Goal: Task Accomplishment & Management: Use online tool/utility

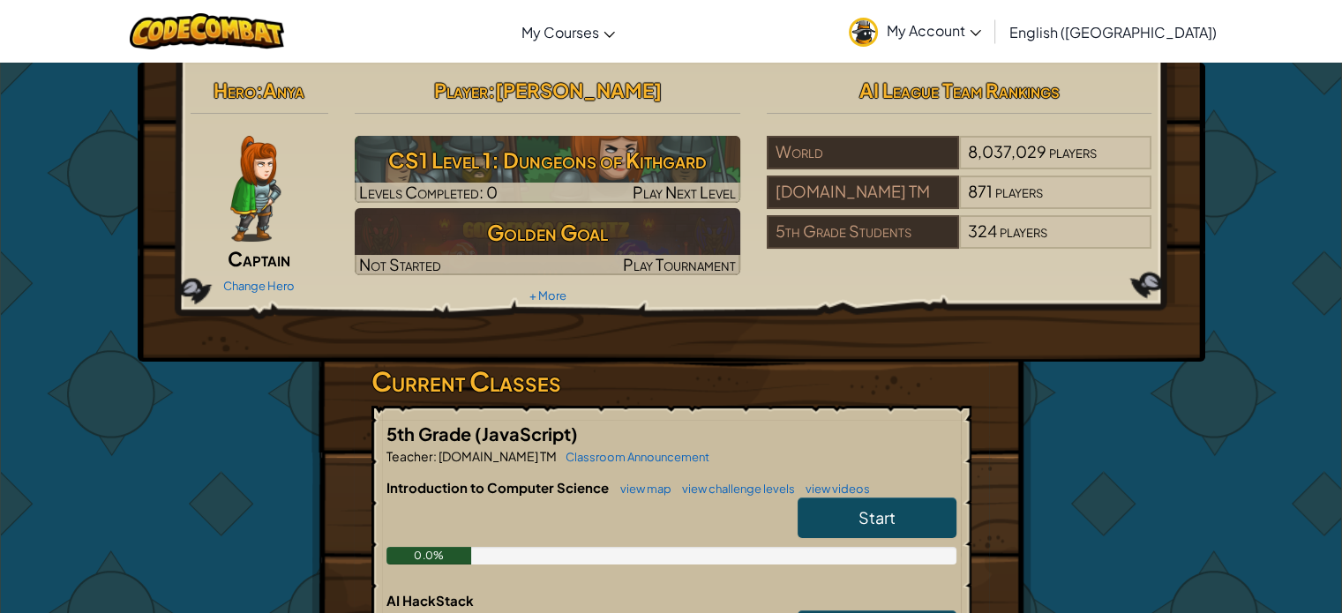
click at [981, 23] on span "My Account" at bounding box center [934, 30] width 94 height 19
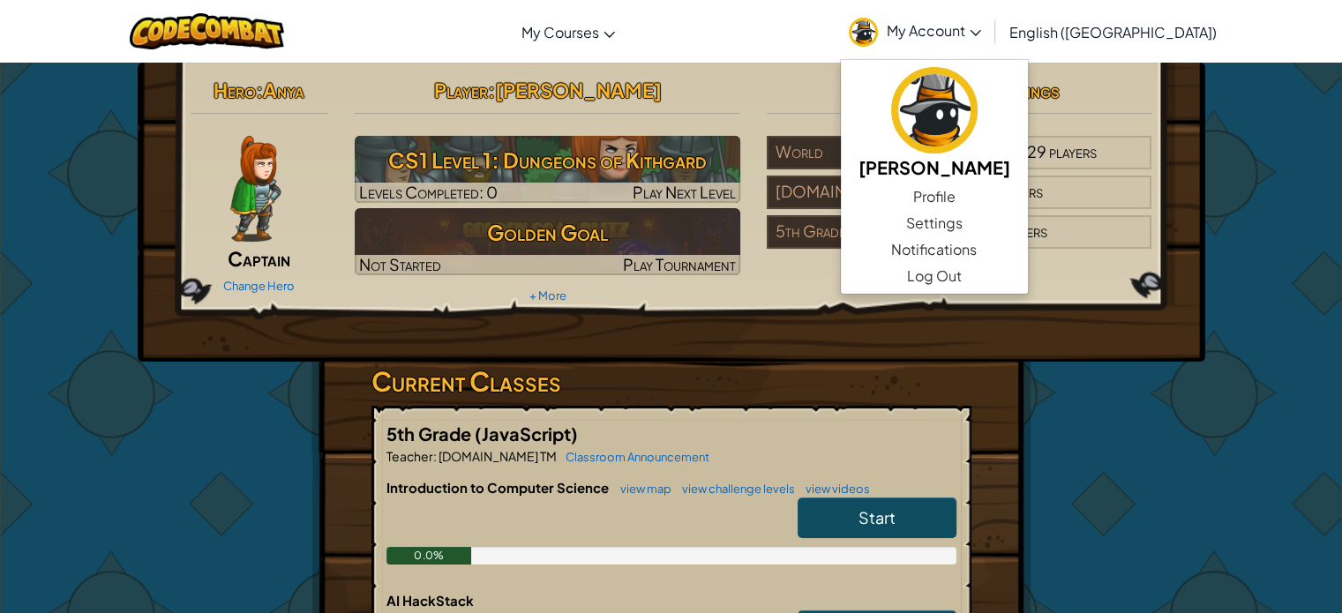
click at [274, 263] on span "Captain" at bounding box center [259, 258] width 63 height 25
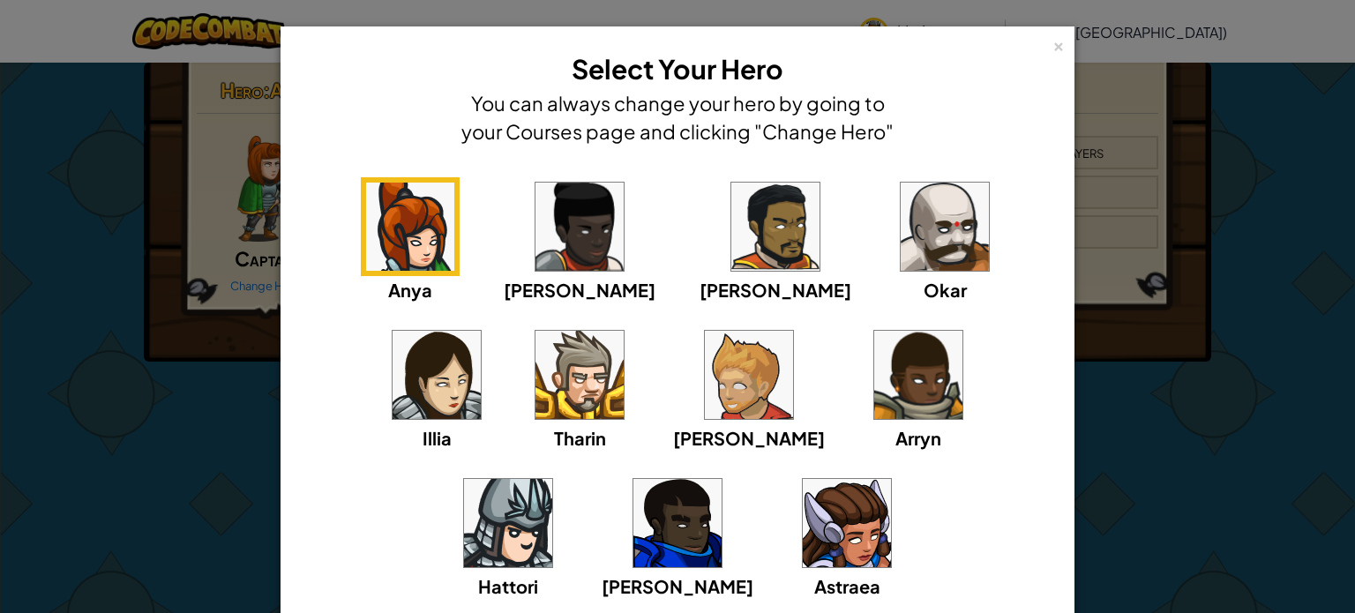
click at [705, 394] on img at bounding box center [749, 375] width 88 height 88
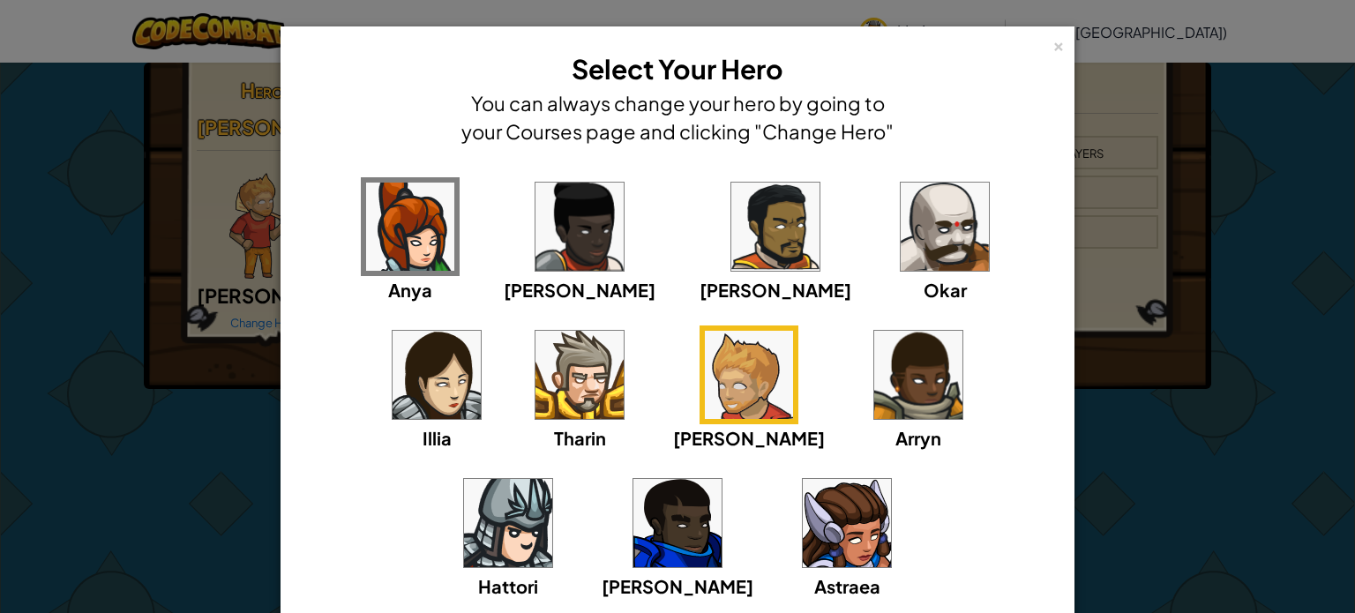
click at [1045, 45] on div "× Select Your Hero You can always change your hero by going to your Courses pag…" at bounding box center [677, 98] width 775 height 124
click at [1053, 45] on div "×" at bounding box center [1059, 43] width 12 height 19
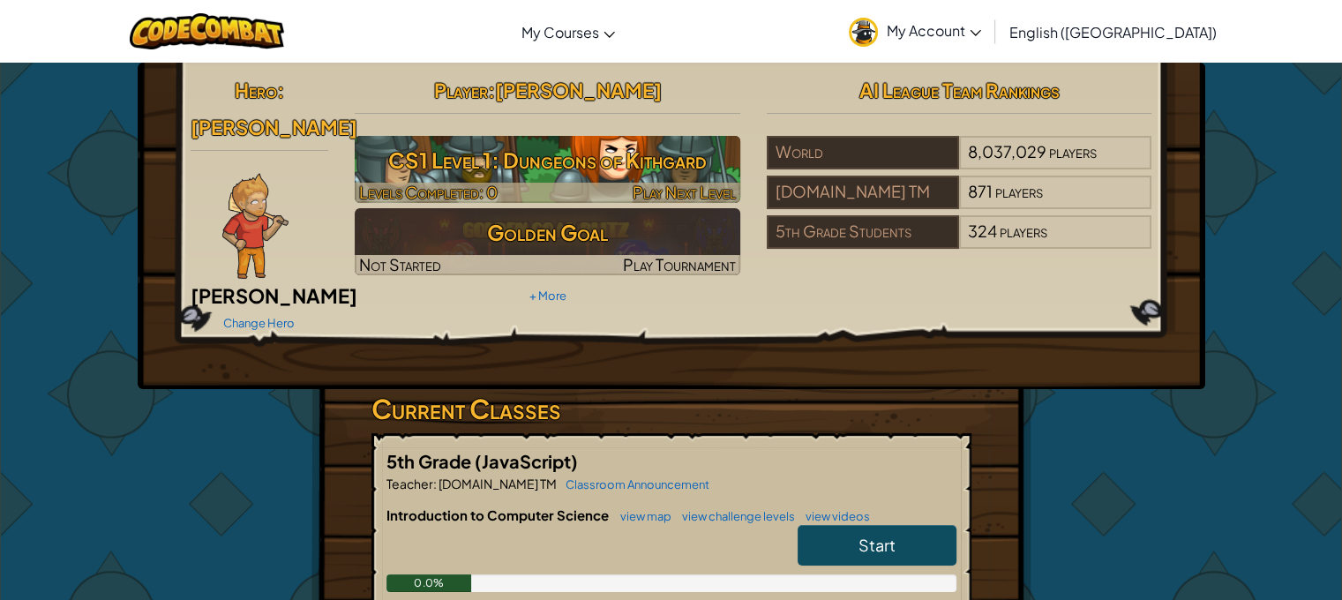
click at [432, 169] on h3 "CS1 Level 1: Dungeons of Kithgard" at bounding box center [548, 160] width 386 height 40
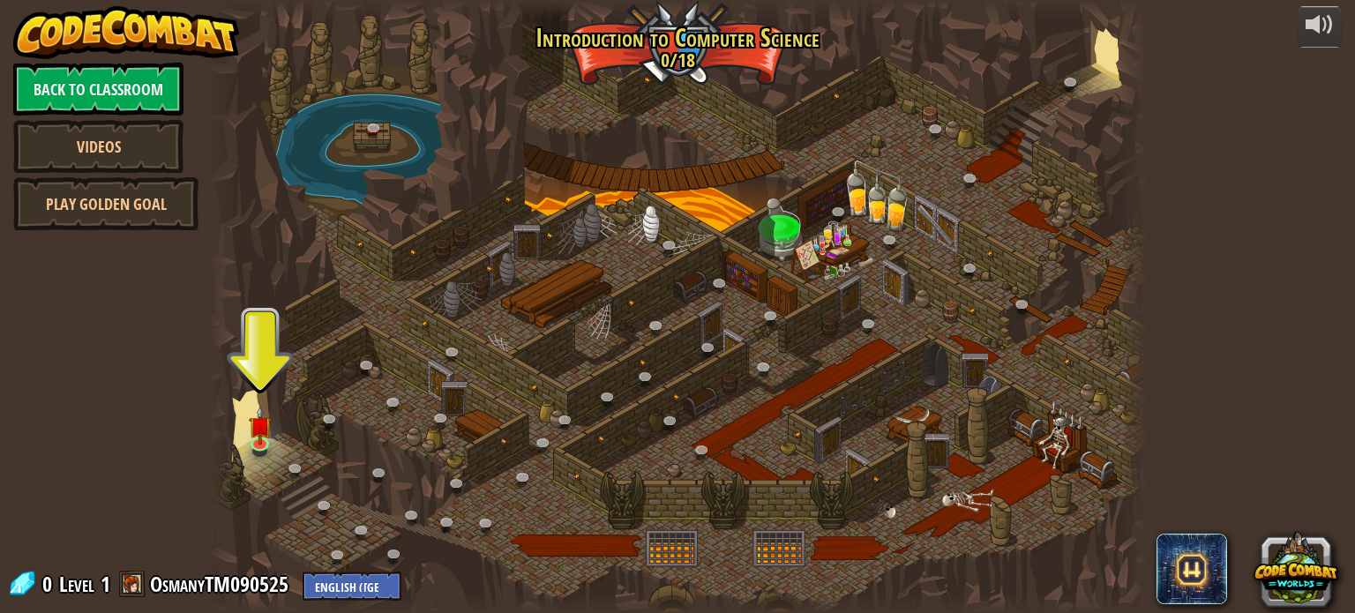
click at [257, 468] on div at bounding box center [677, 306] width 938 height 613
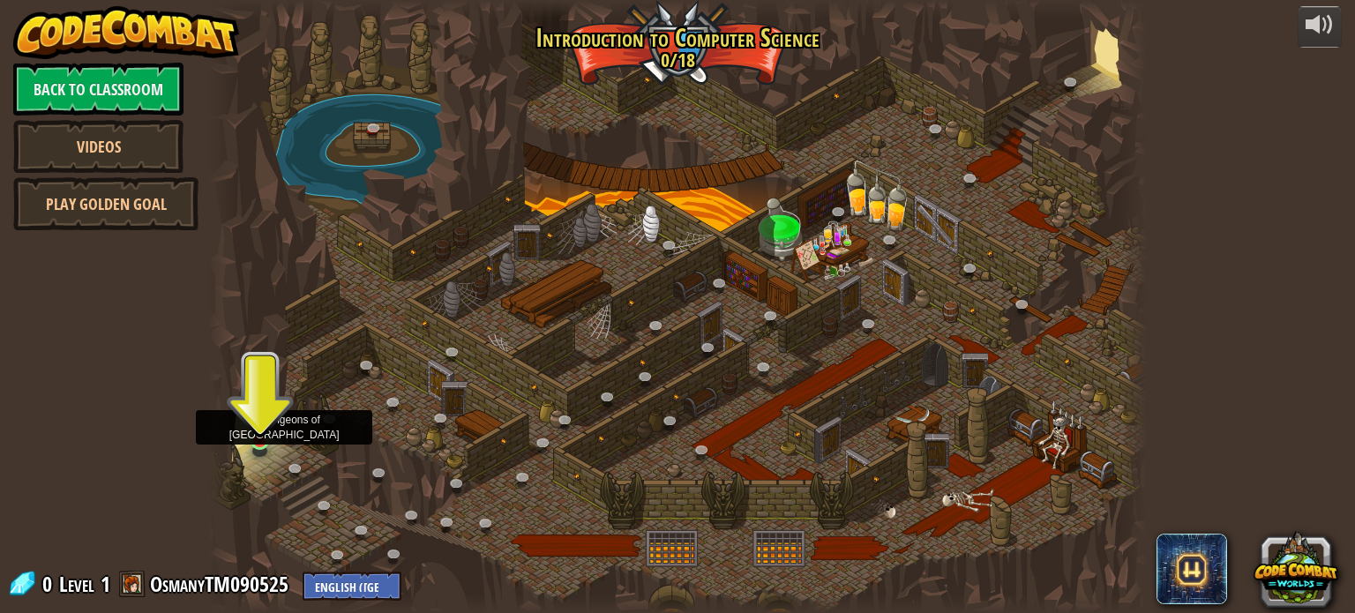
click at [249, 429] on img at bounding box center [260, 416] width 23 height 53
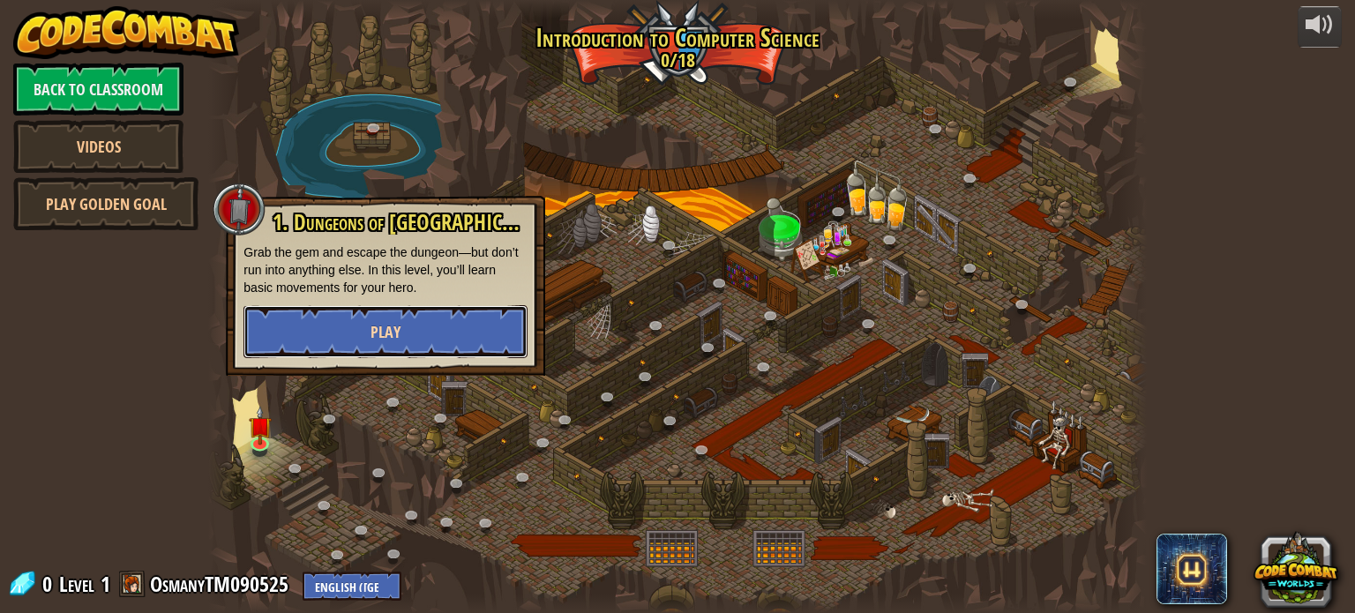
click at [299, 327] on button "Play" at bounding box center [386, 331] width 284 height 53
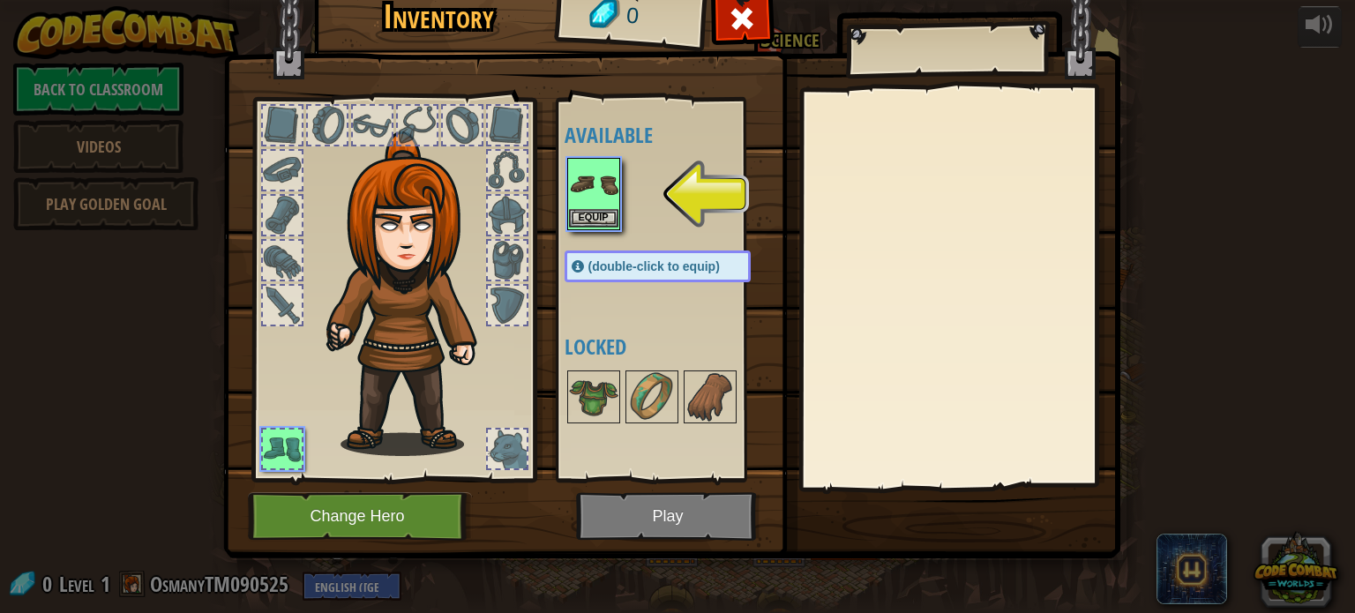
click at [570, 160] on img at bounding box center [593, 184] width 49 height 49
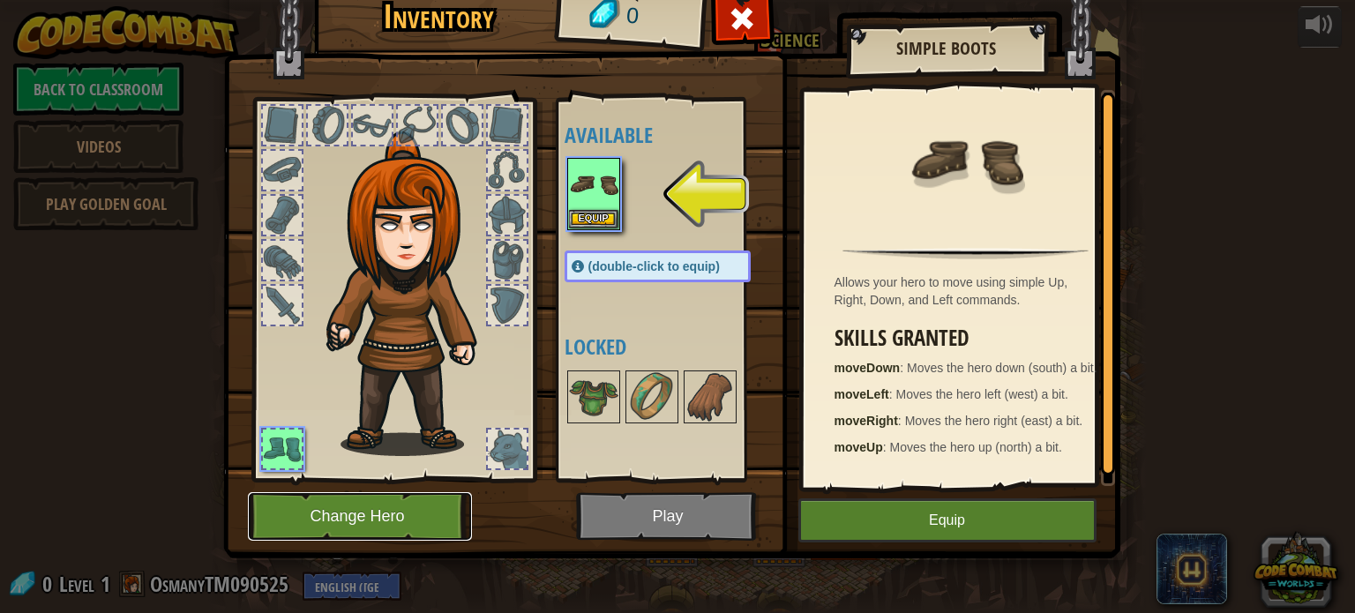
click at [372, 523] on button "Change Hero" at bounding box center [360, 516] width 224 height 49
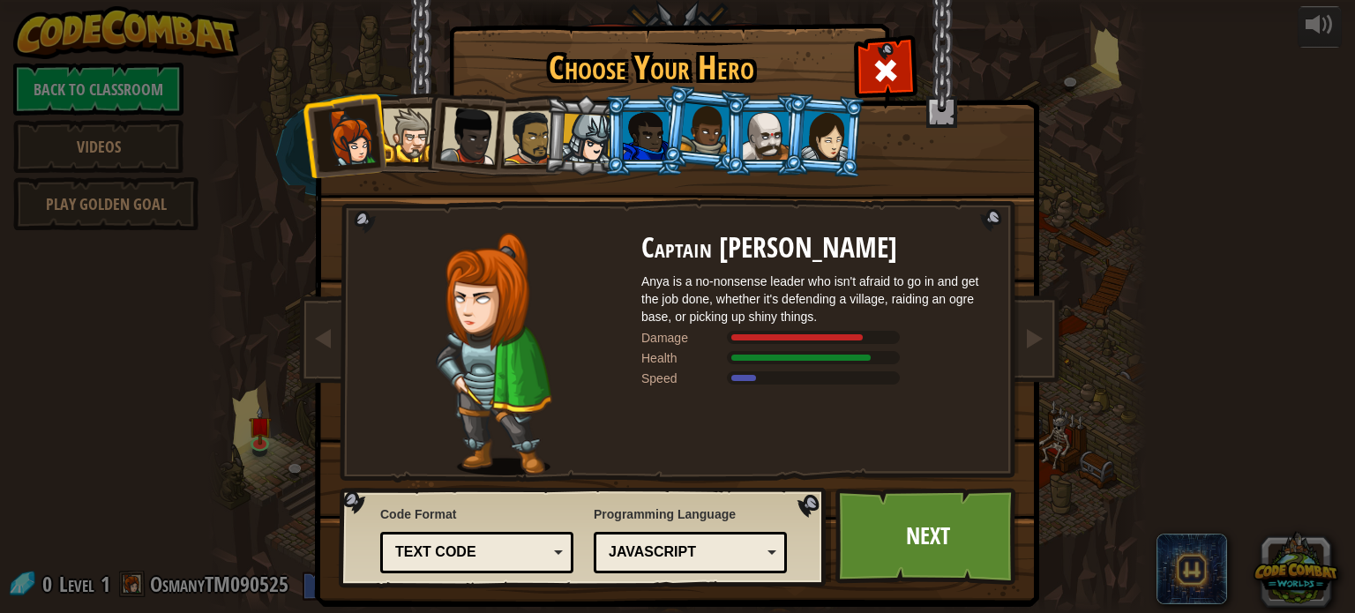
click at [525, 543] on div "Text code" at bounding box center [471, 553] width 153 height 20
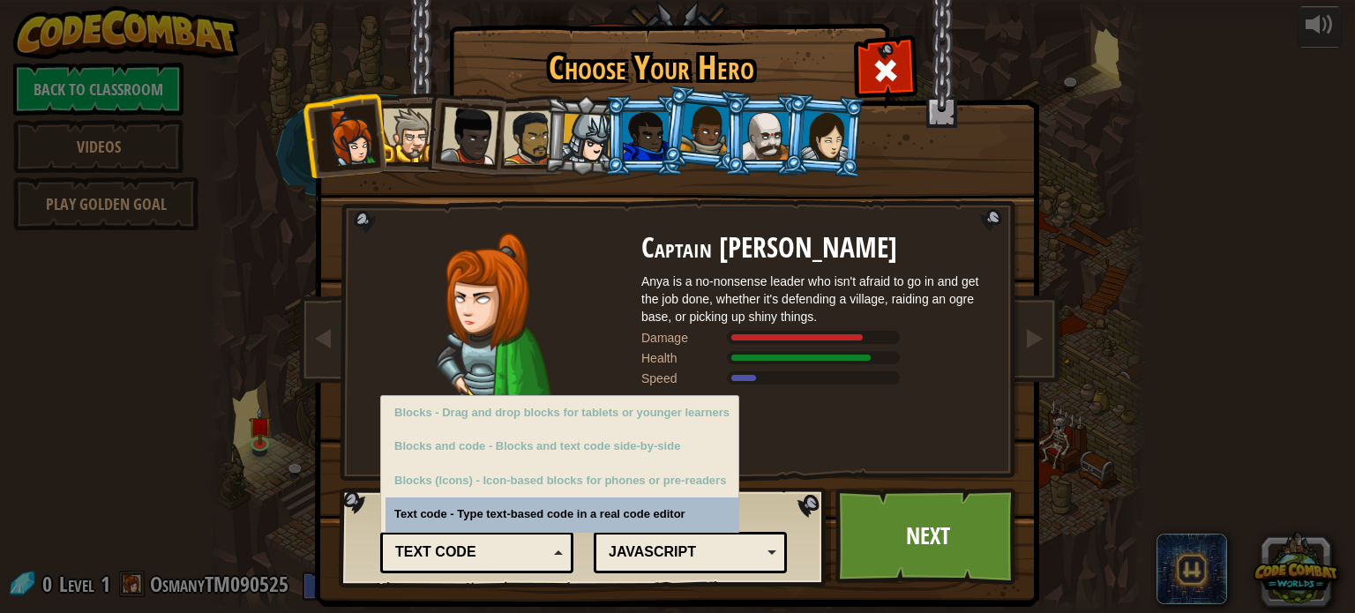
drag, startPoint x: 649, startPoint y: 551, endPoint x: 618, endPoint y: 545, distance: 32.2
click at [618, 545] on div "JavaScript" at bounding box center [685, 553] width 153 height 20
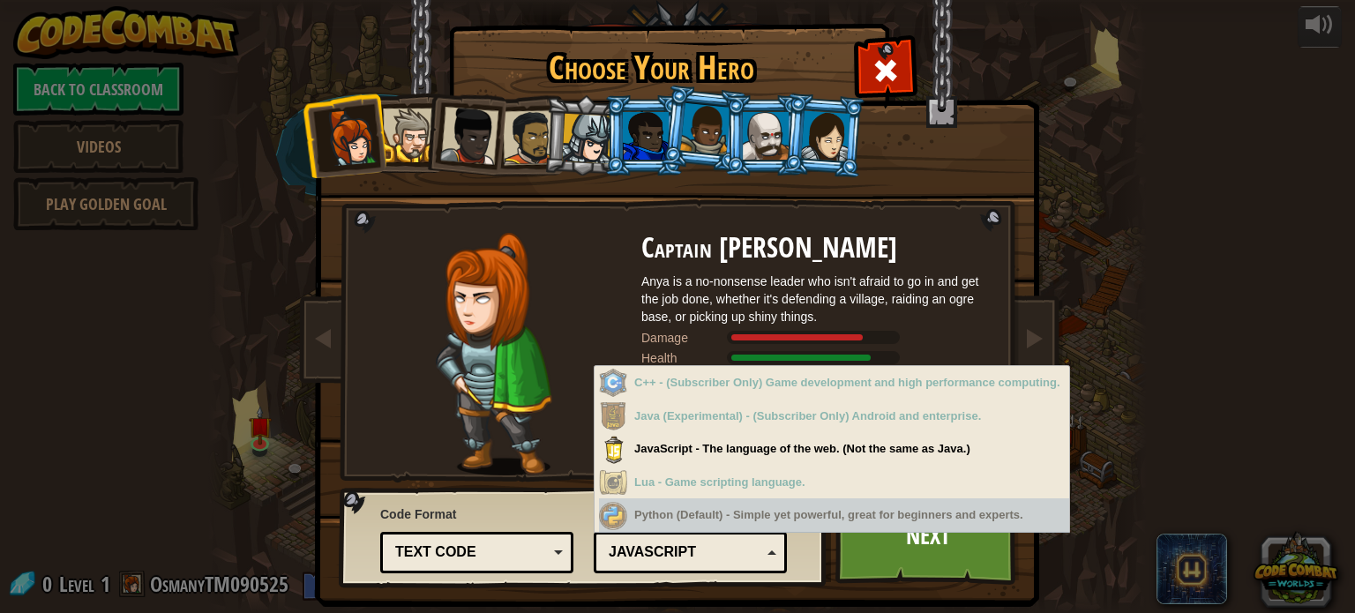
click at [621, 529] on div "Python (Default) - Simple yet powerful, great for beginners and experts." at bounding box center [834, 516] width 470 height 34
click at [800, 517] on div "Python (Default) - Simple yet powerful, great for beginners and experts." at bounding box center [834, 516] width 470 height 34
click at [699, 528] on div "Python (Default) - Simple yet powerful, great for beginners and experts." at bounding box center [834, 516] width 470 height 34
click at [630, 555] on div "JavaScript" at bounding box center [685, 553] width 153 height 20
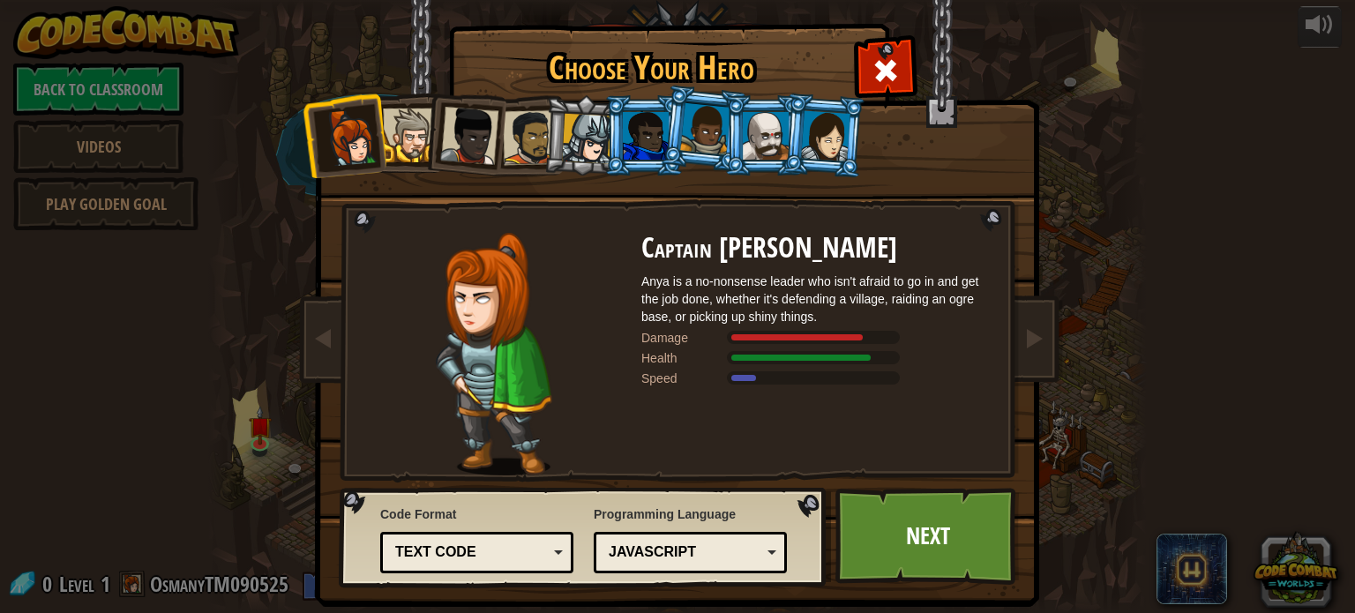
click at [669, 564] on div "JavaScript" at bounding box center [690, 552] width 170 height 27
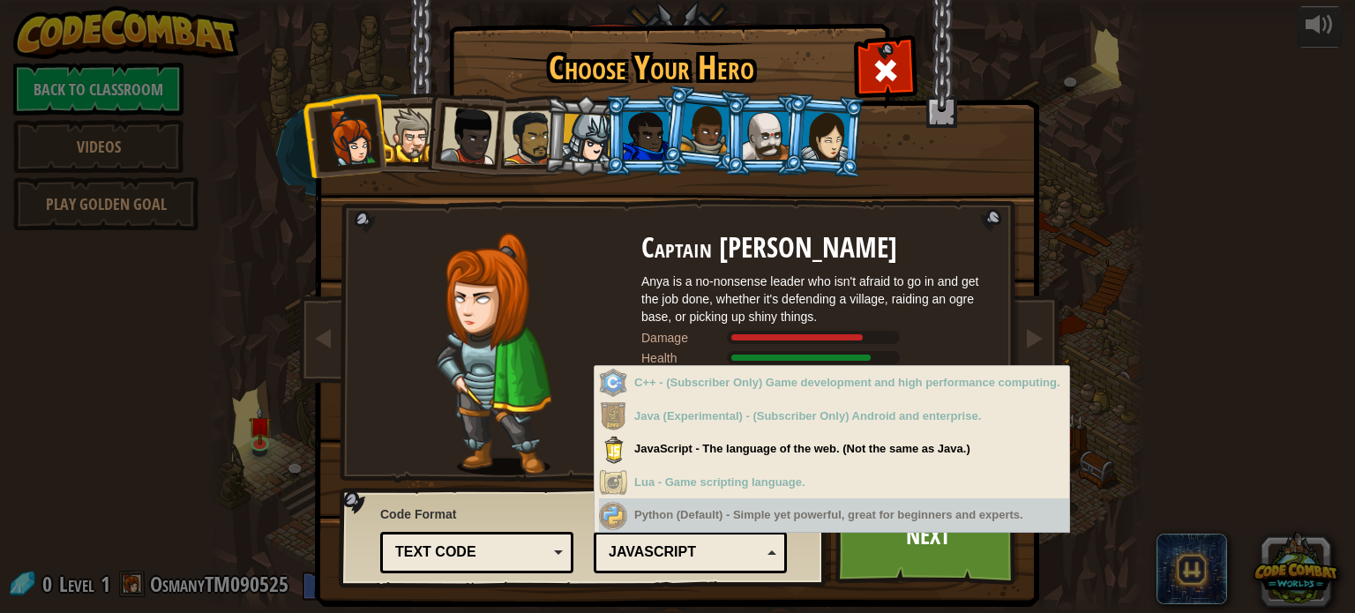
click at [653, 524] on div "Python (Default) - Simple yet powerful, great for beginners and experts." at bounding box center [834, 516] width 470 height 34
click at [669, 526] on div "Python (Default) - Simple yet powerful, great for beginners and experts." at bounding box center [834, 516] width 470 height 34
click at [668, 524] on div "Python (Default) - Simple yet powerful, great for beginners and experts." at bounding box center [834, 516] width 470 height 34
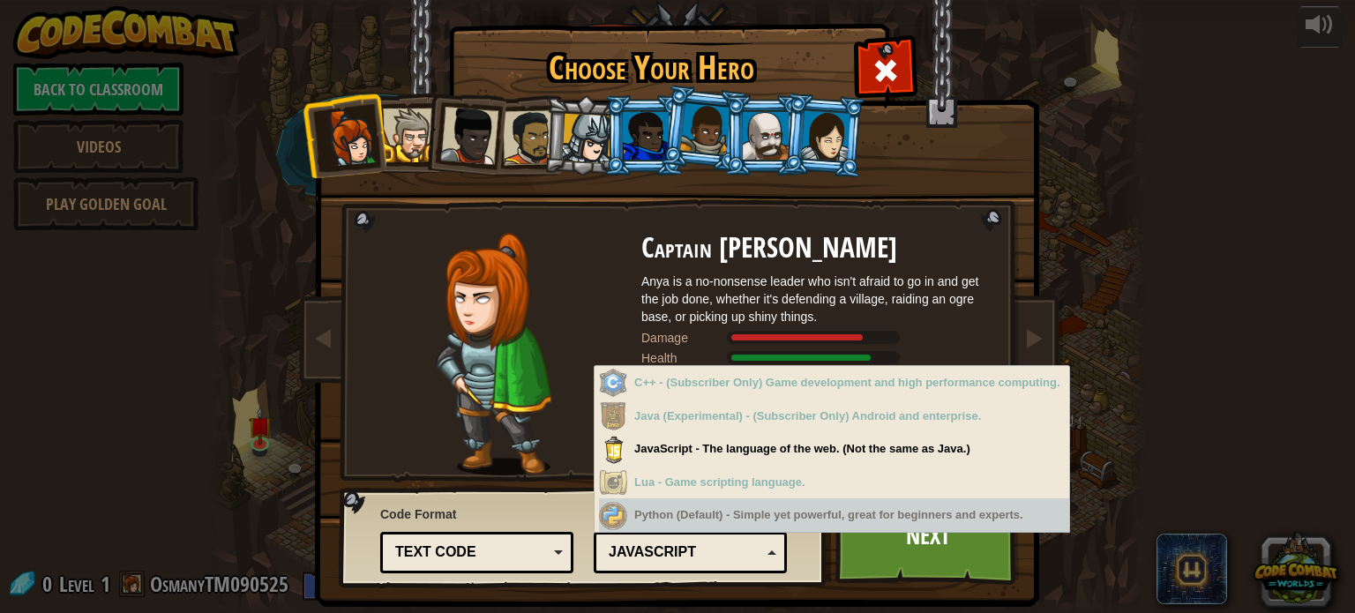
drag, startPoint x: 668, startPoint y: 524, endPoint x: 424, endPoint y: 498, distance: 245.9
click at [424, 498] on div "Code Format Text code Blocks and code Blocks Blocks (Icons) Text code Blocks - …" at bounding box center [583, 537] width 477 height 90
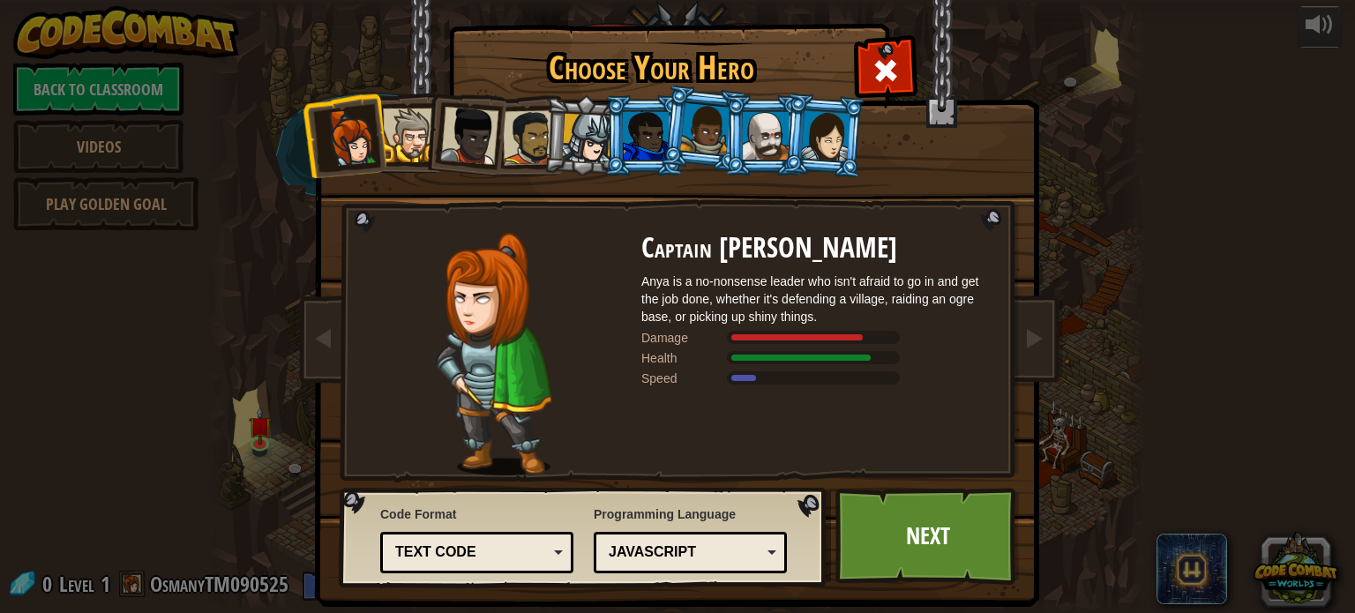
click at [486, 546] on div "Text code" at bounding box center [471, 553] width 153 height 20
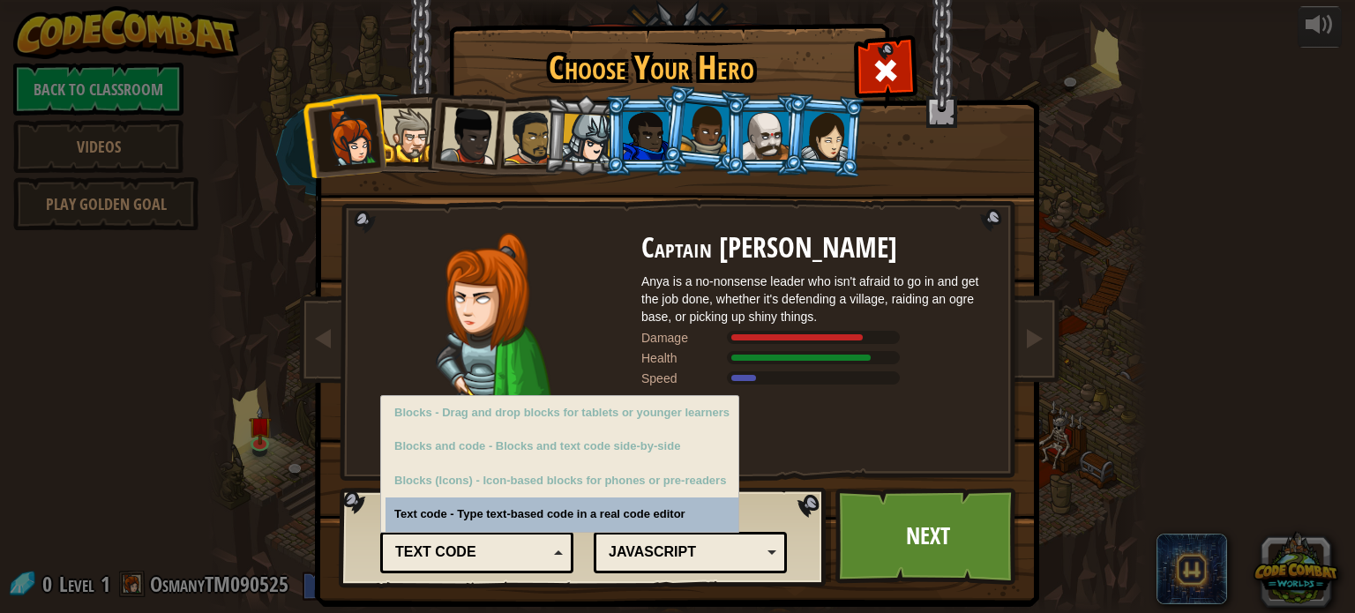
click at [736, 543] on div "JavaScript" at bounding box center [685, 553] width 153 height 20
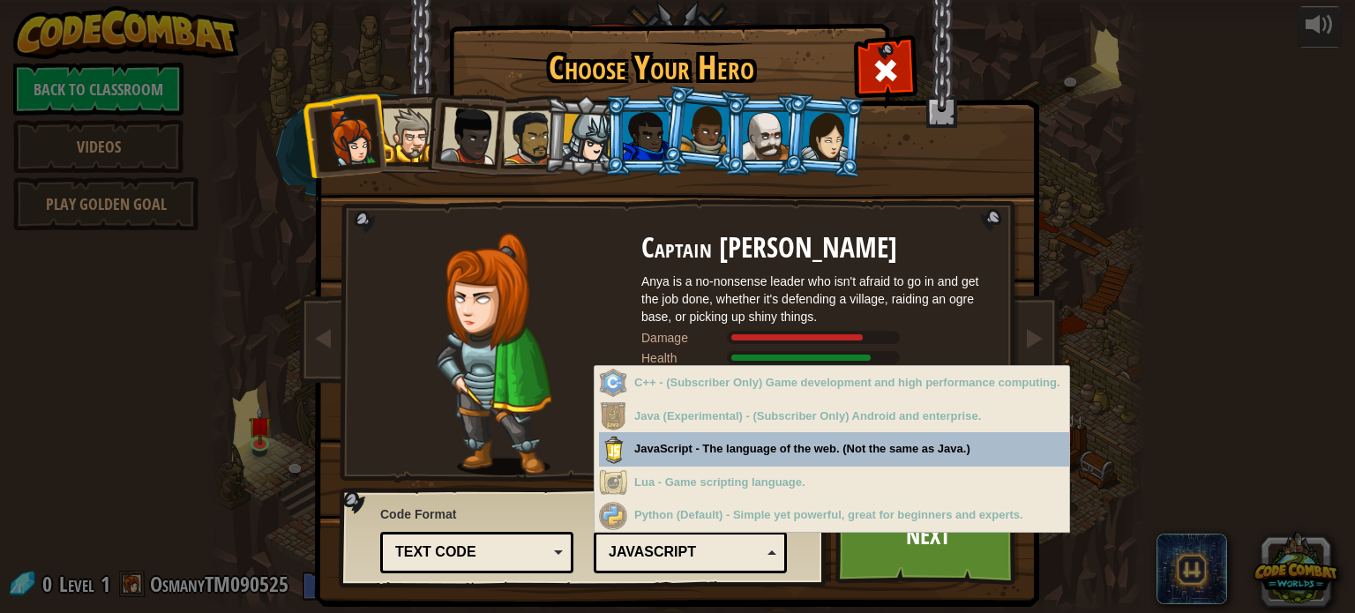
click at [462, 514] on span "Code Format" at bounding box center [476, 515] width 193 height 18
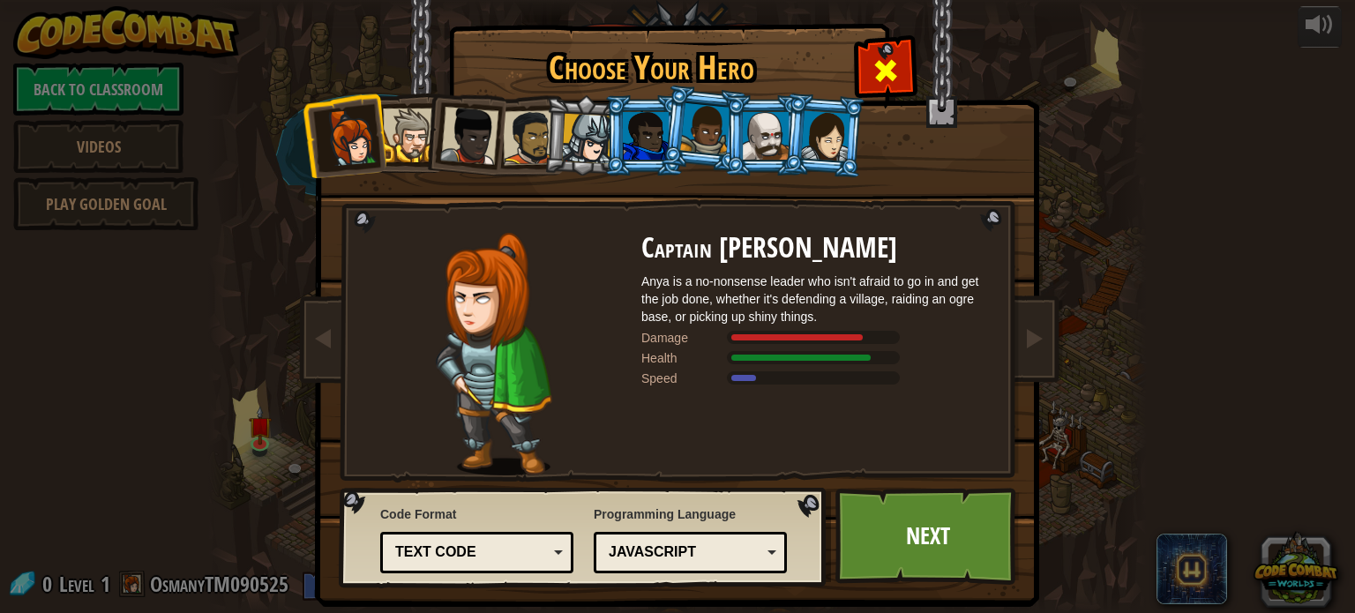
click at [893, 70] on div at bounding box center [886, 69] width 56 height 56
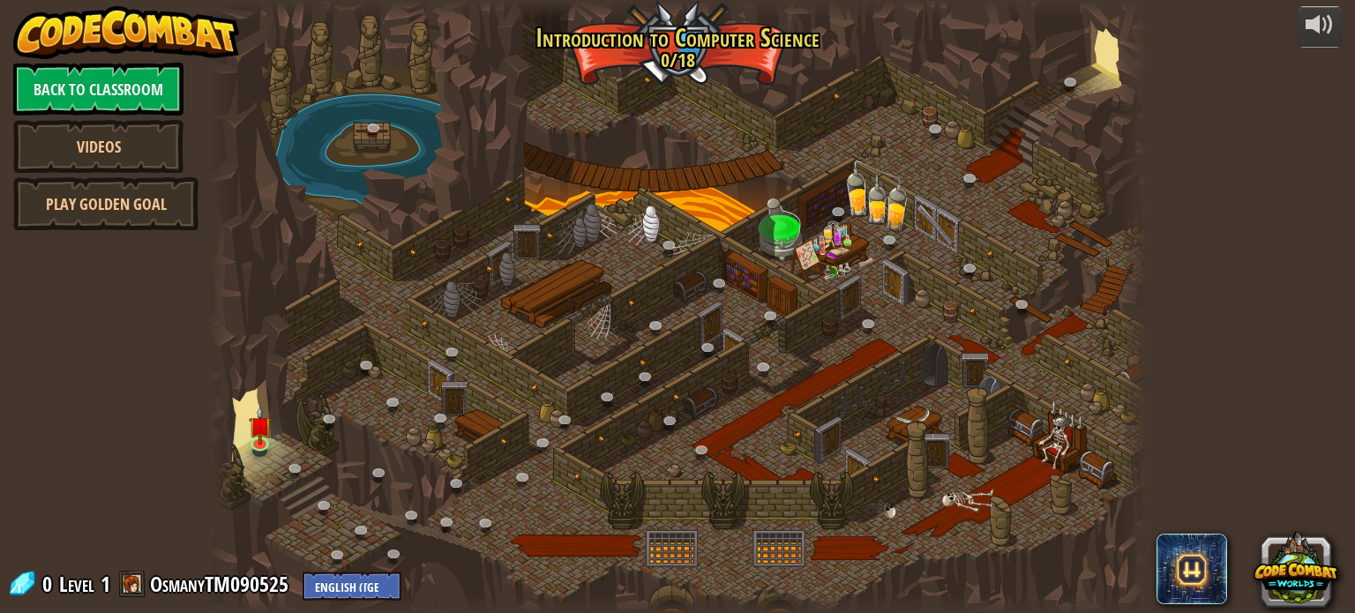
click at [88, 30] on img at bounding box center [126, 32] width 226 height 53
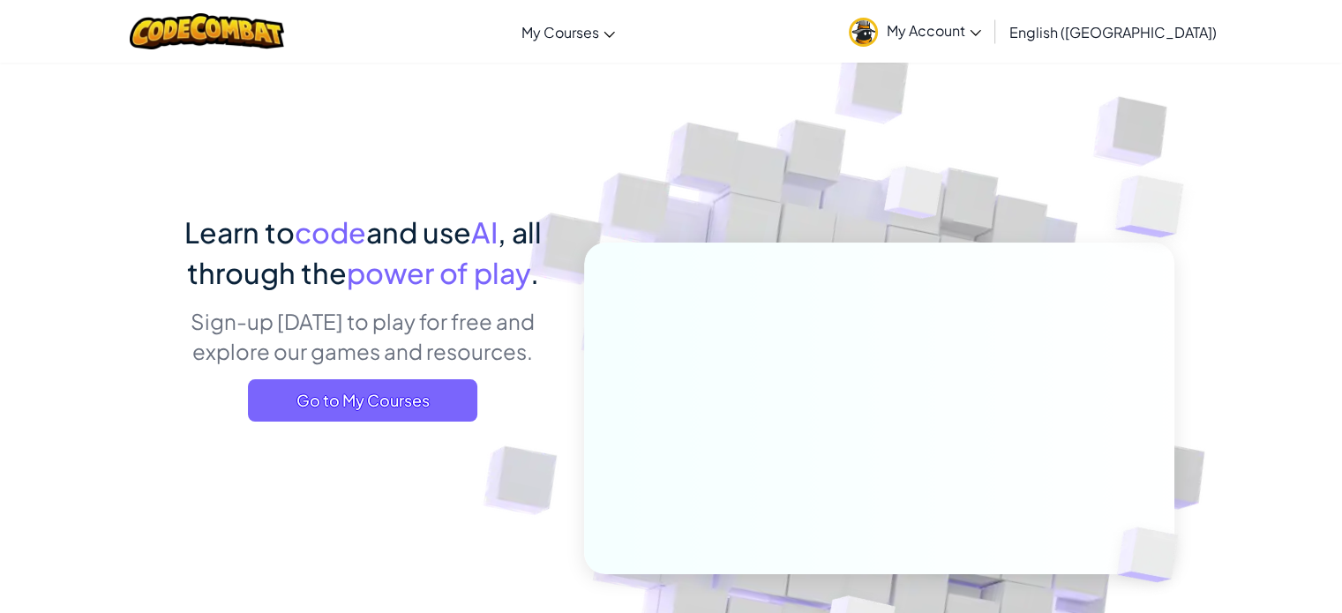
click at [981, 29] on span "My Account" at bounding box center [934, 30] width 94 height 19
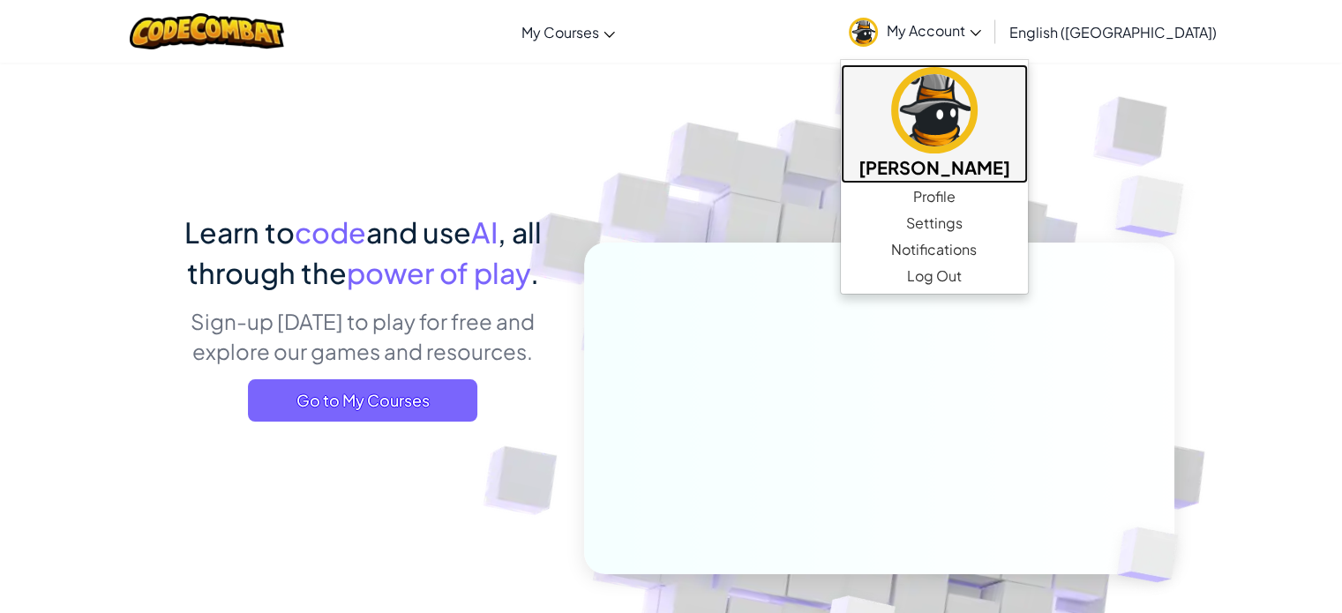
click at [978, 129] on img at bounding box center [934, 110] width 86 height 86
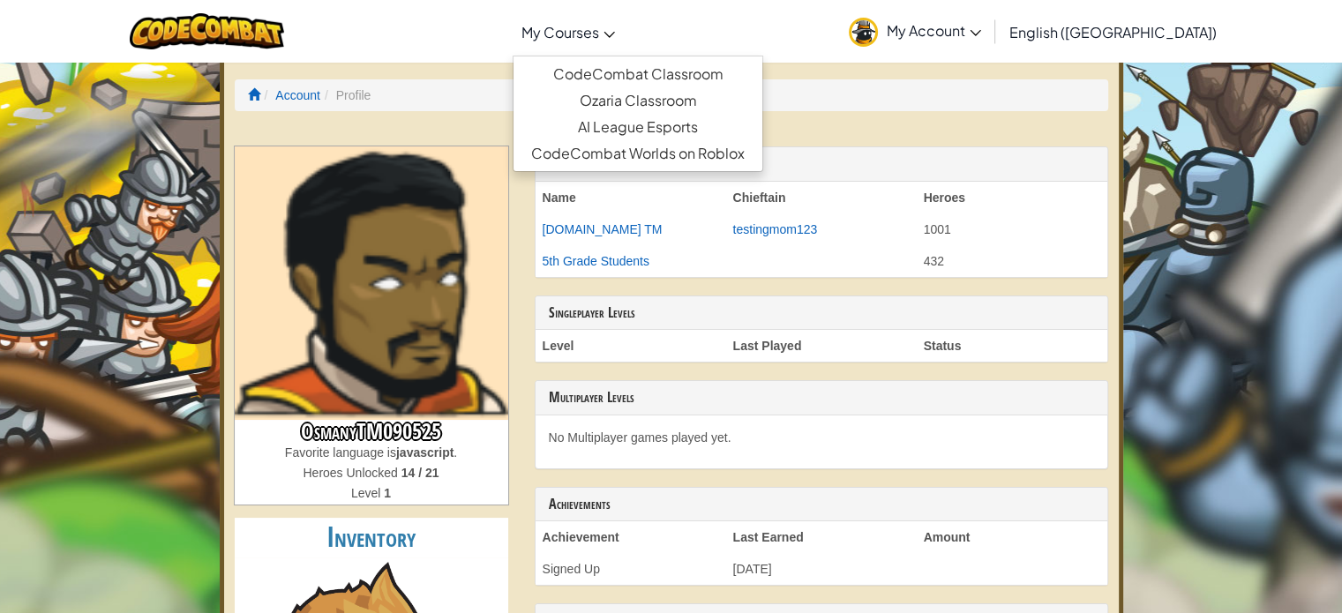
click at [599, 31] on span "My Courses" at bounding box center [561, 32] width 78 height 19
click at [762, 77] on link "CodeCombat Classroom" at bounding box center [638, 74] width 249 height 26
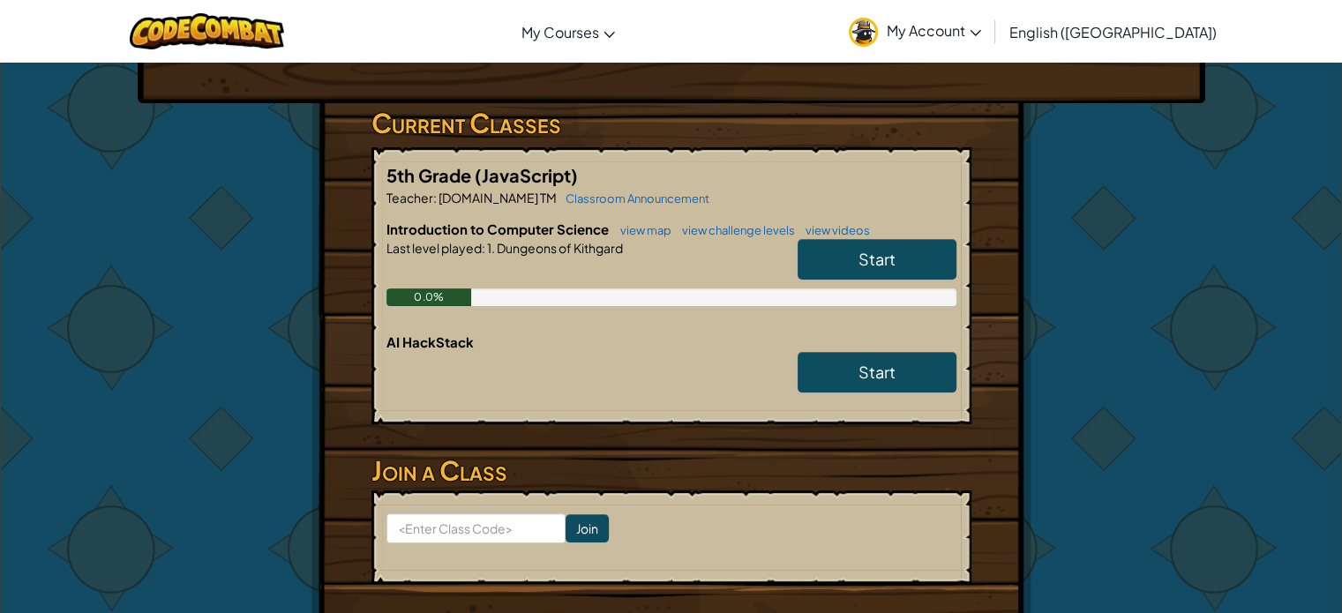
scroll to position [282, 0]
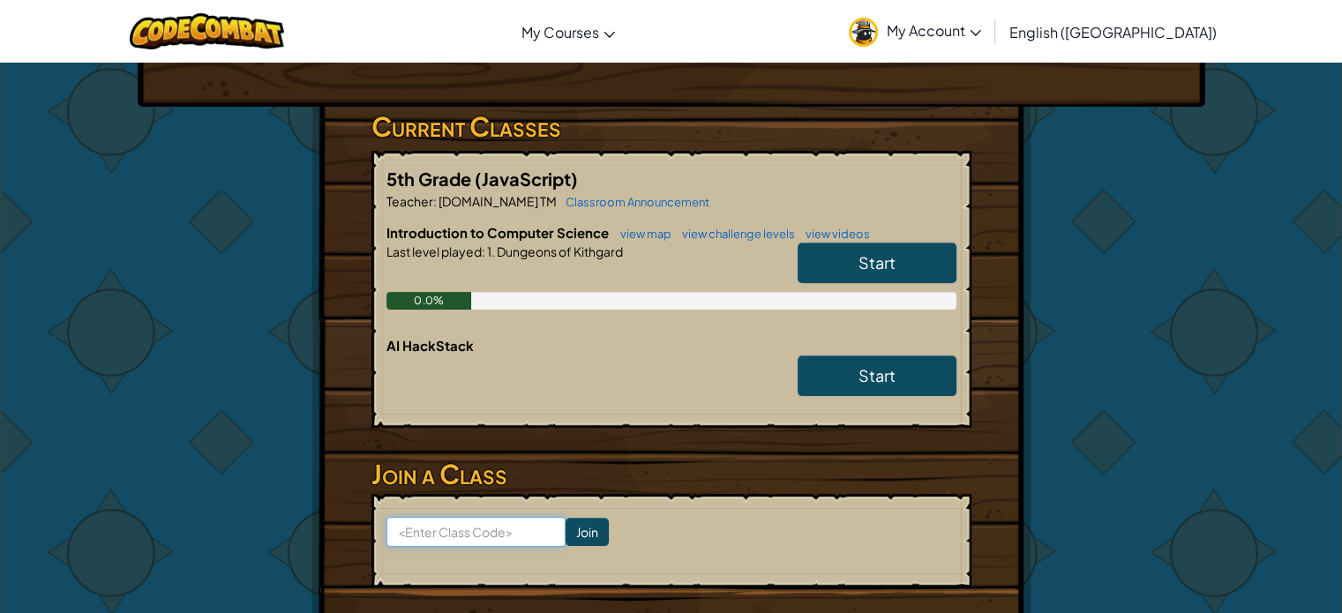
click at [454, 517] on input at bounding box center [476, 532] width 179 height 30
type input "Python"
click at [572, 518] on input "Join" at bounding box center [587, 532] width 43 height 28
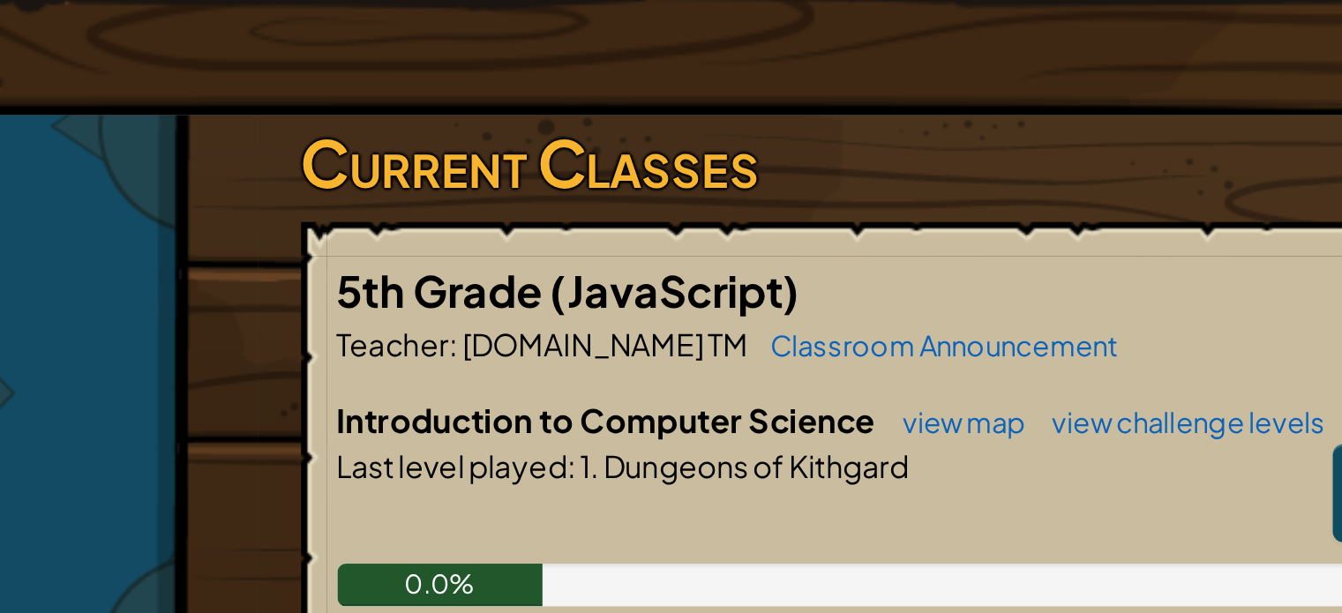
scroll to position [204, 0]
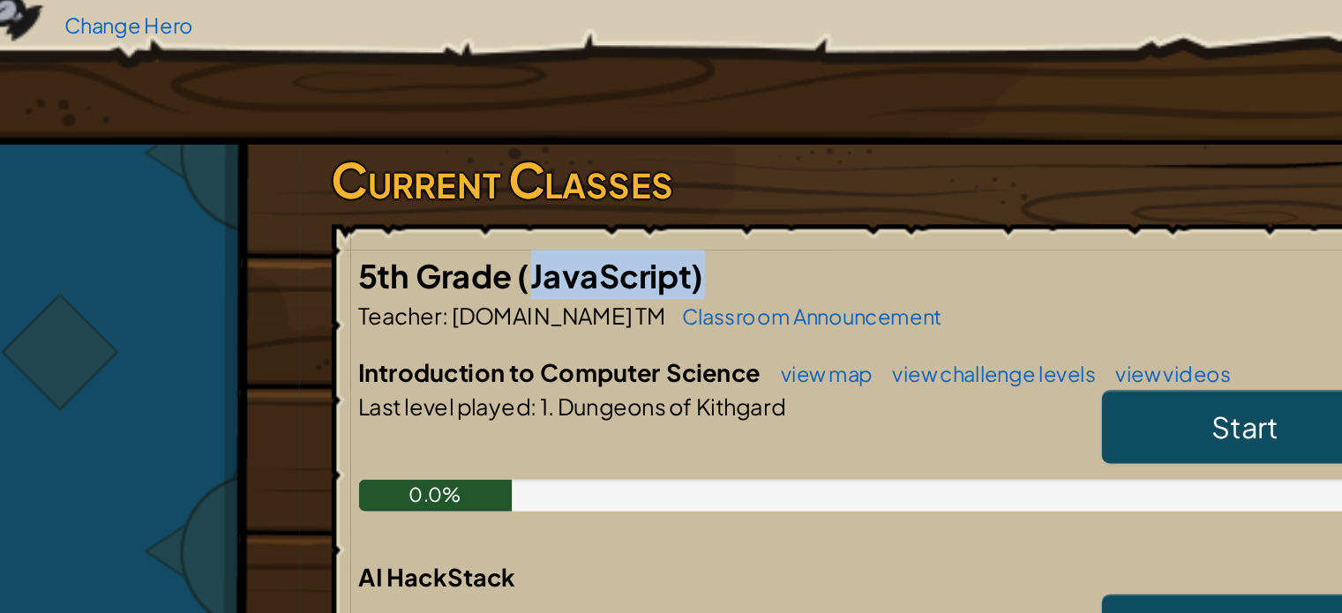
drag, startPoint x: 478, startPoint y: 234, endPoint x: 587, endPoint y: 230, distance: 108.6
click at [587, 244] on h5 "5th Grade (JavaScript)" at bounding box center [672, 257] width 570 height 27
click at [528, 246] on span "(JavaScript)" at bounding box center [526, 257] width 103 height 22
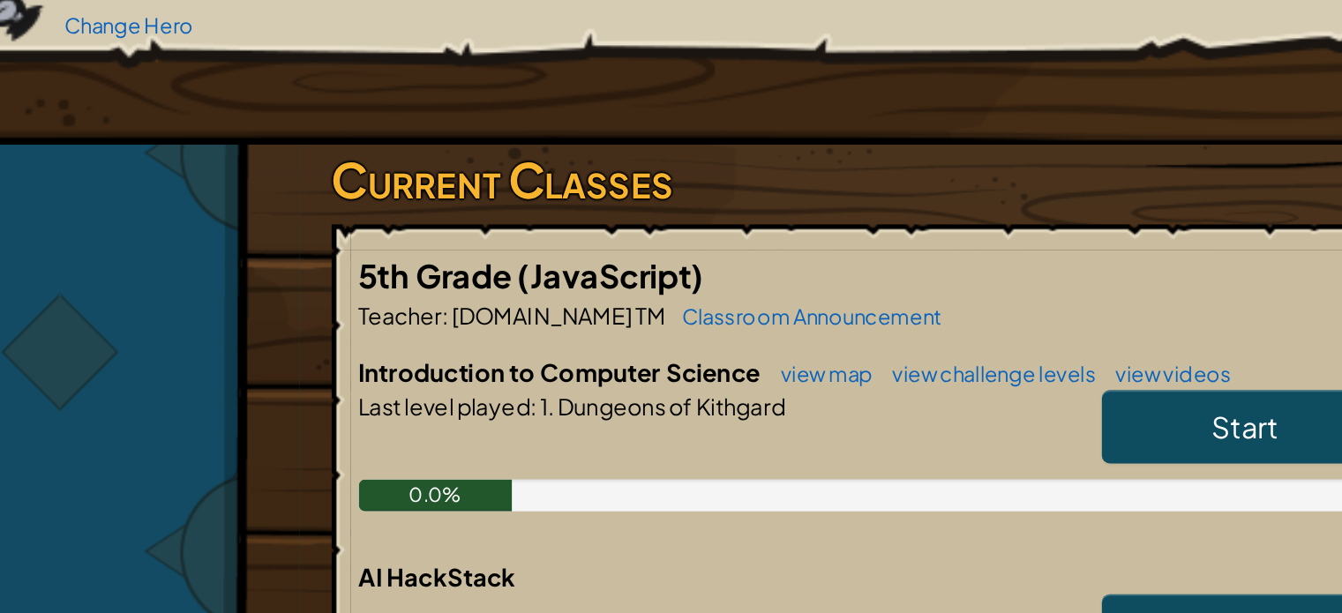
click at [480, 246] on span "(JavaScript)" at bounding box center [526, 257] width 103 height 22
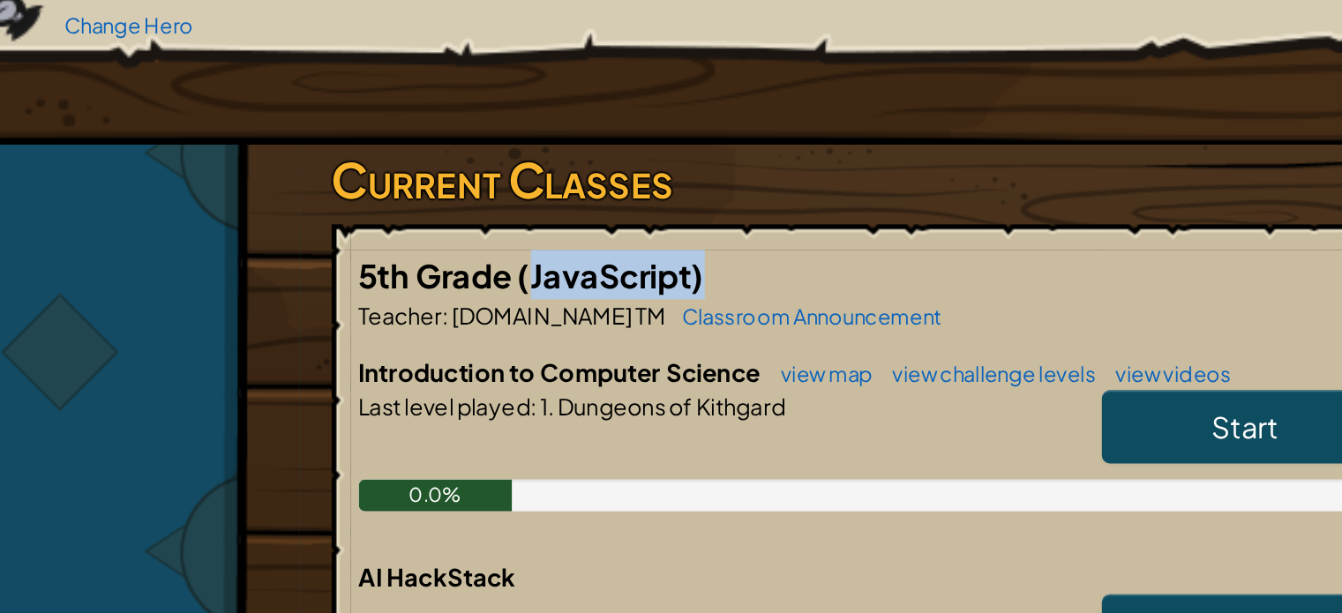
drag, startPoint x: 481, startPoint y: 227, endPoint x: 568, endPoint y: 235, distance: 87.7
click at [568, 246] on span "(JavaScript)" at bounding box center [526, 257] width 103 height 22
click at [567, 246] on span "(JavaScript)" at bounding box center [526, 257] width 103 height 22
click at [484, 246] on span "(JavaScript)" at bounding box center [526, 257] width 103 height 22
drag, startPoint x: 484, startPoint y: 236, endPoint x: 538, endPoint y: 232, distance: 54.8
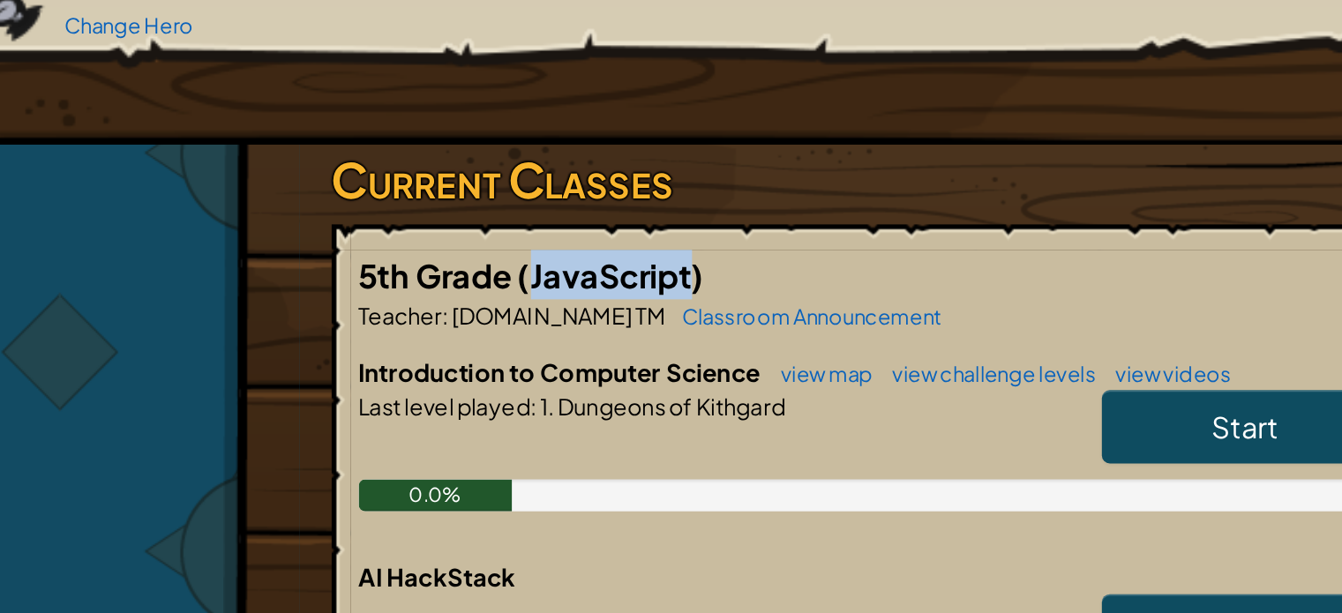
click at [538, 246] on span "(JavaScript)" at bounding box center [526, 257] width 103 height 22
click at [498, 229] on div "5th Grade (JavaScript) Teacher : TestingMom.com TM Classroom Announcement Intro…" at bounding box center [672, 367] width 600 height 277
click at [525, 246] on span "(JavaScript)" at bounding box center [526, 257] width 103 height 22
click at [538, 246] on span "(JavaScript)" at bounding box center [526, 257] width 103 height 22
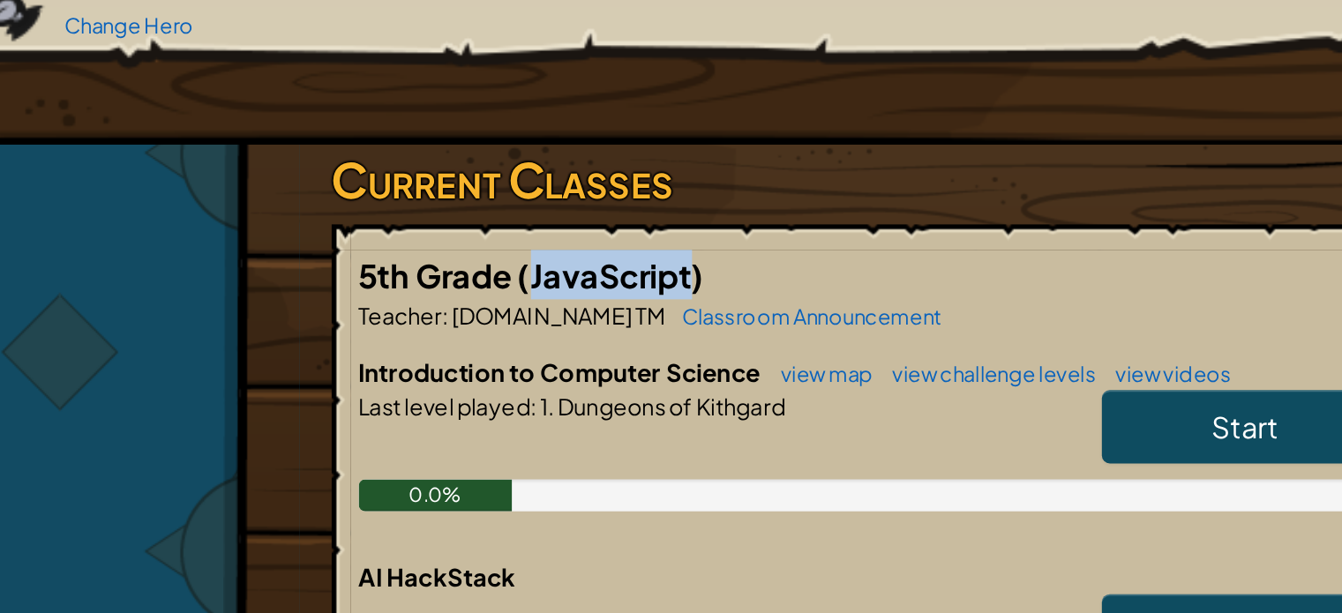
click at [538, 246] on span "(JavaScript)" at bounding box center [526, 257] width 103 height 22
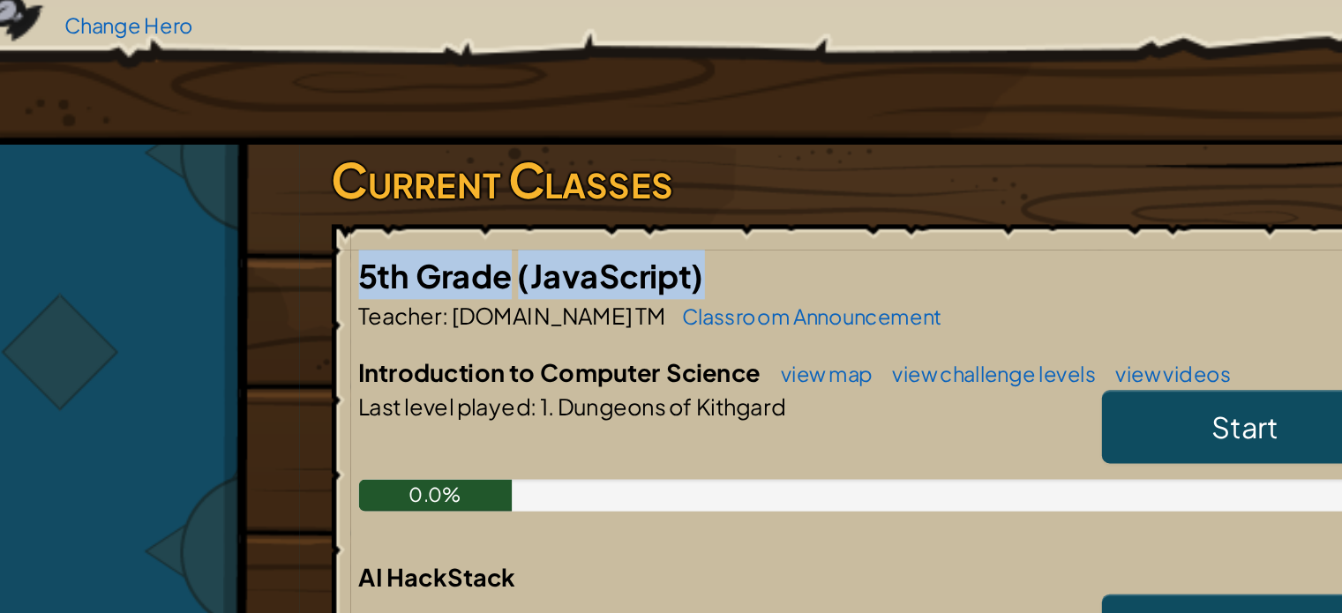
click at [538, 246] on span "(JavaScript)" at bounding box center [526, 257] width 103 height 22
click at [531, 246] on span "(JavaScript)" at bounding box center [526, 257] width 103 height 22
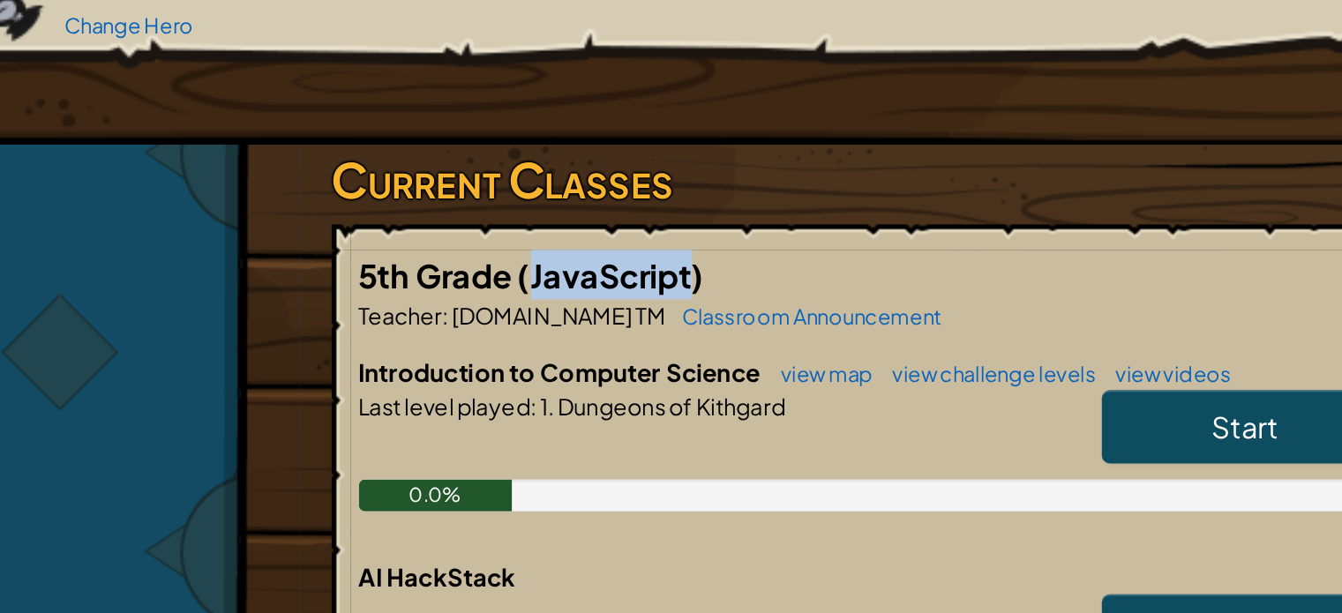
click at [531, 246] on span "(JavaScript)" at bounding box center [526, 257] width 103 height 22
click at [514, 246] on span "(JavaScript)" at bounding box center [526, 257] width 103 height 22
drag, startPoint x: 484, startPoint y: 224, endPoint x: 567, endPoint y: 228, distance: 83.9
click at [567, 246] on span "(JavaScript)" at bounding box center [526, 257] width 103 height 22
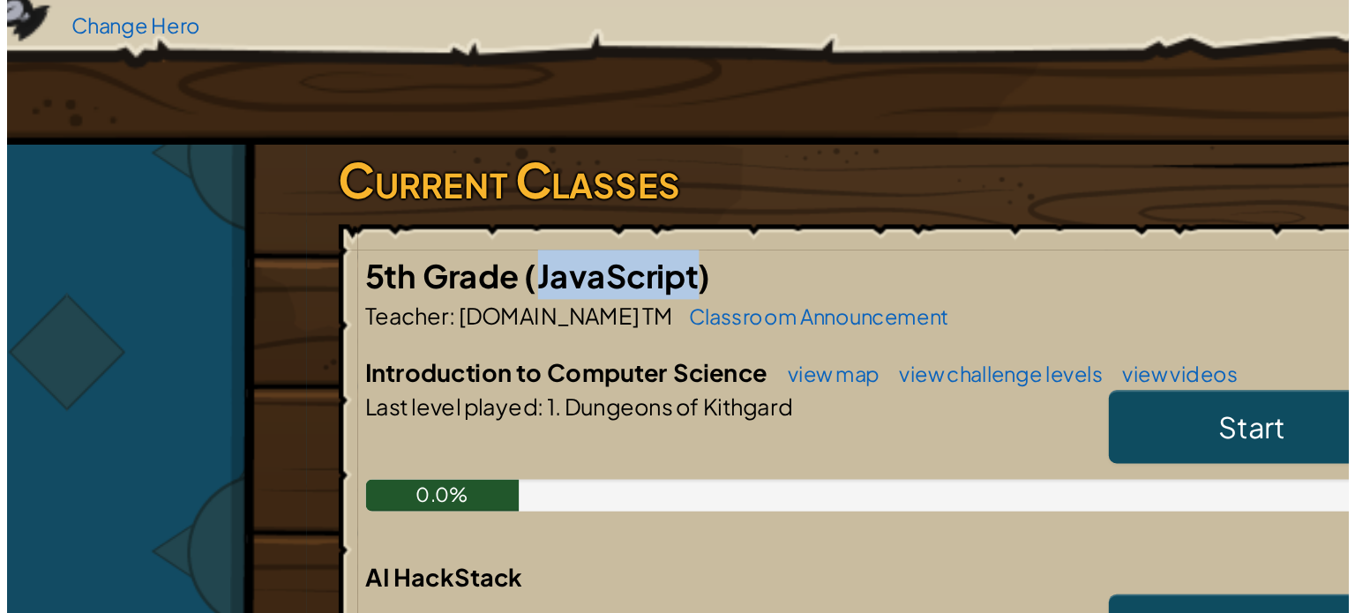
scroll to position [0, 0]
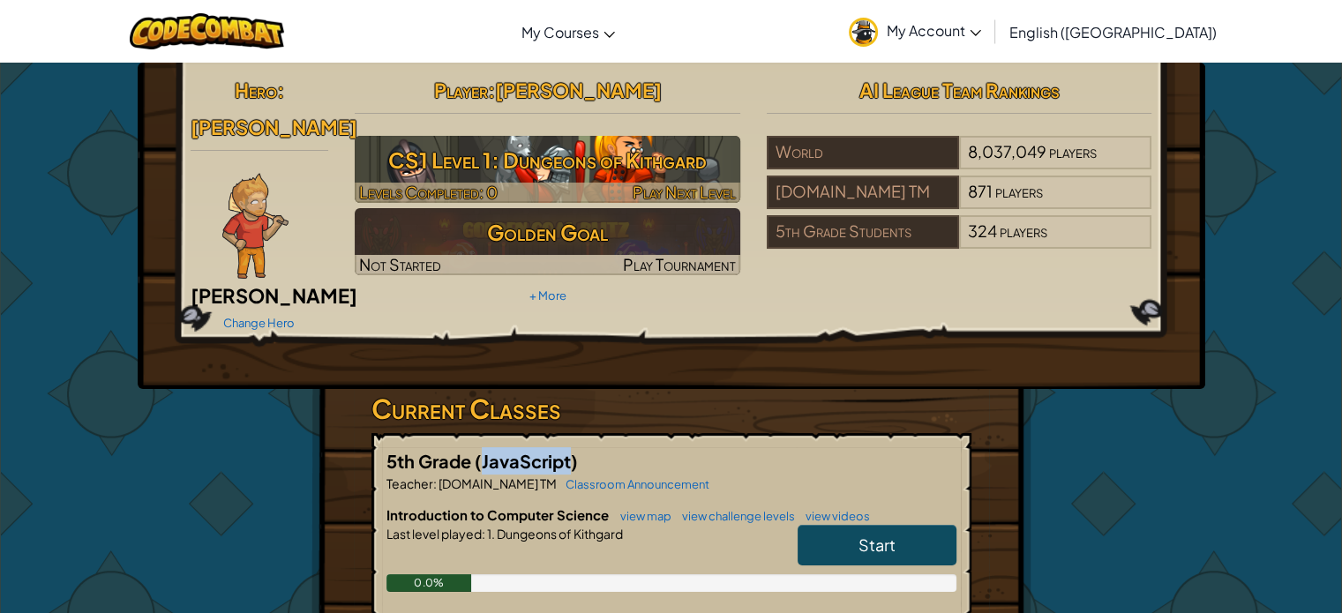
click at [522, 179] on img at bounding box center [548, 169] width 386 height 67
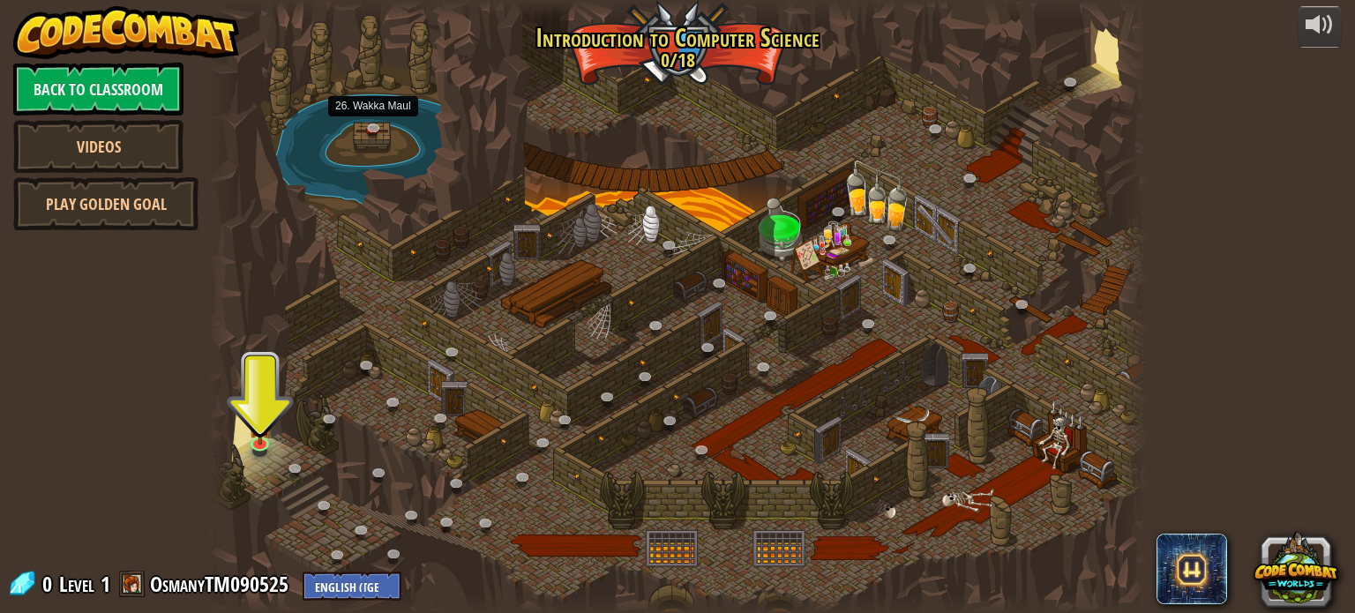
click at [274, 411] on div at bounding box center [677, 306] width 938 height 613
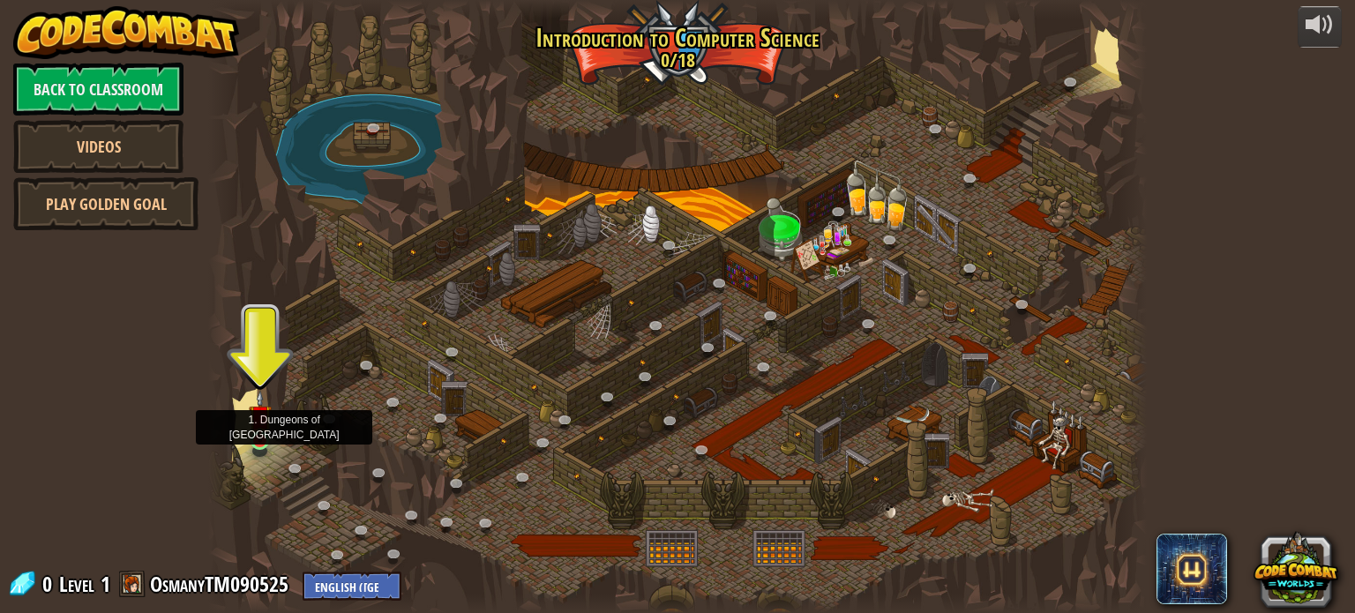
click at [267, 416] on img at bounding box center [260, 416] width 23 height 53
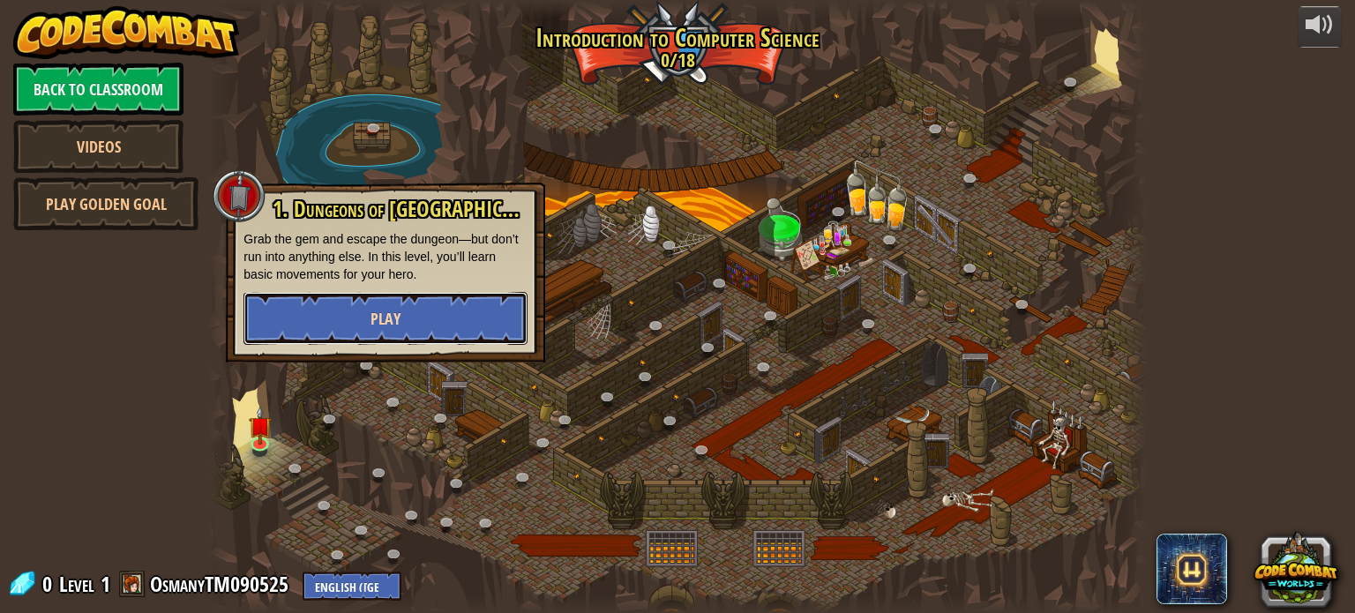
click at [349, 320] on button "Play" at bounding box center [386, 318] width 284 height 53
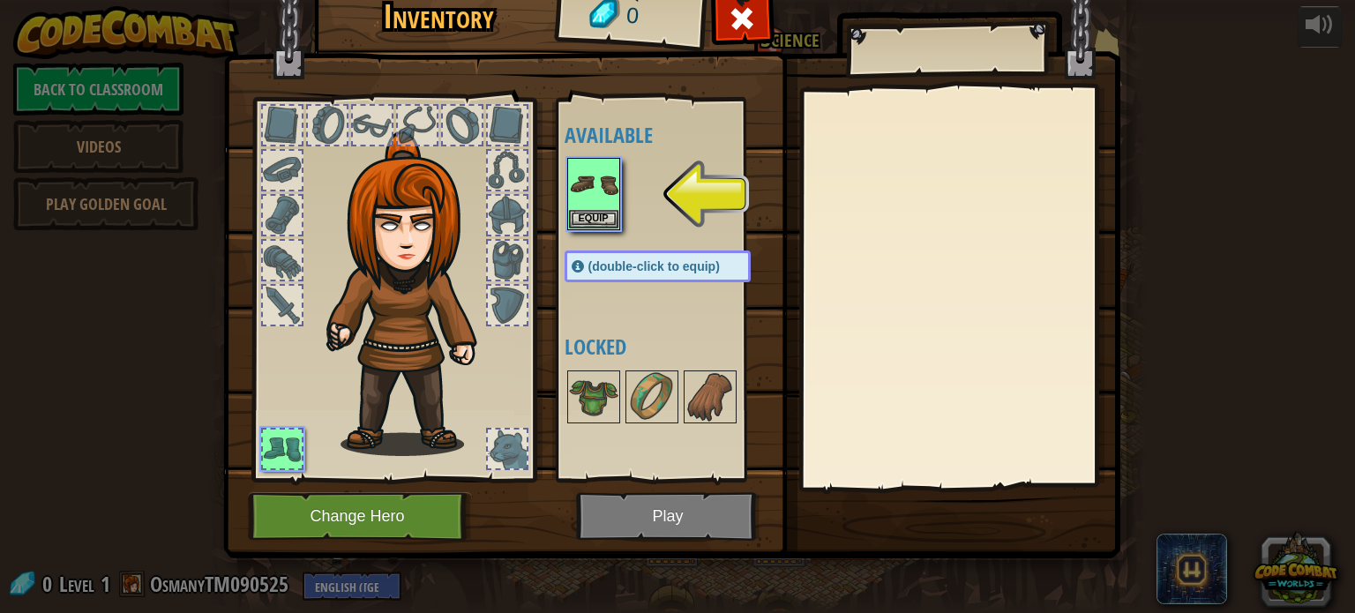
click at [379, 236] on img at bounding box center [414, 293] width 190 height 325
click at [406, 235] on img at bounding box center [414, 293] width 190 height 325
click at [424, 207] on img at bounding box center [414, 293] width 190 height 325
click at [431, 518] on button "Change Hero" at bounding box center [360, 516] width 224 height 49
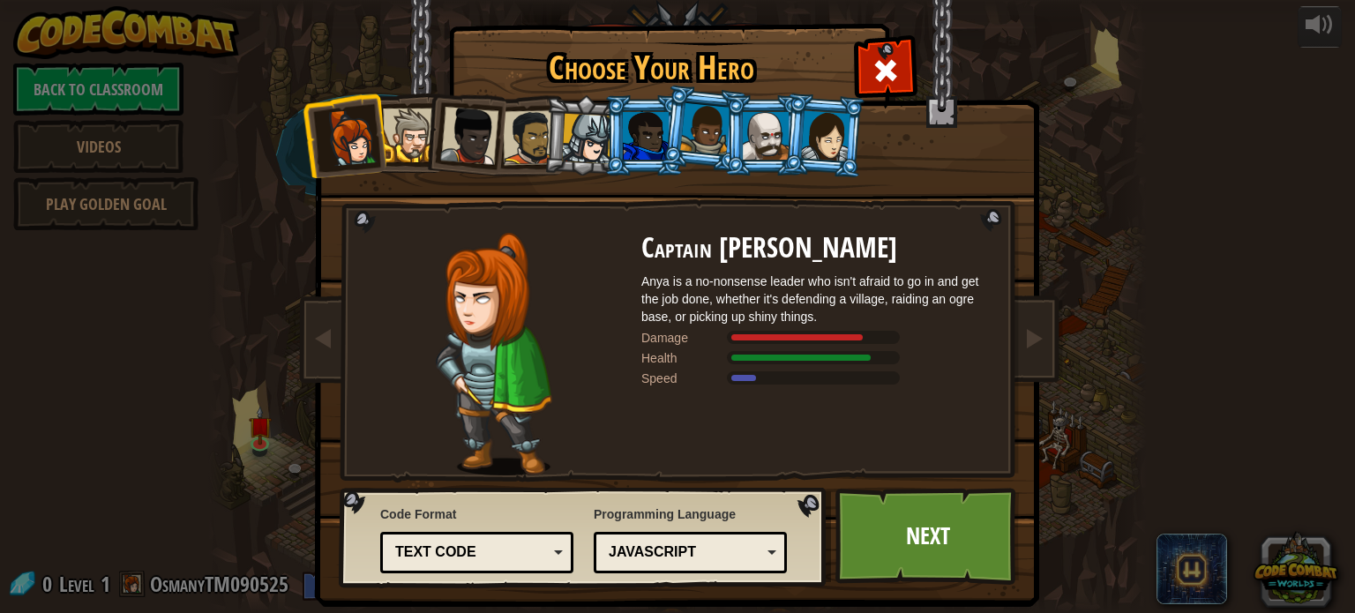
click at [395, 137] on div at bounding box center [410, 136] width 54 height 54
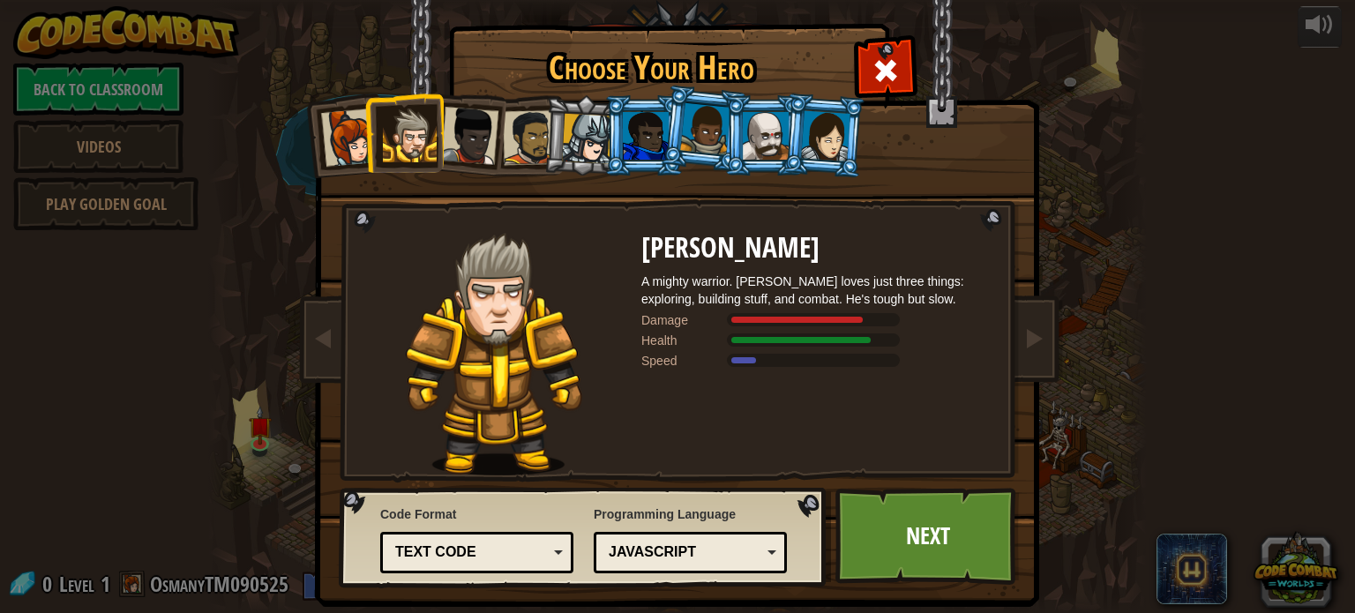
click at [441, 148] on div at bounding box center [469, 136] width 58 height 58
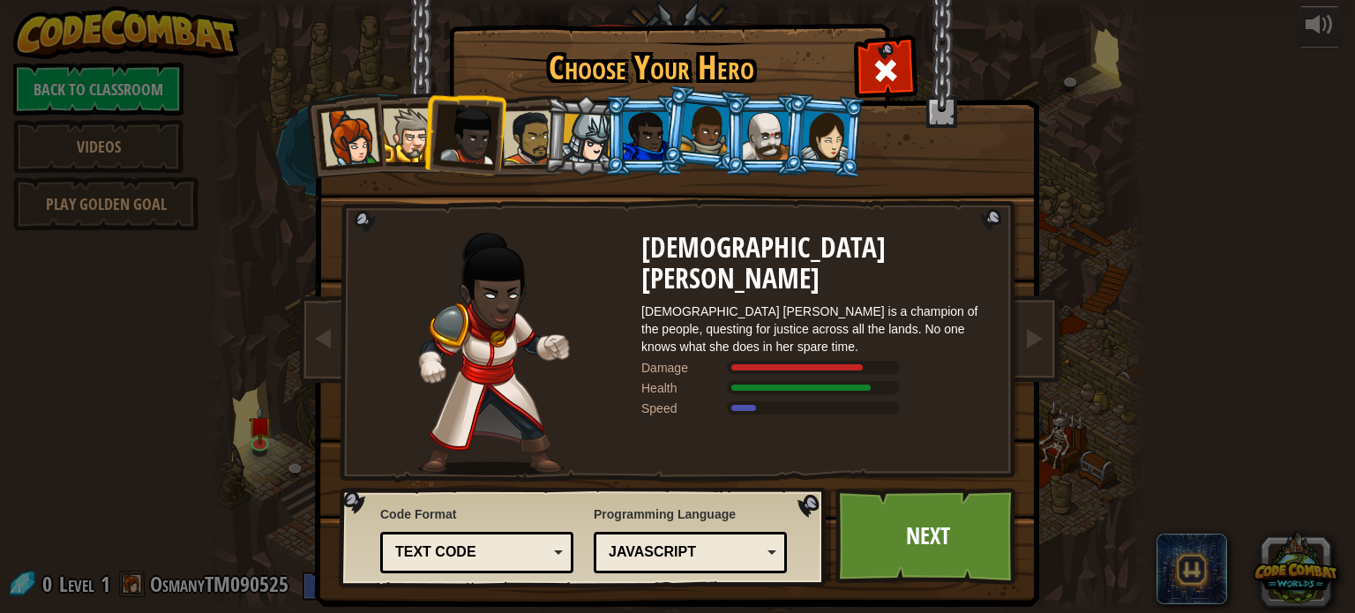
click at [503, 145] on div at bounding box center [530, 137] width 55 height 55
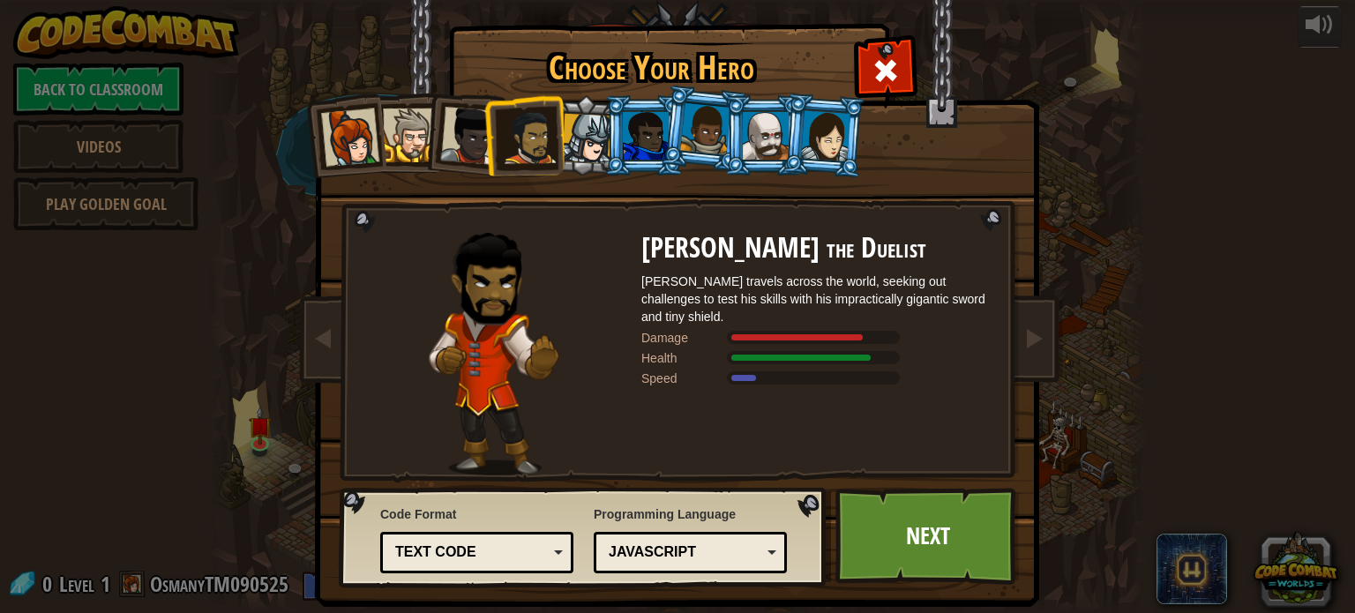
click at [556, 140] on li at bounding box center [524, 135] width 81 height 82
click at [574, 131] on div at bounding box center [587, 139] width 50 height 50
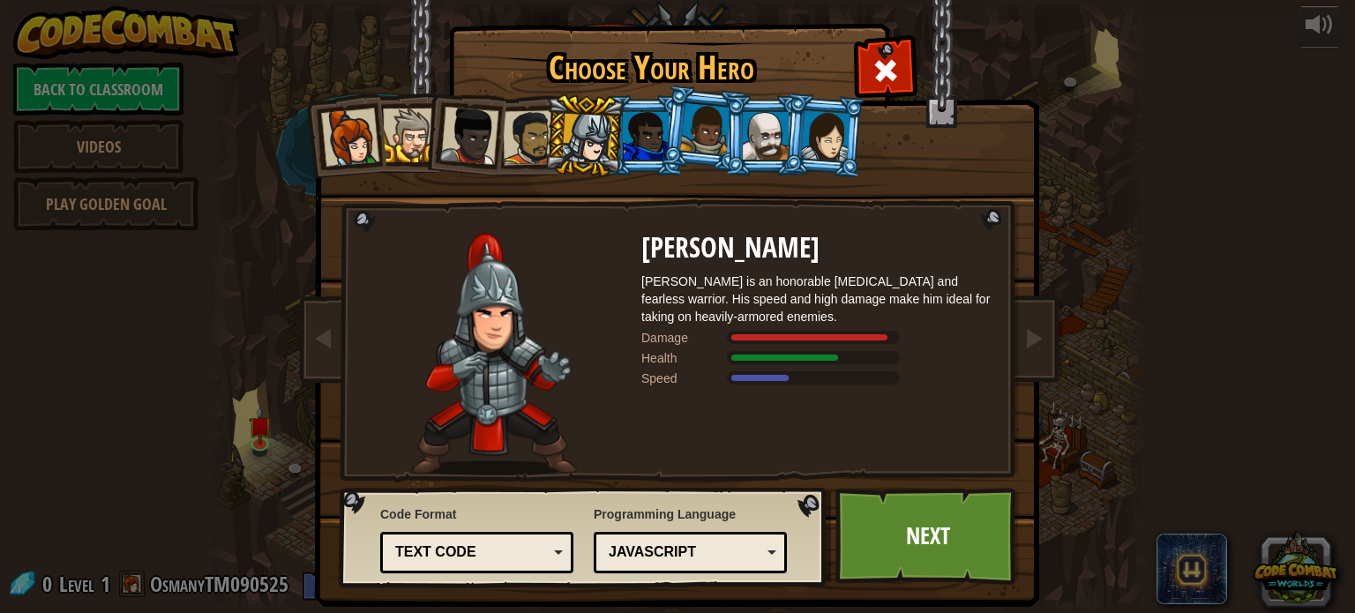
click at [625, 136] on div at bounding box center [646, 136] width 46 height 48
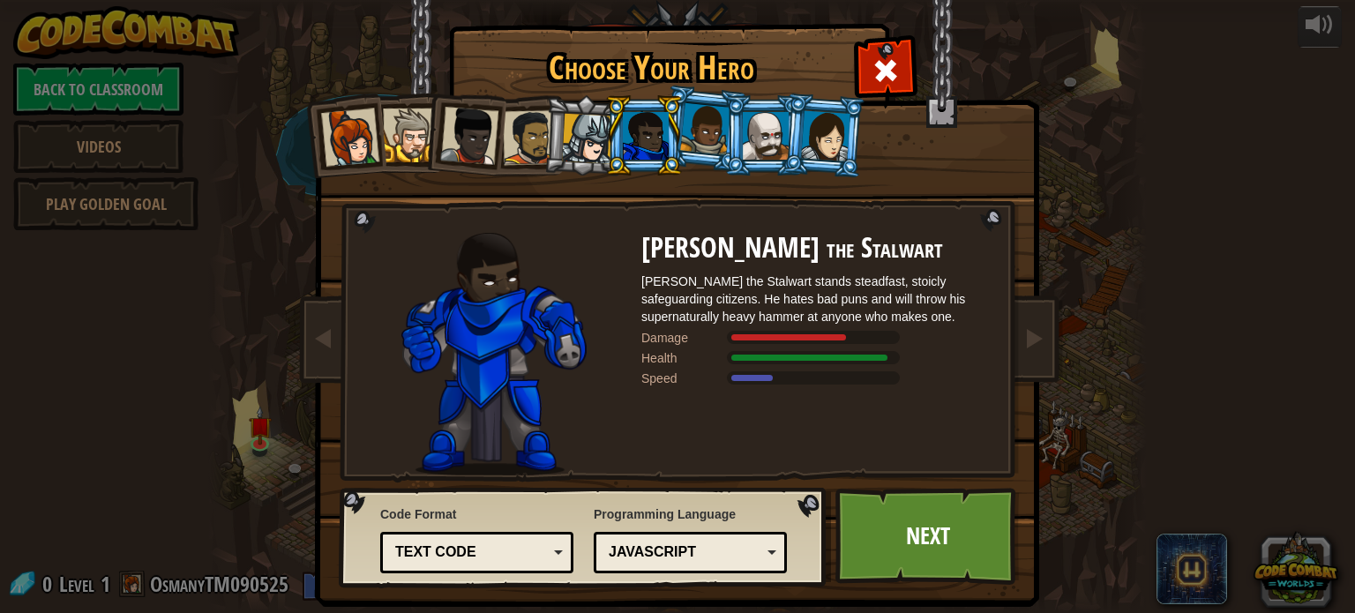
click at [680, 130] on div at bounding box center [705, 129] width 50 height 52
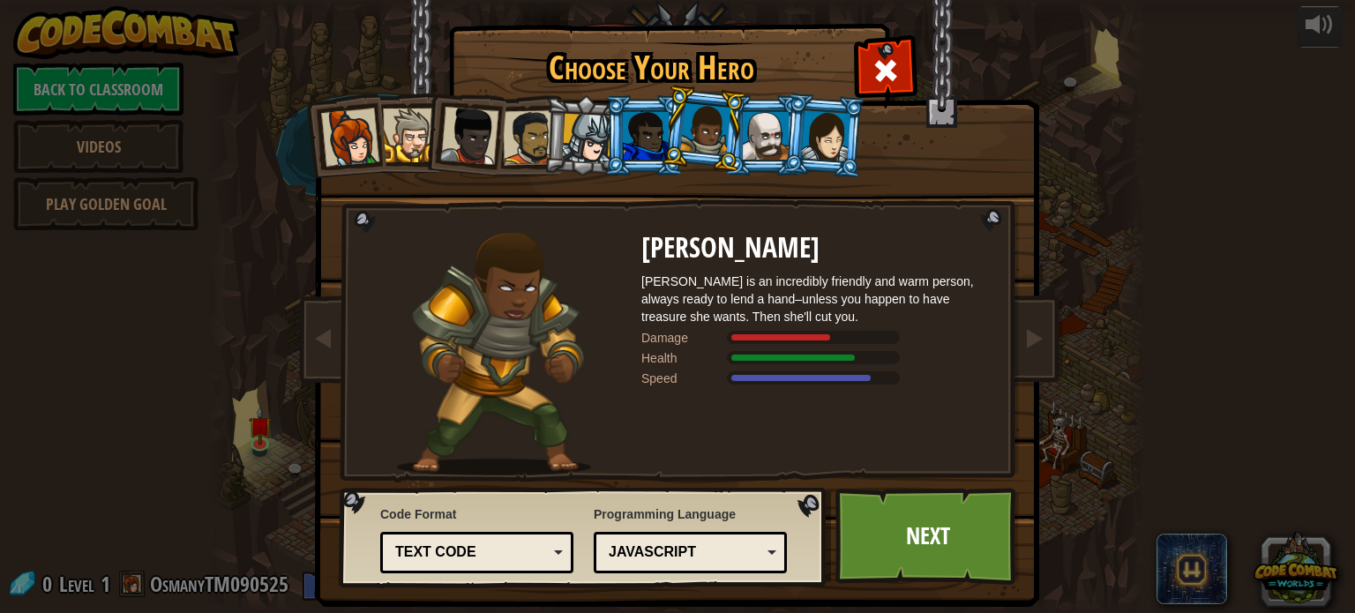
click at [725, 147] on li at bounding box center [703, 129] width 87 height 88
click at [754, 146] on div at bounding box center [766, 136] width 46 height 48
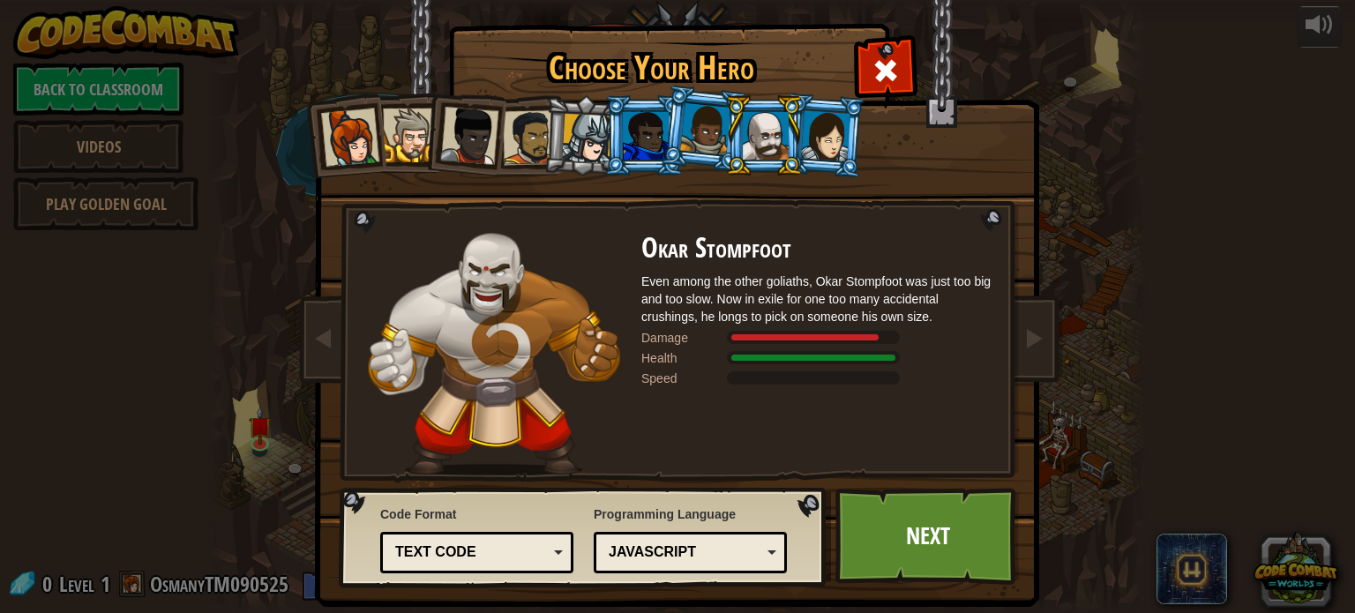
click at [787, 138] on li at bounding box center [764, 135] width 79 height 80
click at [830, 139] on div at bounding box center [825, 135] width 49 height 50
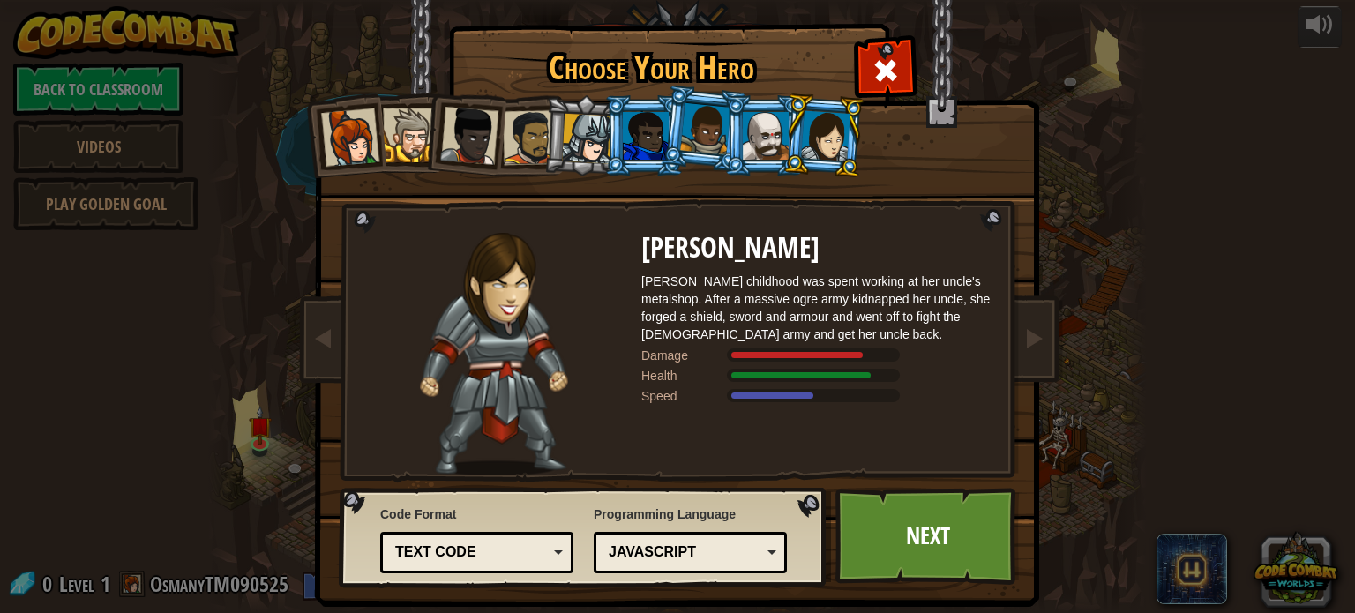
click at [485, 141] on div at bounding box center [469, 136] width 58 height 58
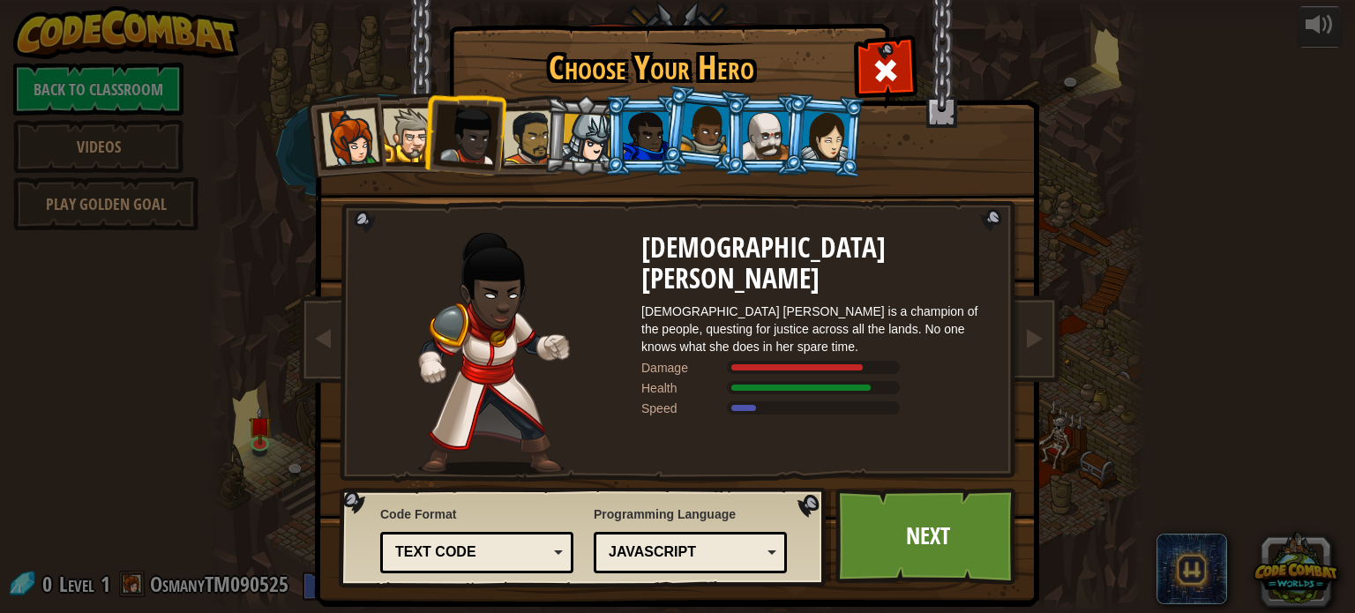
click at [393, 122] on div at bounding box center [410, 136] width 54 height 54
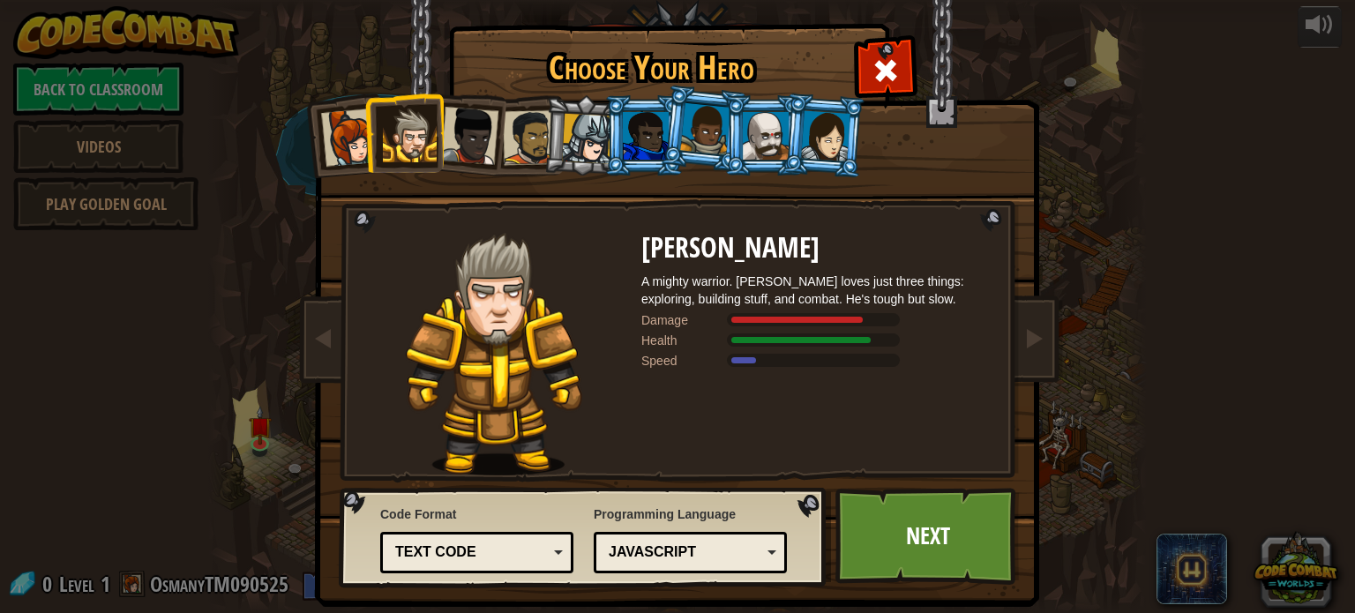
click at [521, 124] on div at bounding box center [530, 137] width 55 height 55
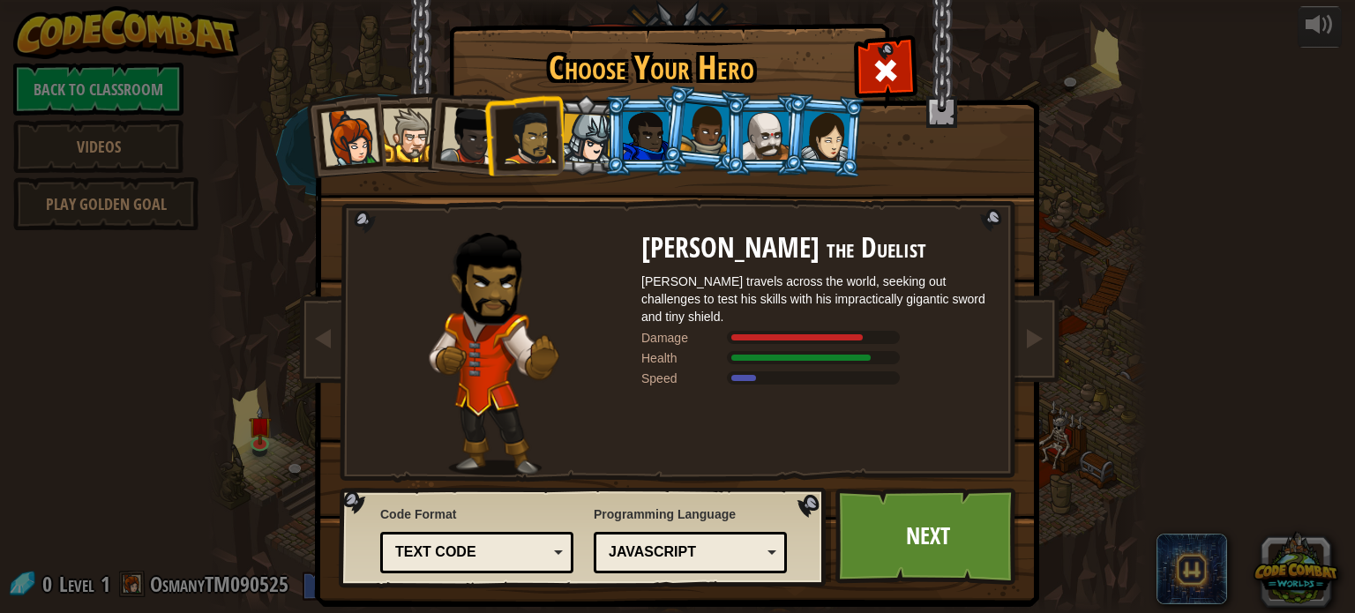
click at [480, 551] on div "Text code" at bounding box center [471, 553] width 153 height 20
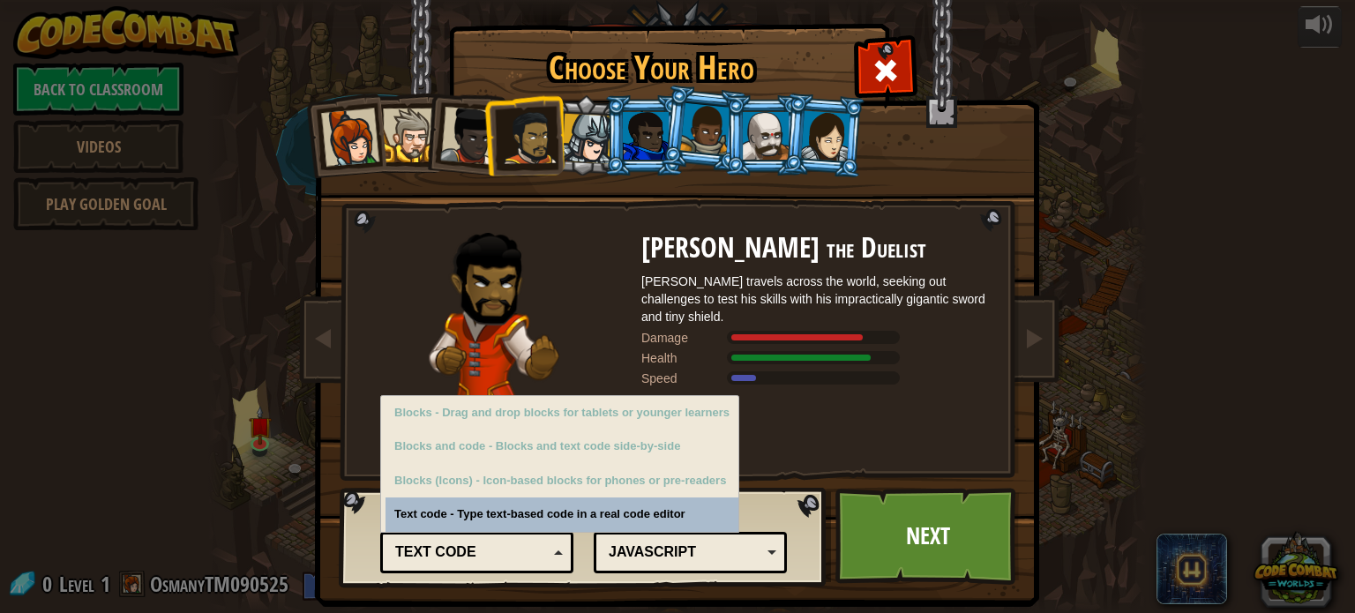
click at [649, 558] on div "JavaScript" at bounding box center [685, 553] width 153 height 20
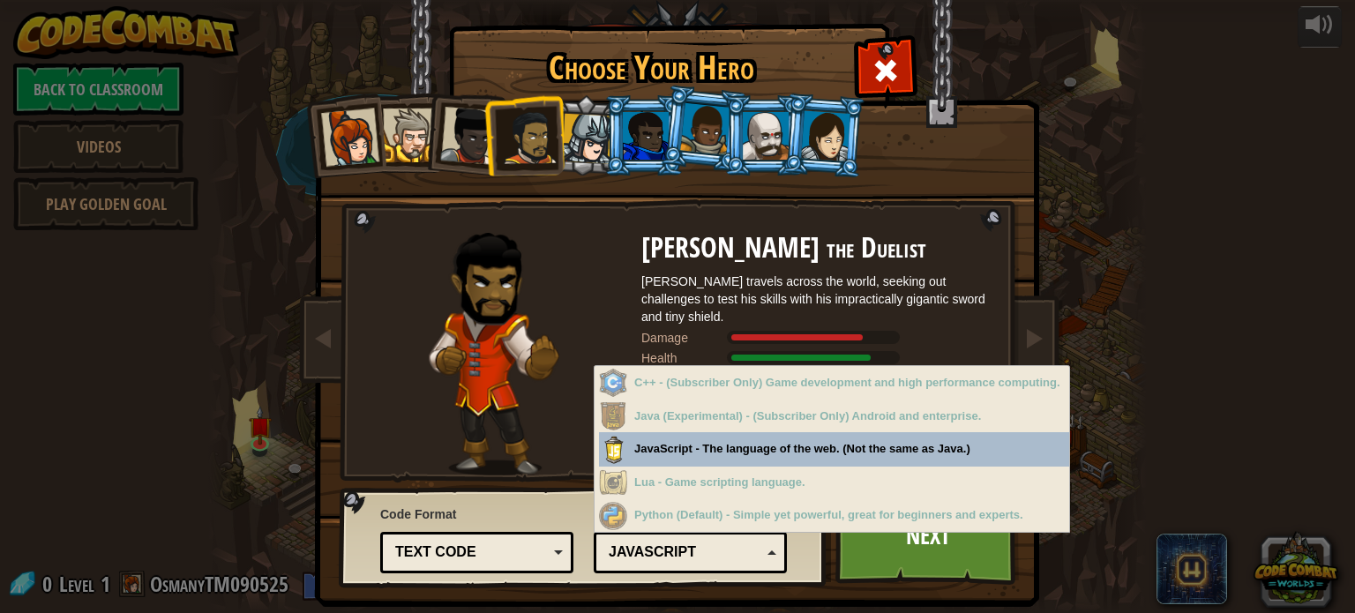
click at [541, 553] on div "Text code" at bounding box center [471, 553] width 153 height 20
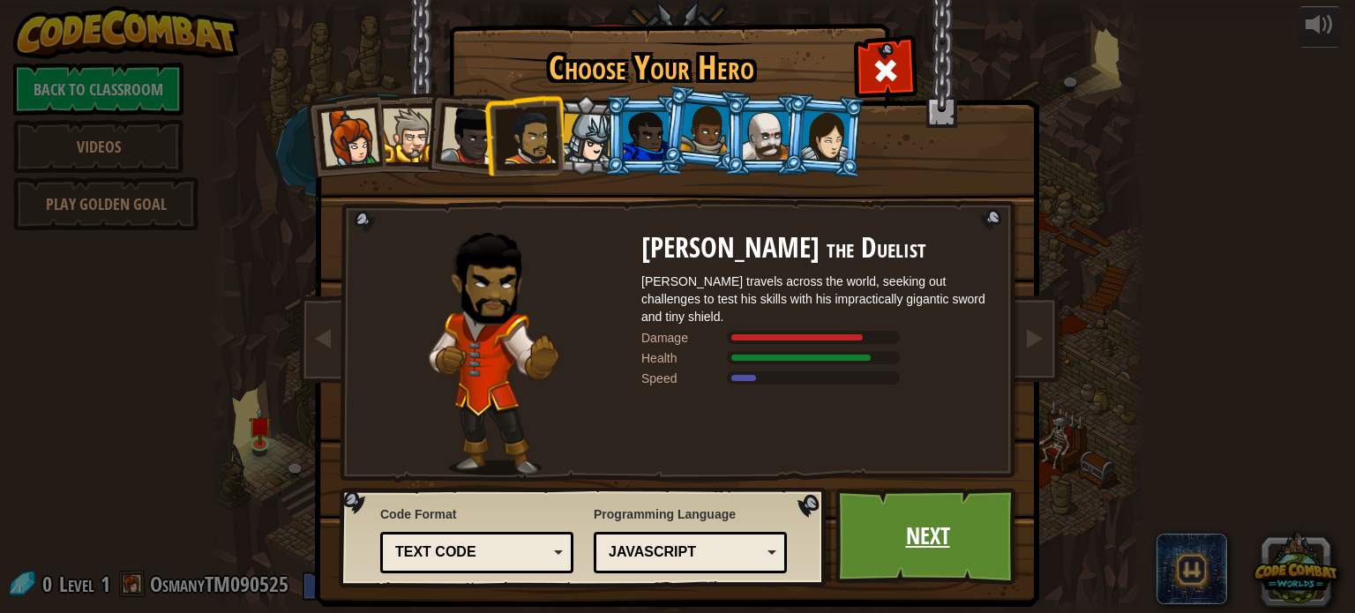
click at [877, 532] on link "Next" at bounding box center [928, 536] width 184 height 97
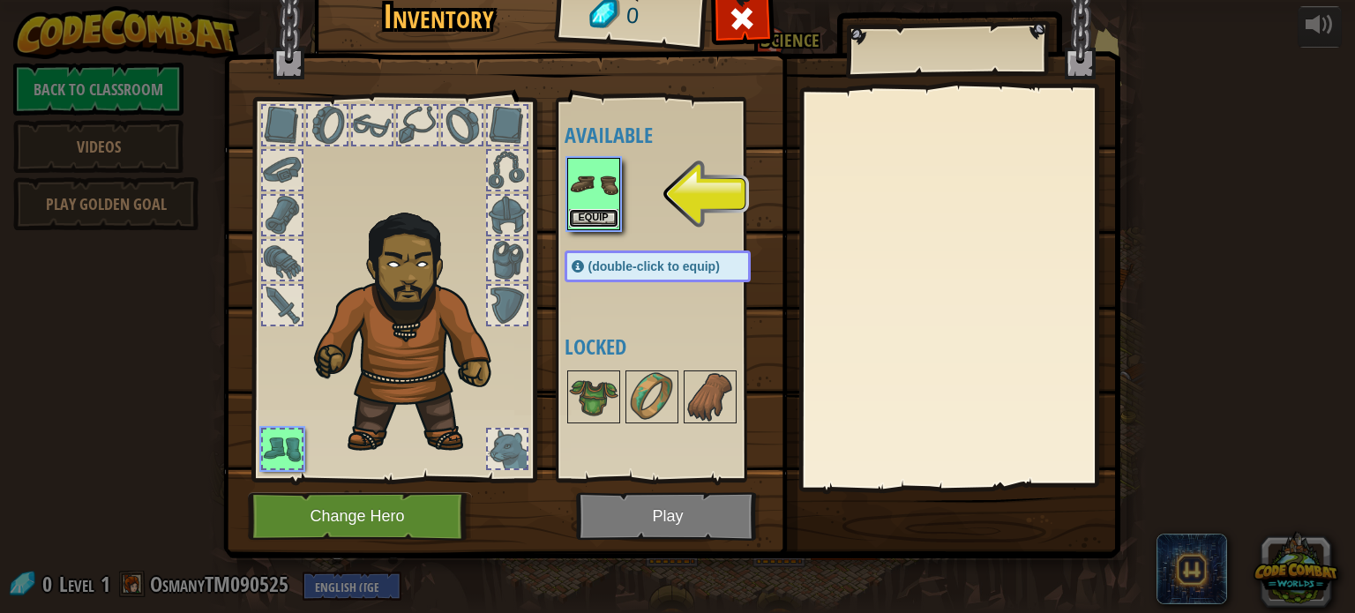
click at [594, 221] on button "Equip" at bounding box center [593, 218] width 49 height 19
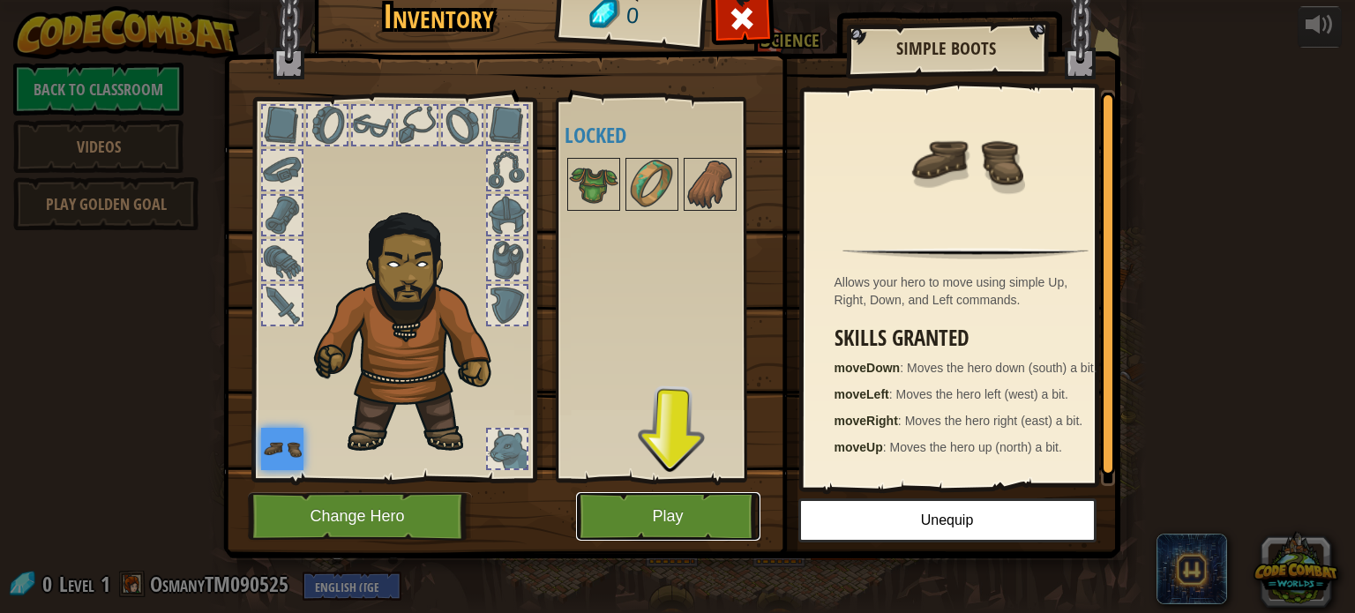
click at [717, 501] on button "Play" at bounding box center [668, 516] width 184 height 49
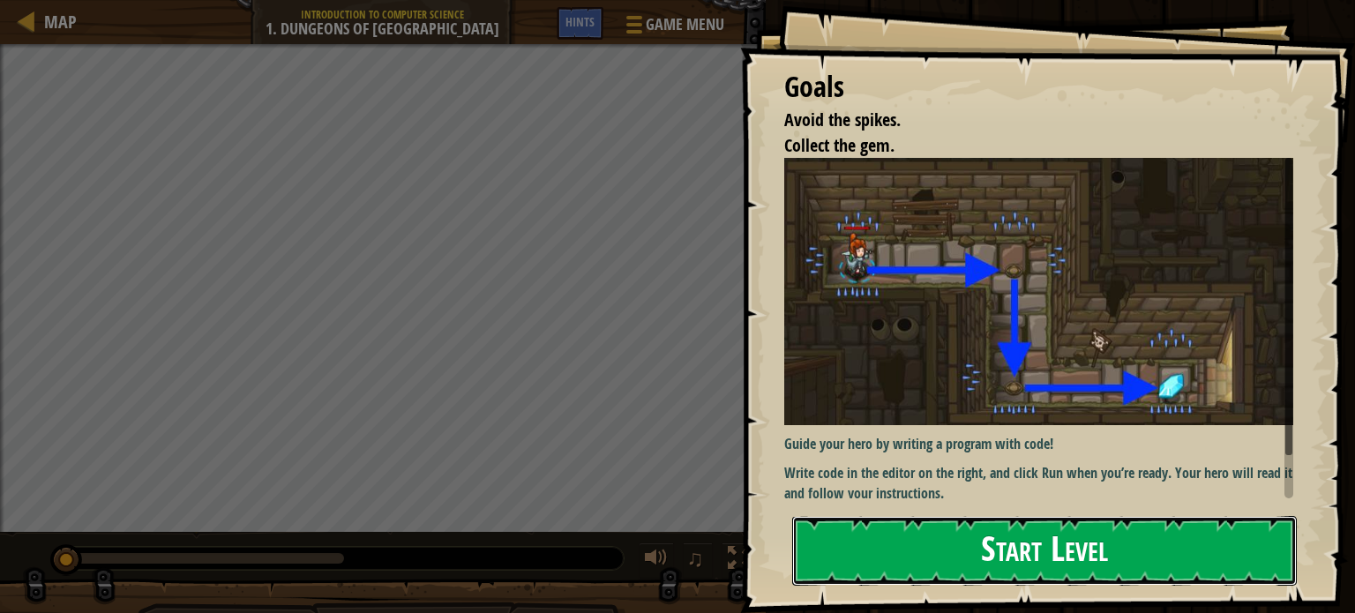
click at [848, 568] on button "Start Level" at bounding box center [1044, 551] width 505 height 70
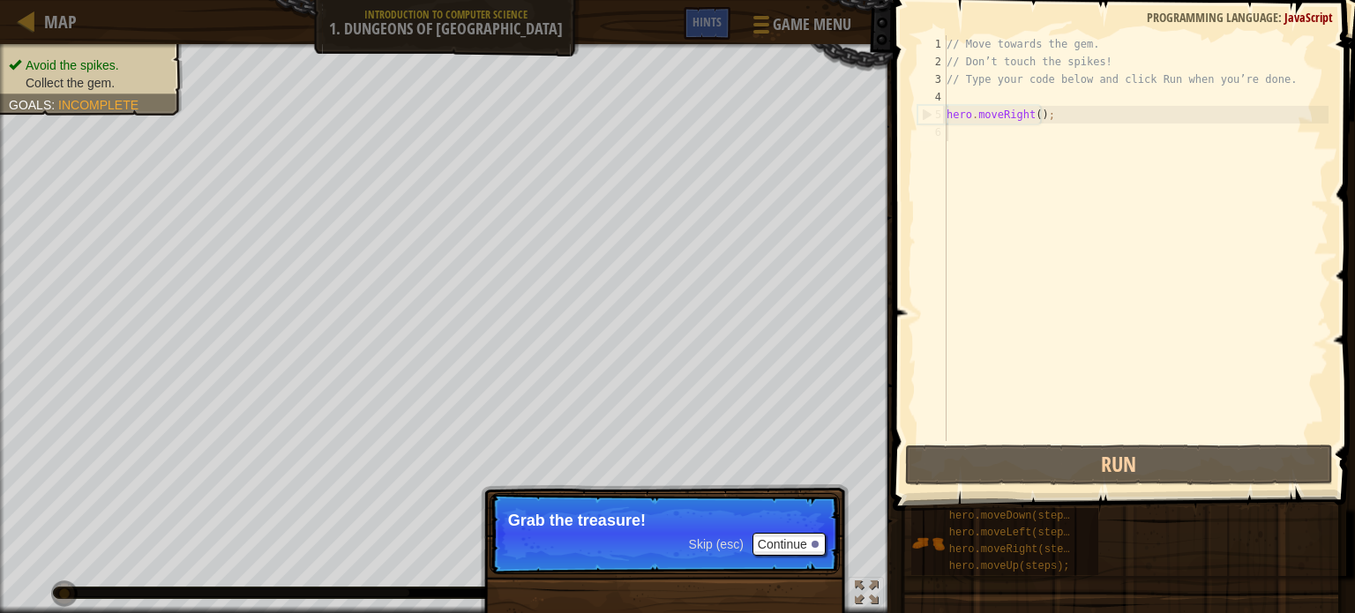
click at [494, 507] on p "Skip (esc) Continue Grab the treasure!" at bounding box center [665, 533] width 350 height 81
click at [963, 151] on div "// Move towards the gem. // Don’t touch the spikes! // Type your code below and…" at bounding box center [1136, 255] width 386 height 441
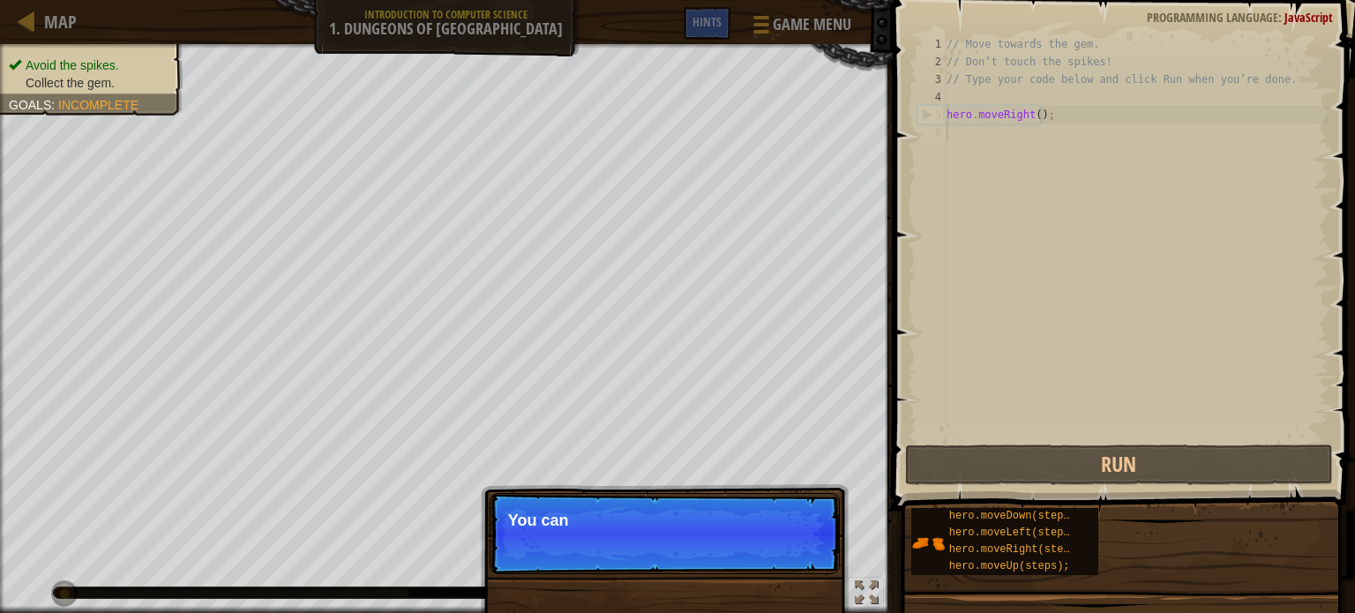
click at [978, 133] on div "// Move towards the gem. // Don’t touch the spikes! // Type your code below and…" at bounding box center [1136, 255] width 386 height 441
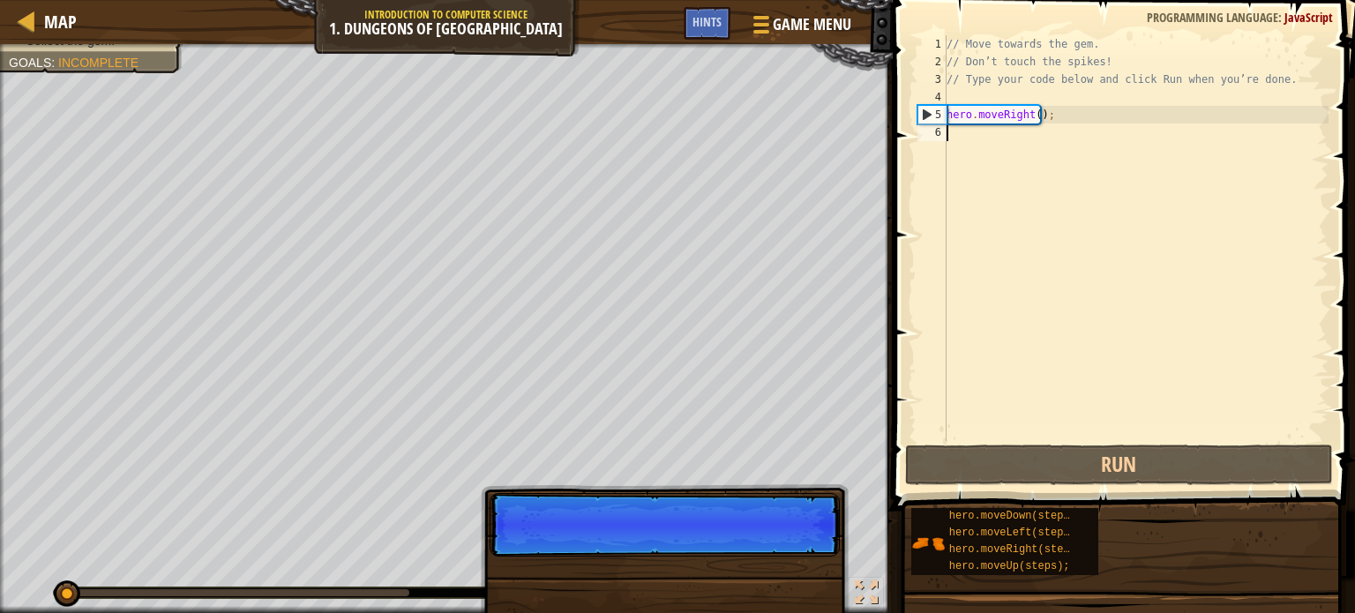
scroll to position [8, 0]
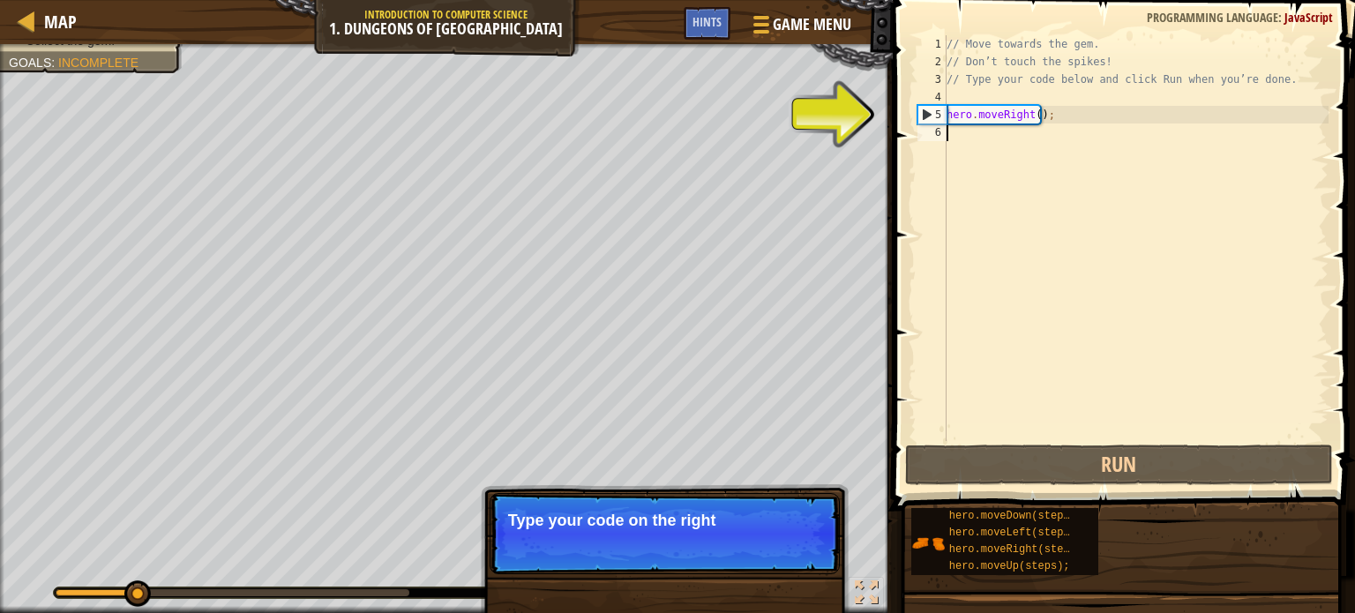
drag, startPoint x: 801, startPoint y: 550, endPoint x: 655, endPoint y: 558, distance: 146.7
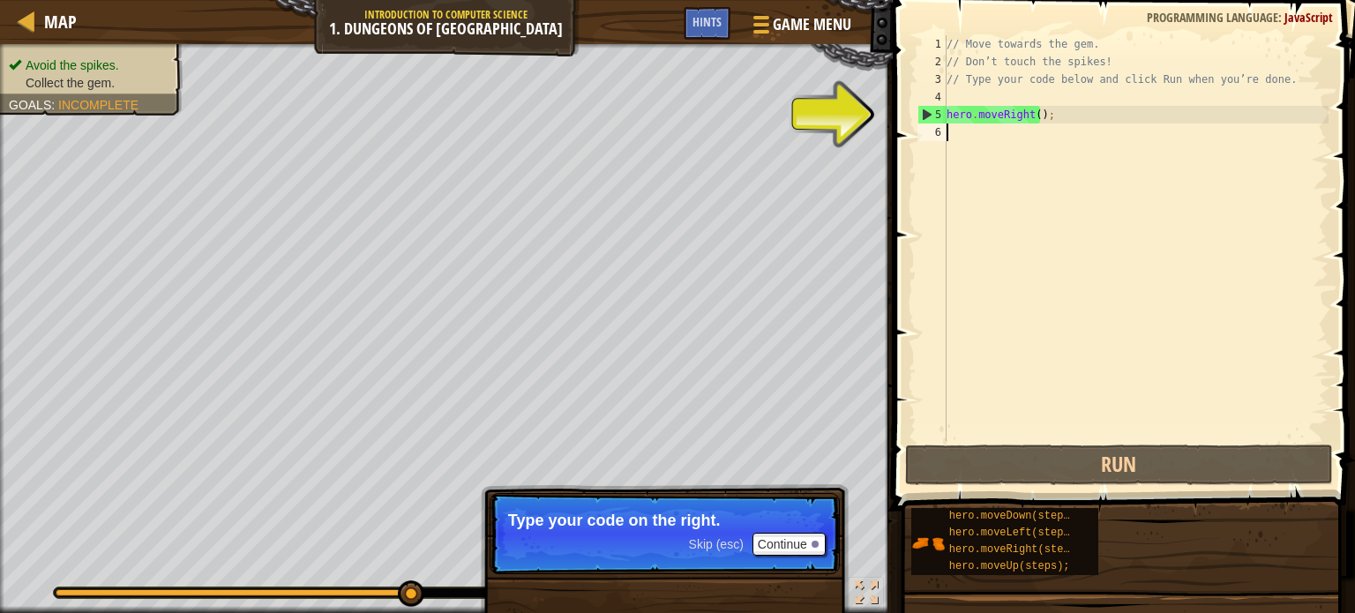
click at [1046, 183] on div "// Move towards the gem. // Don’t touch the spikes! // Type your code below and…" at bounding box center [1136, 255] width 386 height 441
click at [1011, 159] on div "// Move towards the gem. // Don’t touch the spikes! // Type your code below and…" at bounding box center [1136, 255] width 386 height 441
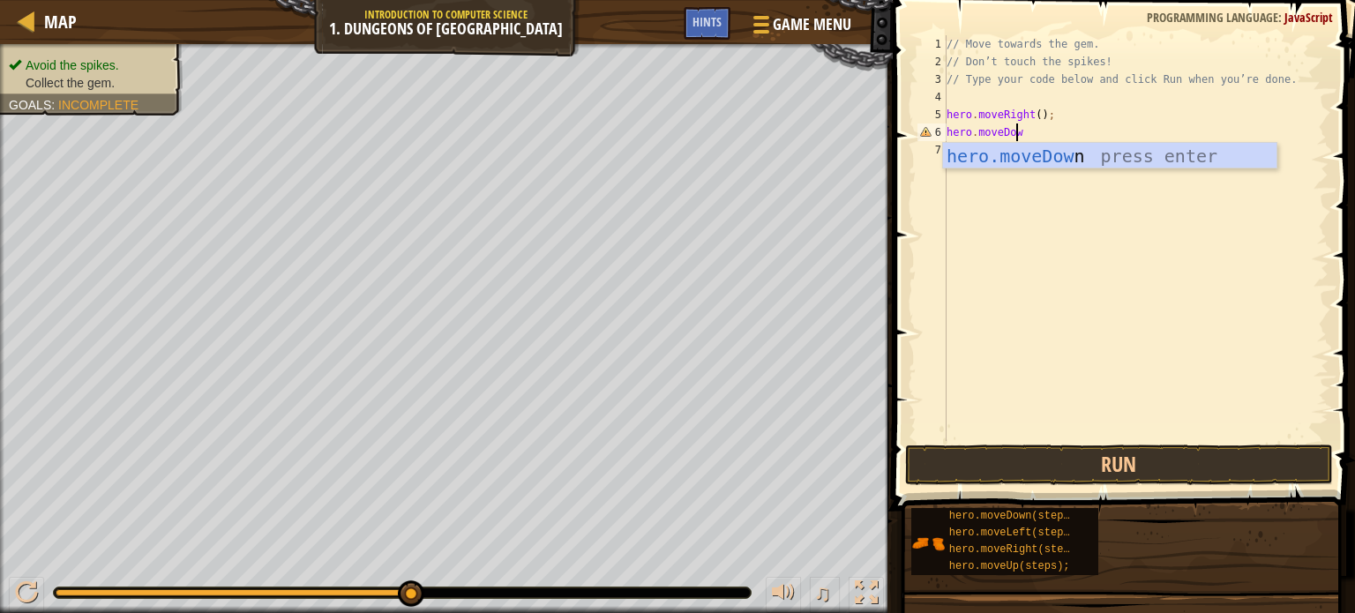
scroll to position [8, 4]
type textarea "hero.moveDown()"
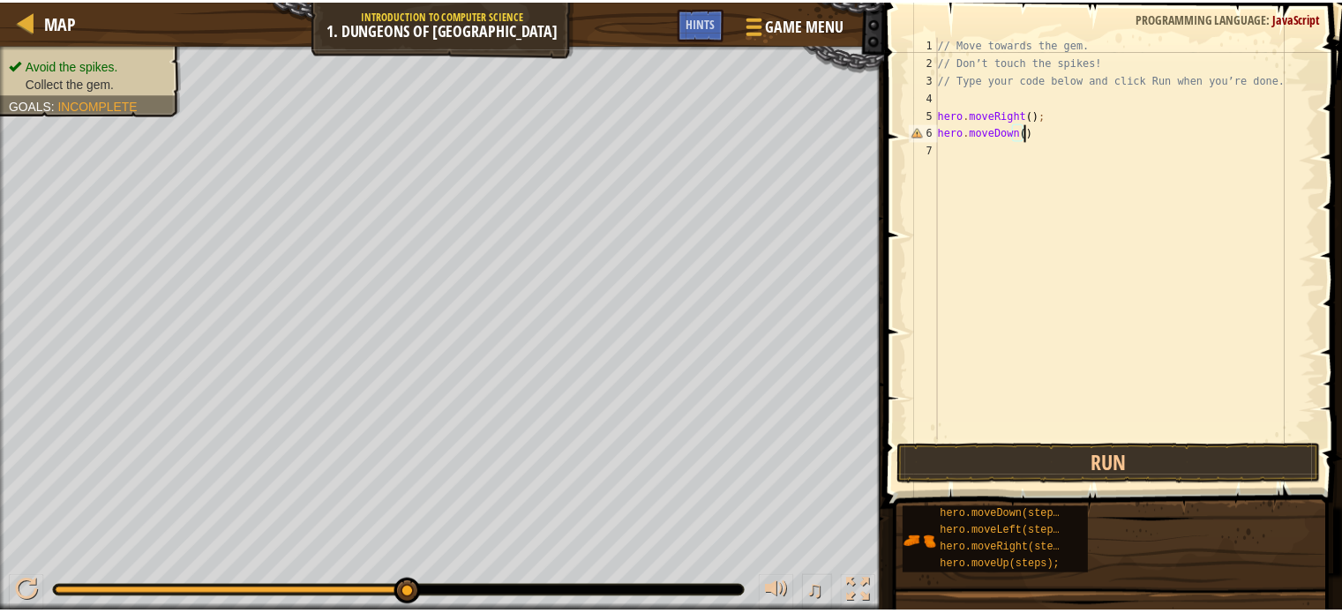
scroll to position [8, 6]
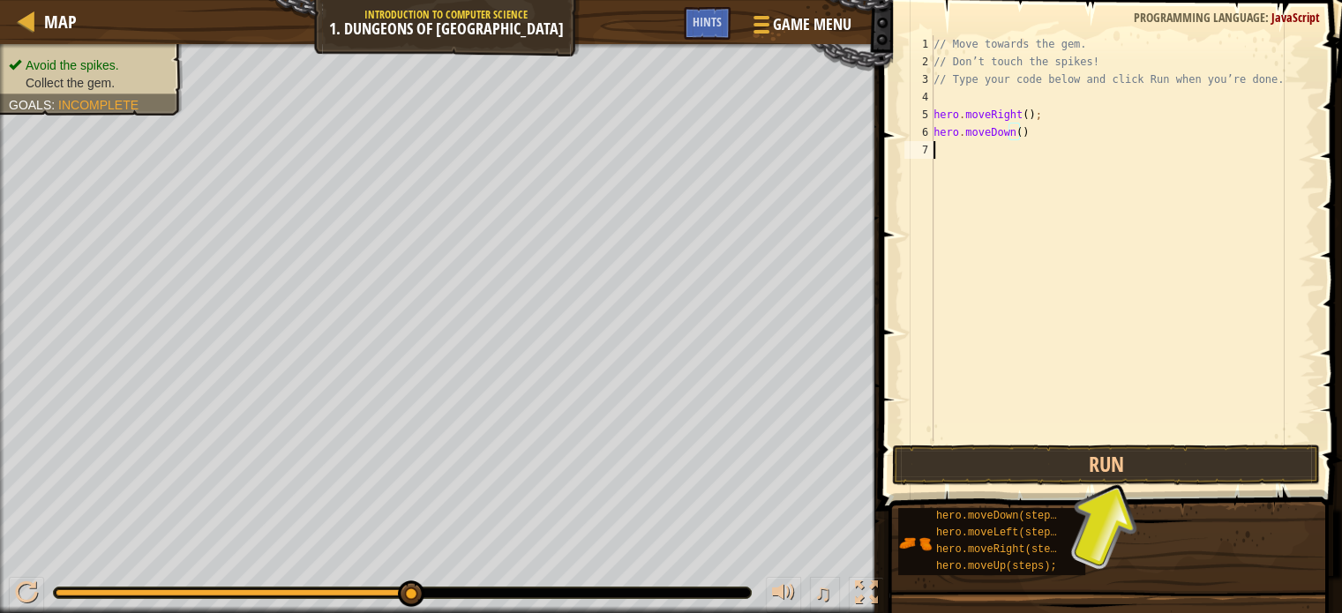
click at [1042, 195] on div "// Move towards the gem. // Don’t touch the spikes! // Type your code below and…" at bounding box center [1123, 255] width 386 height 441
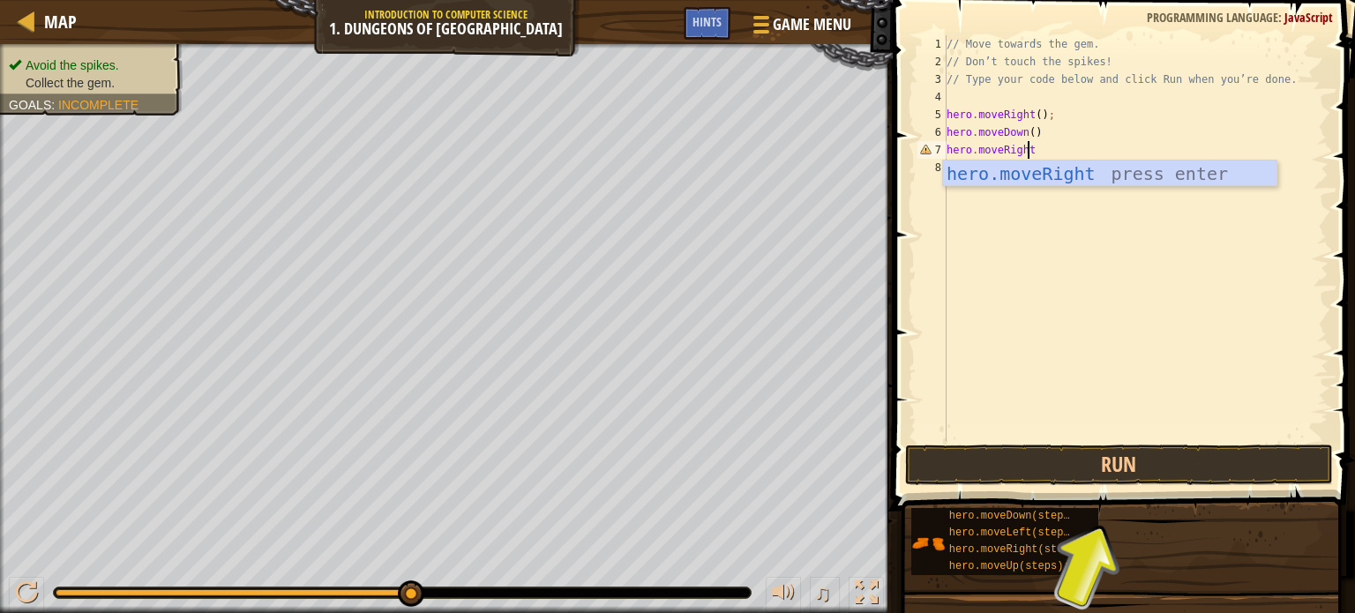
scroll to position [8, 5]
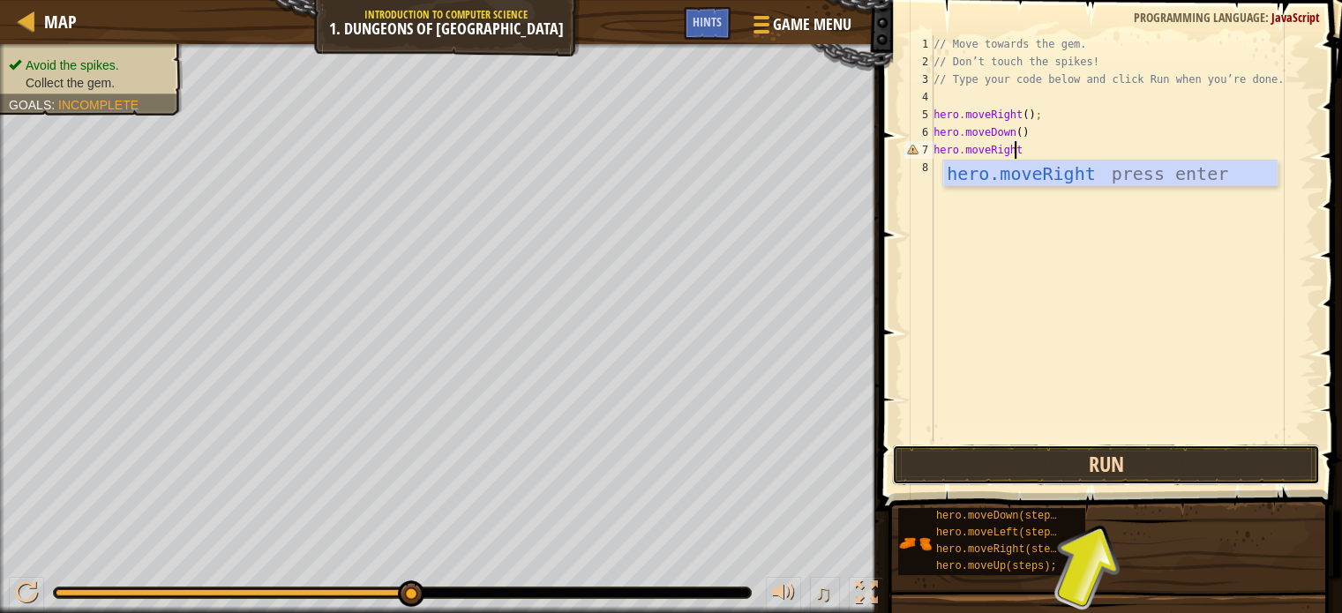
click at [1014, 469] on button "Run" at bounding box center [1106, 465] width 428 height 41
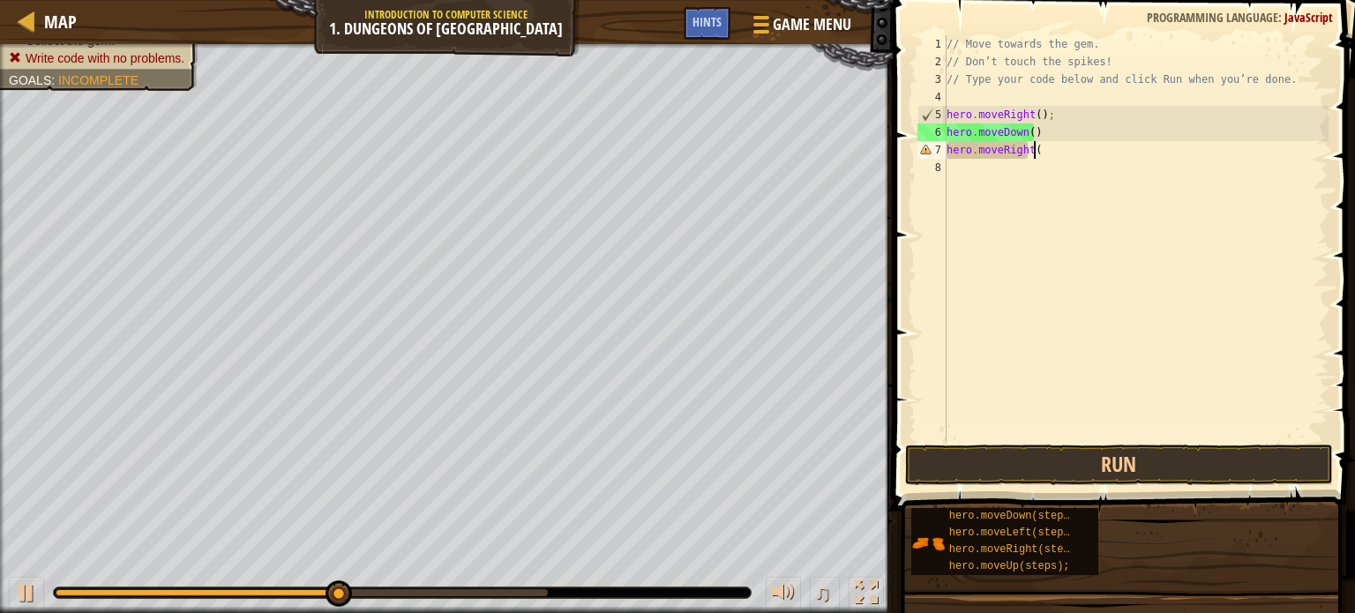
scroll to position [8, 6]
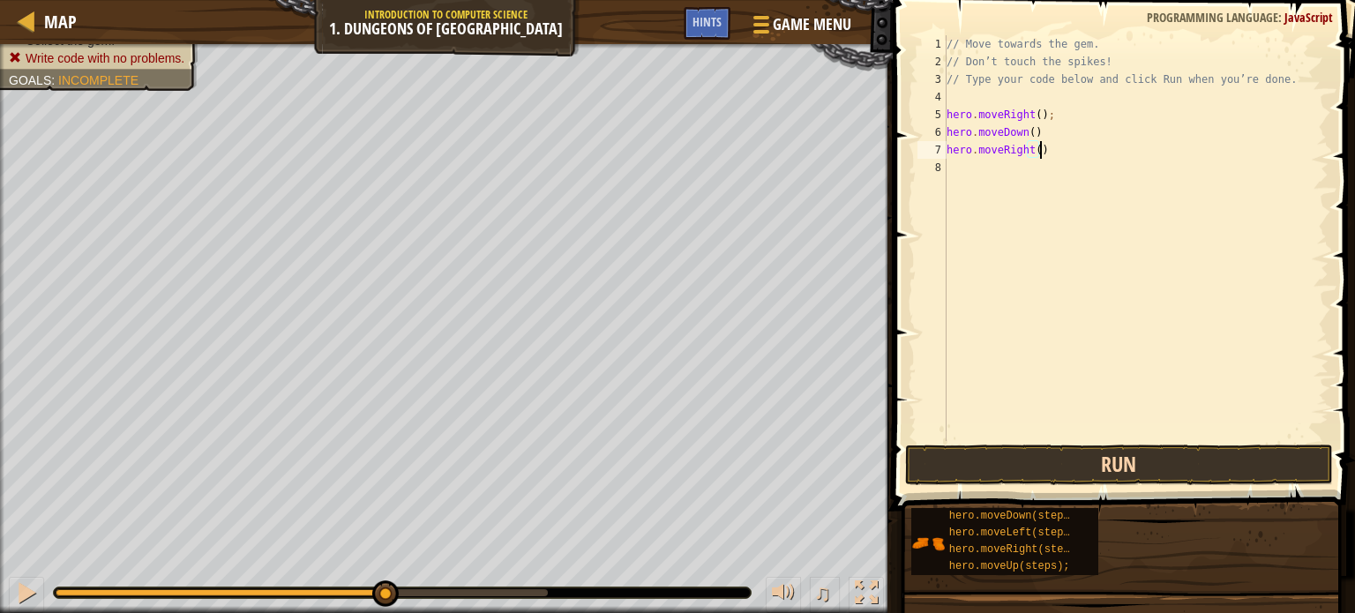
type textarea "hero.moveRight()"
click at [985, 464] on button "Run" at bounding box center [1119, 465] width 428 height 41
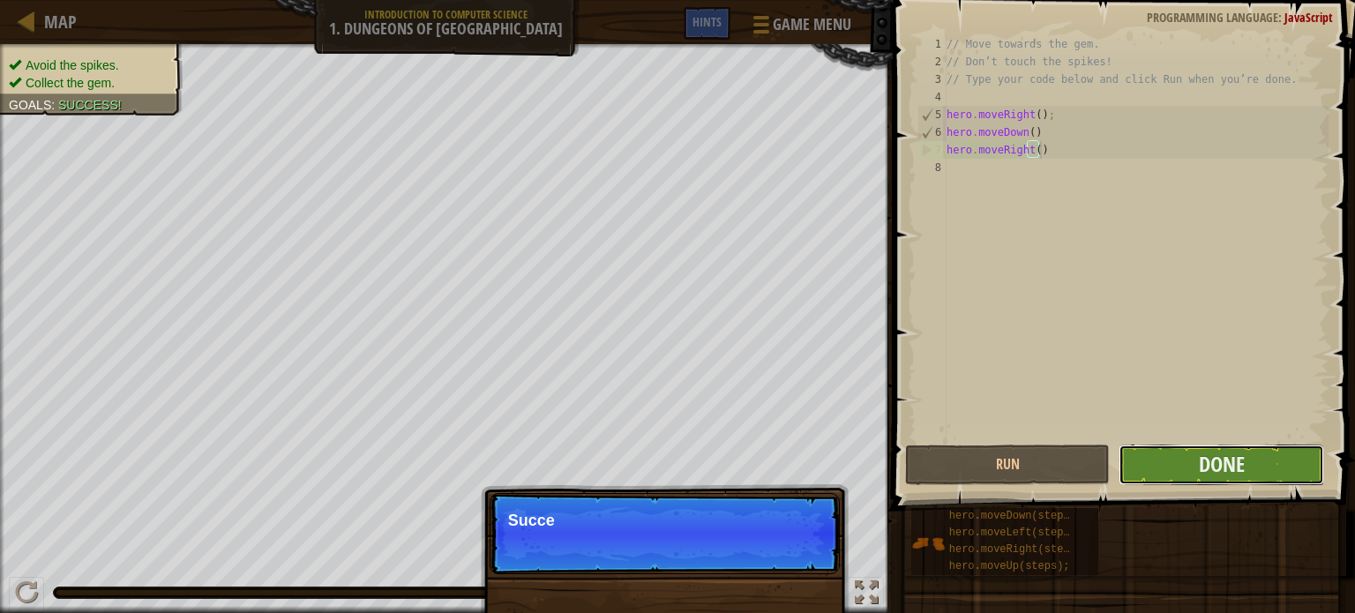
click at [1158, 447] on button "Done" at bounding box center [1222, 465] width 206 height 41
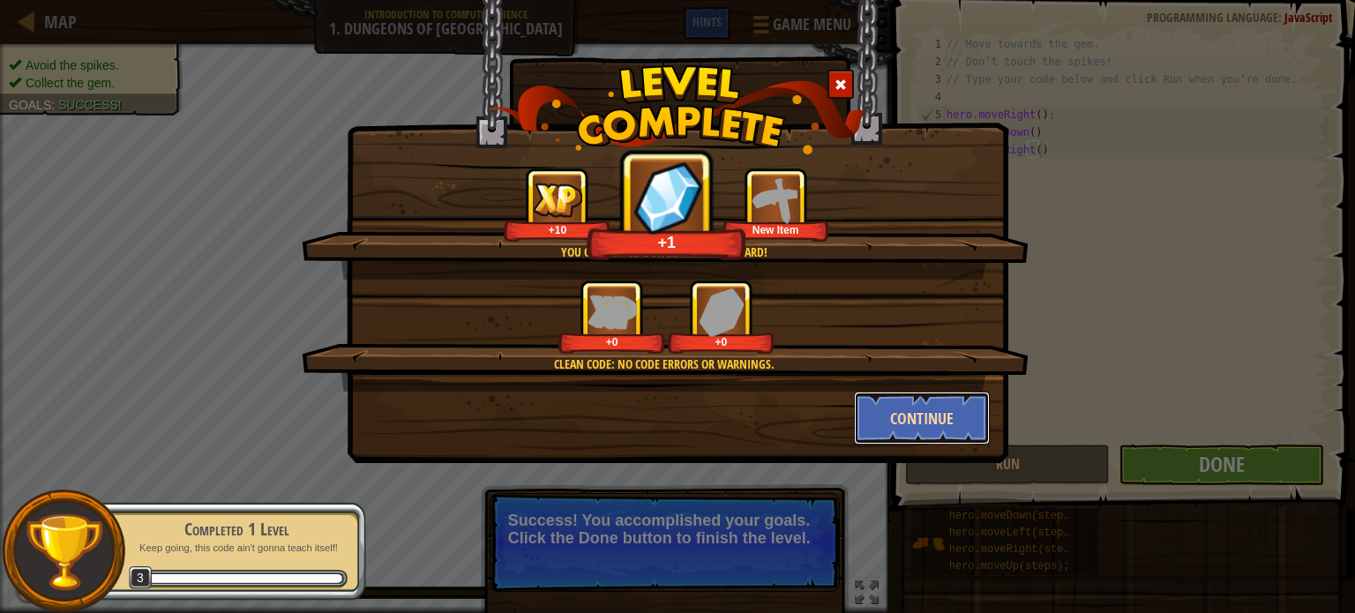
click at [905, 404] on button "Continue" at bounding box center [922, 418] width 137 height 53
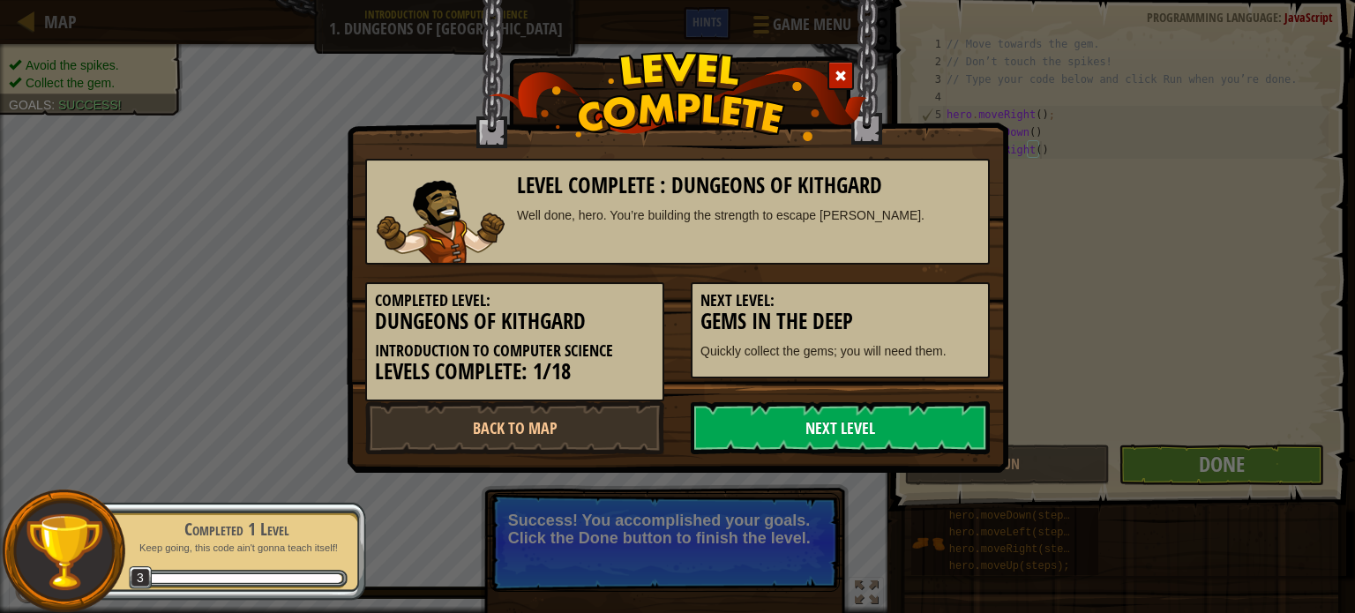
click at [830, 434] on link "Next Level" at bounding box center [840, 428] width 299 height 53
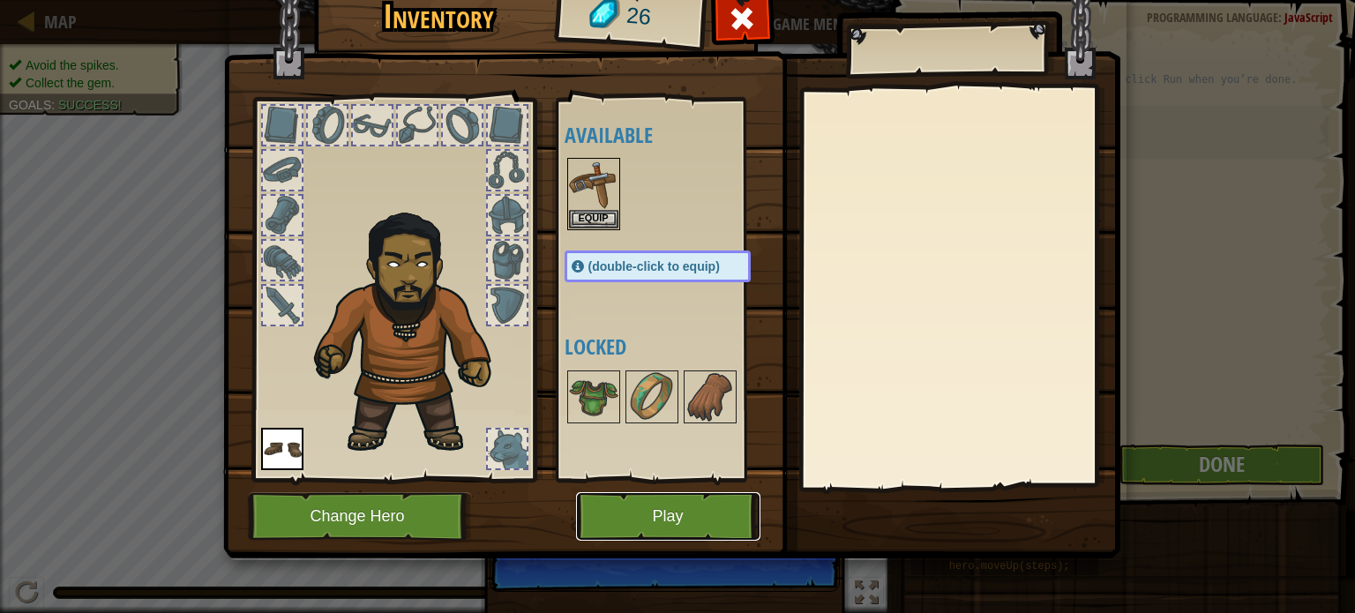
click at [674, 527] on button "Play" at bounding box center [668, 516] width 184 height 49
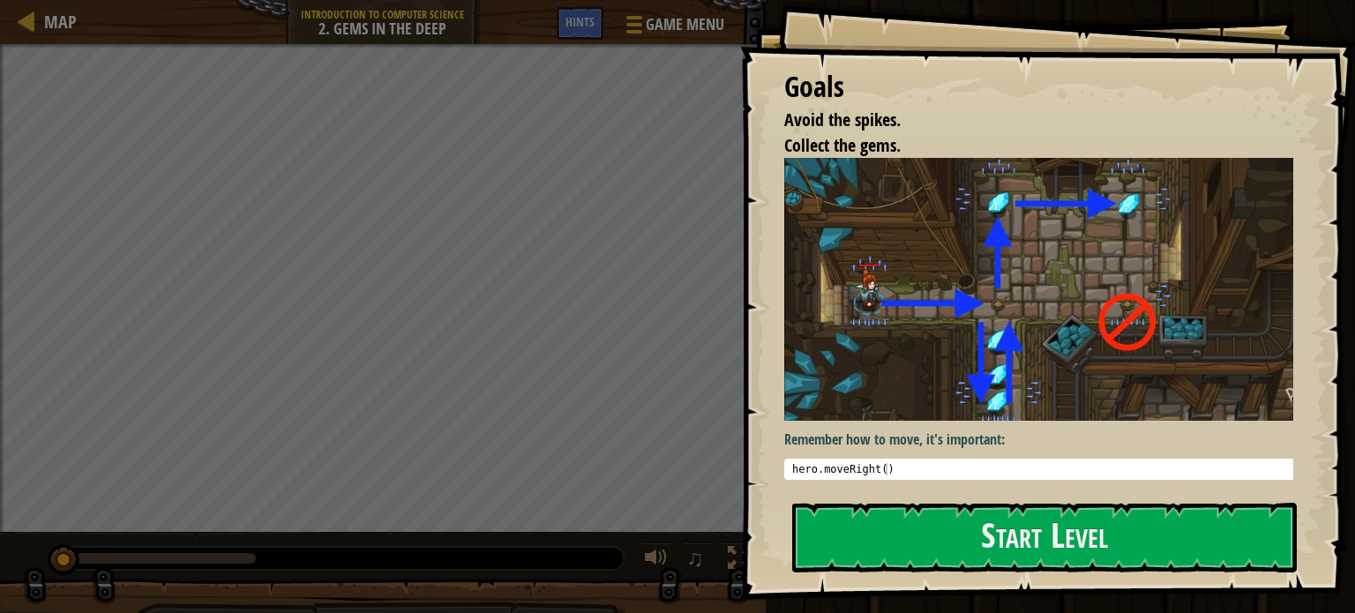
type textarea "hero.moveRight()"
click at [950, 463] on div "hero . moveRight ( )" at bounding box center [1046, 481] width 514 height 37
click at [953, 559] on button "Start Level" at bounding box center [1044, 538] width 505 height 70
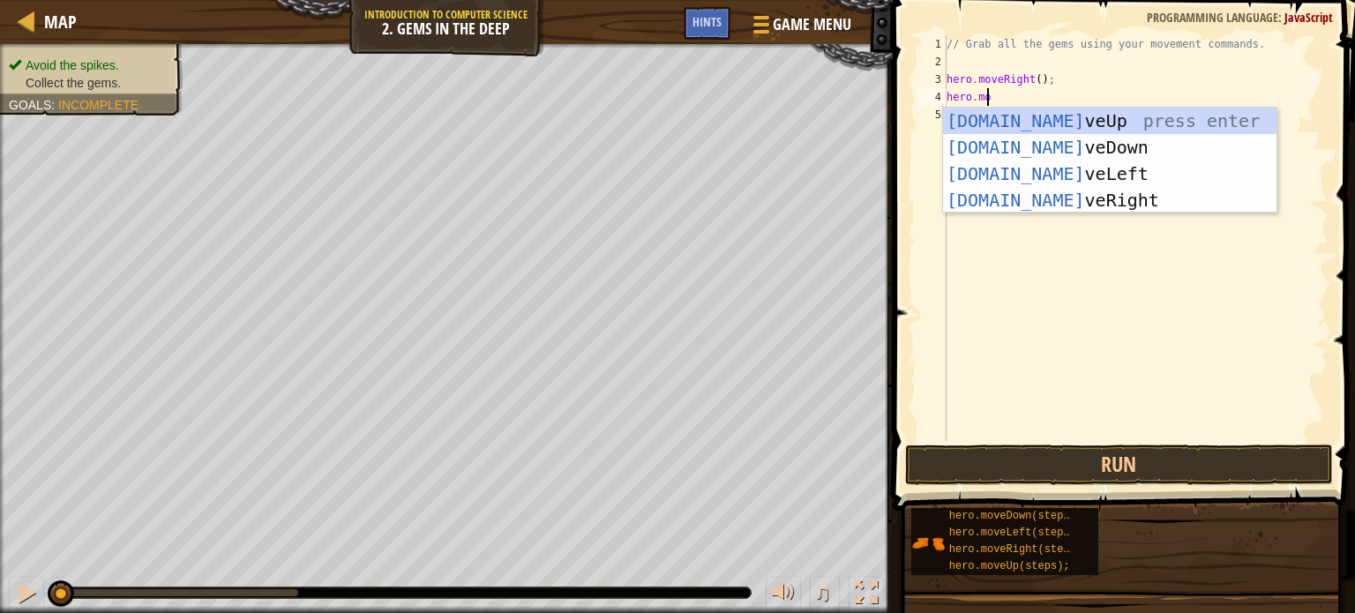
scroll to position [8, 3]
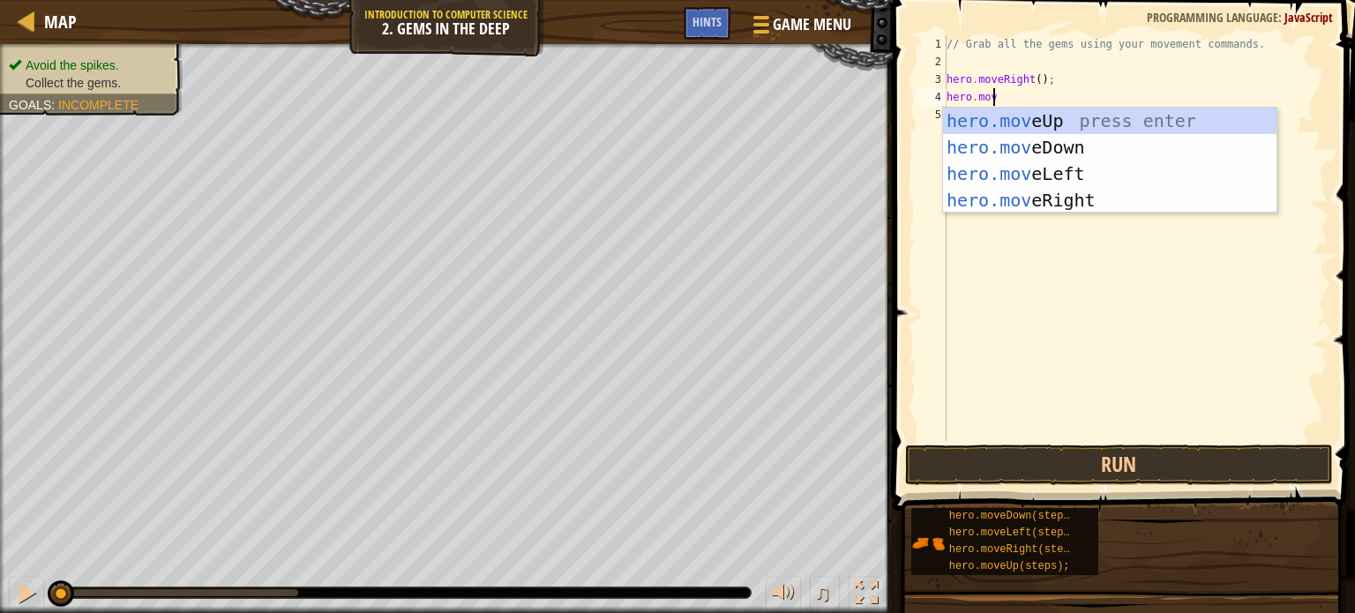
type textarea "hero.move"
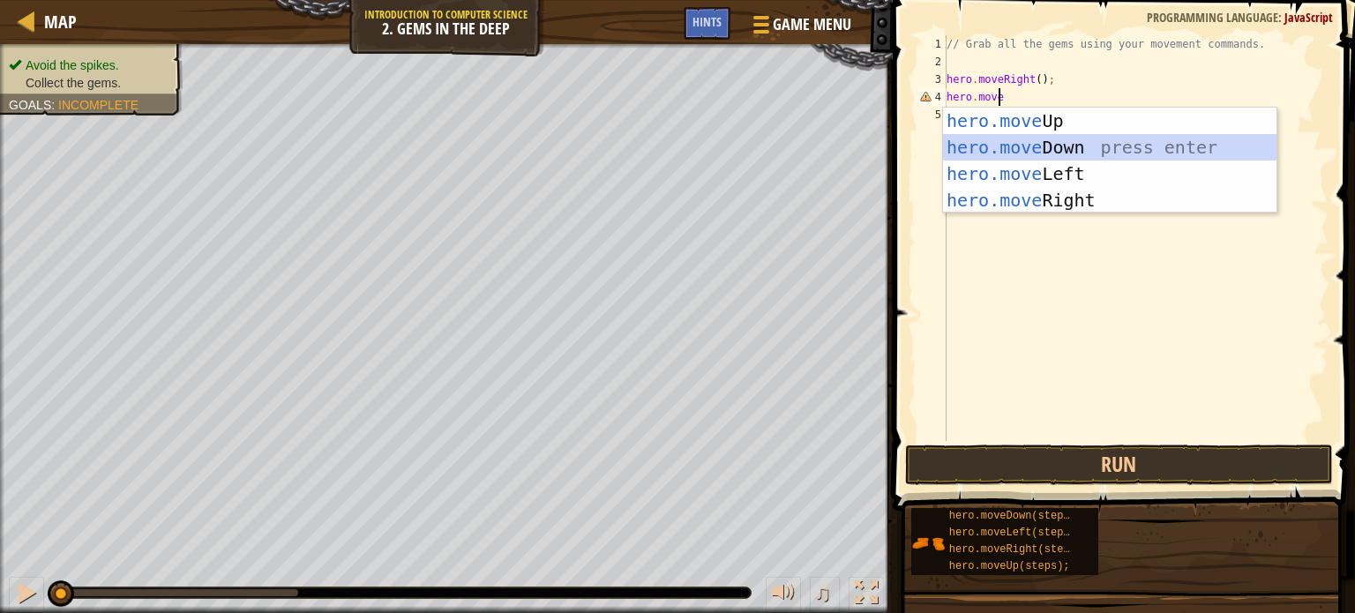
click at [972, 139] on div "hero.move Up press enter hero.move Down press enter hero.move Left press enter …" at bounding box center [1110, 187] width 334 height 159
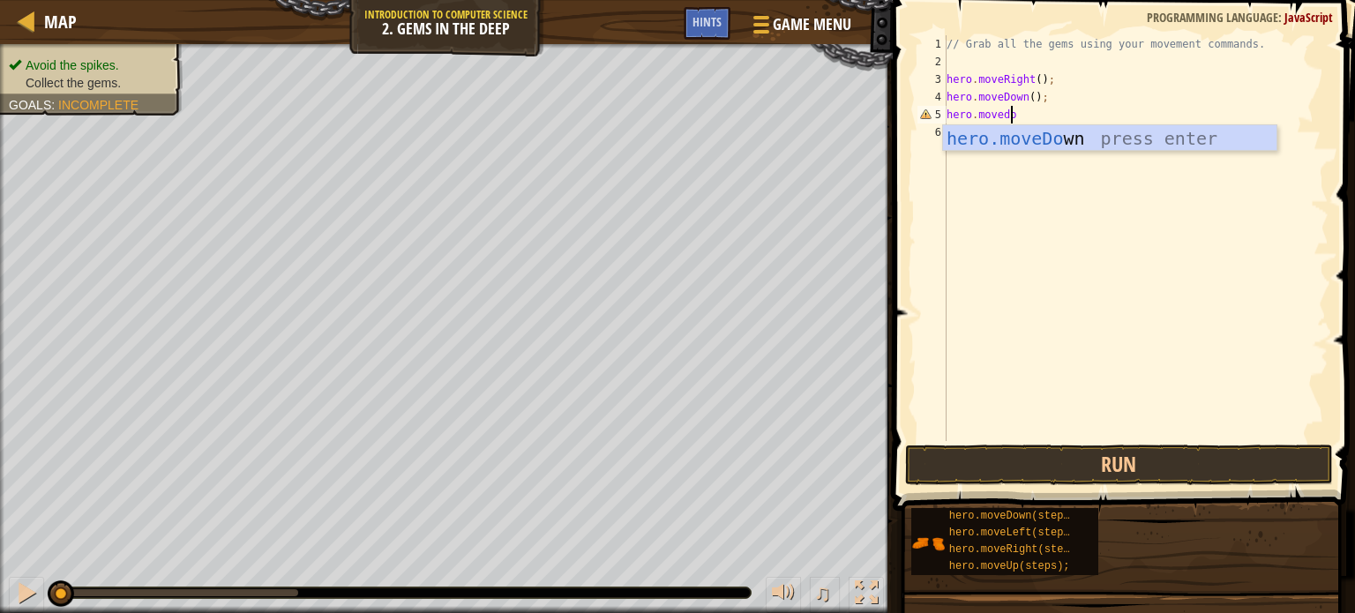
scroll to position [8, 4]
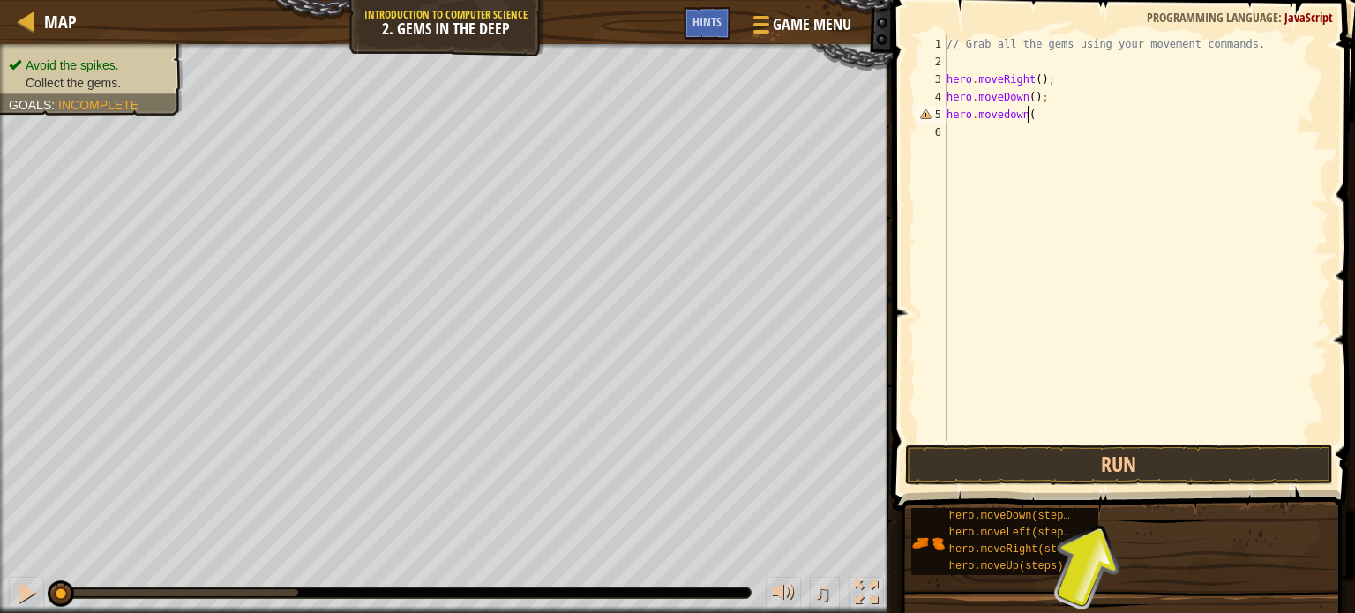
type textarea "hero.movedown()"
click at [992, 119] on div "// Grab all the gems using your movement commands. hero . moveRight ( ) ; hero …" at bounding box center [1136, 255] width 386 height 441
click at [1000, 124] on div "// Grab all the gems using your movement commands. hero . moveRight ( ) ; hero …" at bounding box center [1136, 255] width 386 height 441
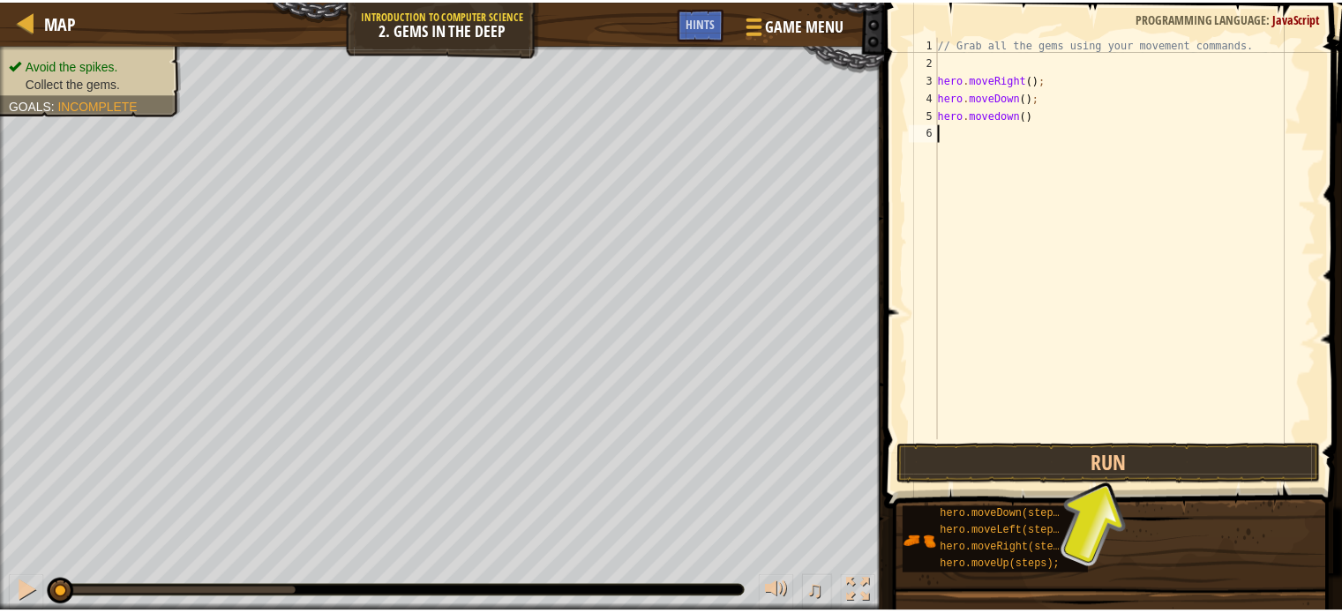
scroll to position [8, 0]
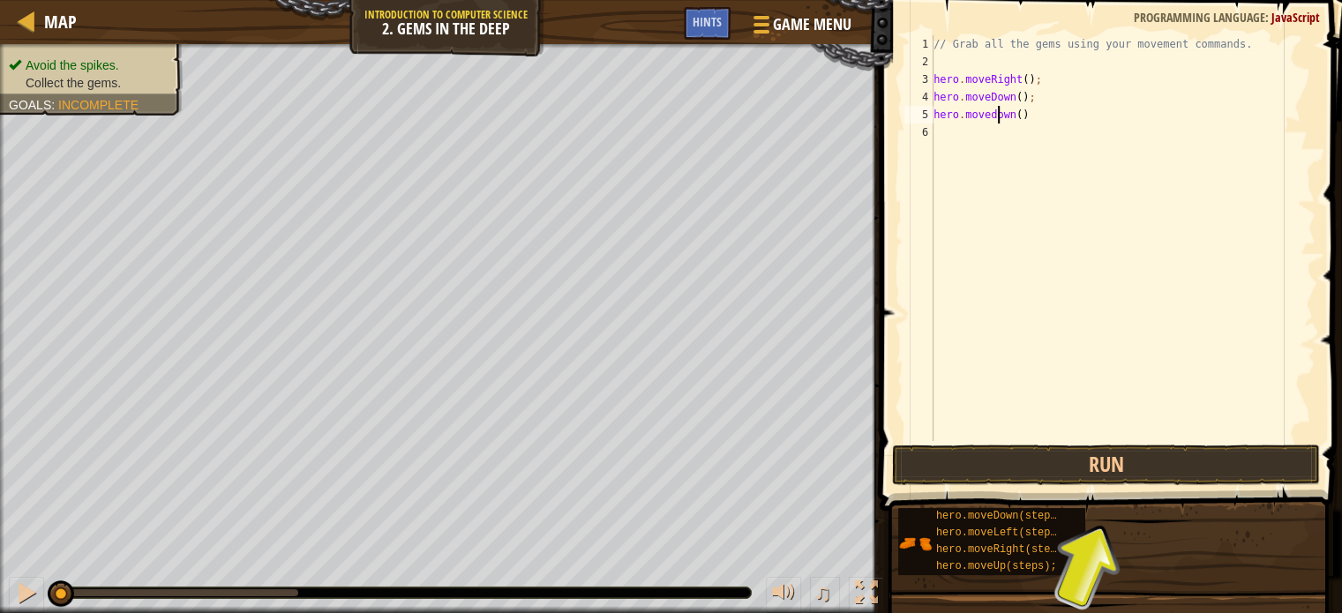
click at [999, 115] on div "// Grab all the gems using your movement commands. hero . moveRight ( ) ; hero …" at bounding box center [1123, 255] width 386 height 441
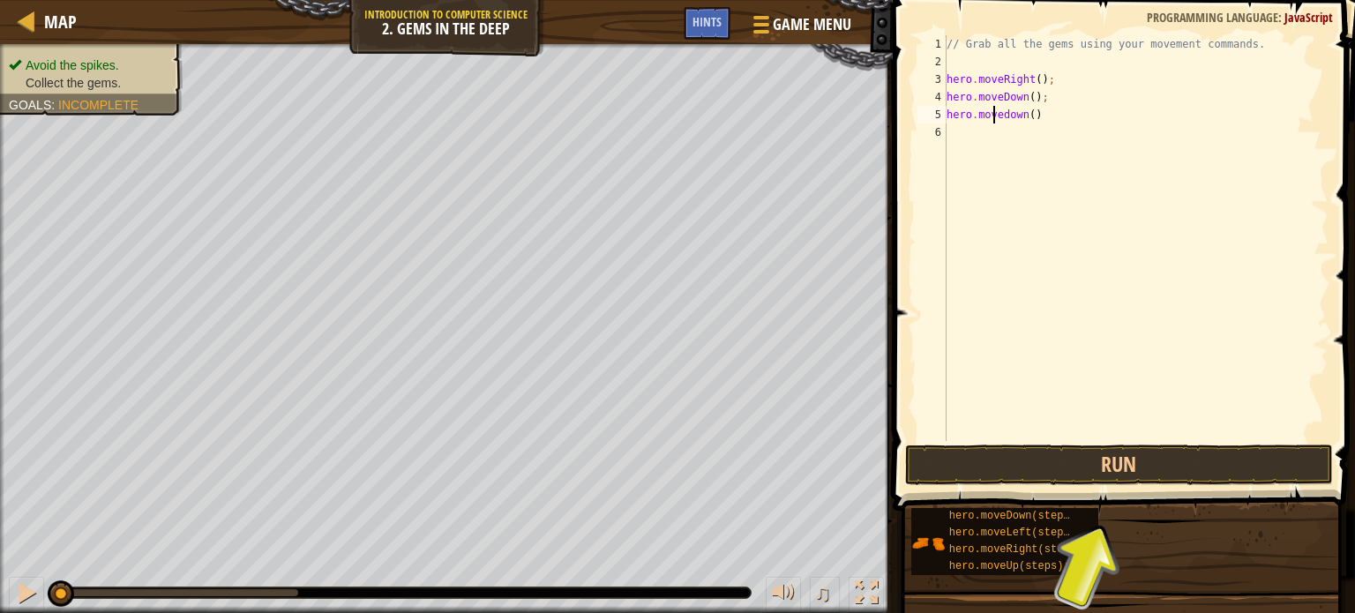
click at [995, 109] on div "// Grab all the gems using your movement commands. hero . moveRight ( ) ; hero …" at bounding box center [1136, 255] width 386 height 441
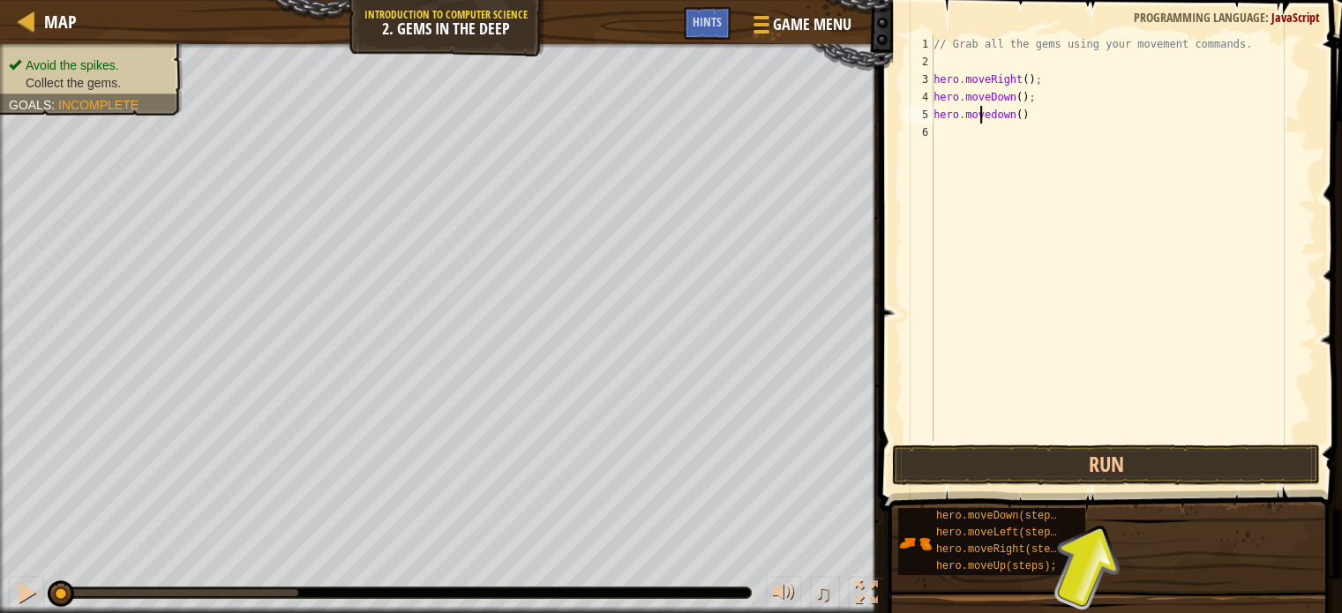
click at [998, 109] on div "// Grab all the gems using your movement commands. hero . moveRight ( ) ; hero …" at bounding box center [1123, 255] width 386 height 441
type textarea "hero.moveDown()"
click at [987, 169] on div "// Grab all the gems using your movement commands. hero . moveRight ( ) ; hero …" at bounding box center [1123, 255] width 386 height 441
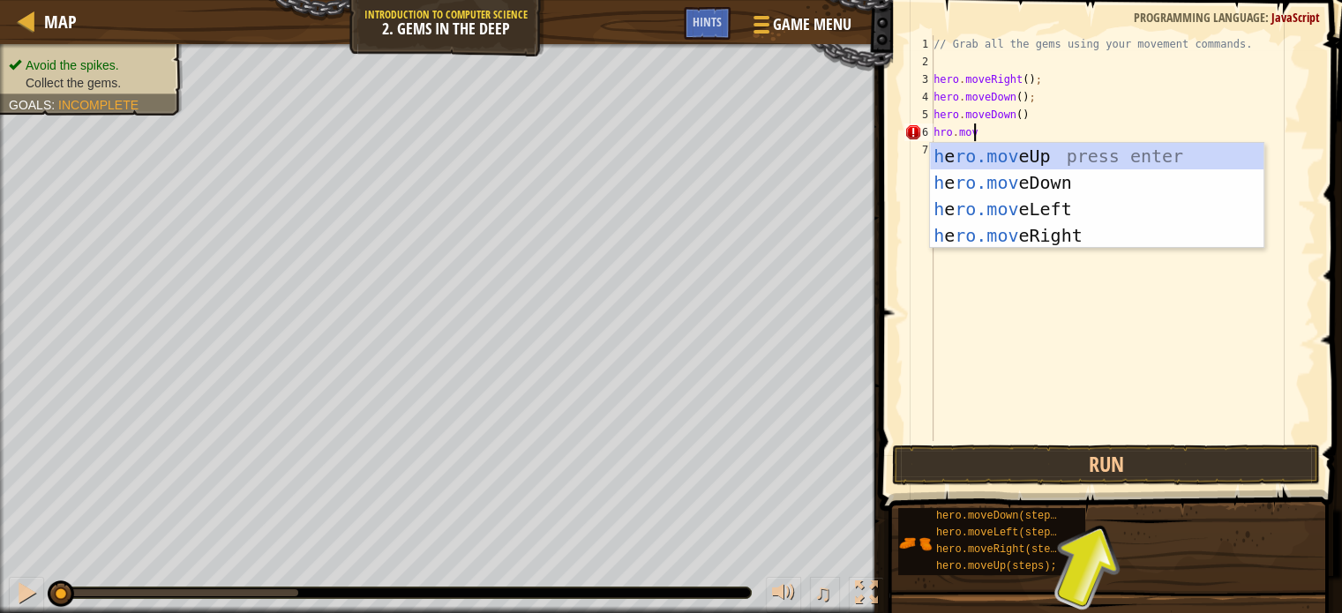
scroll to position [8, 3]
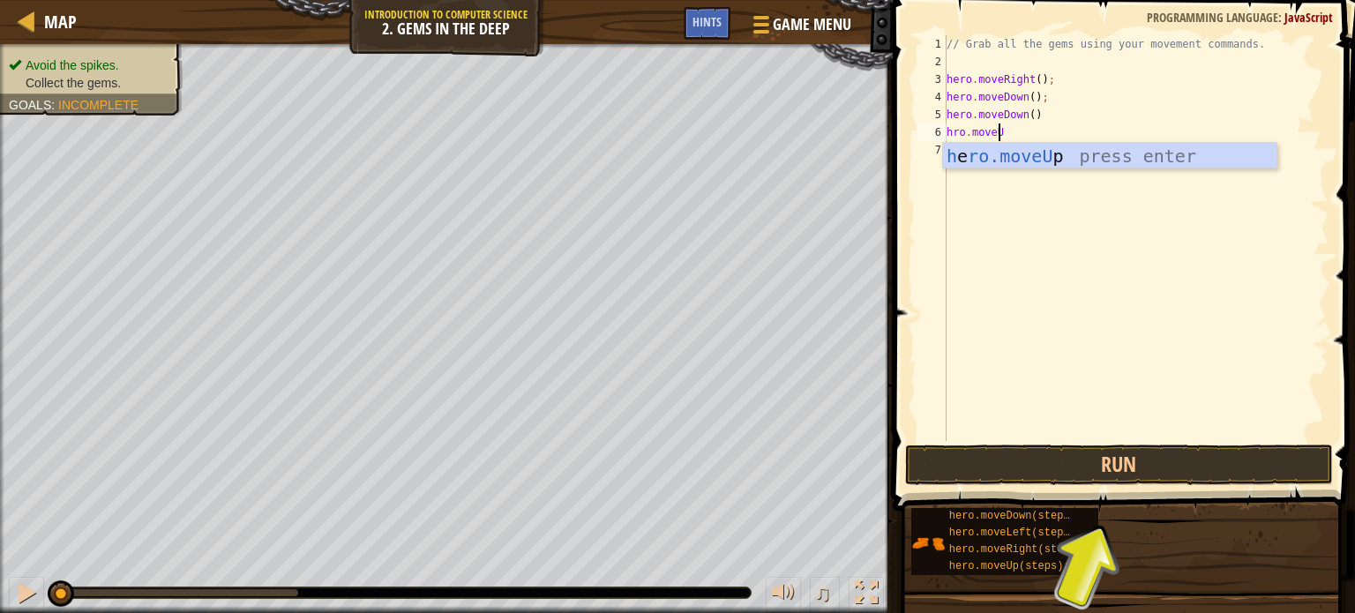
type textarea "hro.moveUp"
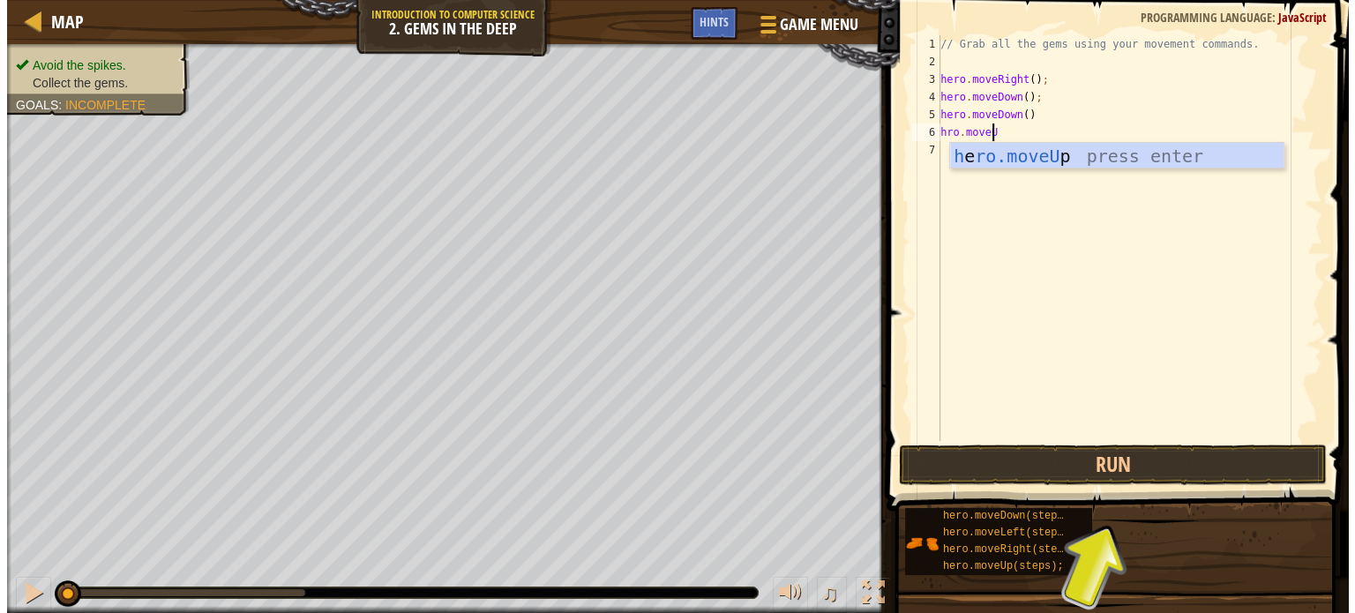
scroll to position [8, 4]
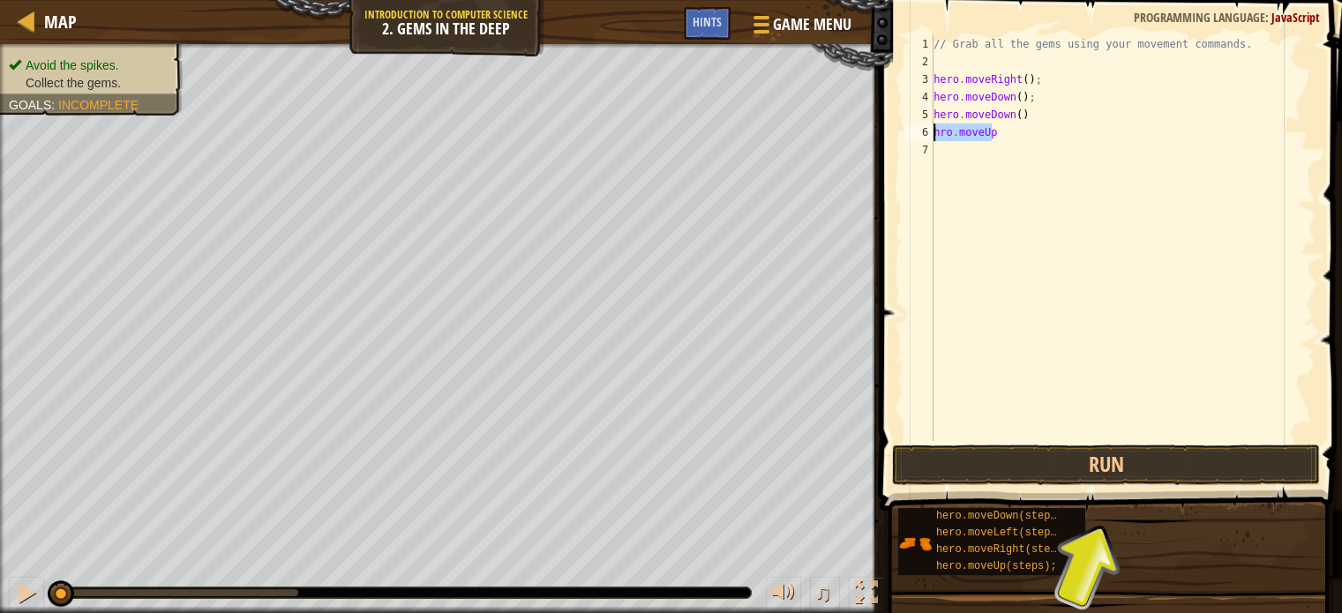
drag, startPoint x: 1031, startPoint y: 126, endPoint x: 892, endPoint y: 131, distance: 138.6
click at [892, 131] on div "hro.moveUp 1 2 3 4 5 6 7 // Grab all the gems using your movement commands. her…" at bounding box center [1109, 290] width 468 height 563
click at [965, 160] on div "// Grab all the gems using your movement commands. hero . moveRight ( ) ; hero …" at bounding box center [1123, 255] width 386 height 441
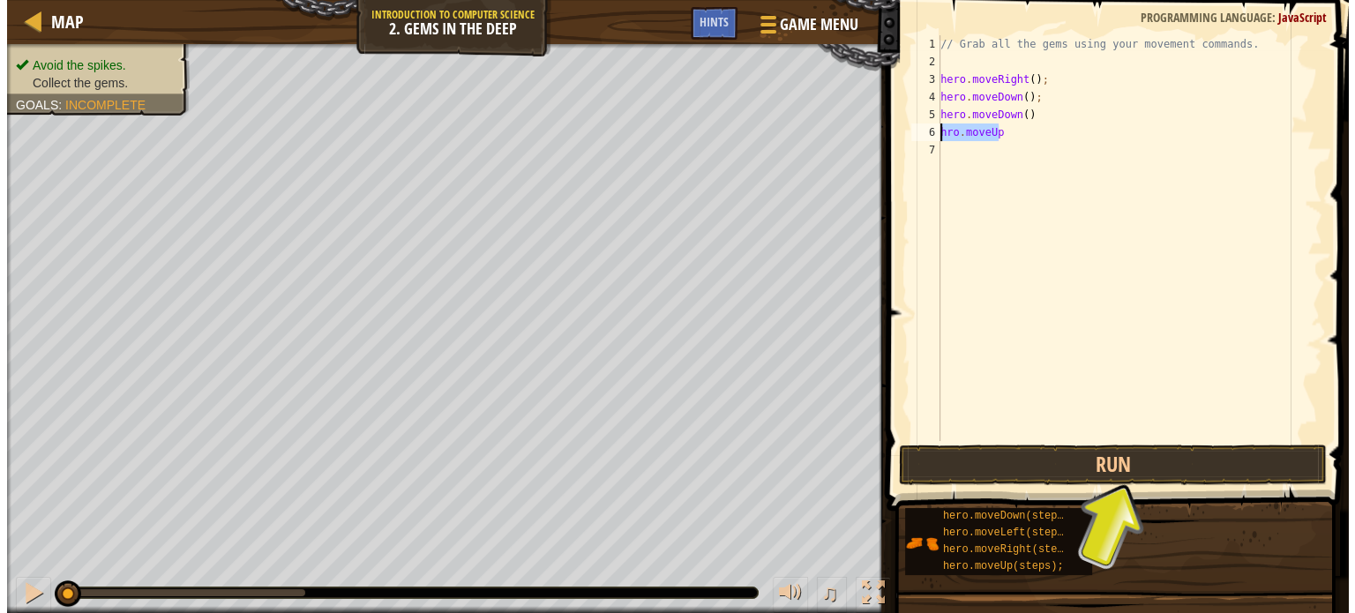
scroll to position [8, 0]
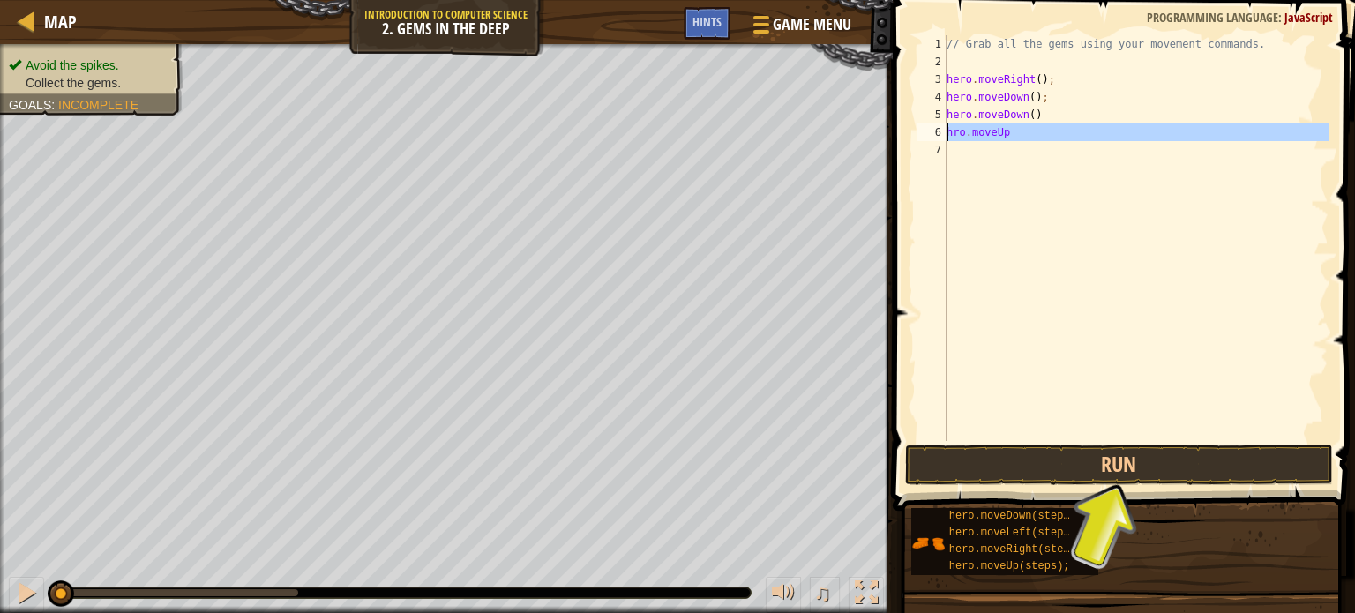
click at [938, 130] on div "6" at bounding box center [932, 133] width 29 height 18
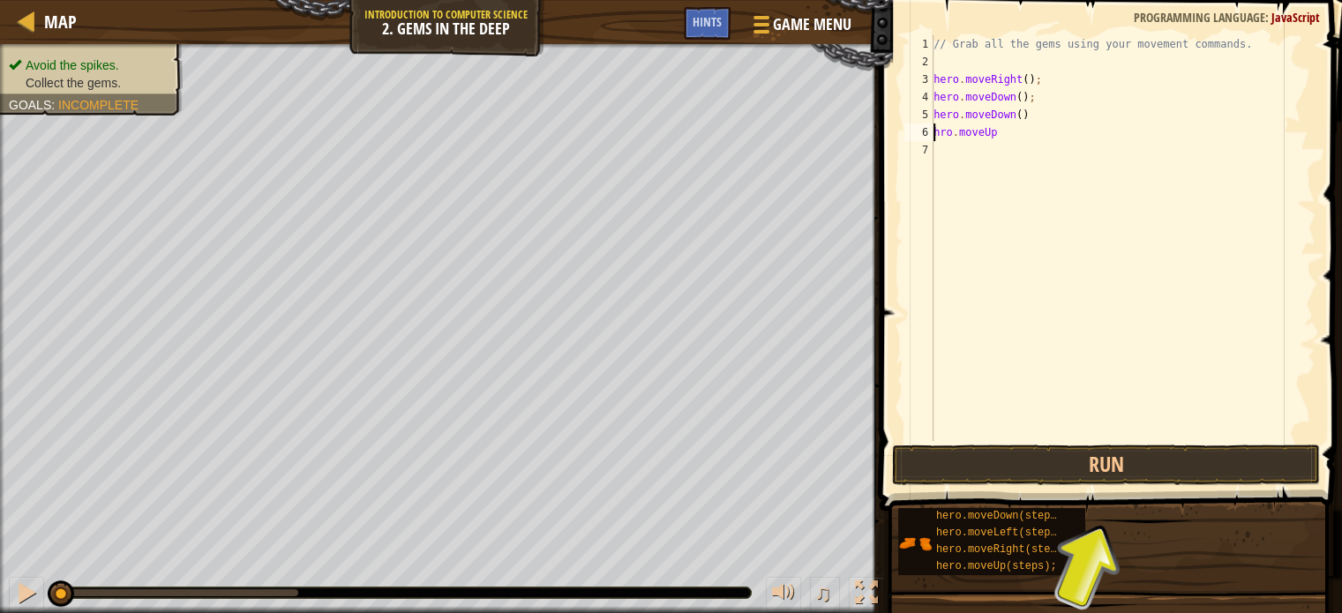
click at [947, 132] on div "// Grab all the gems using your movement commands. hero . moveRight ( ) ; hero …" at bounding box center [1123, 255] width 386 height 441
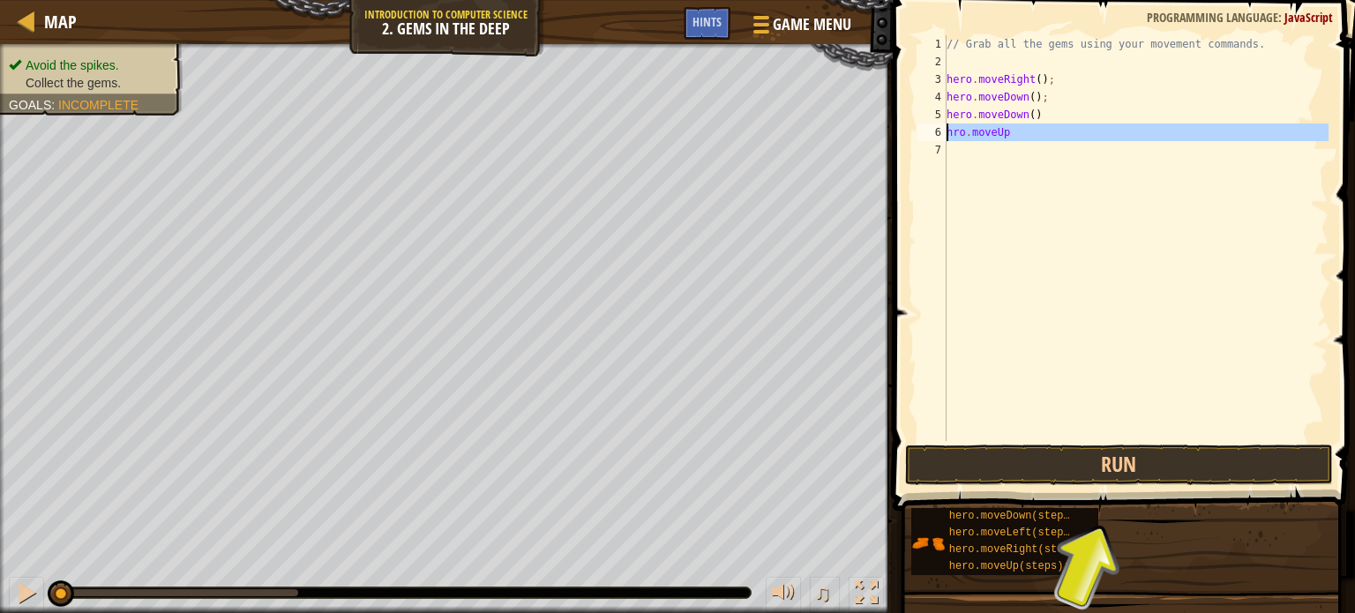
click at [942, 130] on div "6" at bounding box center [932, 133] width 29 height 18
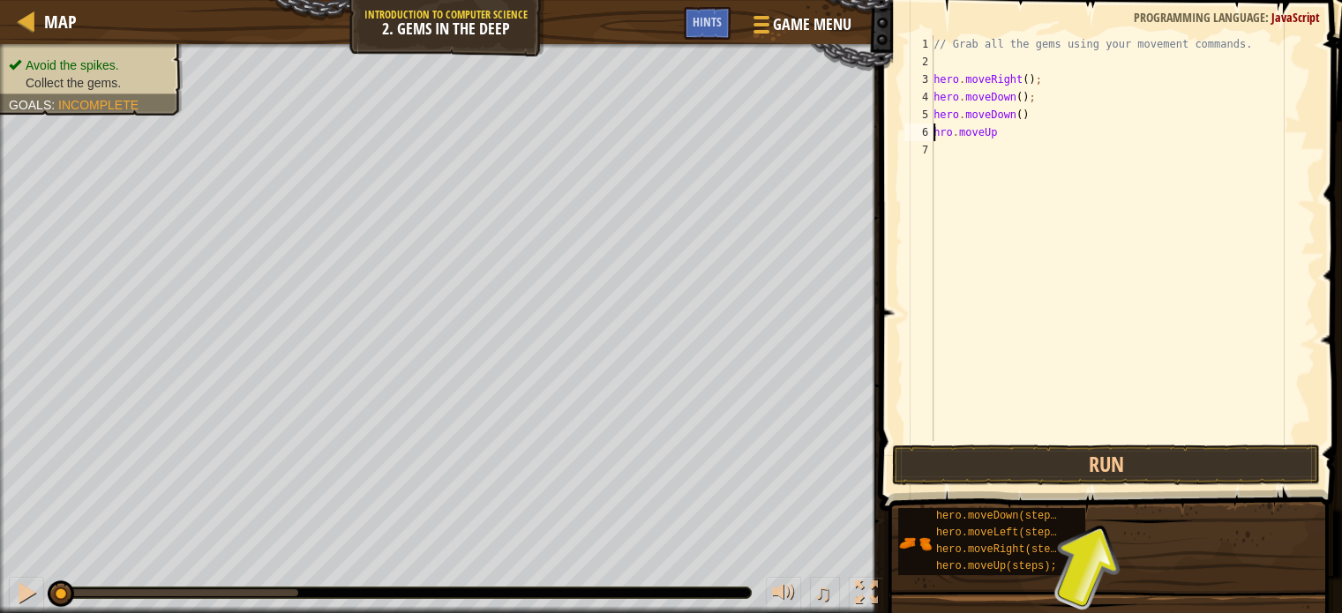
click at [942, 130] on div "// Grab all the gems using your movement commands. hero . moveRight ( ) ; hero …" at bounding box center [1123, 255] width 386 height 441
drag, startPoint x: 1033, startPoint y: 129, endPoint x: 932, endPoint y: 137, distance: 101.8
click at [932, 137] on div "hero.moveUp 1 2 3 4 5 6 7 // Grab all the gems using your movement commands. he…" at bounding box center [1108, 238] width 415 height 406
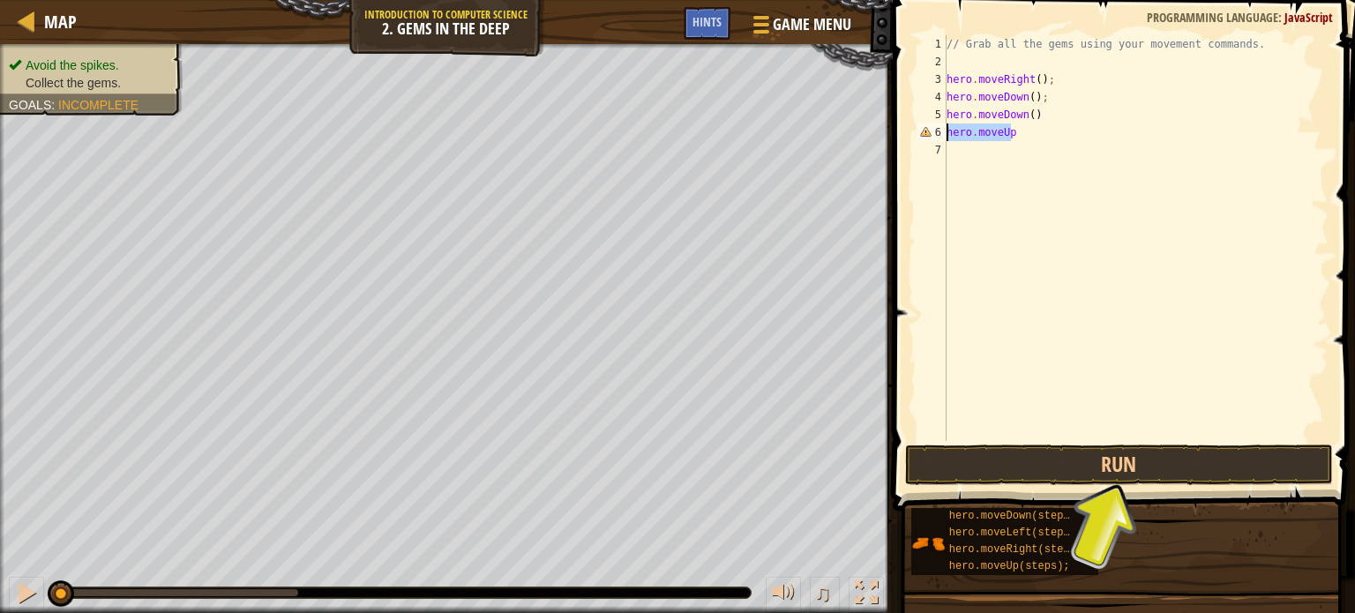
click at [1026, 127] on div "// Grab all the gems using your movement commands. hero . moveRight ( ) ; hero …" at bounding box center [1136, 238] width 386 height 406
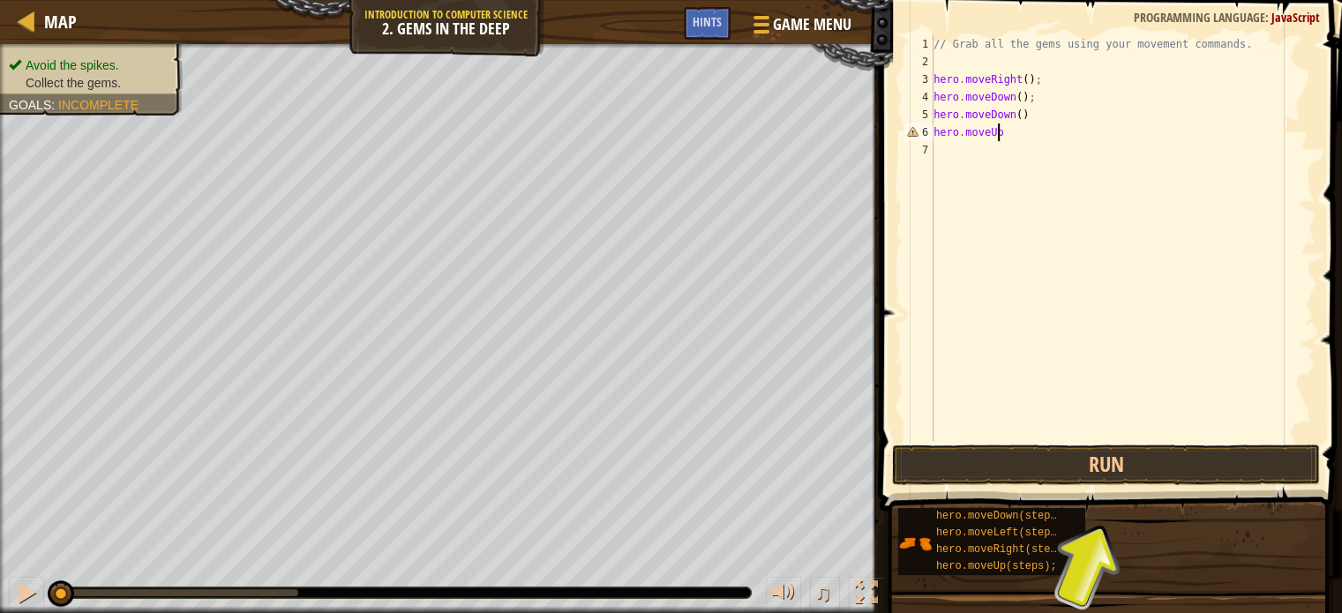
scroll to position [8, 4]
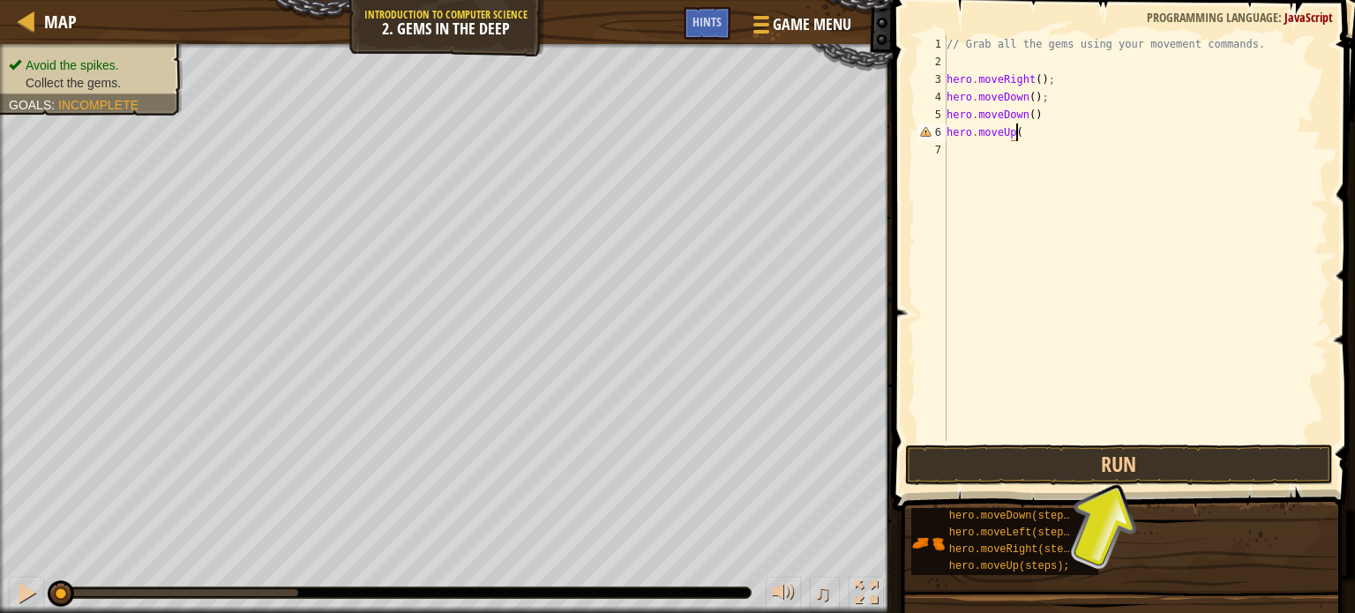
type textarea "hero.moveUp()"
drag, startPoint x: 1049, startPoint y: 144, endPoint x: 928, endPoint y: 144, distance: 120.9
click at [928, 144] on div "hero.moveUp() 1 2 3 4 5 6 7 // Grab all the gems using your movement commands. …" at bounding box center [1121, 238] width 415 height 406
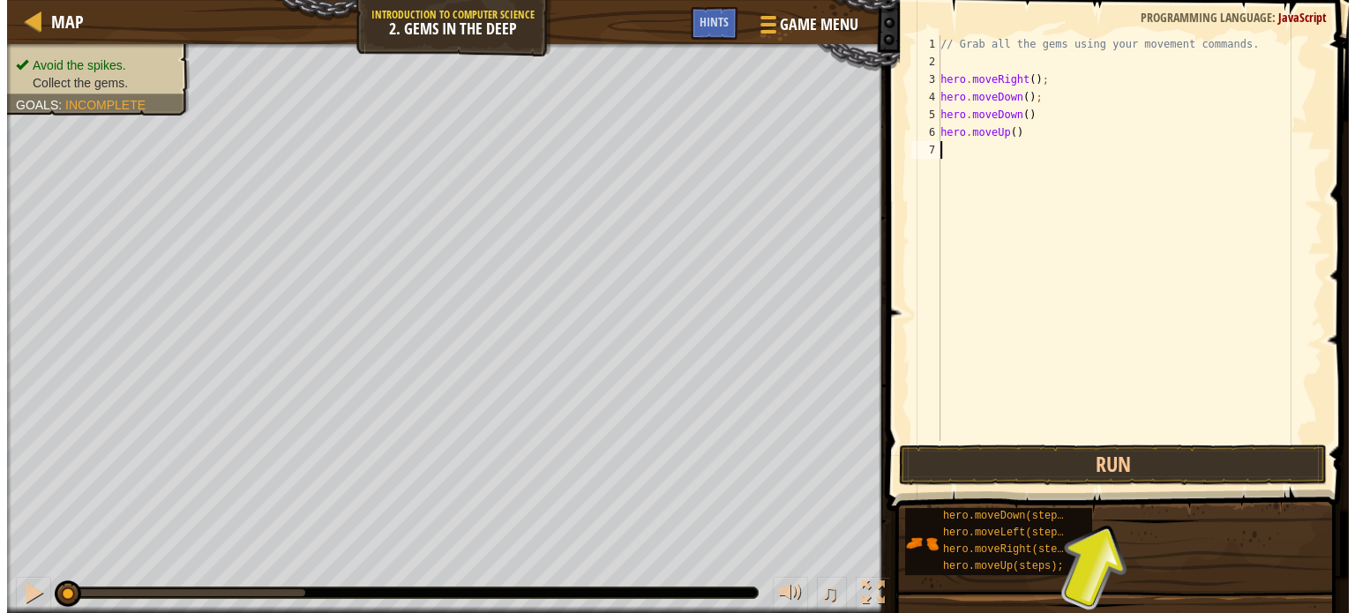
scroll to position [8, 0]
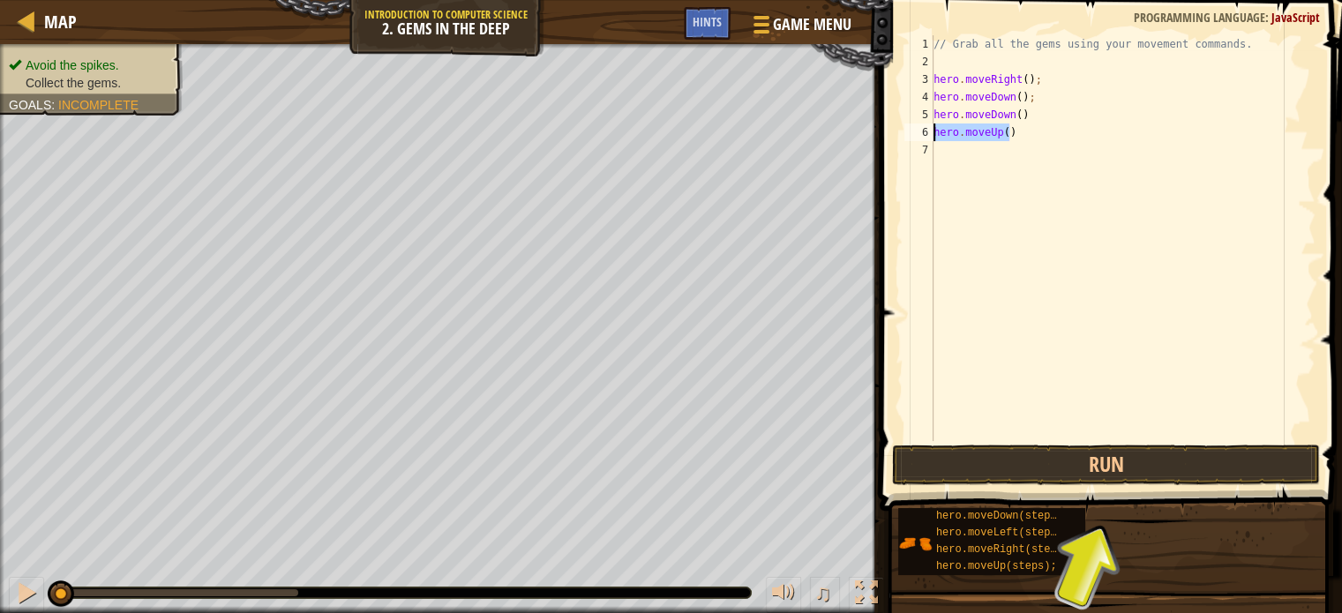
drag, startPoint x: 1035, startPoint y: 125, endPoint x: 923, endPoint y: 125, distance: 112.1
click at [923, 125] on div "1 2 3 4 5 6 7 // Grab all the gems using your movement commands. hero . moveRig…" at bounding box center [1108, 238] width 415 height 406
type textarea "hero.moveUp()"
click at [955, 145] on div "// Grab all the gems using your movement commands. hero . moveRight ( ) ; hero …" at bounding box center [1123, 255] width 386 height 441
paste textarea "hero.moveUp()"
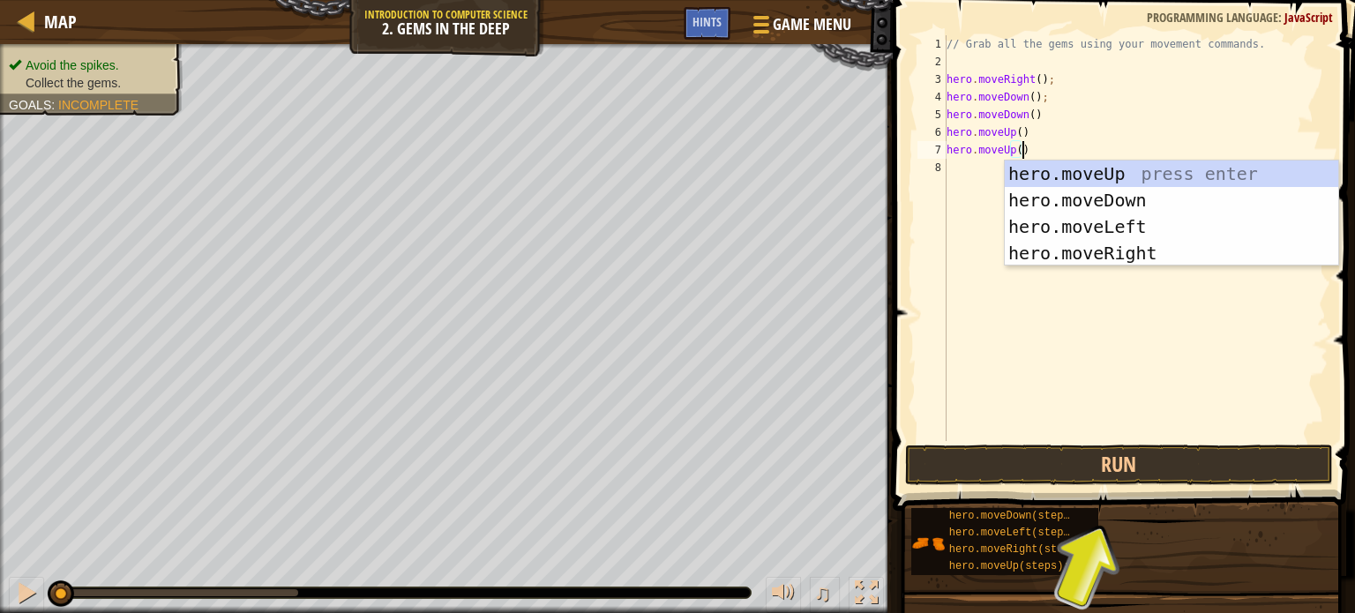
paste textarea "hero.moveUp()"
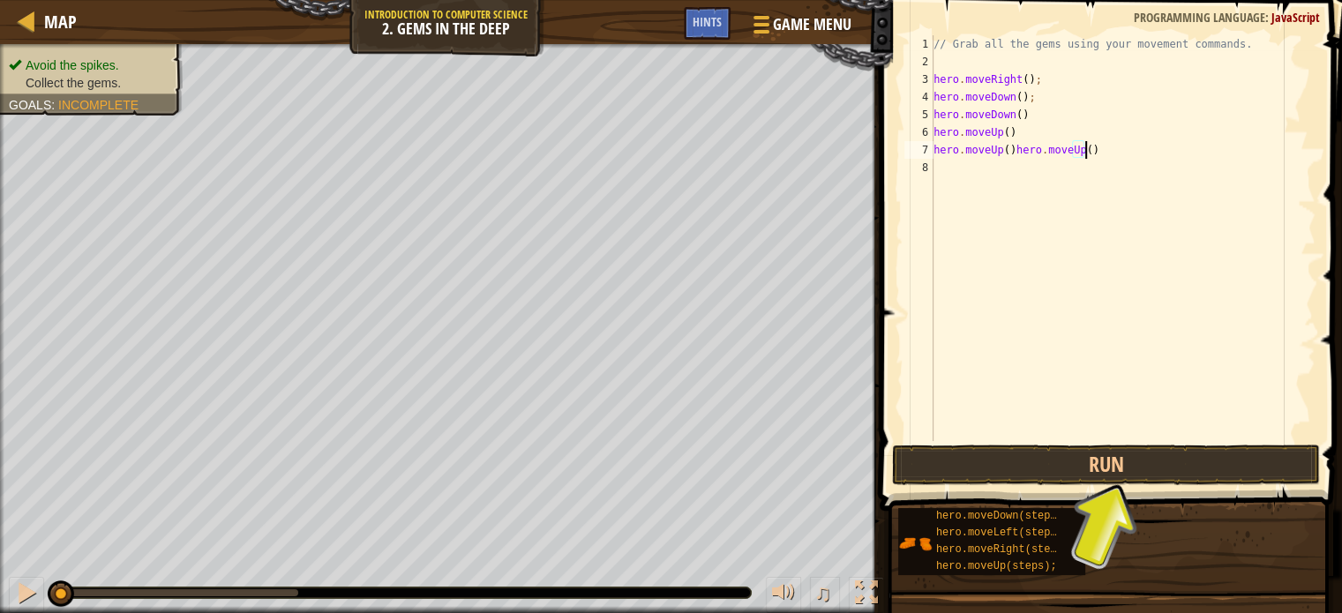
click at [1006, 143] on div "// Grab all the gems using your movement commands. hero . moveRight ( ) ; hero …" at bounding box center [1123, 255] width 386 height 441
click at [1016, 147] on div "// Grab all the gems using your movement commands. hero . moveRight ( ) ; hero …" at bounding box center [1123, 255] width 386 height 441
drag, startPoint x: 1014, startPoint y: 147, endPoint x: 1141, endPoint y: 150, distance: 127.1
click at [1141, 150] on div "// Grab all the gems using your movement commands. hero . moveRight ( ) ; hero …" at bounding box center [1123, 255] width 386 height 441
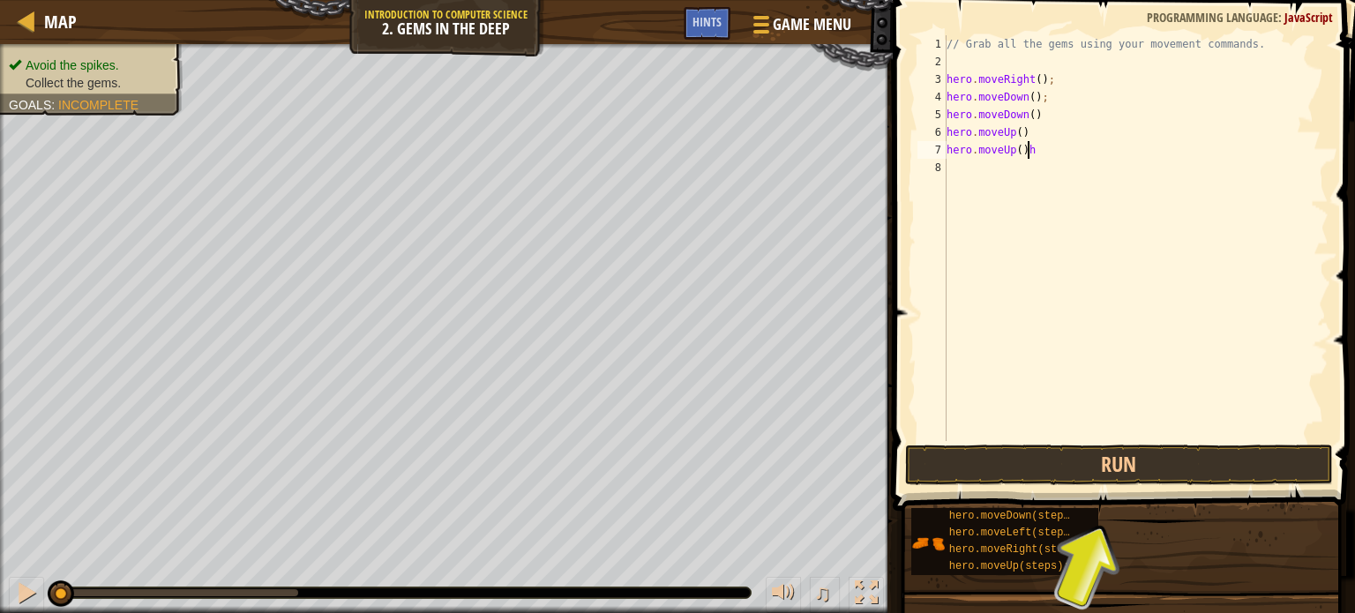
type textarea "hero.moveUp()"
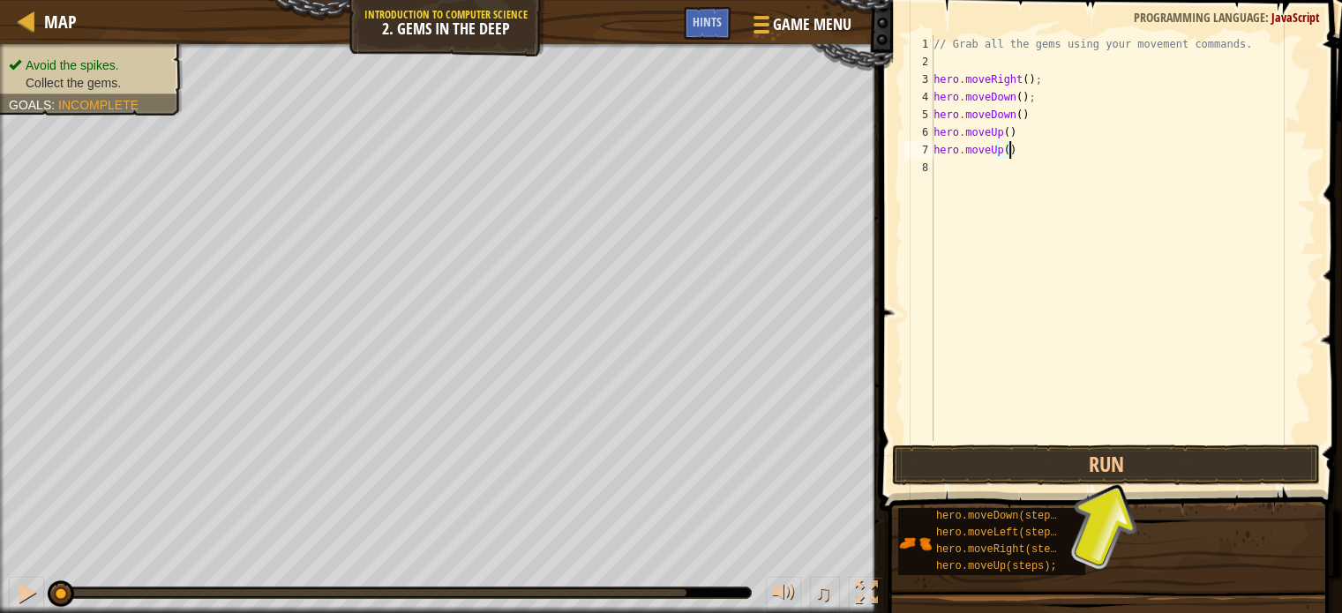
click at [1027, 184] on div "// Grab all the gems using your movement commands. hero . moveRight ( ) ; hero …" at bounding box center [1123, 255] width 386 height 441
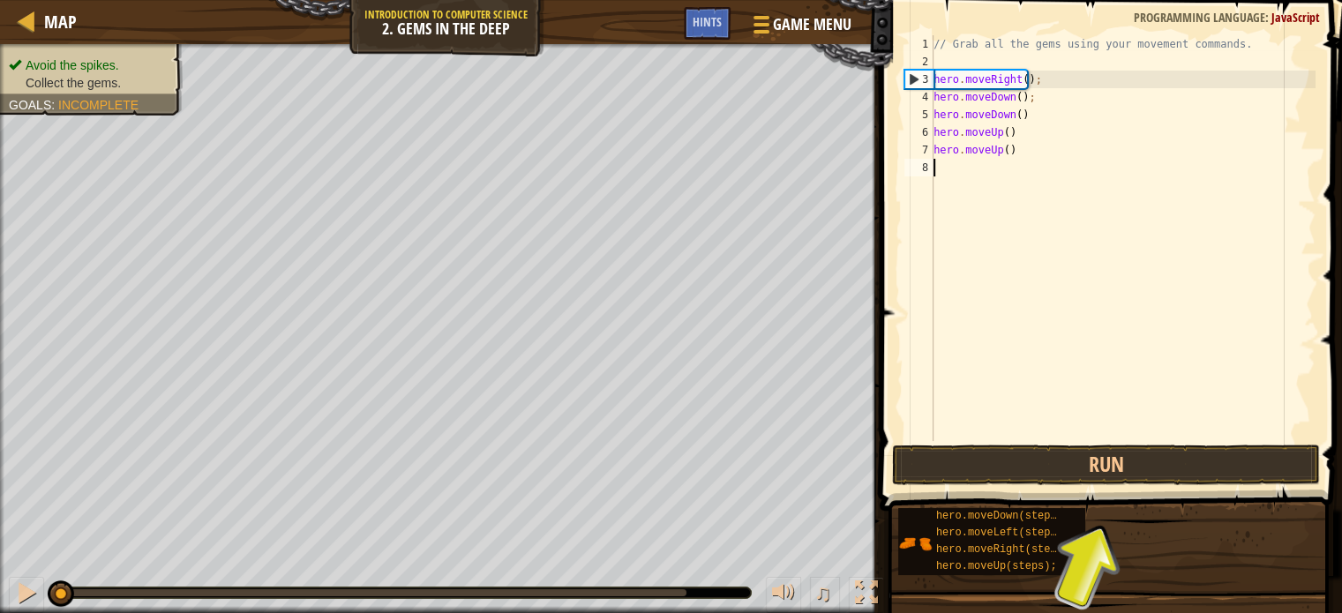
paste textarea "hero.moveUp()"
type textarea "hero.moveUp()"
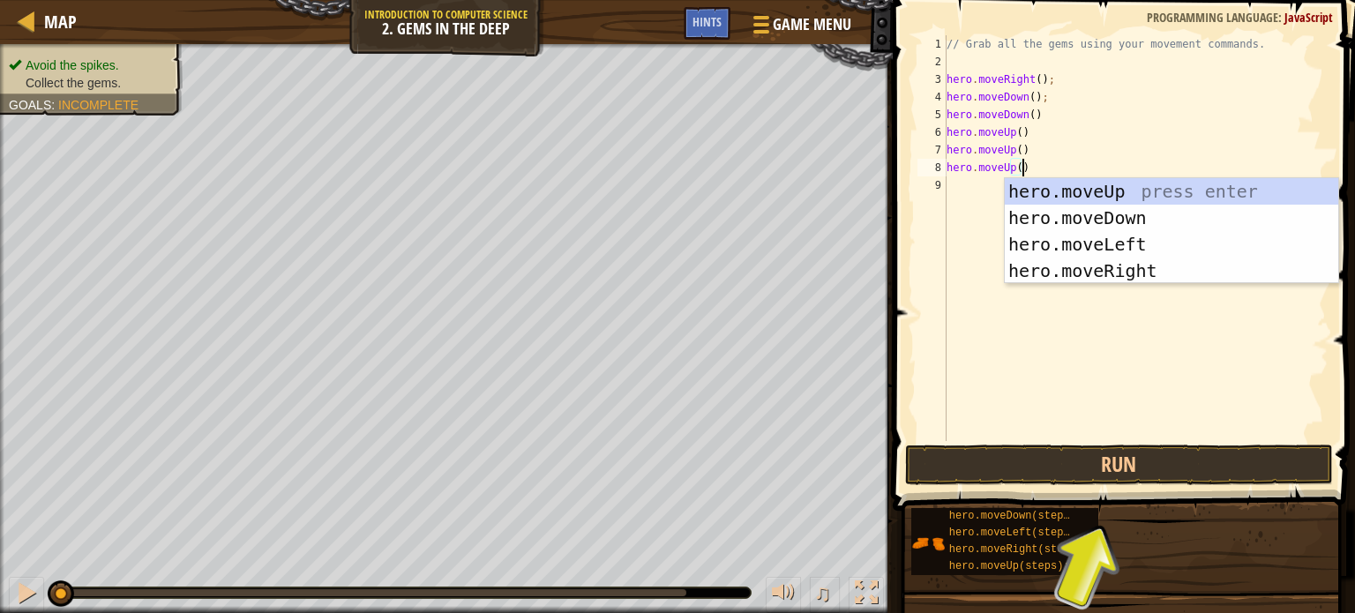
click at [971, 188] on div "// Grab all the gems using your movement commands. hero . moveRight ( ) ; hero …" at bounding box center [1136, 255] width 386 height 441
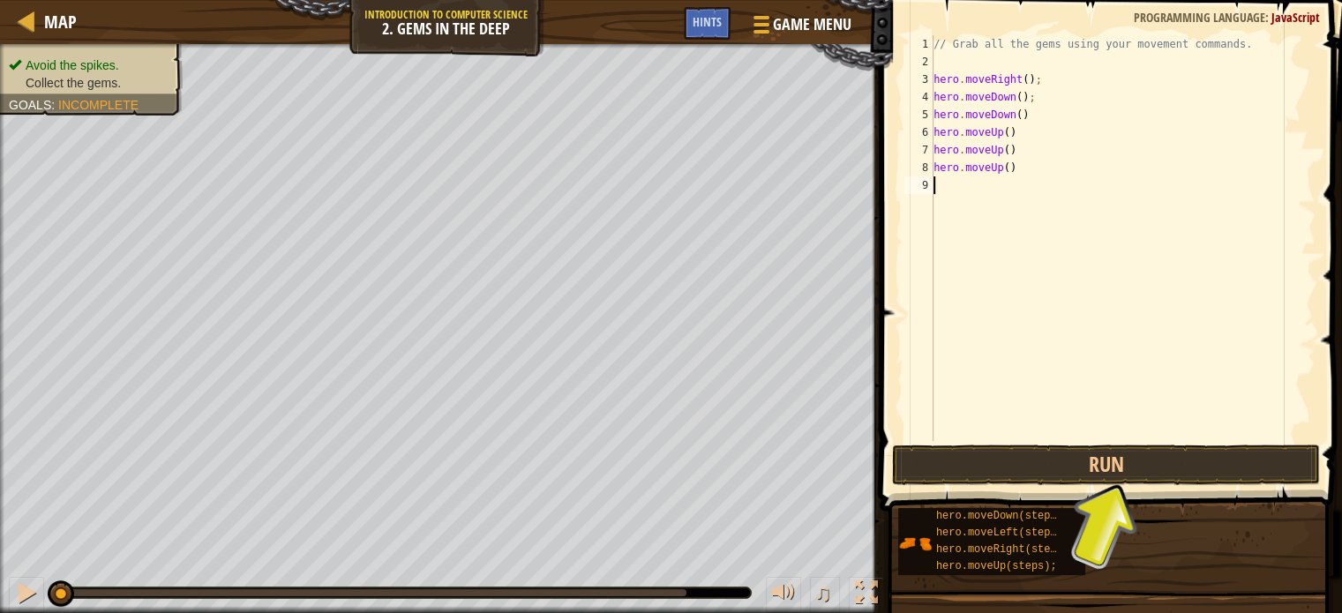
paste textarea "hero.moveUp()"
type textarea "hero.moveUp()"
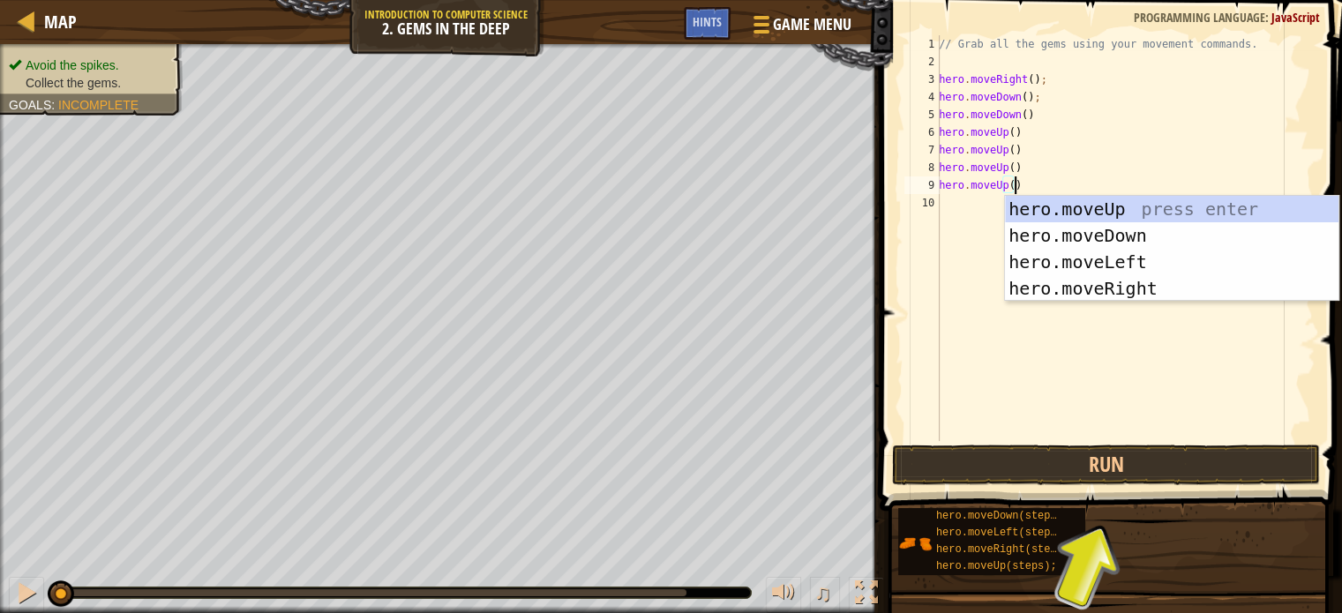
click at [1013, 181] on div "// Grab all the gems using your movement commands. hero . moveRight ( ) ; hero …" at bounding box center [1125, 255] width 380 height 441
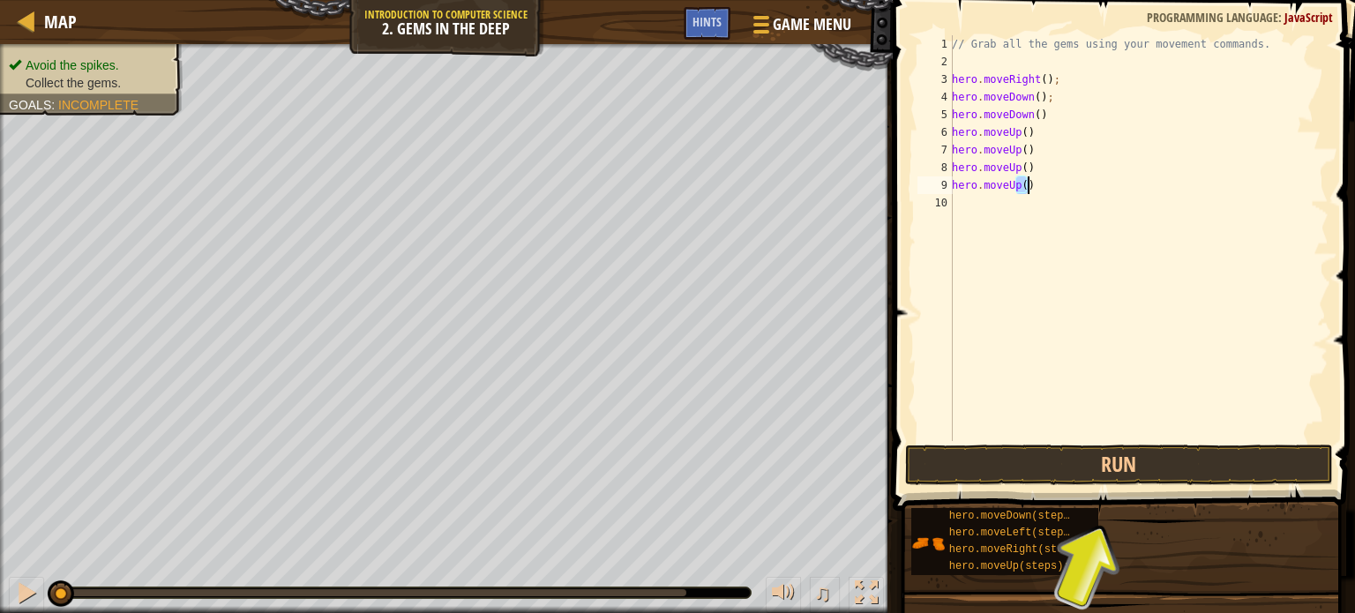
click at [1015, 192] on div "// Grab all the gems using your movement commands. hero . moveRight ( ) ; hero …" at bounding box center [1139, 255] width 380 height 441
click at [983, 214] on div "// Grab all the gems using your movement commands. hero . moveRight ( ) ; hero …" at bounding box center [1139, 255] width 380 height 441
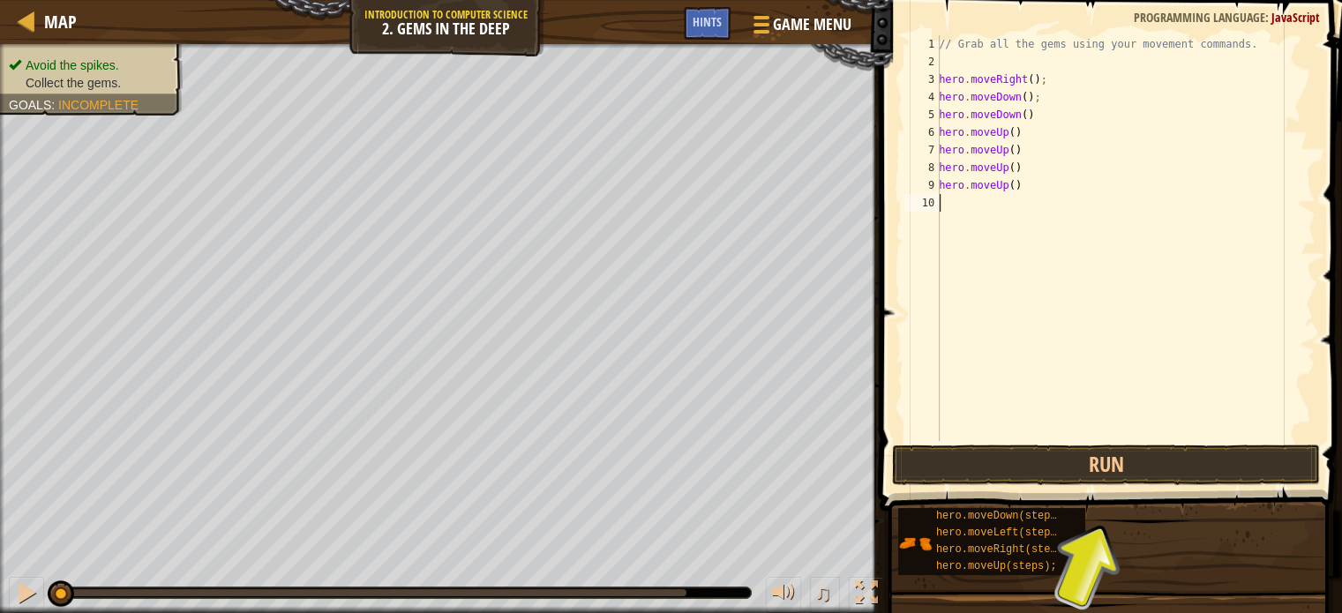
paste textarea "hero.moveUp()"
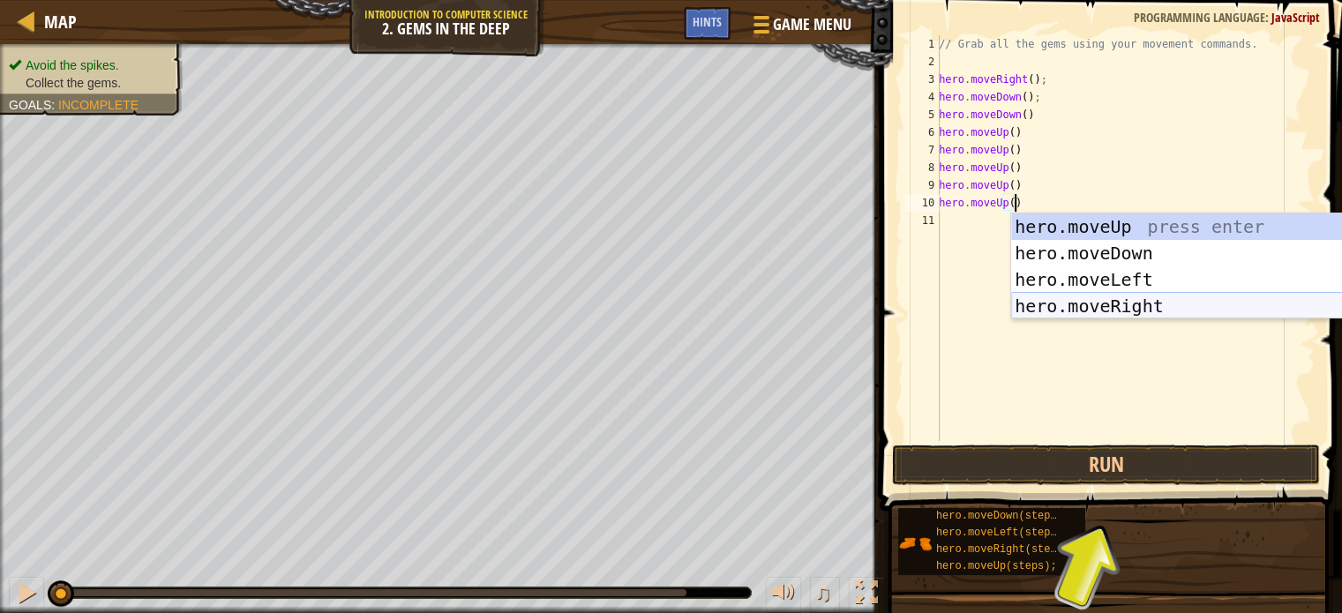
click at [1048, 293] on div "hero.moveUp press enter hero.moveDown press enter hero.moveLeft press enter her…" at bounding box center [1178, 293] width 334 height 159
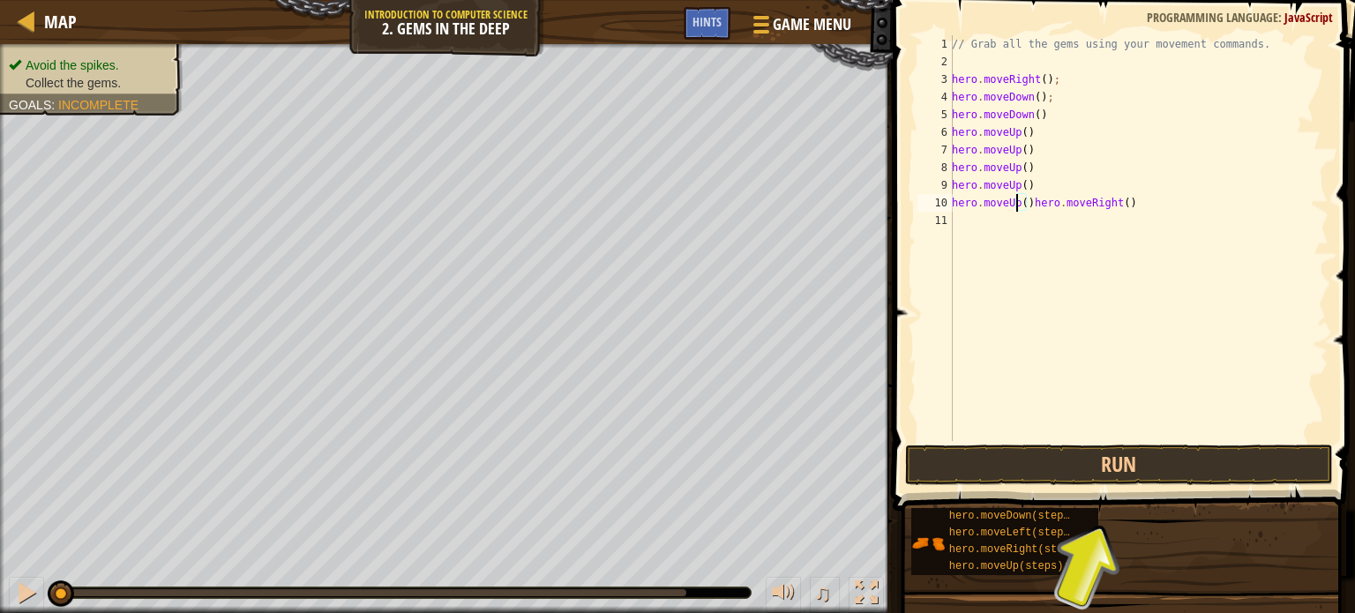
click at [1017, 207] on div "// Grab all the gems using your movement commands. hero . moveRight ( ) ; hero …" at bounding box center [1139, 255] width 380 height 441
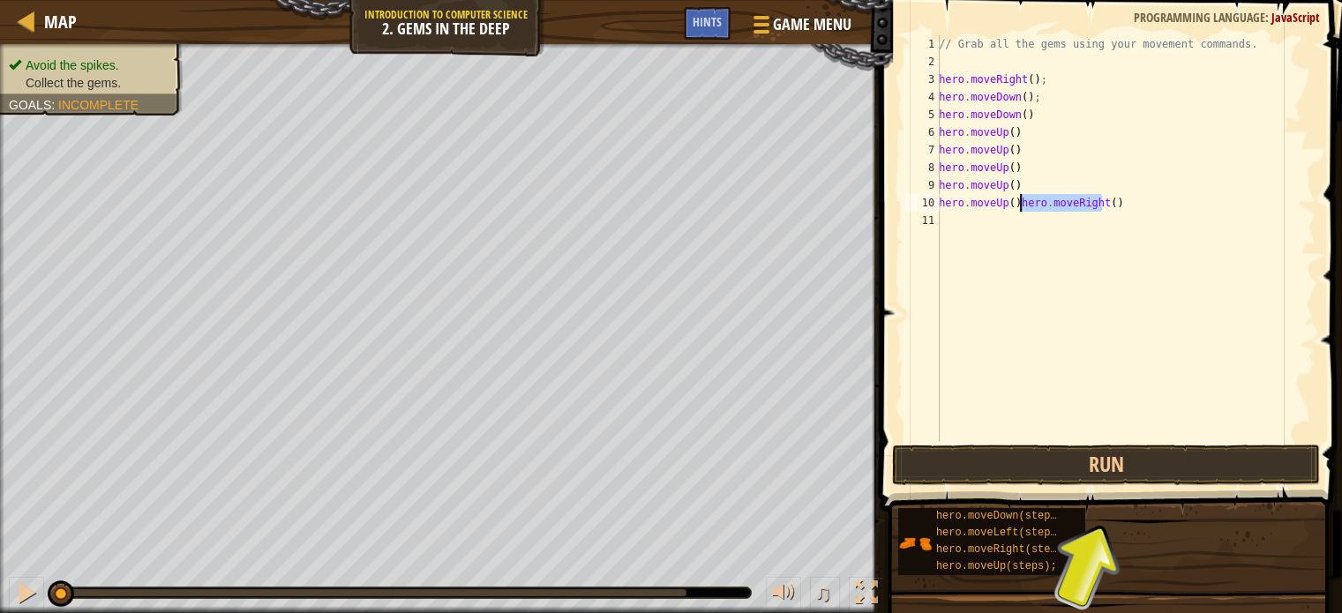
drag, startPoint x: 1101, startPoint y: 205, endPoint x: 1034, endPoint y: 204, distance: 67.1
click at [1034, 204] on div "// Grab all the gems using your movement commands. hero . moveRight ( ) ; hero …" at bounding box center [1125, 255] width 380 height 441
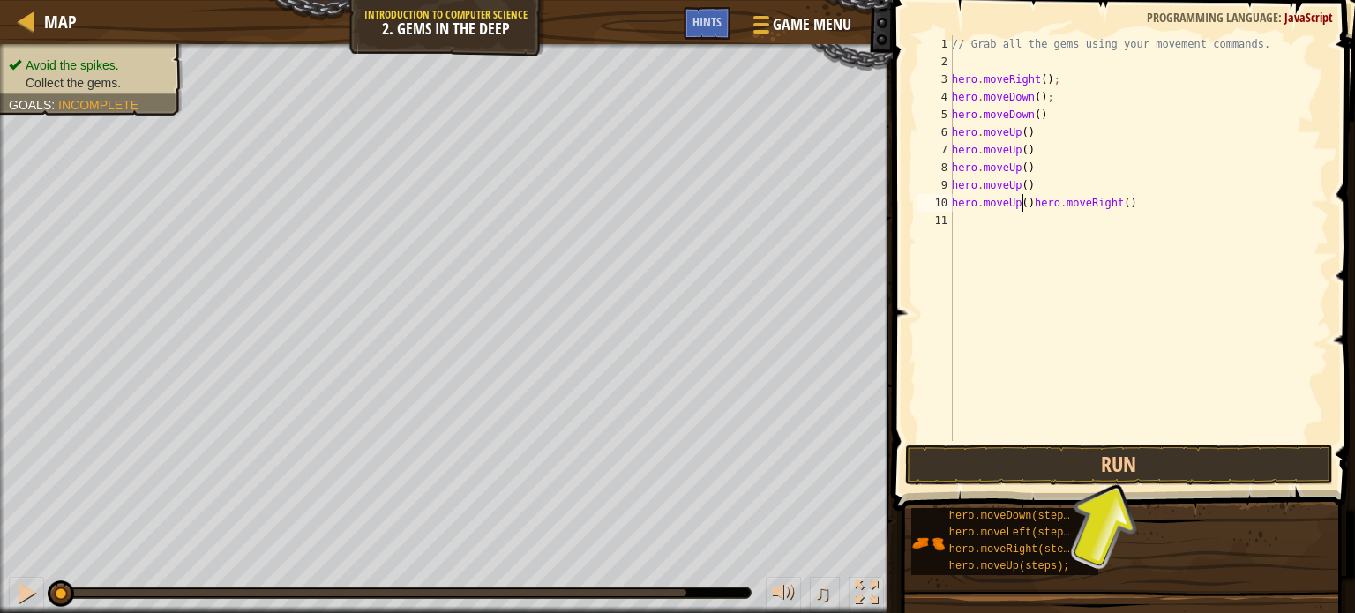
click at [1024, 207] on div "// Grab all the gems using your movement commands. hero . moveRight ( ) ; hero …" at bounding box center [1139, 255] width 380 height 441
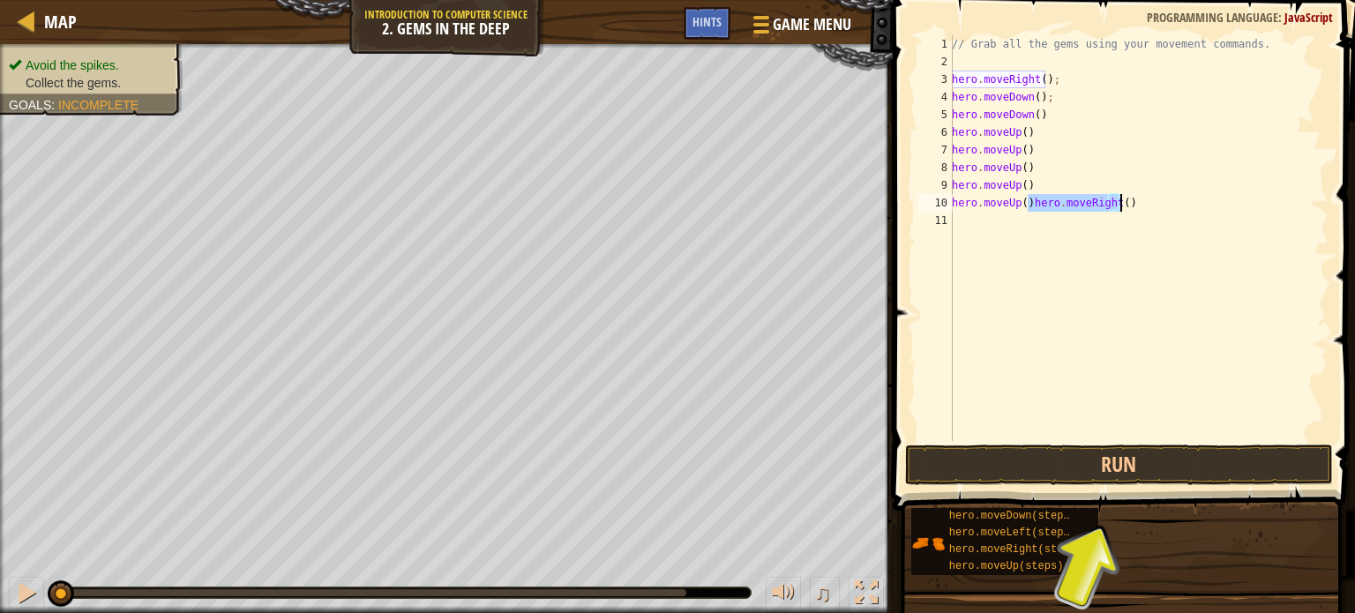
type textarea "hero.moveUp()"
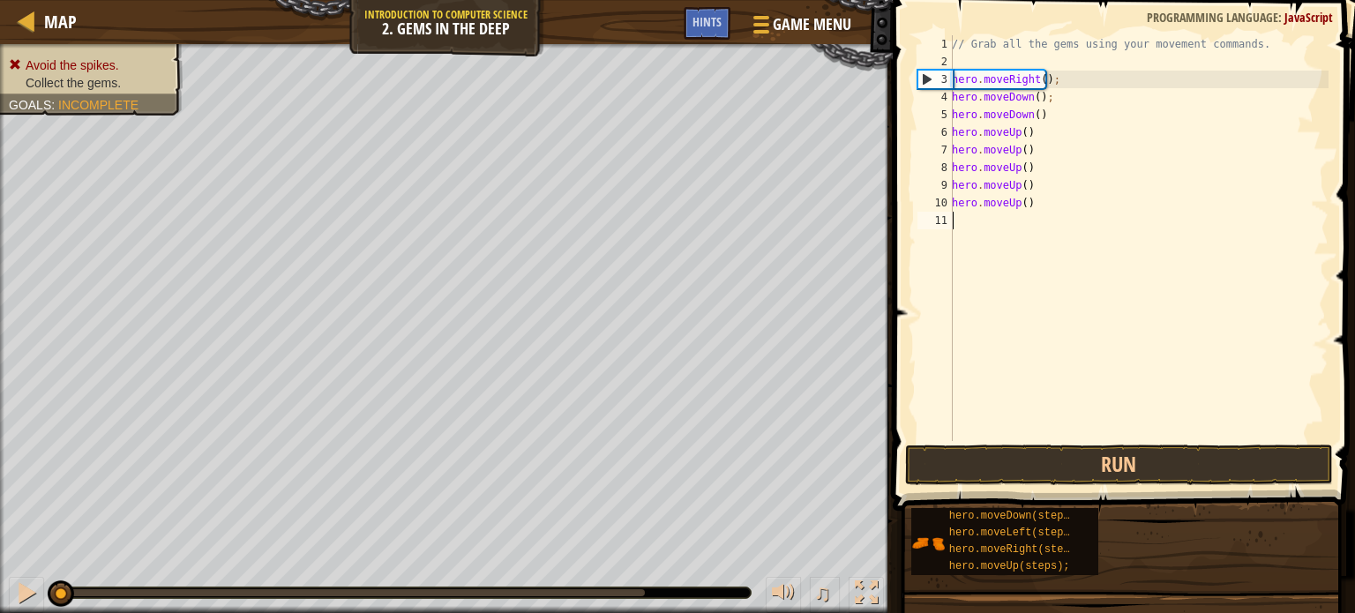
paste textarea "hero.moveRight()"
type textarea "hero.moveRight()"
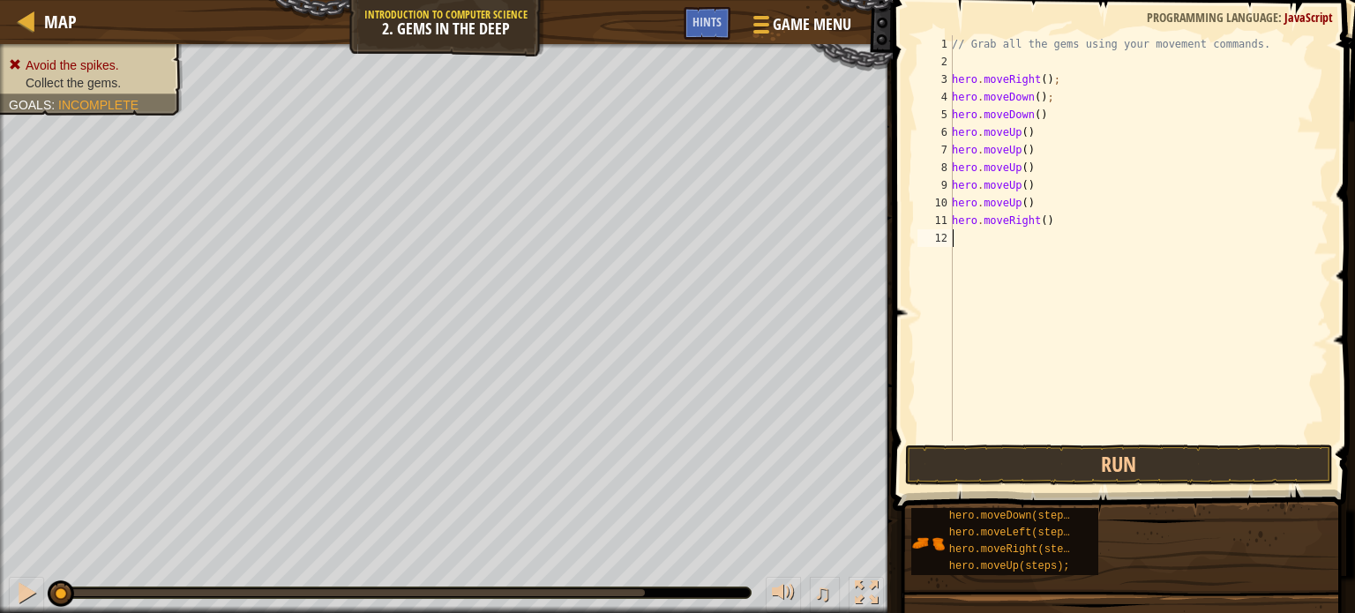
click at [986, 250] on div "// Grab all the gems using your movement commands. hero . moveRight ( ) ; hero …" at bounding box center [1139, 255] width 380 height 441
paste textarea "hero.moveRight()"
type textarea "hero.moveRight()"
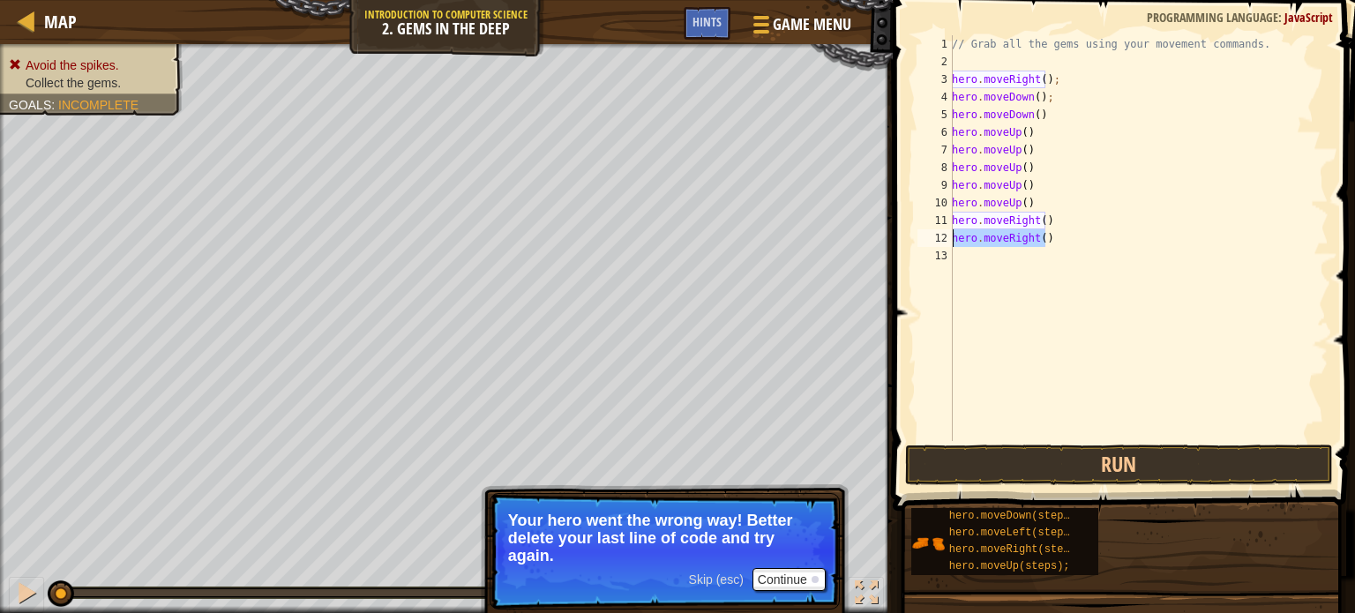
drag, startPoint x: 1074, startPoint y: 237, endPoint x: 893, endPoint y: 236, distance: 180.9
click at [893, 236] on div "hero.moveRight() 1 2 3 4 5 6 7 8 9 10 11 12 13 // Grab all the gems using your …" at bounding box center [1122, 290] width 468 height 563
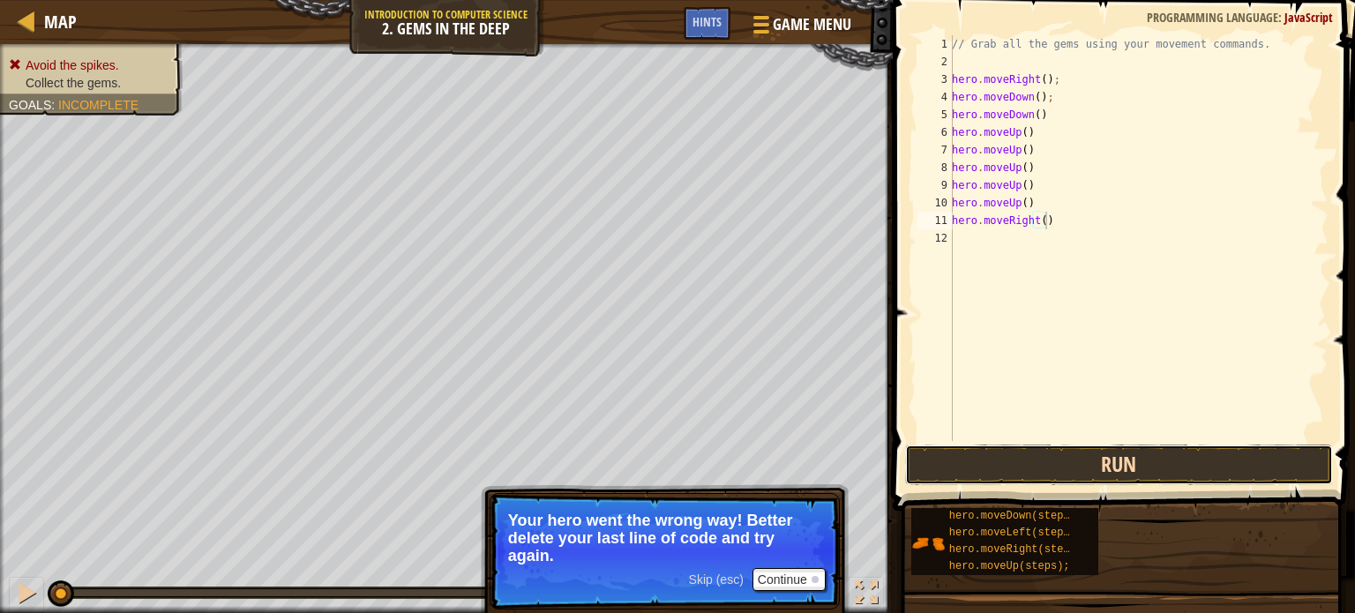
click at [942, 457] on button "Run" at bounding box center [1119, 465] width 428 height 41
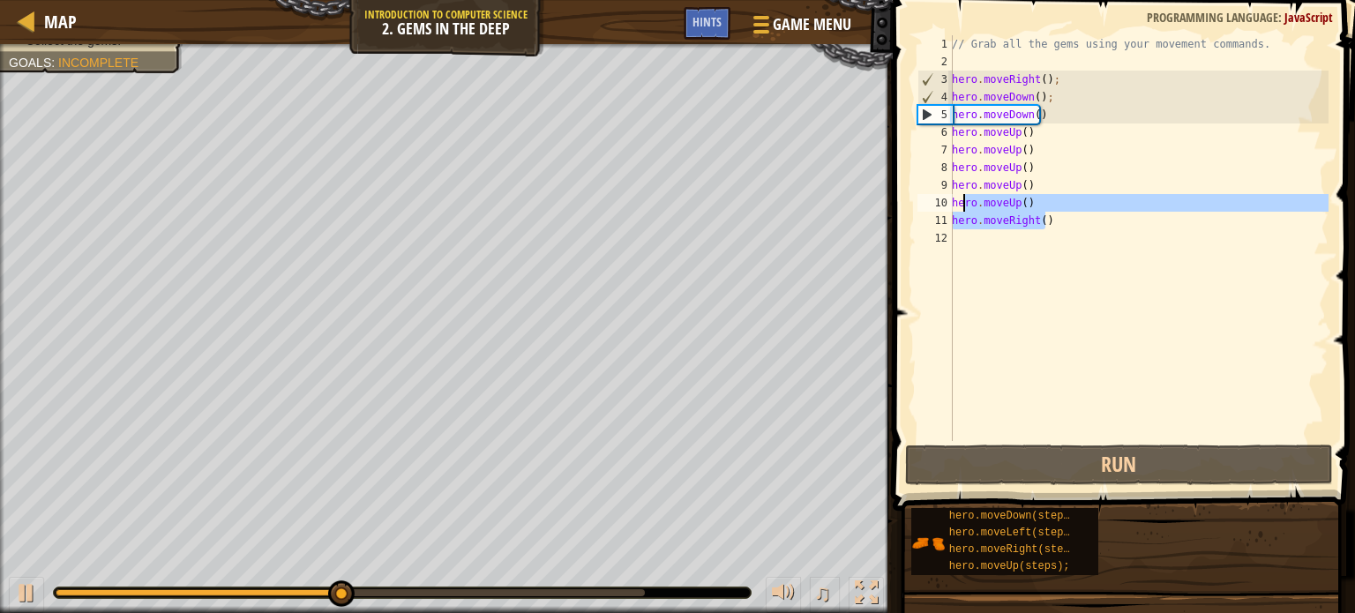
drag, startPoint x: 1115, startPoint y: 218, endPoint x: 961, endPoint y: 210, distance: 154.6
click at [961, 210] on div "// Grab all the gems using your movement commands. hero . moveRight ( ) ; hero …" at bounding box center [1139, 255] width 380 height 441
click at [1051, 206] on div "// Grab all the gems using your movement commands. hero . moveRight ( ) ; hero …" at bounding box center [1139, 238] width 380 height 406
type textarea "hero.moveUp()"
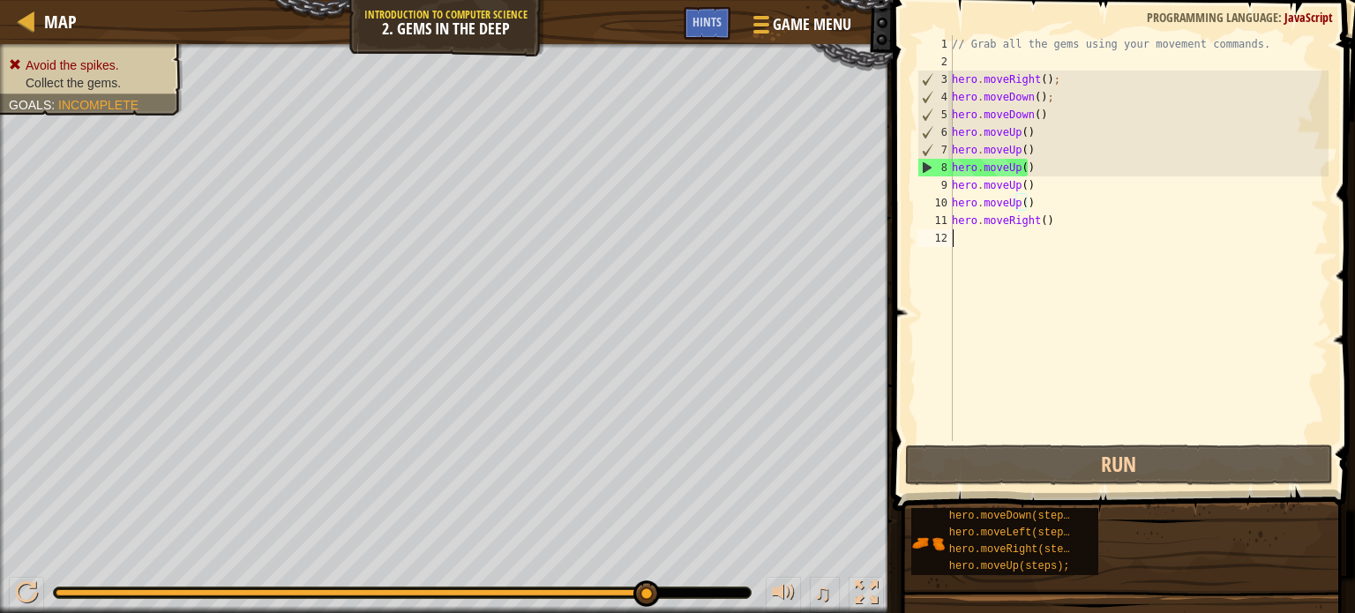
click at [1105, 281] on div "// Grab all the gems using your movement commands. hero . moveRight ( ) ; hero …" at bounding box center [1139, 255] width 380 height 441
drag, startPoint x: 1055, startPoint y: 169, endPoint x: 1048, endPoint y: 186, distance: 18.7
click at [1048, 186] on div "// Grab all the gems using your movement commands. hero . moveRight ( ) ; hero …" at bounding box center [1139, 255] width 380 height 441
click at [1050, 186] on div "// Grab all the gems using your movement commands. hero . moveRight ( ) ; hero …" at bounding box center [1139, 238] width 380 height 406
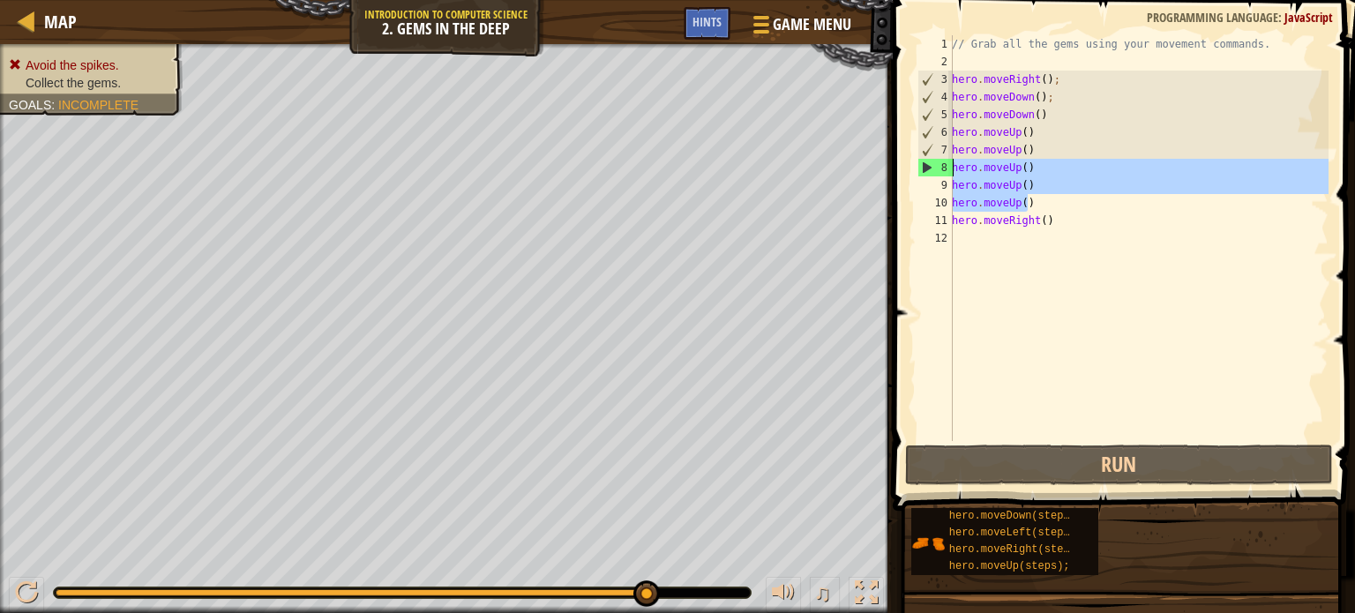
drag, startPoint x: 1049, startPoint y: 206, endPoint x: 910, endPoint y: 166, distance: 145.0
click at [910, 166] on div "hero.moveUp() 1 2 3 4 5 6 7 8 9 10 11 12 // Grab all the gems using your moveme…" at bounding box center [1122, 290] width 468 height 563
type textarea "hero.moveUp() hero.moveUp()"
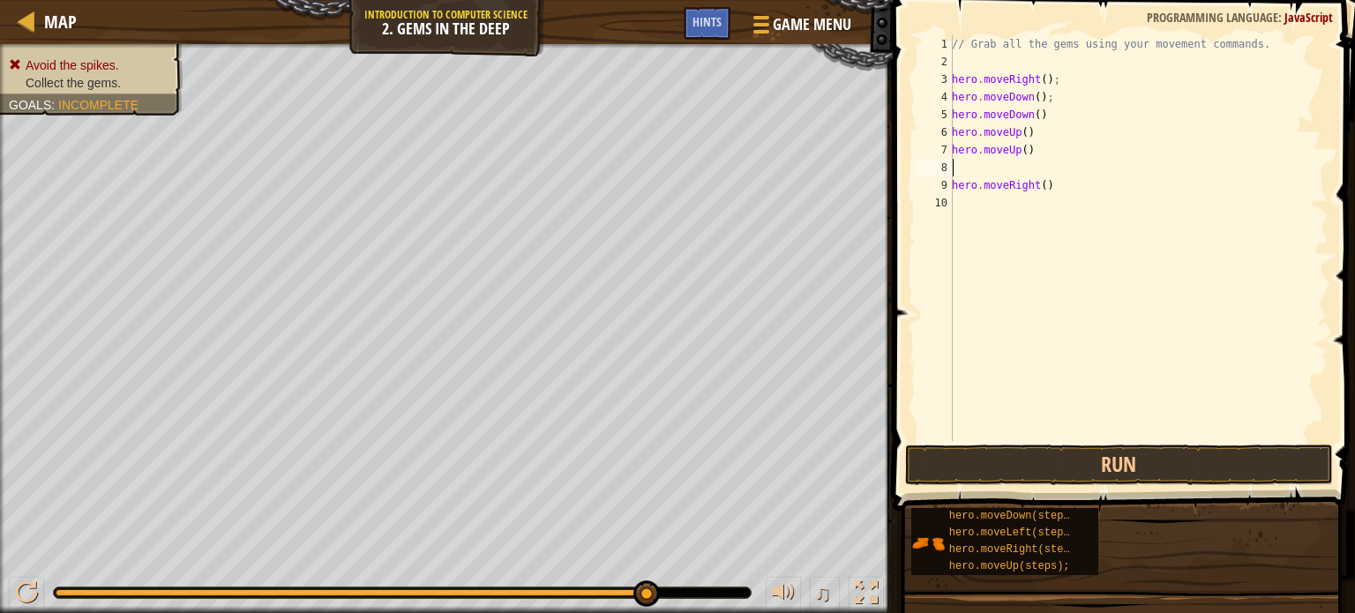
type textarea "hero.moveUp()"
click at [1072, 192] on div "// Grab all the gems using your movement commands. hero . moveRight ( ) ; hero …" at bounding box center [1135, 255] width 387 height 441
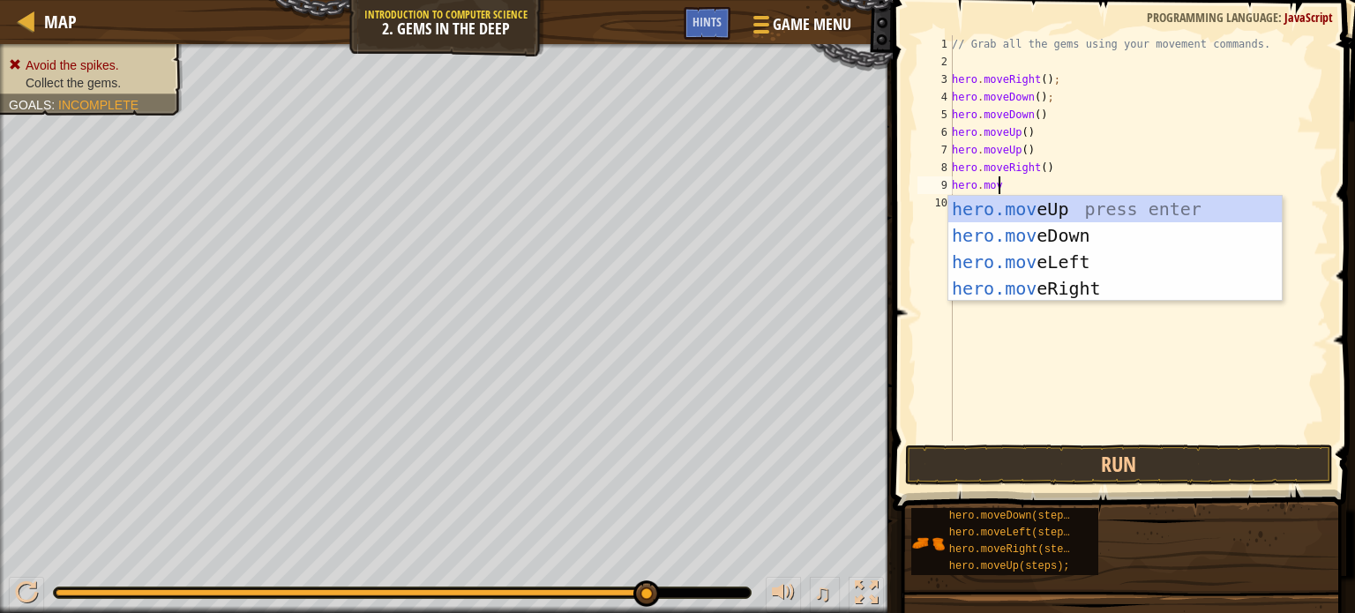
scroll to position [8, 3]
type textarea "hero.move"
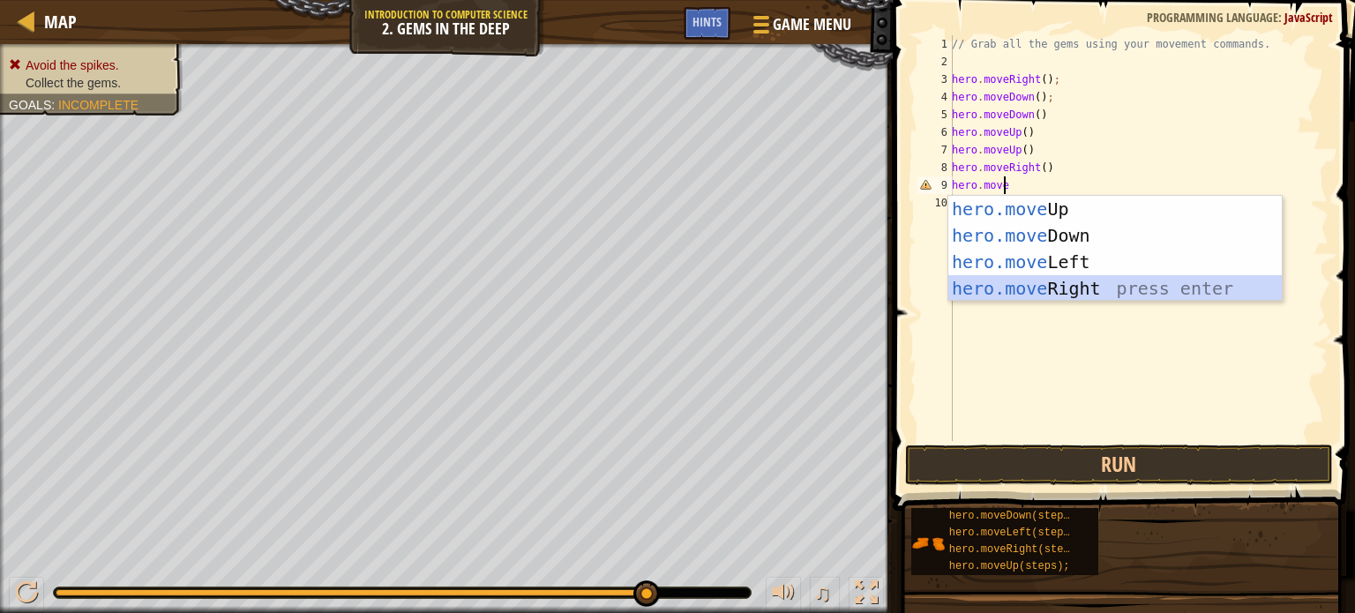
click at [995, 282] on div "hero.move Up press enter hero.move Down press enter hero.move Left press enter …" at bounding box center [1116, 275] width 334 height 159
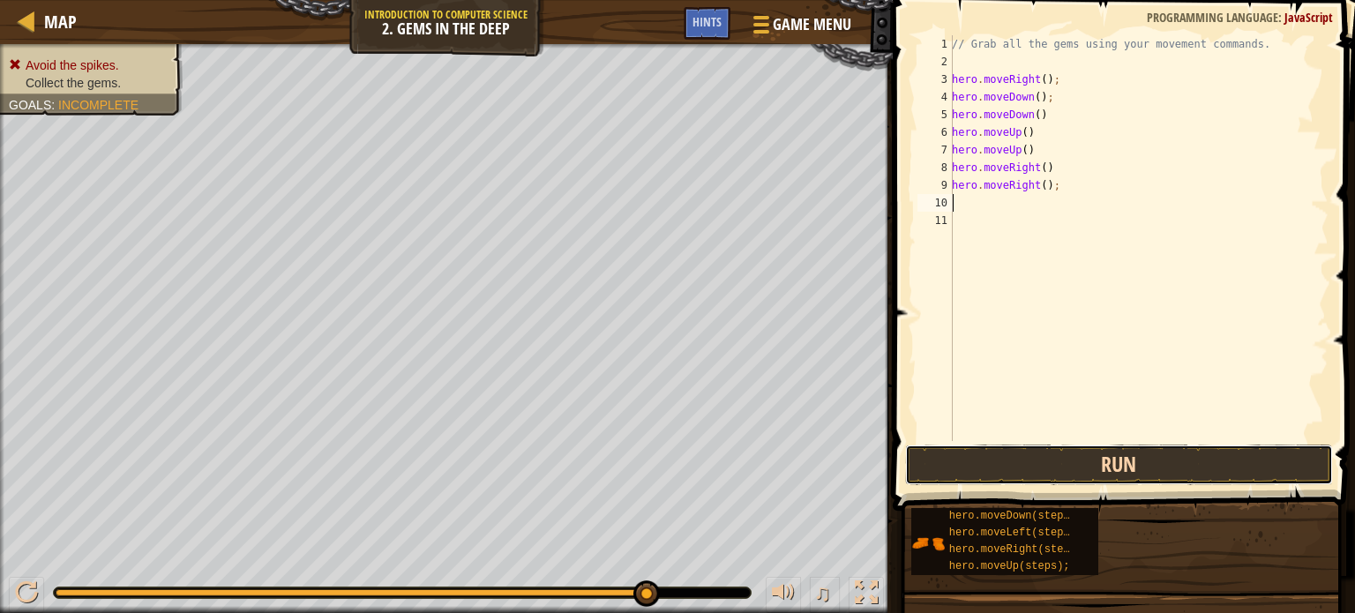
click at [1003, 455] on button "Run" at bounding box center [1119, 465] width 428 height 41
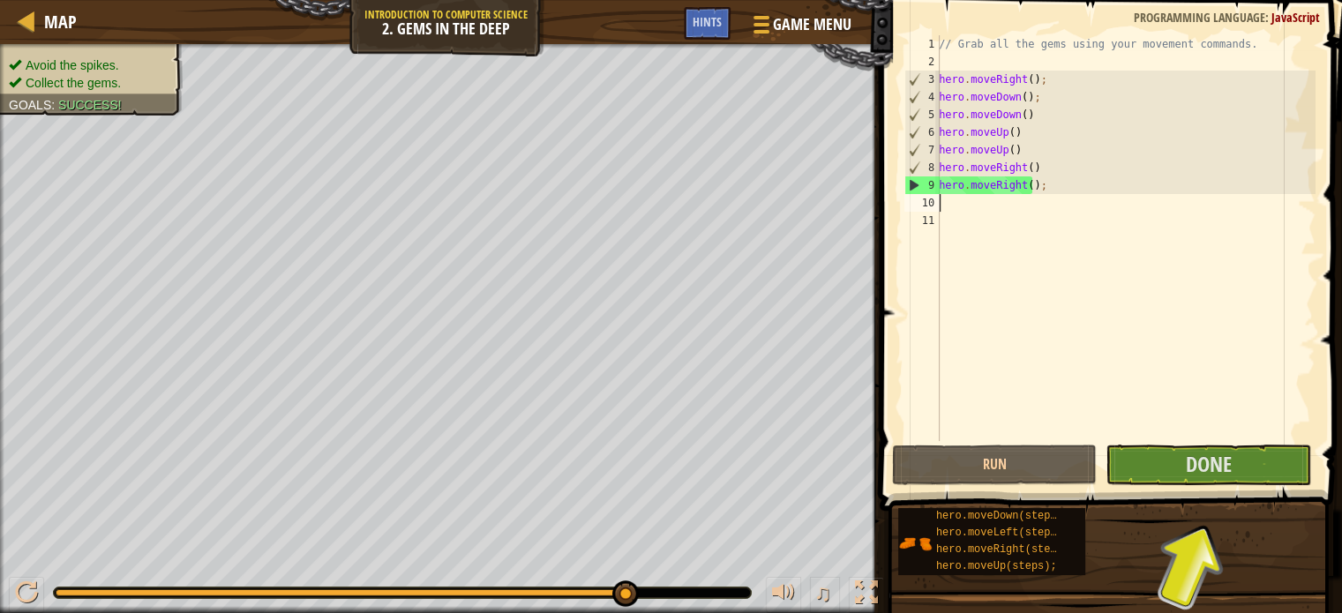
click at [1064, 198] on div "// Grab all the gems using your movement commands. hero . moveRight ( ) ; hero …" at bounding box center [1125, 255] width 380 height 441
click at [1065, 195] on div "// Grab all the gems using your movement commands. hero . moveRight ( ) ; hero …" at bounding box center [1125, 255] width 380 height 441
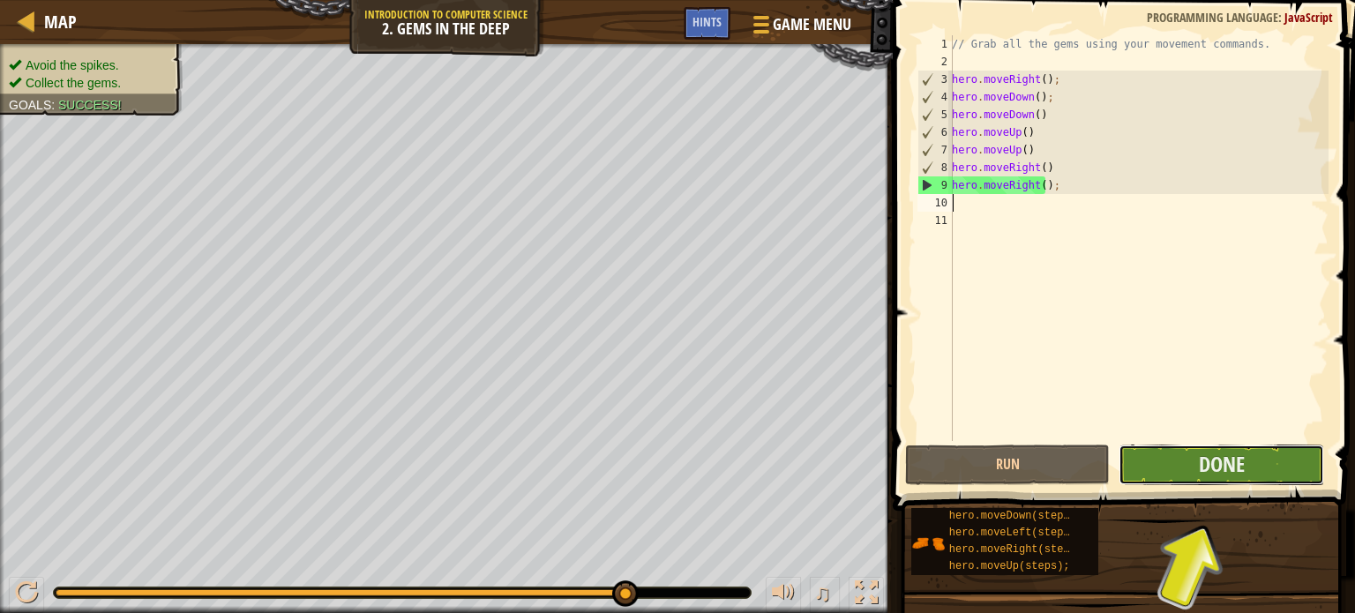
click at [1174, 462] on button "Done" at bounding box center [1222, 465] width 206 height 41
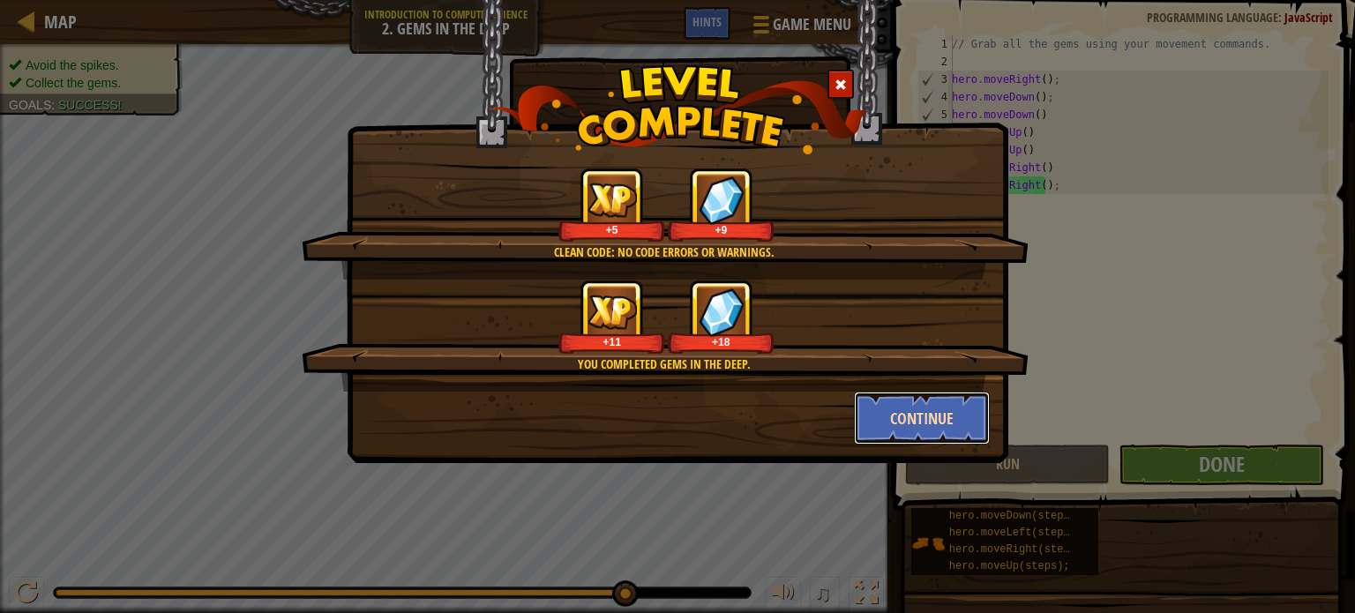
click at [930, 418] on button "Continue" at bounding box center [922, 418] width 137 height 53
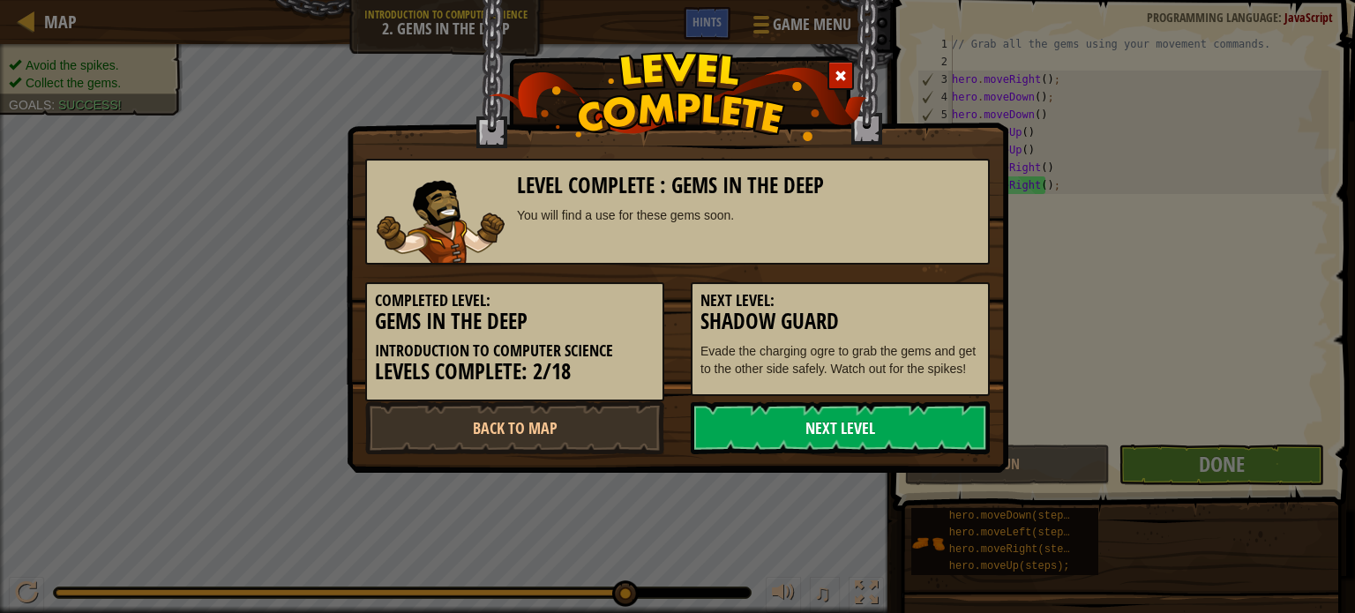
click at [943, 433] on link "Next Level" at bounding box center [840, 428] width 299 height 53
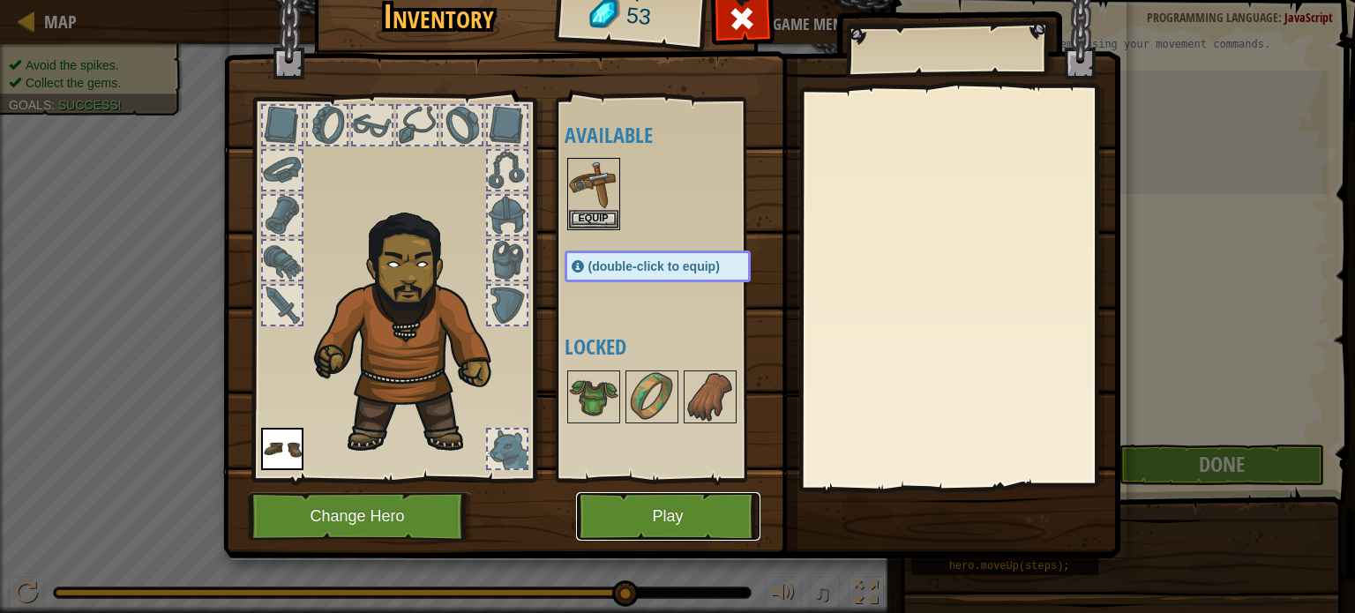
click at [627, 532] on button "Play" at bounding box center [668, 516] width 184 height 49
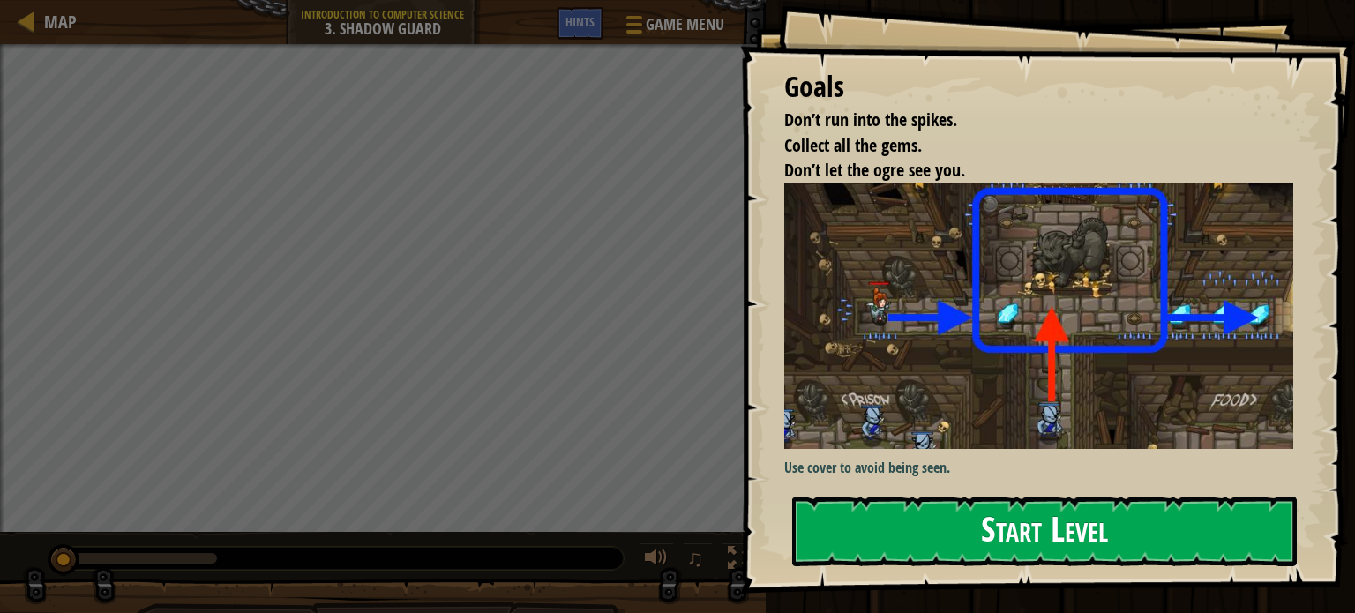
click at [878, 534] on button "Start Level" at bounding box center [1044, 532] width 505 height 70
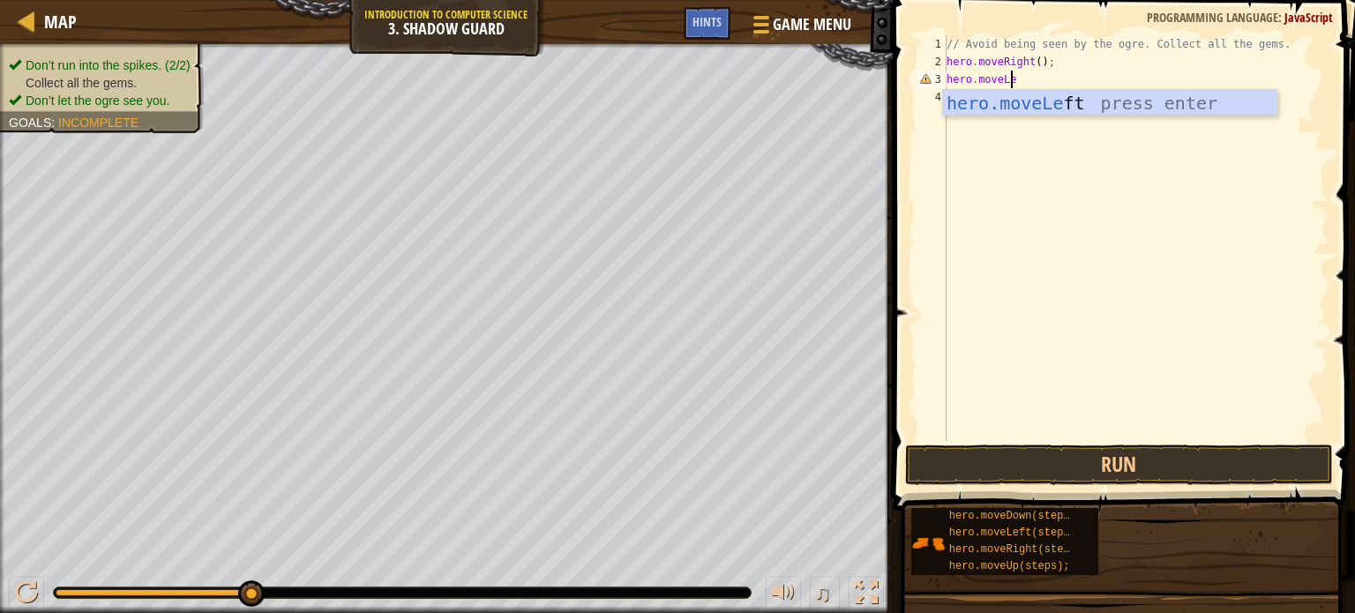
scroll to position [8, 4]
type textarea "hero.moveLeft"
click at [1144, 216] on div "// Avoid being seen by the ogre. Collect all the gems. hero . moveRight ( ) ; h…" at bounding box center [1136, 255] width 386 height 441
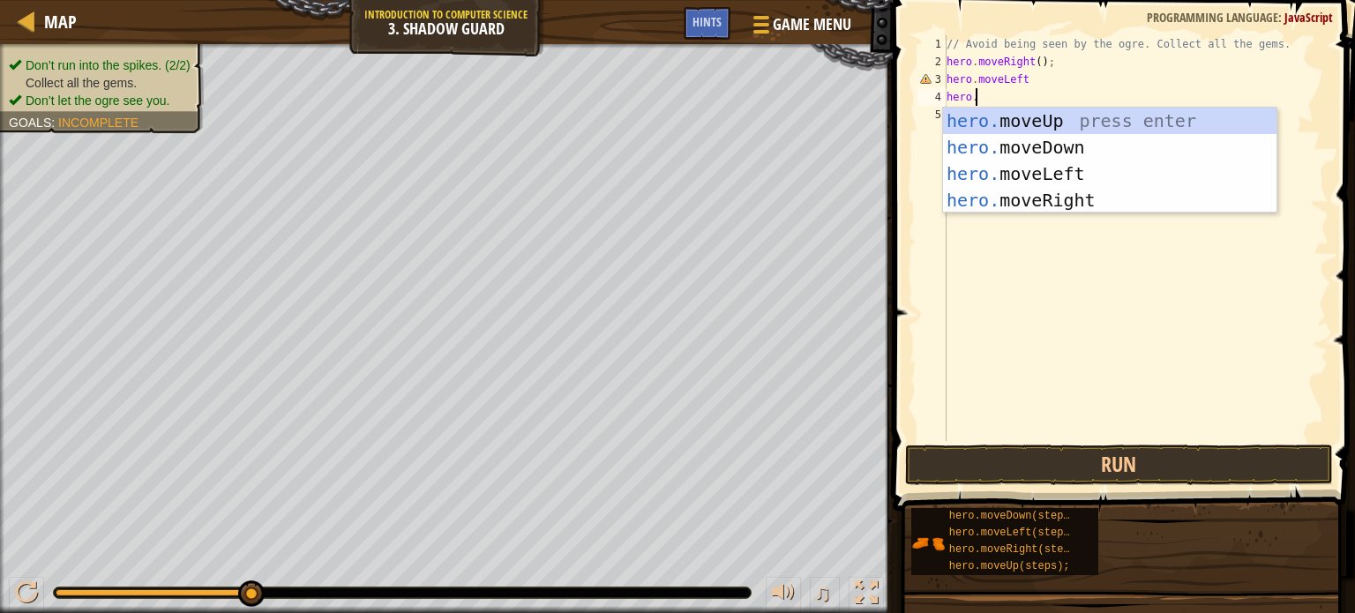
scroll to position [8, 1]
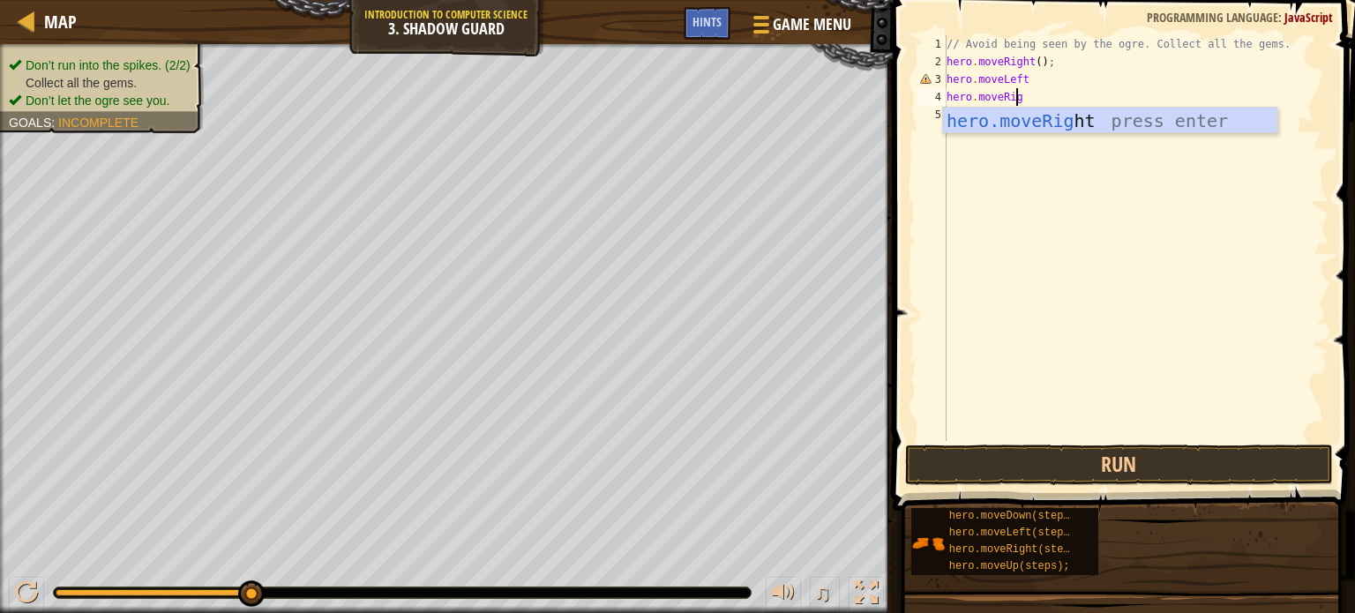
type textarea "hero.moveRight"
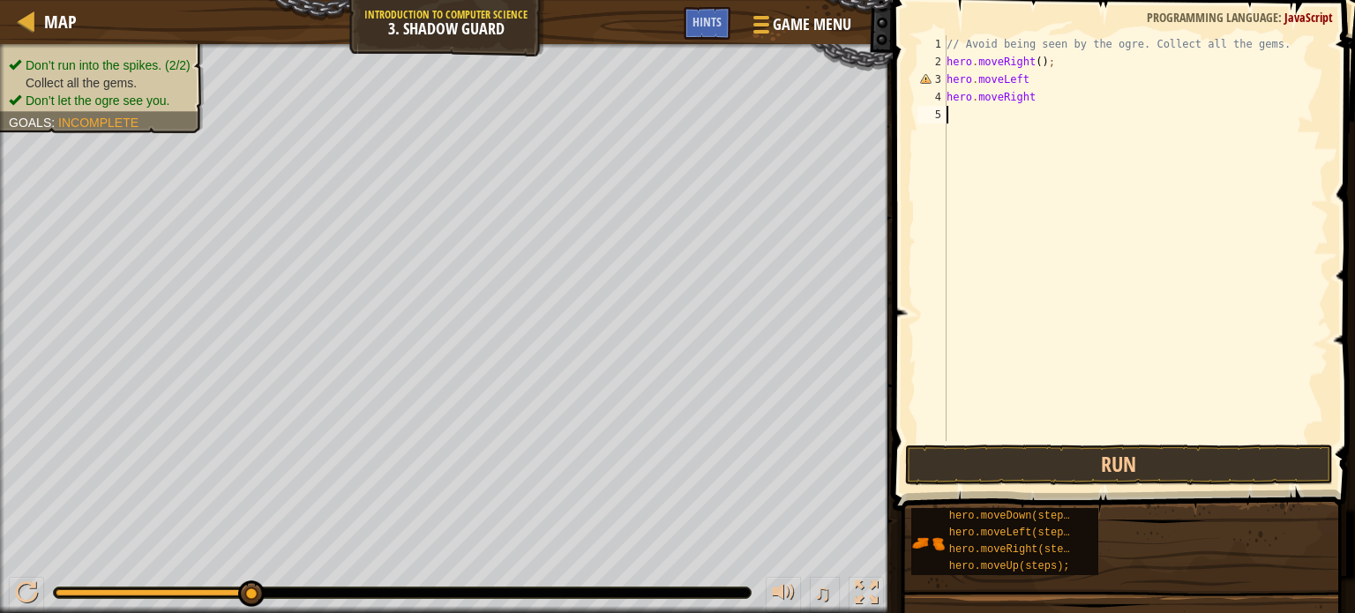
click at [1131, 215] on div "// Avoid being seen by the ogre. Collect all the gems. hero . moveRight ( ) ; h…" at bounding box center [1136, 255] width 386 height 441
drag, startPoint x: 1049, startPoint y: 105, endPoint x: 999, endPoint y: 106, distance: 50.3
click at [999, 106] on div "// Avoid being seen by the ogre. Collect all the gems. hero . moveRight ( ) ; h…" at bounding box center [1136, 255] width 386 height 441
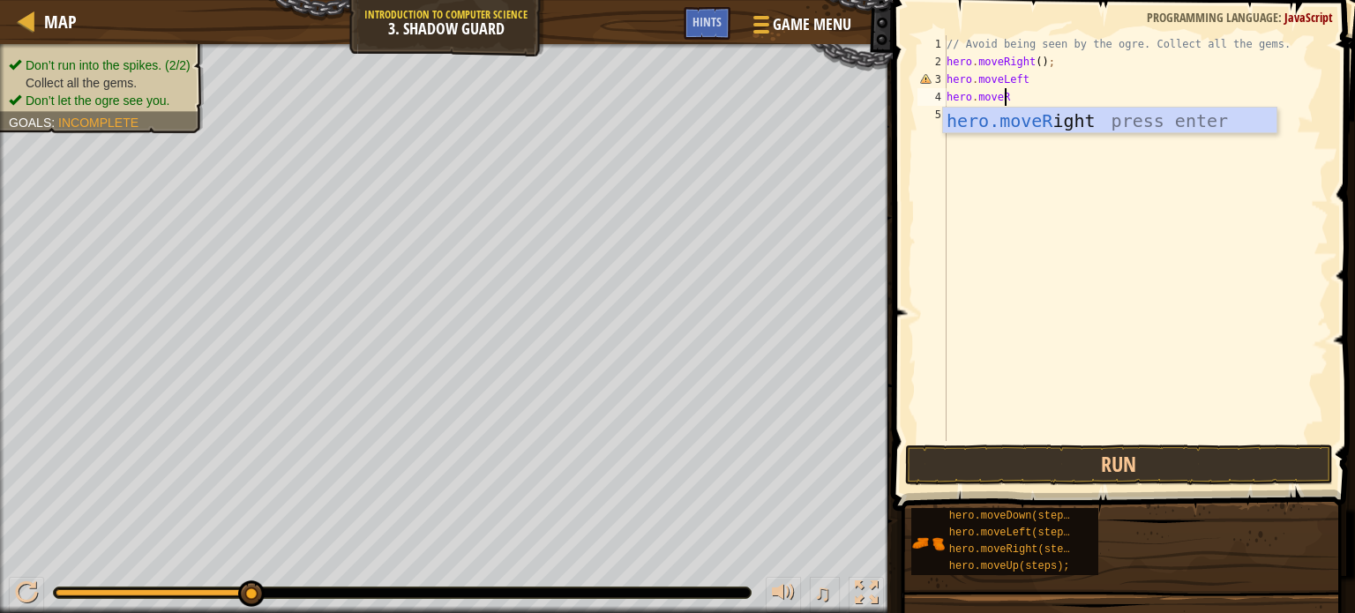
type textarea "hero.move"
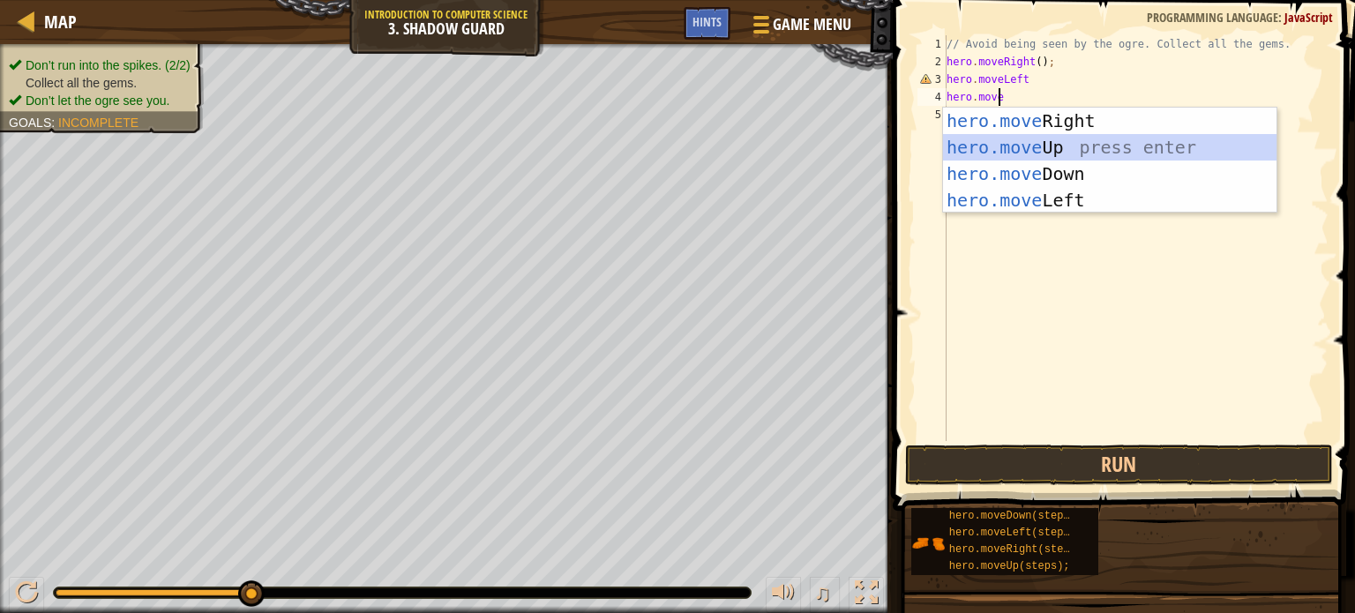
click at [1038, 150] on div "hero.move Right press enter hero.move Up press enter hero.move Down press enter…" at bounding box center [1110, 187] width 334 height 159
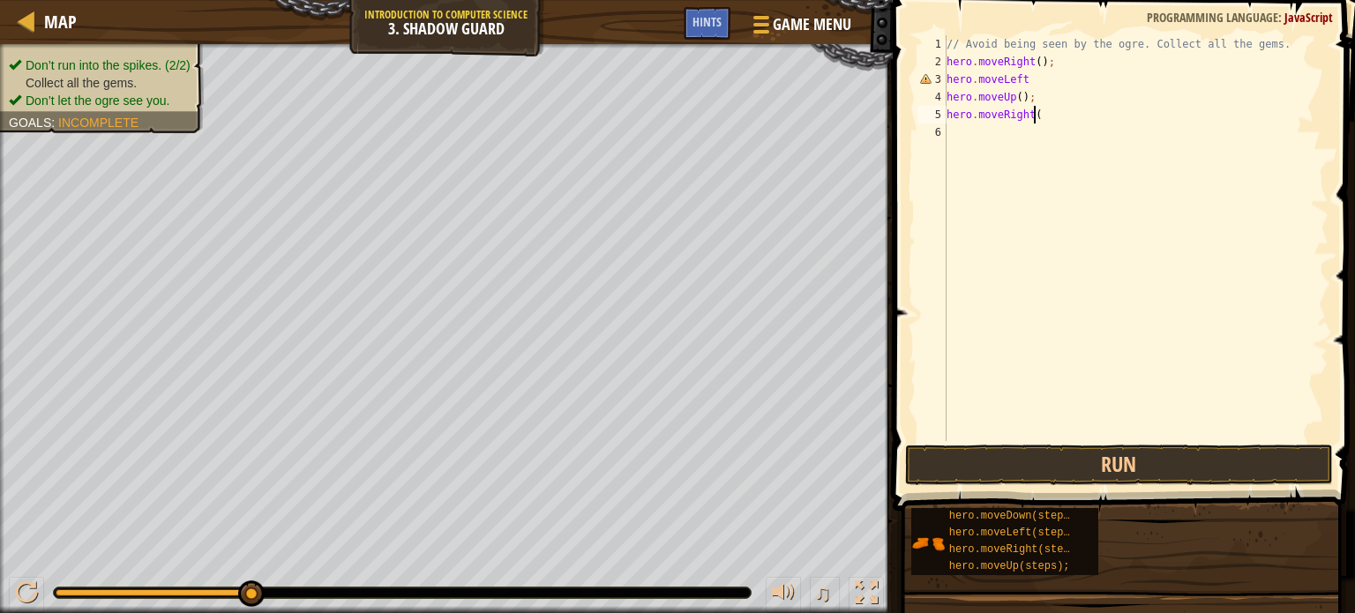
scroll to position [8, 6]
click at [1066, 79] on div "// Avoid being seen by the ogre. Collect all the gems. hero . moveRight ( ) ; h…" at bounding box center [1136, 255] width 386 height 441
type textarea "hero.moveLeft()"
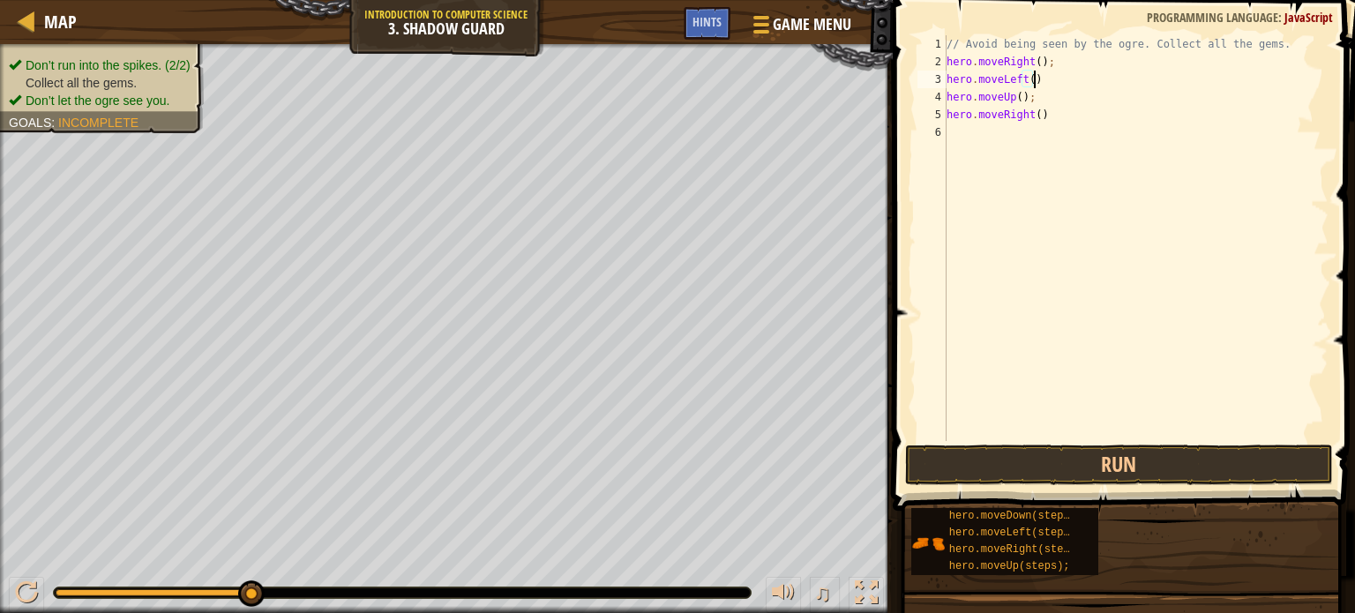
click at [993, 140] on div "// Avoid being seen by the ogre. Collect all the gems. hero . moveRight ( ) ; h…" at bounding box center [1136, 255] width 386 height 441
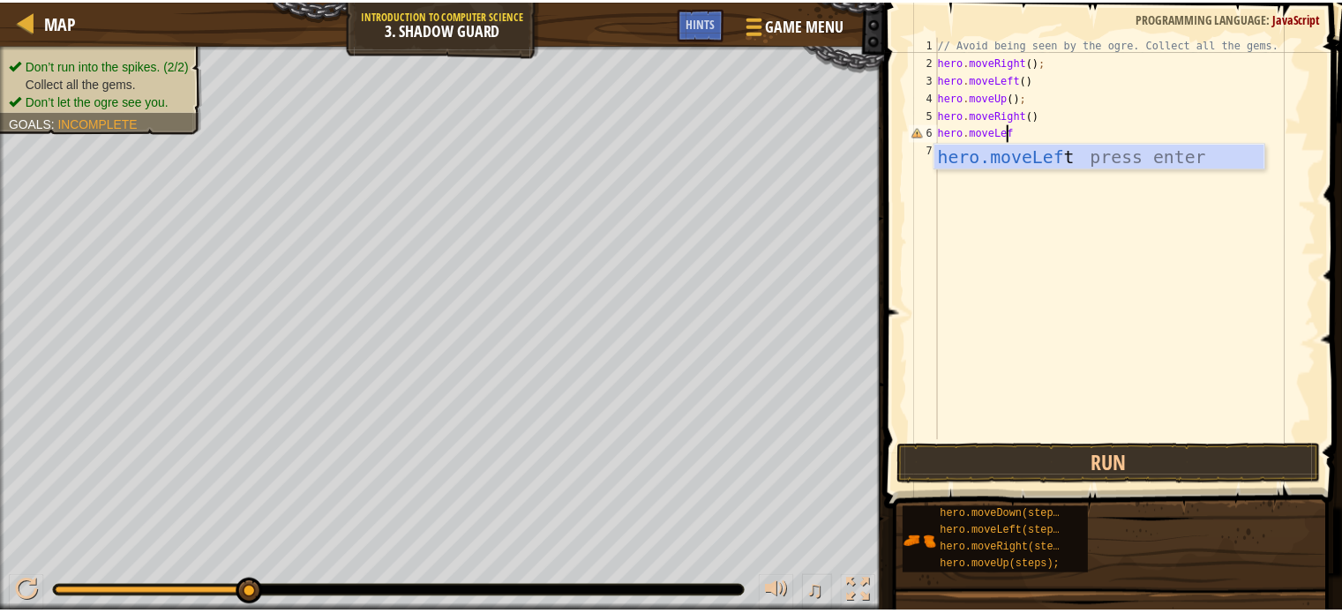
scroll to position [8, 4]
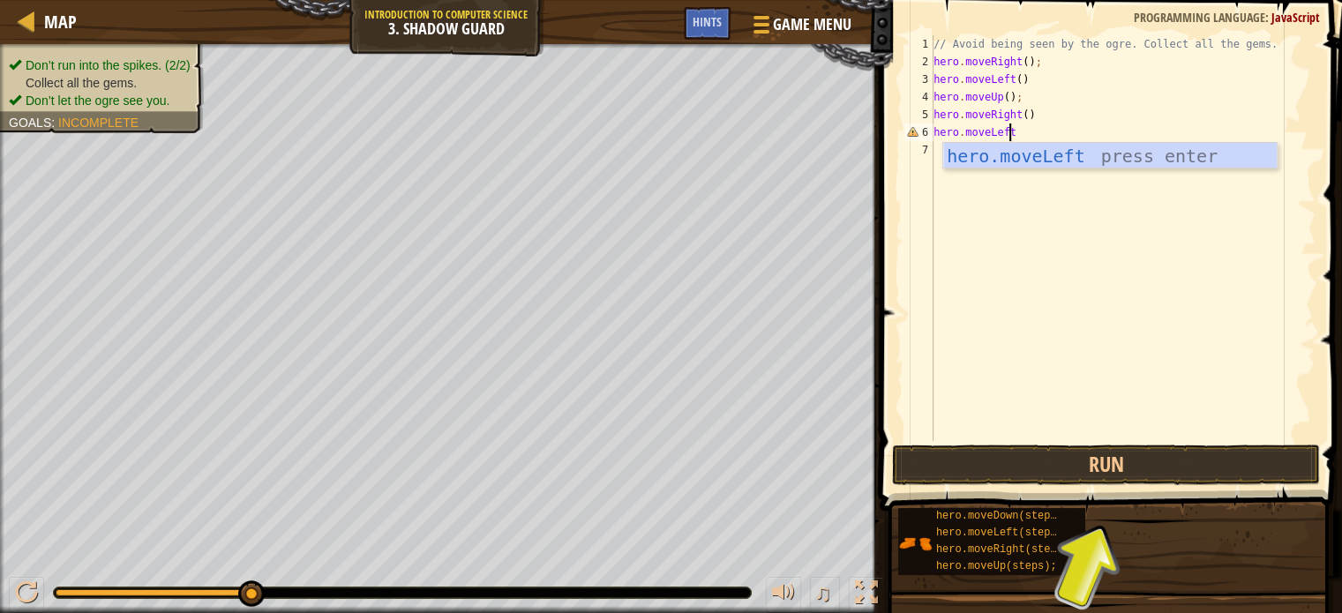
type textarea "hero.moveLeft()"
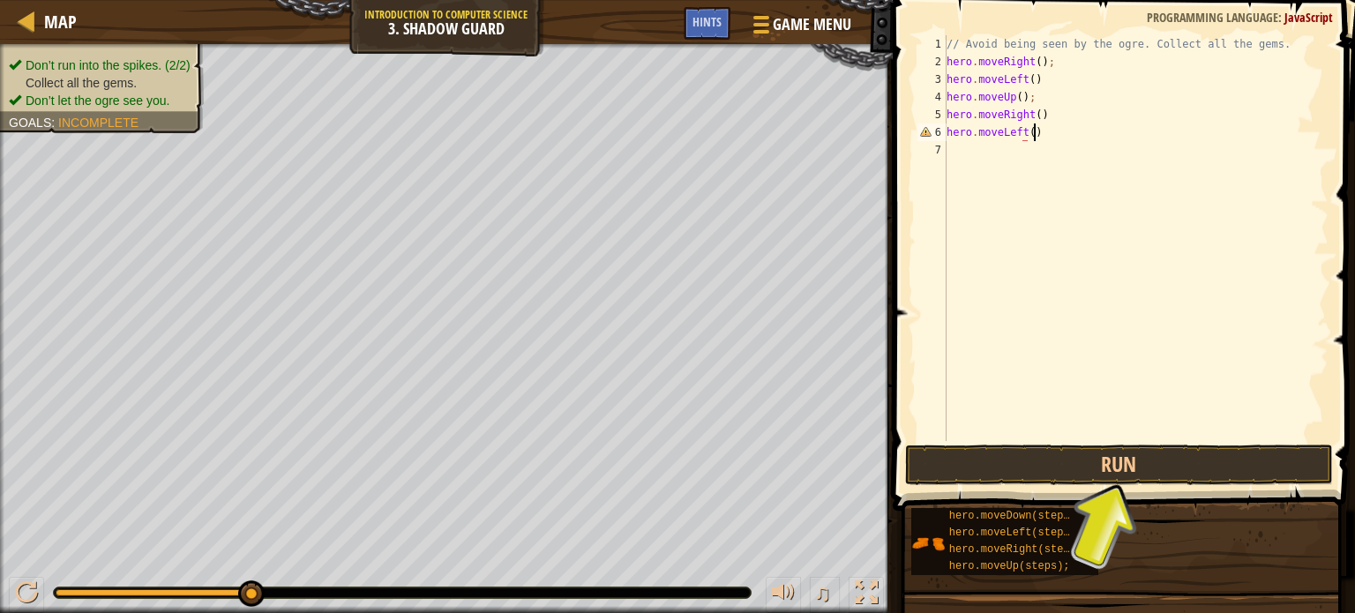
scroll to position [8, 6]
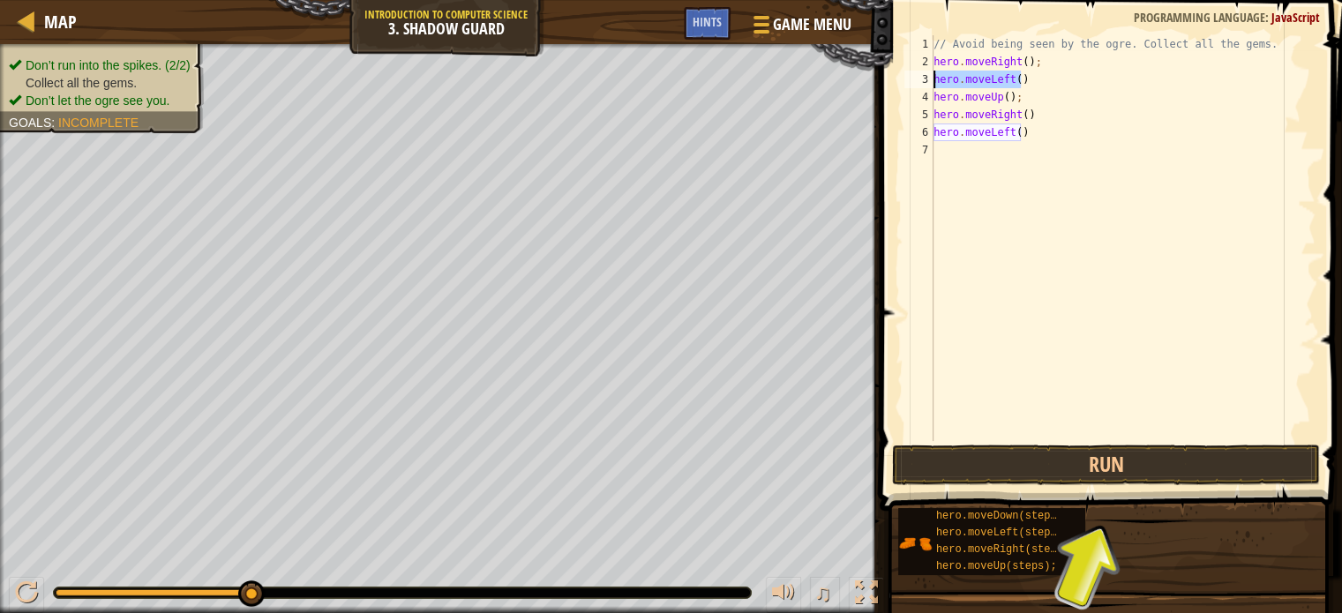
drag, startPoint x: 1032, startPoint y: 77, endPoint x: 925, endPoint y: 82, distance: 106.9
click at [925, 82] on div "hero.moveLeft() 1 2 3 4 5 6 7 // Avoid being seen by the ogre. Collect all the …" at bounding box center [1108, 238] width 415 height 406
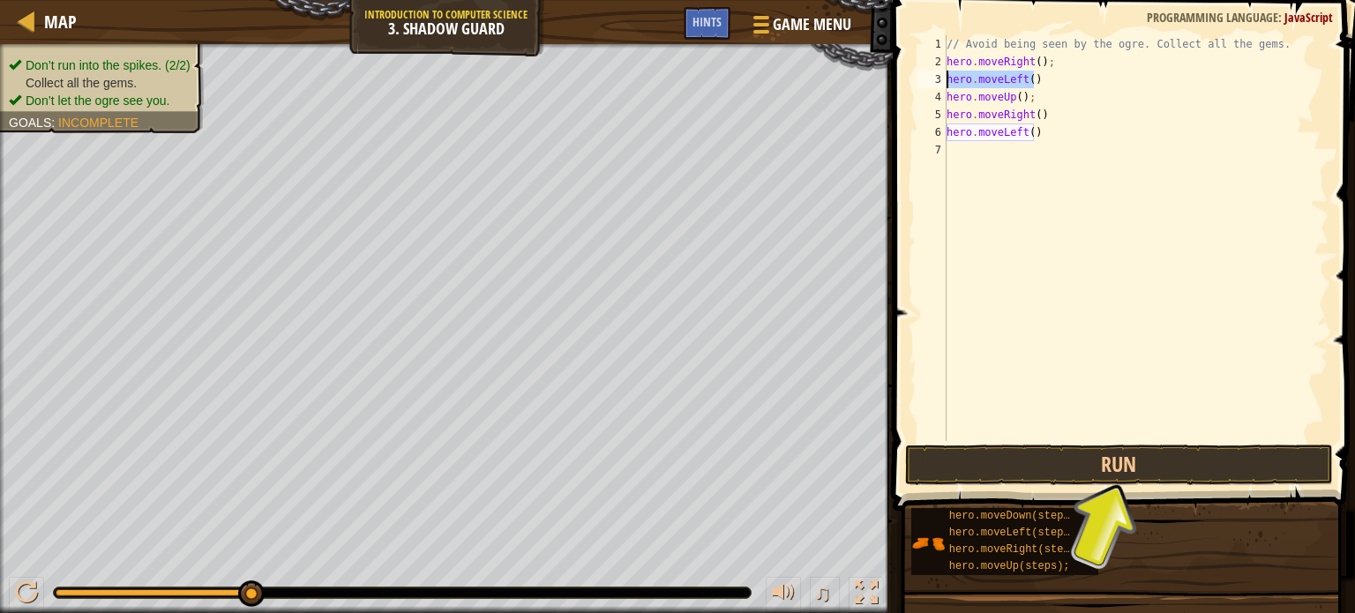
scroll to position [8, 0]
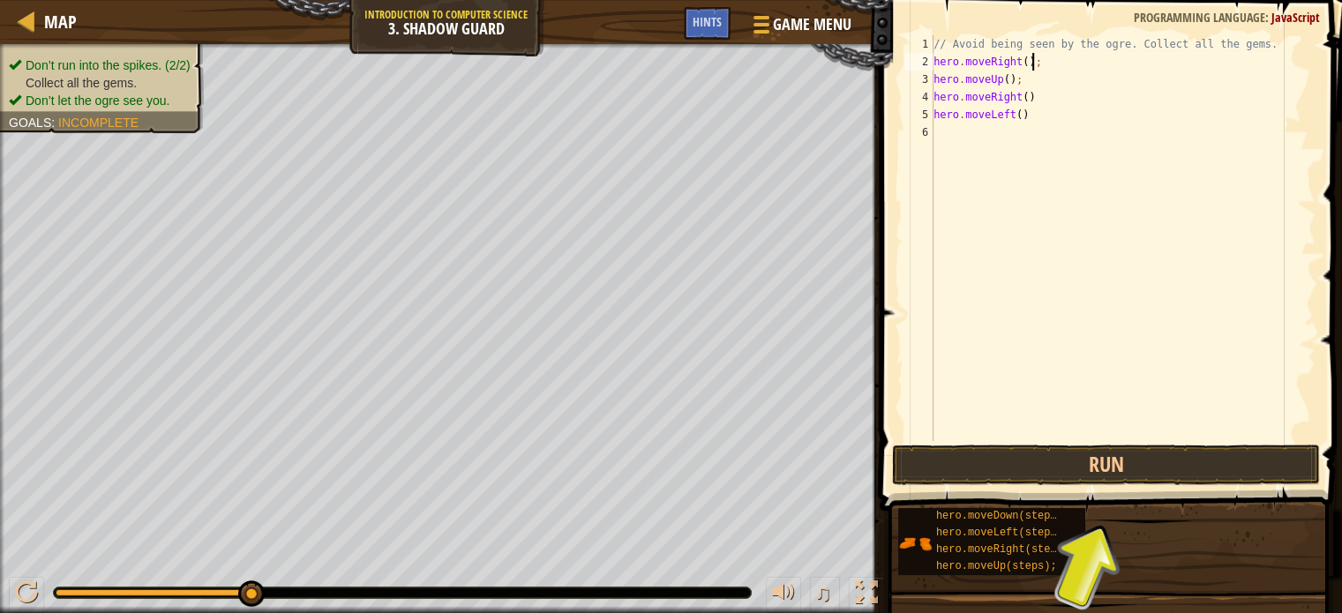
click at [994, 115] on div "// Avoid being seen by the ogre. Collect all the gems. hero . moveRight ( ) ; h…" at bounding box center [1123, 255] width 386 height 441
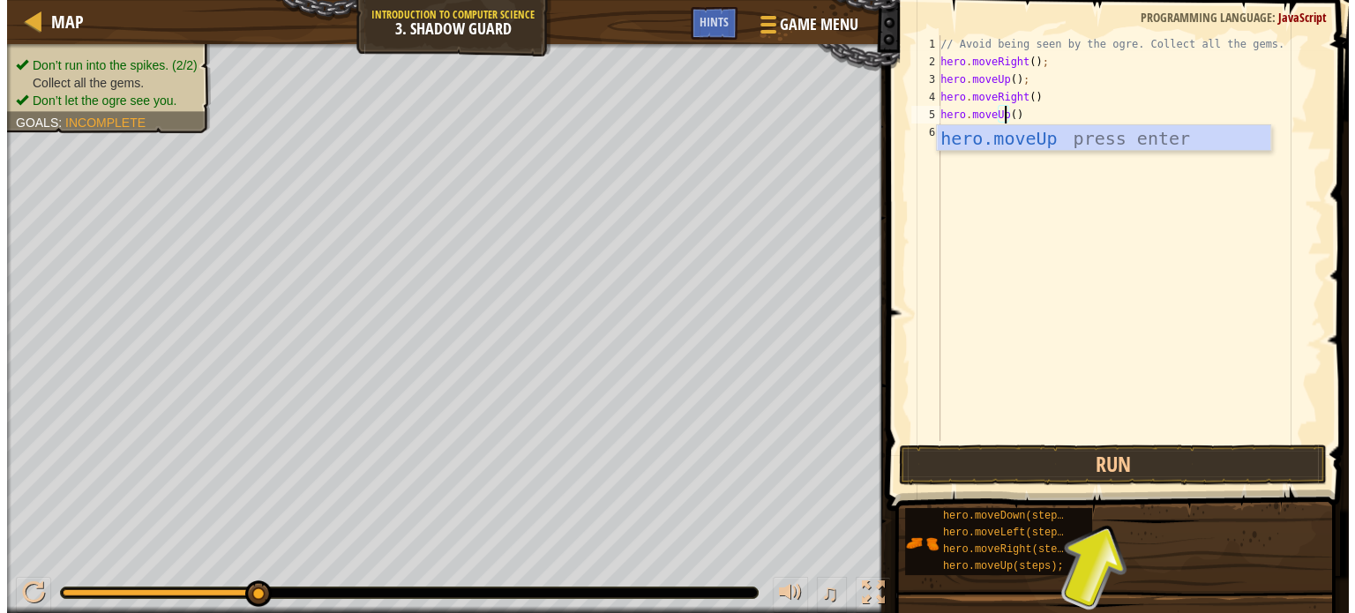
scroll to position [8, 4]
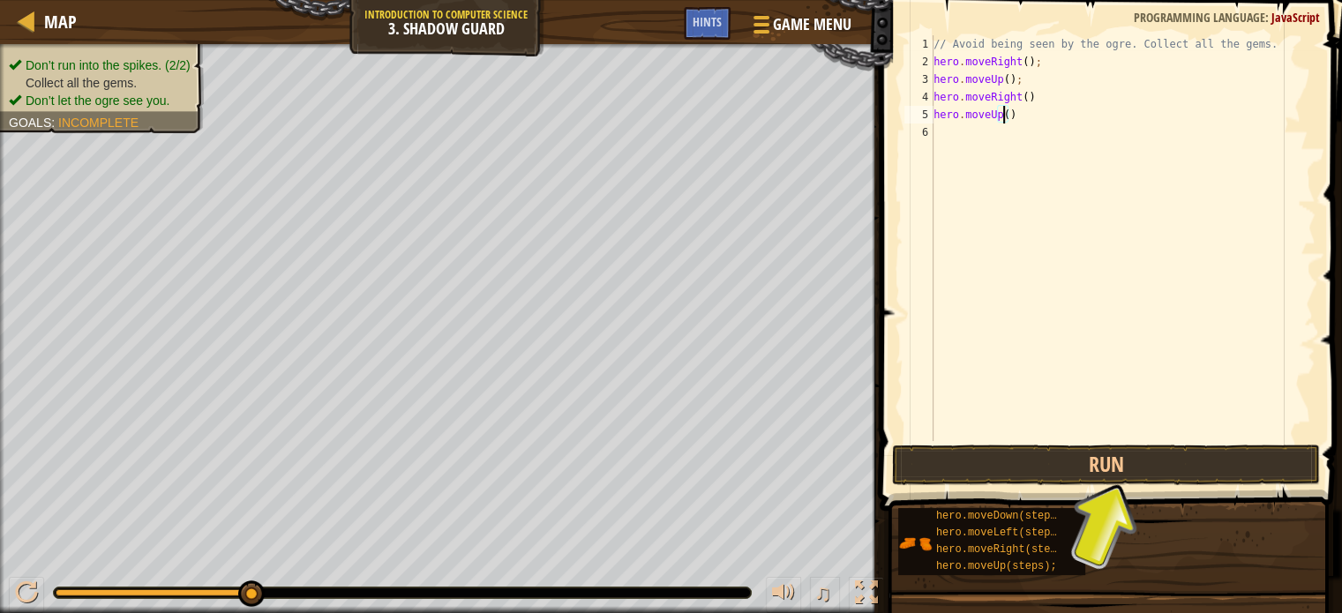
click at [1006, 112] on div "// Avoid being seen by the ogre. Collect all the gems. hero . moveRight ( ) ; h…" at bounding box center [1123, 255] width 386 height 441
click at [1010, 109] on div "// Avoid being seen by the ogre. Collect all the gems. hero . moveRight ( ) ; h…" at bounding box center [1123, 255] width 386 height 441
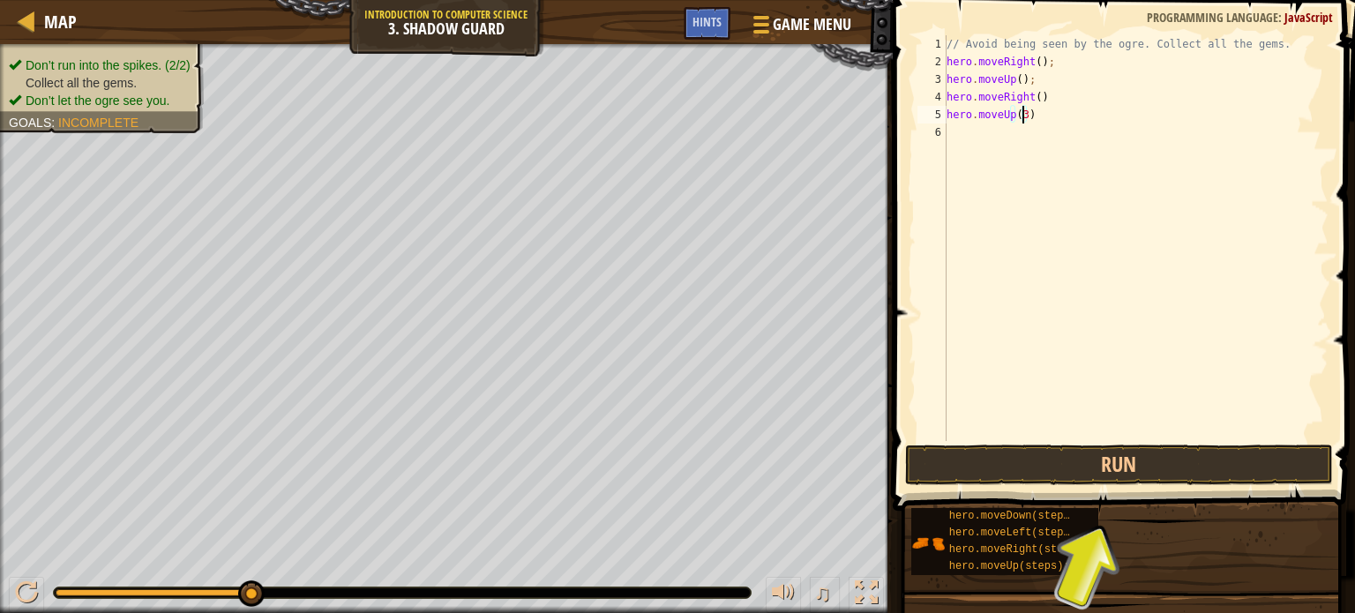
scroll to position [8, 5]
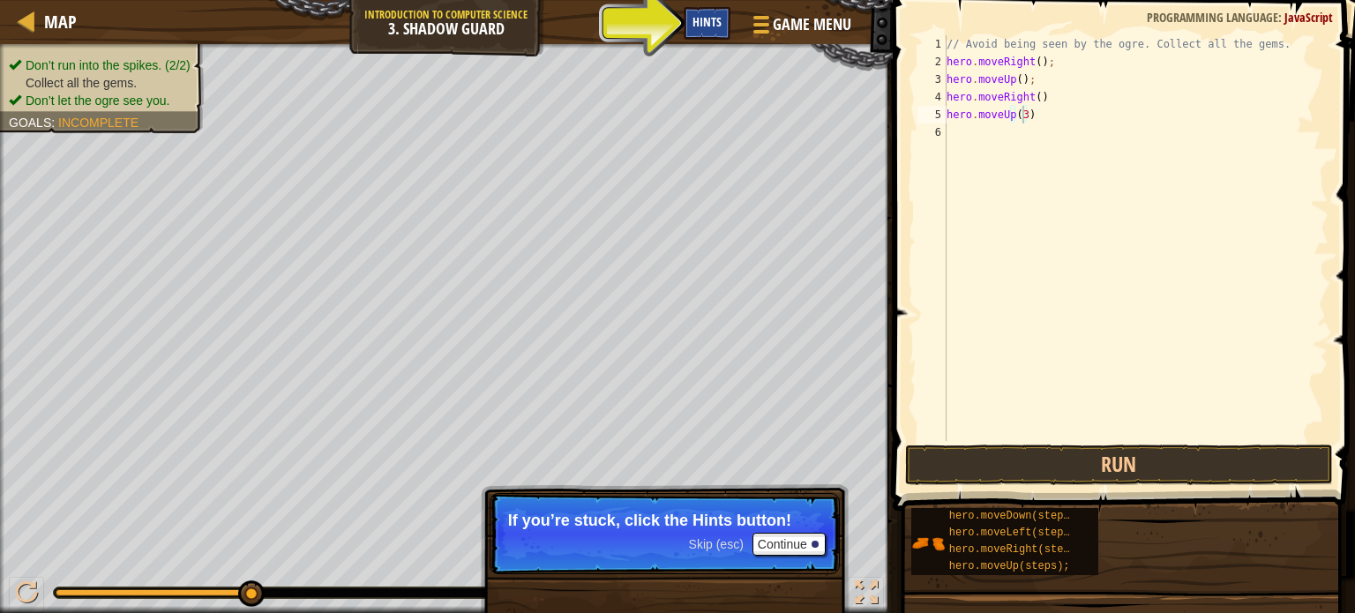
click at [709, 26] on span "Hints" at bounding box center [707, 21] width 29 height 17
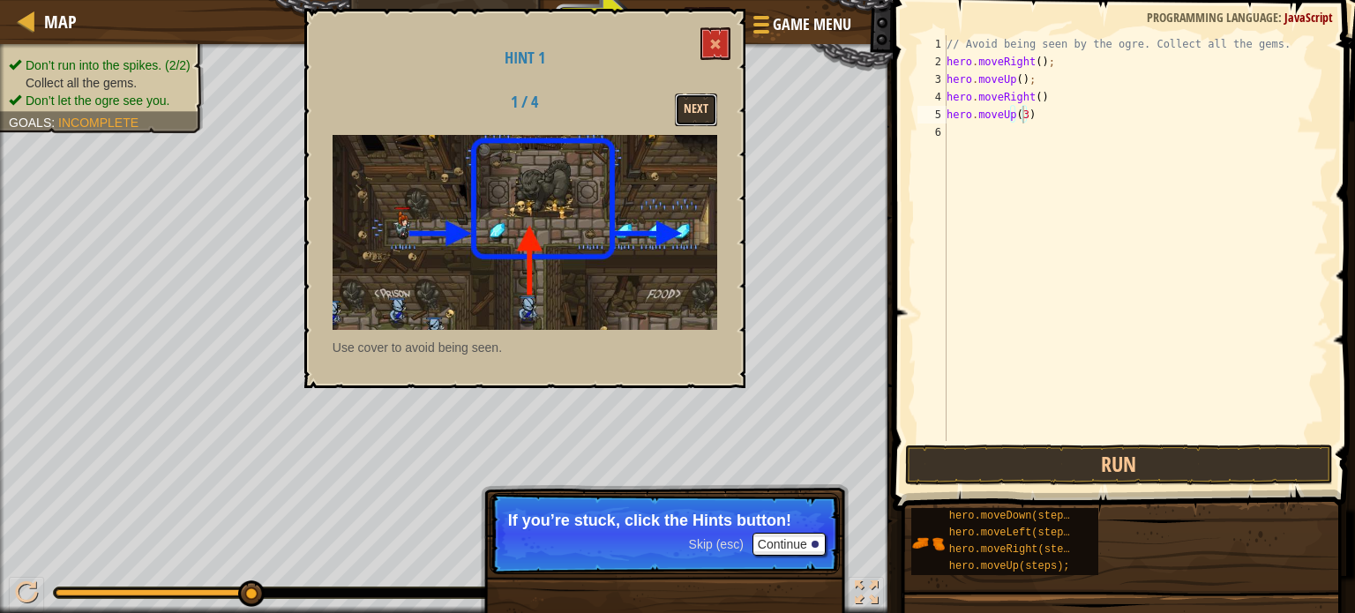
click at [710, 111] on button "Next" at bounding box center [696, 110] width 42 height 33
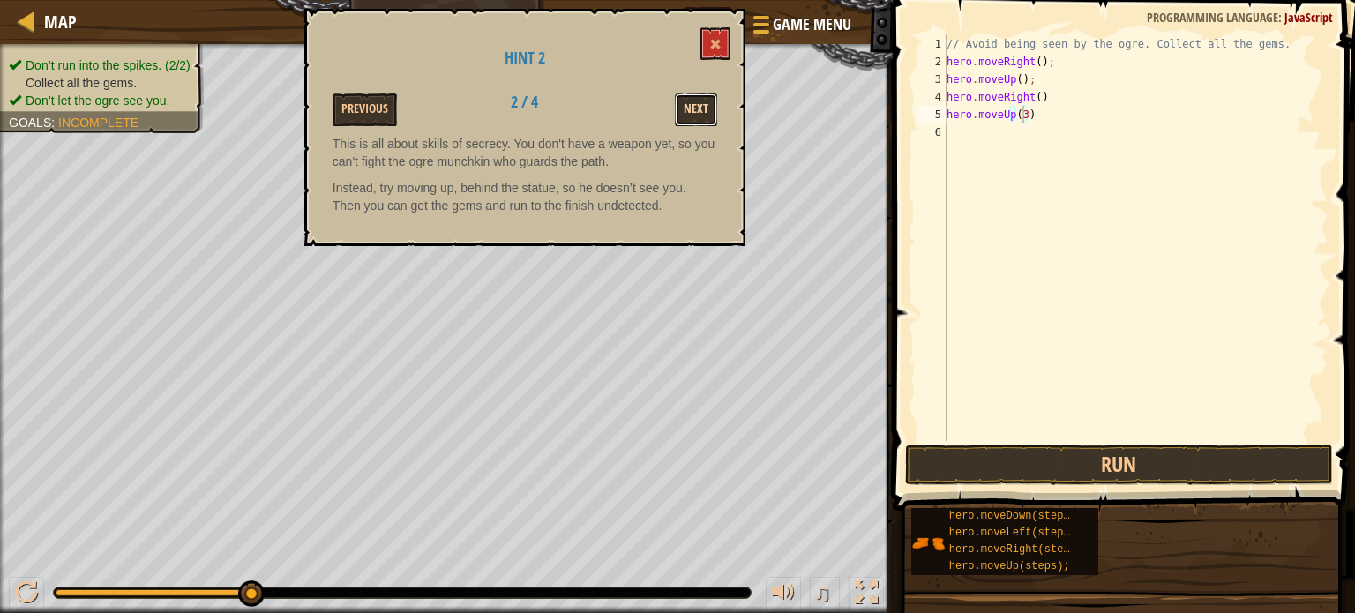
click at [692, 105] on button "Next" at bounding box center [696, 110] width 42 height 33
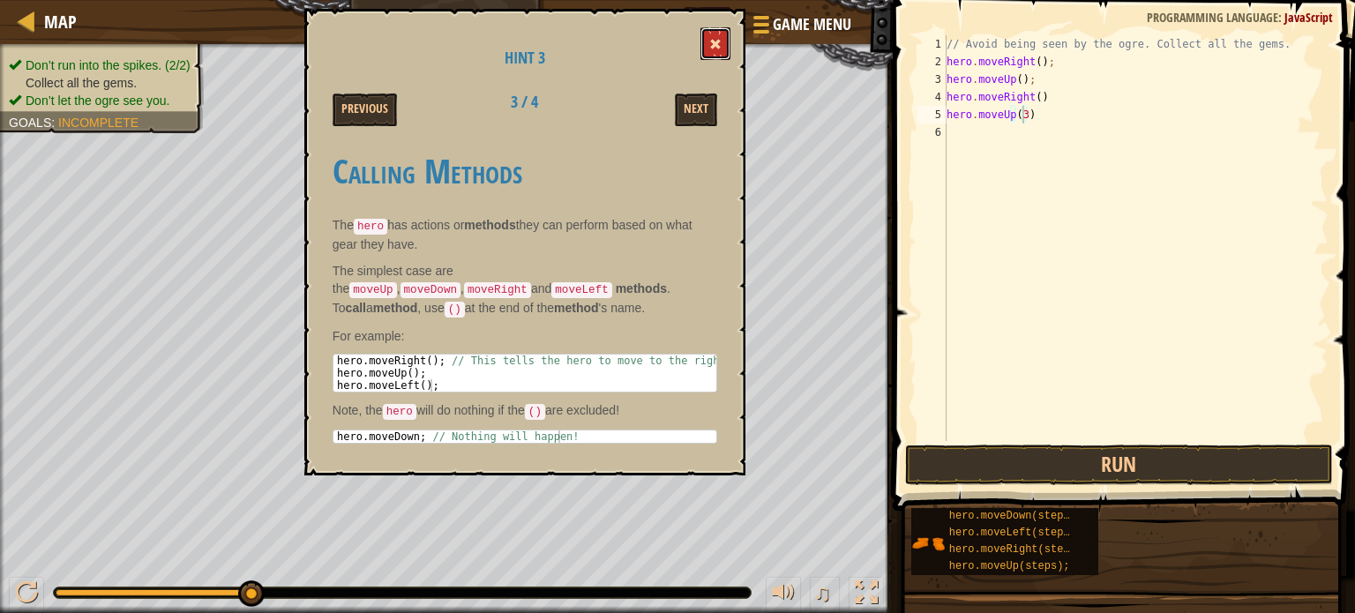
click at [721, 41] on span at bounding box center [715, 44] width 12 height 12
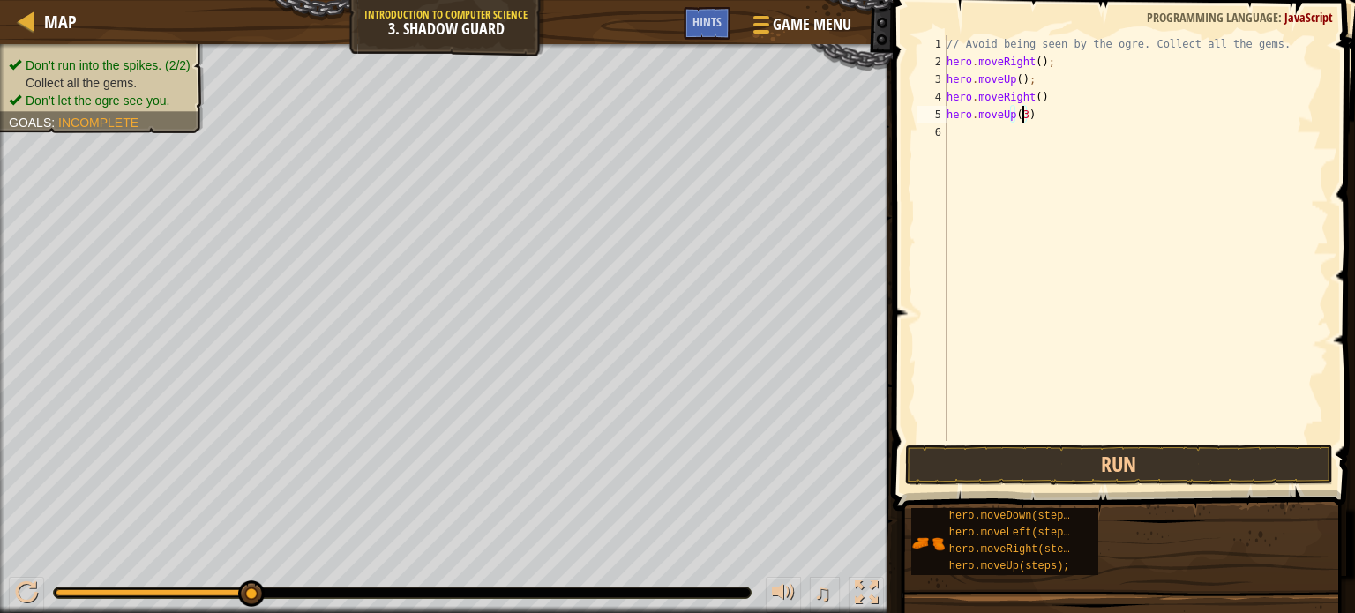
click at [1022, 116] on div "// Avoid being seen by the ogre. Collect all the gems. hero . moveRight ( ) ; h…" at bounding box center [1136, 255] width 386 height 441
click at [1022, 462] on button "Run" at bounding box center [1119, 465] width 428 height 41
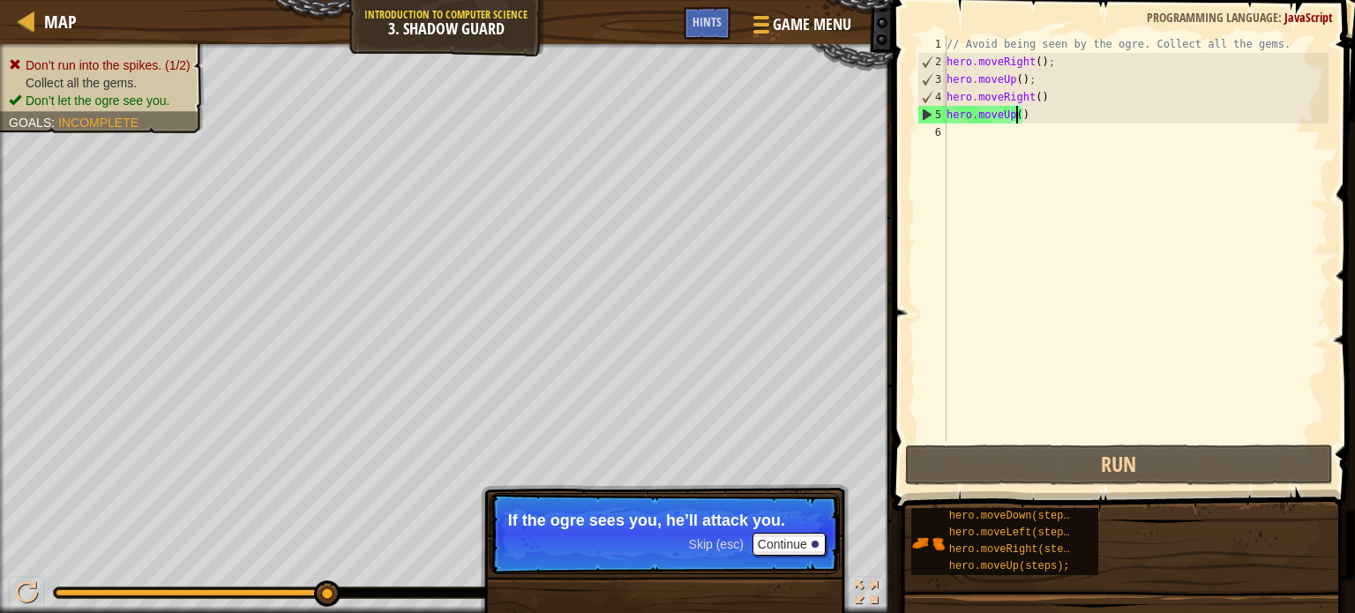
click at [1006, 106] on div "// Avoid being seen by the ogre. Collect all the gems. hero . moveRight ( ) ; h…" at bounding box center [1136, 255] width 386 height 441
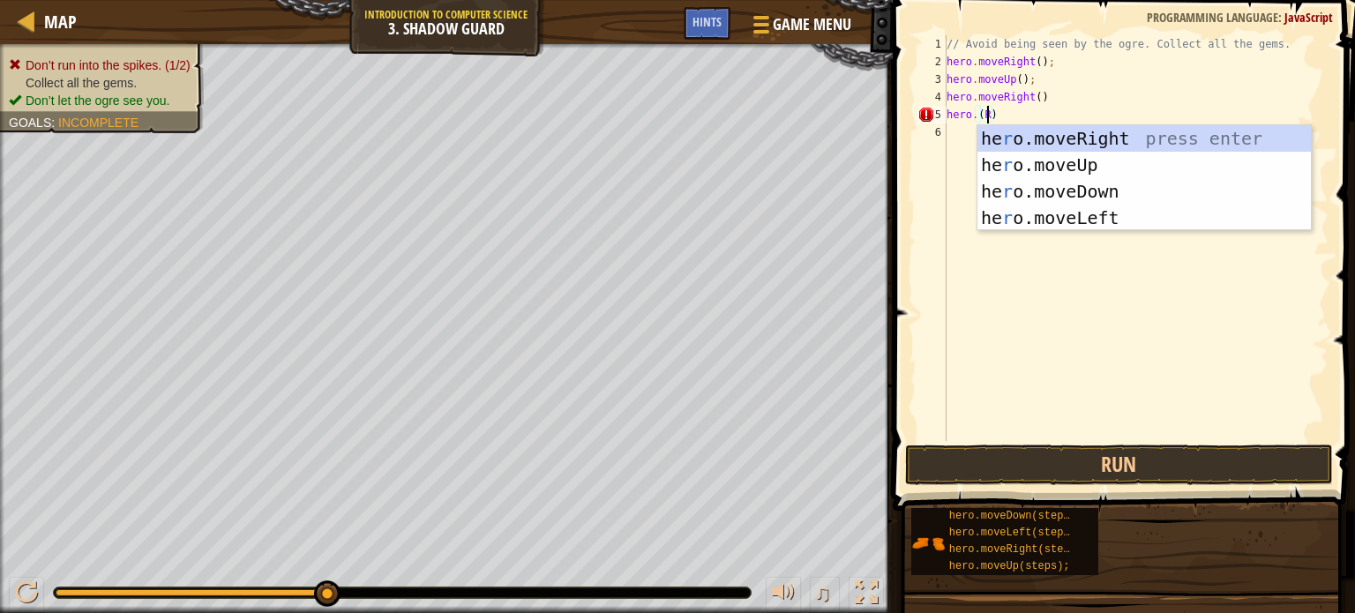
scroll to position [8, 2]
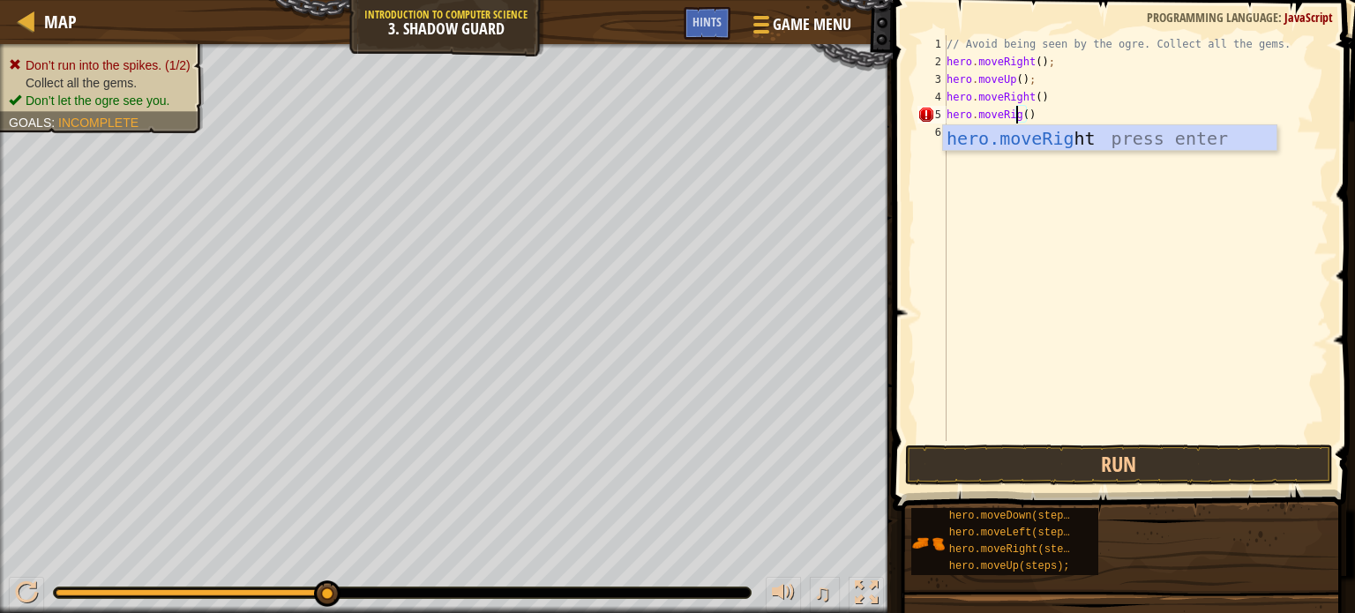
type textarea "hero.moveRight()"
click at [990, 209] on div "// Avoid being seen by the ogre. Collect all the gems. hero . moveRight ( ) ; h…" at bounding box center [1136, 255] width 386 height 441
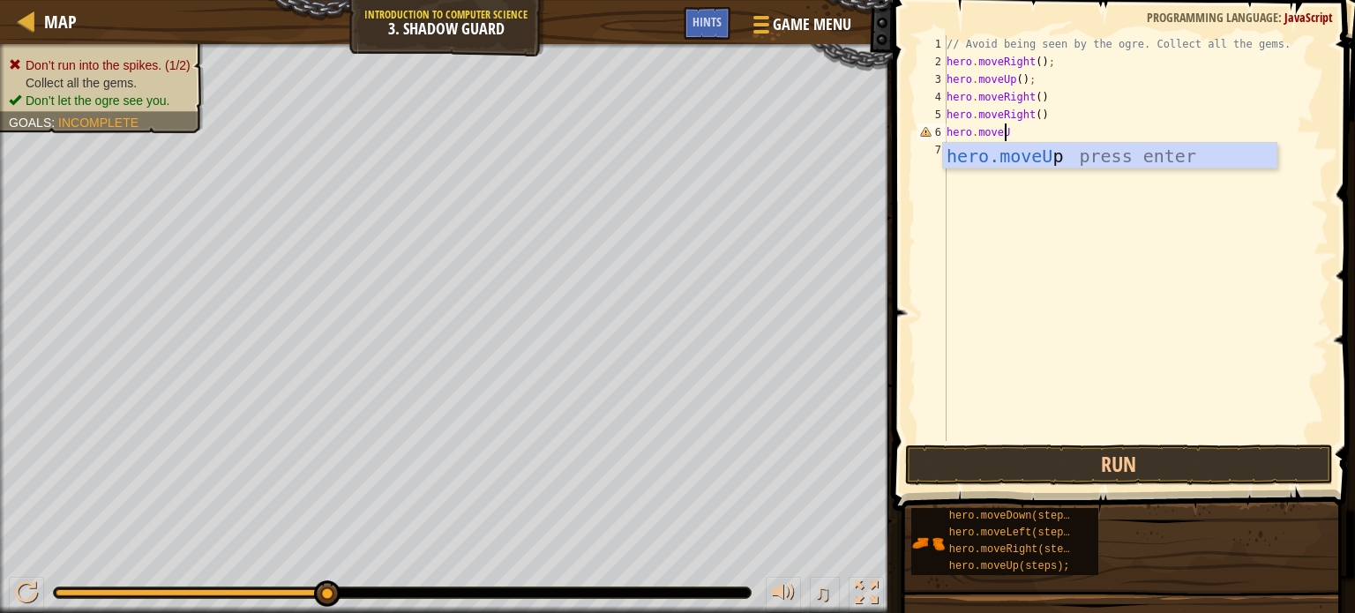
scroll to position [8, 4]
click at [1003, 470] on button "Run" at bounding box center [1119, 465] width 428 height 41
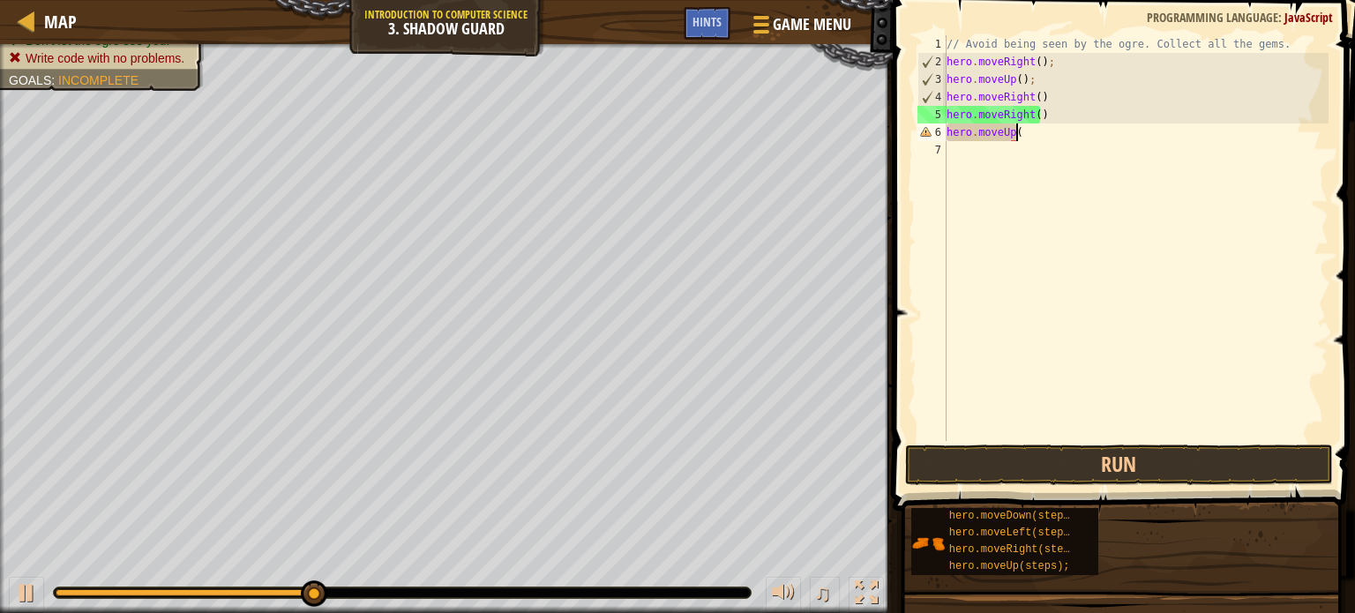
scroll to position [8, 4]
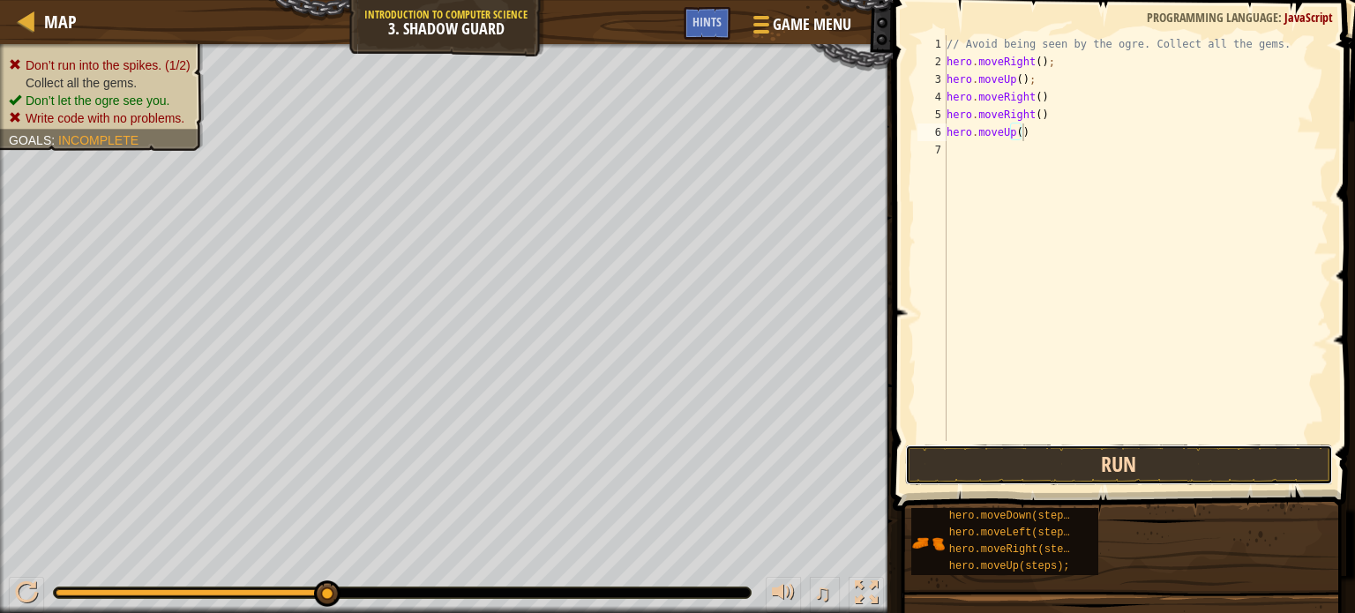
click at [966, 472] on button "Run" at bounding box center [1119, 465] width 428 height 41
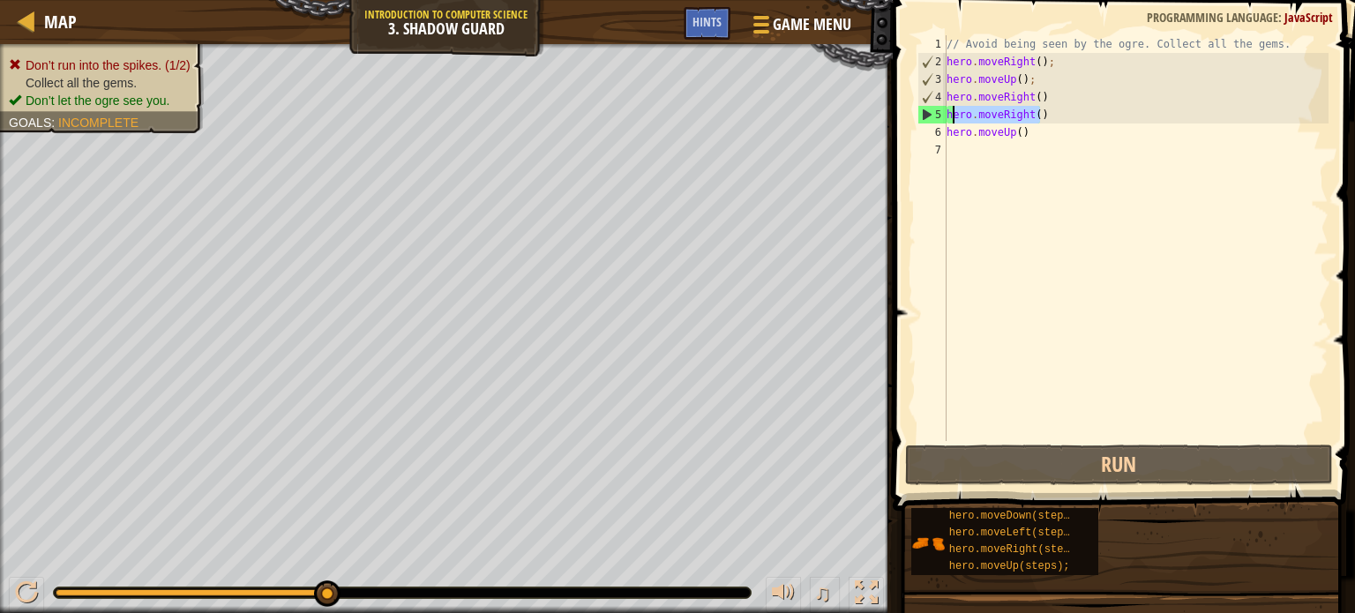
drag, startPoint x: 1052, startPoint y: 118, endPoint x: 952, endPoint y: 119, distance: 99.7
click at [952, 119] on div "// Avoid being seen by the ogre. Collect all the gems. hero . moveRight ( ) ; h…" at bounding box center [1136, 255] width 386 height 441
type textarea "h"
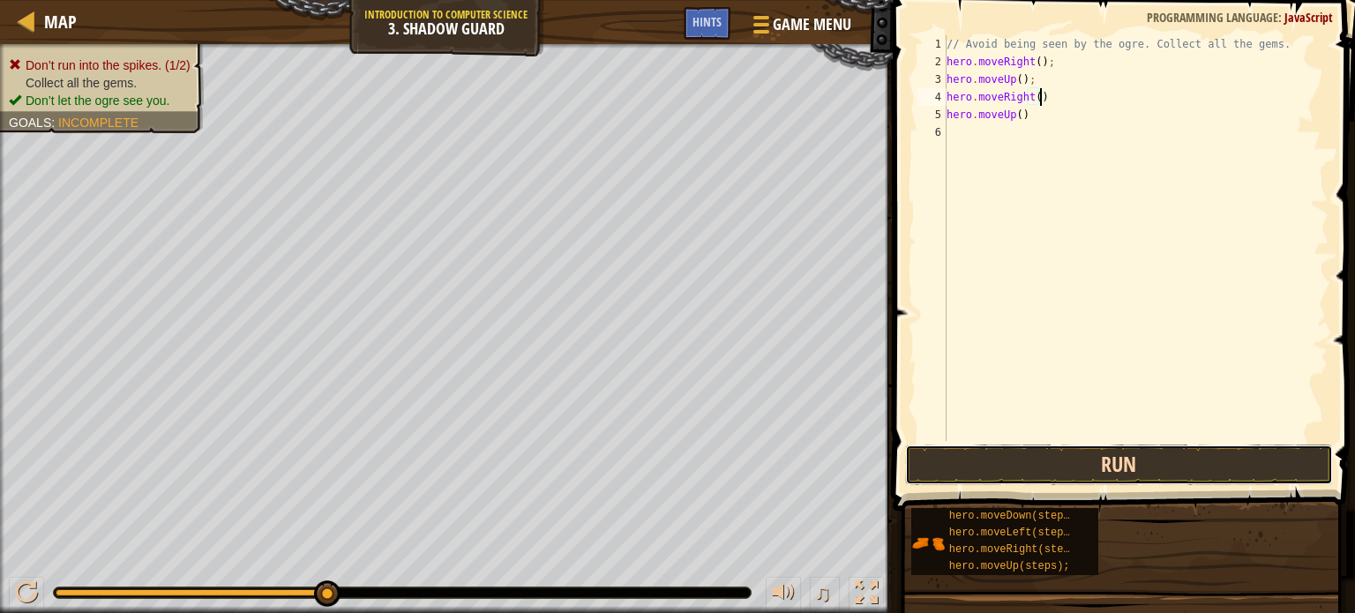
click at [1018, 464] on button "Run" at bounding box center [1119, 465] width 428 height 41
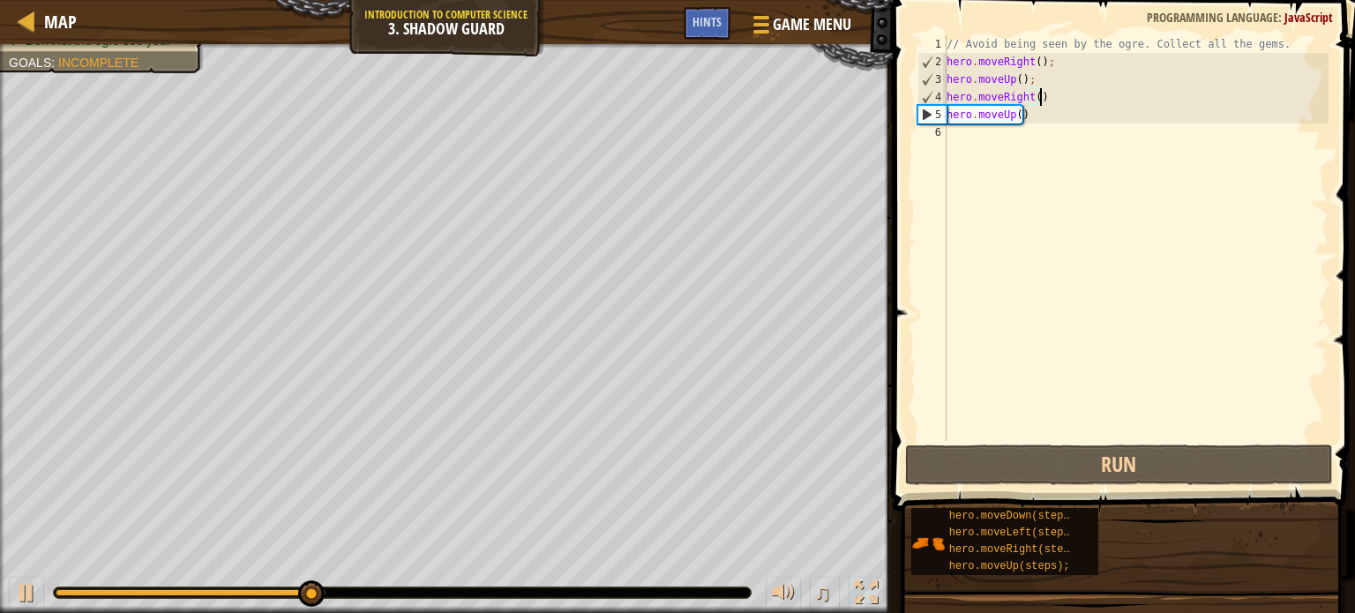
click at [1024, 101] on div "// Avoid being seen by the ogre. Collect all the gems. hero . moveRight ( ) ; h…" at bounding box center [1136, 255] width 386 height 441
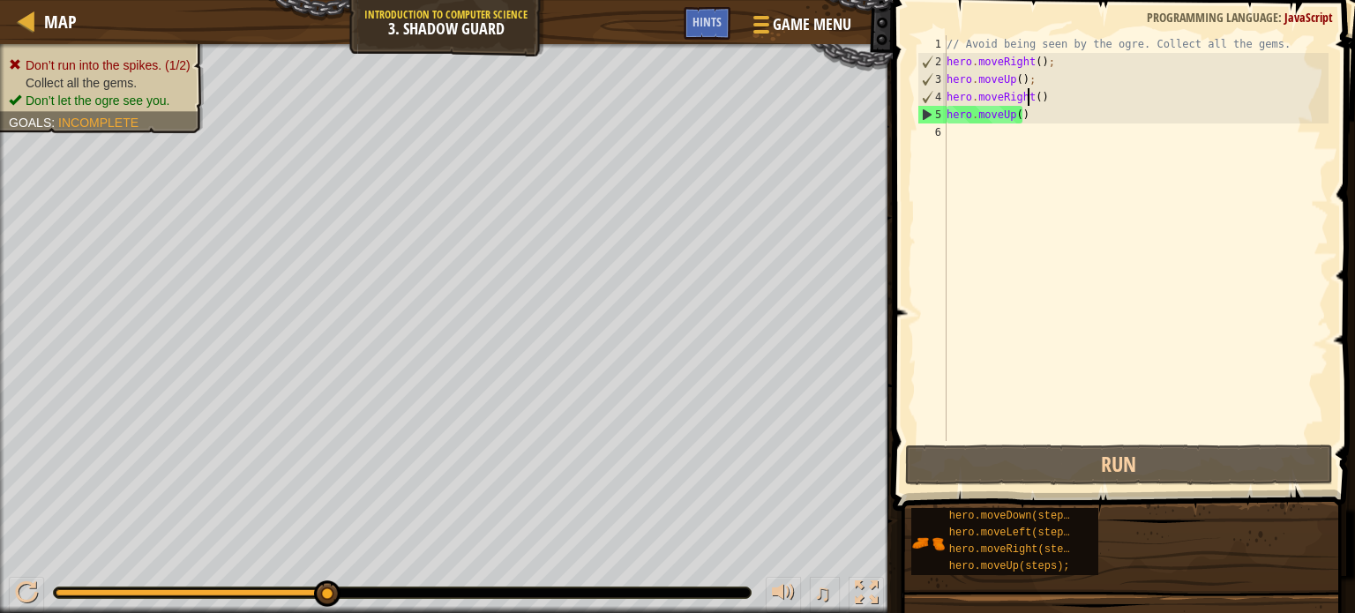
click at [1027, 93] on div "// Avoid being seen by the ogre. Collect all the gems. hero . moveRight ( ) ; h…" at bounding box center [1136, 255] width 386 height 441
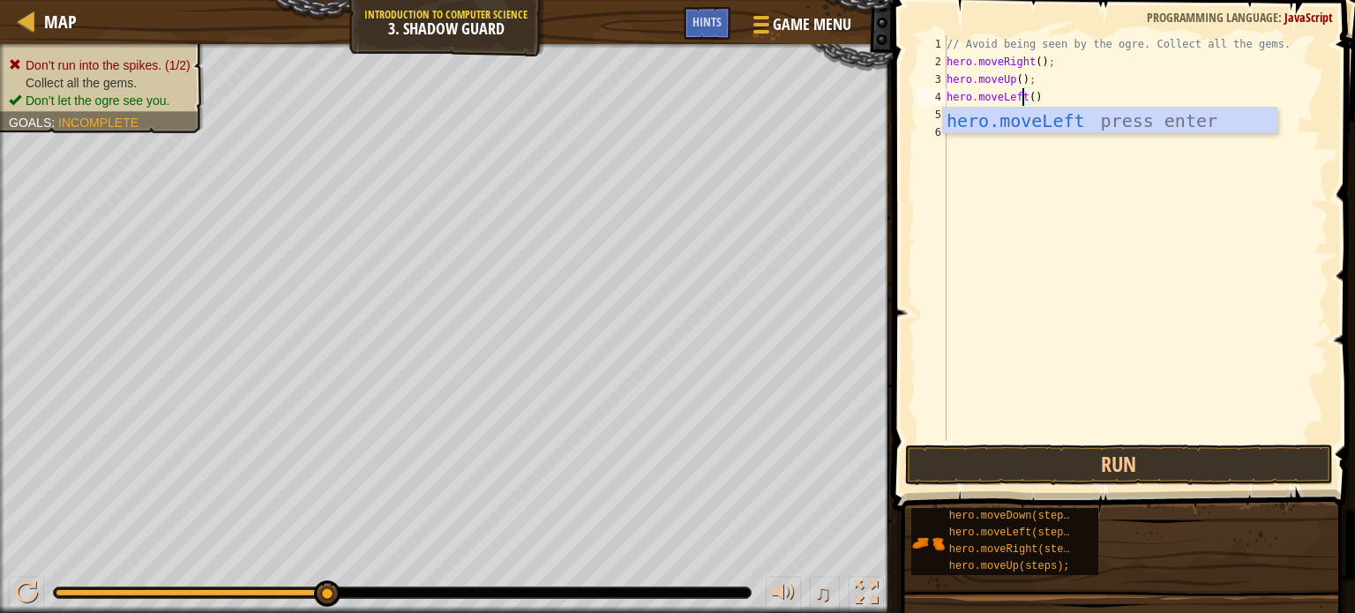
scroll to position [8, 4]
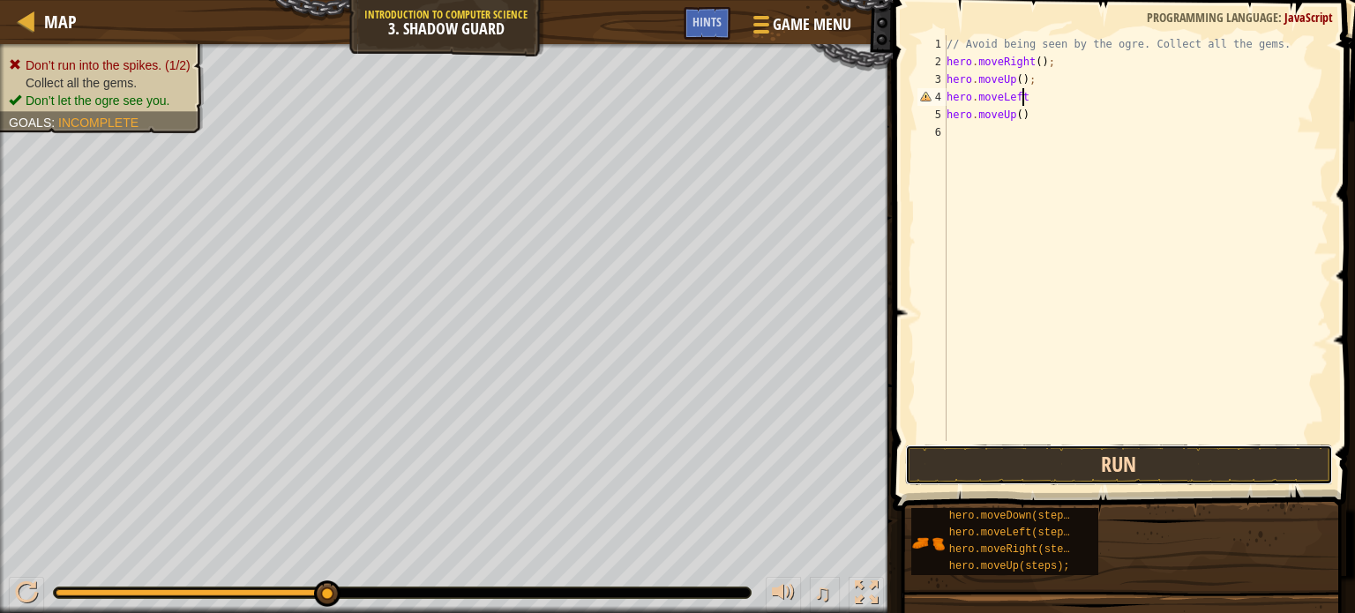
click at [1027, 475] on button "Run" at bounding box center [1119, 465] width 428 height 41
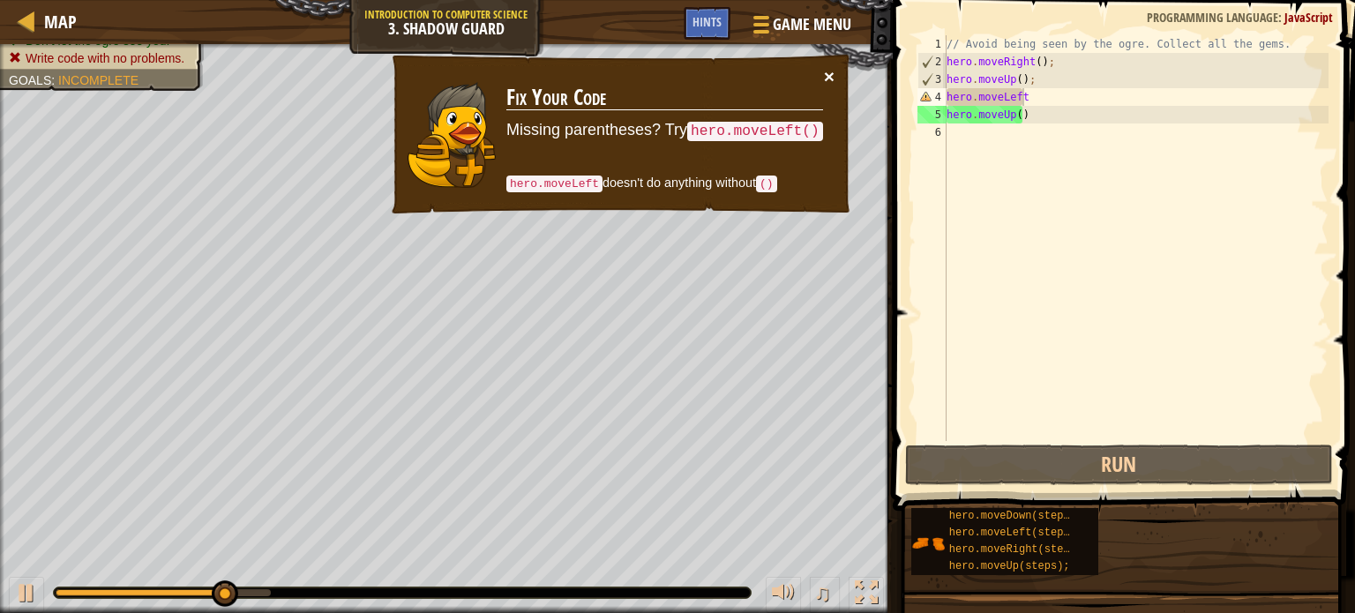
click at [832, 71] on button "×" at bounding box center [829, 76] width 11 height 19
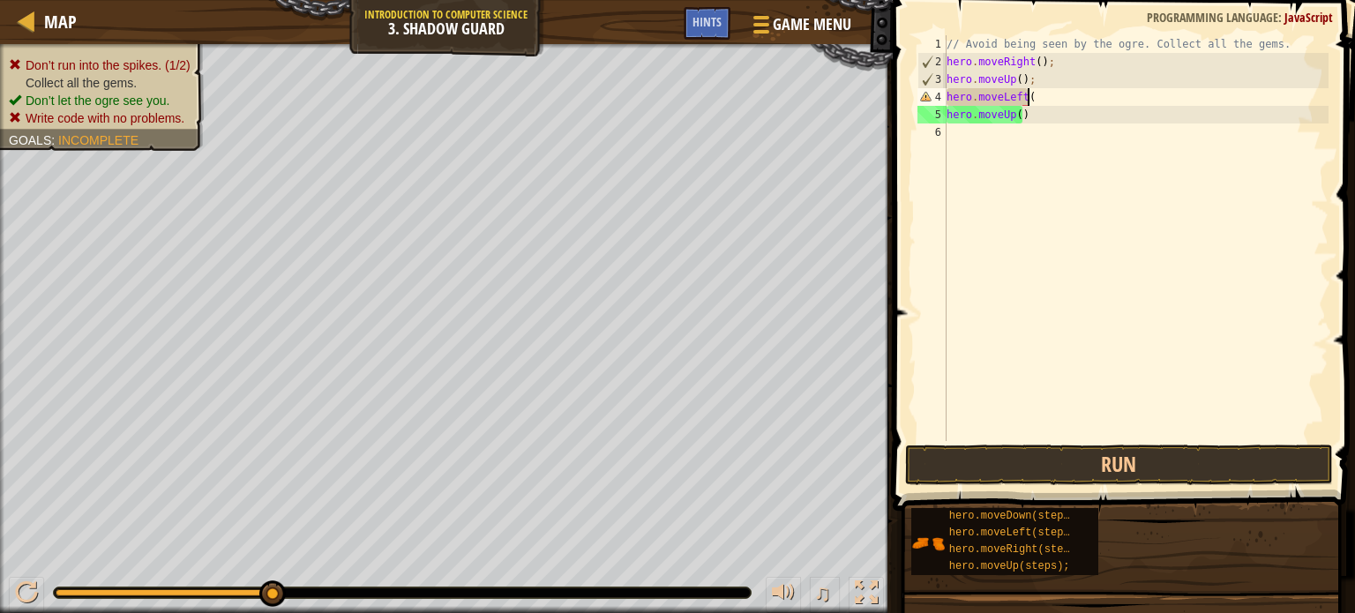
scroll to position [8, 6]
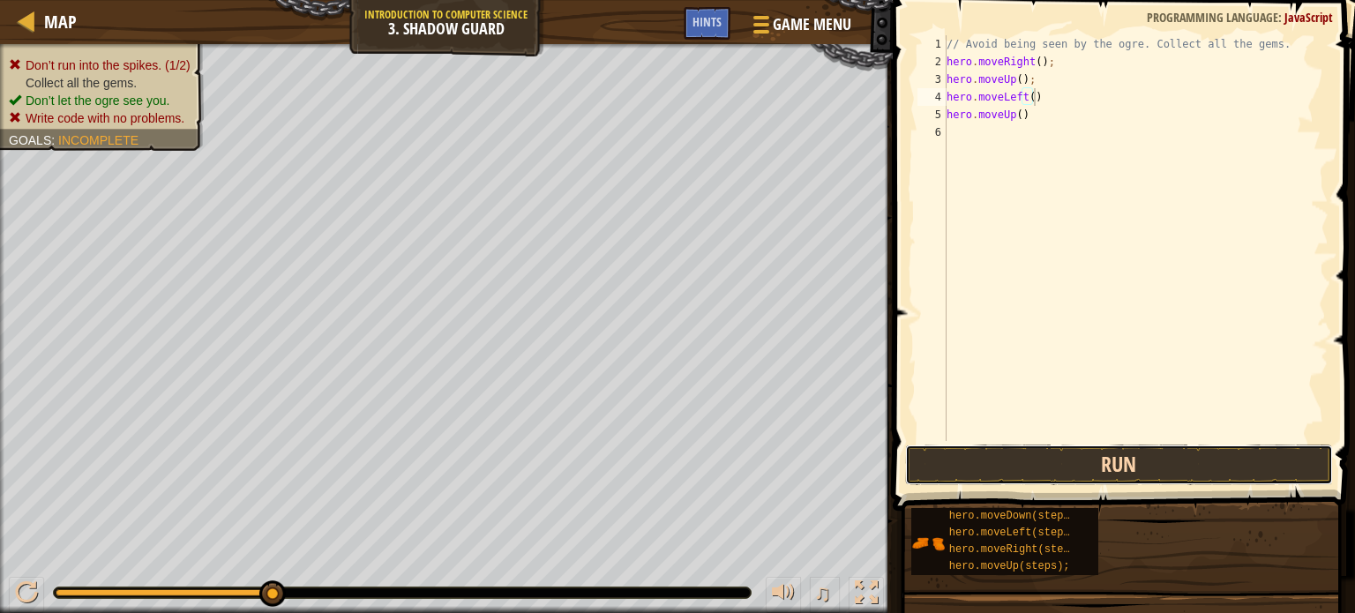
click at [995, 474] on button "Run" at bounding box center [1119, 465] width 428 height 41
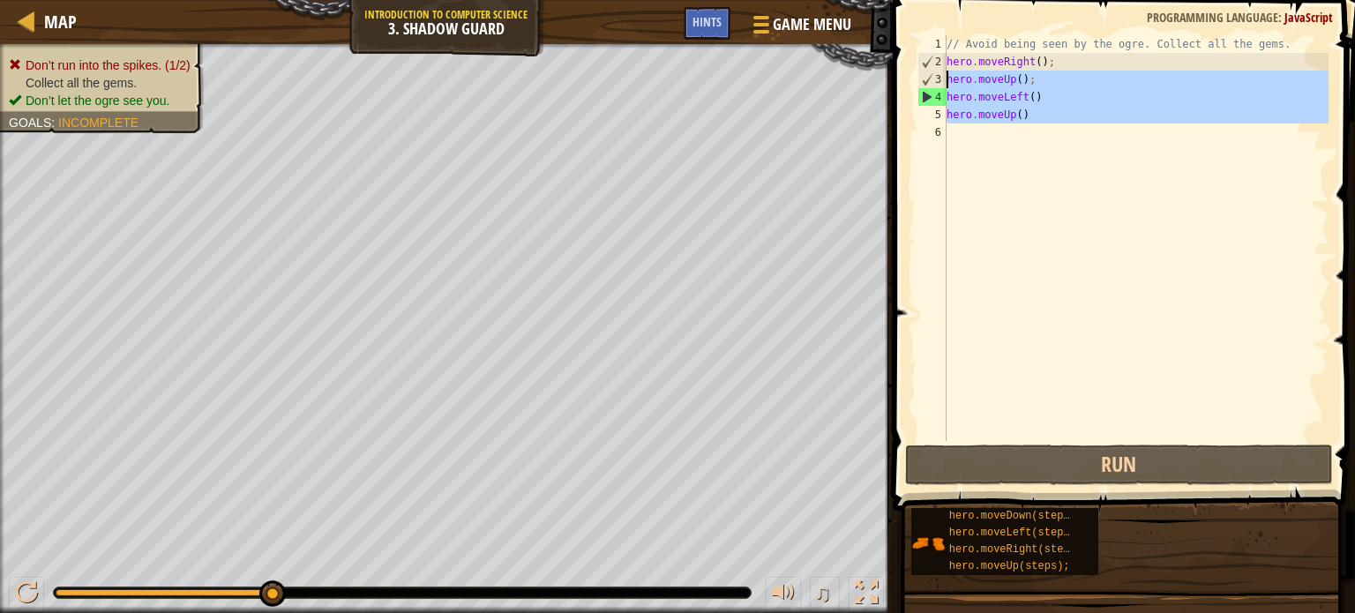
drag, startPoint x: 1081, startPoint y: 134, endPoint x: 905, endPoint y: 75, distance: 186.1
click at [905, 75] on div "hero.moveLeft() 1 2 3 4 5 6 // Avoid being seen by the ogre. Collect all the ge…" at bounding box center [1122, 290] width 468 height 563
type textarea "hero.moveUp(); hero.moveLeft()"
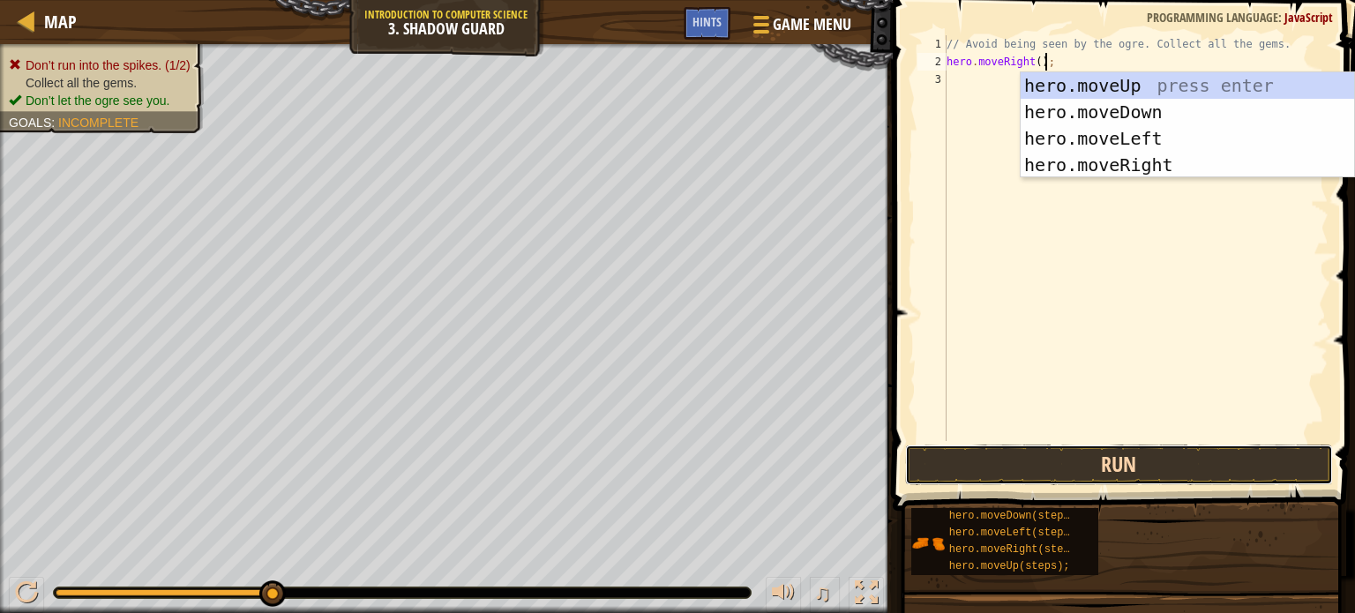
click at [1054, 477] on button "Run" at bounding box center [1119, 465] width 428 height 41
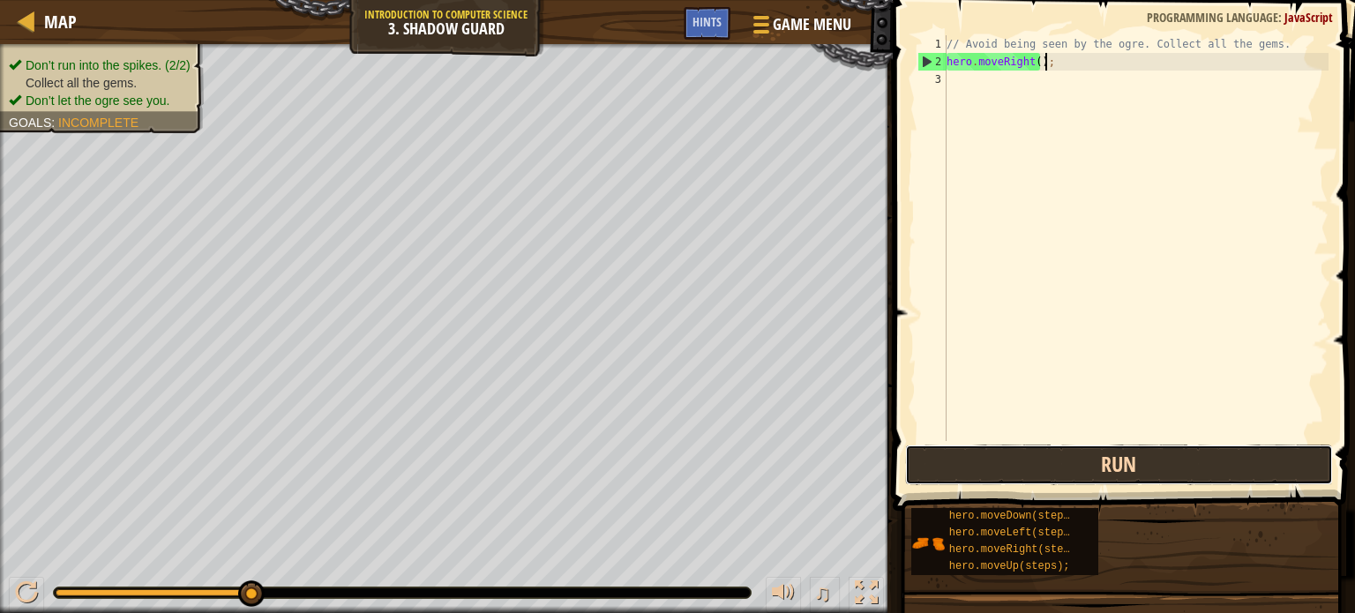
click at [964, 462] on button "Run" at bounding box center [1119, 465] width 428 height 41
click at [957, 465] on button "Run" at bounding box center [1119, 465] width 428 height 41
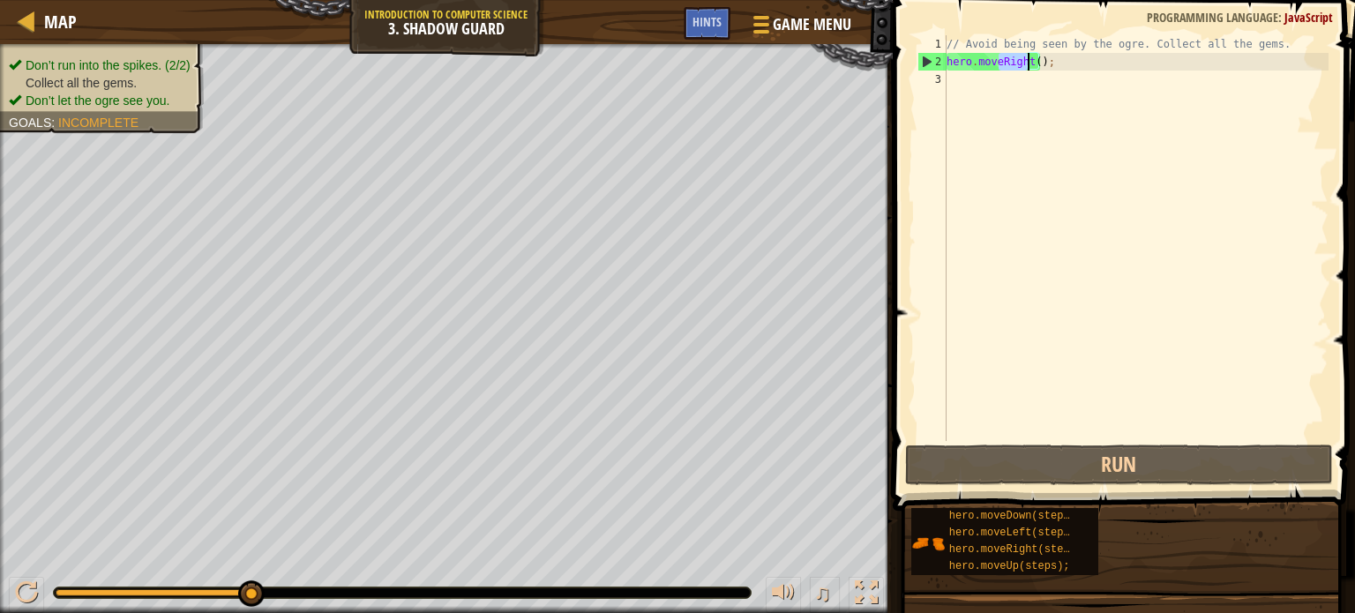
drag, startPoint x: 997, startPoint y: 62, endPoint x: 1026, endPoint y: 65, distance: 29.3
click at [1026, 65] on div "// Avoid being seen by the ogre. Collect all the gems. hero . moveRight ( ) ;" at bounding box center [1136, 255] width 386 height 441
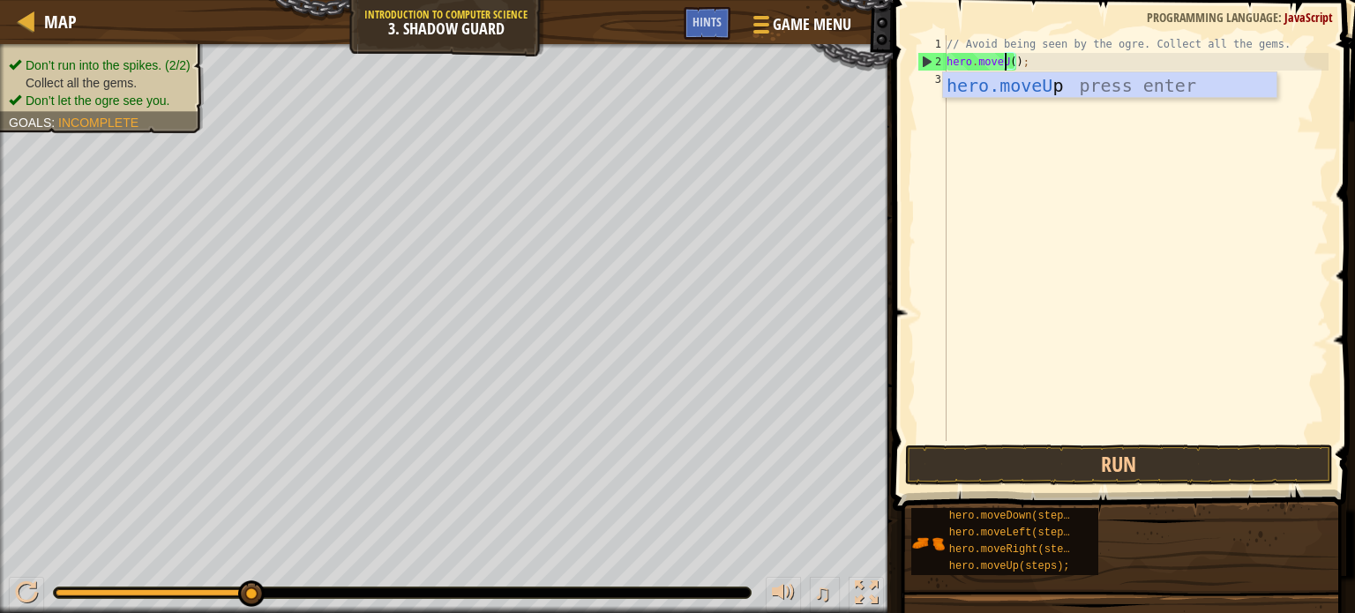
scroll to position [8, 4]
type textarea "hero.moveUp();"
click at [987, 176] on div "// Avoid being seen by the ogre. Collect all the gems. hero . moveUp ( ) ;" at bounding box center [1136, 255] width 386 height 441
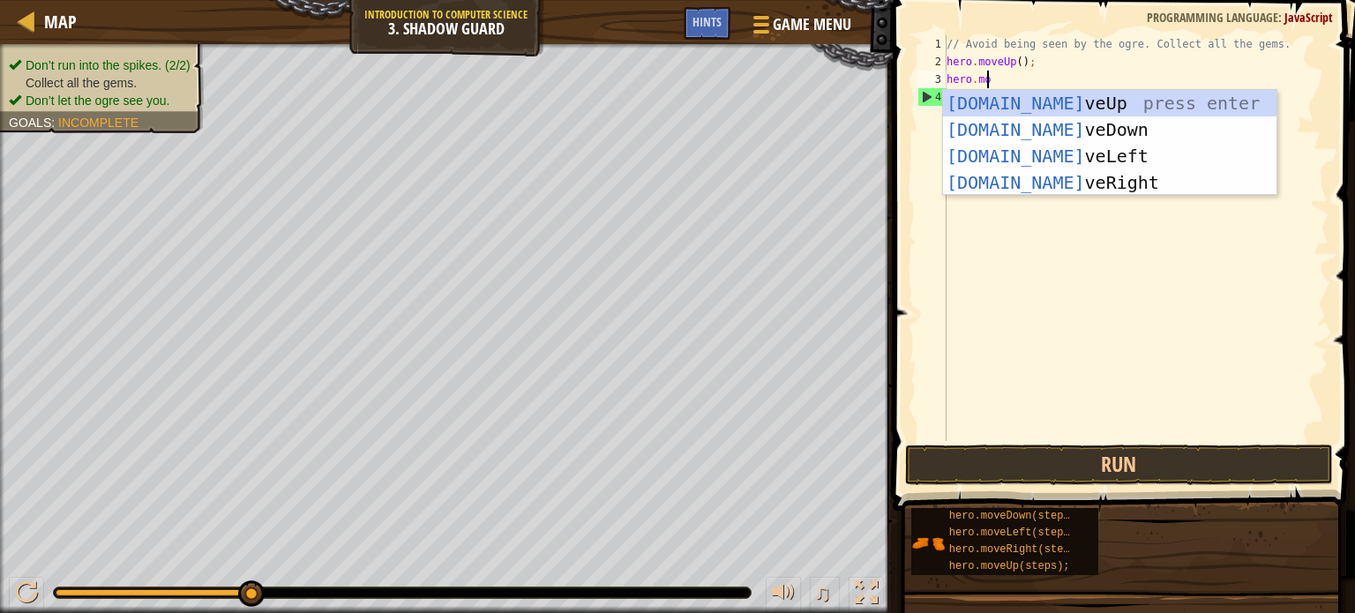
scroll to position [8, 3]
type textarea "hero.move"
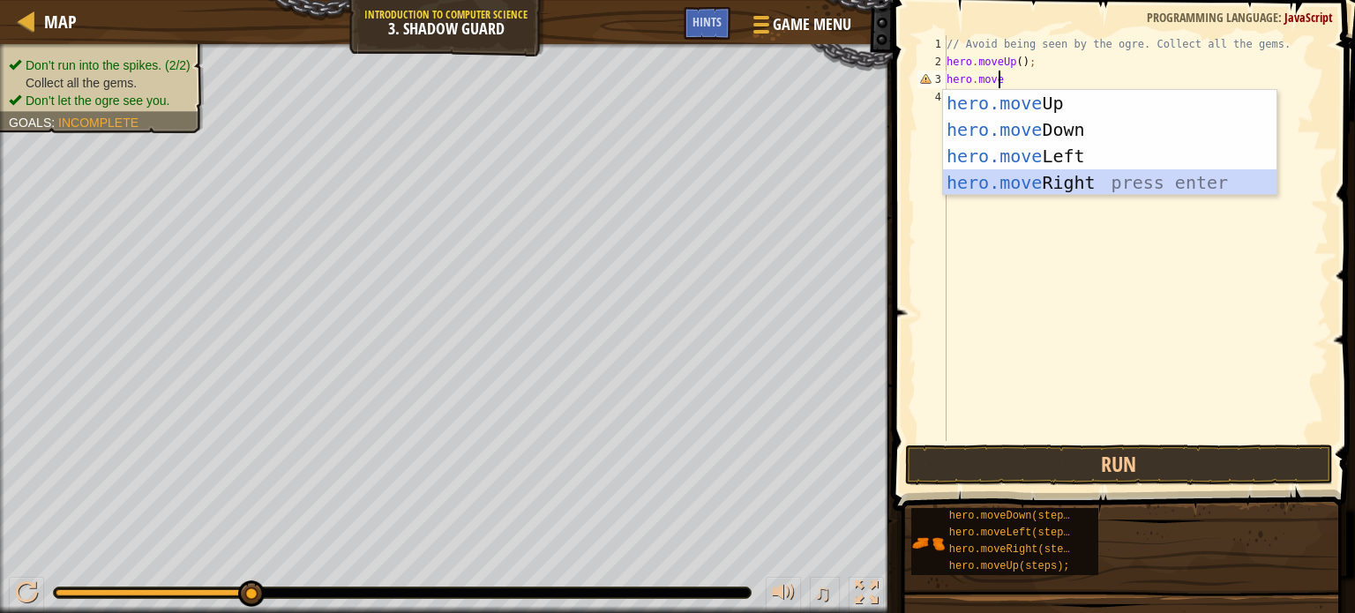
click at [983, 178] on div "hero.move Up press enter hero.move Down press enter hero.move Left press enter …" at bounding box center [1110, 169] width 334 height 159
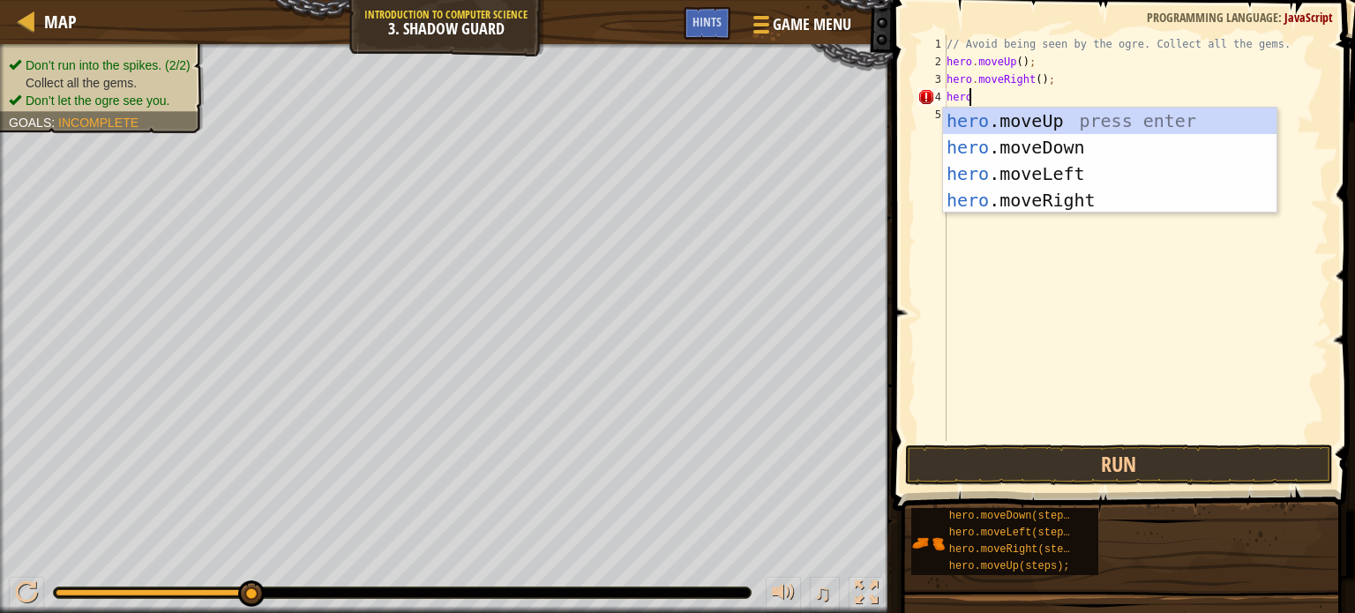
scroll to position [8, 0]
type textarea "h"
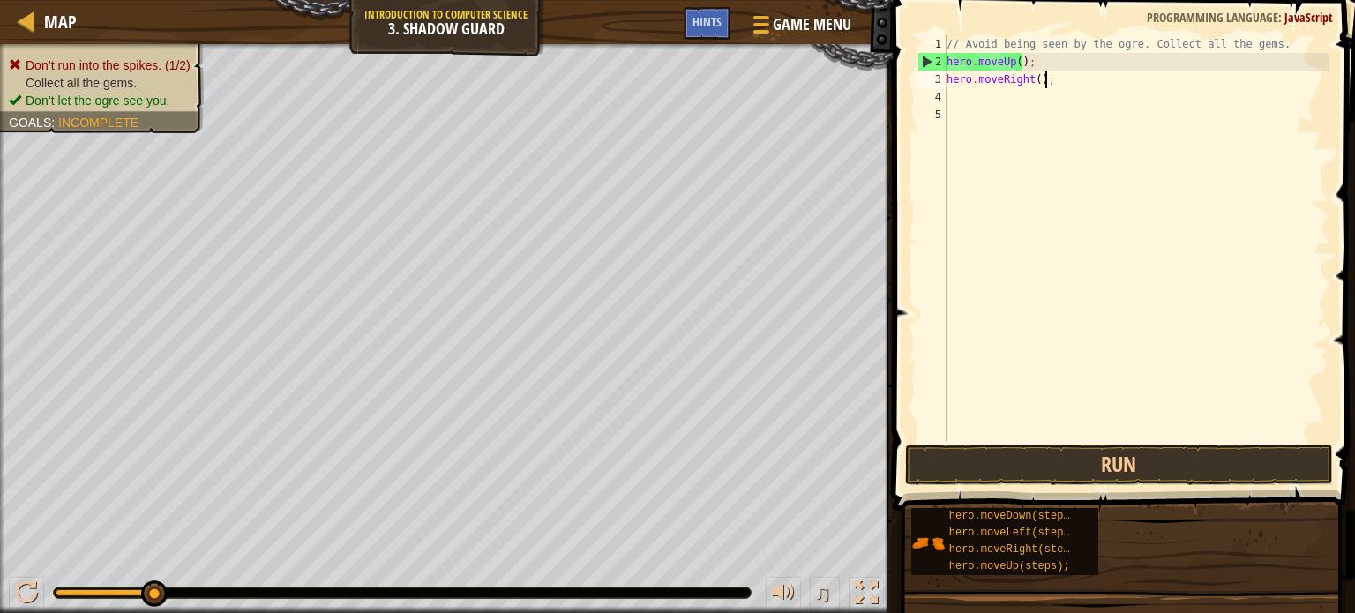
click at [1078, 83] on div "// Avoid being seen by the ogre. Collect all the gems. hero . moveUp ( ) ; hero…" at bounding box center [1136, 255] width 386 height 441
click at [1033, 462] on button "Run" at bounding box center [1119, 465] width 428 height 41
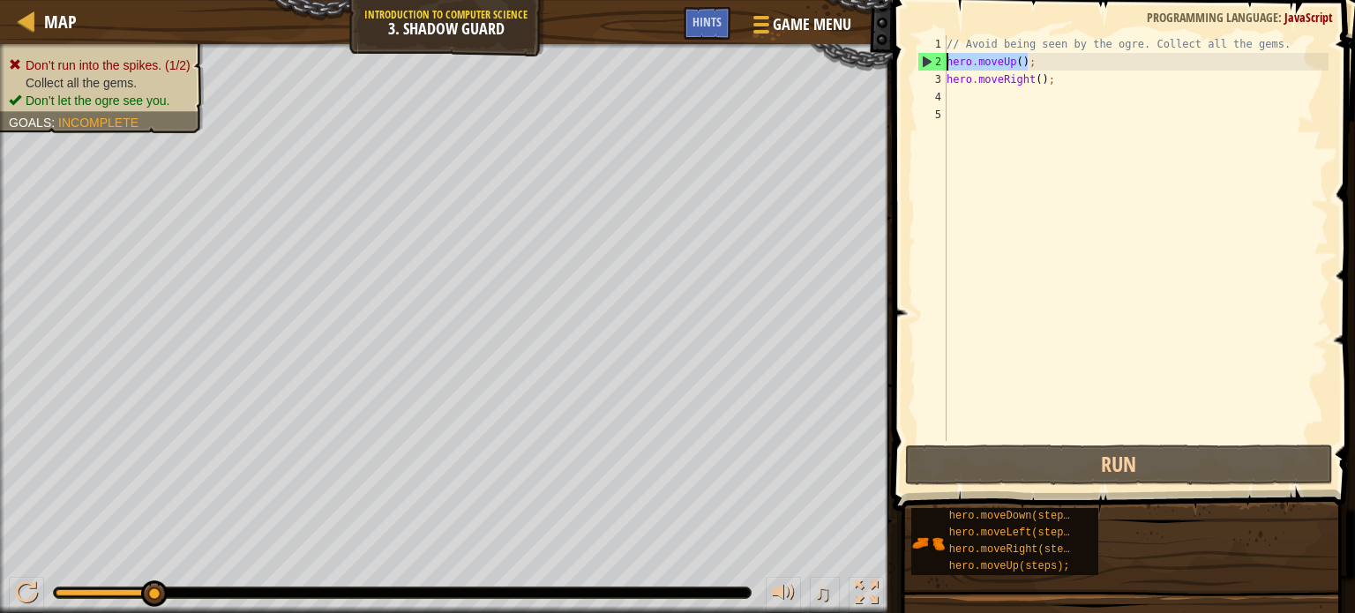
drag, startPoint x: 1034, startPoint y: 63, endPoint x: 924, endPoint y: 57, distance: 110.4
click at [924, 57] on div "hero.moveRight(); 1 2 3 4 5 // Avoid being seen by the ogre. Collect all the ge…" at bounding box center [1121, 238] width 415 height 406
type textarea "hero.moveUp();"
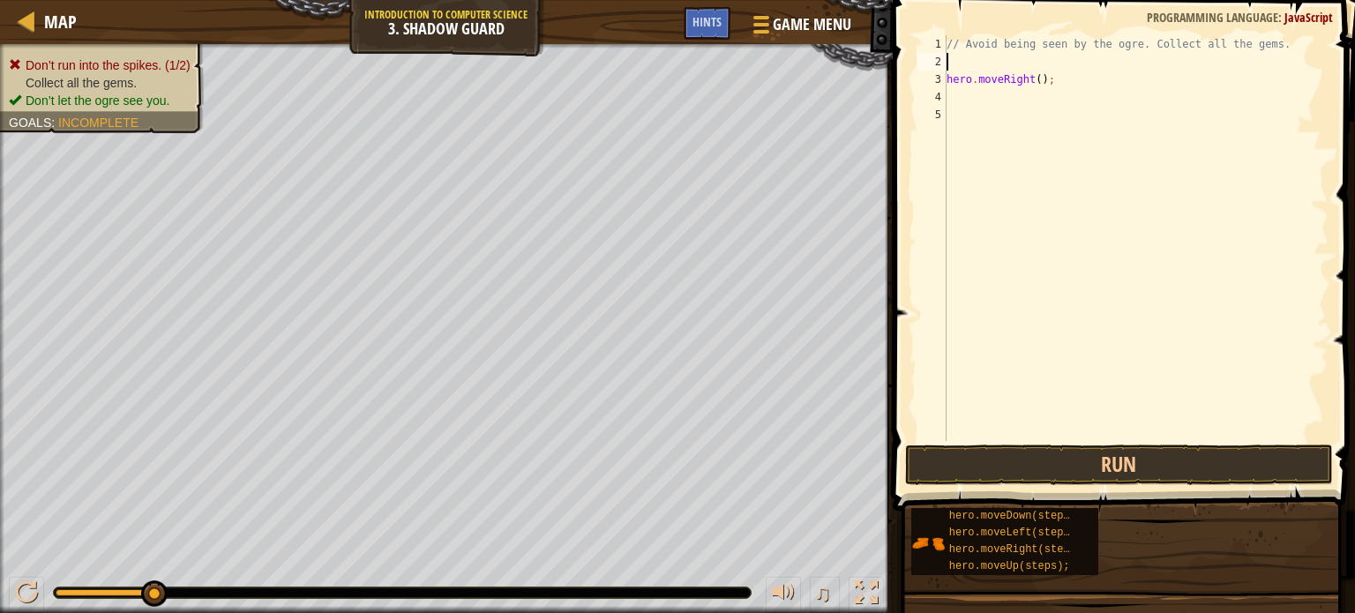
type textarea "// Avoid being seen by the ogre. Collect all the gems."
click at [1107, 76] on div "// Avoid being seen by the ogre. Collect all the gems. hero . moveRight ( ) ;" at bounding box center [1136, 255] width 386 height 441
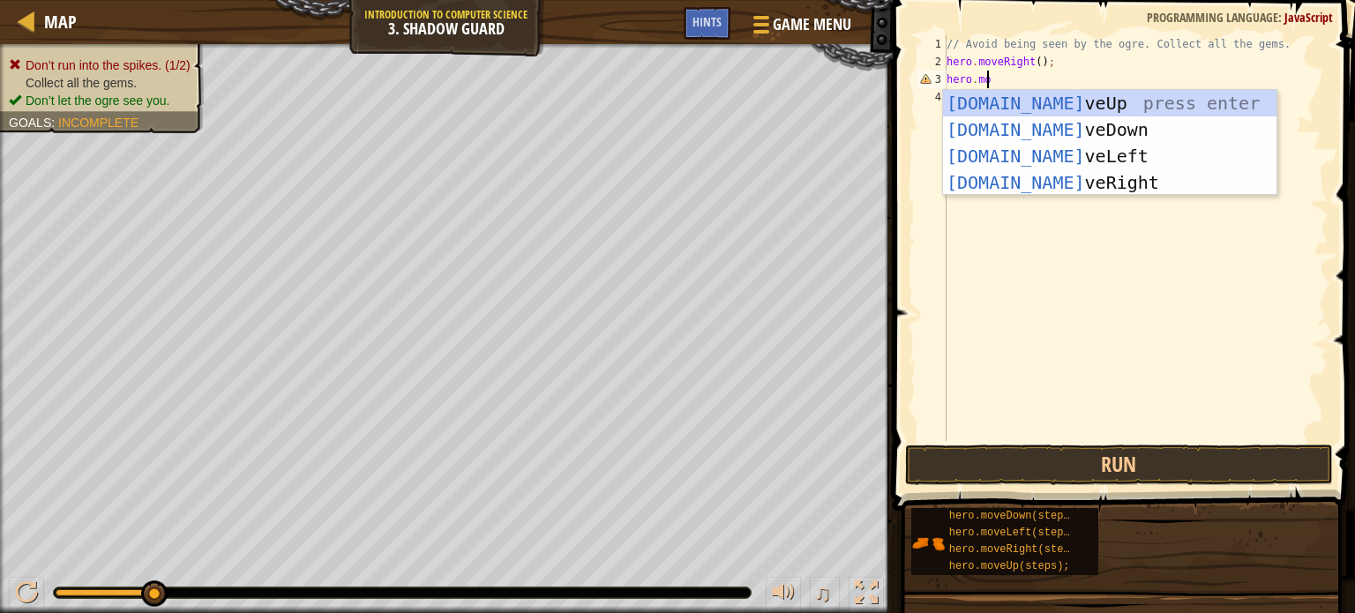
scroll to position [8, 3]
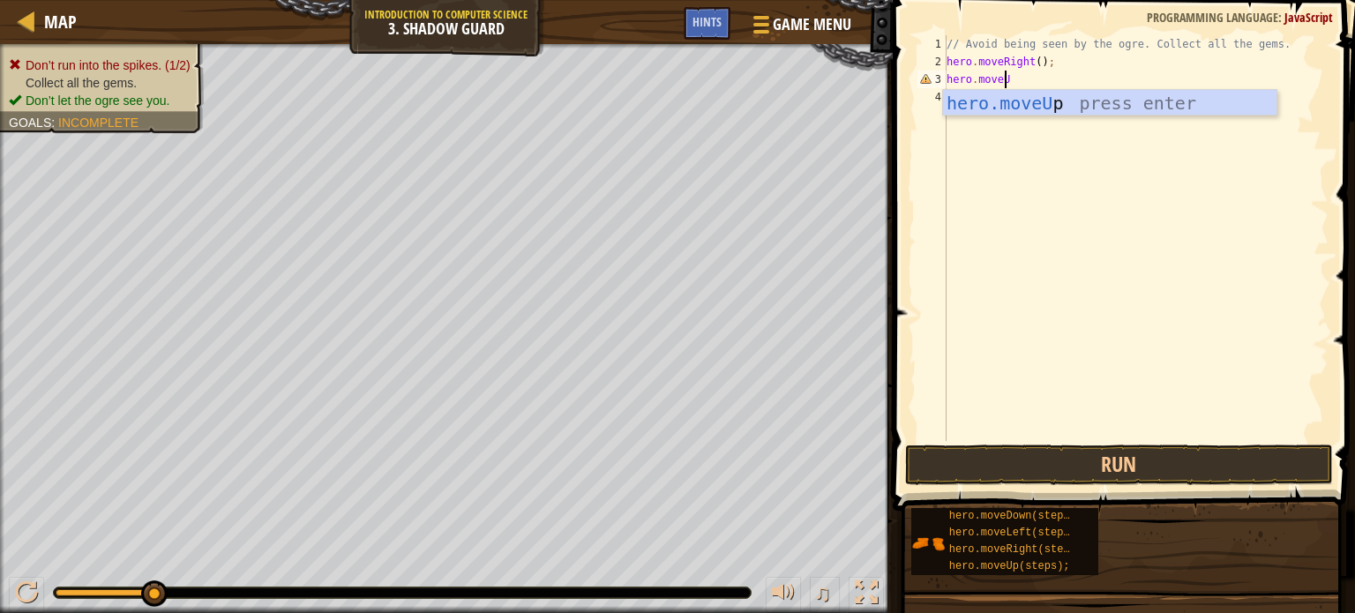
type textarea "hero.moveUp"
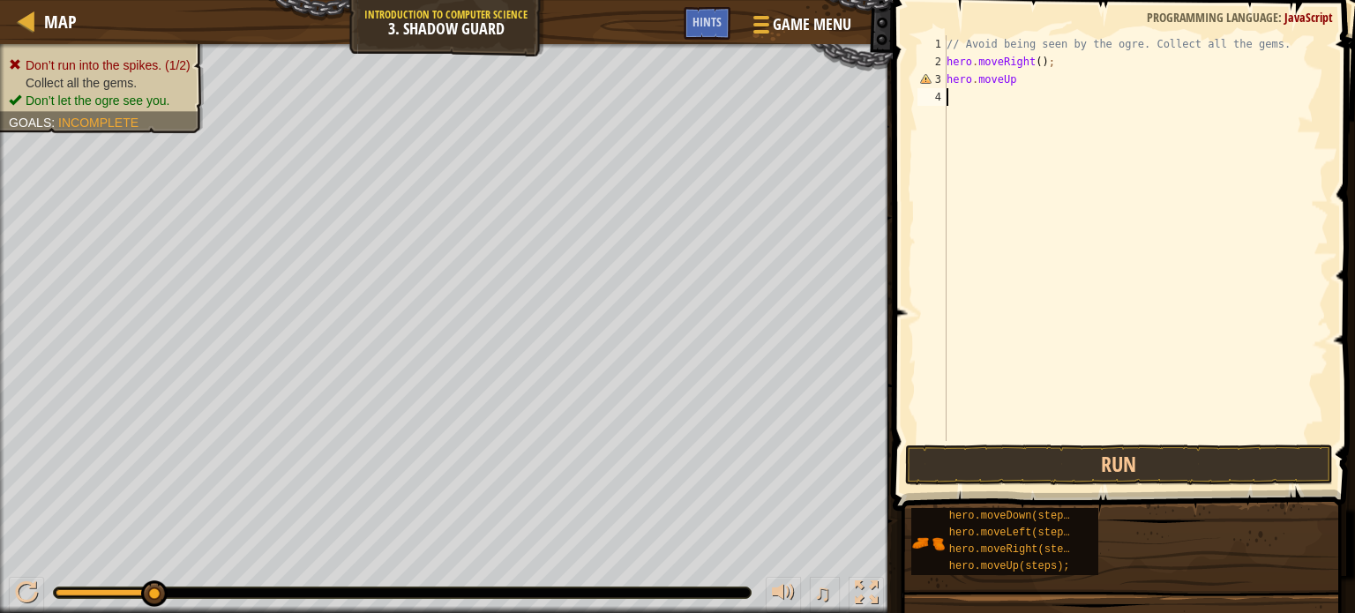
click at [1016, 144] on div "// Avoid being seen by the ogre. Collect all the gems. hero . moveRight ( ) ; h…" at bounding box center [1136, 255] width 386 height 441
click at [1060, 85] on div "// Avoid being seen by the ogre. Collect all the gems. hero . moveRight ( ) ; h…" at bounding box center [1136, 255] width 386 height 441
type textarea "hero.moveUp();"
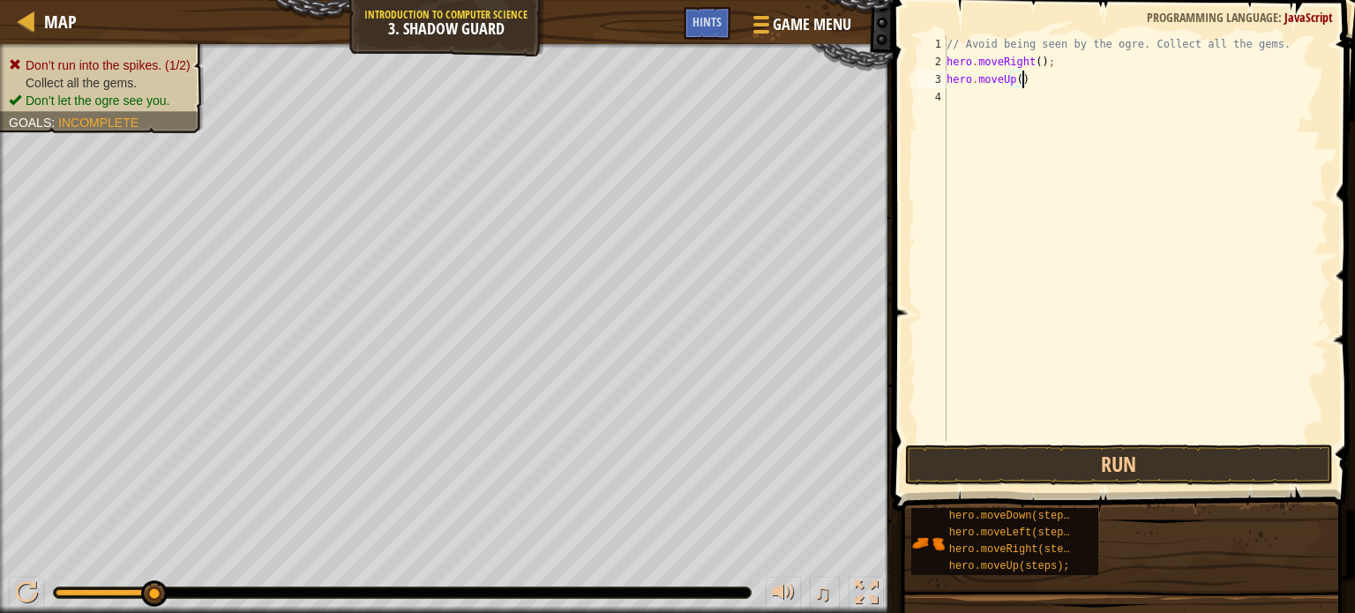
scroll to position [8, 5]
click at [995, 117] on div "// Avoid being seen by the ogre. Collect all the gems. hero . moveRight ( ) ; h…" at bounding box center [1136, 255] width 386 height 441
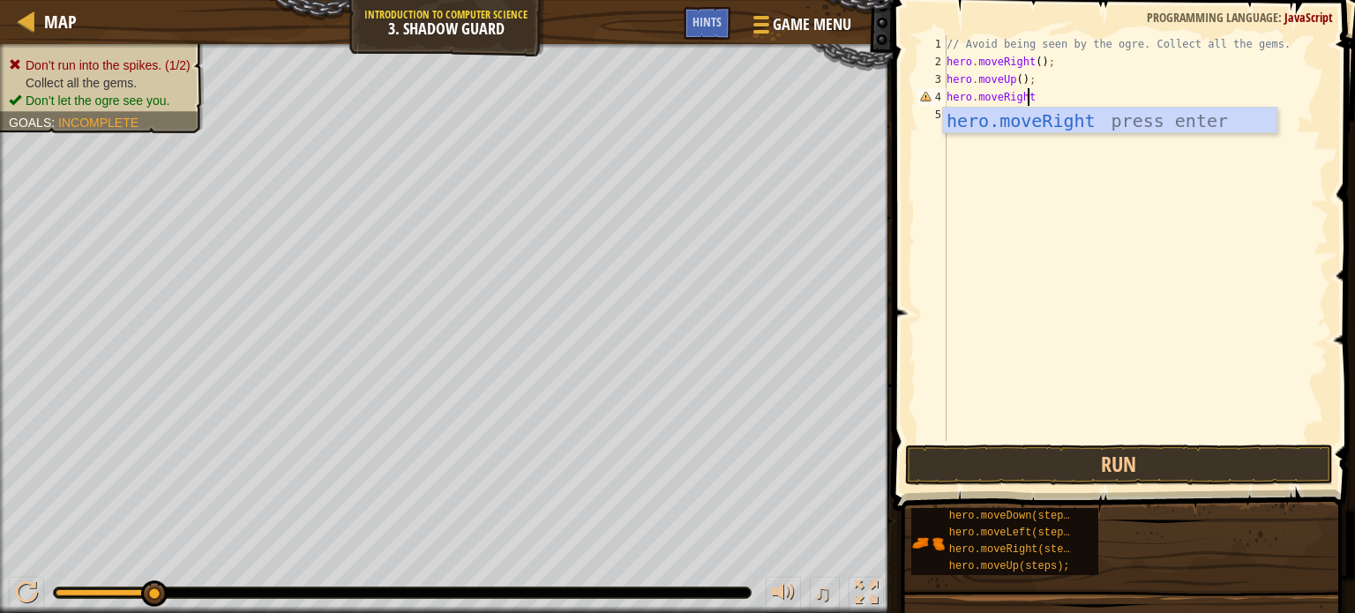
scroll to position [8, 6]
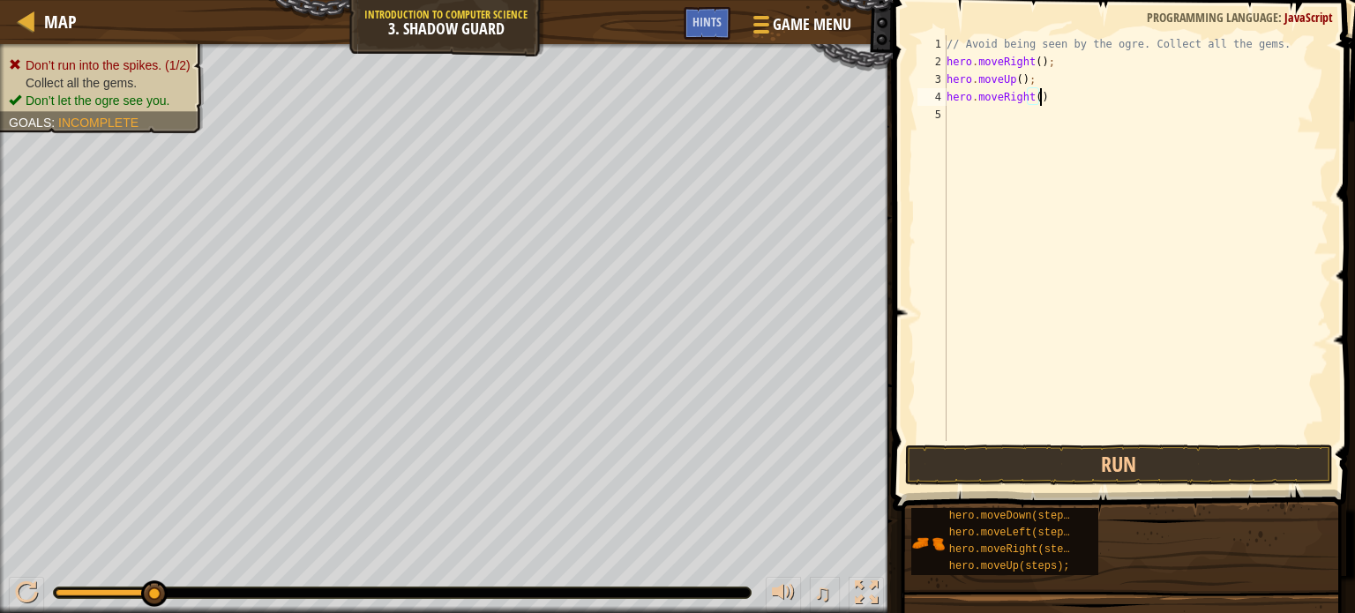
type textarea "hero.moveRight();"
click at [964, 122] on div "// Avoid being seen by the ogre. Collect all the gems. hero . moveRight ( ) ; h…" at bounding box center [1136, 255] width 386 height 441
type textarea "hero.moveDown();"
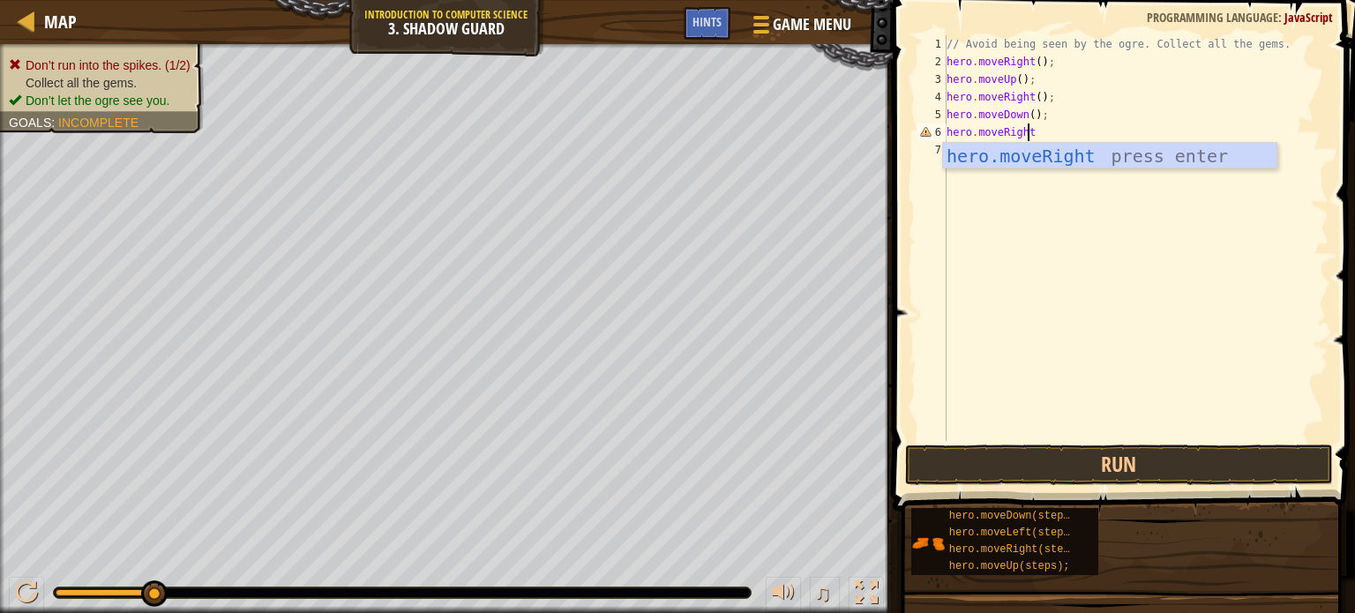
scroll to position [8, 5]
type textarea "hero.moveRight();"
click at [997, 176] on div "// Avoid being seen by the ogre. Collect all the gems. hero . moveRight ( ) ; h…" at bounding box center [1136, 255] width 386 height 441
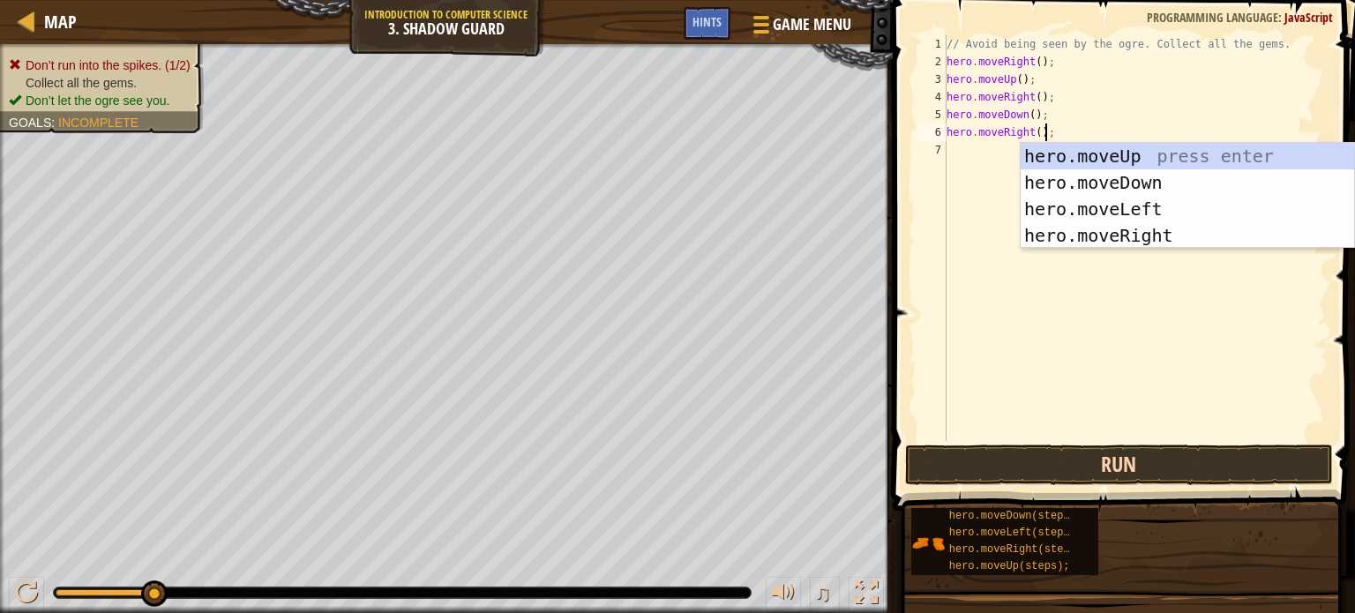
type textarea "hero.moveRight();"
click at [965, 474] on button "Run" at bounding box center [1119, 465] width 428 height 41
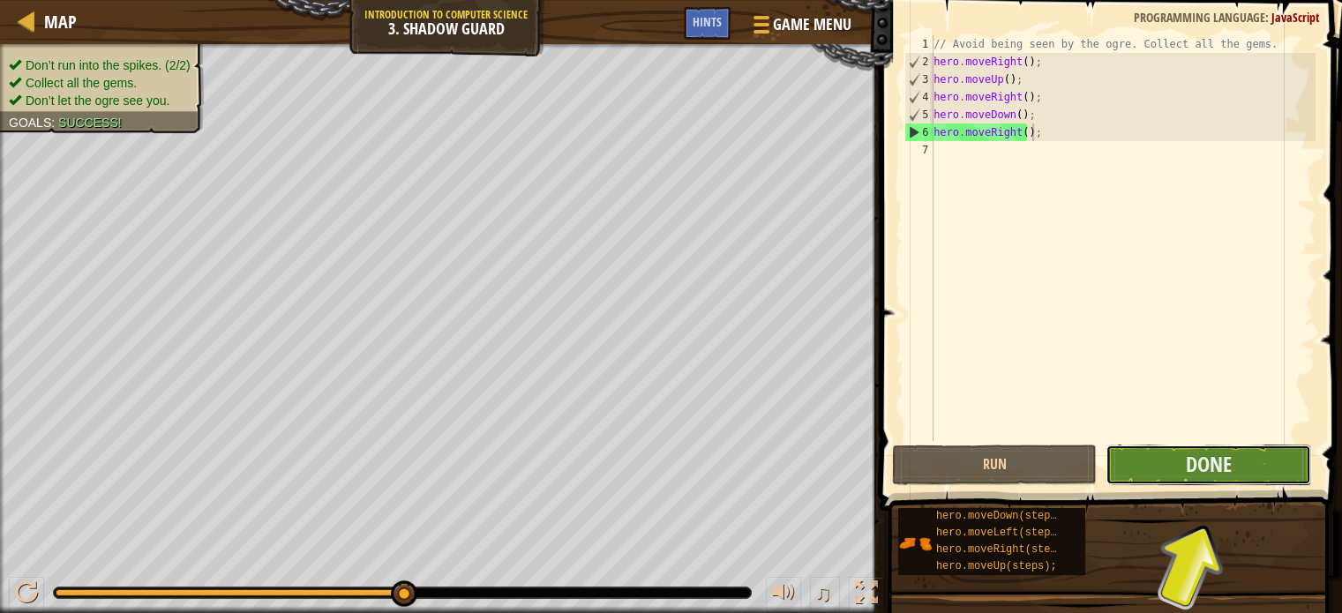
click at [1154, 464] on button "Done" at bounding box center [1209, 465] width 206 height 41
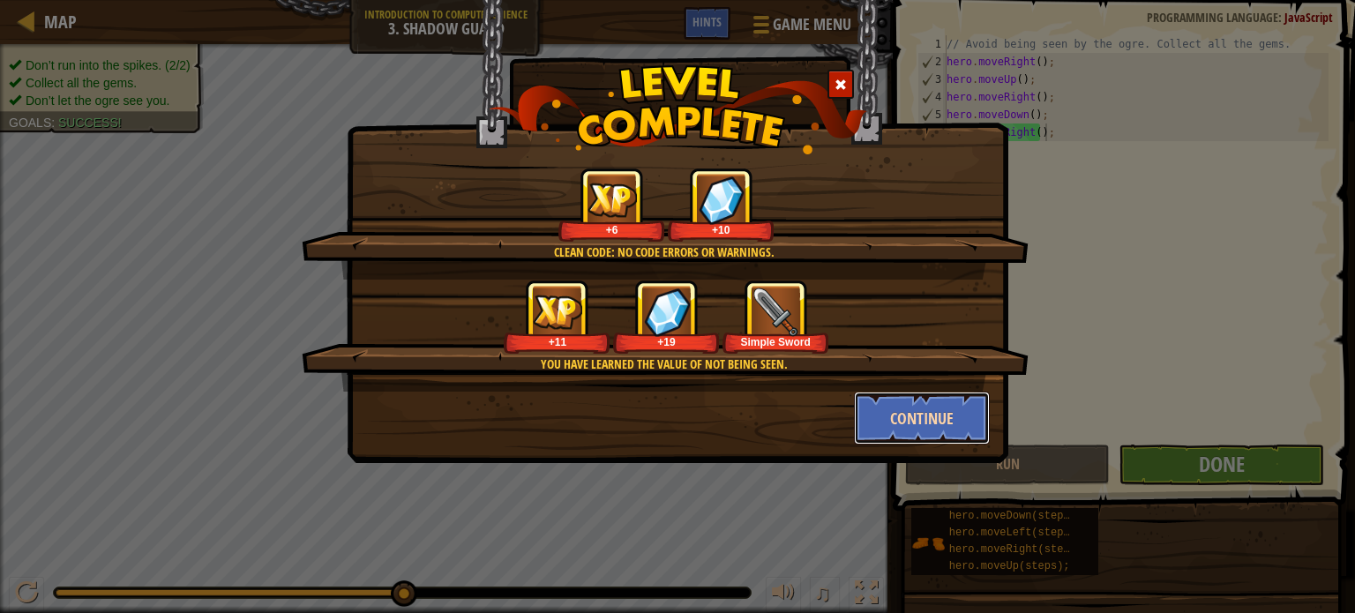
click at [865, 416] on button "Continue" at bounding box center [922, 418] width 137 height 53
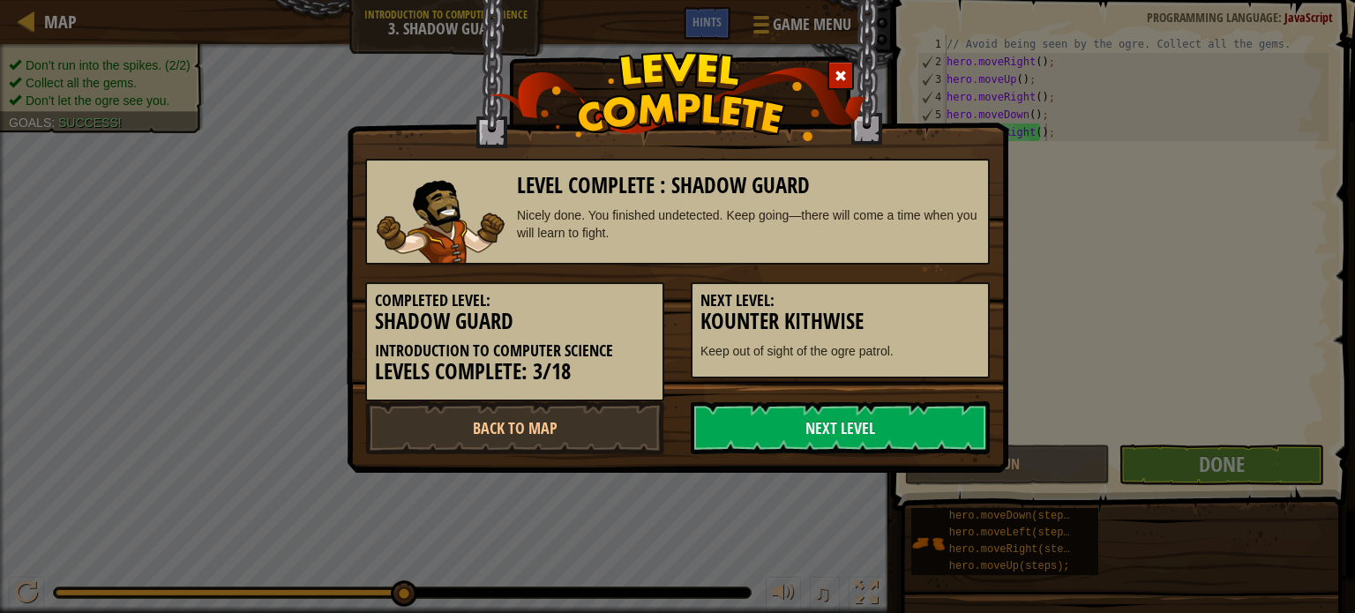
click at [865, 416] on link "Next Level" at bounding box center [840, 428] width 299 height 53
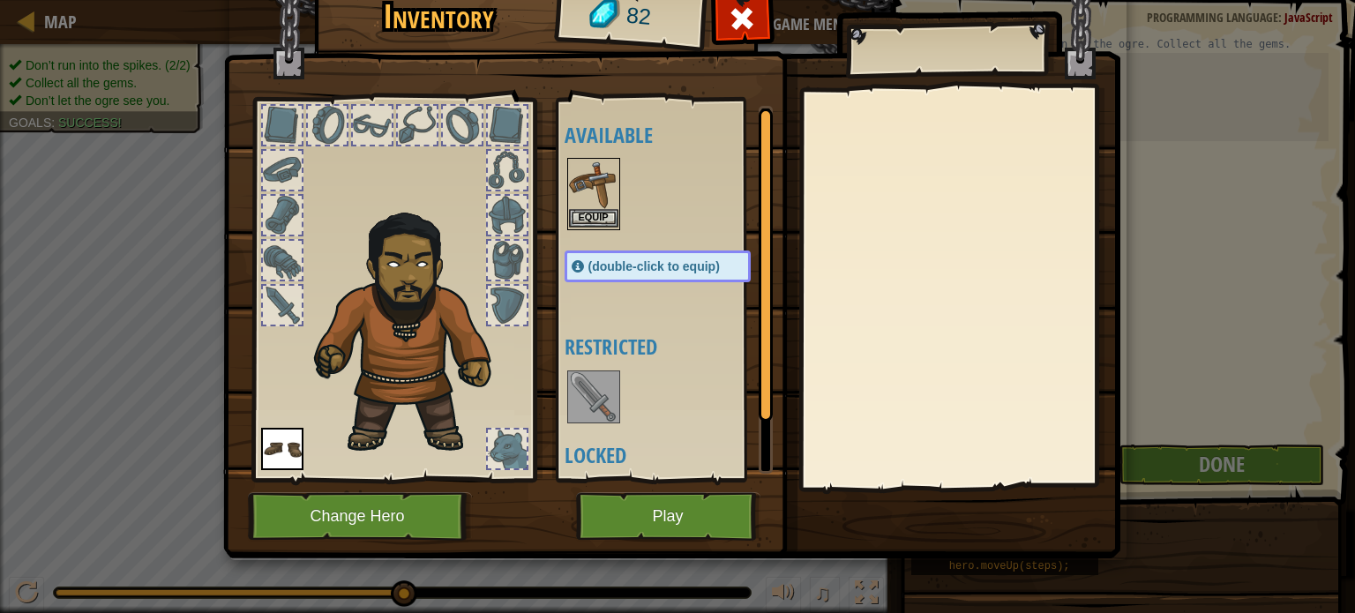
click at [592, 184] on img at bounding box center [593, 184] width 49 height 49
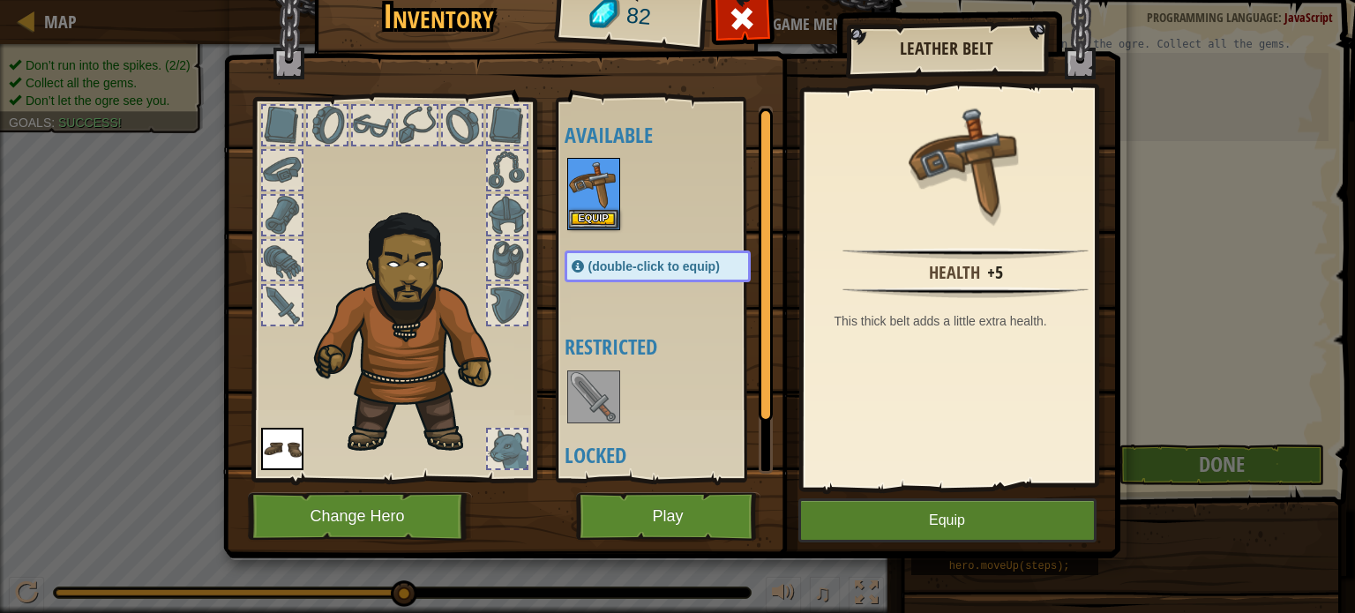
click at [580, 391] on img at bounding box center [593, 396] width 49 height 49
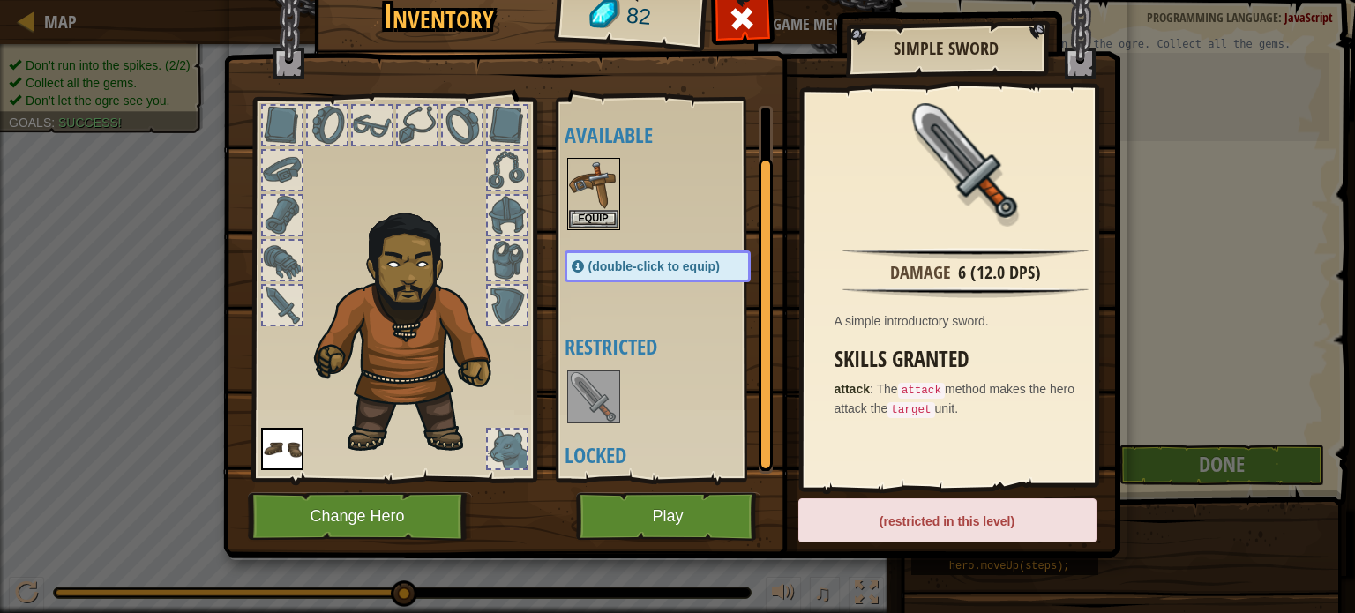
scroll to position [56, 0]
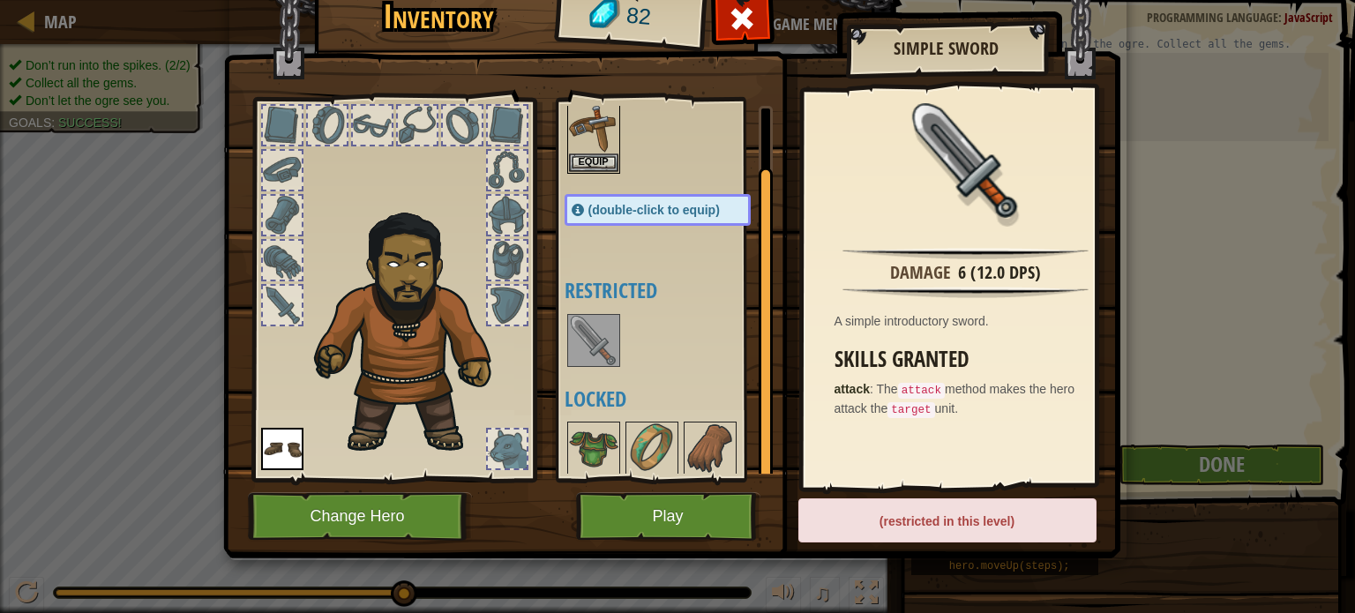
click at [874, 513] on div "(restricted in this level)" at bounding box center [948, 521] width 298 height 44
click at [589, 146] on img at bounding box center [593, 127] width 49 height 49
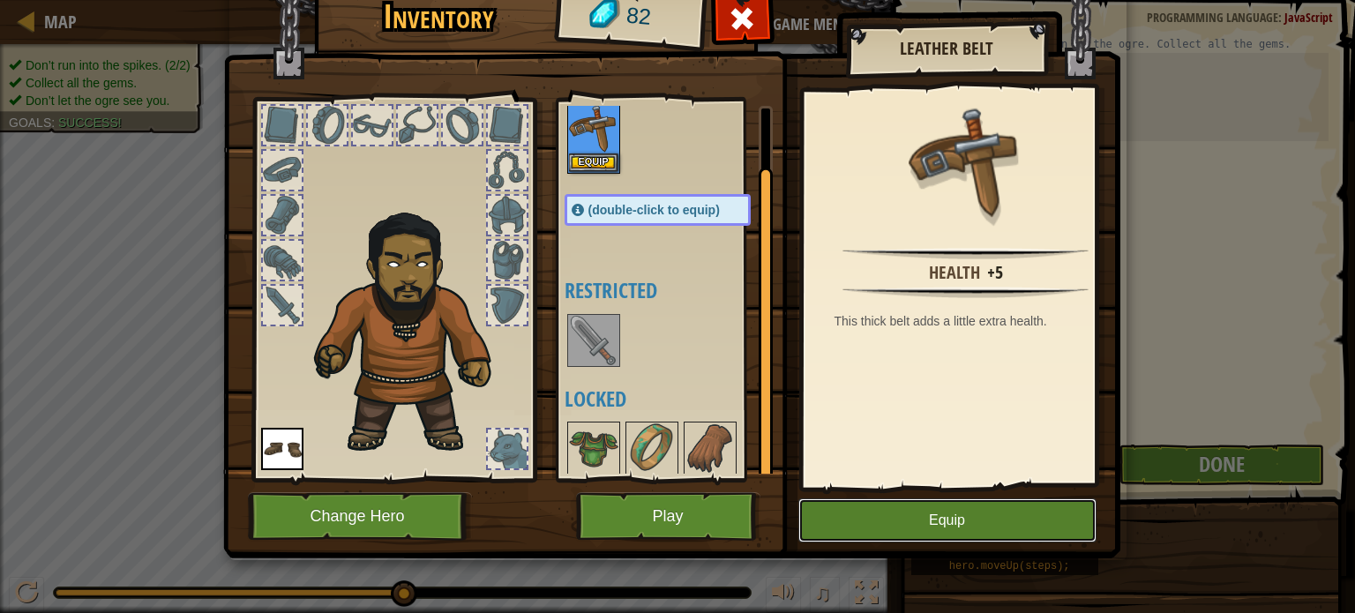
click at [865, 518] on button "Equip" at bounding box center [948, 521] width 298 height 44
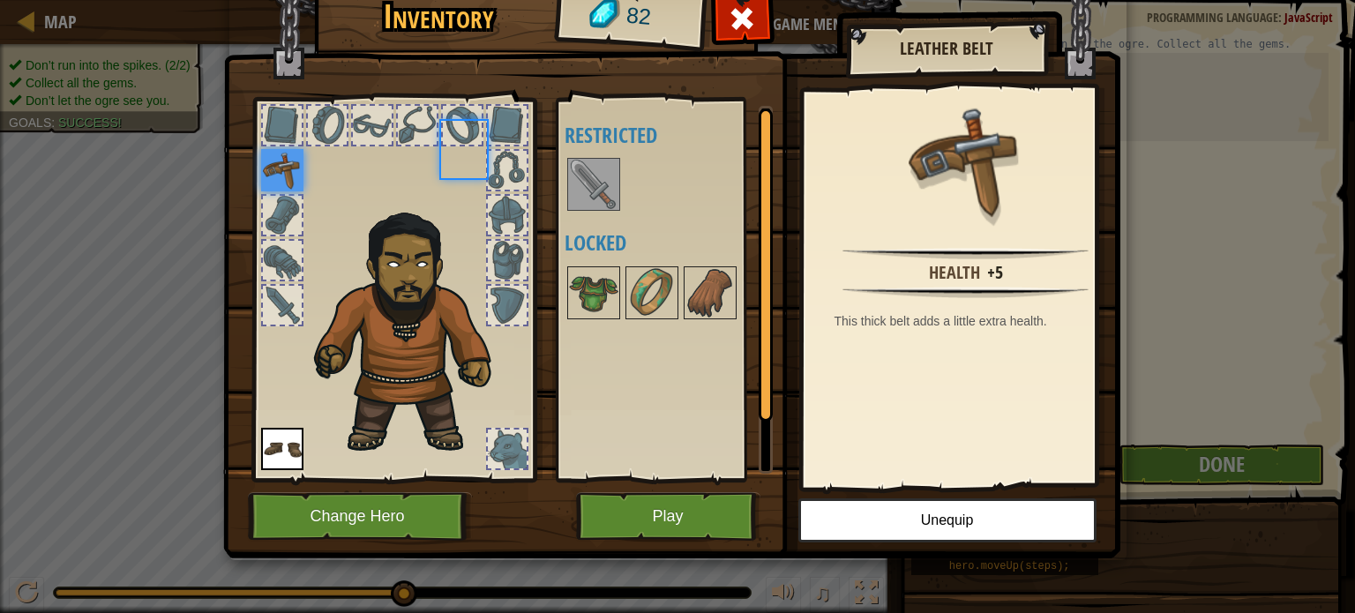
scroll to position [0, 0]
click at [572, 287] on img at bounding box center [593, 292] width 49 height 49
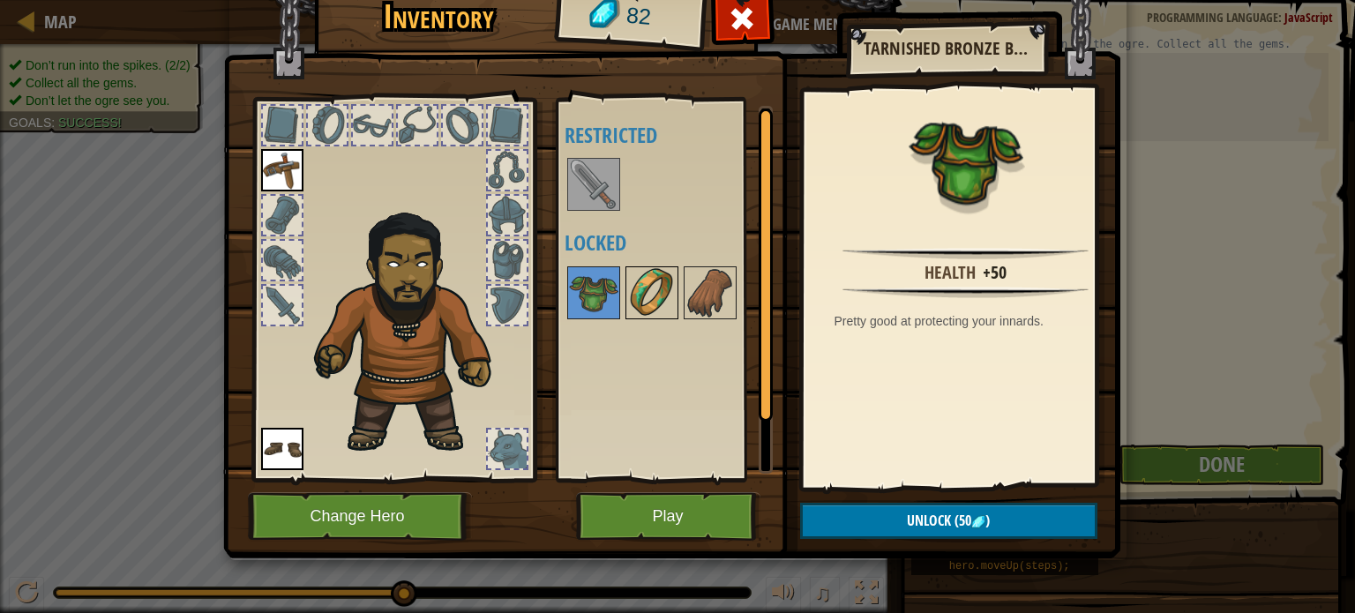
click at [645, 297] on img at bounding box center [651, 292] width 49 height 49
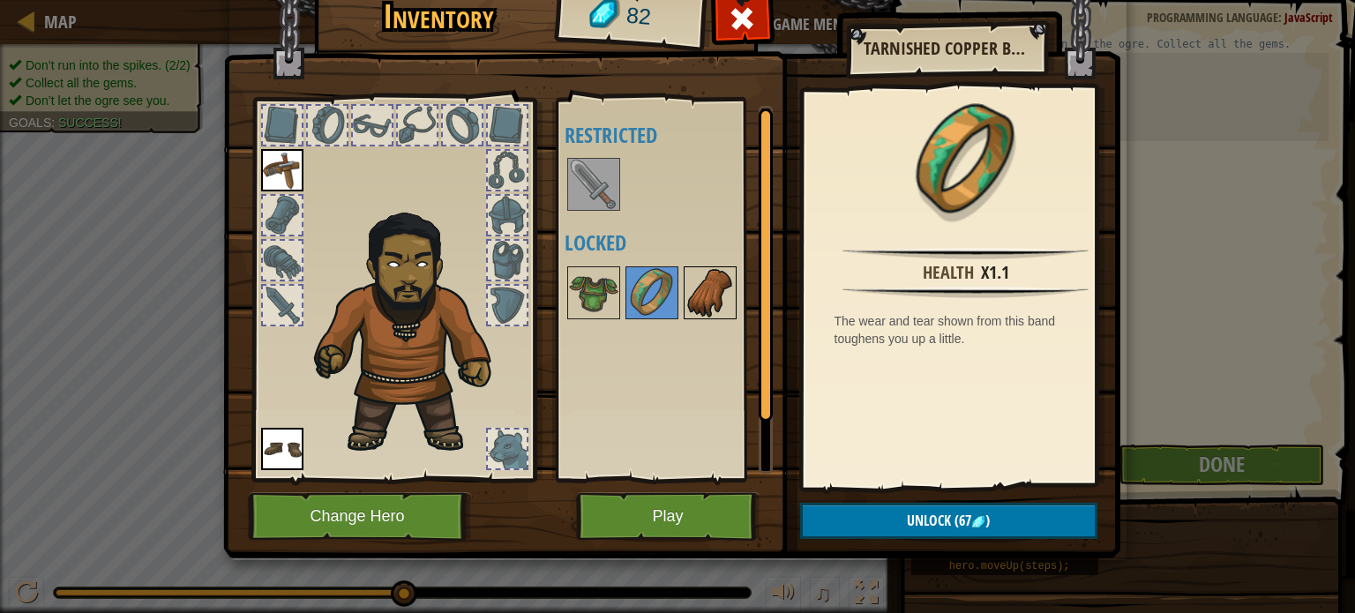
click at [701, 297] on img at bounding box center [710, 292] width 49 height 49
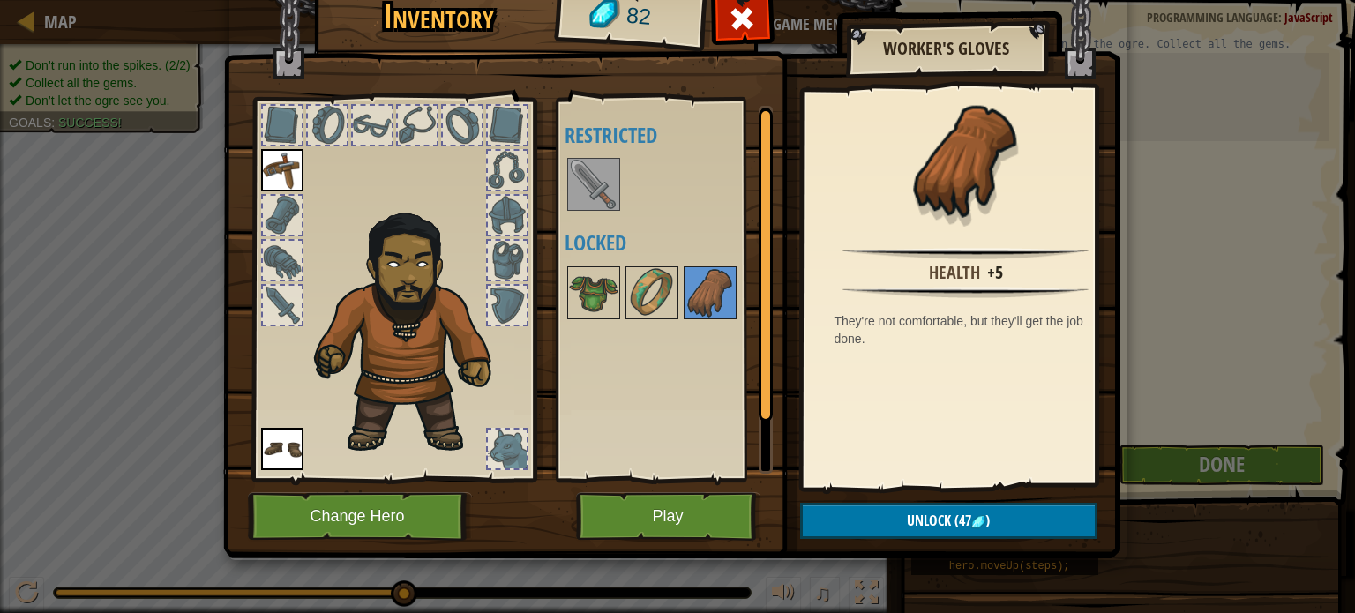
click at [607, 178] on img at bounding box center [593, 184] width 49 height 49
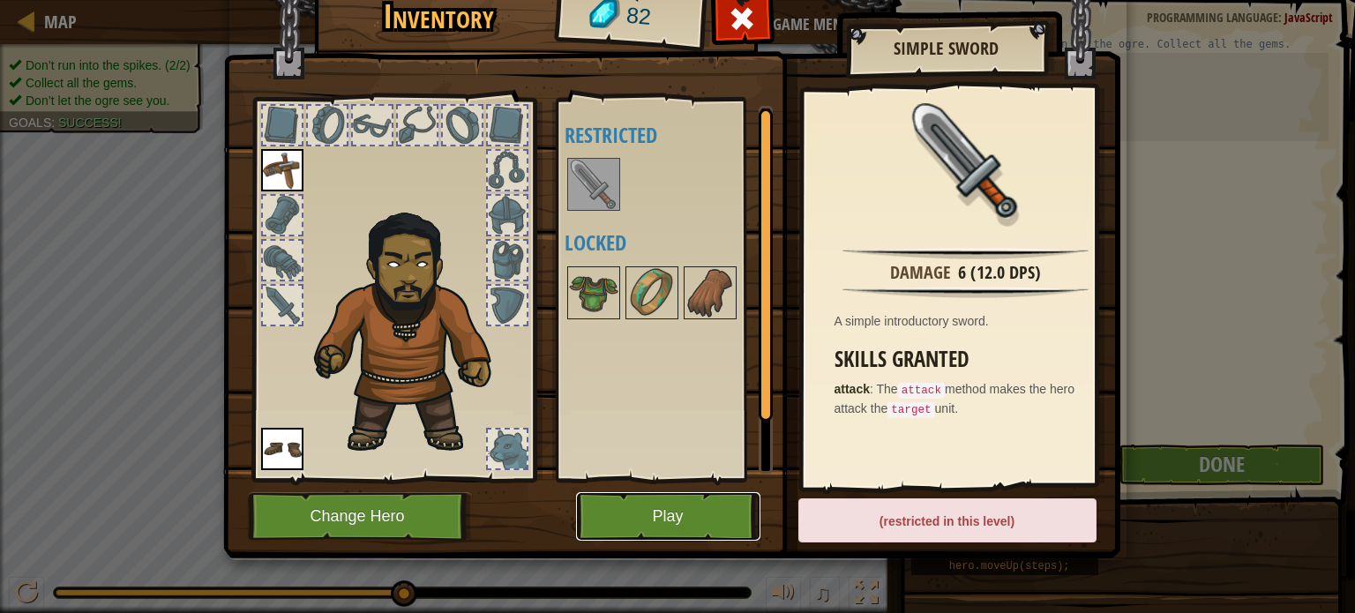
click at [667, 537] on button "Play" at bounding box center [668, 516] width 184 height 49
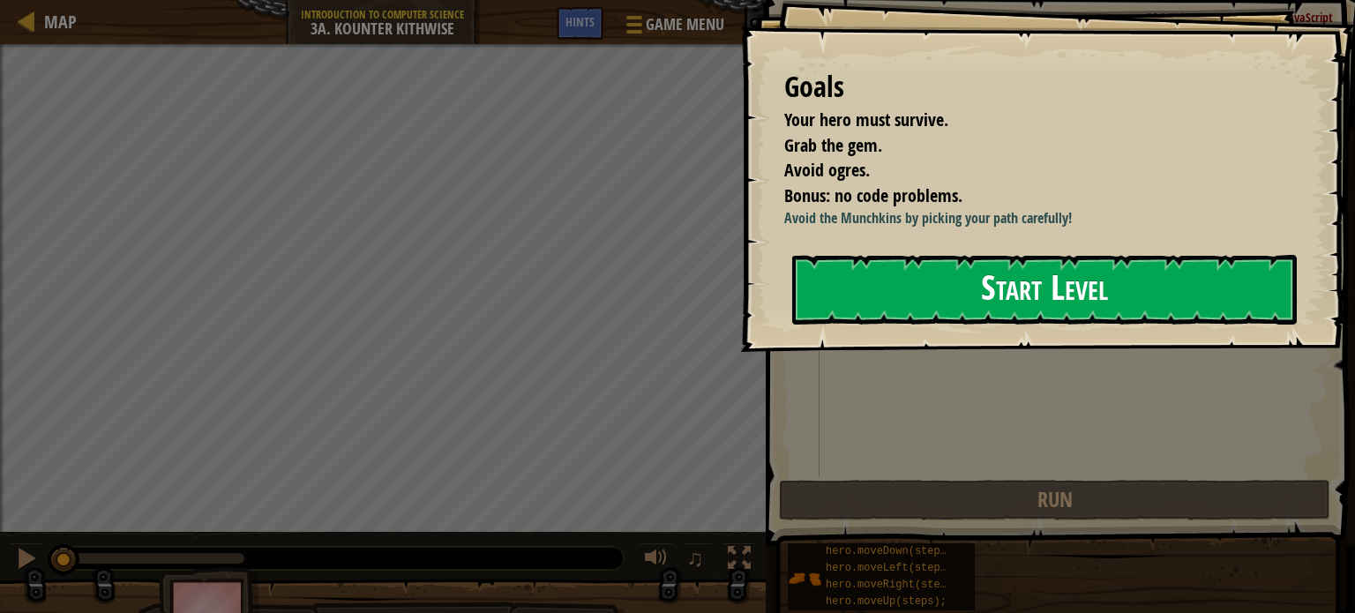
click at [854, 291] on button "Start Level" at bounding box center [1044, 290] width 505 height 70
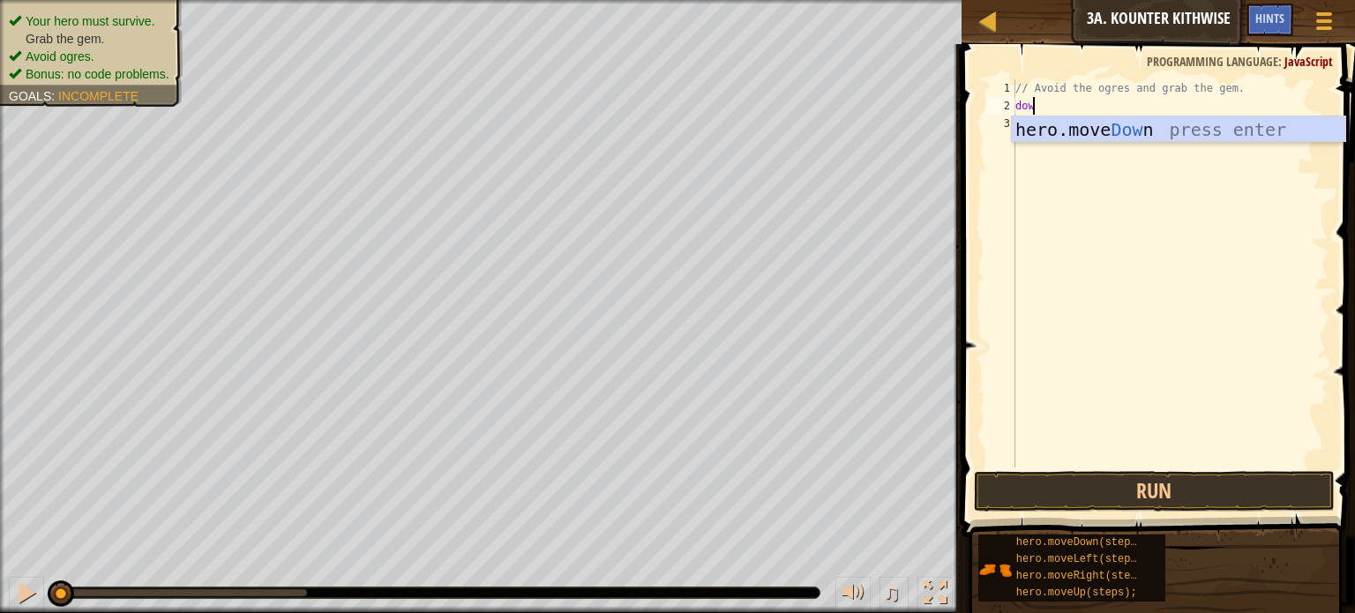
type textarea "down"
click at [1014, 122] on div "hero.move Down press enter" at bounding box center [1179, 155] width 334 height 79
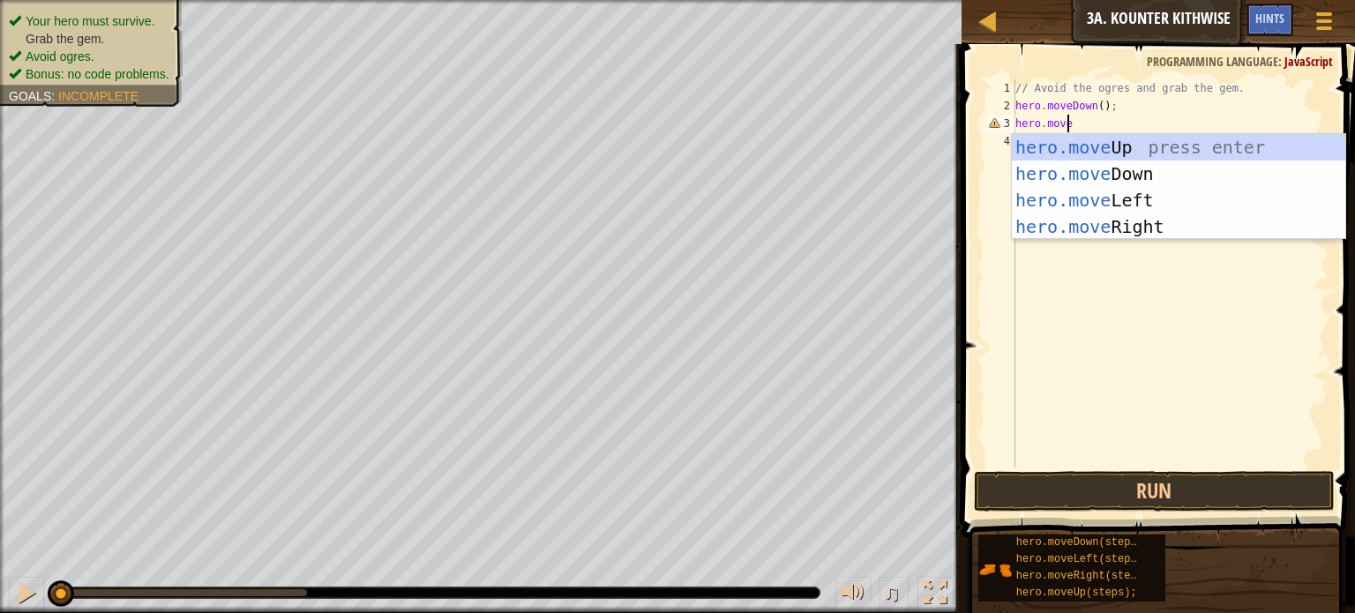
scroll to position [8, 4]
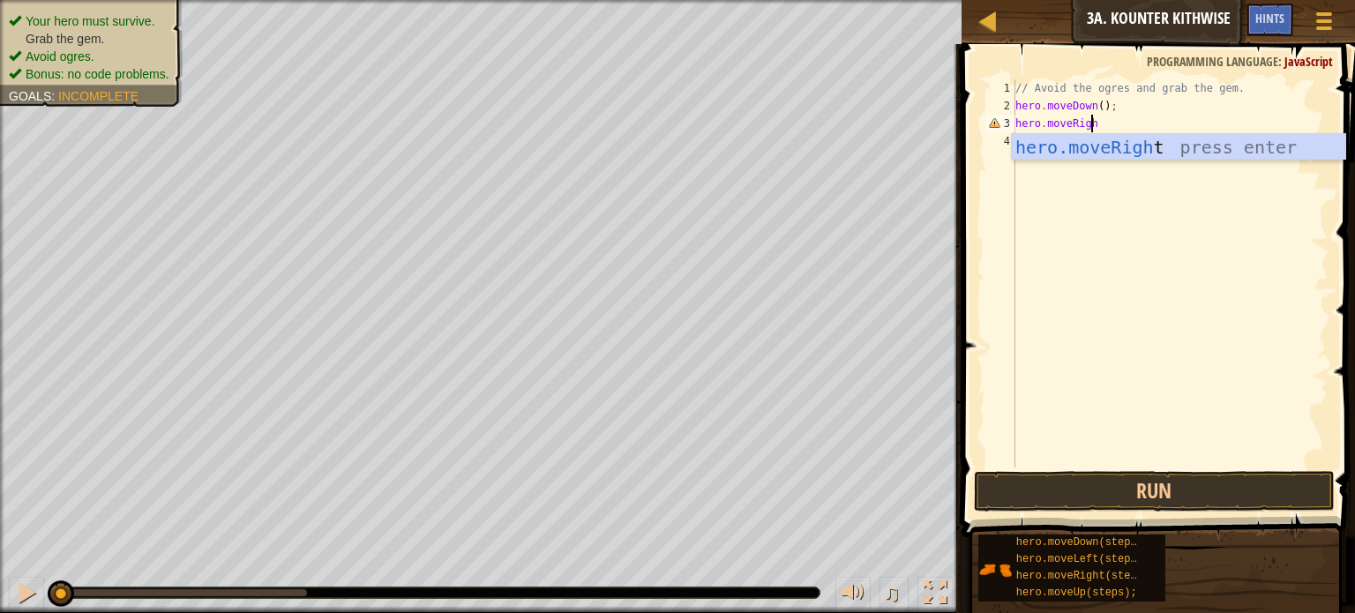
type textarea "hero.moveRight"
click at [1091, 247] on div "// Avoid the ogres and grab the gem. hero . moveDown ( ) ; hero . moveRight" at bounding box center [1170, 291] width 317 height 424
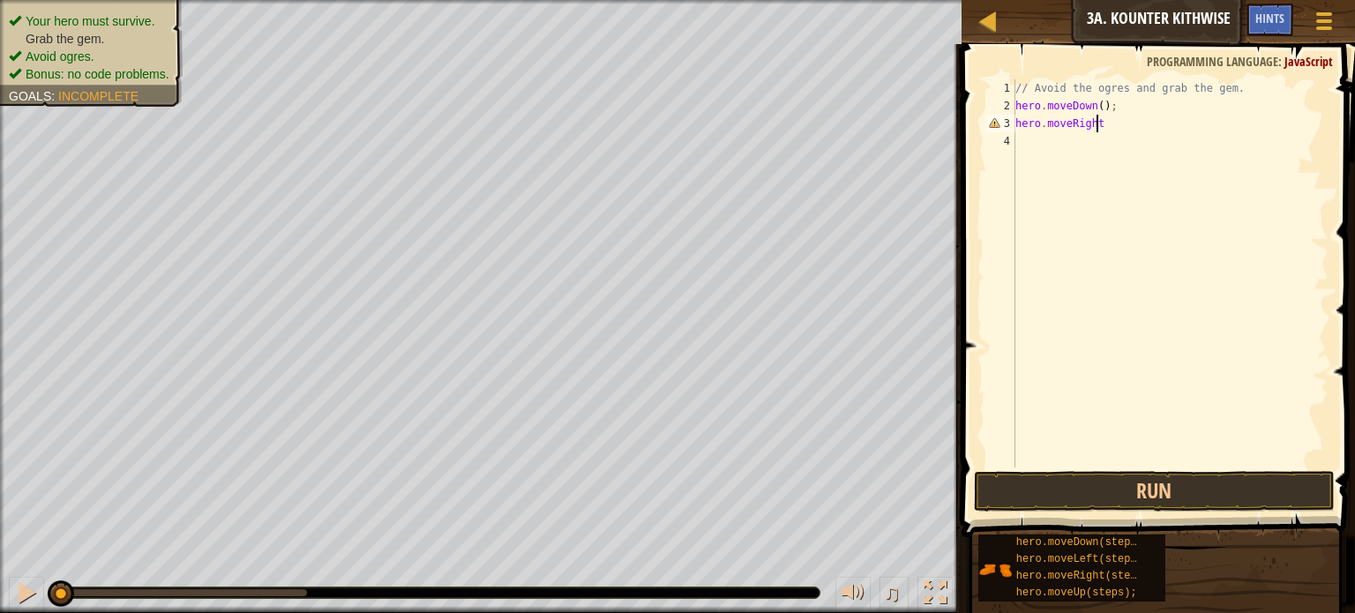
click at [1144, 130] on div "// Avoid the ogres and grab the gem. hero . moveDown ( ) ; hero . moveRight" at bounding box center [1170, 291] width 317 height 424
type textarea "hero.moveRight();"
click at [1113, 499] on button "Run" at bounding box center [1154, 491] width 361 height 41
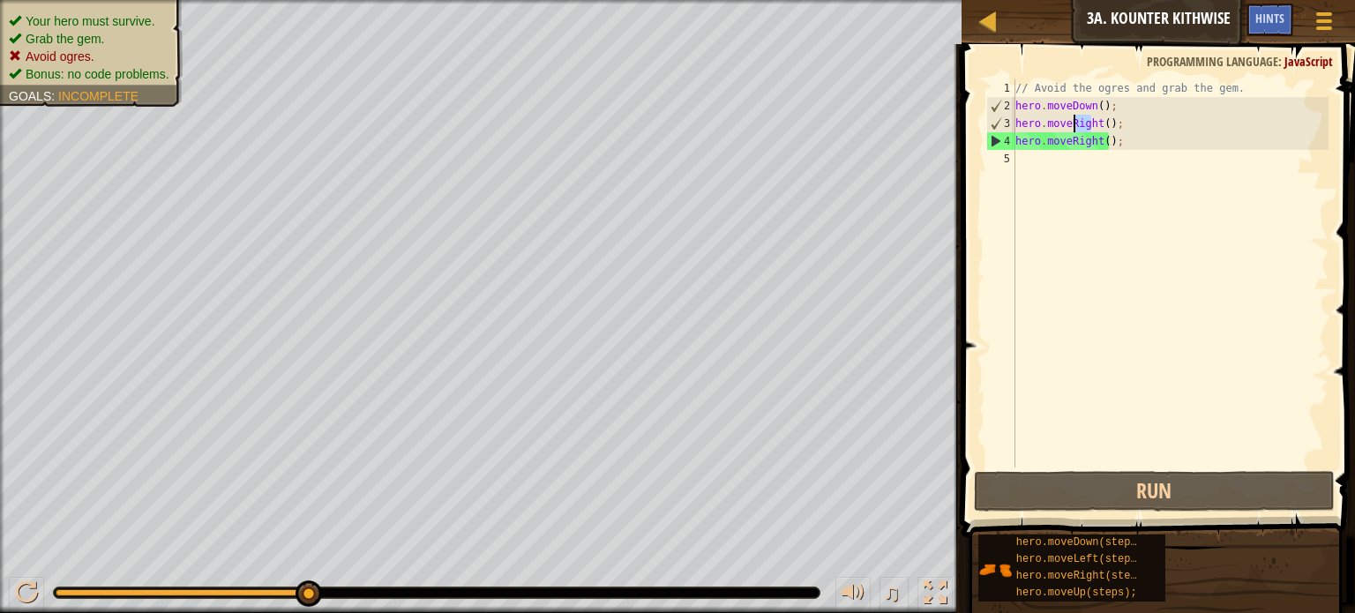
drag, startPoint x: 1094, startPoint y: 120, endPoint x: 1078, endPoint y: 123, distance: 16.1
click at [1078, 123] on div "// Avoid the ogres and grab the gem. hero . moveDown ( ) ; hero . moveRight ( )…" at bounding box center [1170, 291] width 317 height 424
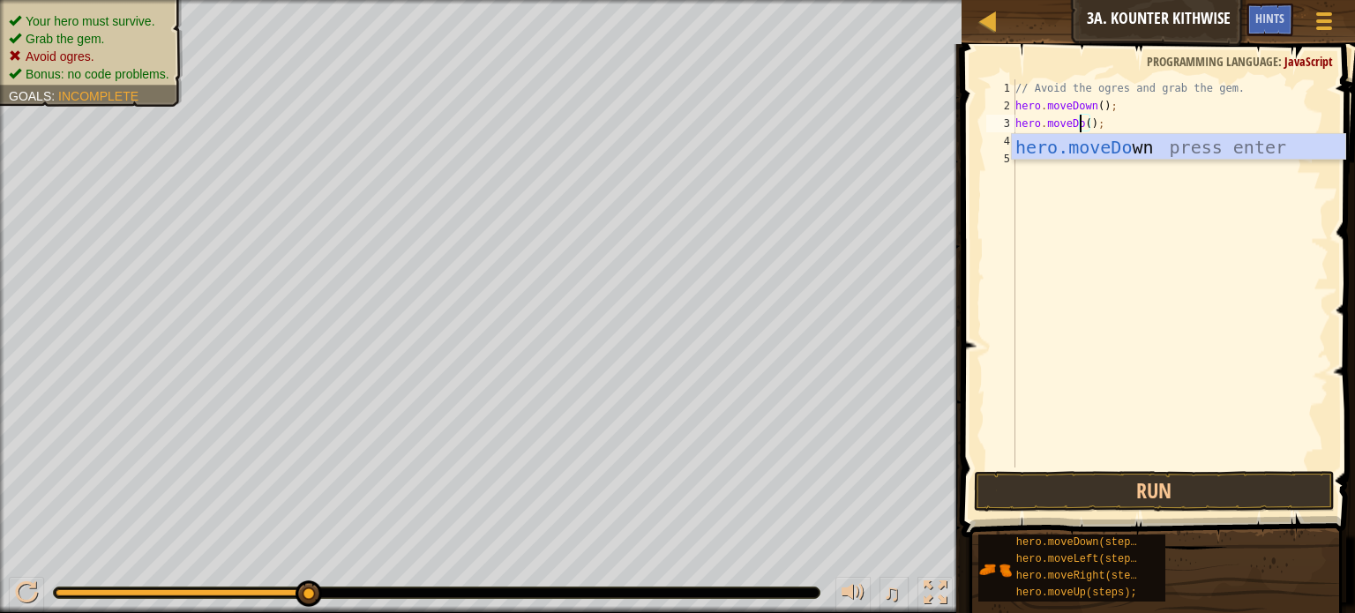
scroll to position [8, 5]
type textarea "hero.moveDown();"
click at [1062, 214] on div "// Avoid the ogres and grab the gem. hero . moveDown ( ) ; hero . moveDown ( ) …" at bounding box center [1170, 291] width 317 height 424
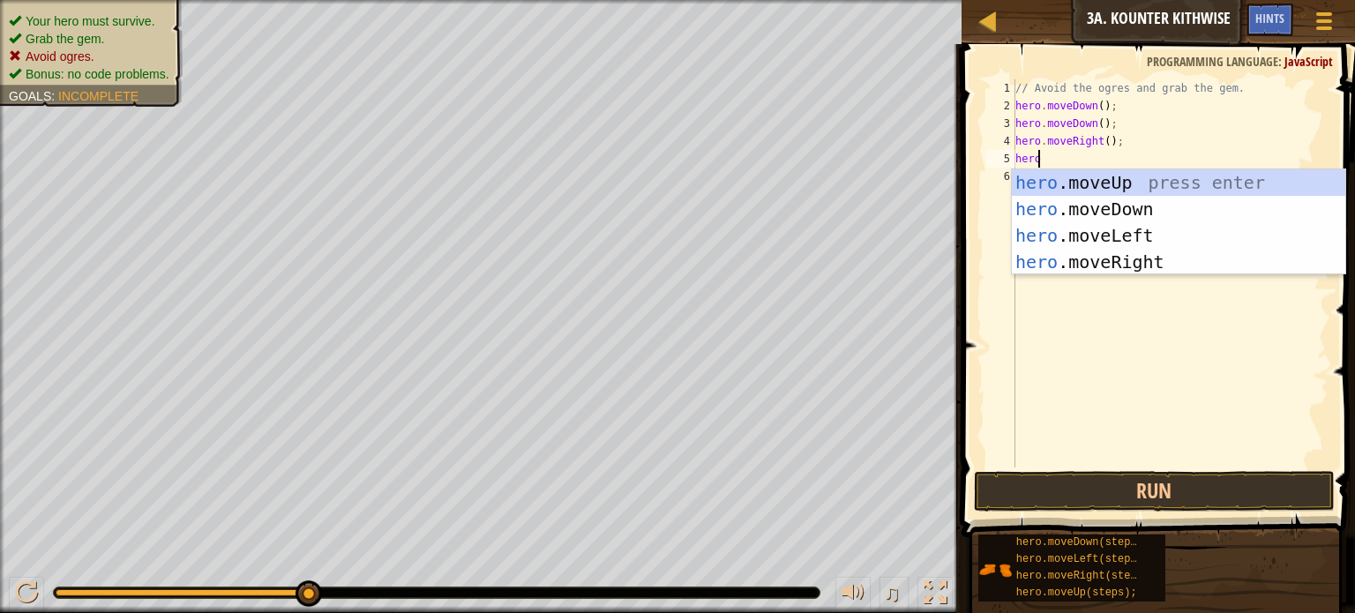
scroll to position [8, 1]
type textarea "[DOMAIN_NAME]"
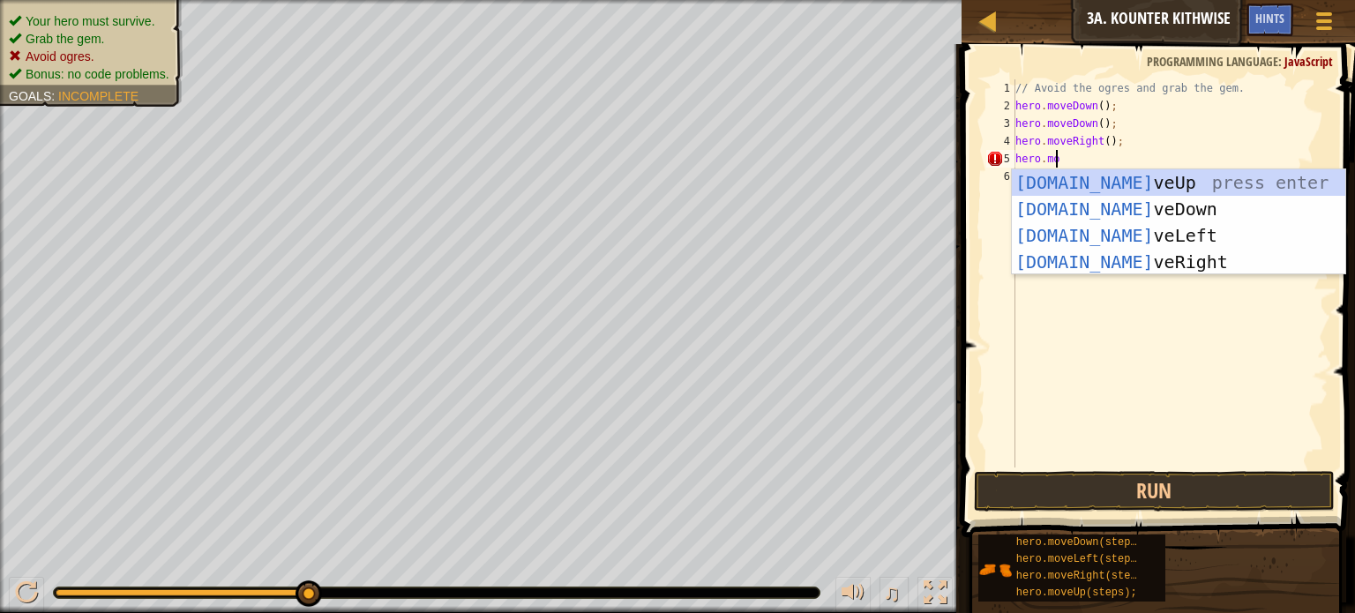
scroll to position [8, 2]
click at [1045, 178] on div "hero.mo veUp press enter hero.mo veDown press enter hero.mo veLeft press enter …" at bounding box center [1179, 248] width 334 height 159
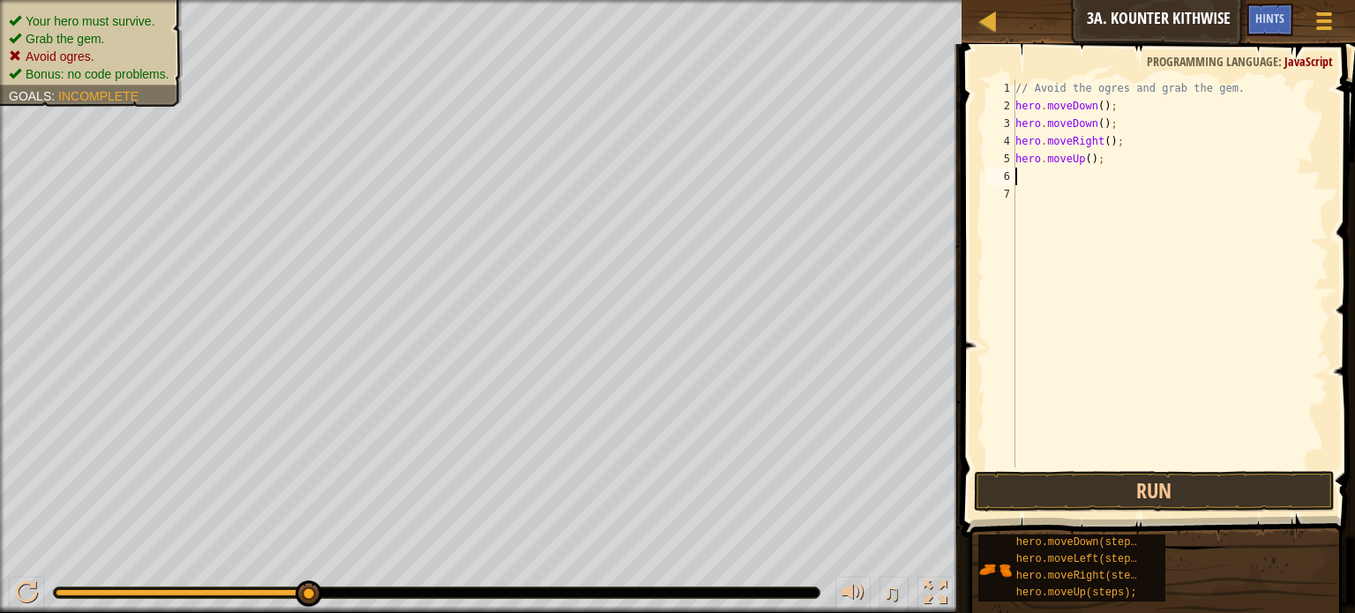
type textarea "h"
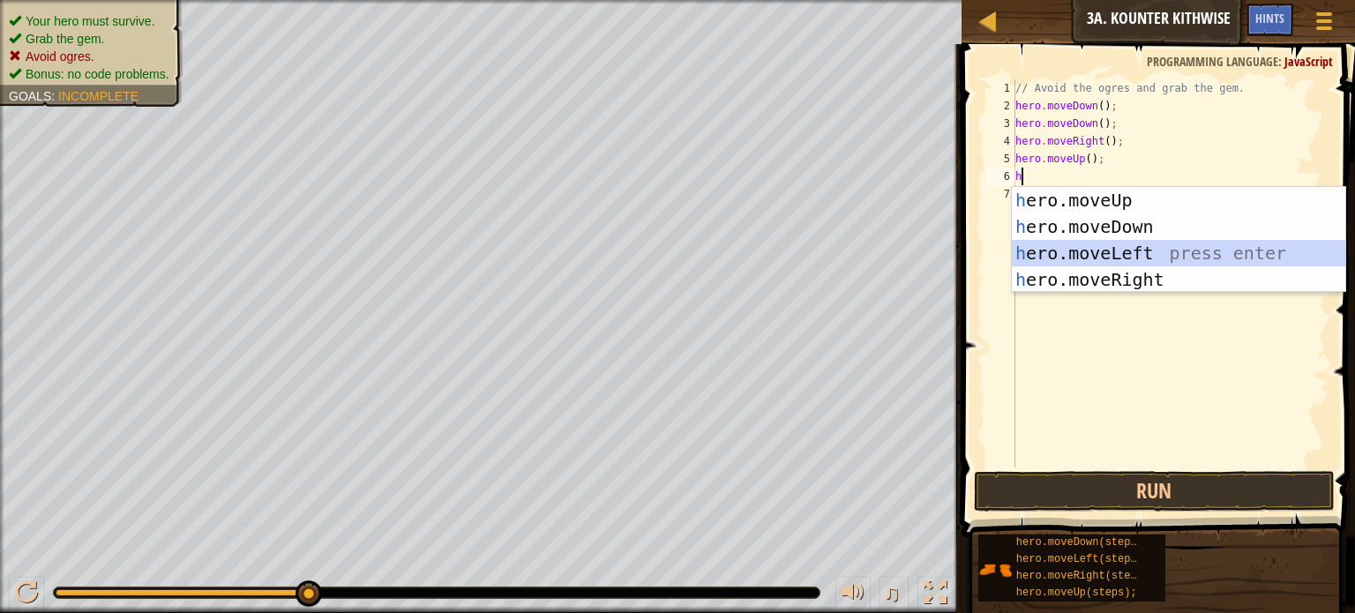
click at [1066, 382] on div "// Avoid the ogres and grab the gem. hero . moveDown ( ) ; hero . moveDown ( ) …" at bounding box center [1170, 291] width 317 height 424
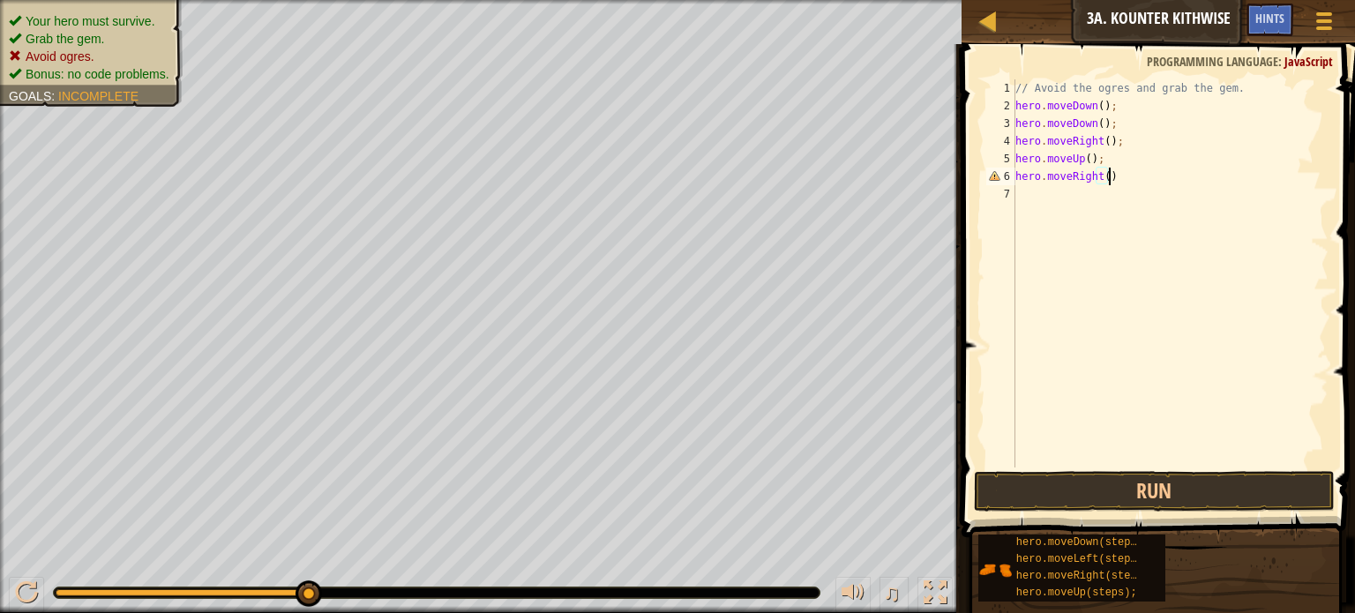
scroll to position [8, 7]
type textarea "hero.moveRight();"
click at [1076, 505] on button "Run" at bounding box center [1154, 491] width 361 height 41
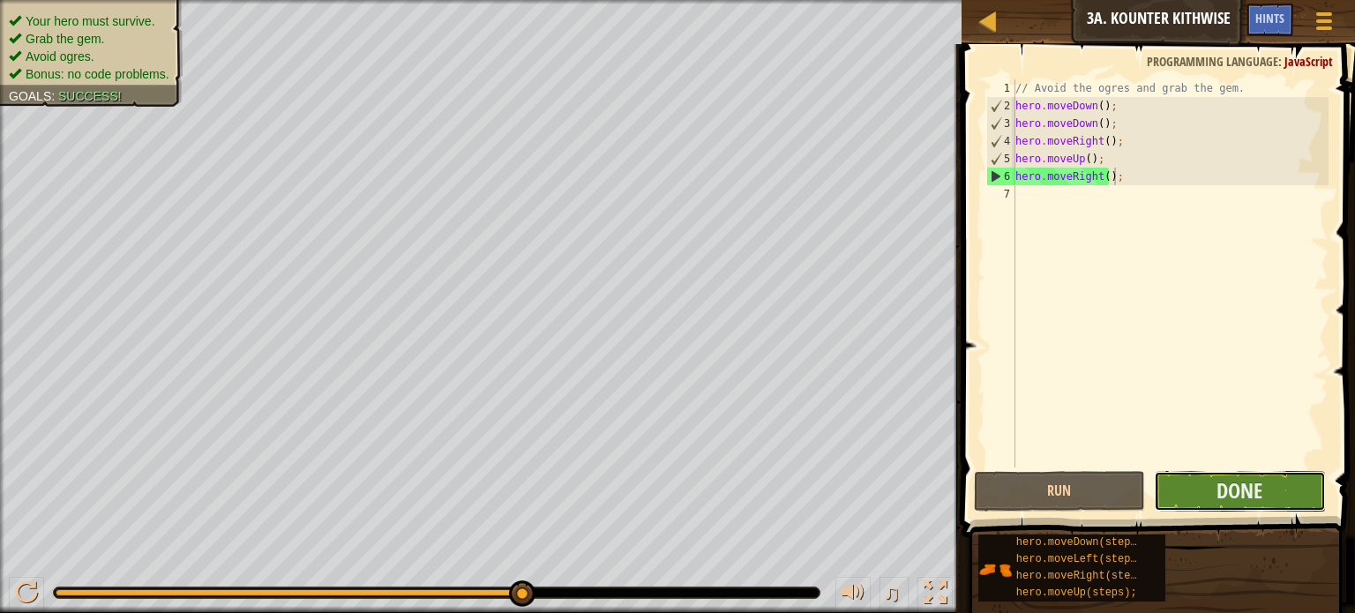
click at [1204, 482] on button "Done" at bounding box center [1240, 491] width 172 height 41
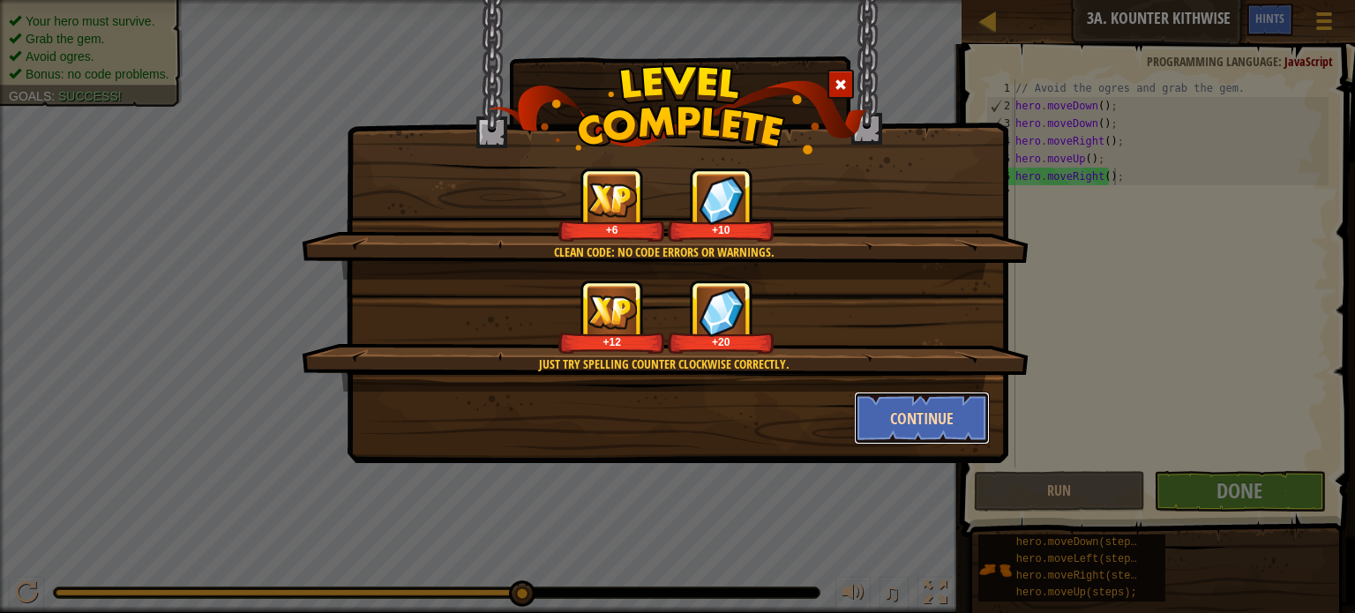
click at [897, 416] on button "Continue" at bounding box center [922, 418] width 137 height 53
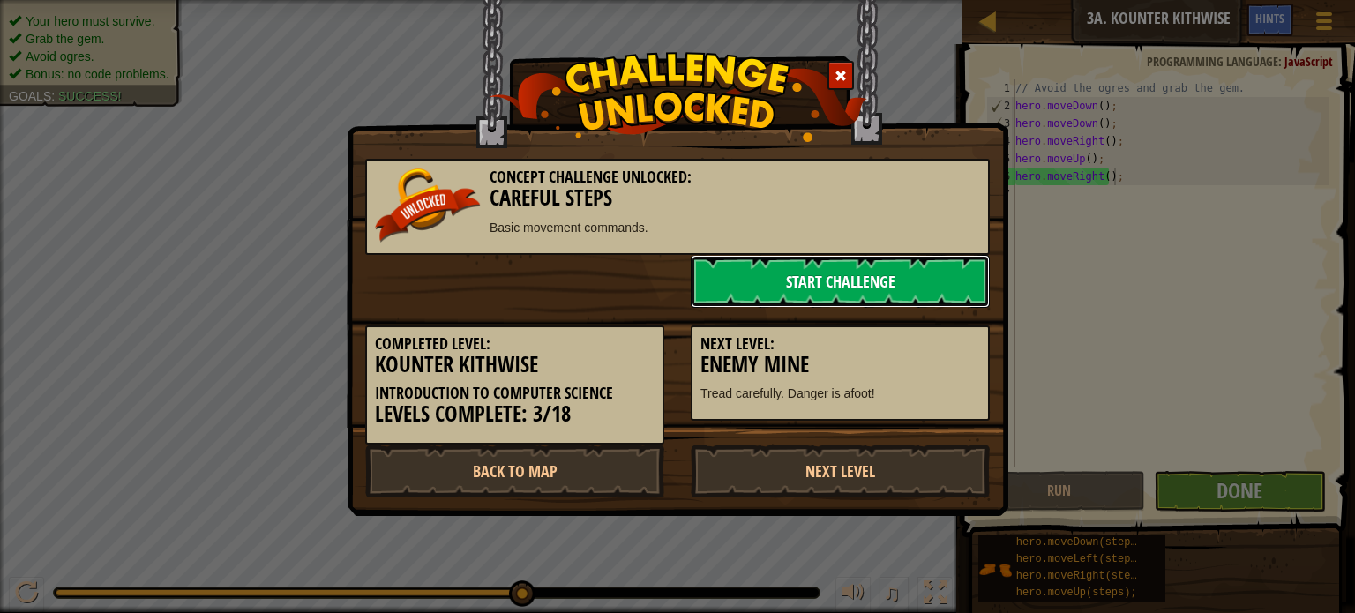
click at [855, 280] on link "Start Challenge" at bounding box center [840, 281] width 299 height 53
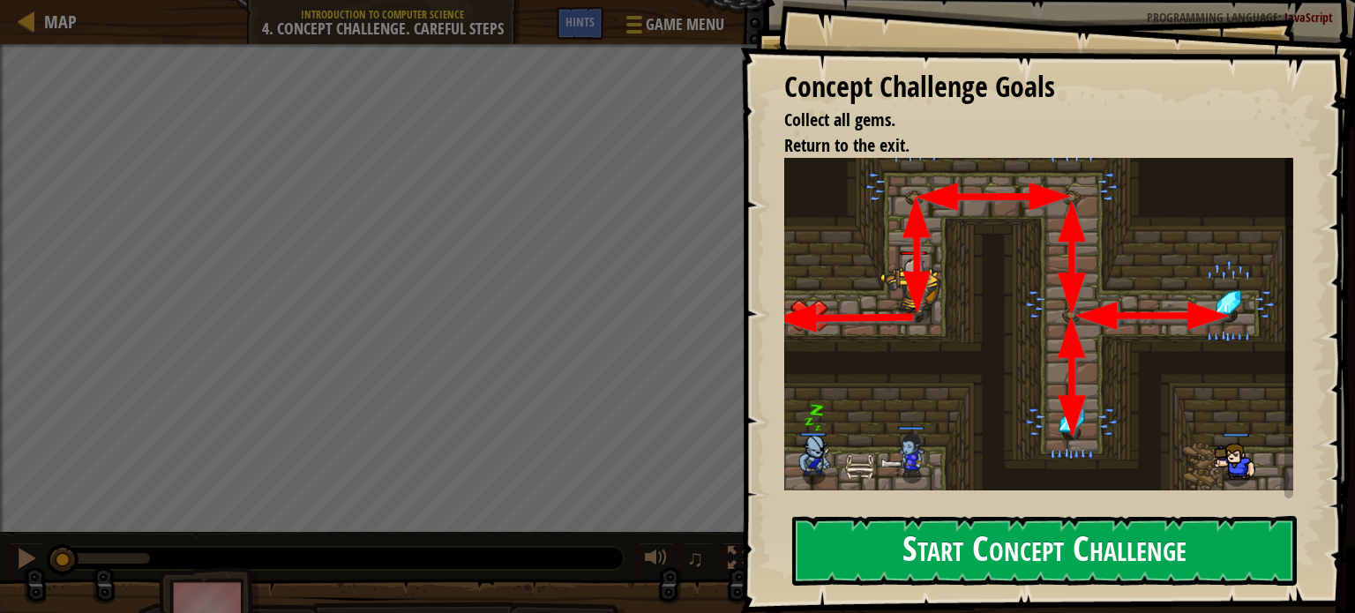
click at [980, 553] on button "Start Concept Challenge" at bounding box center [1044, 551] width 505 height 70
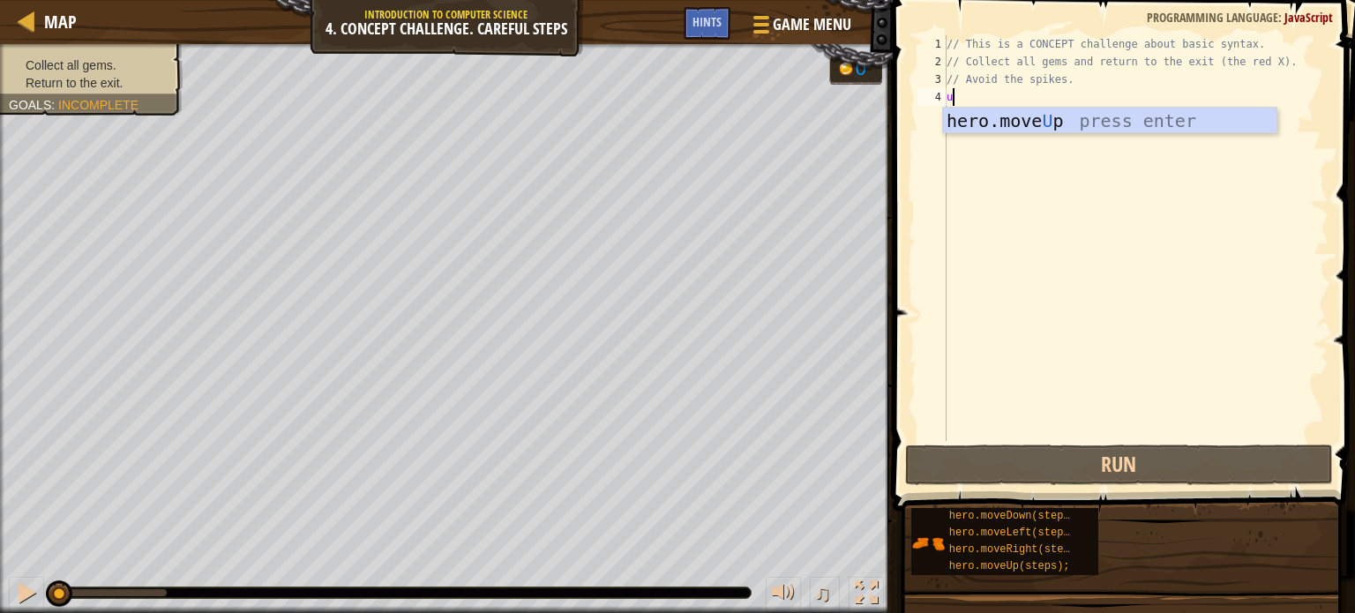
scroll to position [8, 0]
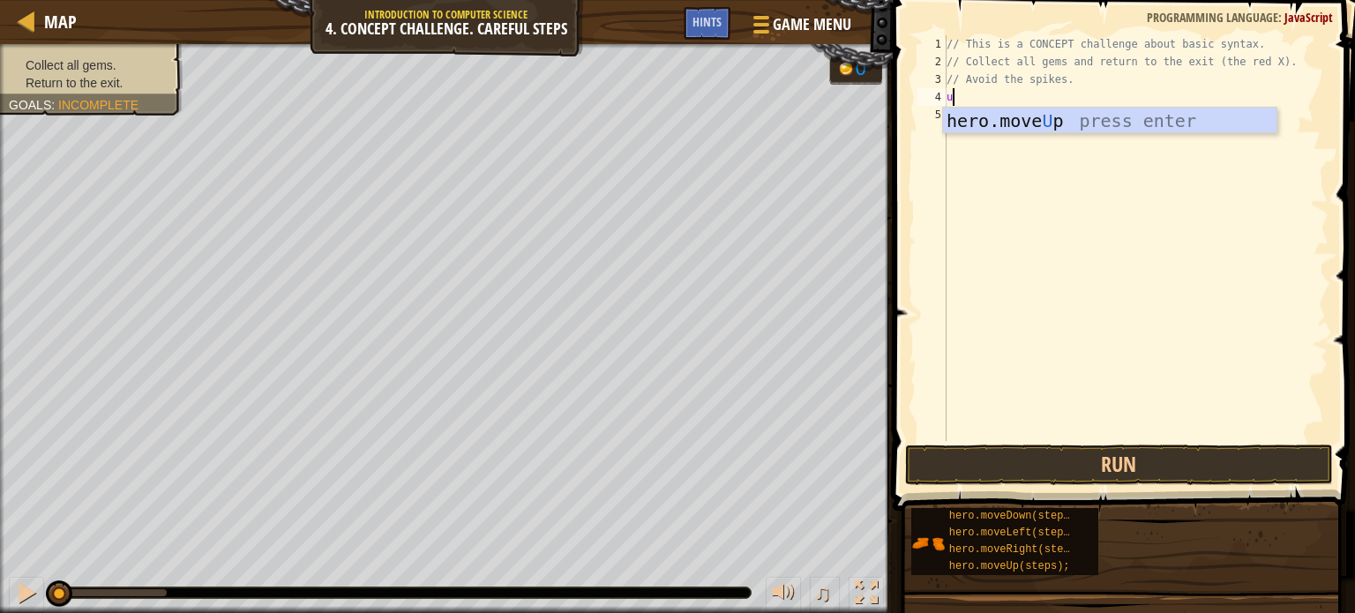
type textarea "up"
click at [1013, 146] on div "// This is a CONCEPT challenge about basic syntax. // Collect all gems and retu…" at bounding box center [1136, 255] width 386 height 441
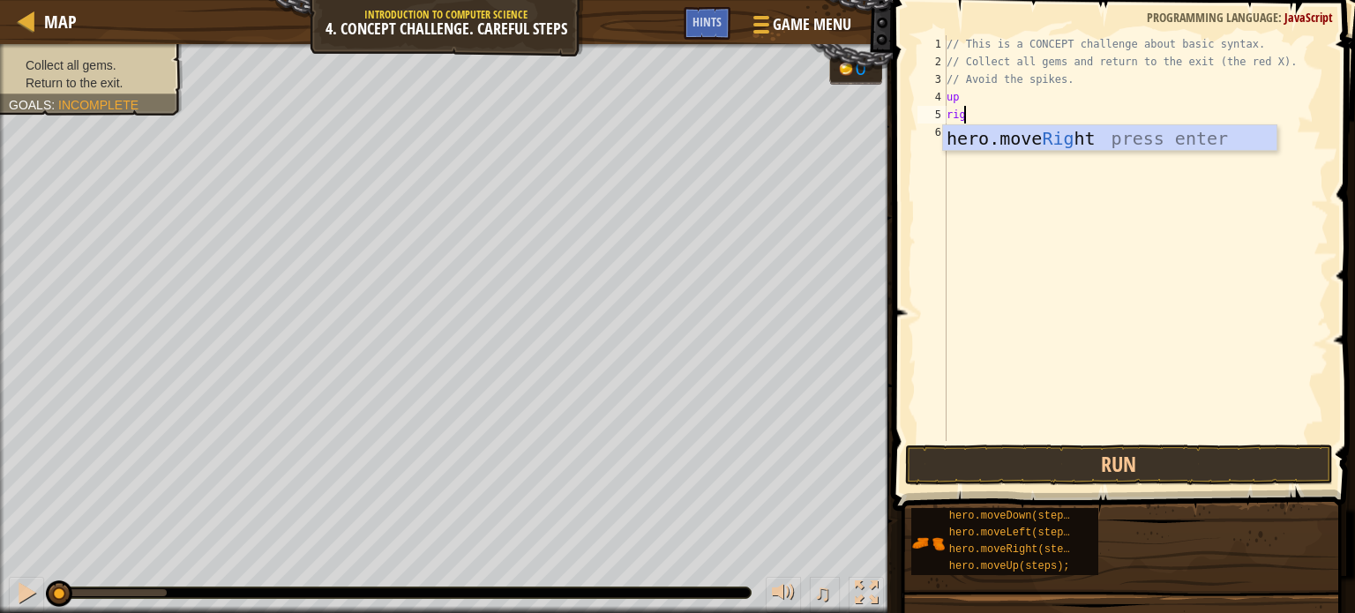
type textarea "right"
click at [1038, 223] on div "// This is a CONCEPT challenge about basic syntax. // Collect all gems and retu…" at bounding box center [1136, 255] width 386 height 441
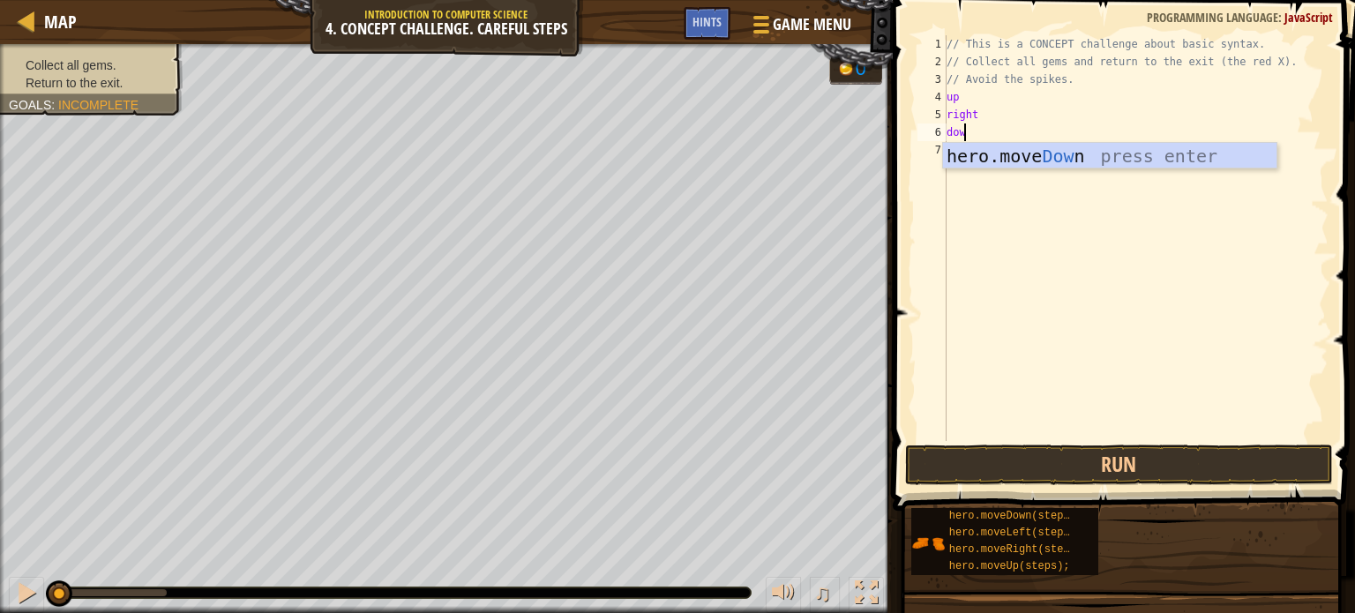
type textarea "down"
click at [1054, 276] on div "// This is a CONCEPT challenge about basic syntax. // Collect all gems and retu…" at bounding box center [1136, 255] width 386 height 441
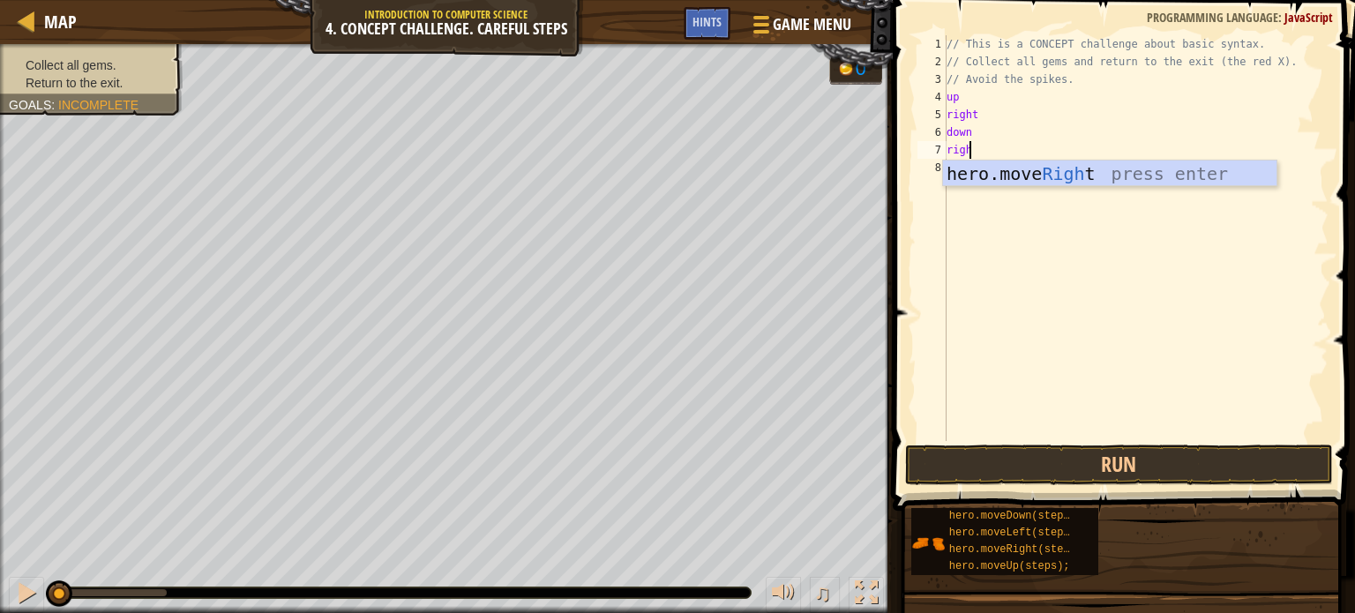
type textarea "right"
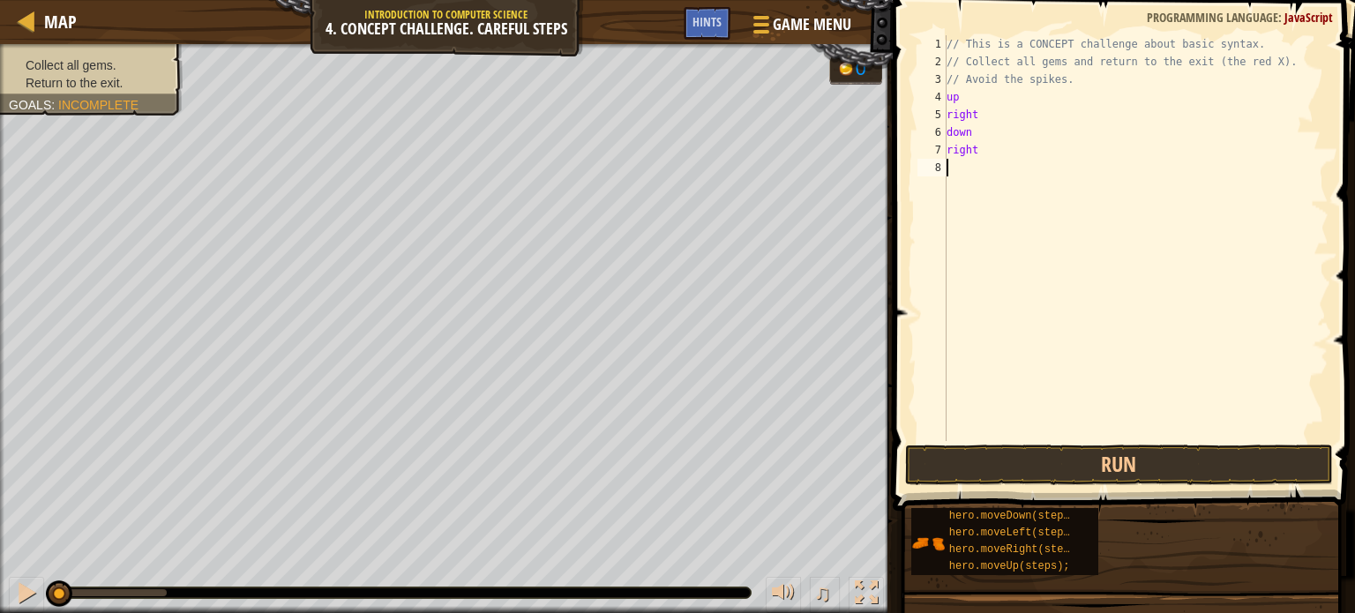
click at [1054, 276] on div "// This is a CONCEPT challenge about basic syntax. // Collect all gems and retu…" at bounding box center [1136, 255] width 386 height 441
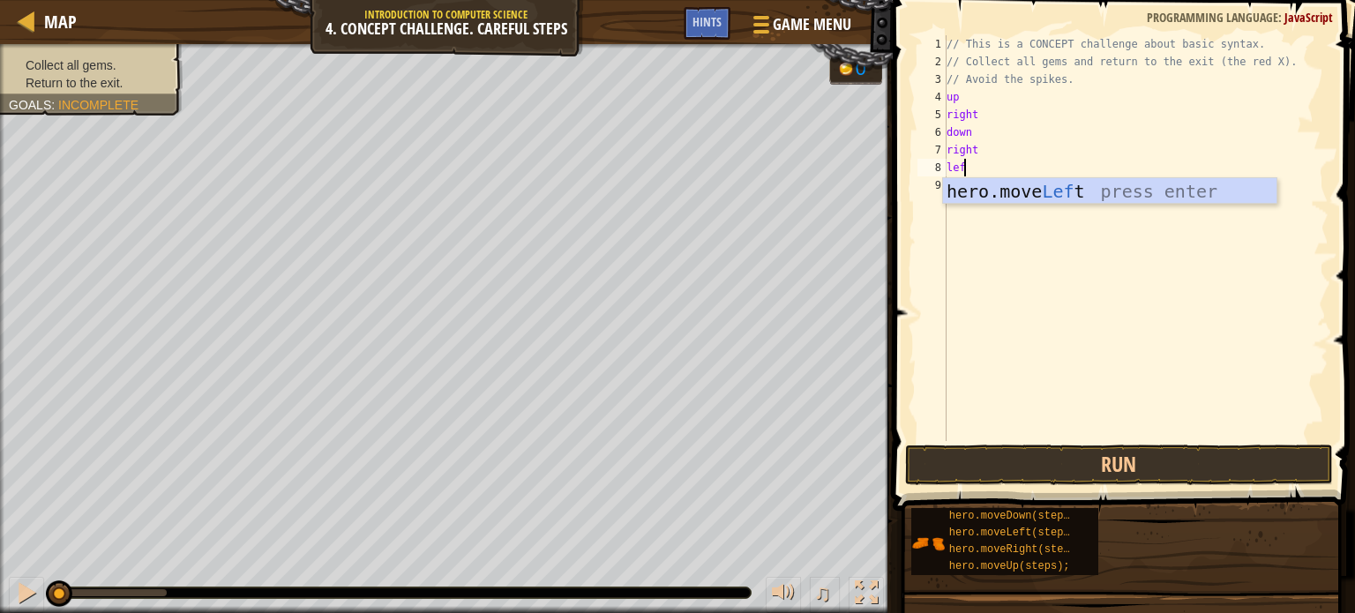
type textarea "left"
click at [1055, 285] on div "// This is a CONCEPT challenge about basic syntax. // Collect all gems and retu…" at bounding box center [1136, 255] width 386 height 441
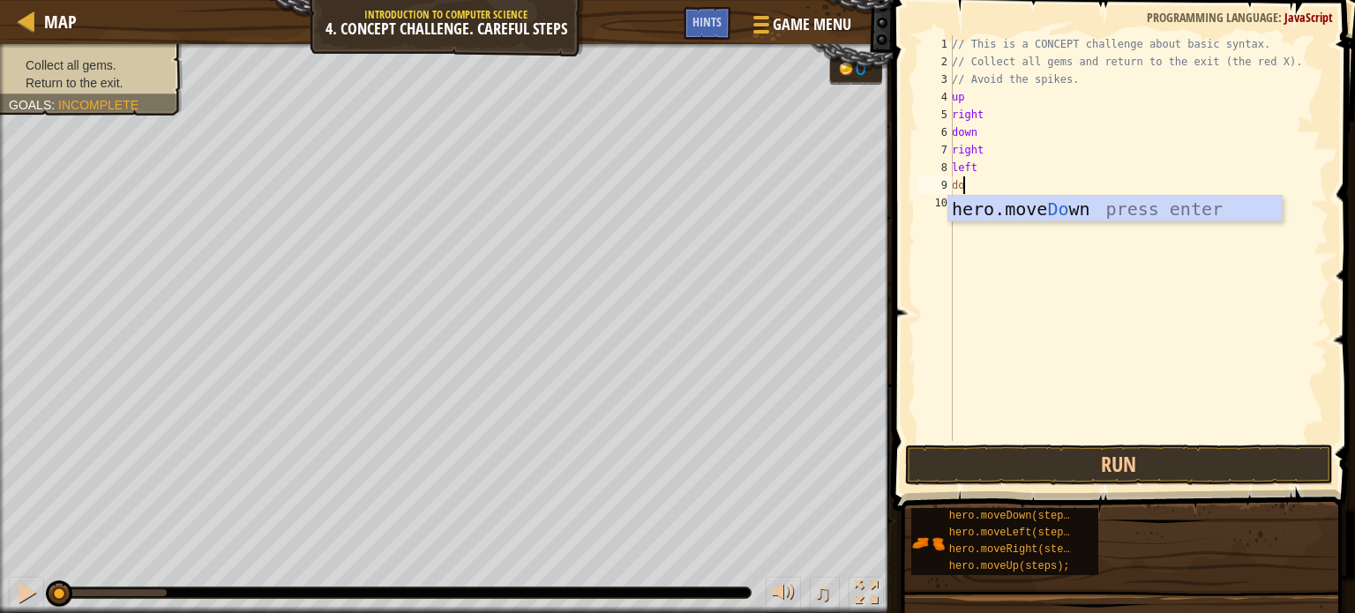
type textarea "down"
click at [1062, 296] on div "// This is a CONCEPT challenge about basic syntax. // Collect all gems and retu…" at bounding box center [1139, 255] width 380 height 441
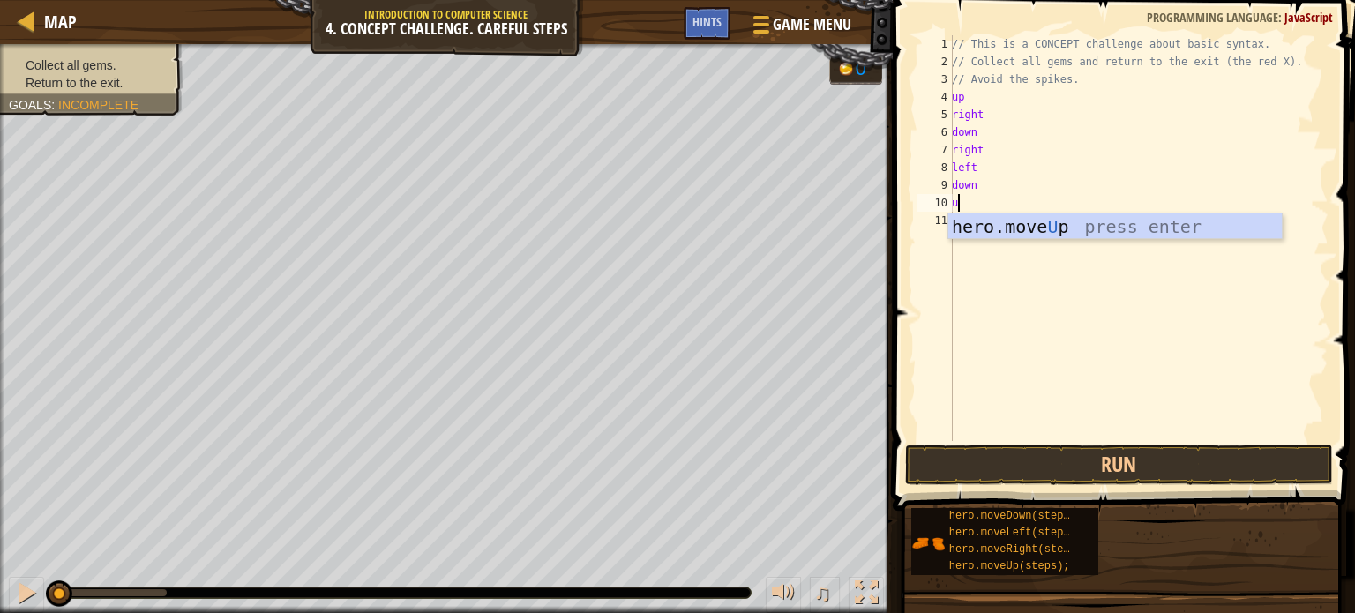
type textarea "up"
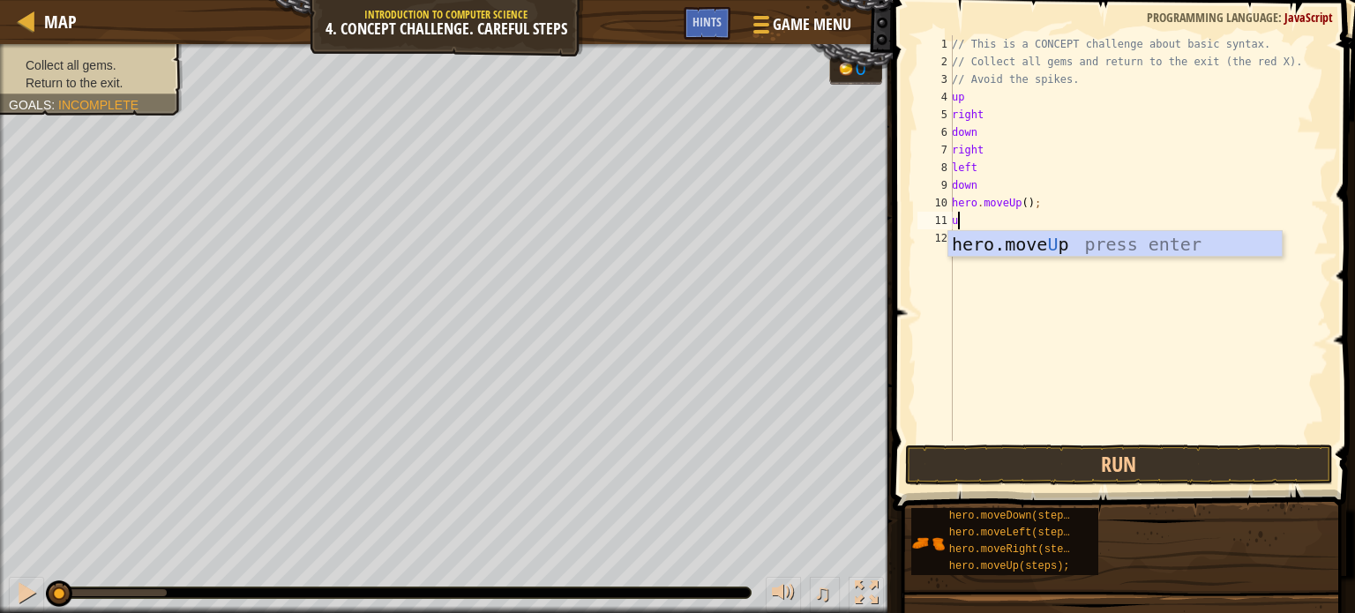
type textarea "up"
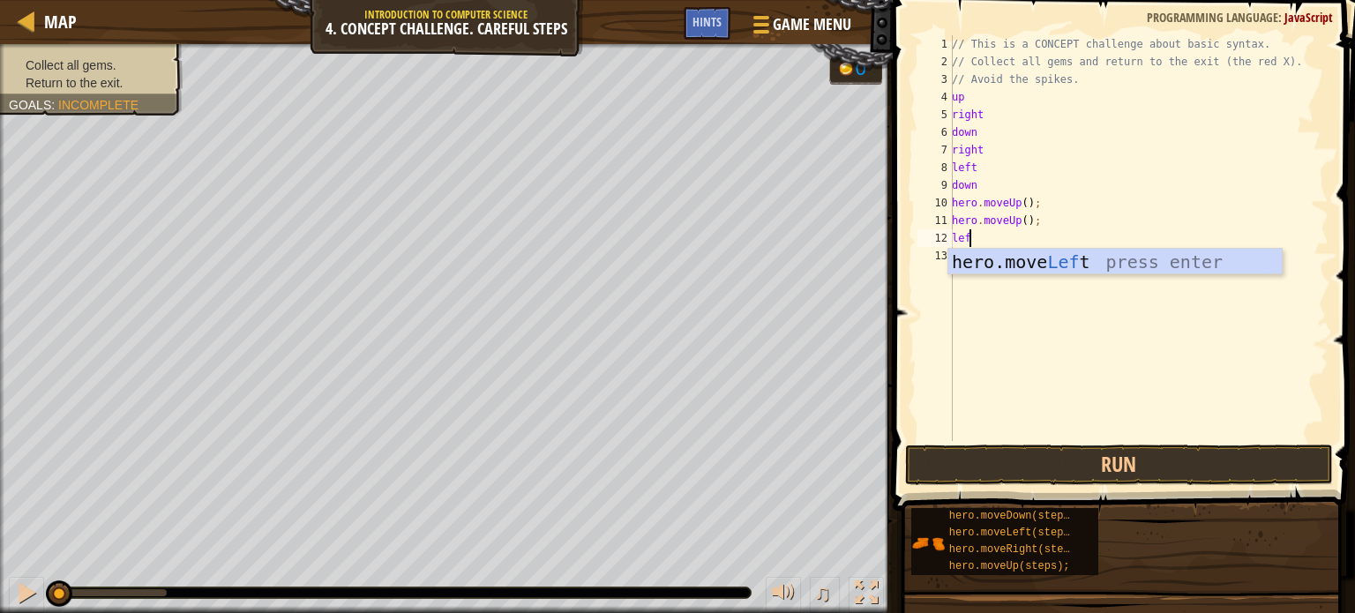
type textarea "left"
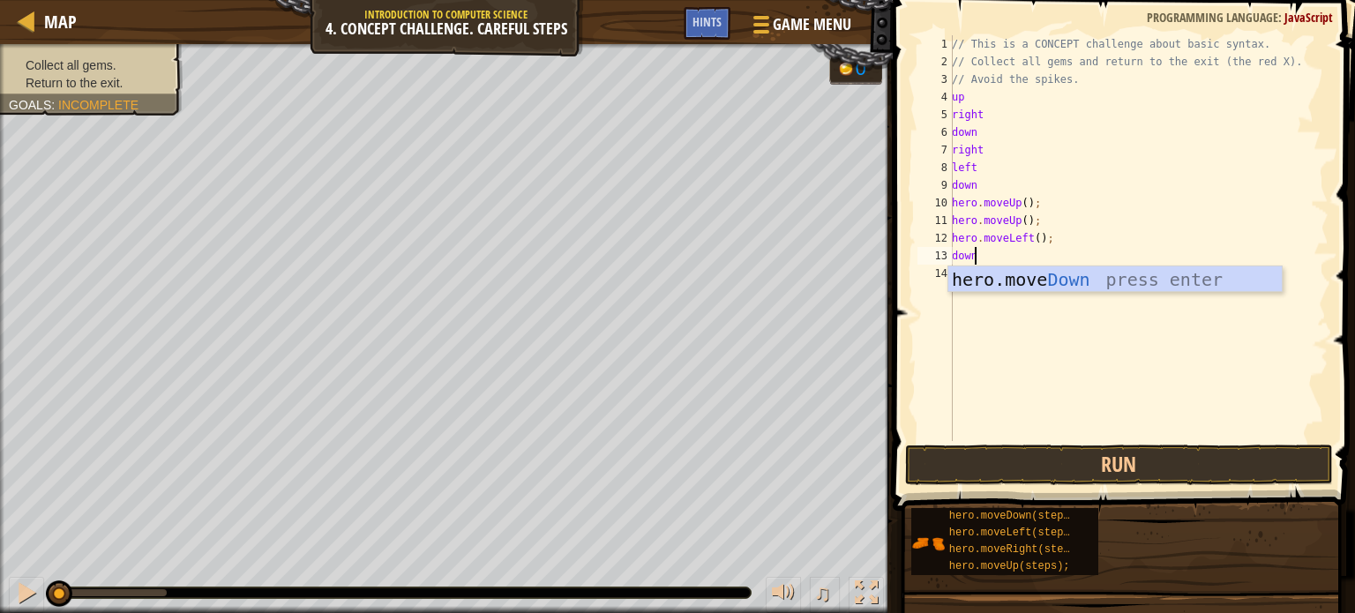
click at [957, 96] on div "// This is a CONCEPT challenge about basic syntax. // Collect all gems and retu…" at bounding box center [1139, 255] width 380 height 441
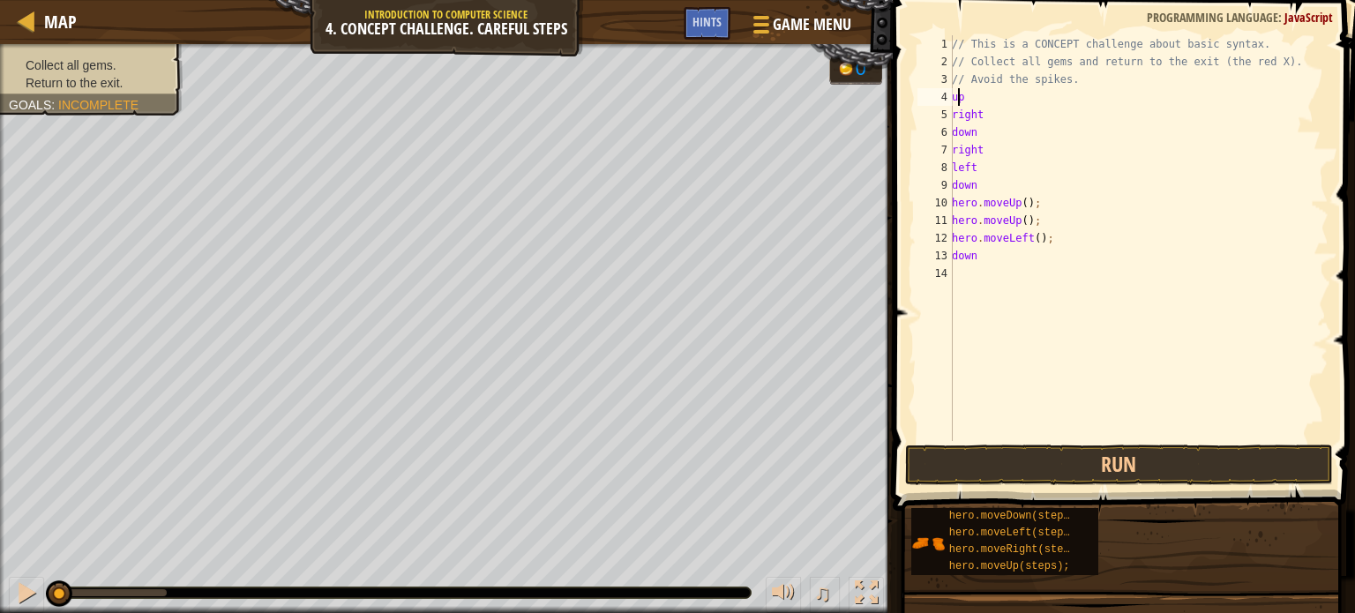
click at [952, 98] on div "4" at bounding box center [935, 97] width 35 height 18
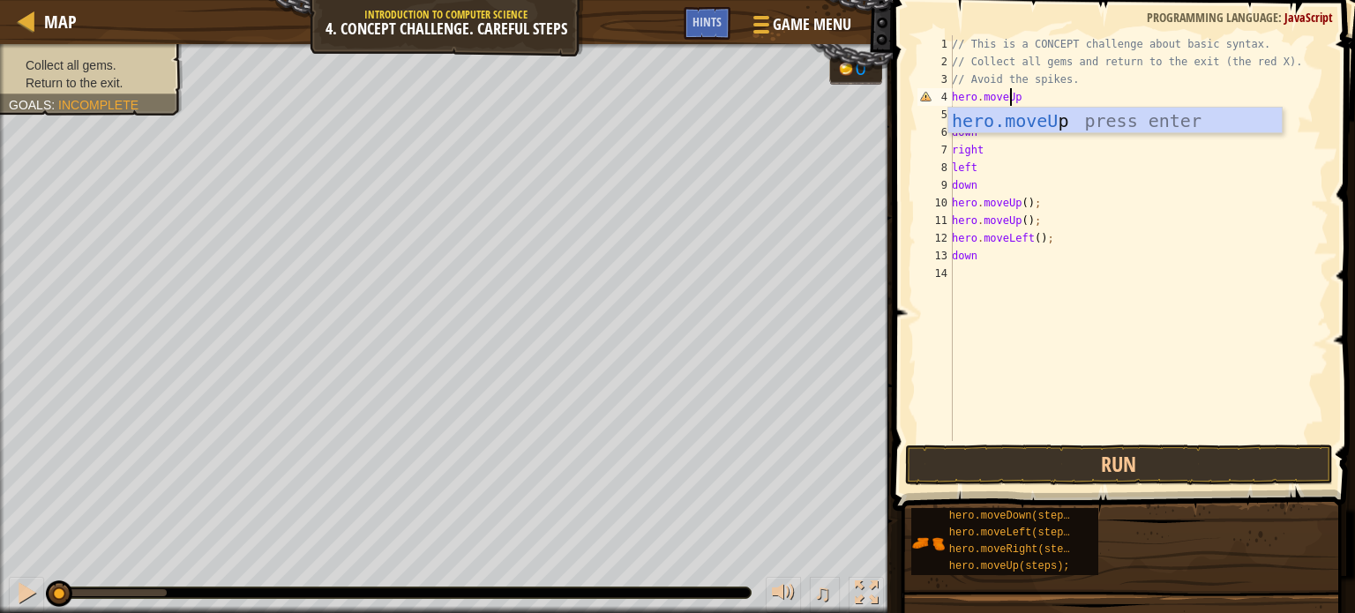
scroll to position [8, 4]
click at [1016, 114] on div "hero.moveU p press enter" at bounding box center [1116, 147] width 334 height 79
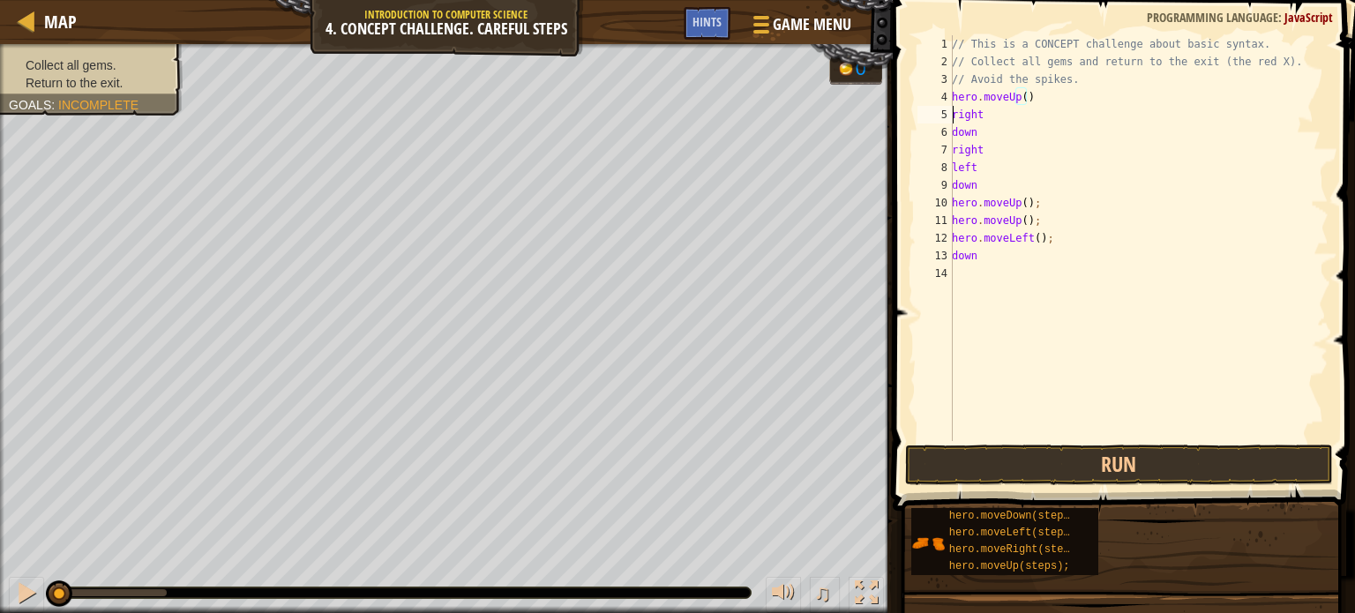
click at [955, 109] on div "// This is a CONCEPT challenge about basic syntax. // Collect all gems and retu…" at bounding box center [1139, 255] width 380 height 441
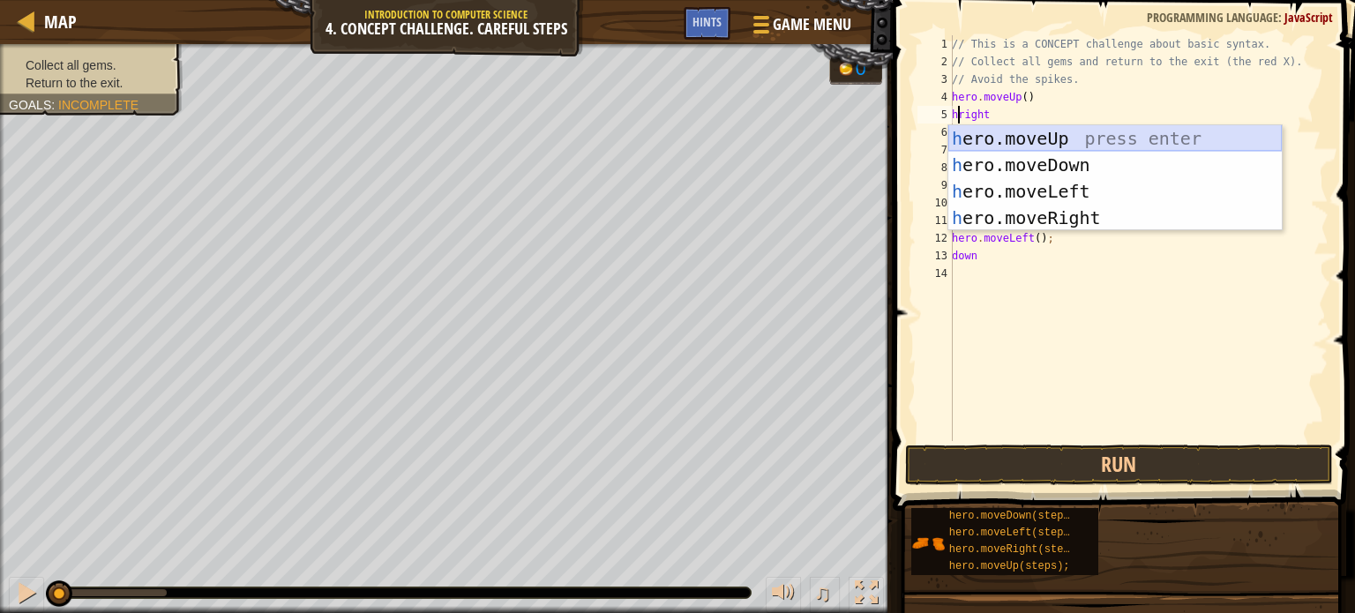
click at [1014, 137] on div "h ero.moveUp press enter h ero.moveDown press enter h ero.moveLeft press enter …" at bounding box center [1116, 204] width 334 height 159
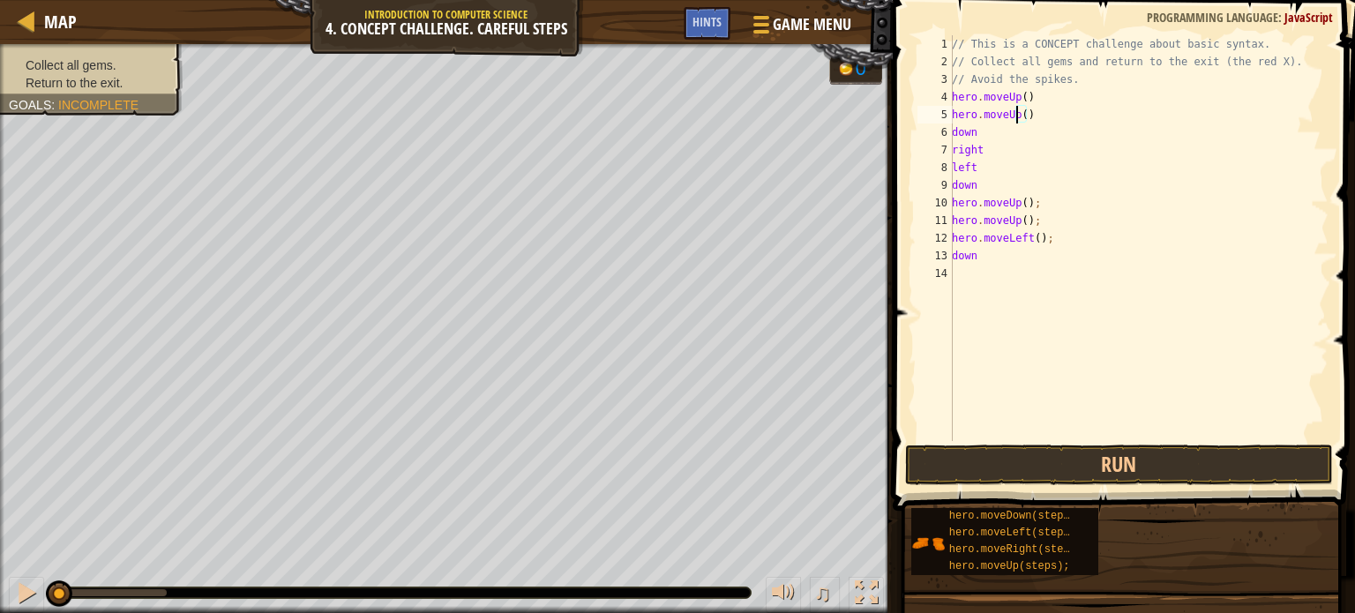
click at [1016, 119] on div "// This is a CONCEPT challenge about basic syntax. // Collect all gems and retu…" at bounding box center [1139, 255] width 380 height 441
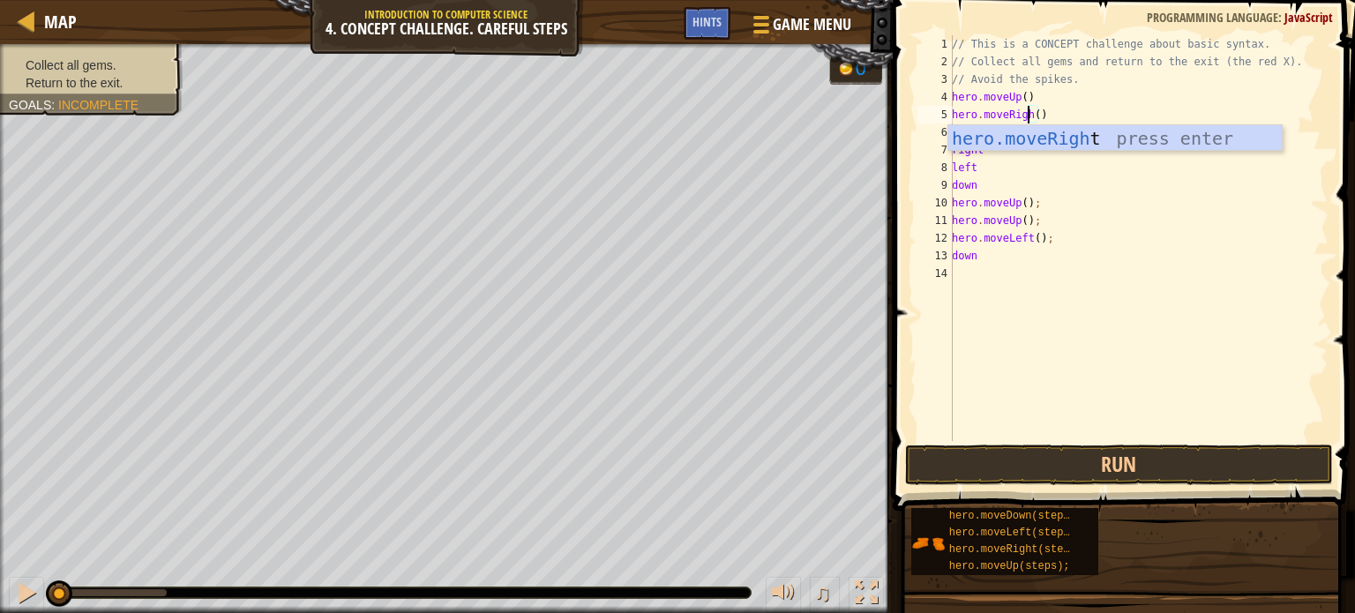
scroll to position [8, 6]
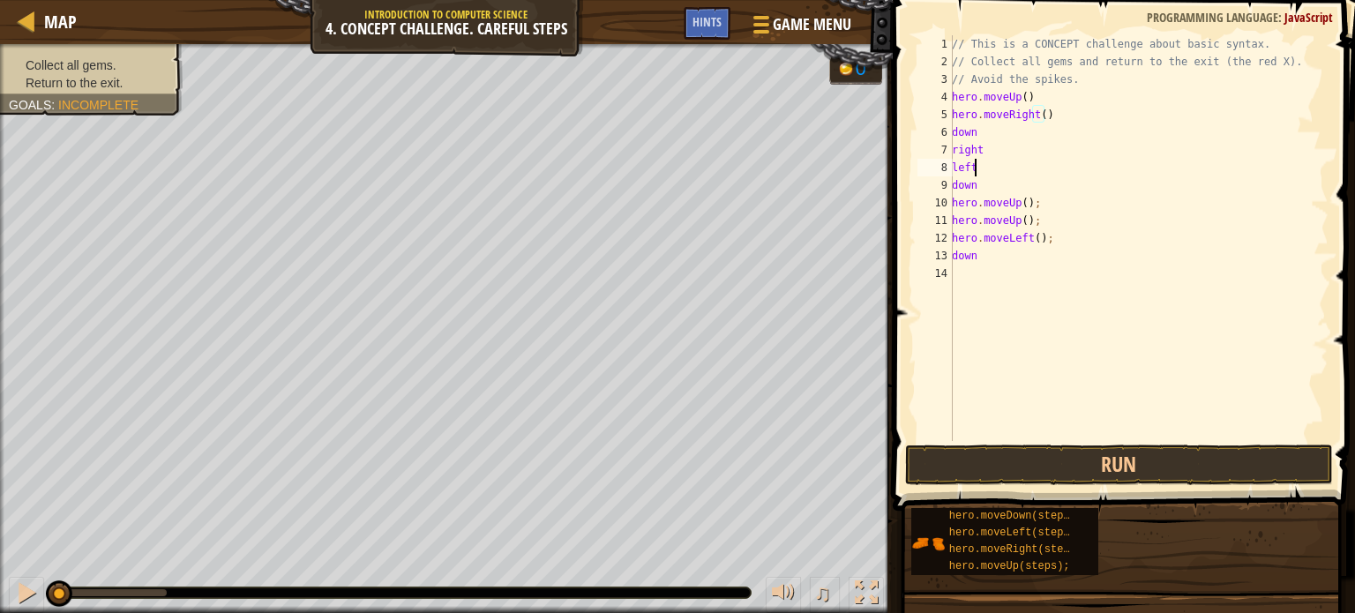
click at [1035, 176] on div "// This is a CONCEPT challenge about basic syntax. // Collect all gems and retu…" at bounding box center [1139, 255] width 380 height 441
click at [980, 128] on div "// This is a CONCEPT challenge about basic syntax. // Collect all gems and retu…" at bounding box center [1139, 255] width 380 height 441
click at [955, 130] on div "// This is a CONCEPT challenge about basic syntax. // Collect all gems and retu…" at bounding box center [1139, 255] width 380 height 441
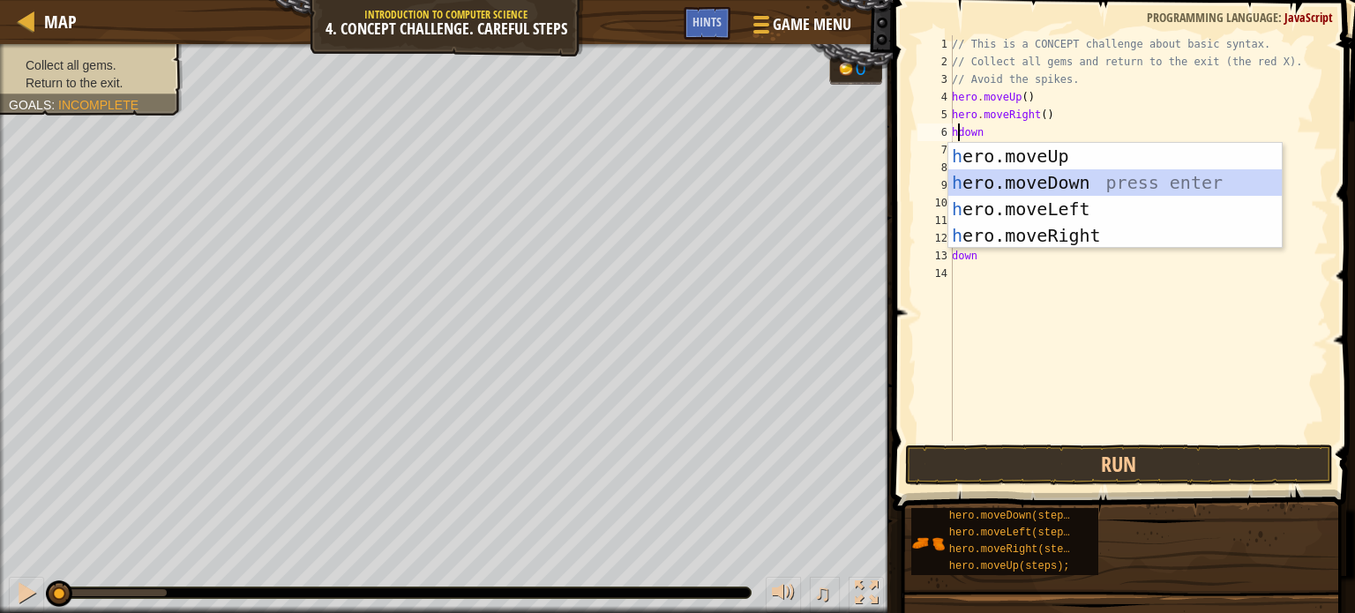
click at [1001, 187] on div "h ero.moveUp press enter h ero.moveDown press enter h ero.moveLeft press enter …" at bounding box center [1116, 222] width 334 height 159
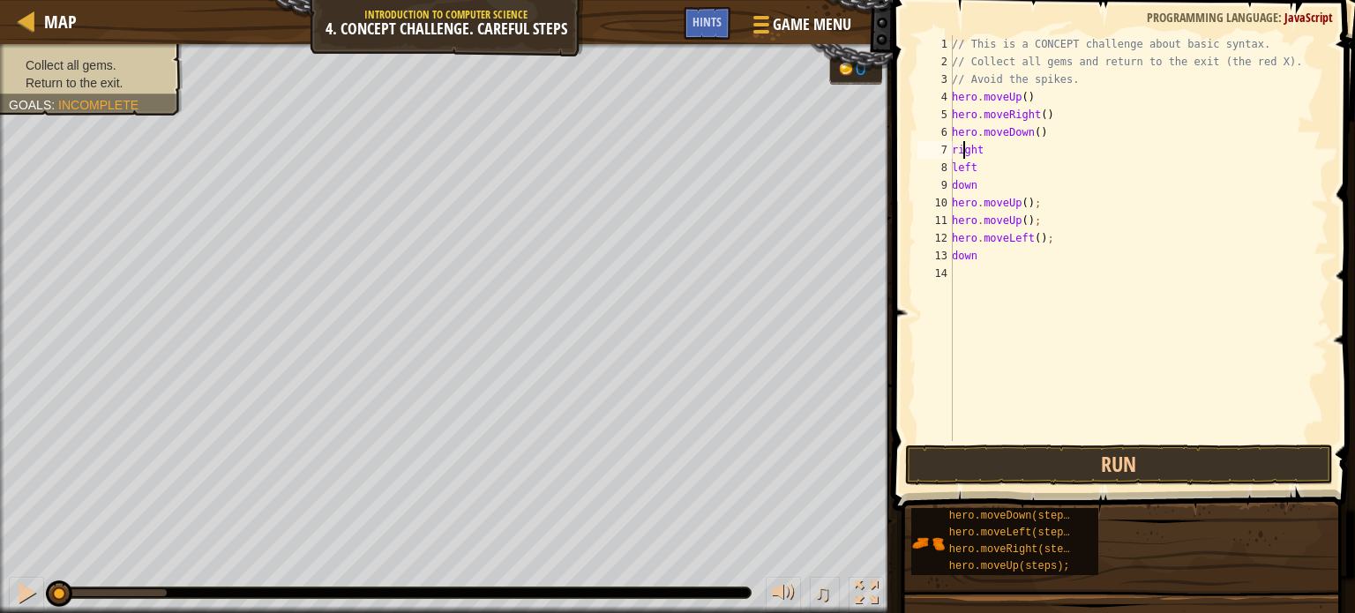
click at [965, 152] on div "// This is a CONCEPT challenge about basic syntax. // Collect all gems and retu…" at bounding box center [1139, 255] width 380 height 441
click at [959, 160] on div "// This is a CONCEPT challenge about basic syntax. // Collect all gems and retu…" at bounding box center [1139, 255] width 380 height 441
click at [955, 140] on div "// This is a CONCEPT challenge about basic syntax. // Collect all gems and retu…" at bounding box center [1139, 255] width 380 height 441
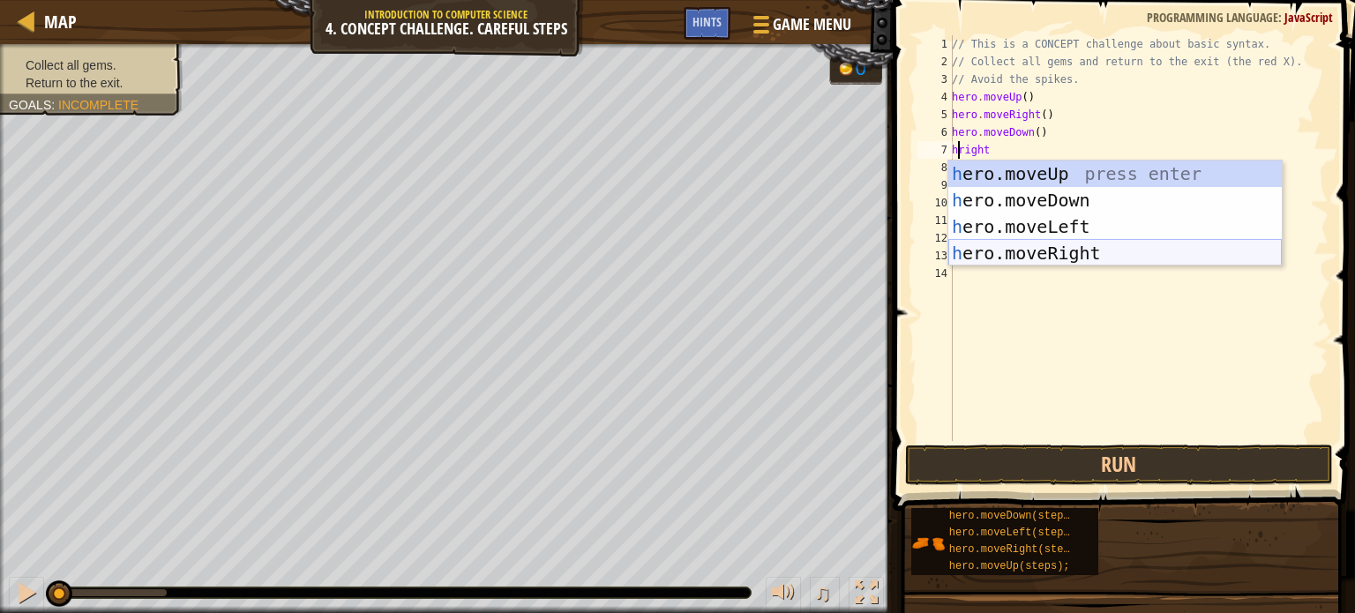
click at [1072, 250] on div "h ero.moveUp press enter h ero.moveDown press enter h ero.moveLeft press enter …" at bounding box center [1116, 240] width 334 height 159
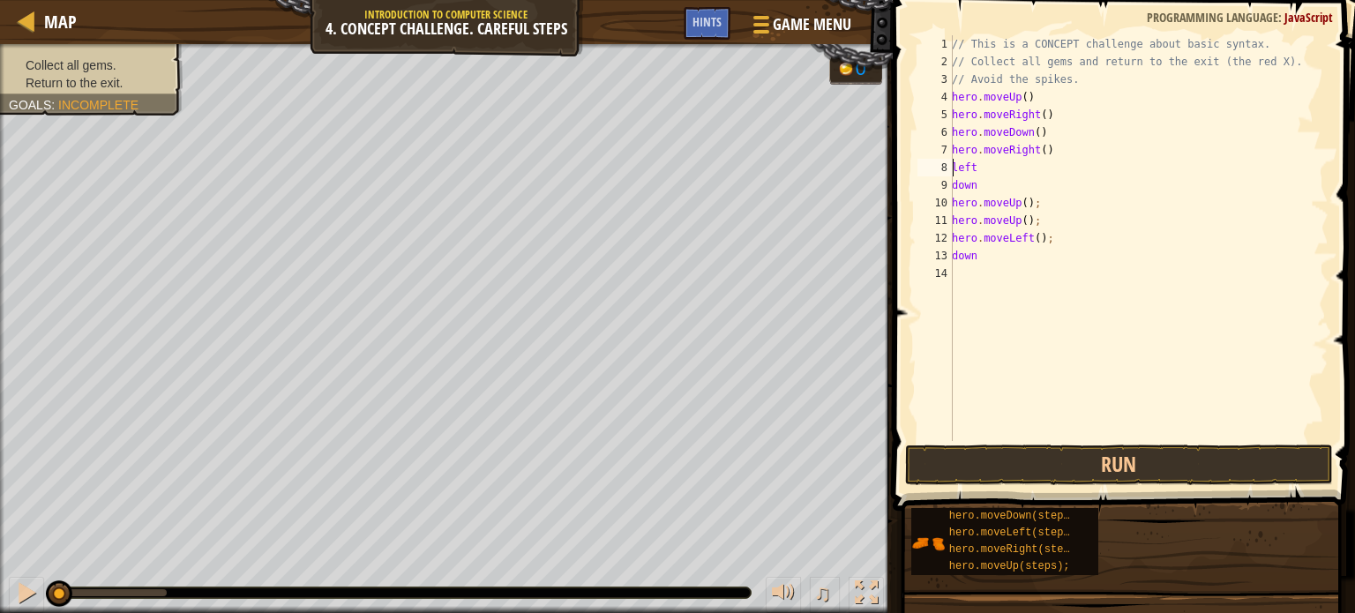
click at [955, 165] on div "// This is a CONCEPT challenge about basic syntax. // Collect all gems and retu…" at bounding box center [1139, 255] width 380 height 441
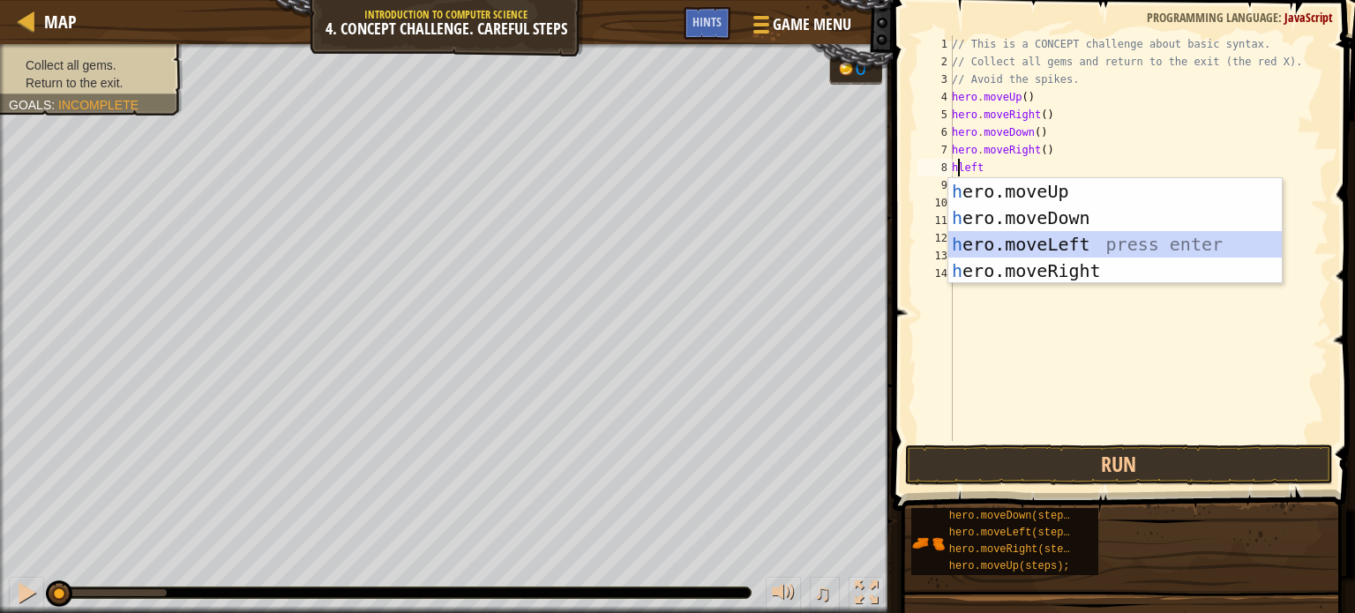
click at [1002, 239] on div "h ero.moveUp press enter h ero.moveDown press enter h ero.moveLeft press enter …" at bounding box center [1116, 257] width 334 height 159
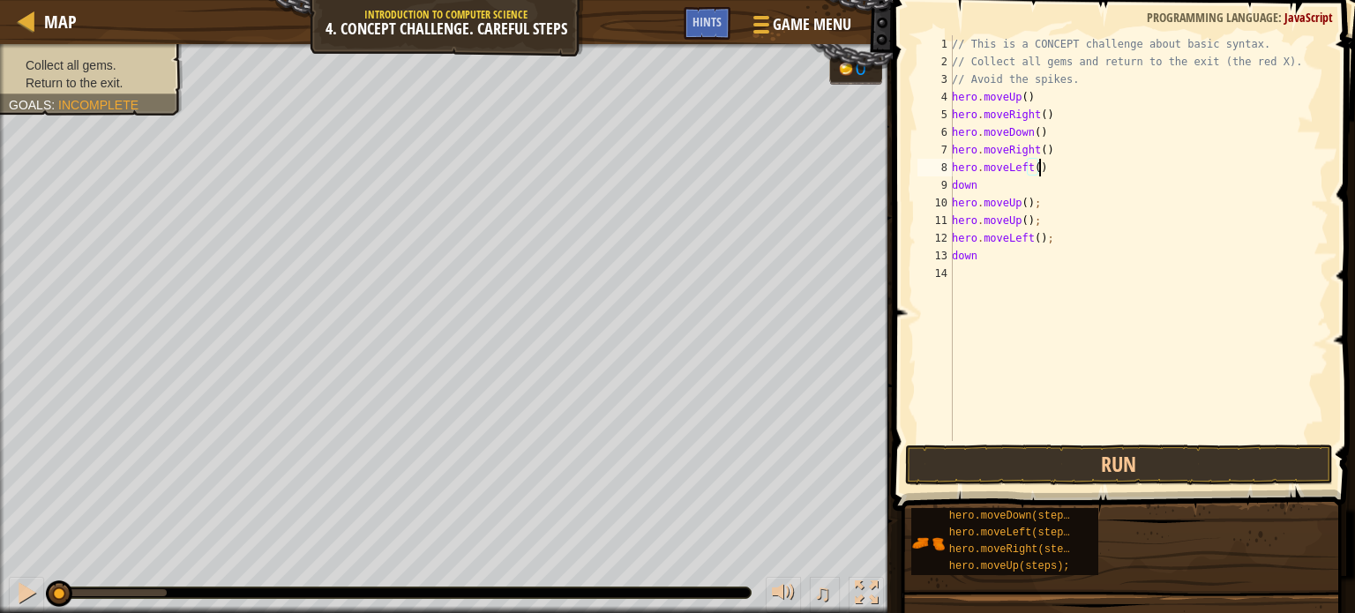
click at [953, 185] on div "// This is a CONCEPT challenge about basic syntax. // Collect all gems and retu…" at bounding box center [1139, 255] width 380 height 441
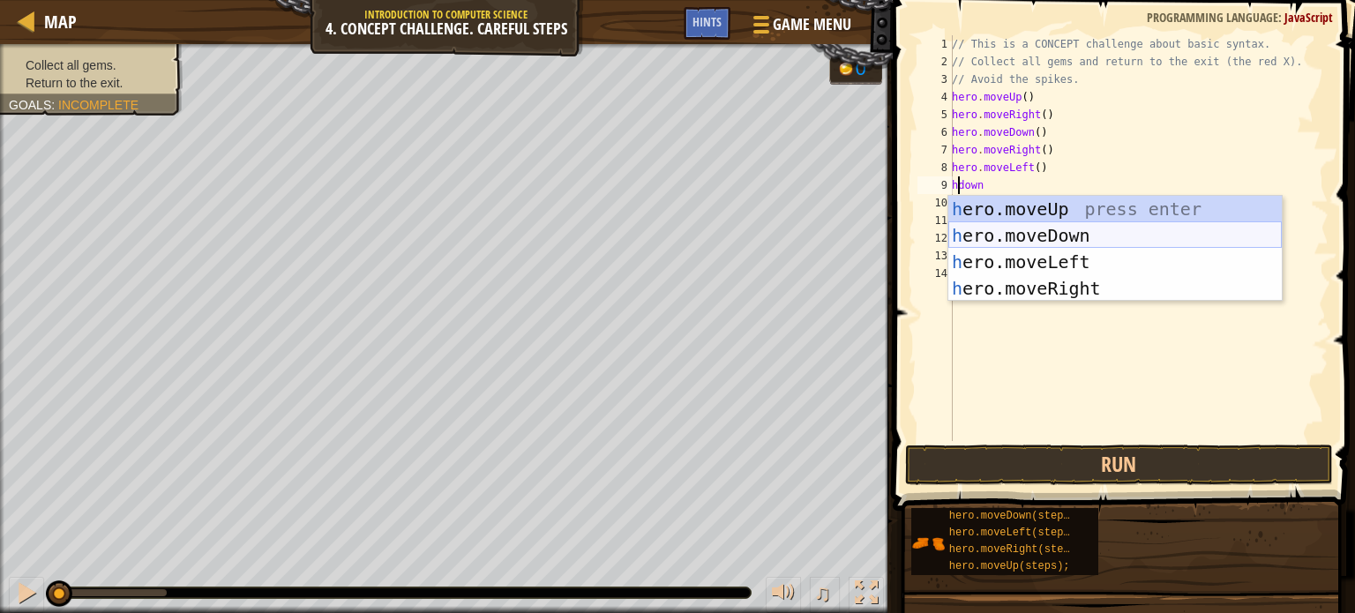
click at [991, 238] on div "h ero.moveUp press enter h ero.moveDown press enter h ero.moveLeft press enter …" at bounding box center [1116, 275] width 334 height 159
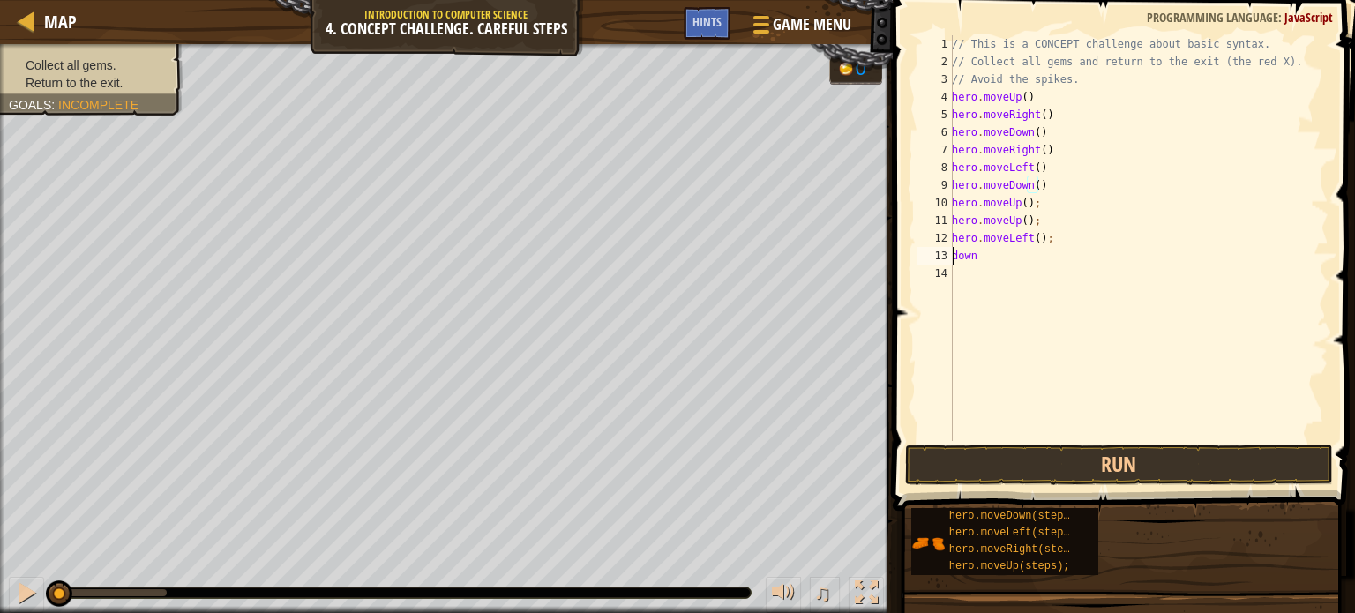
click at [955, 251] on div "// This is a CONCEPT challenge about basic syntax. // Collect all gems and retu…" at bounding box center [1139, 255] width 380 height 441
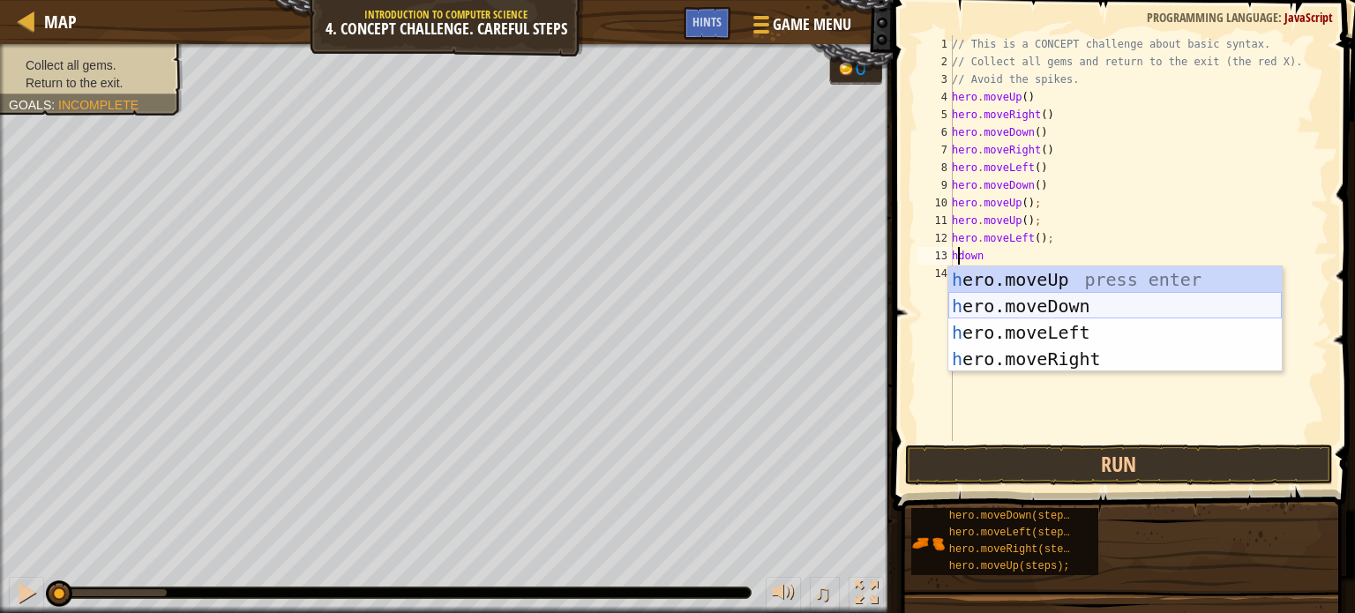
click at [992, 296] on div "h ero.moveUp press enter h ero.moveDown press enter h ero.moveLeft press enter …" at bounding box center [1116, 346] width 334 height 159
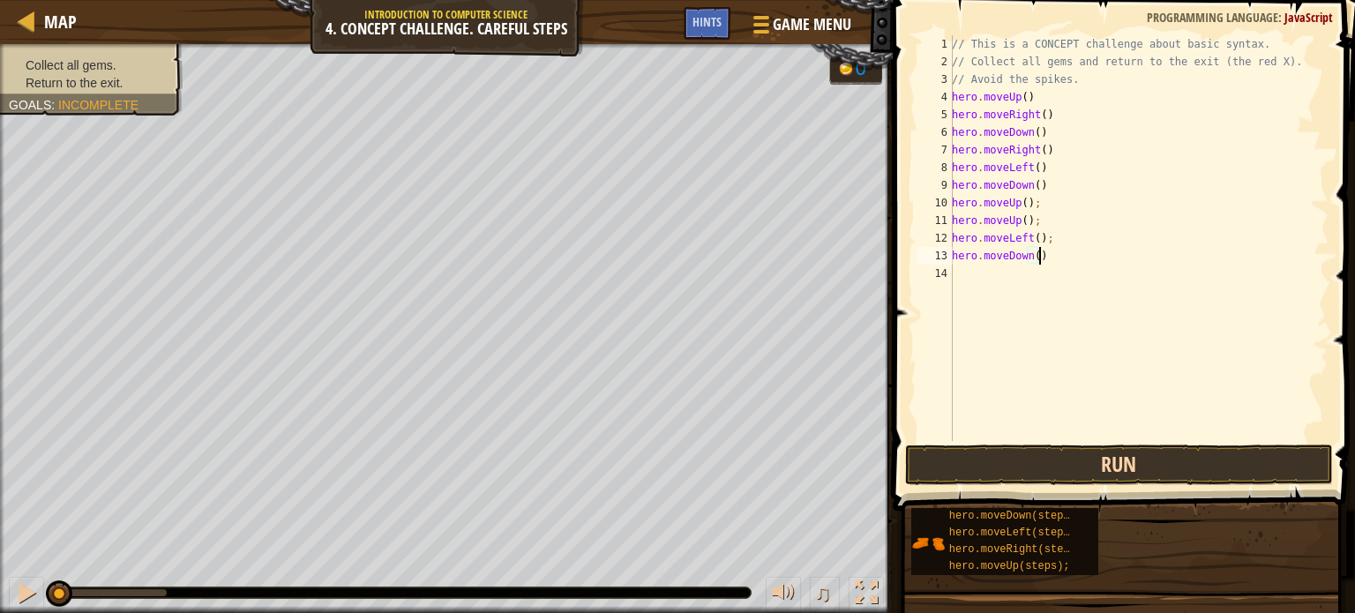
type textarea "hero.moveDown()"
click at [1077, 473] on button "Run" at bounding box center [1119, 465] width 428 height 41
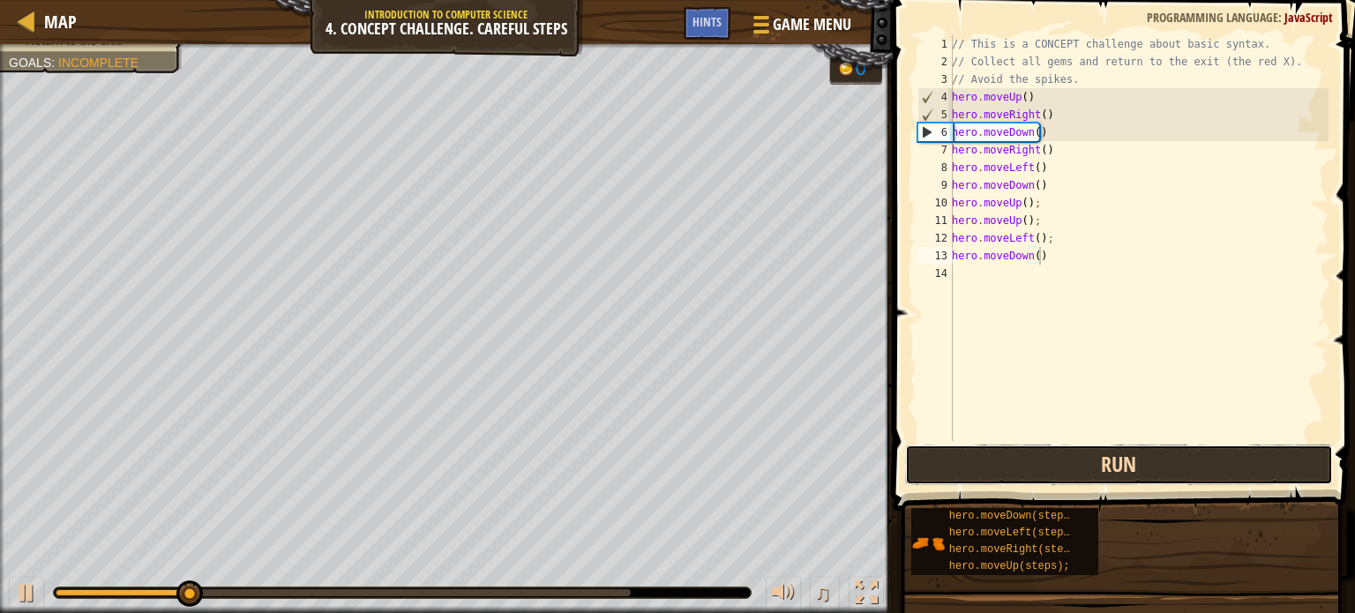
click at [1064, 456] on button "Run" at bounding box center [1119, 465] width 428 height 41
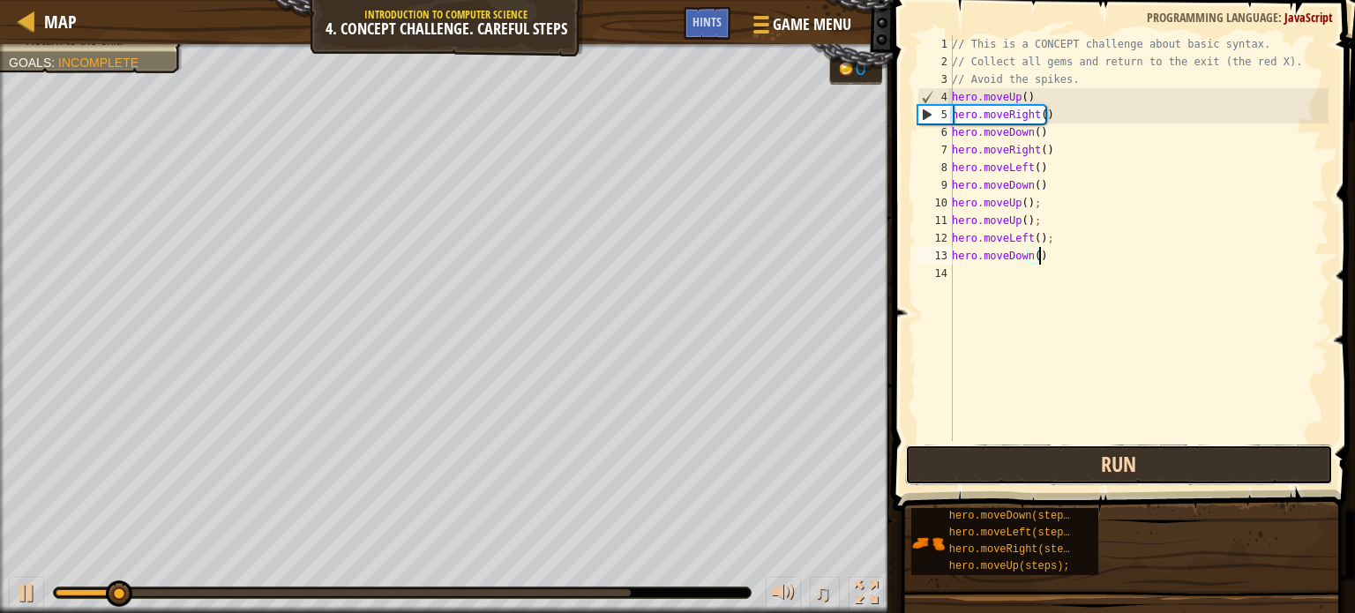
click at [1064, 456] on button "Run" at bounding box center [1119, 465] width 428 height 41
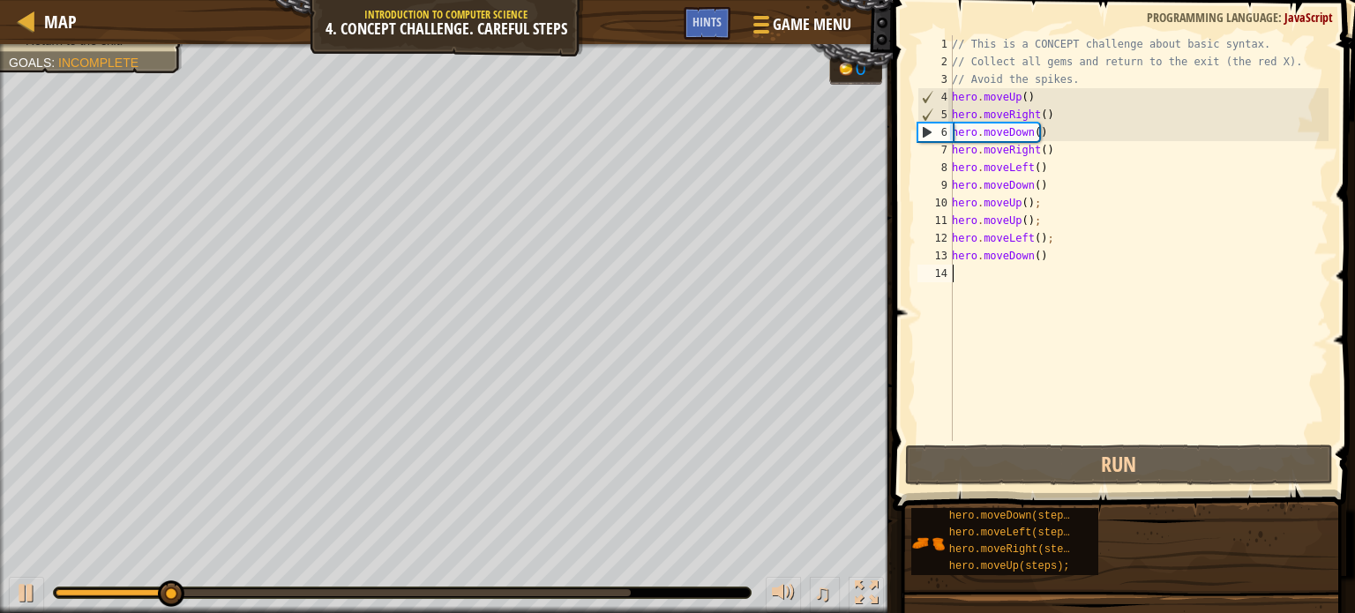
click at [1070, 266] on div "// This is a CONCEPT challenge about basic syntax. // Collect all gems and retu…" at bounding box center [1139, 255] width 380 height 441
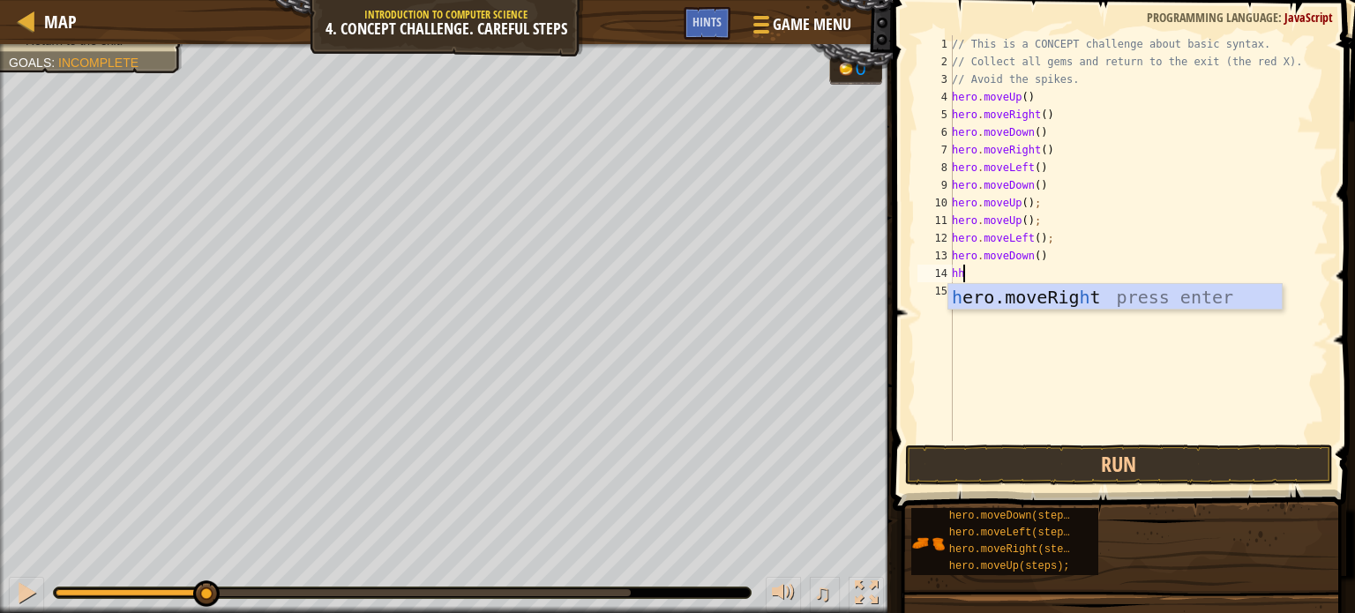
type textarea "h"
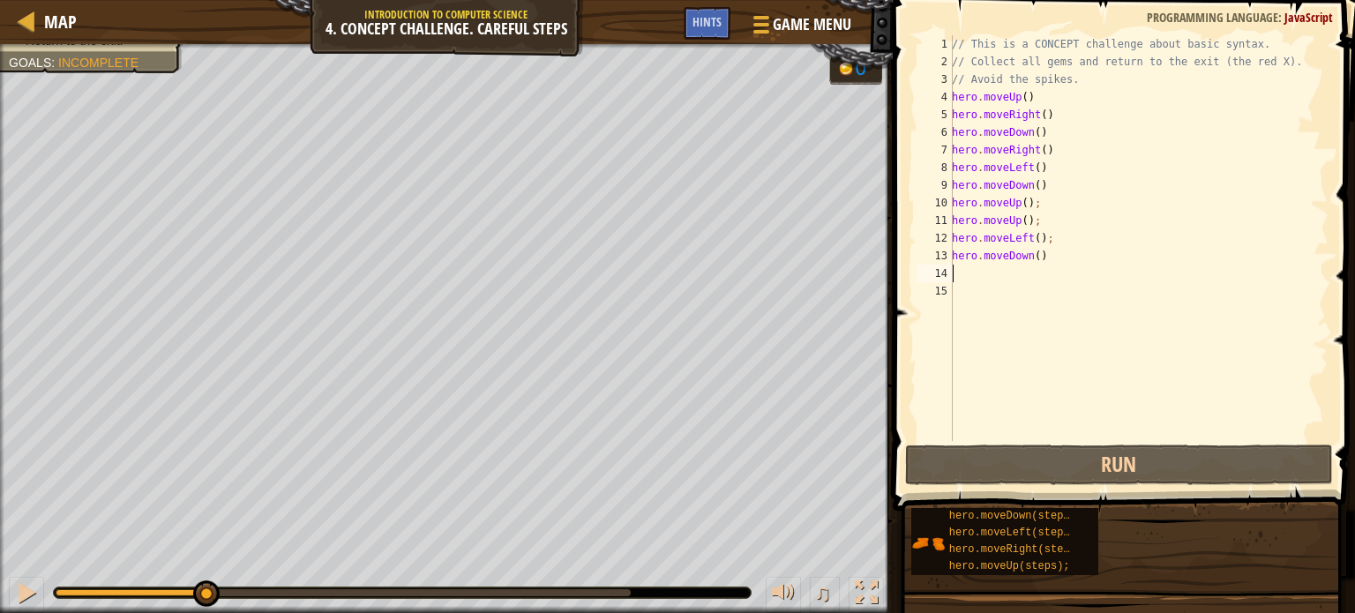
type textarea "hero.moveDown()"
click at [986, 284] on div "// This is a CONCEPT challenge about basic syntax. // Collect all gems and retu…" at bounding box center [1139, 255] width 380 height 441
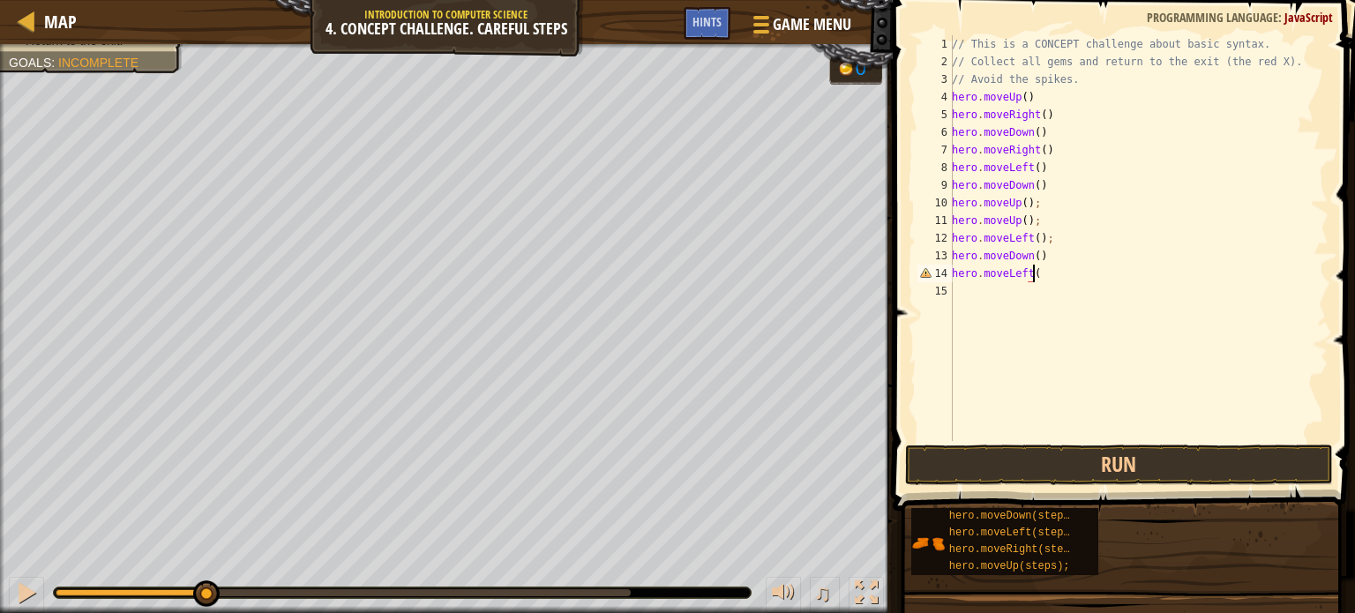
scroll to position [8, 6]
click at [1060, 100] on div "// This is a CONCEPT challenge about basic syntax. // Collect all gems and retu…" at bounding box center [1139, 255] width 380 height 441
type textarea "hero.moveDown();"
click at [957, 458] on button "Run" at bounding box center [1119, 465] width 428 height 41
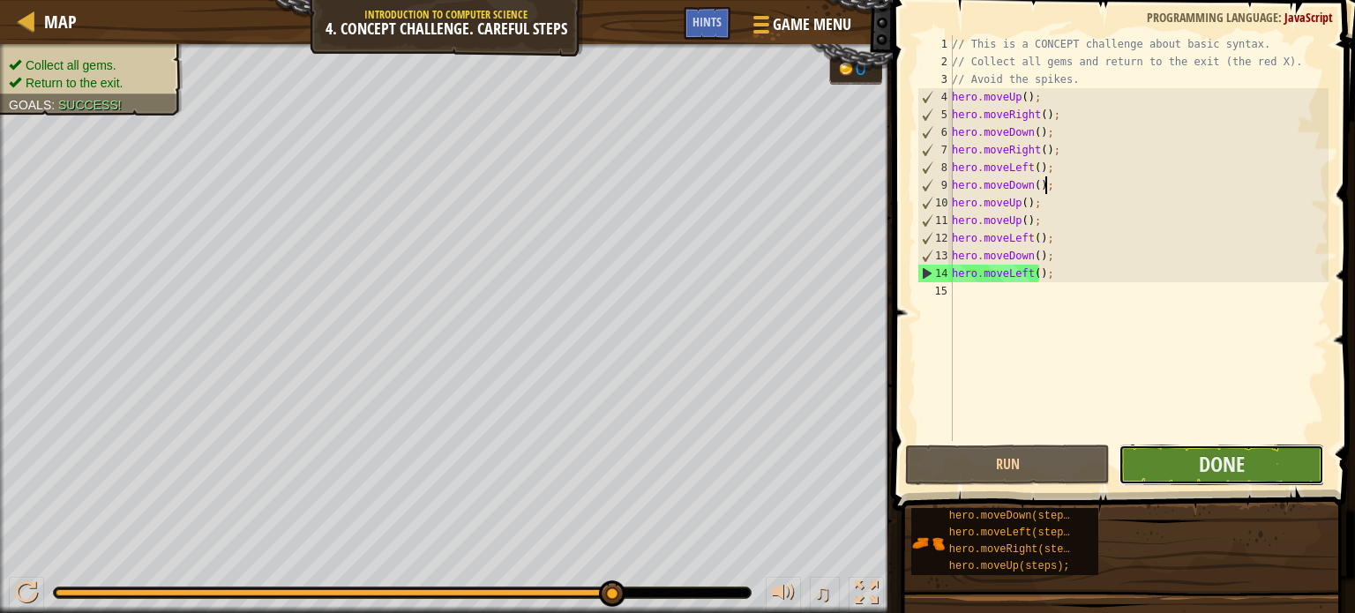
click at [1189, 448] on button "Done" at bounding box center [1222, 465] width 206 height 41
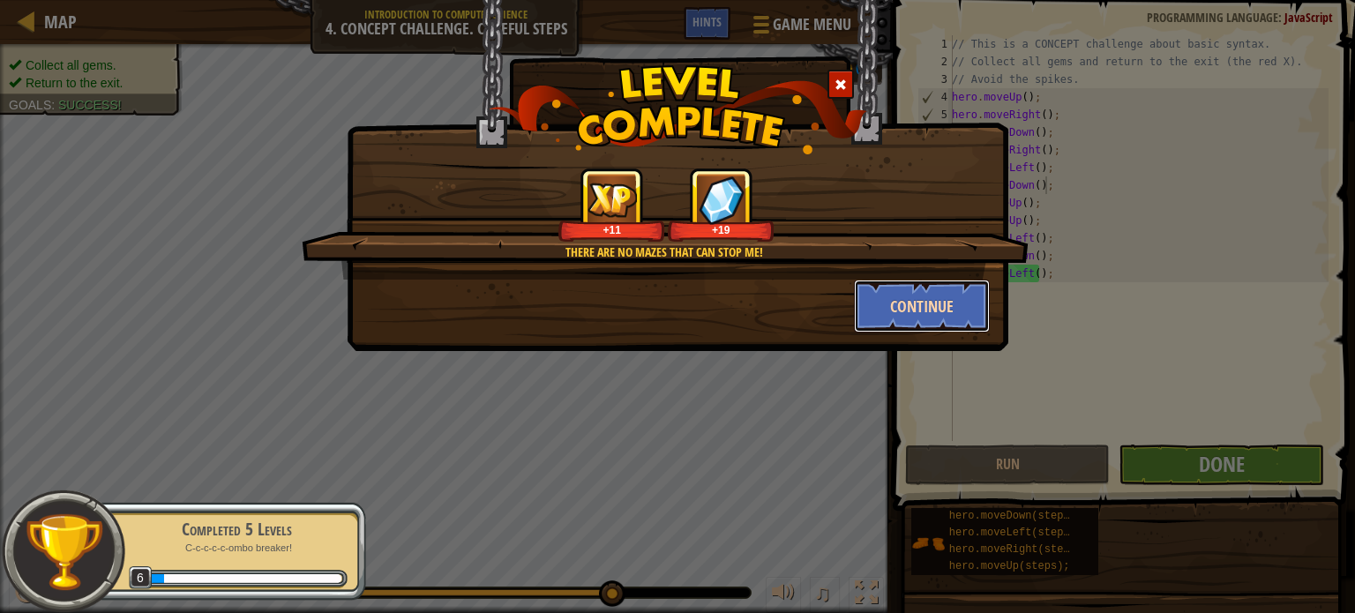
click at [900, 296] on button "Continue" at bounding box center [922, 306] width 137 height 53
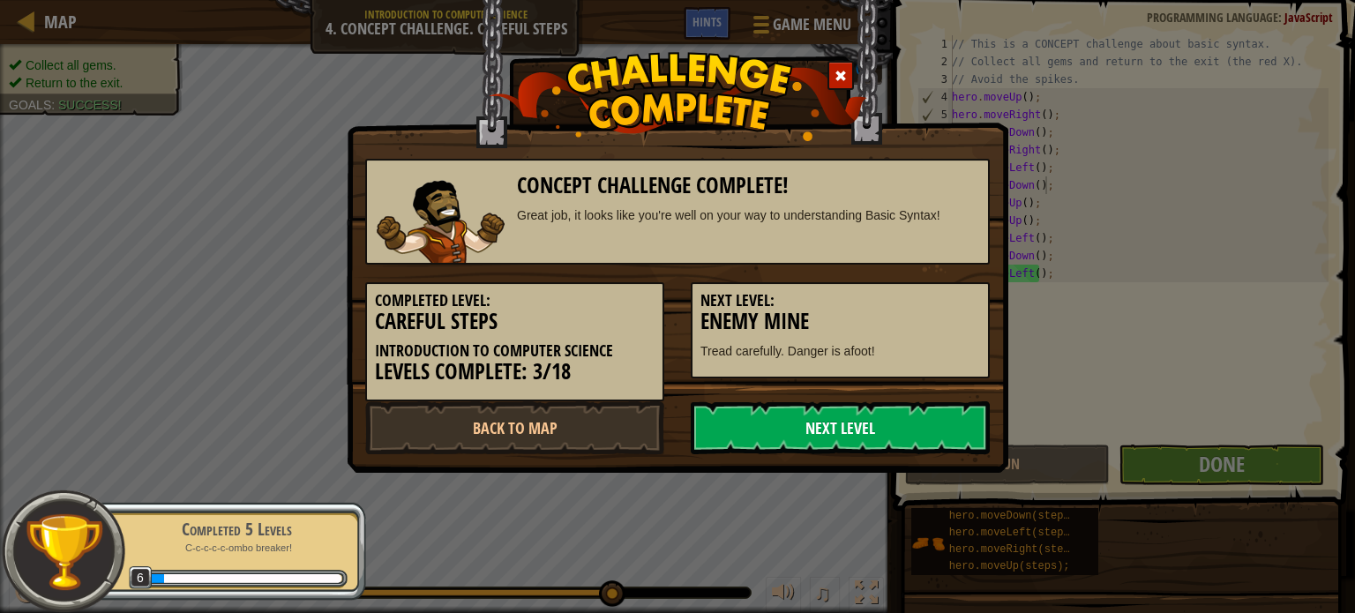
click at [792, 427] on link "Next Level" at bounding box center [840, 428] width 299 height 53
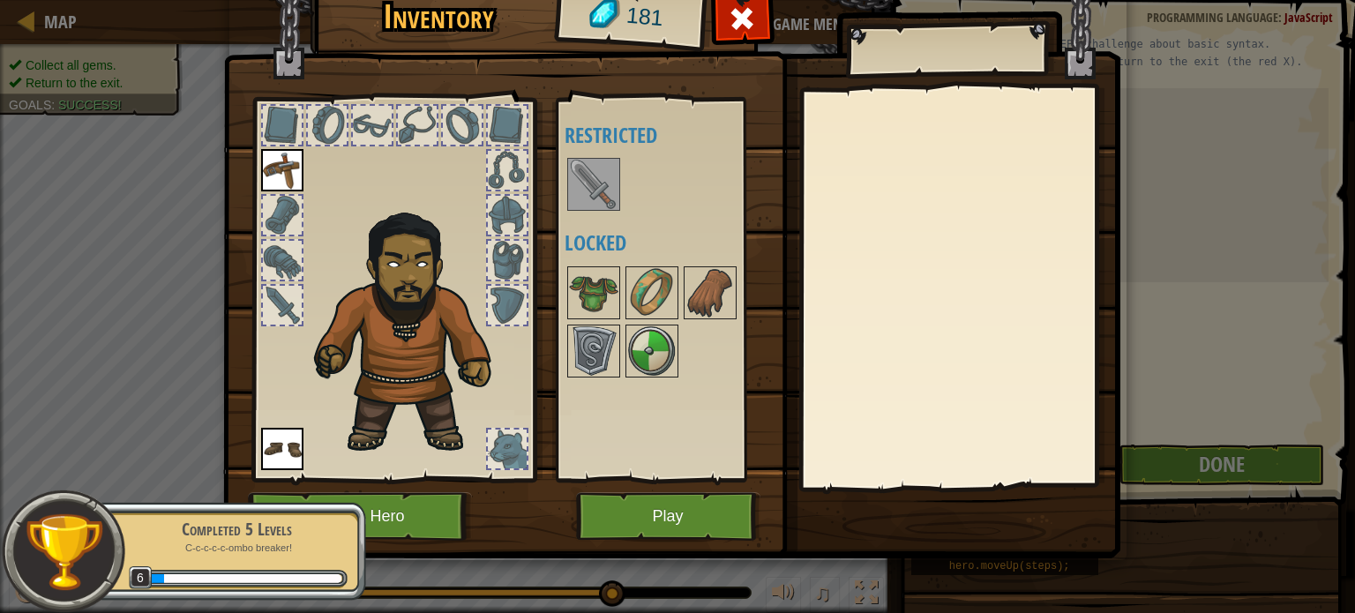
click at [597, 199] on img at bounding box center [593, 184] width 49 height 49
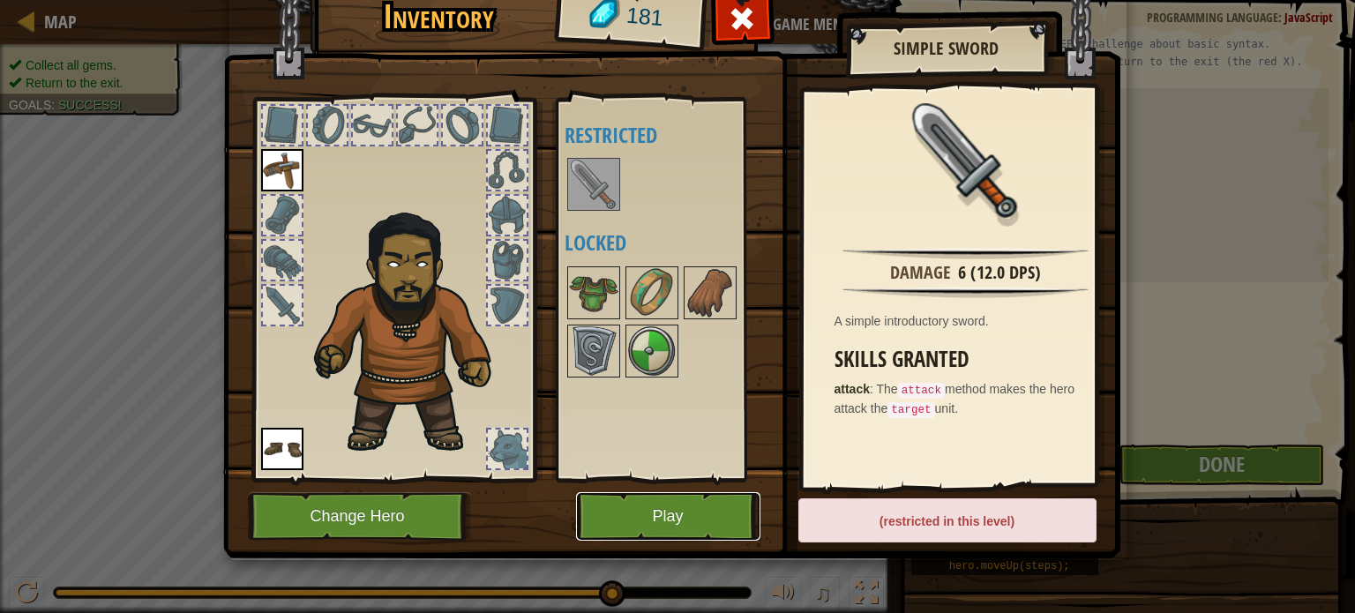
click at [702, 512] on button "Play" at bounding box center [668, 516] width 184 height 49
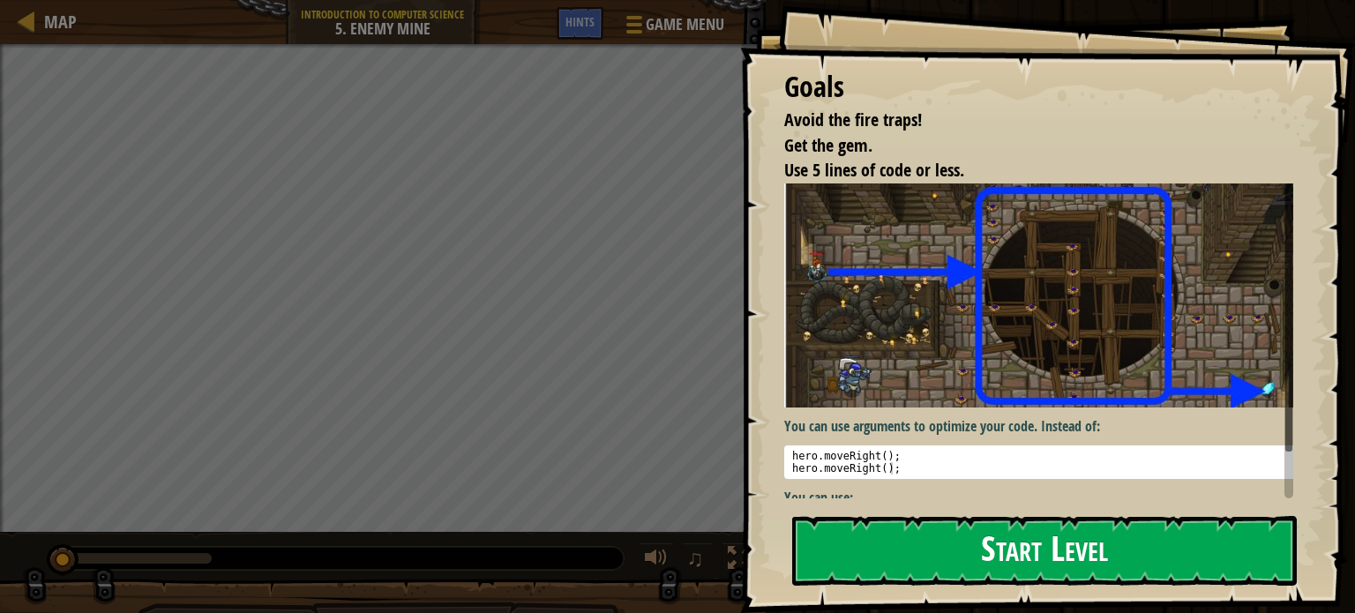
click at [801, 552] on button "Start Level" at bounding box center [1044, 551] width 505 height 70
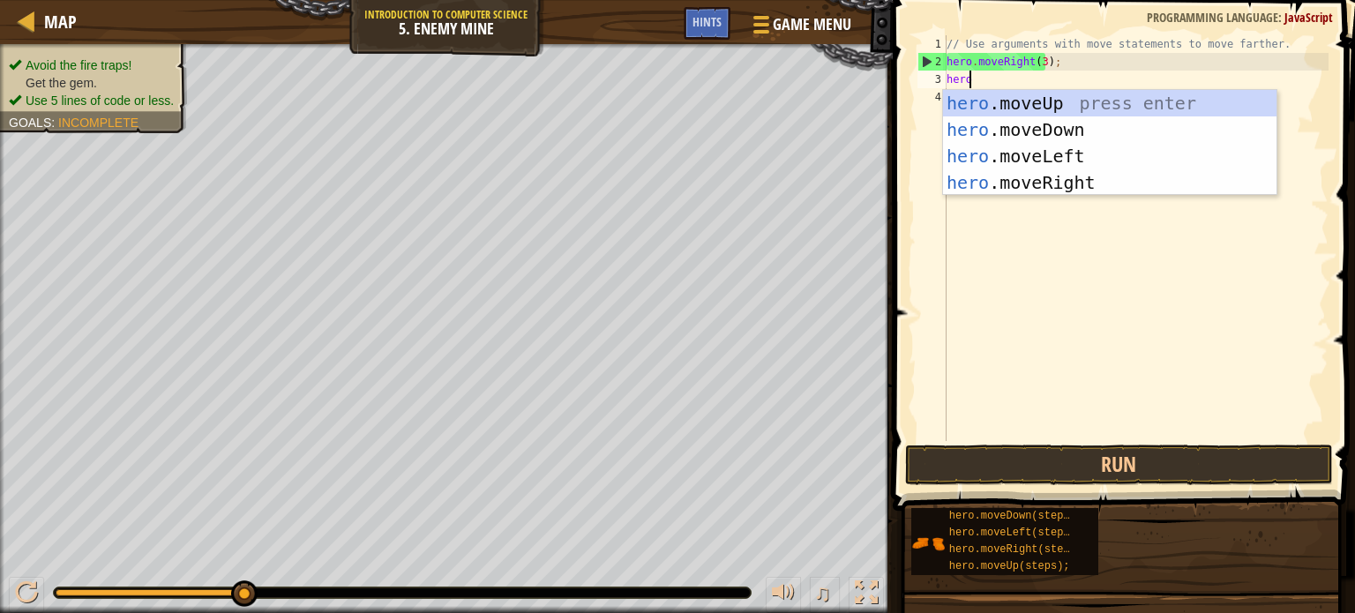
scroll to position [8, 1]
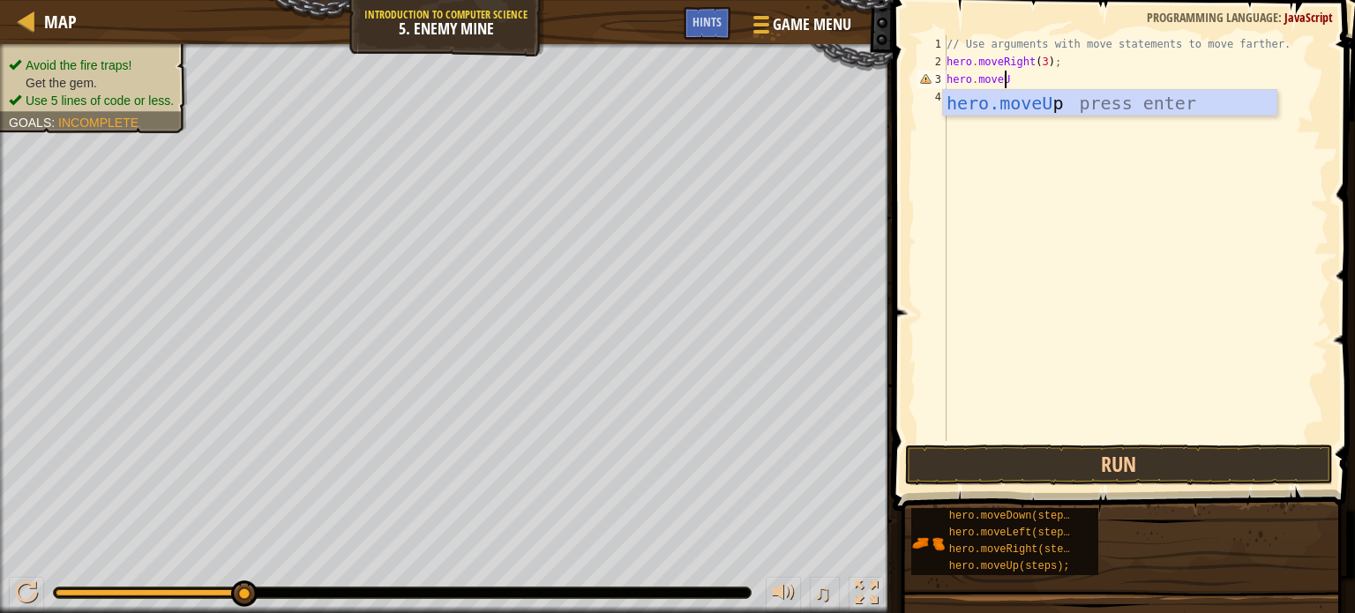
type textarea "hero.moveUp"
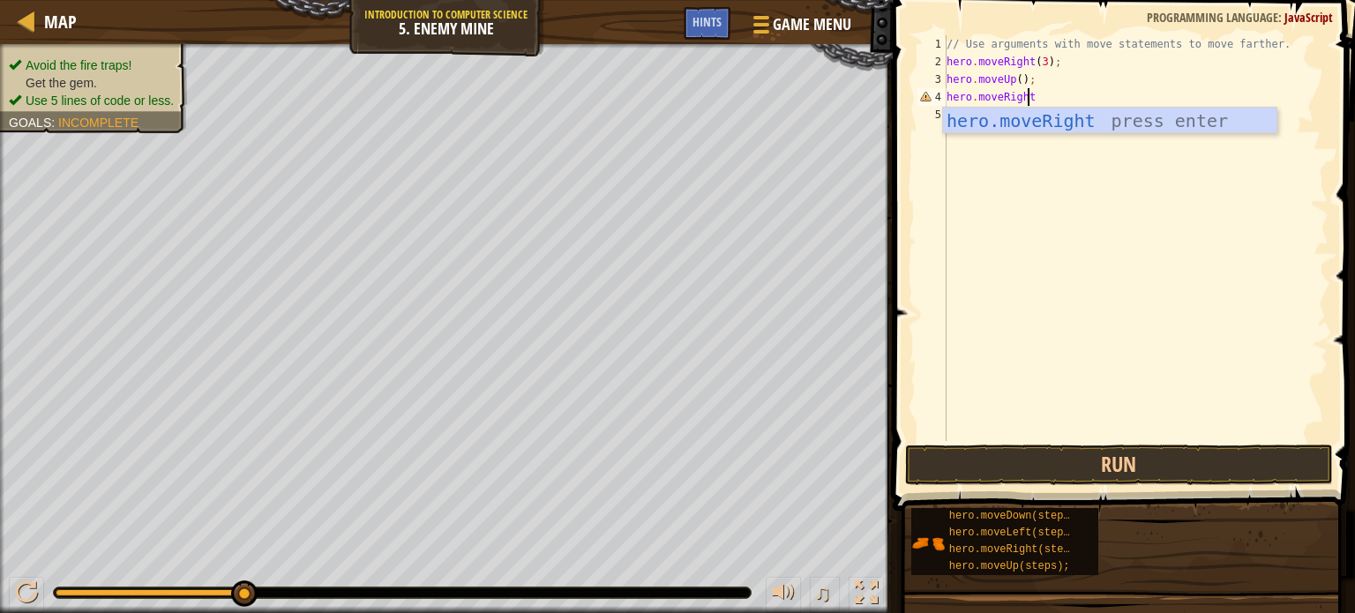
scroll to position [8, 6]
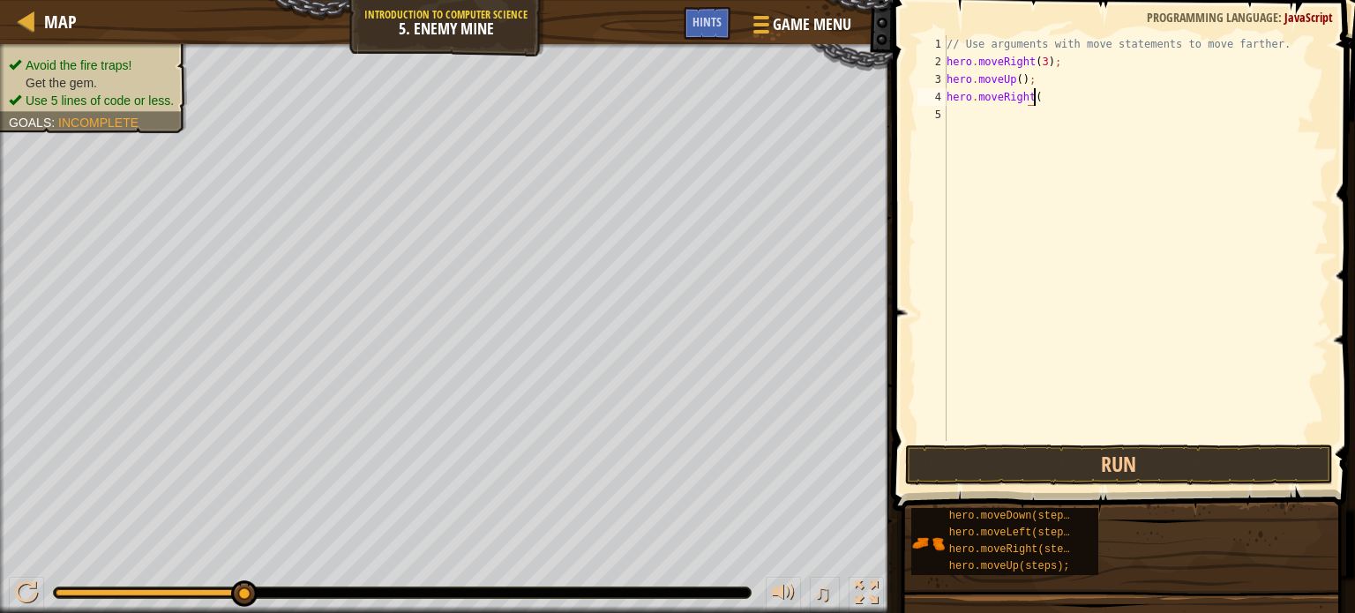
type textarea "hero.moveRight()"
type textarea "hero.moveDown(3)"
type textarea "hero.moveRight(2)"
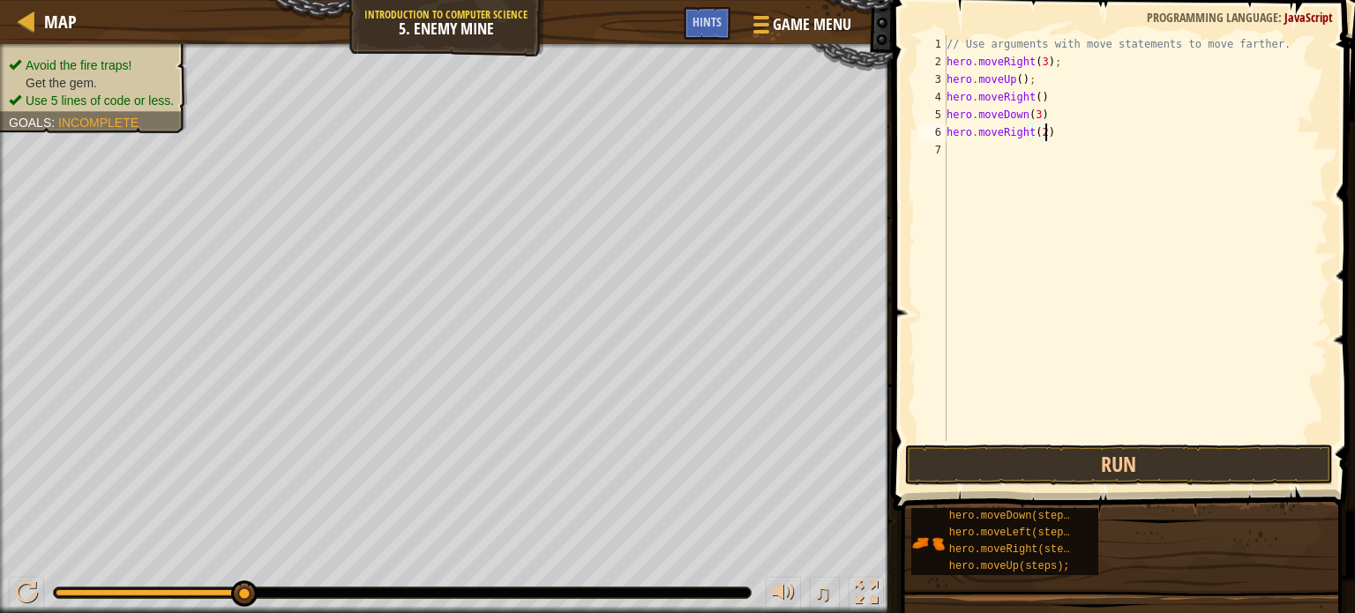
click at [1003, 153] on div "// Use arguments with move statements to move farther. hero . moveRight ( 3 ) ;…" at bounding box center [1136, 255] width 386 height 441
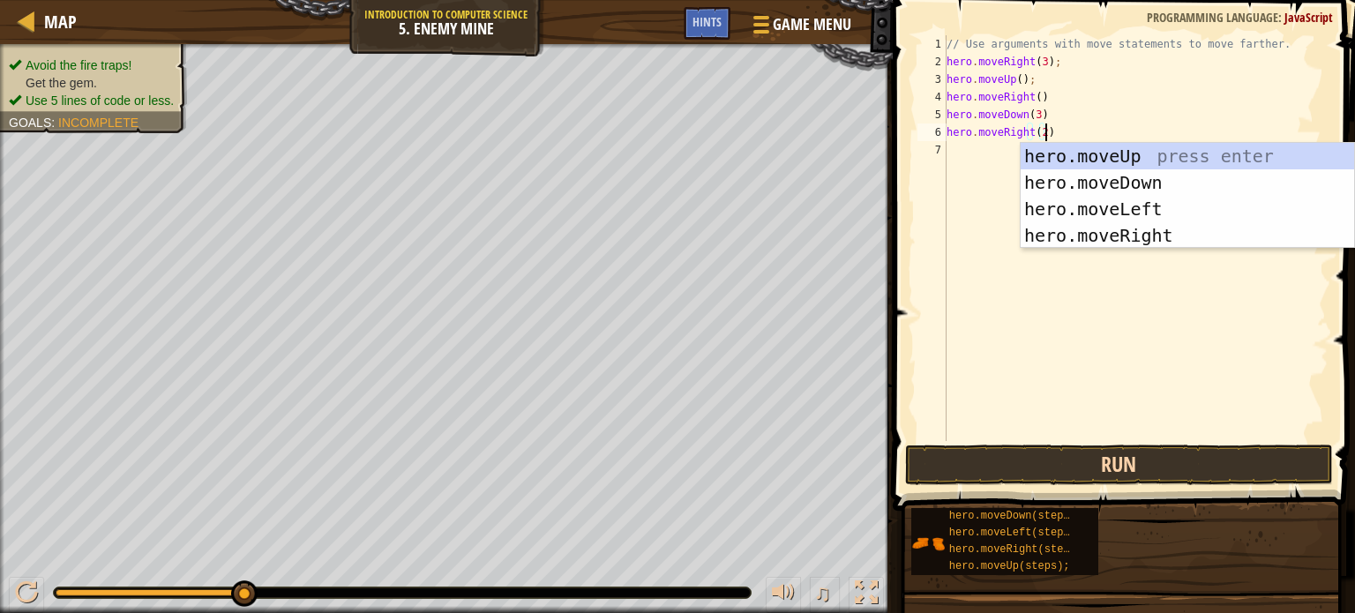
type textarea "hero.moveRight(2)"
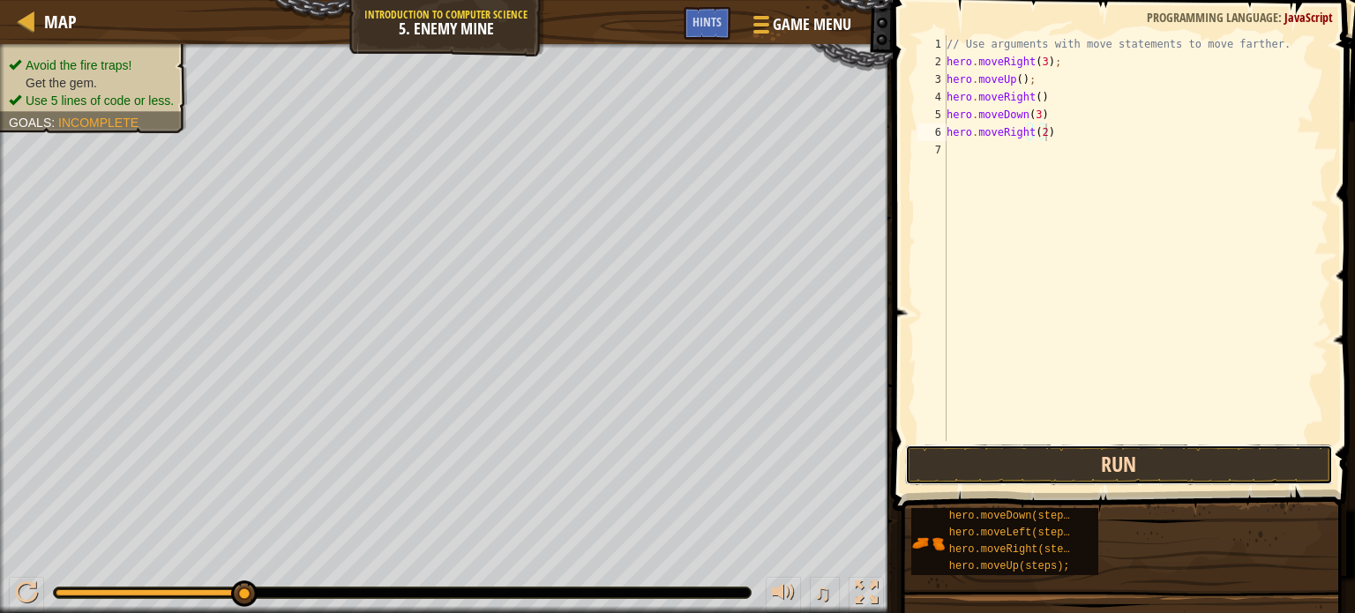
click at [966, 472] on button "Run" at bounding box center [1119, 465] width 428 height 41
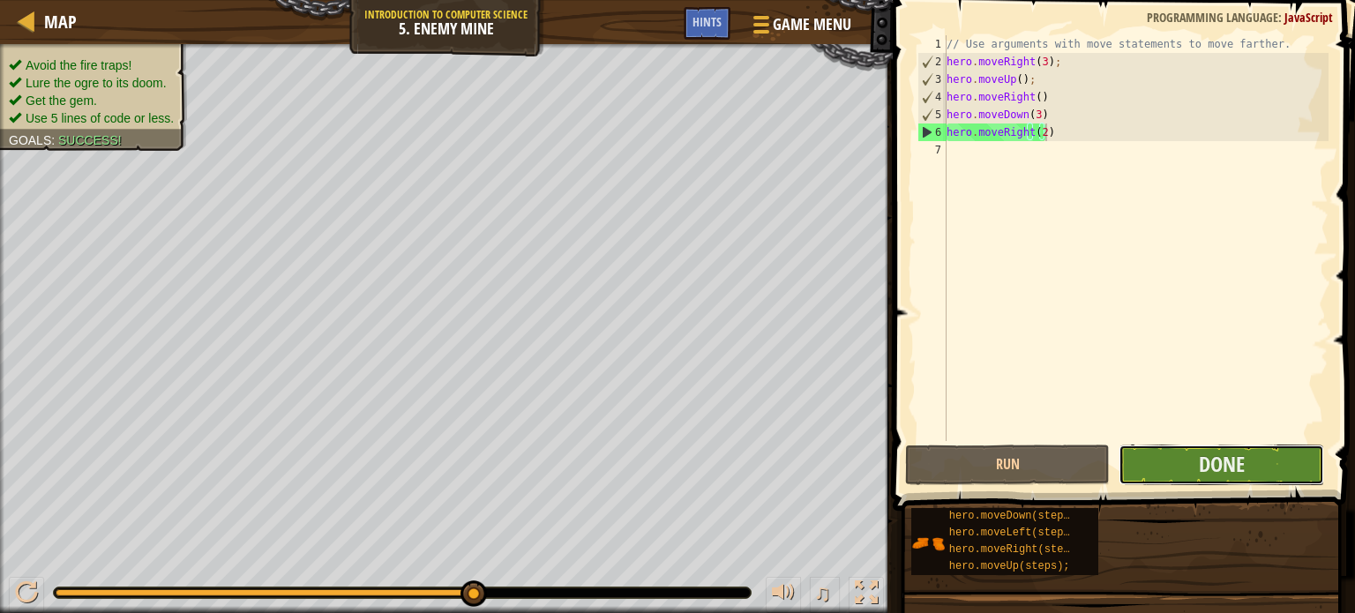
click at [1144, 456] on button "Done" at bounding box center [1222, 465] width 206 height 41
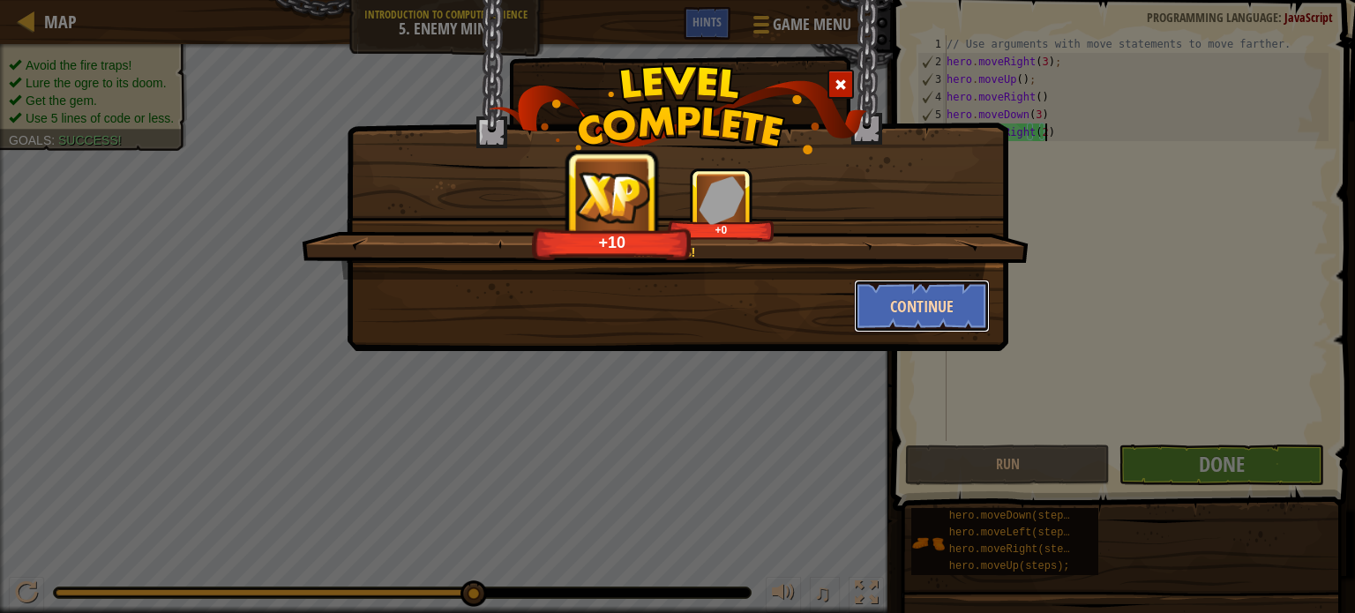
click at [875, 303] on button "Continue" at bounding box center [922, 306] width 137 height 53
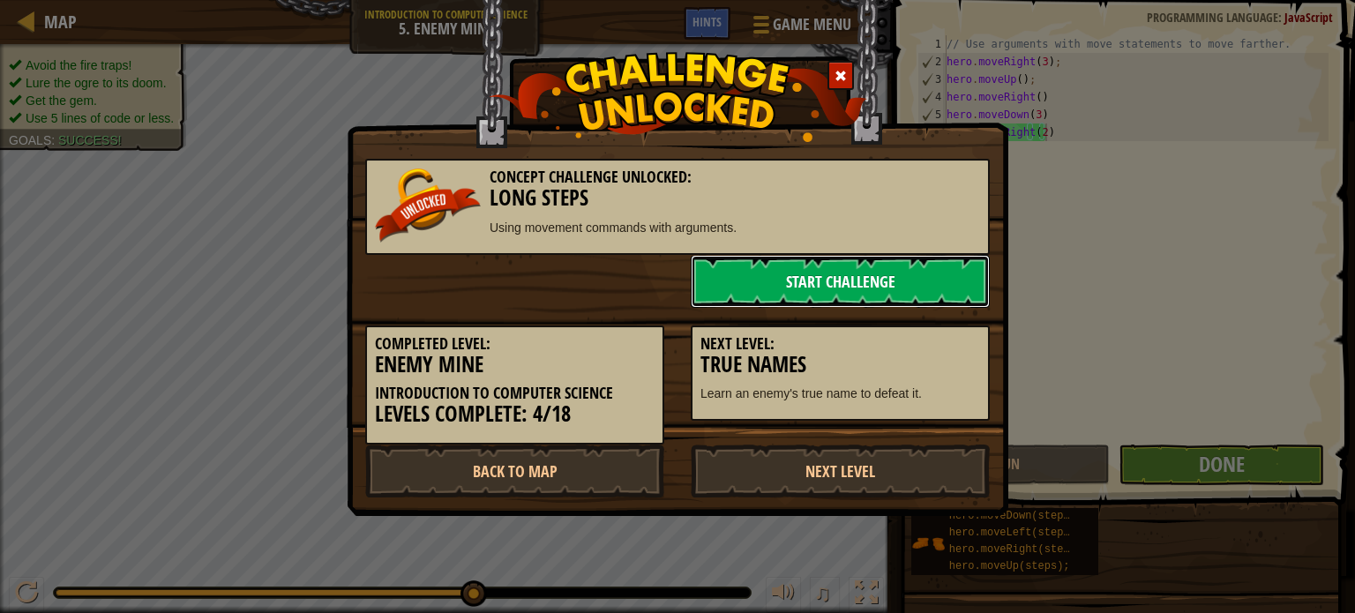
click at [841, 278] on link "Start Challenge" at bounding box center [840, 281] width 299 height 53
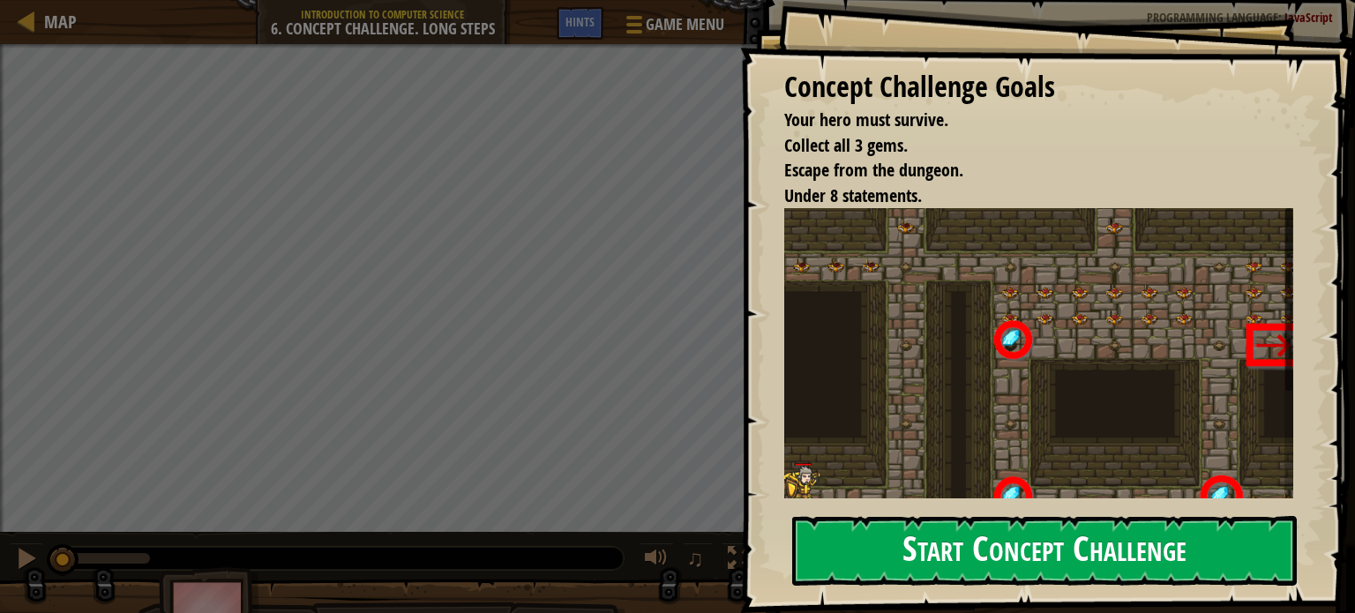
click at [905, 533] on button "Start Concept Challenge" at bounding box center [1044, 551] width 505 height 70
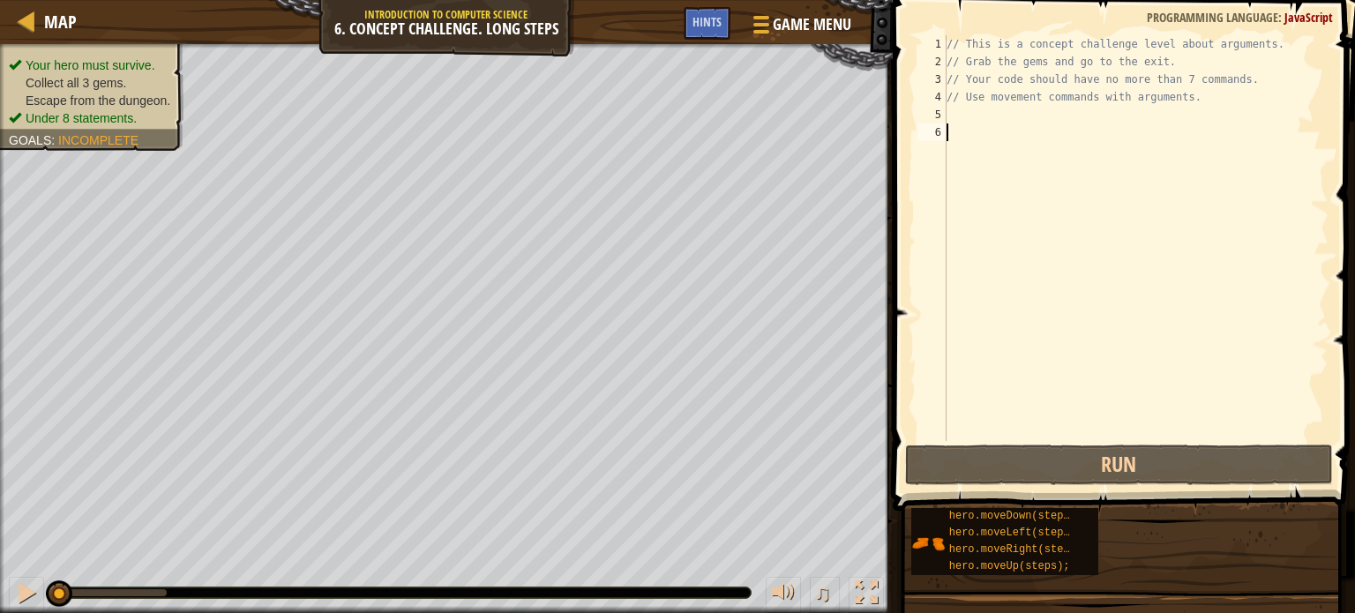
drag, startPoint x: 867, startPoint y: 391, endPoint x: 1015, endPoint y: 267, distance: 192.3
click at [1015, 267] on div "// This is a concept challenge level about arguments. // Grab the gems and go t…" at bounding box center [1136, 255] width 386 height 441
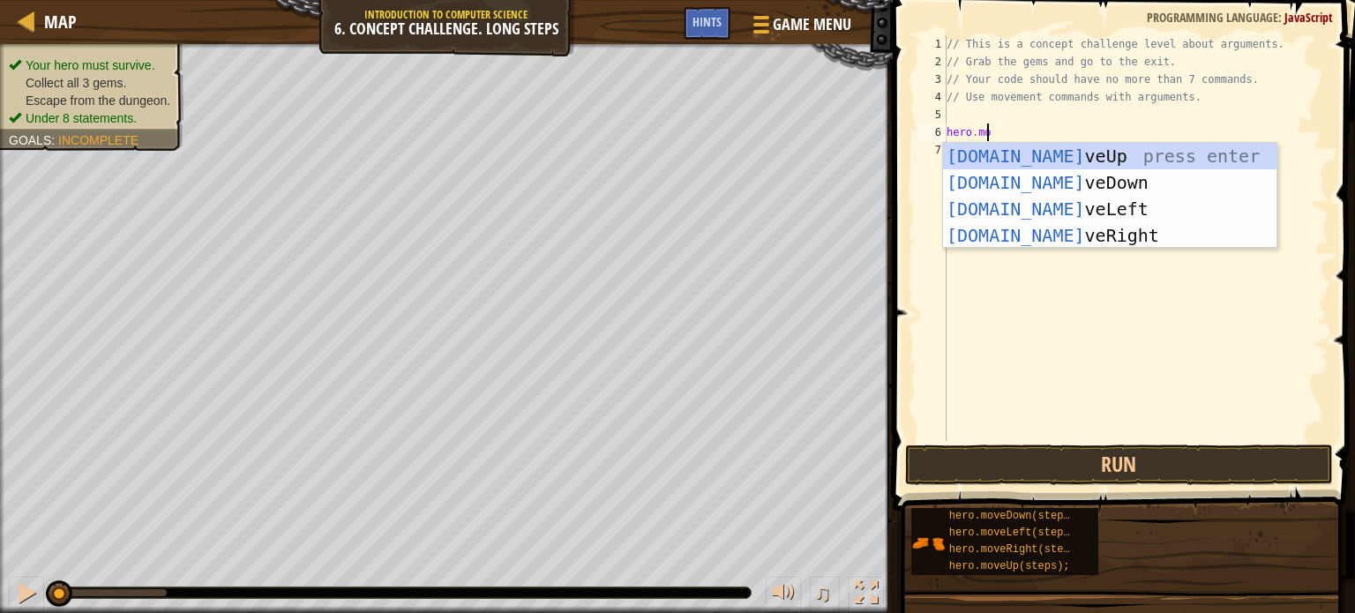
scroll to position [8, 3]
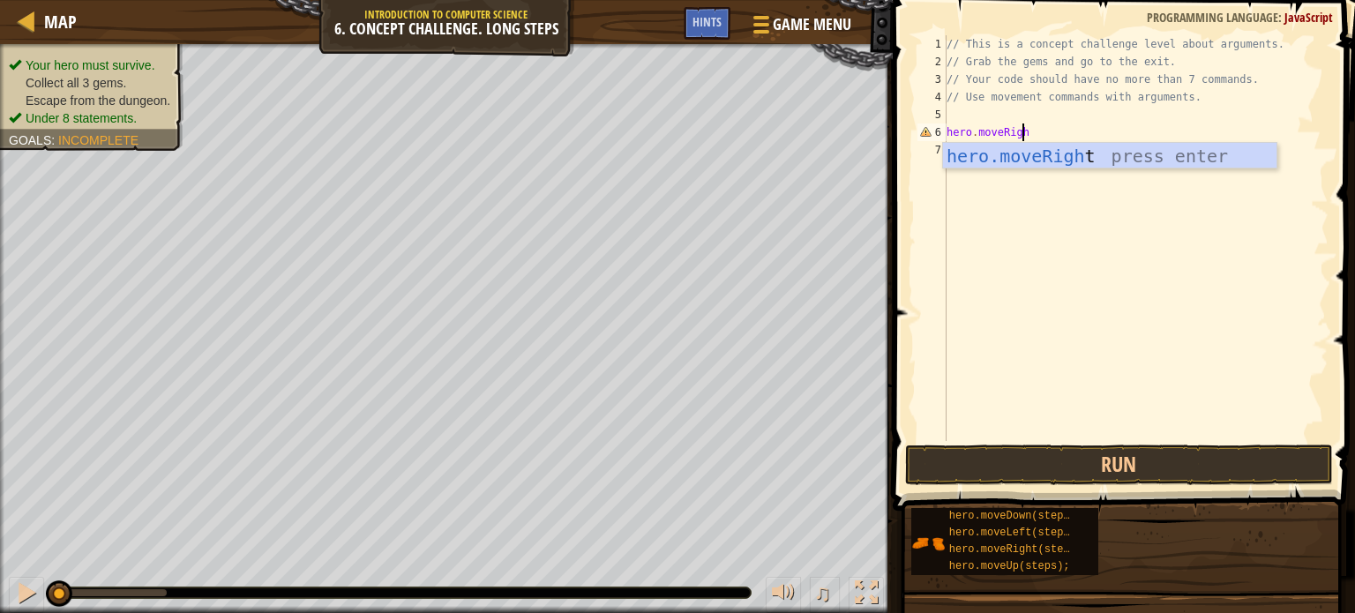
type textarea "hero.moveRight"
type textarea "hero.moveUp(3)"
type textarea "hero.moveRight(2)"
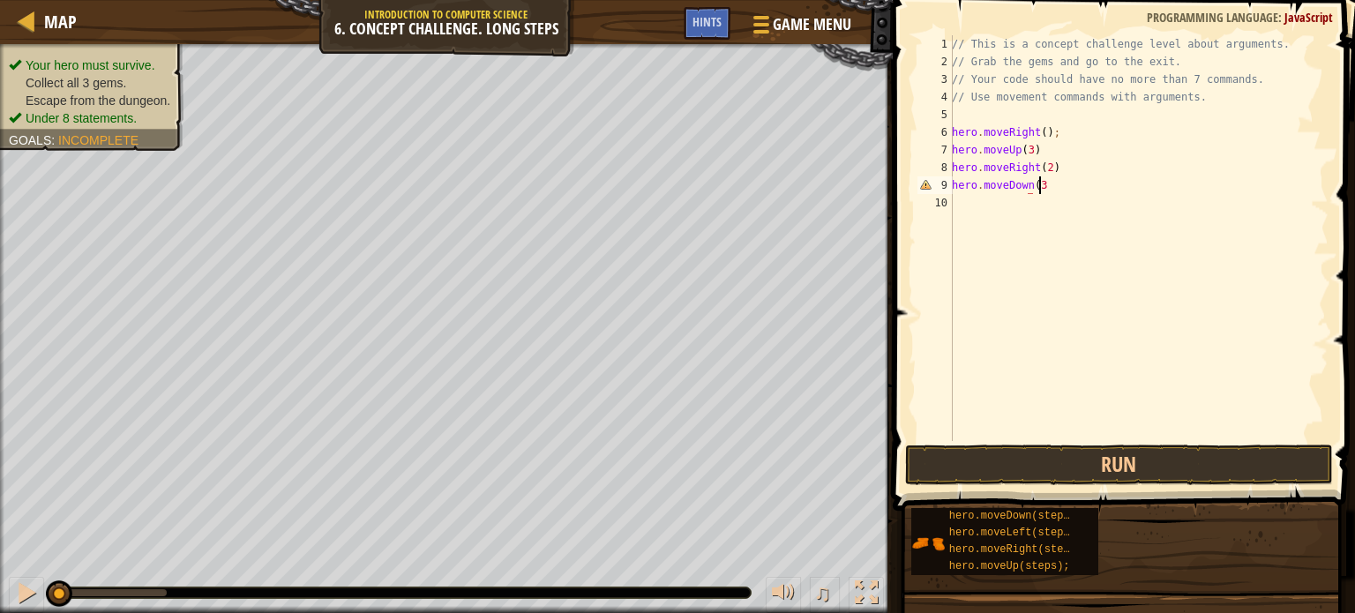
scroll to position [8, 6]
type textarea "hero.moveDown(3)"
type textarea "H"
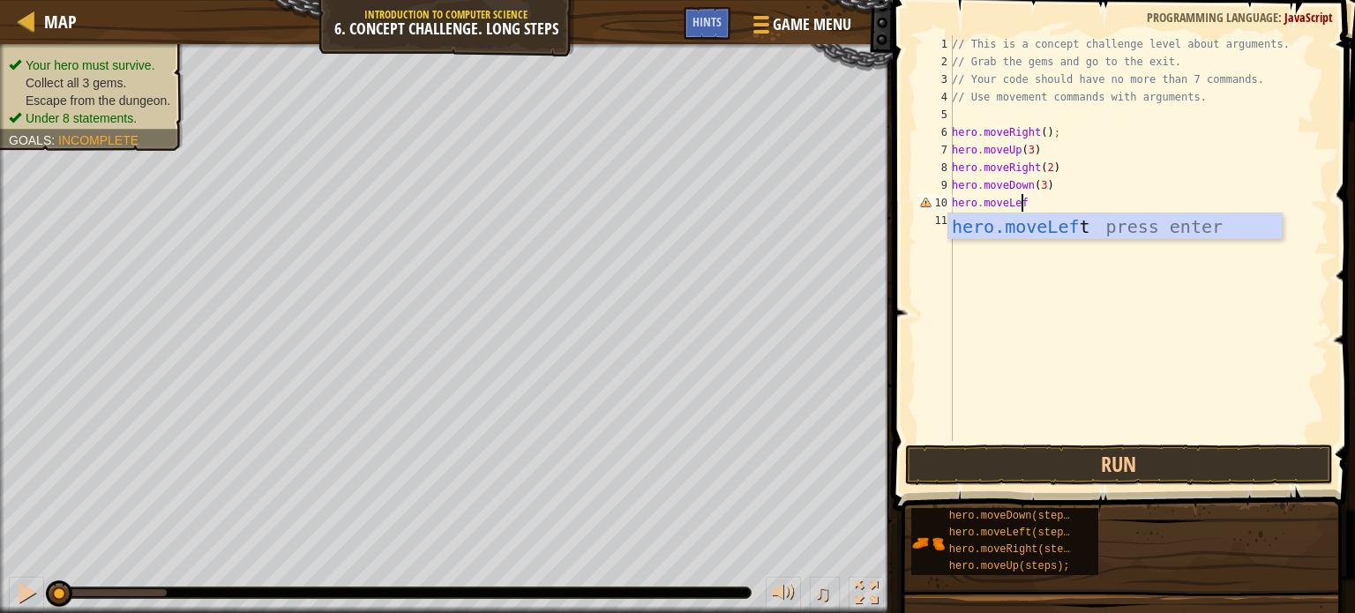
scroll to position [8, 4]
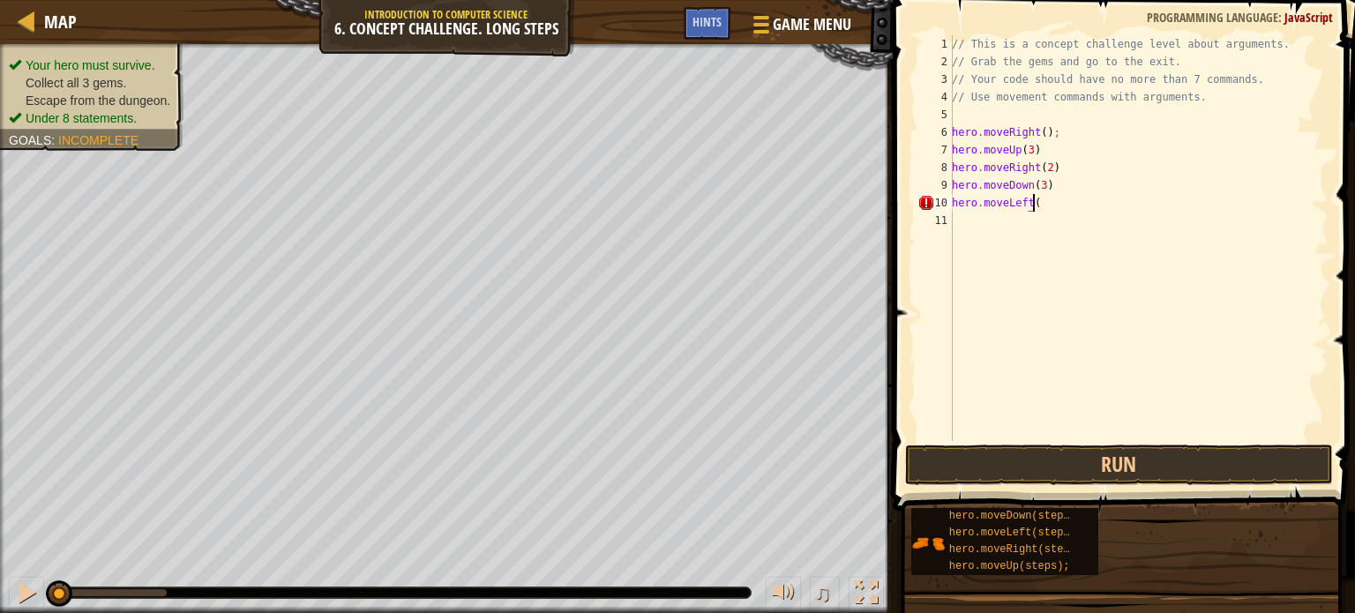
type textarea "hero.moveLeft()"
click at [961, 451] on button "Run" at bounding box center [1119, 465] width 428 height 41
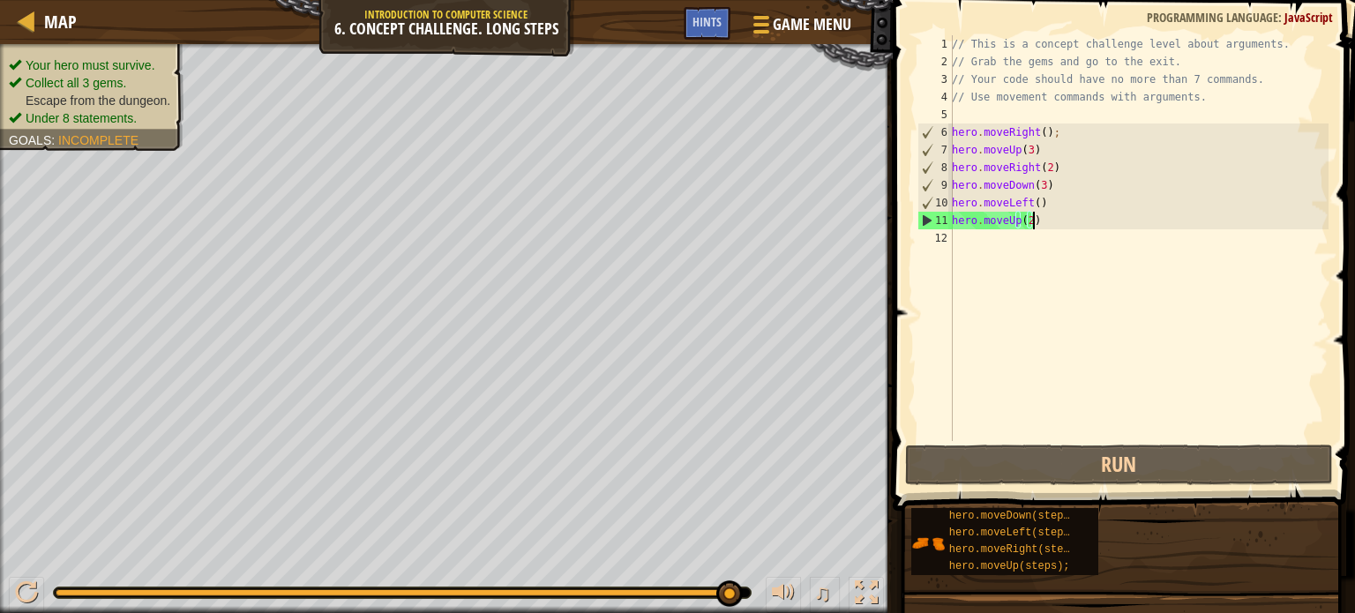
click at [945, 113] on div "5" at bounding box center [935, 115] width 35 height 18
type textarea "hero.moveRight();"
click at [921, 130] on div "6" at bounding box center [936, 133] width 34 height 18
type textarea "hero.moveRight();"
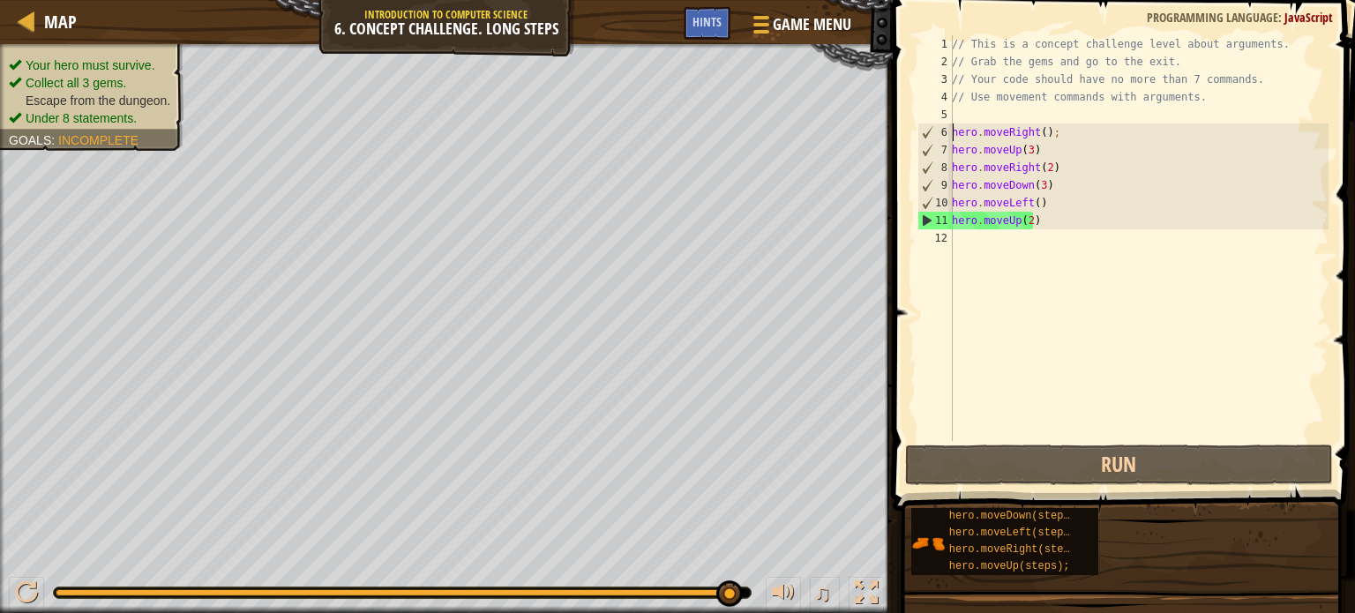
click at [589, 563] on div "Your hero must survive. Collect all 3 gems. Escape from the dungeon. Under 8 st…" at bounding box center [677, 328] width 1355 height 569
click at [965, 115] on div "// This is a concept challenge level about arguments. // Grab the gems and go t…" at bounding box center [1139, 255] width 380 height 441
type textarea "// Use movement commands with arguments."
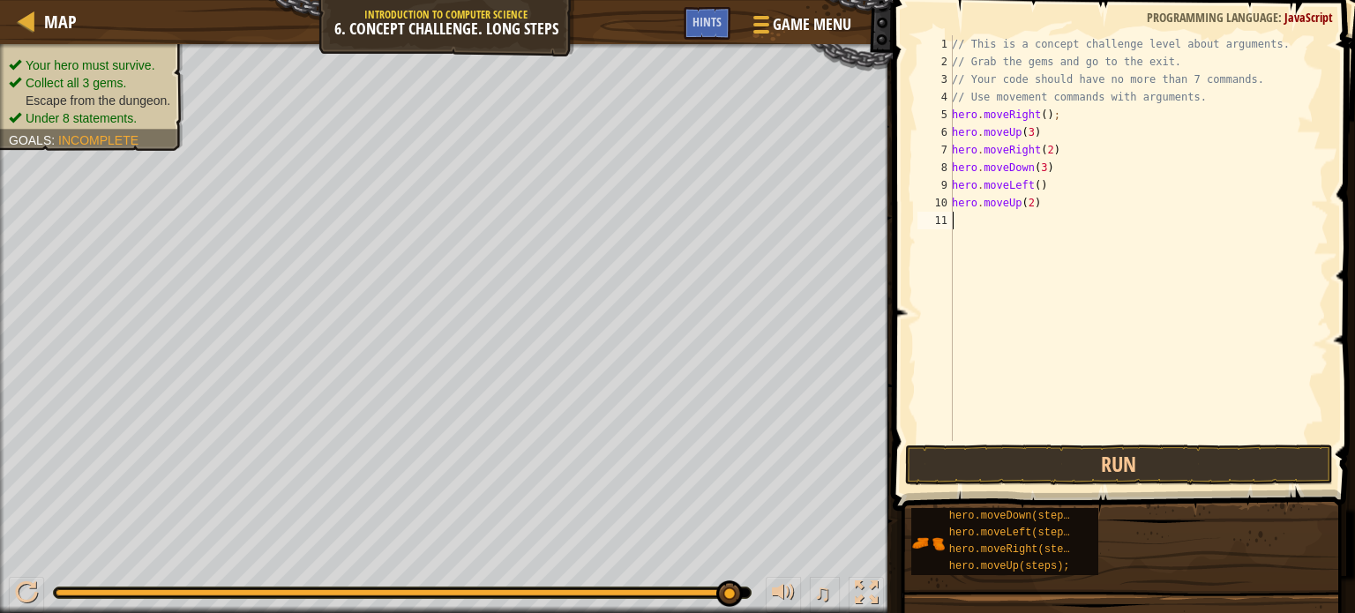
click at [1006, 232] on div "// This is a concept challenge level about arguments. // Grab the gems and go t…" at bounding box center [1139, 255] width 380 height 441
click at [867, 606] on button at bounding box center [866, 595] width 35 height 36
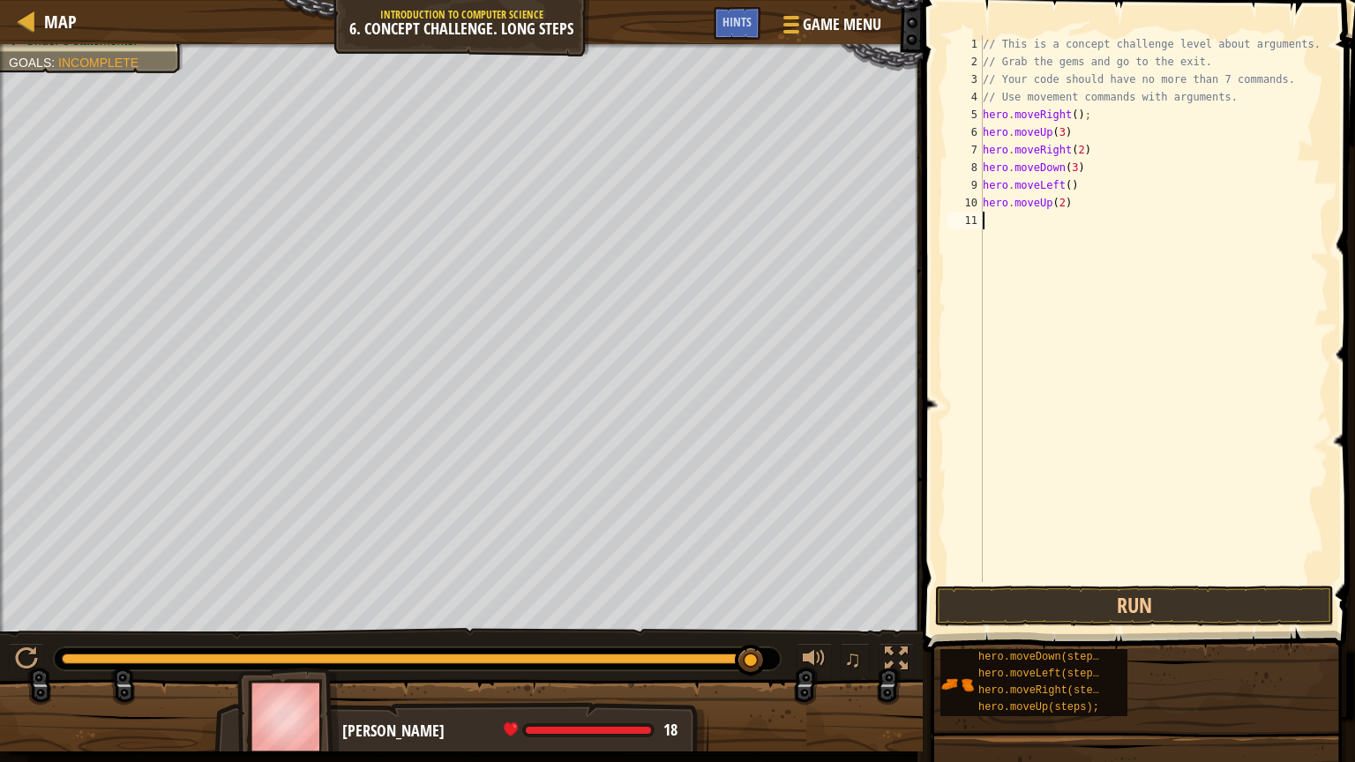
click at [0, 11] on div "Map Introduction to Computer Science 6. Concept Challenge. Long Steps Game Menu…" at bounding box center [677, 381] width 1355 height 762
click at [886, 612] on div at bounding box center [896, 659] width 23 height 23
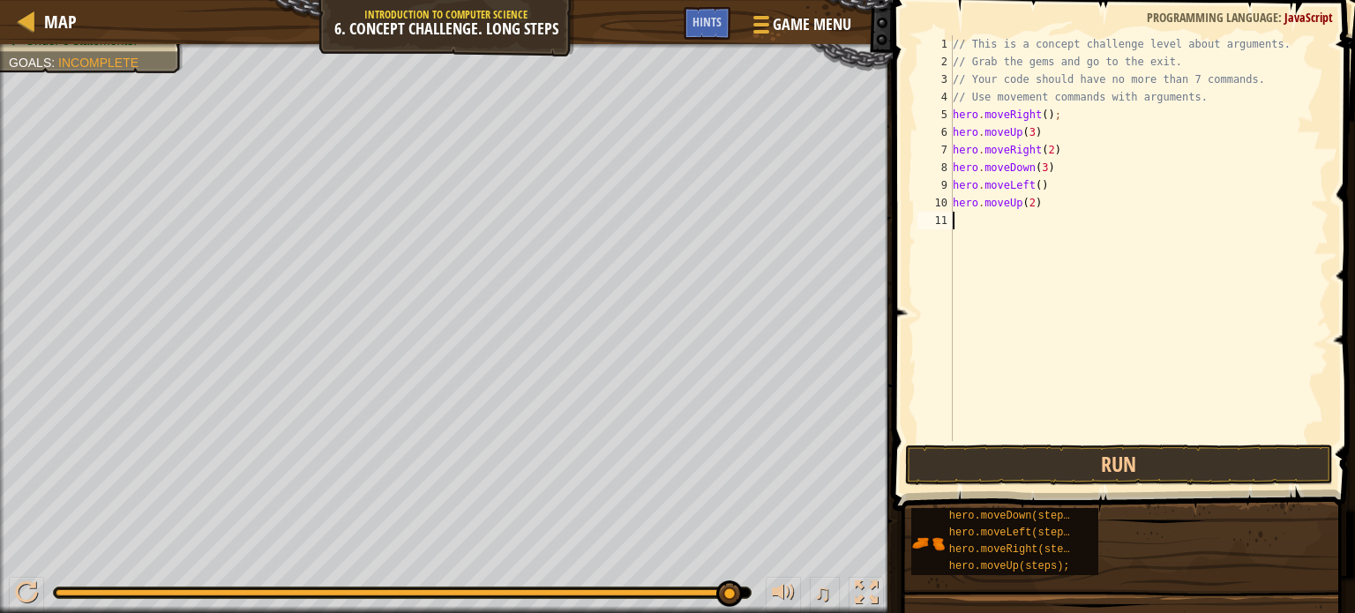
click at [0, 553] on div "Your hero must survive. Collect all 3 gems. Escape from the dungeon. Under 8 st…" at bounding box center [446, 328] width 893 height 569
click at [766, 20] on div at bounding box center [759, 24] width 24 height 26
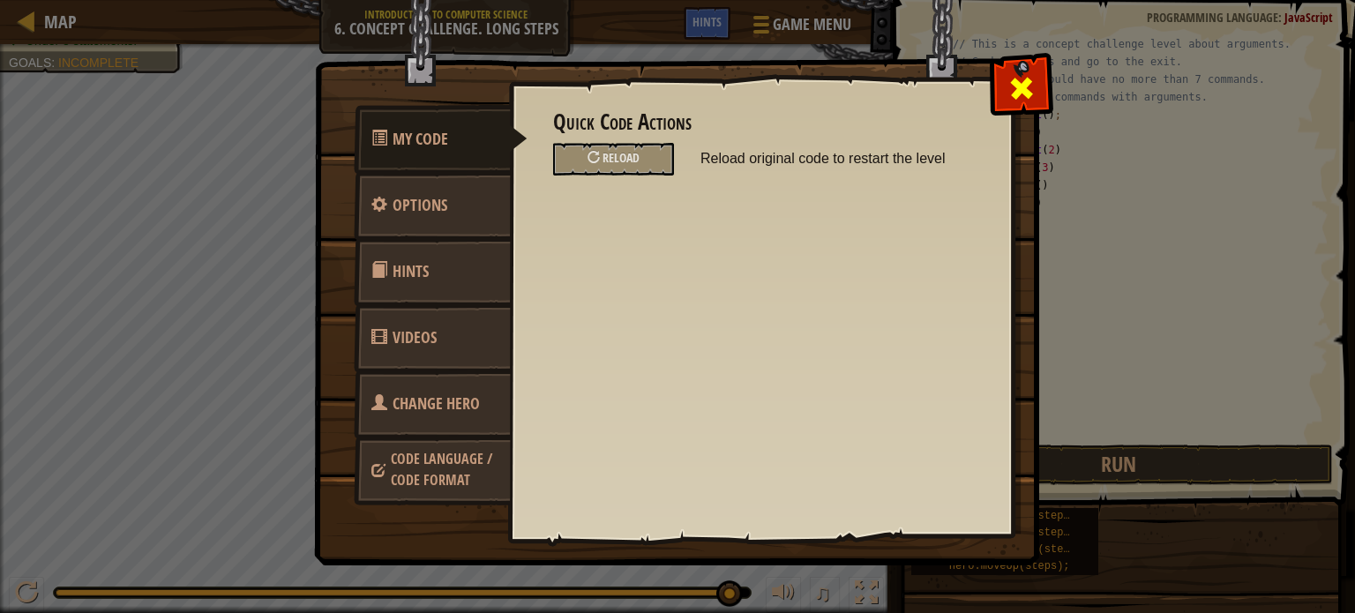
click at [1017, 85] on span at bounding box center [1022, 88] width 28 height 28
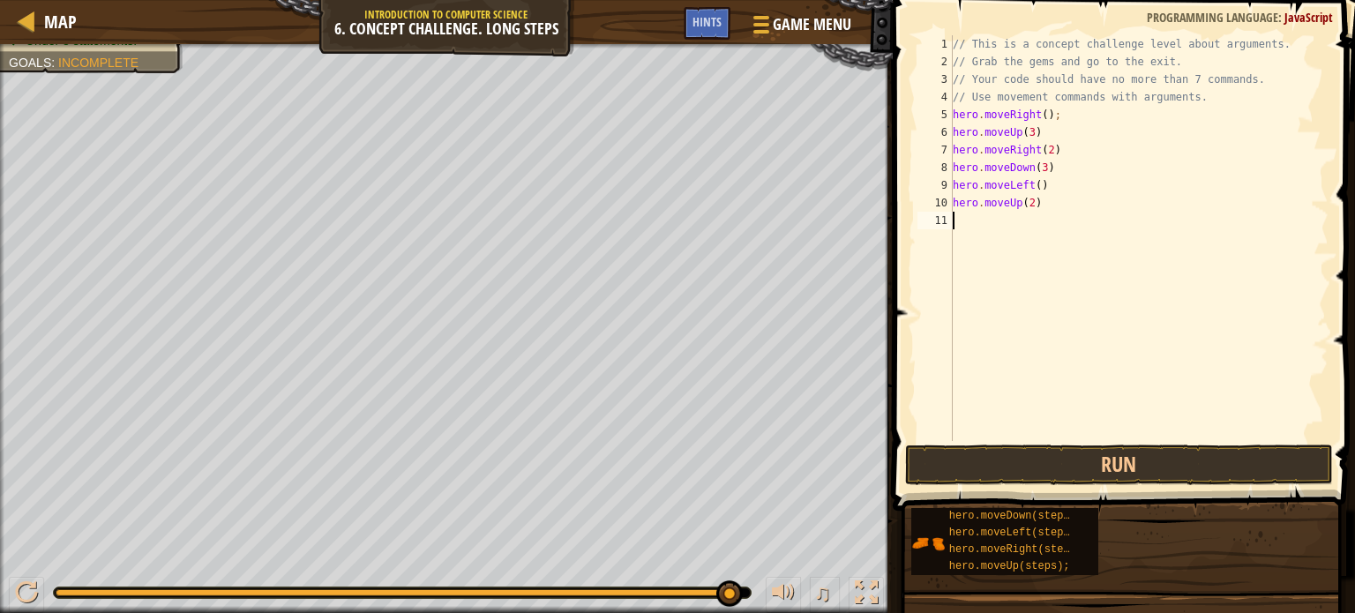
click at [294, 0] on html "Map Introduction to Computer Science 6. Concept Challenge. Long Steps Game Menu…" at bounding box center [677, 0] width 1355 height 0
click at [963, 86] on div "Map Introduction to Computer Science 6. Concept Challenge. Long Steps Game Menu…" at bounding box center [677, 306] width 1355 height 613
click at [1023, 119] on div "Map Introduction to Computer Science 6. Concept Challenge. Long Steps Game Menu…" at bounding box center [677, 306] width 1355 height 613
click at [720, 0] on html "Map Introduction to Computer Science 6. Concept Challenge. Long Steps Game Menu…" at bounding box center [677, 0] width 1355 height 0
click at [0, 253] on div "Your hero must survive. Collect all 3 gems. Escape from the dungeon. Under 8 st…" at bounding box center [446, 328] width 893 height 569
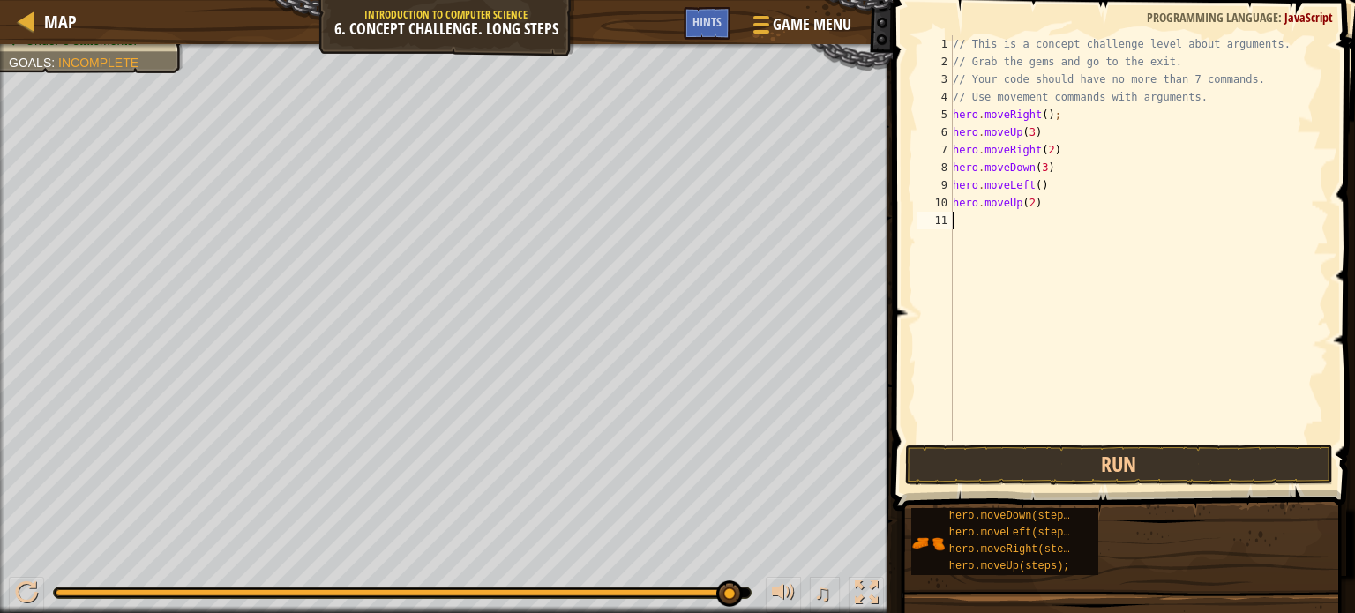
click at [466, 0] on html "Map Introduction to Computer Science 6. Concept Challenge. Long Steps Game Menu…" at bounding box center [677, 0] width 1355 height 0
click at [501, 585] on div "Your hero must survive. Collect all 3 gems. Escape from the dungeon. Under 8 st…" at bounding box center [677, 328] width 1355 height 569
click at [505, 574] on div "Your hero must survive. Collect all 3 gems. Escape from the dungeon. Under 8 st…" at bounding box center [677, 328] width 1355 height 569
click at [1017, 279] on div "Map Introduction to Computer Science 6. Concept Challenge. Long Steps Game Menu…" at bounding box center [677, 306] width 1355 height 613
click at [253, 0] on html "Map Introduction to Computer Science 6. Concept Challenge. Long Steps Game Menu…" at bounding box center [677, 0] width 1355 height 0
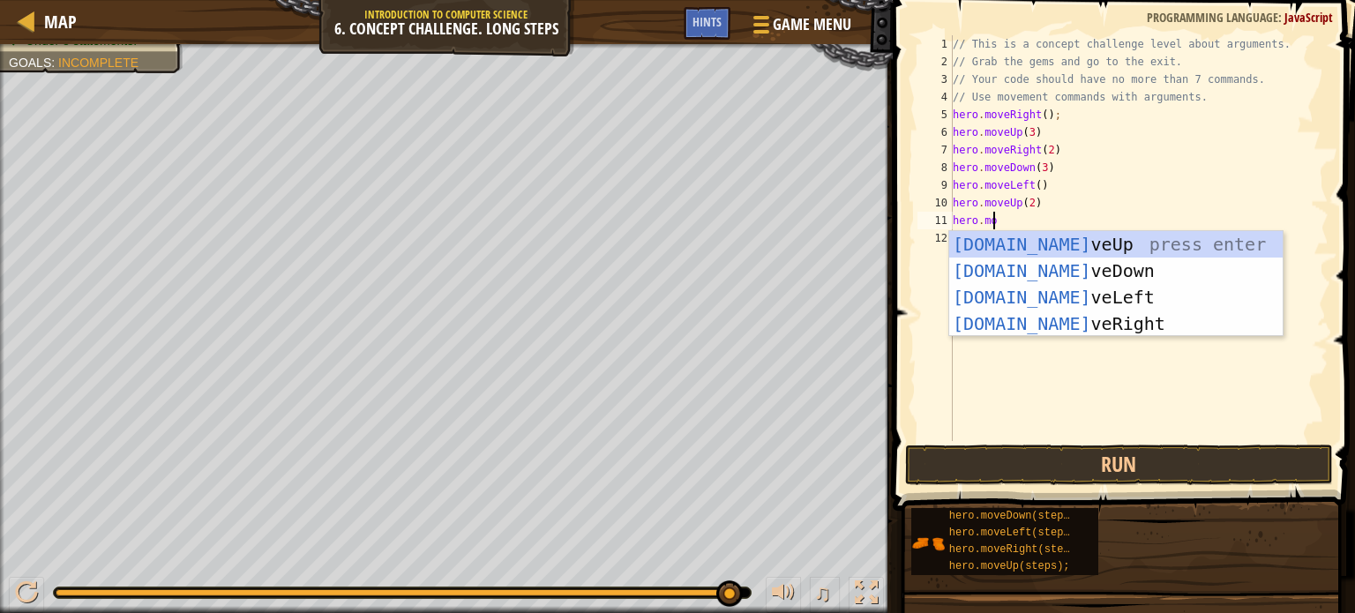
type textarea "hero.move"
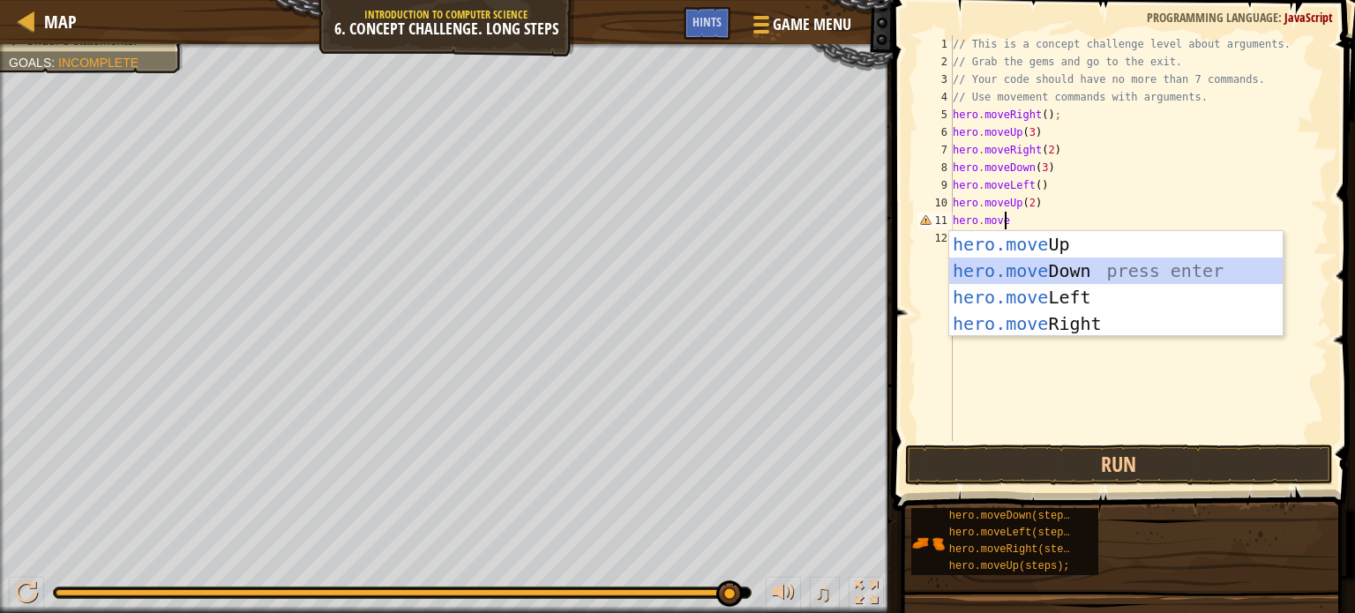
click at [982, 271] on div "hero.move Up press enter hero.move Down press enter hero.move Left press enter …" at bounding box center [1117, 310] width 334 height 159
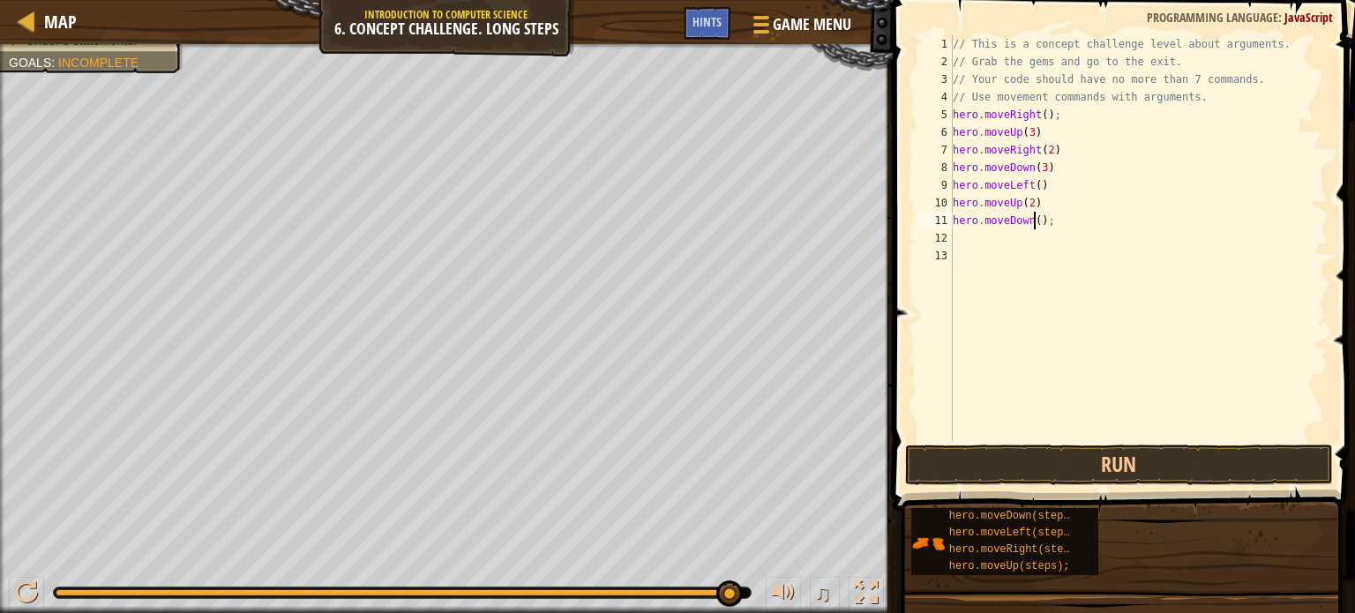
click at [1032, 218] on div "// This is a concept challenge level about arguments. // Grab the gems and go t…" at bounding box center [1139, 255] width 379 height 441
type textarea "hero.moveDown(2);"
click at [909, 334] on div "Map Introduction to Computer Science 6. Concept Challenge. Long Steps Game Menu…" at bounding box center [677, 306] width 1355 height 613
click at [580, 0] on html "Map Introduction to Computer Science 6. Concept Challenge. Long Steps Game Menu…" at bounding box center [677, 0] width 1355 height 0
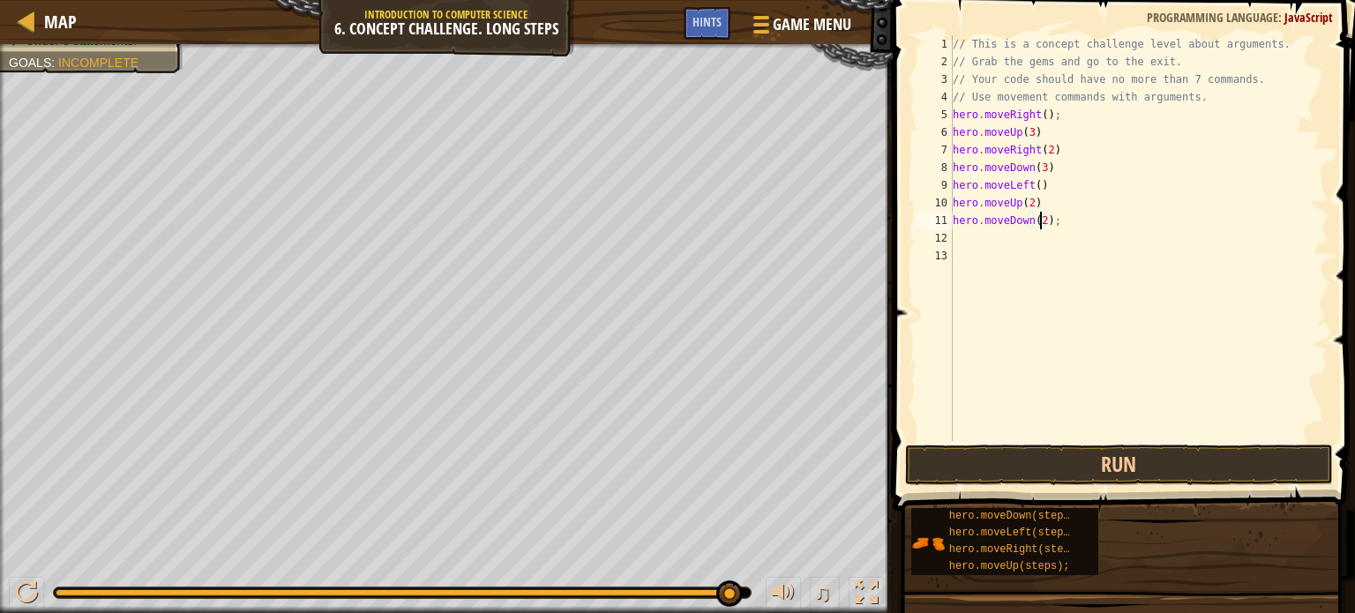
click at [0, 412] on div "Your hero must survive. Collect all 3 gems. Escape from the dungeon. Under 8 st…" at bounding box center [446, 328] width 893 height 569
click at [992, 239] on div "// This is a concept challenge level about arguments. // Grab the gems and go t…" at bounding box center [1139, 255] width 379 height 441
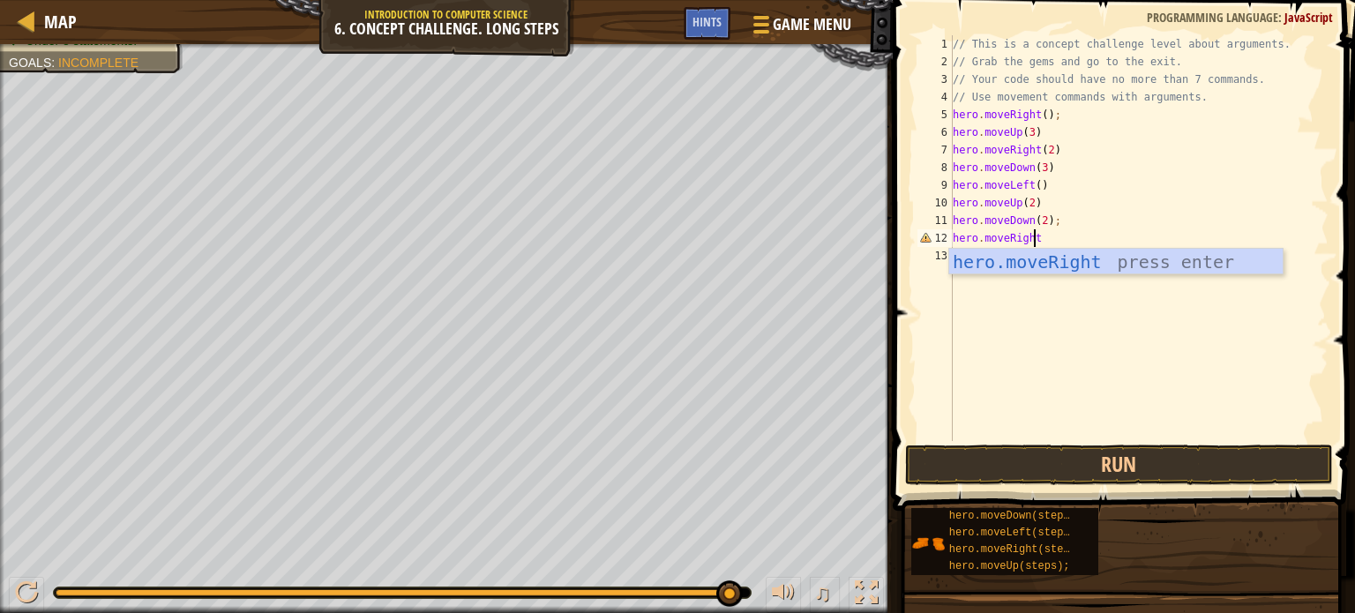
scroll to position [8, 6]
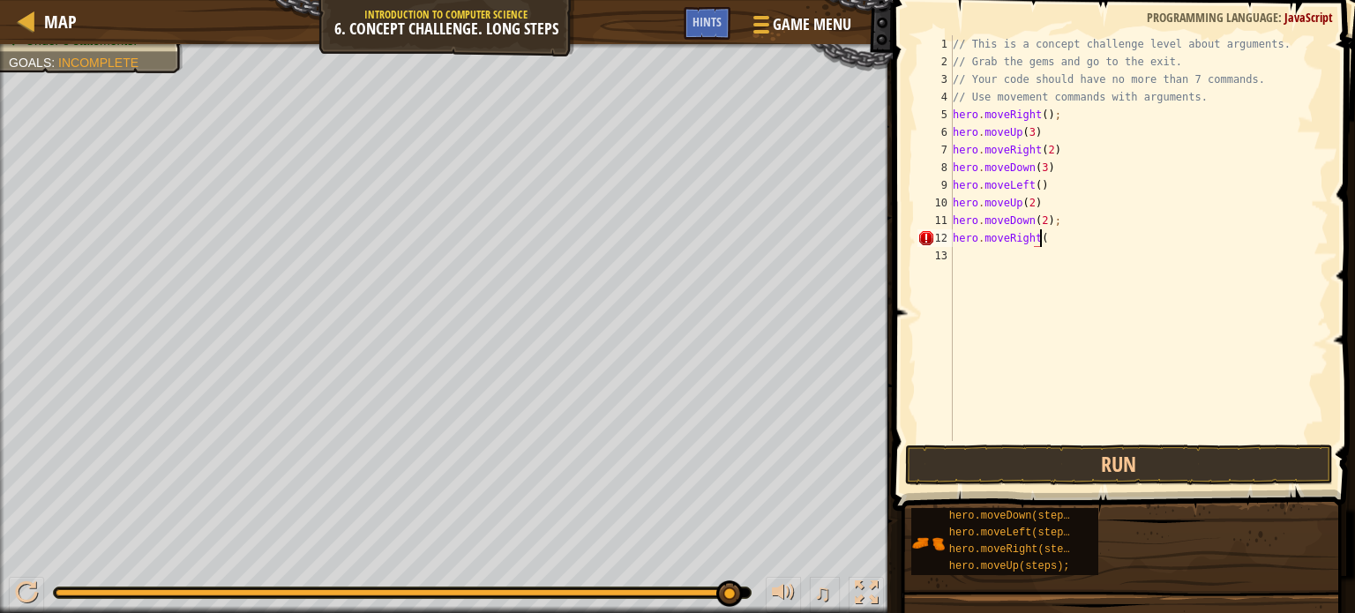
click at [892, 370] on div "Map Introduction to Computer Science 6. Concept Challenge. Long Steps Game Menu…" at bounding box center [677, 306] width 1355 height 613
click at [222, 507] on div "Your hero must survive. Collect all 3 gems. Escape from the dungeon. Under 8 st…" at bounding box center [677, 328] width 1355 height 569
type textarea "hero.moveRight(2);"
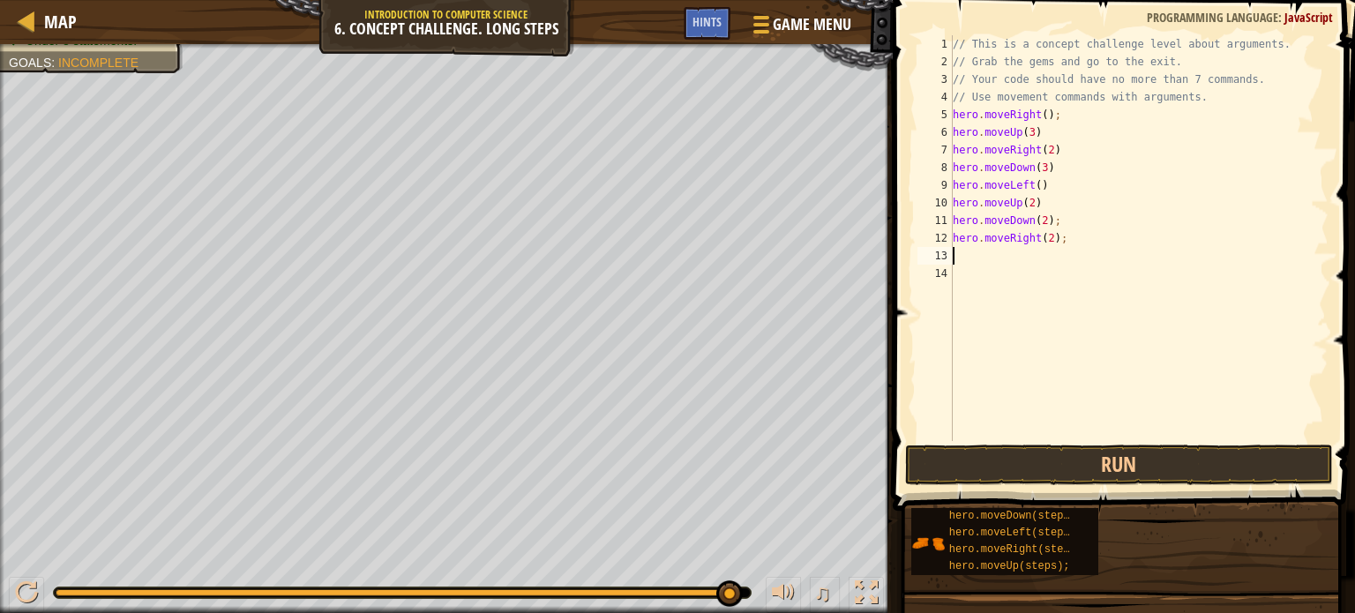
drag, startPoint x: 389, startPoint y: 572, endPoint x: 603, endPoint y: 575, distance: 213.6
click at [603, 575] on div "Your hero must survive. Collect all 3 gems. Escape from the dungeon. Under 8 st…" at bounding box center [677, 328] width 1355 height 569
click at [717, 0] on html "Map Introduction to Computer Science 6. Concept Challenge. Long Steps Game Menu…" at bounding box center [677, 0] width 1355 height 0
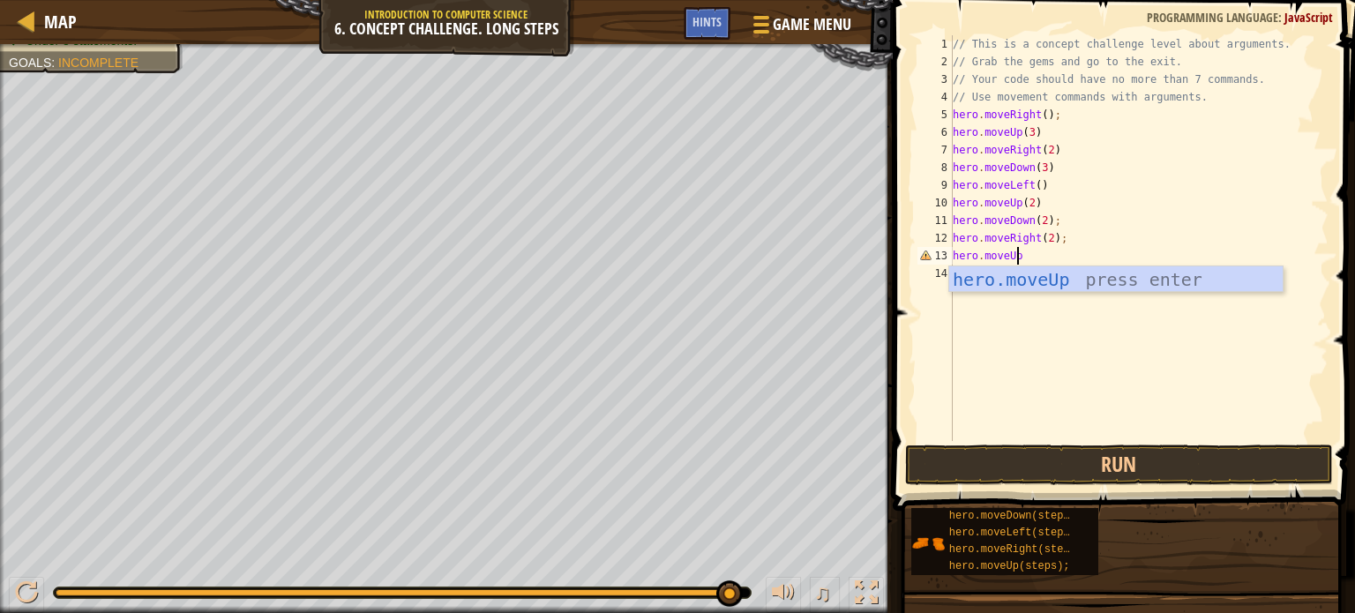
scroll to position [8, 4]
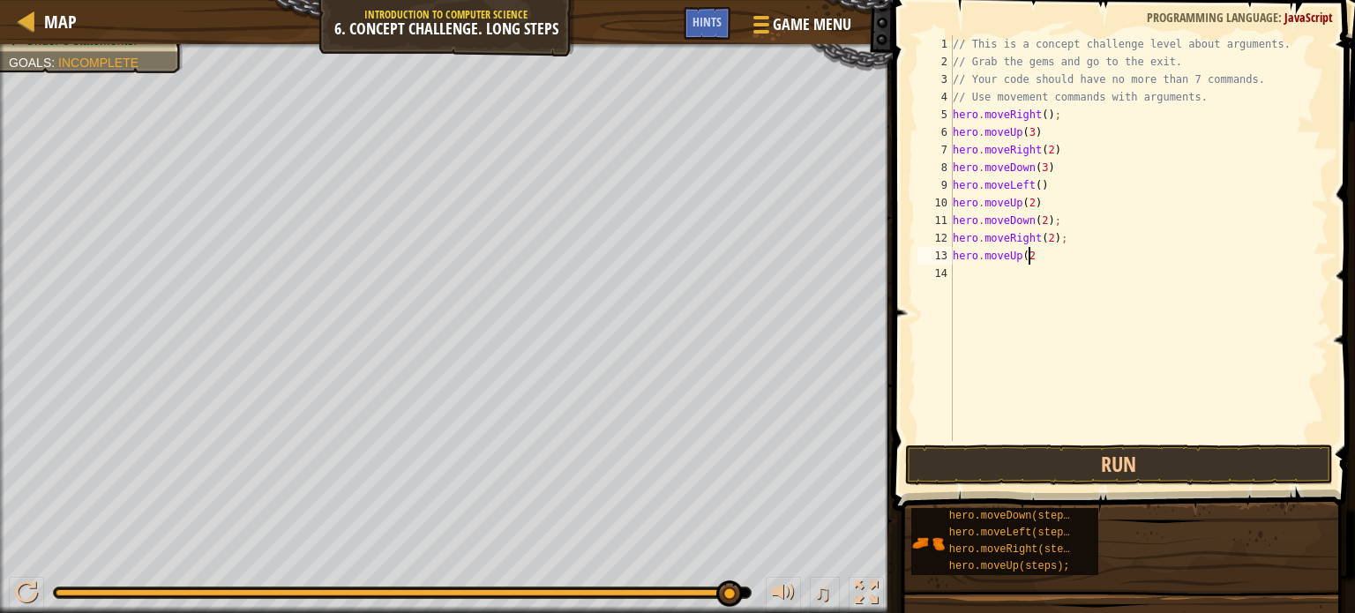
type textarea "hero.moveUp(2)"
click at [266, 568] on div "Your hero must survive. Collect all 3 gems. Escape from the dungeon. Under 8 st…" at bounding box center [677, 328] width 1355 height 569
click at [1006, 306] on div "// This is a concept challenge level about arguments. // Grab the gems and go t…" at bounding box center [1139, 255] width 379 height 441
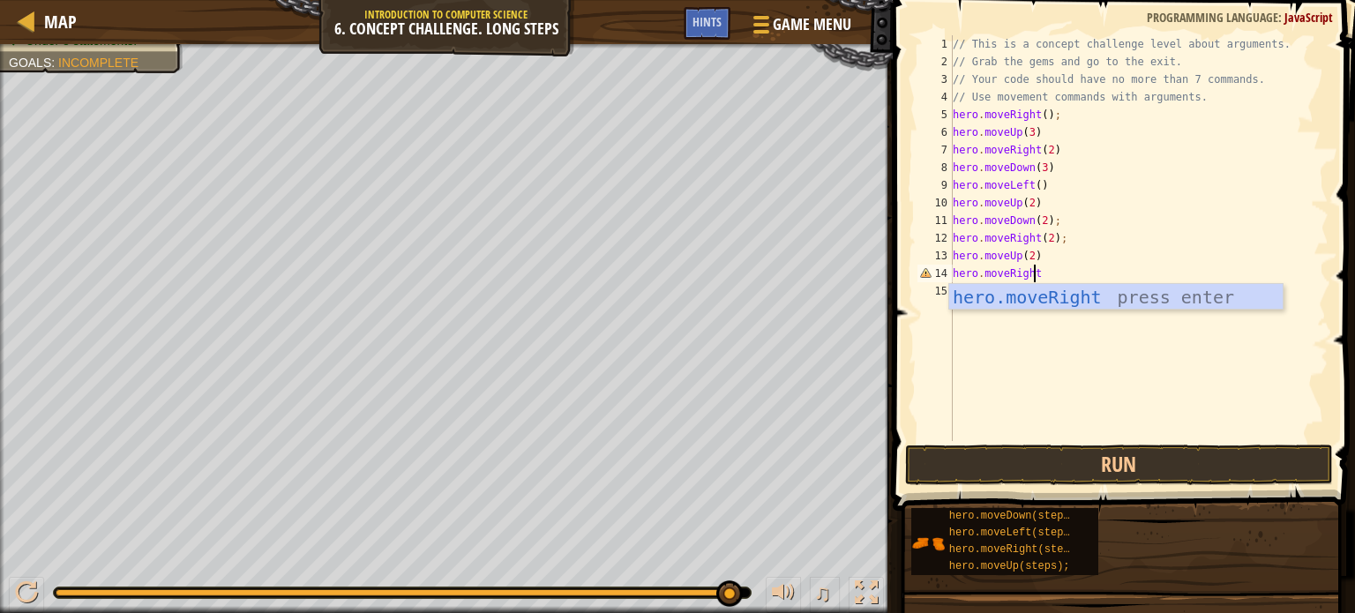
scroll to position [8, 6]
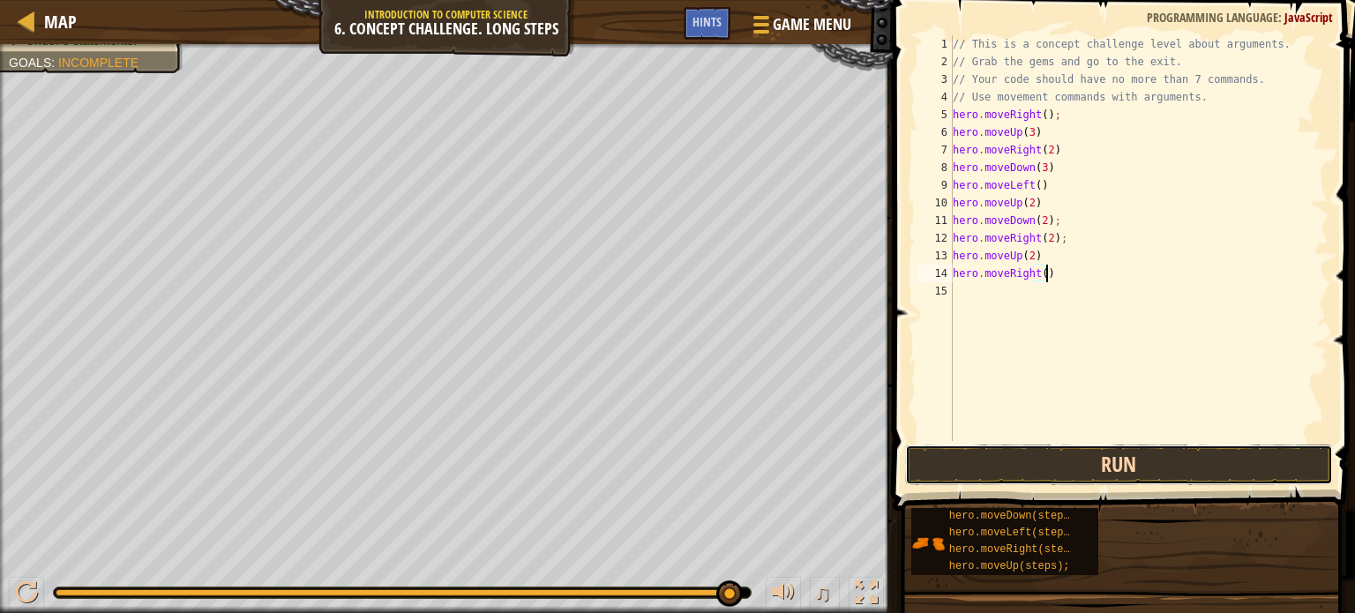
click at [1001, 454] on button "Run" at bounding box center [1119, 465] width 428 height 41
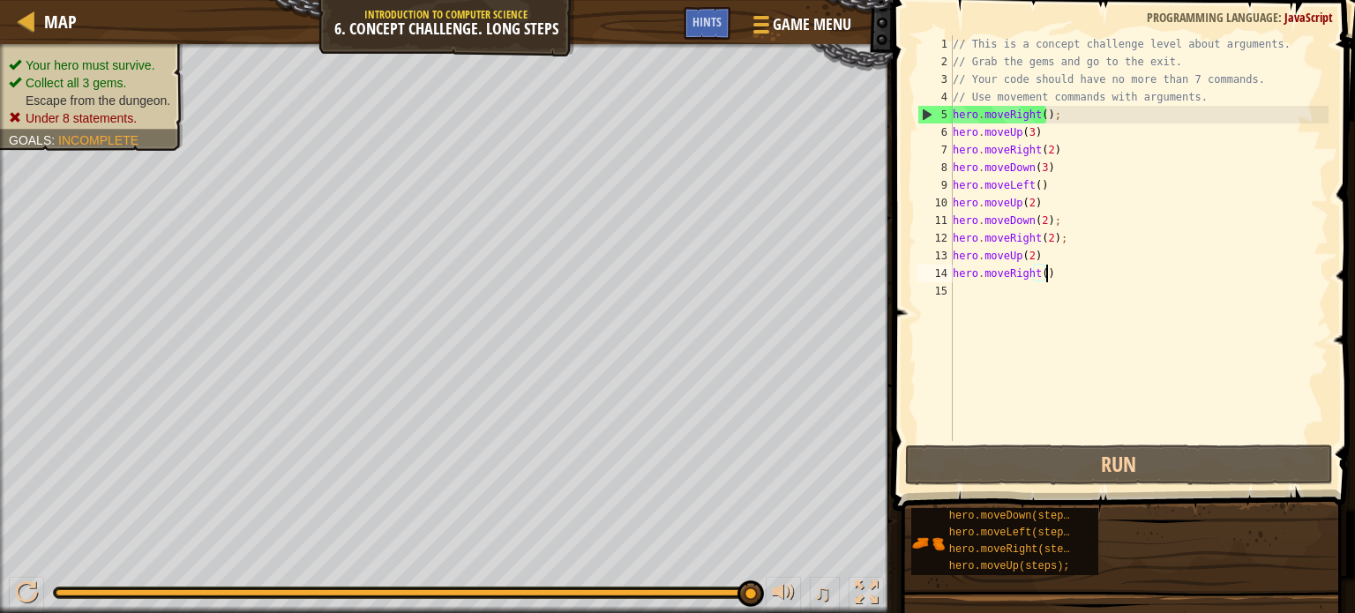
click at [953, 402] on div "Map Introduction to Computer Science 6. Concept Challenge. Long Steps Game Menu…" at bounding box center [677, 306] width 1355 height 613
click at [1043, 116] on div "// This is a concept challenge level about arguments. // Grab the gems and go t…" at bounding box center [1139, 255] width 379 height 441
drag, startPoint x: 1045, startPoint y: 112, endPoint x: 944, endPoint y: 116, distance: 100.7
click at [944, 116] on div "hero.moveRight(); 1 2 3 4 5 6 7 8 9 10 11 12 13 14 15 // This is a concept chal…" at bounding box center [1121, 238] width 415 height 406
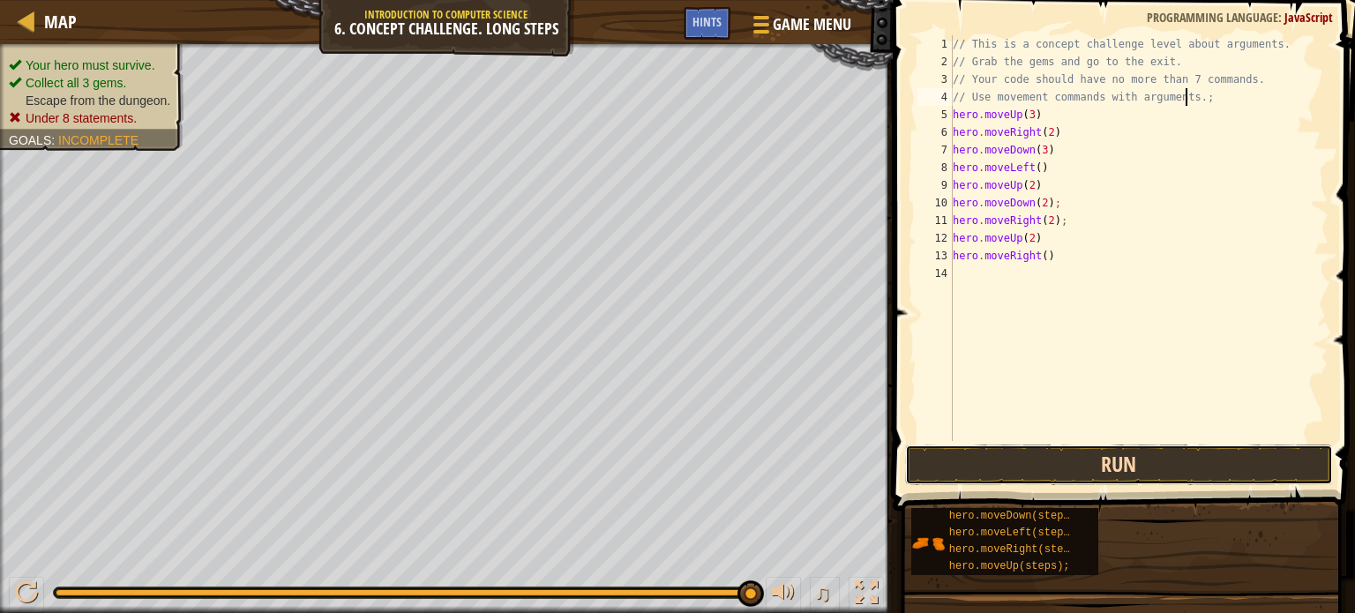
click at [967, 465] on button "Run" at bounding box center [1119, 465] width 428 height 41
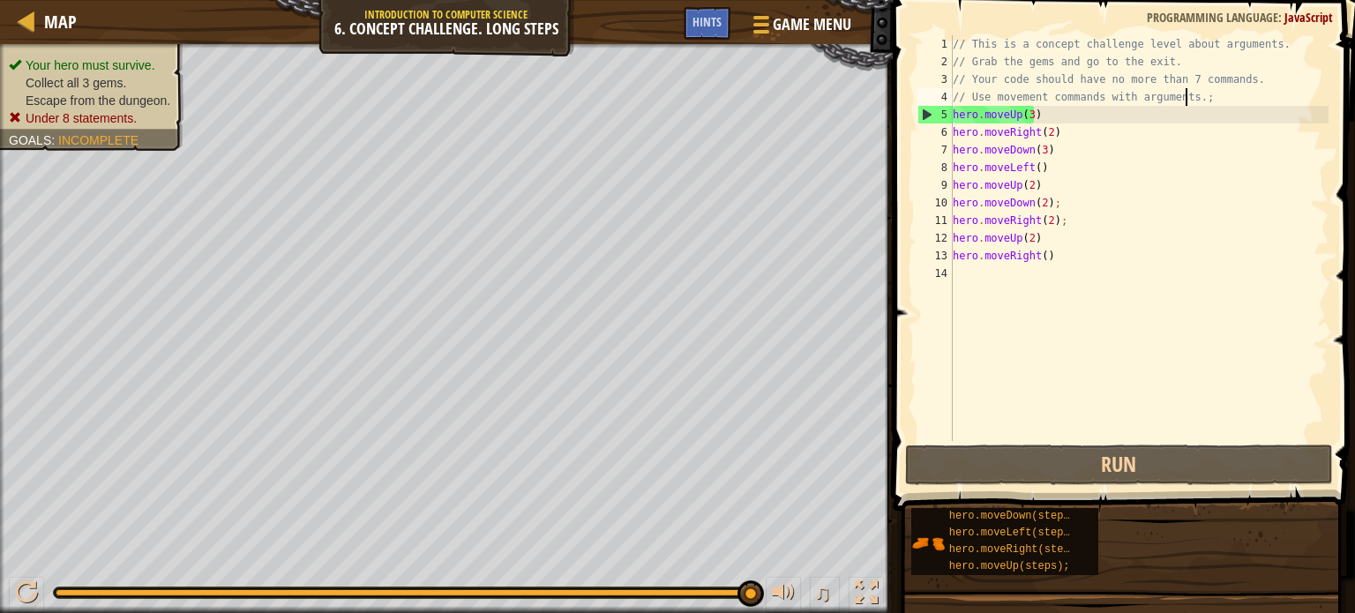
click at [1065, 243] on div "// This is a concept challenge level about arguments. // Grab the gems and go t…" at bounding box center [1139, 255] width 379 height 441
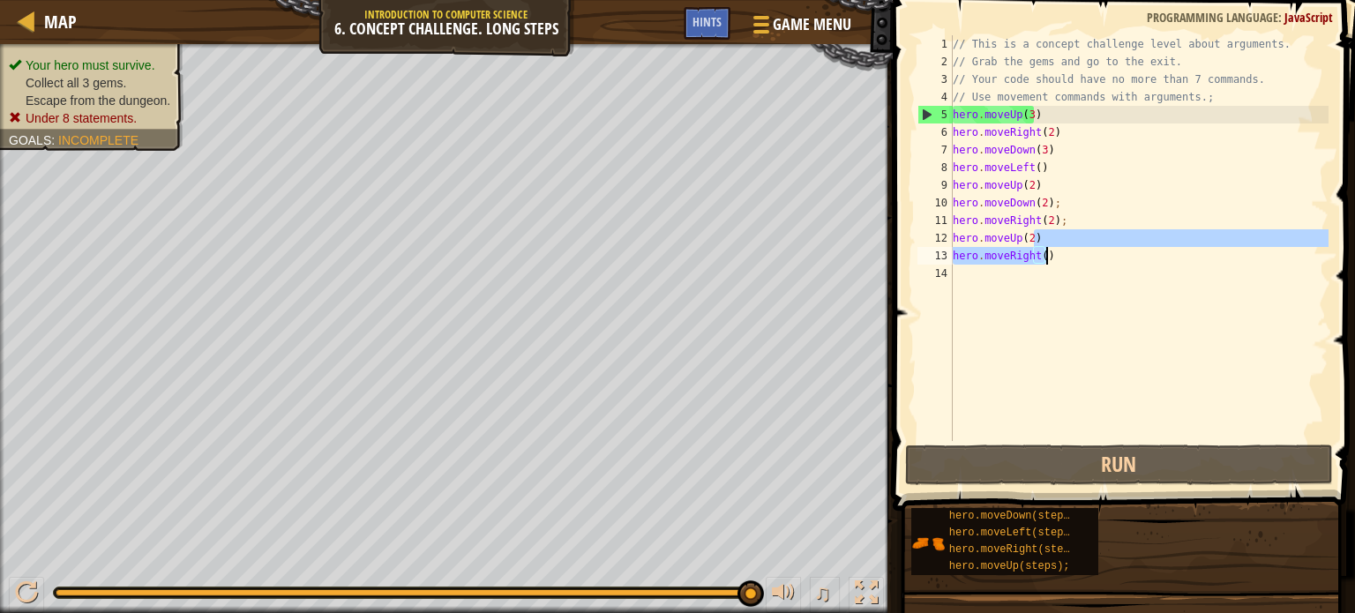
drag, startPoint x: 1052, startPoint y: 238, endPoint x: 1087, endPoint y: 255, distance: 39.1
click at [1087, 255] on div "// This is a concept challenge level about arguments. // Grab the gems and go t…" at bounding box center [1139, 255] width 379 height 441
click at [1084, 259] on div "// This is a concept challenge level about arguments. // Grab the gems and go t…" at bounding box center [1139, 238] width 379 height 406
click at [1065, 241] on div "// This is a concept challenge level about arguments. // Grab the gems and go t…" at bounding box center [1139, 255] width 379 height 441
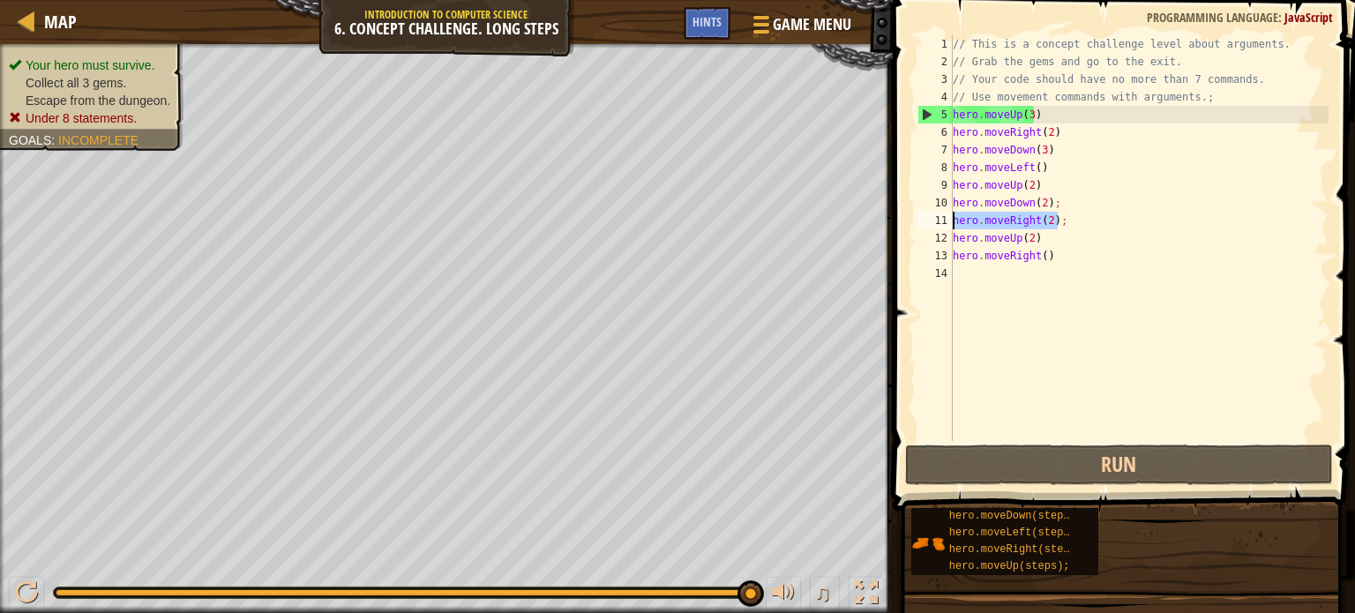
drag, startPoint x: 1070, startPoint y: 221, endPoint x: 935, endPoint y: 220, distance: 135.9
click at [935, 220] on div "hero.moveUp(2) 1 2 3 4 5 6 7 8 9 10 11 12 13 14 // This is a concept challenge …" at bounding box center [1121, 238] width 415 height 406
type textarea "hero.moveRight(2);"
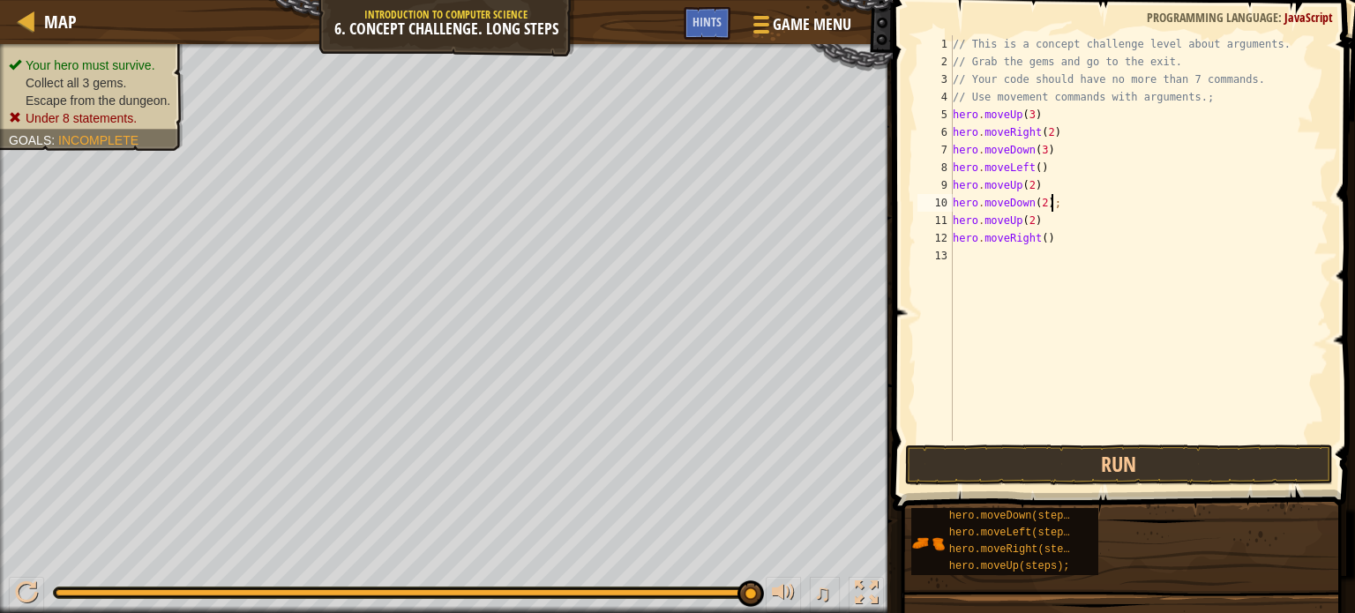
click at [954, 106] on div "// This is a concept challenge level about arguments. // Grab the gems and go t…" at bounding box center [1139, 255] width 379 height 441
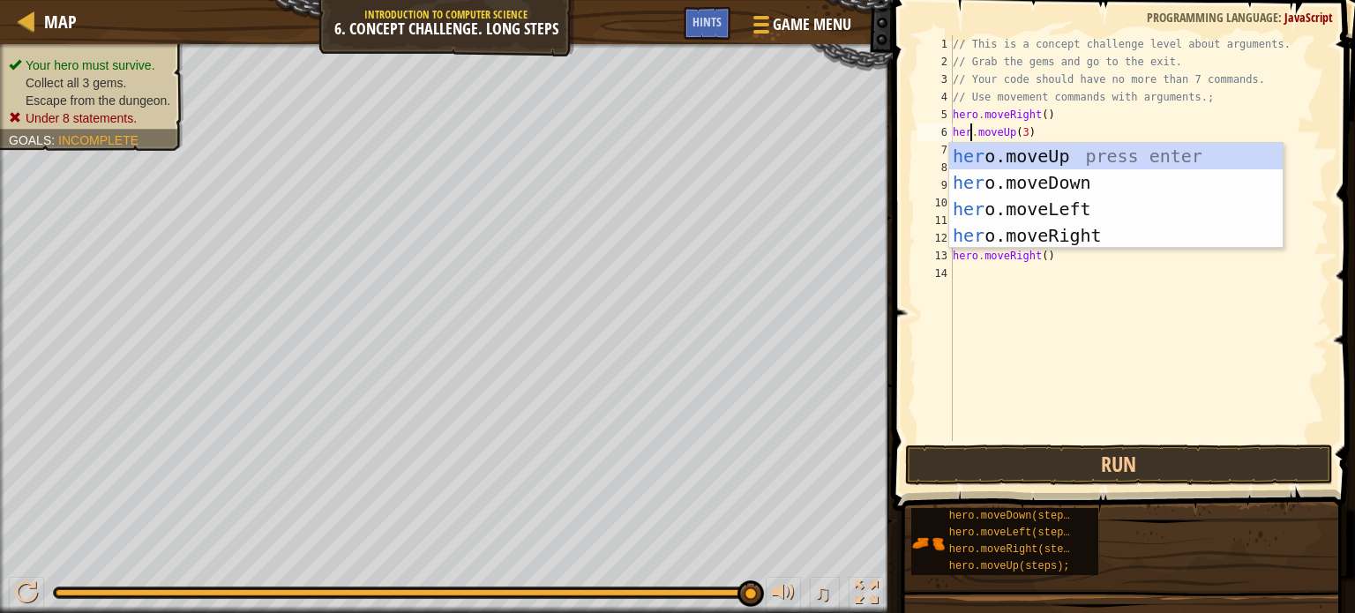
scroll to position [8, 1]
type textarea "hero.moveUp(3)"
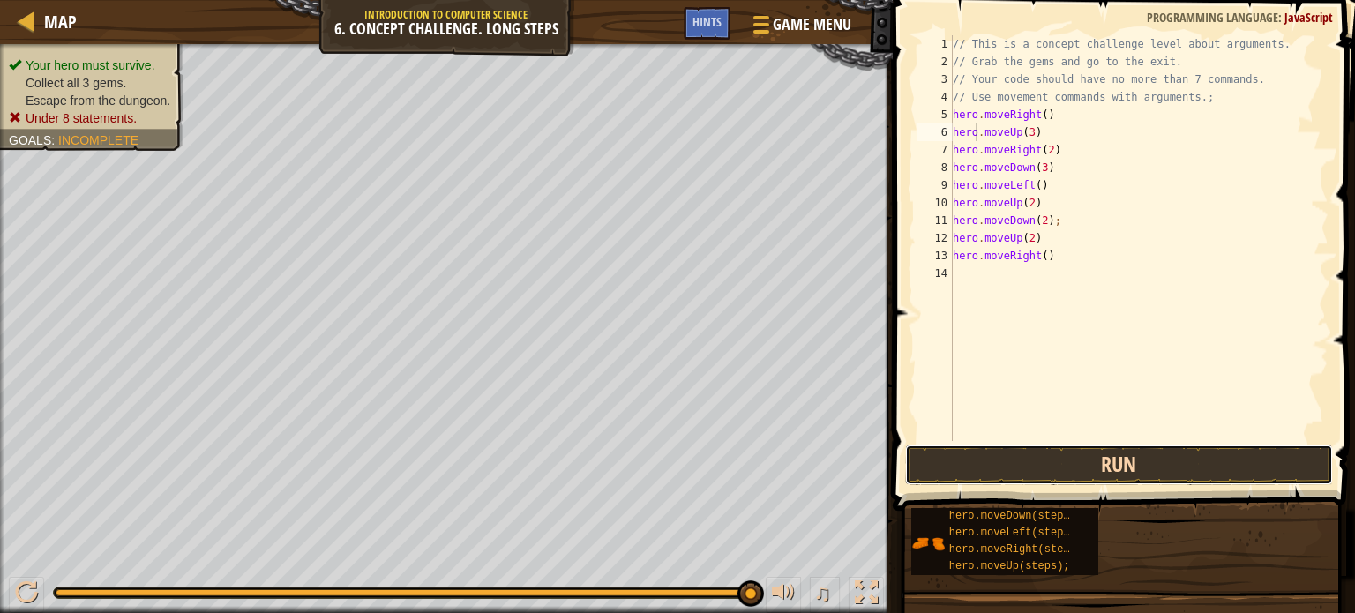
click at [982, 463] on button "Run" at bounding box center [1119, 465] width 428 height 41
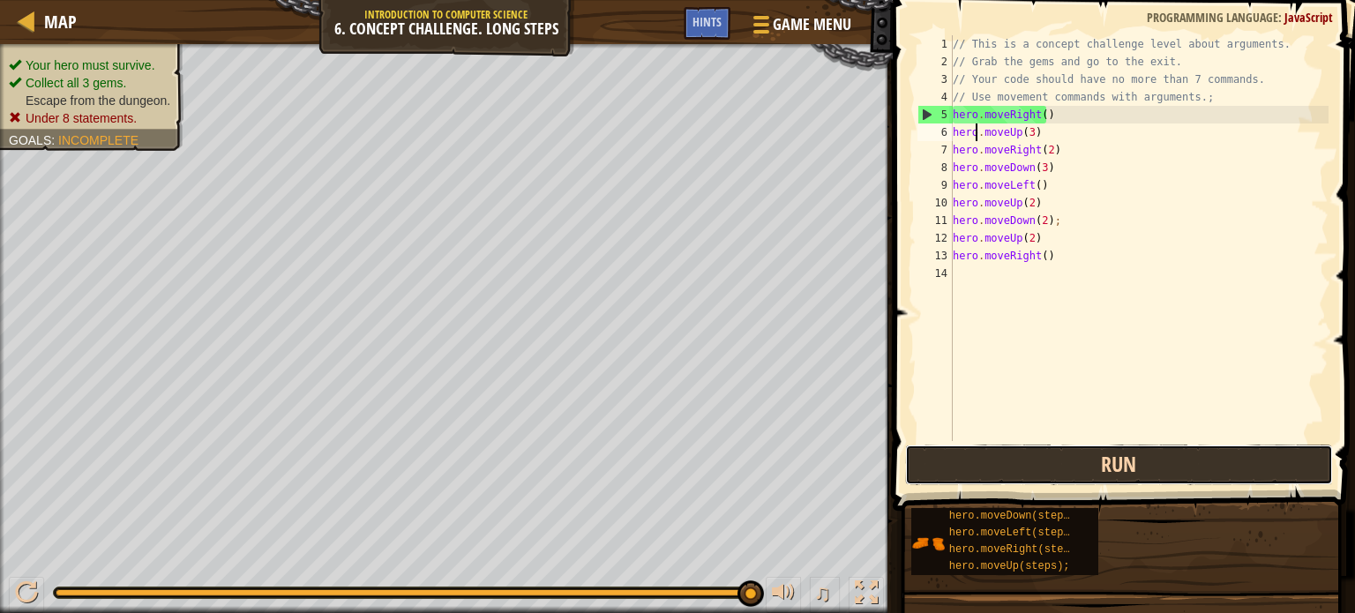
click at [1002, 479] on button "Run" at bounding box center [1119, 465] width 428 height 41
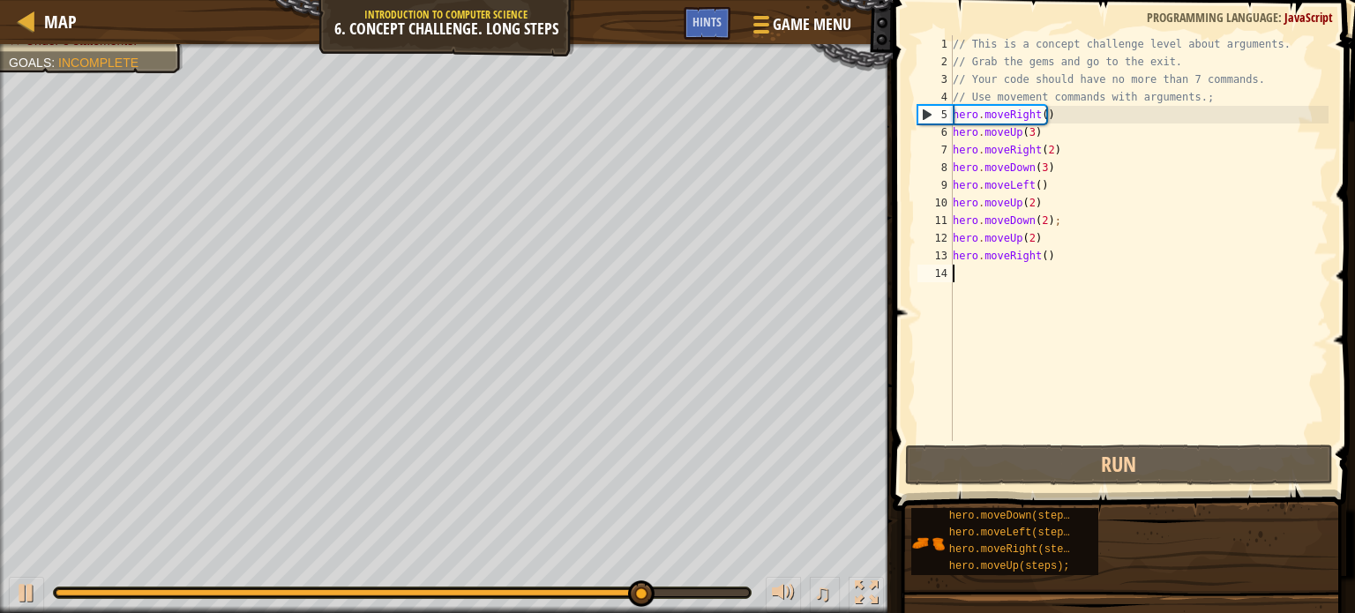
click at [1186, 311] on div "// This is a concept challenge level about arguments. // Grab the gems and go t…" at bounding box center [1139, 255] width 379 height 441
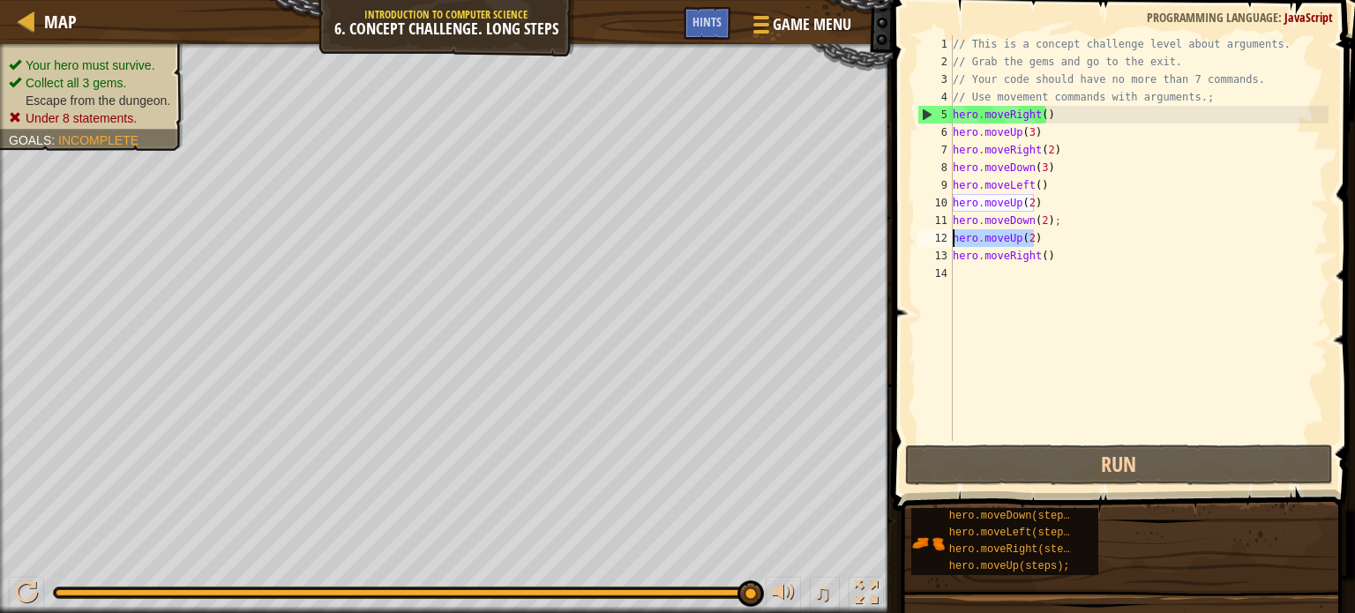
drag, startPoint x: 1063, startPoint y: 235, endPoint x: 928, endPoint y: 245, distance: 135.4
click at [928, 245] on div "1 2 3 4 5 6 7 8 9 10 11 12 13 14 // This is a concept challenge level about arg…" at bounding box center [1121, 238] width 415 height 406
type textarea "hero.moveUp(2)"
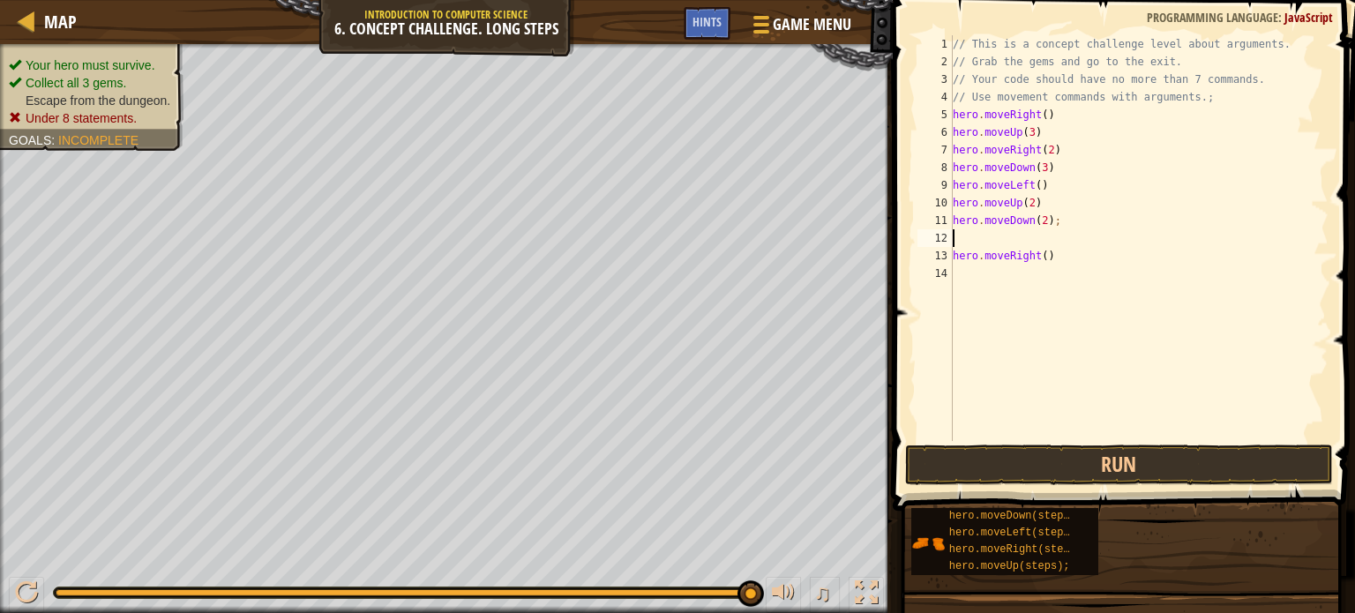
type textarea "hero.moveDown(2);"
click at [944, 453] on button "Run" at bounding box center [1119, 465] width 428 height 41
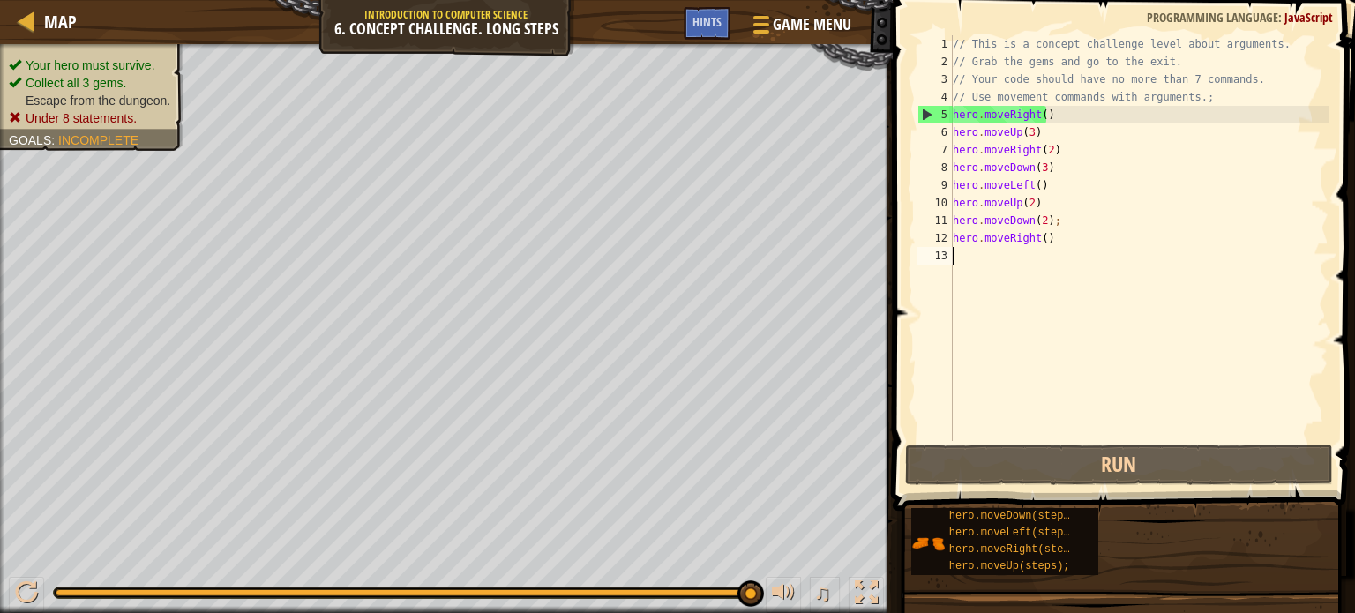
click at [1053, 332] on div "// This is a concept challenge level about arguments. // Grab the gems and go t…" at bounding box center [1139, 255] width 379 height 441
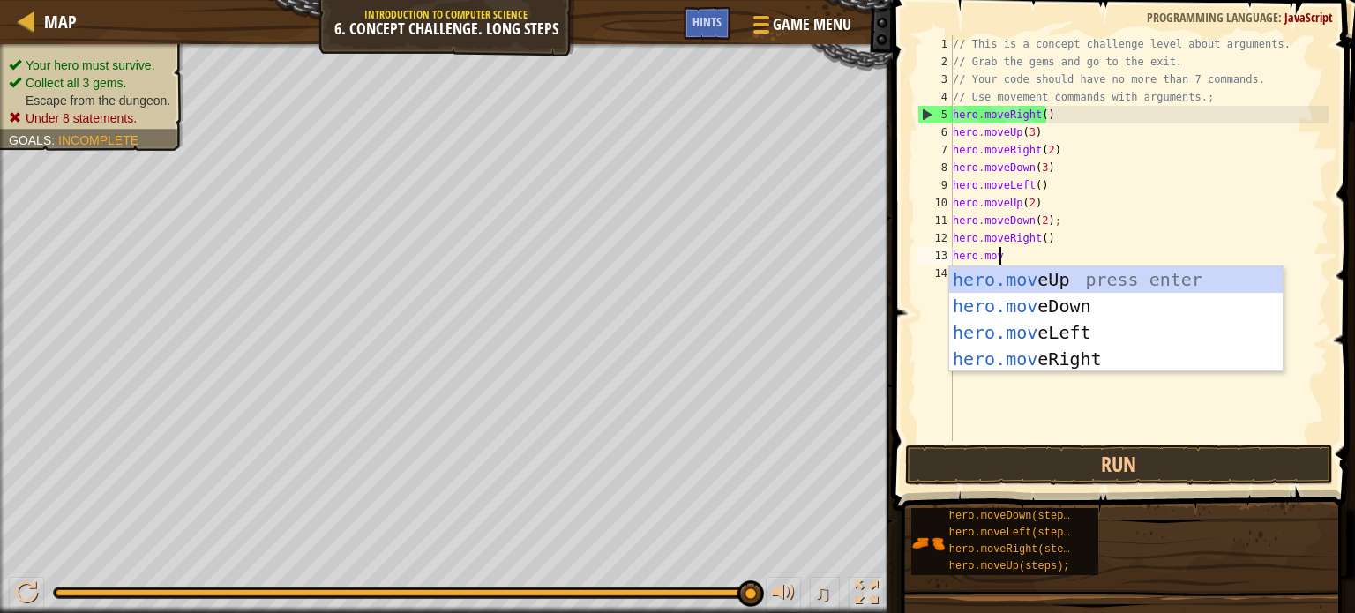
scroll to position [8, 3]
type textarea "hero.move"
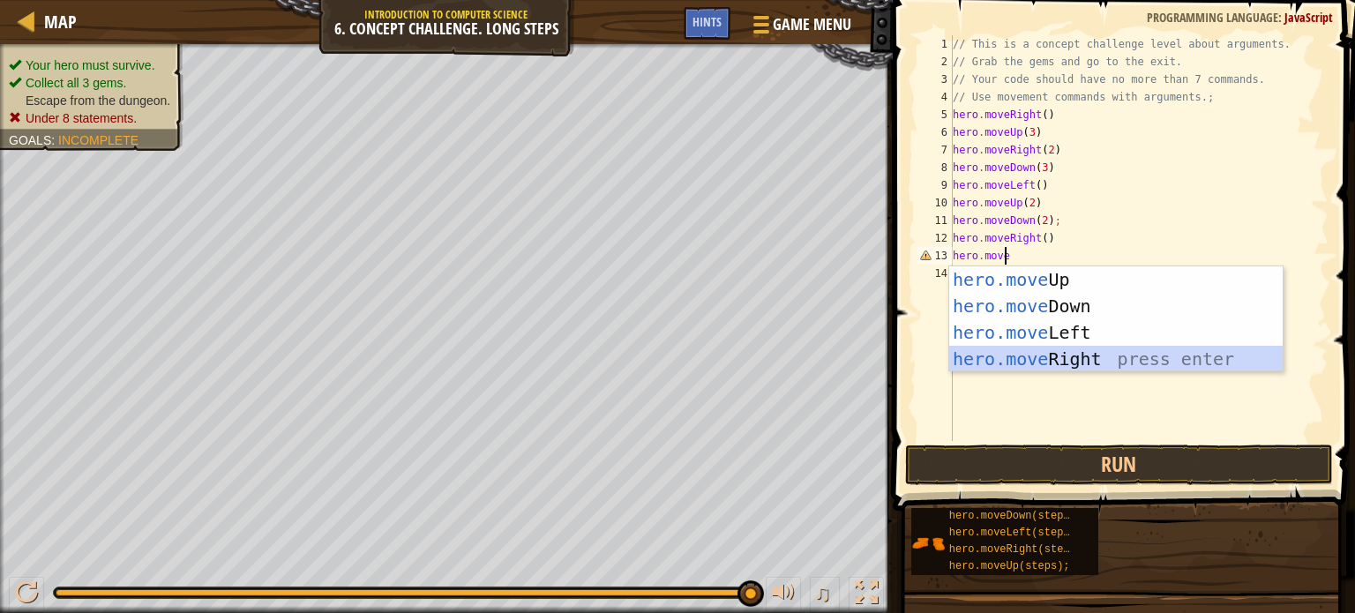
click at [1014, 364] on div "hero.move Up press enter hero.move Down press enter hero.move Left press enter …" at bounding box center [1117, 346] width 334 height 159
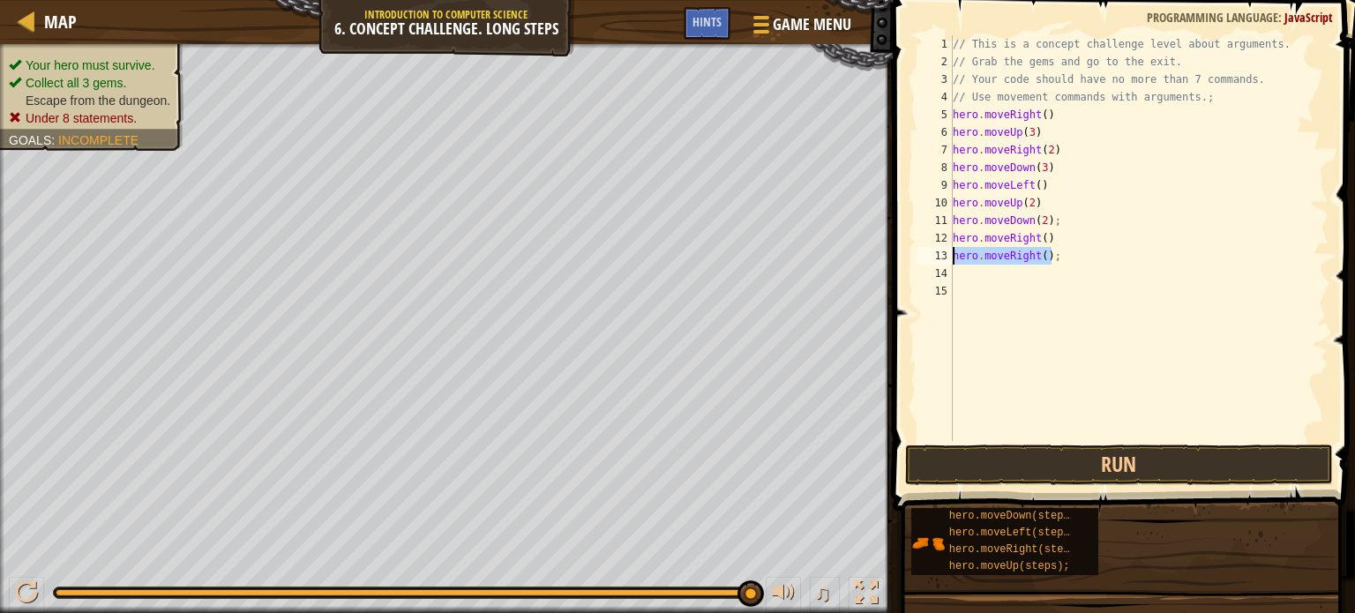
drag, startPoint x: 1064, startPoint y: 258, endPoint x: 950, endPoint y: 250, distance: 114.1
click at [950, 250] on div "1 2 3 4 5 6 7 8 9 10 11 12 13 14 15 // This is a concept challenge level about …" at bounding box center [1121, 238] width 415 height 406
type textarea "hero.moveRight();"
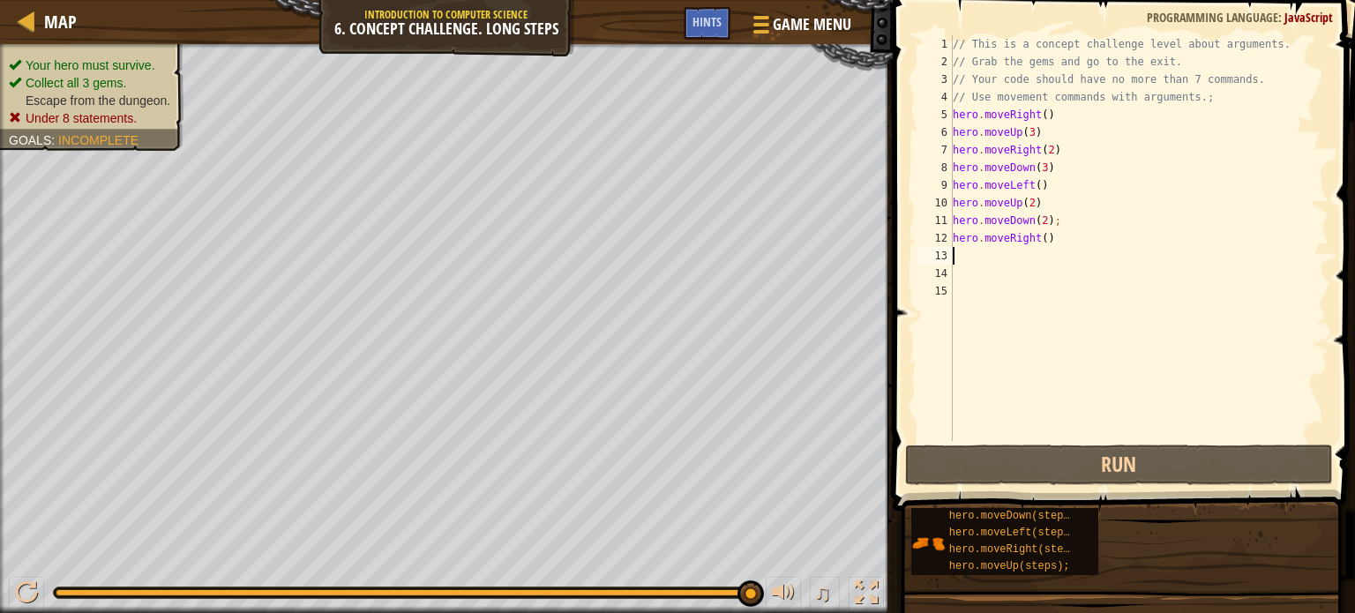
type textarea "hero.moveRight()"
click at [1007, 273] on div "// This is a concept challenge level about arguments. // Grab the gems and go t…" at bounding box center [1139, 255] width 379 height 441
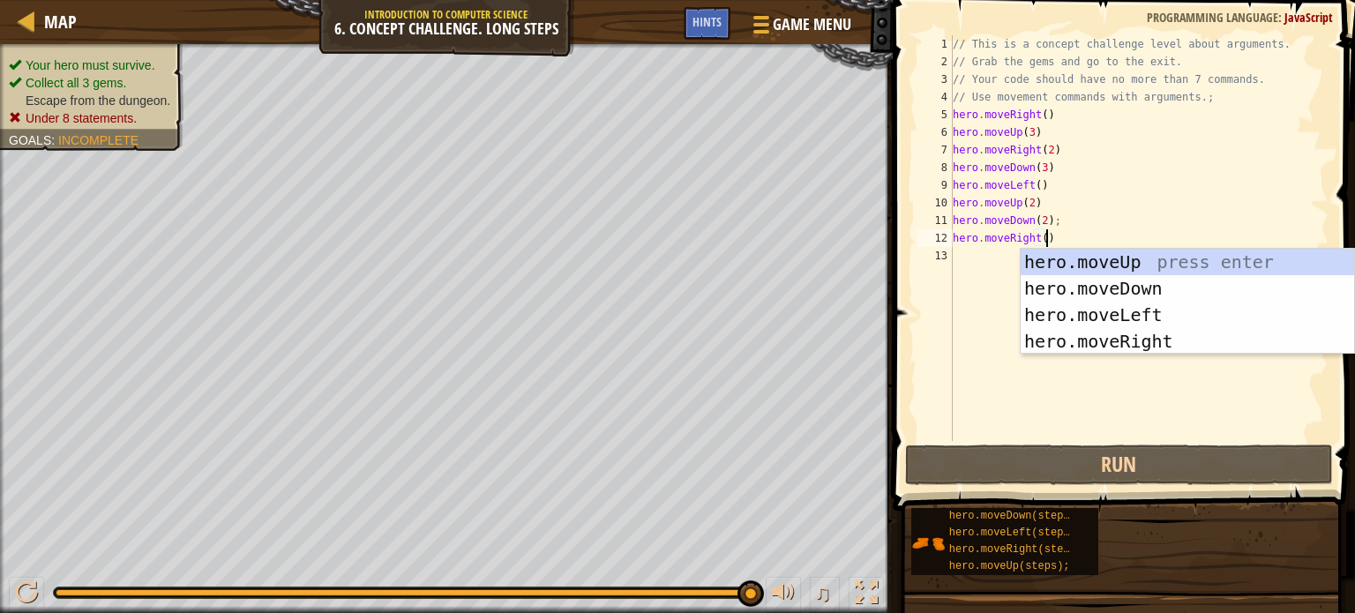
click at [1040, 229] on div "// This is a concept challenge level about arguments. // Grab the gems and go t…" at bounding box center [1139, 255] width 379 height 441
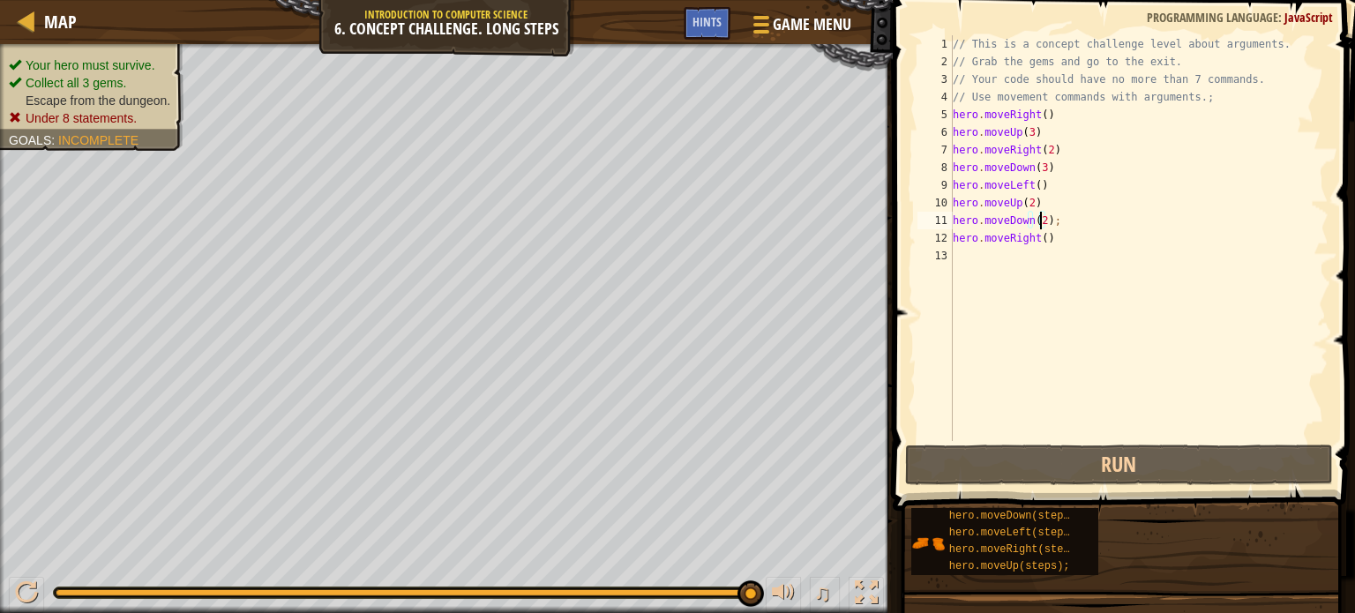
click at [1043, 239] on div "// This is a concept challenge level about arguments. // Grab the gems and go t…" at bounding box center [1139, 255] width 379 height 441
type textarea "hero.moveRight(2)"
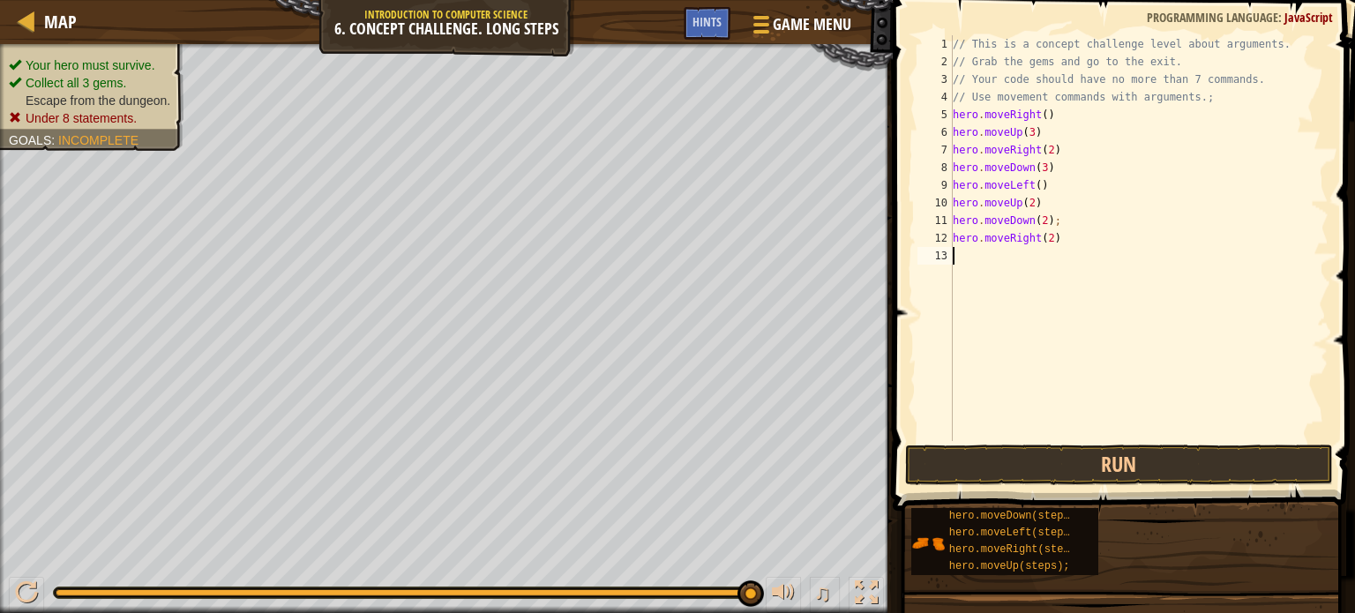
click at [988, 264] on div "// This is a concept challenge level about arguments. // Grab the gems and go t…" at bounding box center [1139, 255] width 379 height 441
type textarea "hero.moveUp(2)"
click at [1035, 280] on div "// This is a concept challenge level about arguments. // Grab the gems and go t…" at bounding box center [1139, 255] width 379 height 441
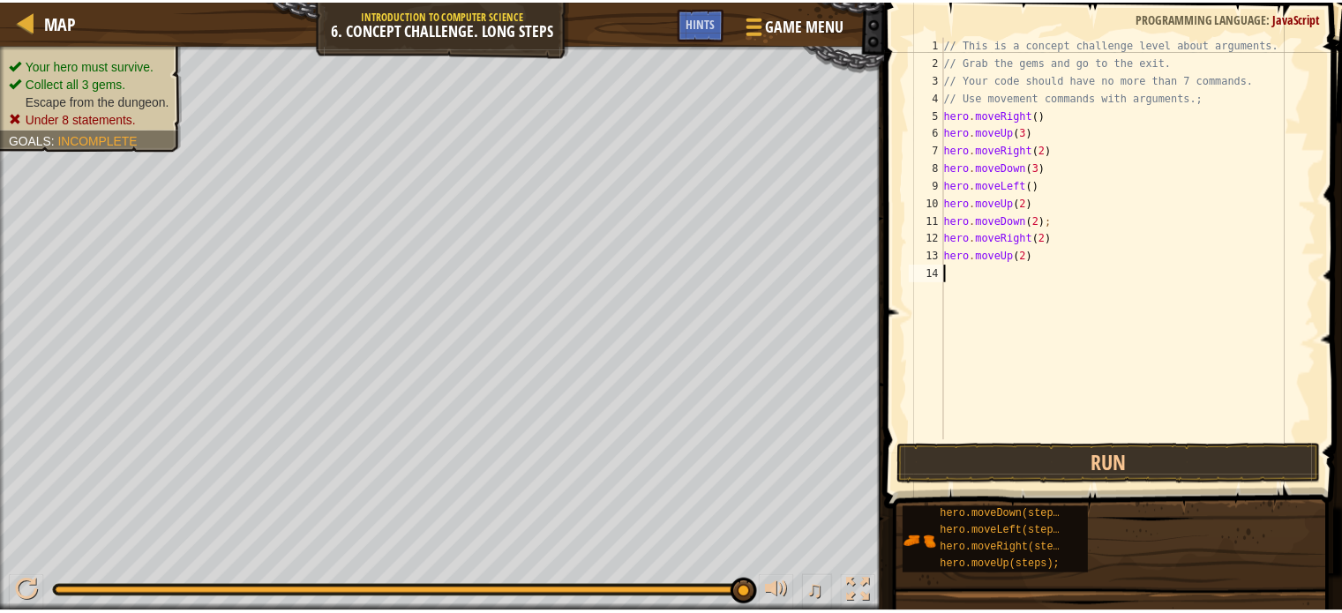
scroll to position [8, 0]
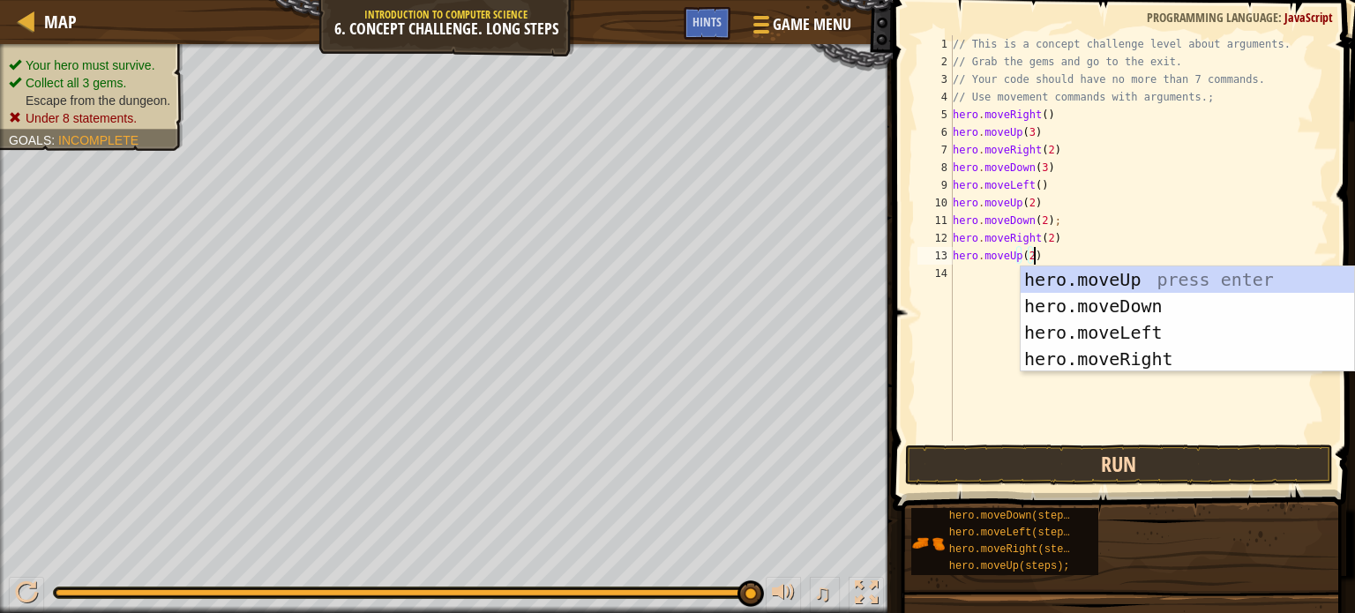
type textarea "hero.moveUp(2)"
click at [964, 464] on button "Run" at bounding box center [1119, 465] width 428 height 41
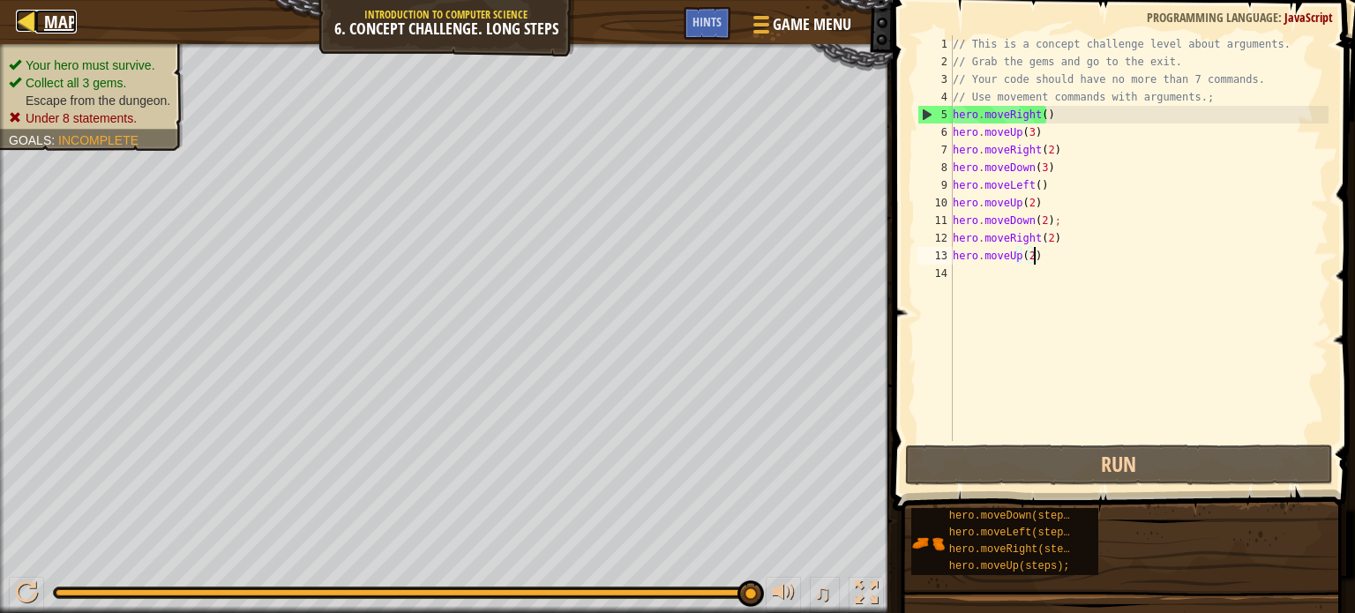
click at [44, 10] on span "Map" at bounding box center [60, 22] width 33 height 24
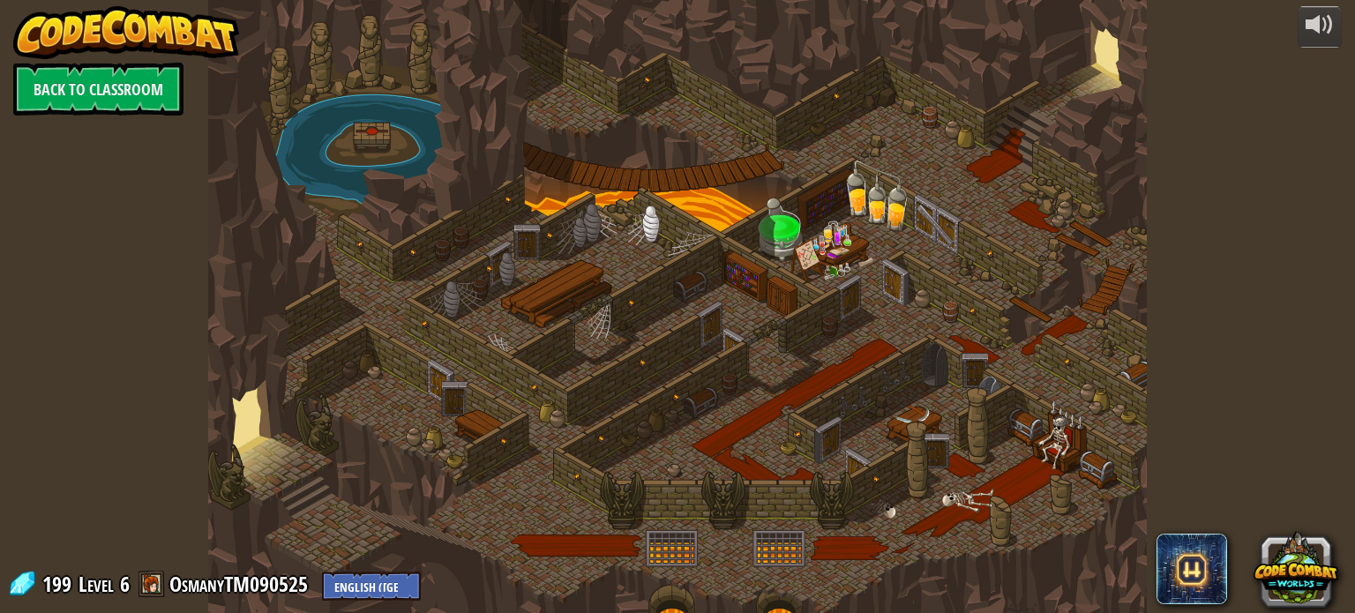
click at [54, 20] on img at bounding box center [126, 32] width 226 height 53
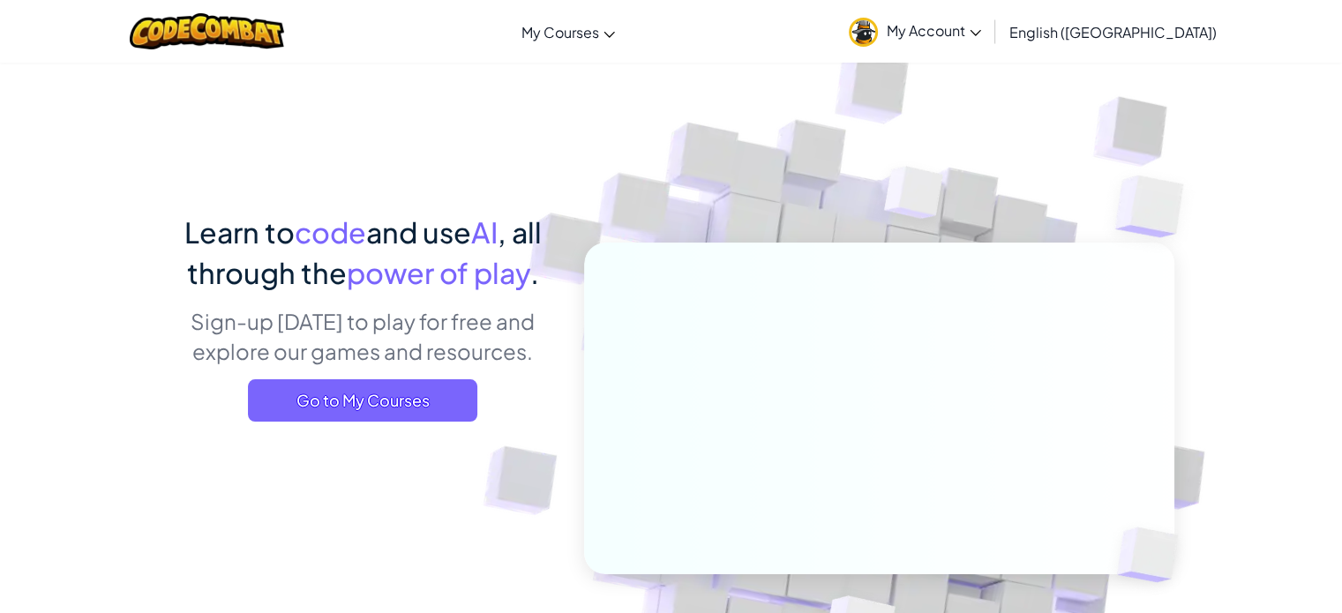
click at [591, 5] on div "Toggle navigation My Courses CodeCombat Classroom Ozaria Classroom AI League Es…" at bounding box center [671, 31] width 1351 height 63
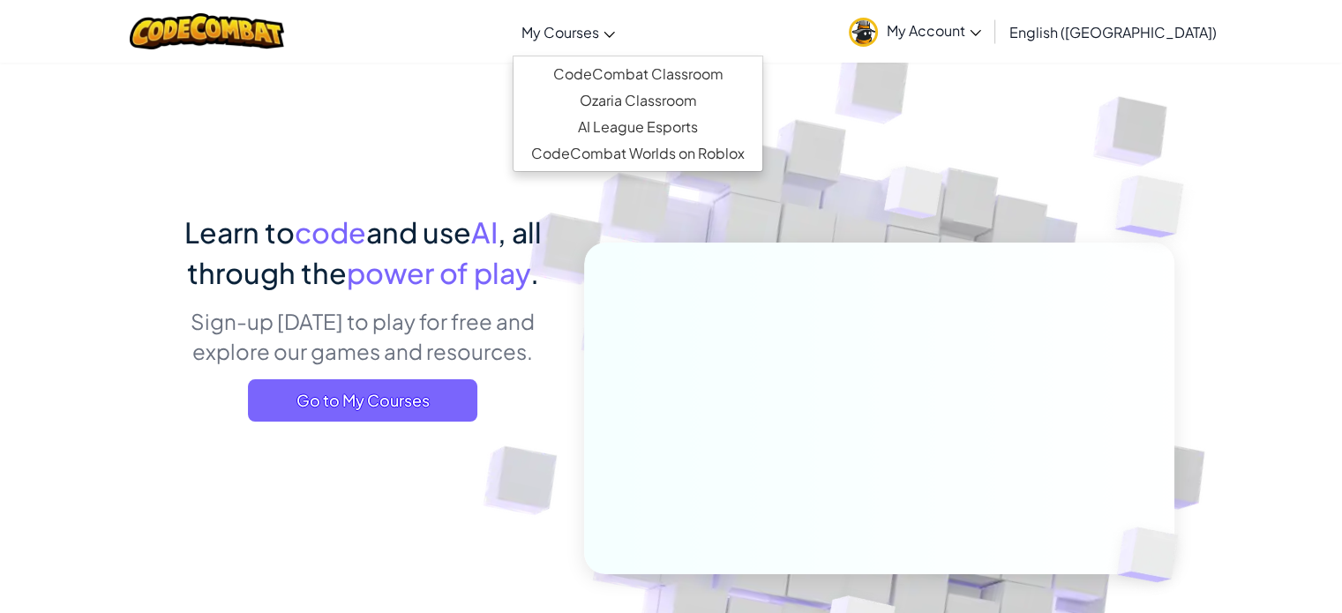
click at [592, 20] on link "My Courses" at bounding box center [568, 32] width 111 height 48
click at [708, 98] on link "Ozaria Classroom" at bounding box center [638, 100] width 249 height 26
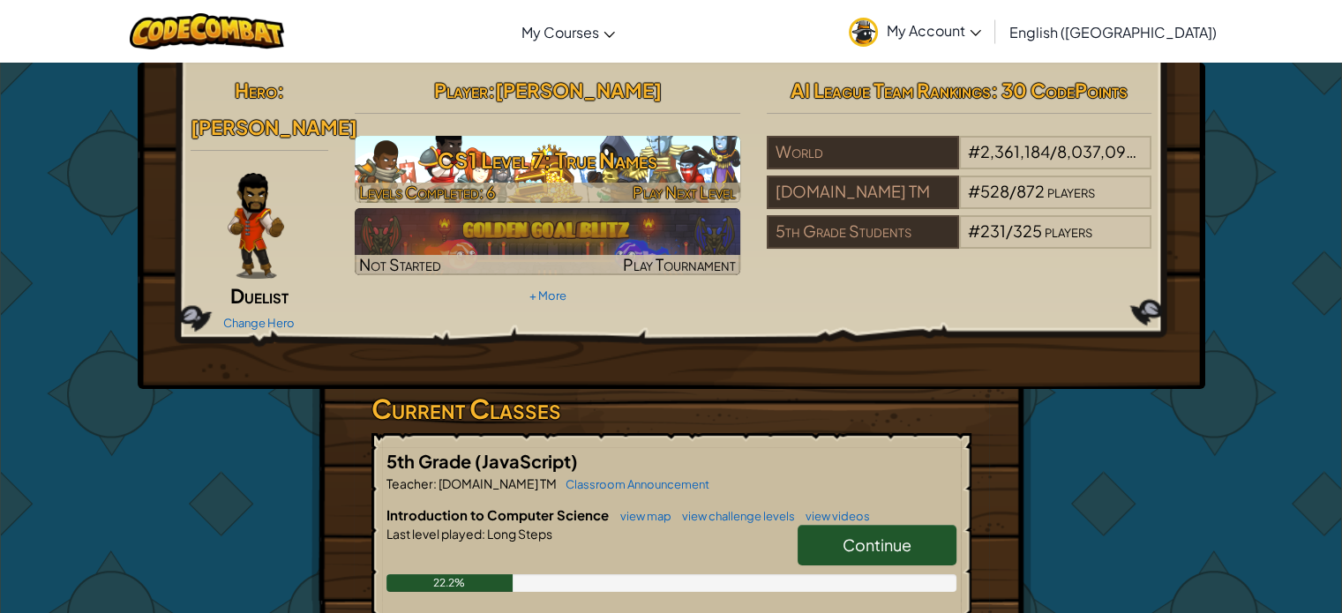
click at [682, 175] on h3 "CS1 Level 7: True Names" at bounding box center [548, 160] width 386 height 40
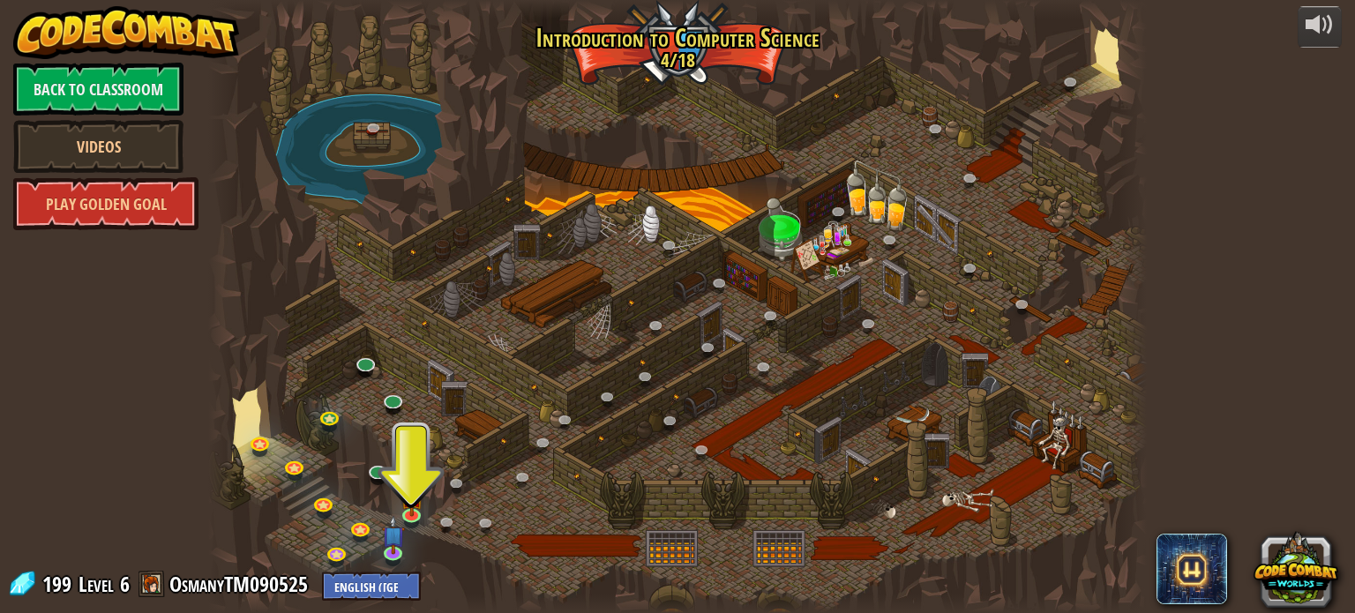
click at [431, 476] on div at bounding box center [677, 306] width 938 height 613
click at [416, 483] on img at bounding box center [411, 487] width 23 height 53
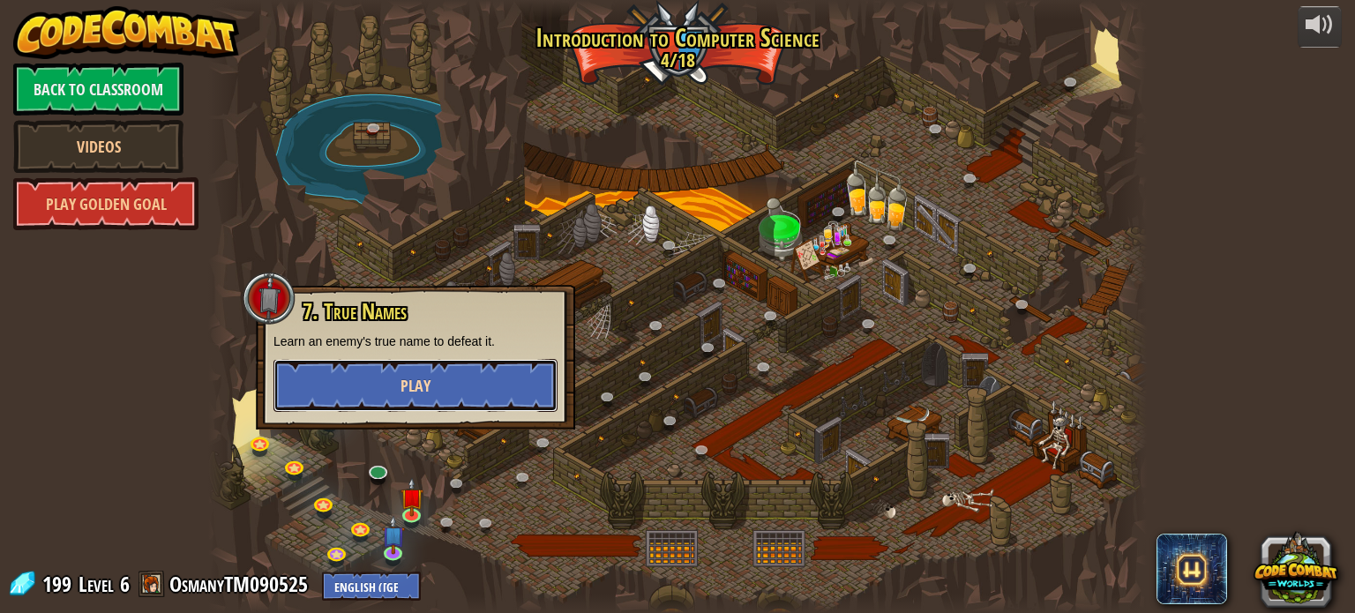
click at [425, 394] on span "Play" at bounding box center [416, 386] width 30 height 22
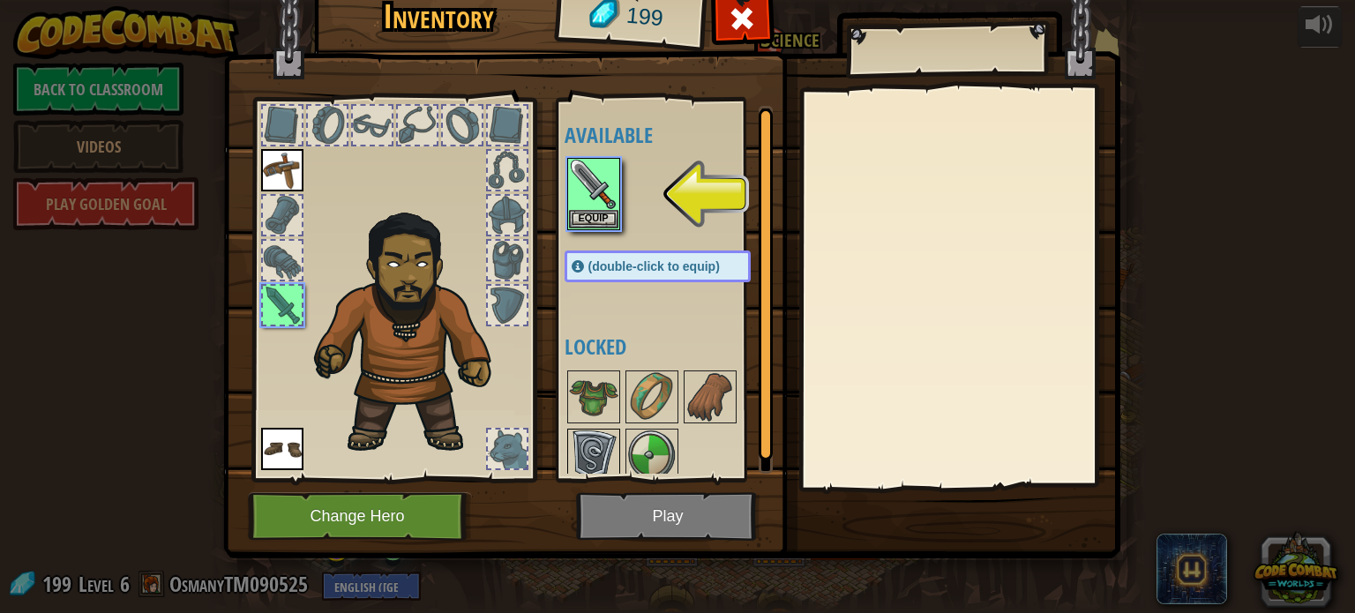
drag, startPoint x: 359, startPoint y: 329, endPoint x: 604, endPoint y: 453, distance: 273.9
click at [604, 453] on div "Inventory 199 Available Equip Equip Equip (double-click to equip) Locked Equip …" at bounding box center [677, 269] width 897 height 582
click at [584, 209] on button "Equip" at bounding box center [593, 218] width 49 height 19
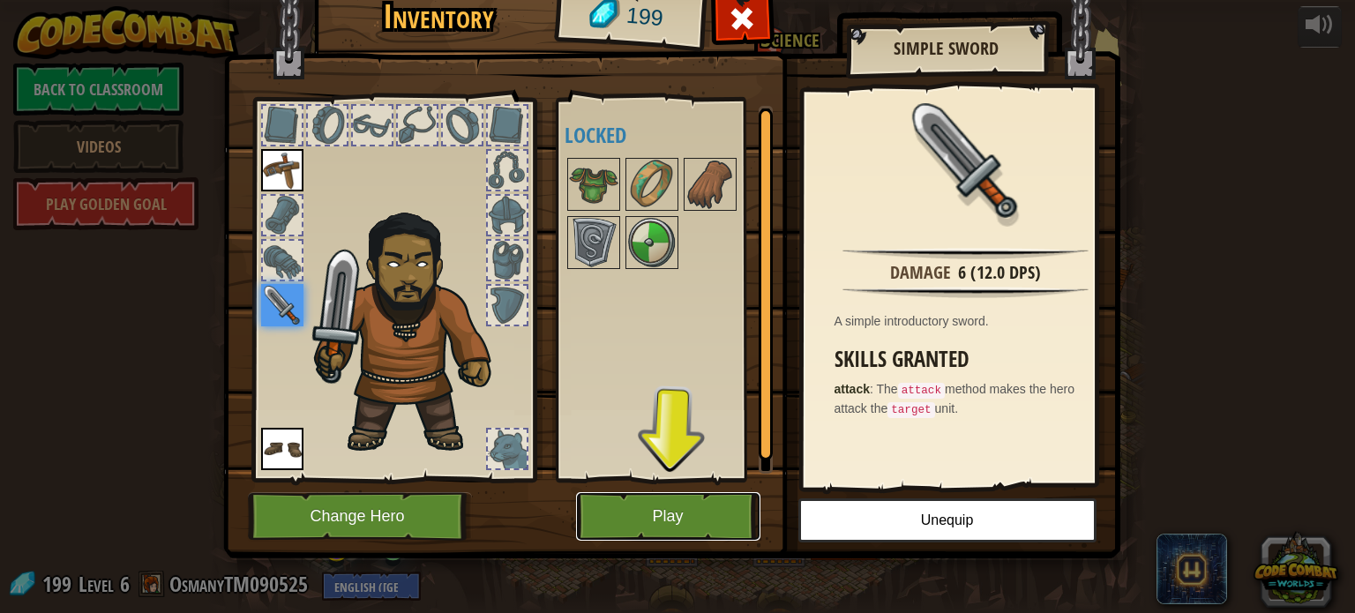
click at [579, 511] on button "Play" at bounding box center [668, 516] width 184 height 49
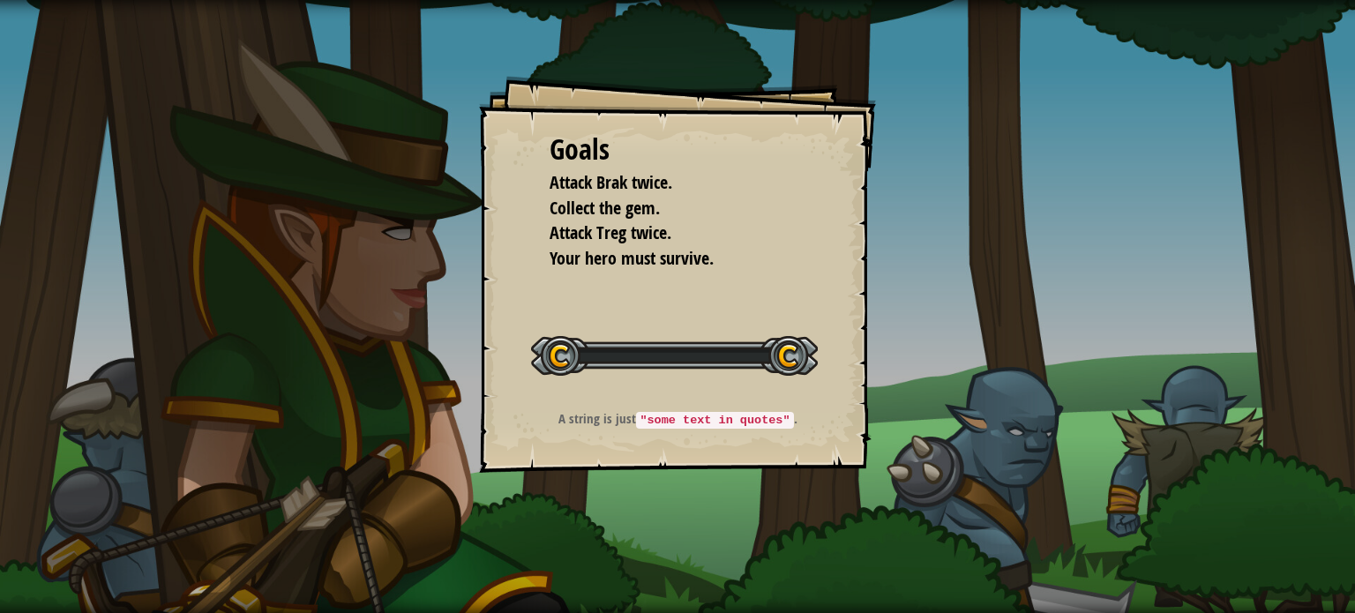
click at [619, 529] on div "Goals Attack Brak twice. Collect the gem. Attack Treg twice. Your hero must sur…" at bounding box center [677, 306] width 1355 height 613
drag, startPoint x: 612, startPoint y: 357, endPoint x: 897, endPoint y: 370, distance: 284.4
click at [897, 370] on div "Goals Attack Brak twice. Collect the gem. Attack Treg twice. Your hero must sur…" at bounding box center [677, 306] width 1355 height 613
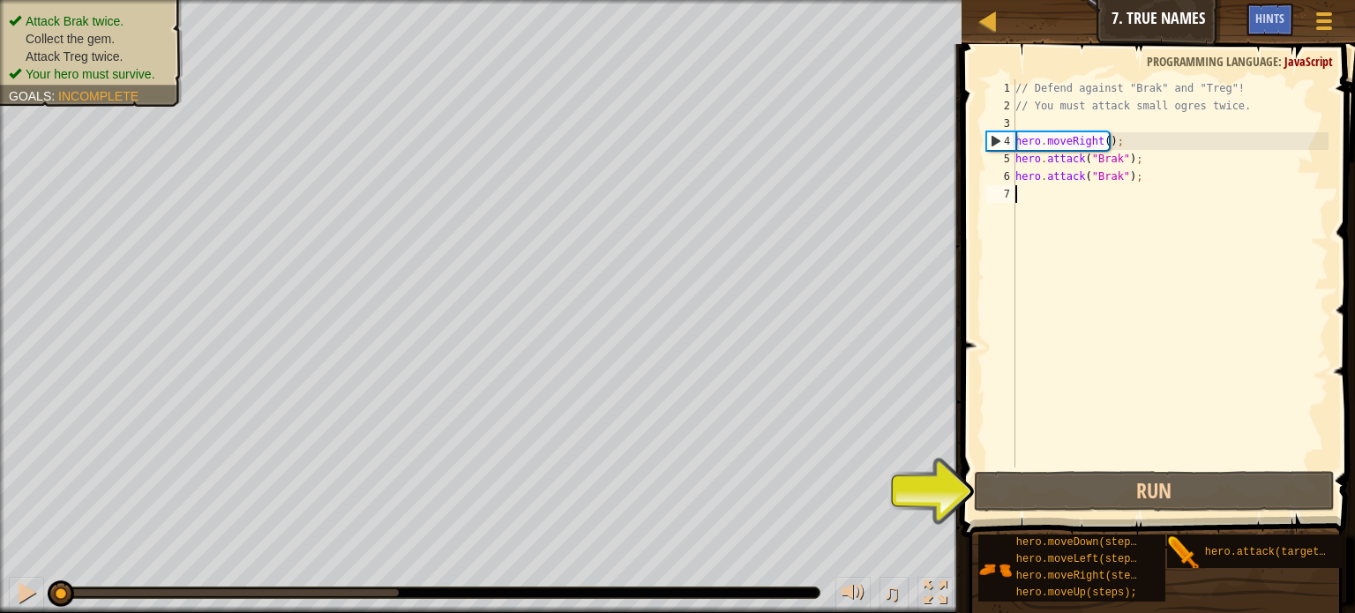
click at [1124, 137] on div "// Defend against "Brak" and "Treg"! // You must attack small ogres twice. hero…" at bounding box center [1170, 291] width 317 height 424
type textarea "hero.moveRight();"
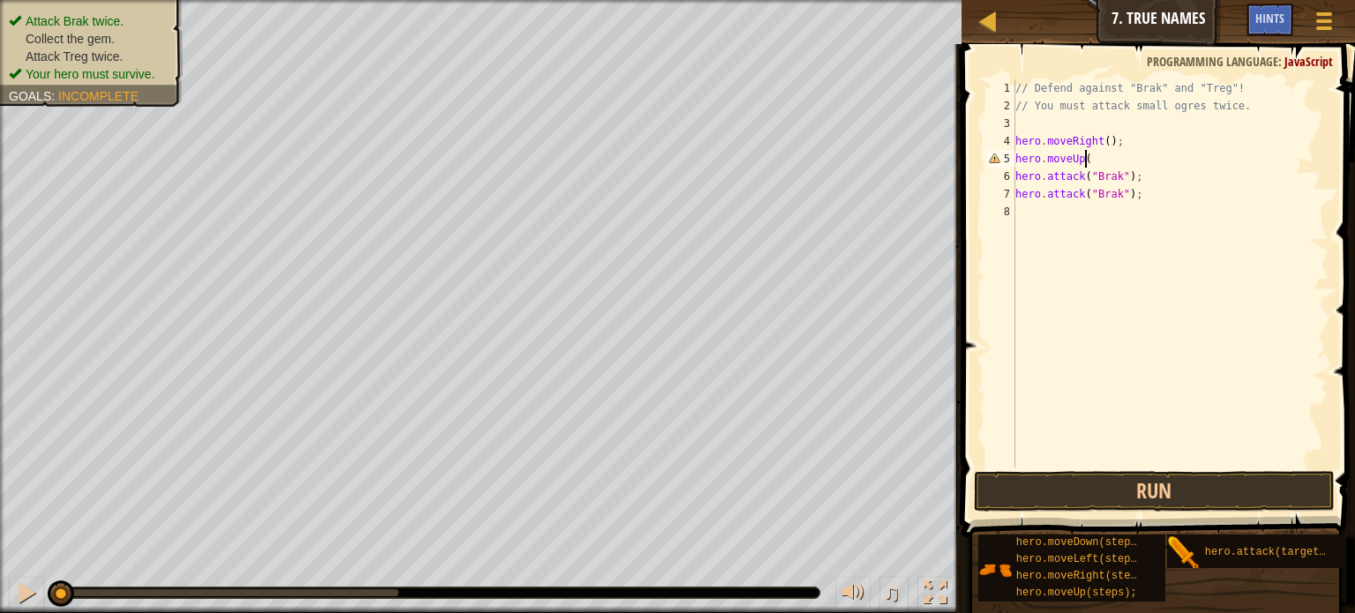
scroll to position [8, 4]
type textarea "hero.moveUp();"
click at [1121, 210] on div "// Defend against "Brak" and "Treg"! // You must attack small ogres twice. hero…" at bounding box center [1170, 291] width 317 height 424
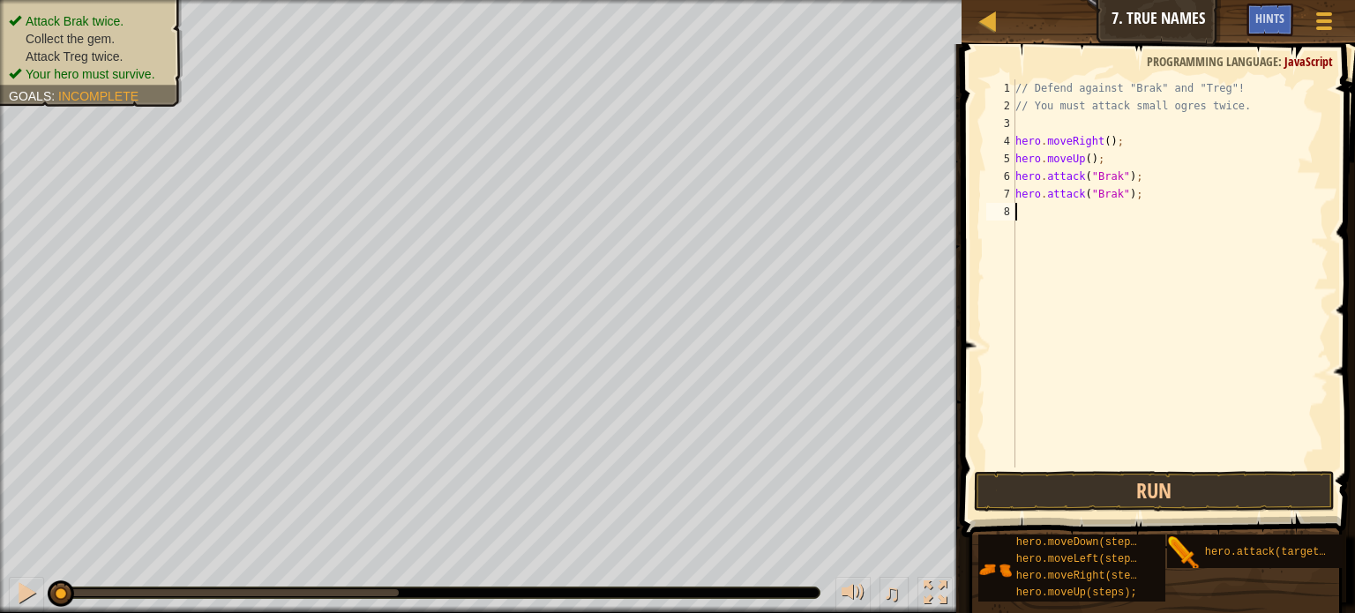
click at [1200, 221] on div "// Defend against "Brak" and "Treg"! // You must attack small ogres twice. hero…" at bounding box center [1170, 291] width 317 height 424
click at [1086, 158] on div "// Defend against "Brak" and "Treg"! // You must attack small ogres twice. hero…" at bounding box center [1170, 291] width 317 height 424
type textarea "hero.moveUp(2);"
click at [1095, 251] on div "// Defend against "Brak" and "Treg"! // You must attack small ogres twice. hero…" at bounding box center [1170, 291] width 317 height 424
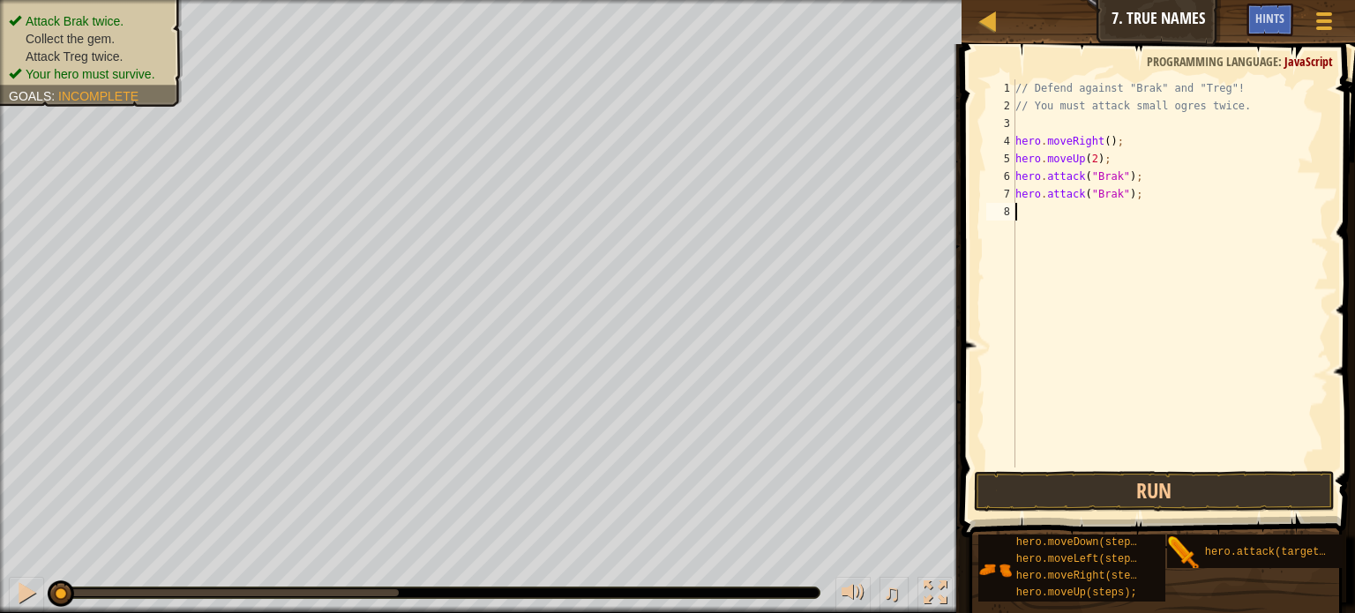
scroll to position [8, 0]
click at [1035, 500] on button "Run" at bounding box center [1154, 491] width 361 height 41
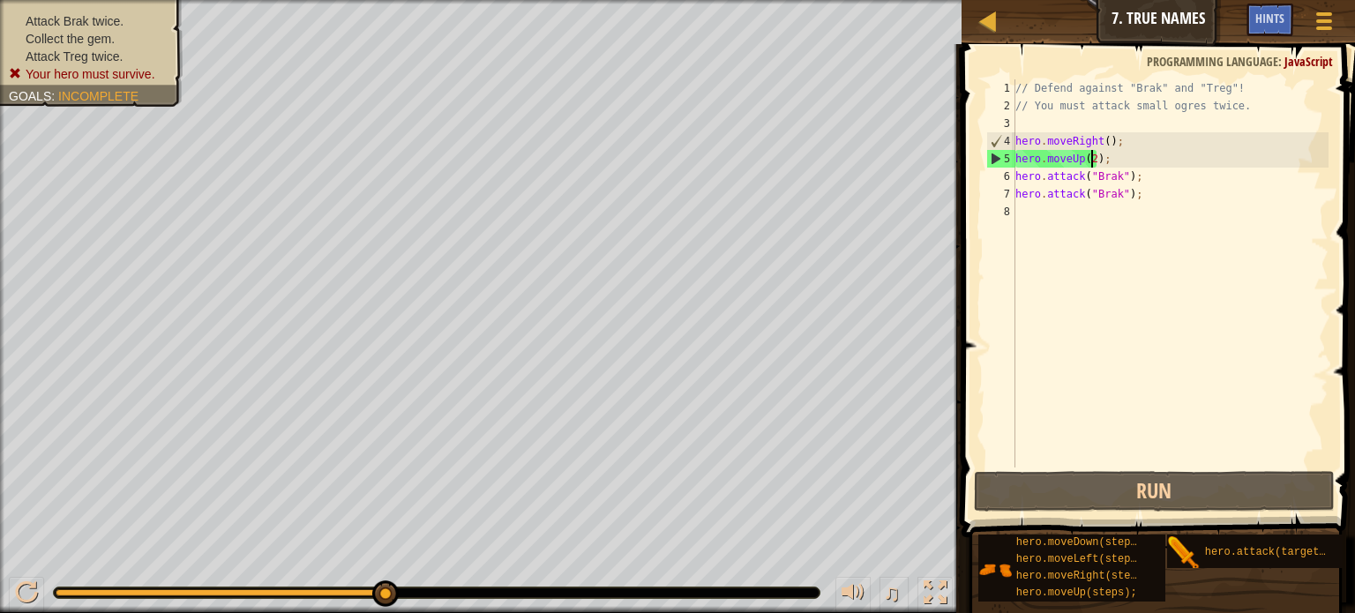
click at [1094, 154] on div "// Defend against "Brak" and "Treg"! // You must attack small ogres twice. hero…" at bounding box center [1170, 291] width 317 height 424
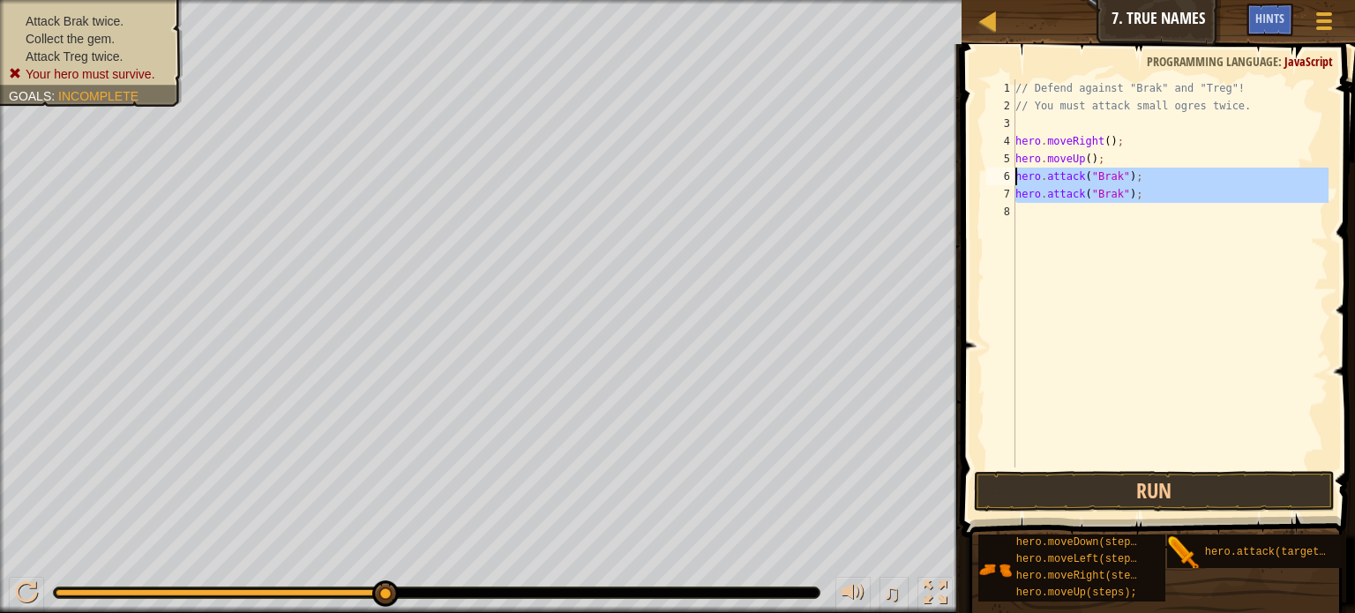
drag, startPoint x: 1158, startPoint y: 204, endPoint x: 1006, endPoint y: 172, distance: 155.1
click at [1006, 172] on div "hero.moveUp(); 1 2 3 4 5 6 7 8 // Defend against "Brak" and "Treg"! // You must…" at bounding box center [1156, 273] width 346 height 388
type textarea "hero.attack("Brak"); hero.attack("Brak");"
click at [1073, 224] on div "// Defend against "Brak" and "Treg"! // You must attack small ogres twice. hero…" at bounding box center [1170, 273] width 317 height 388
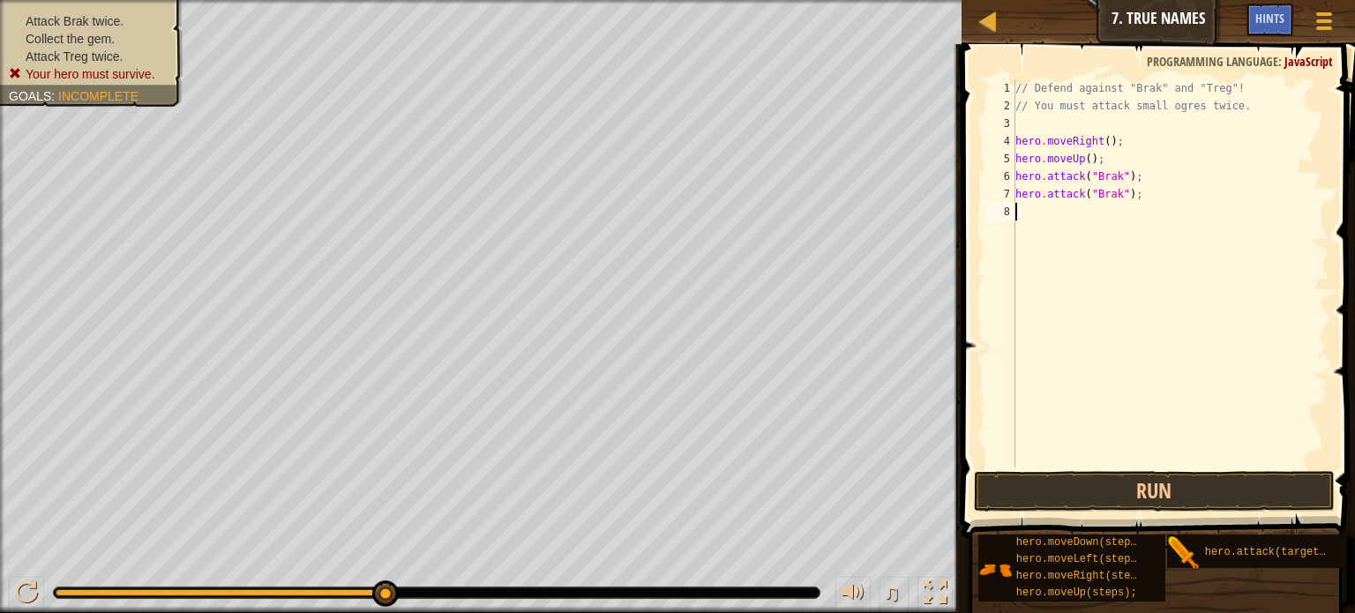
paste textarea "hero.attack("Brak");"
click at [1119, 205] on div "// Defend against "Brak" and "Treg"! // You must attack small ogres twice. hero…" at bounding box center [1173, 291] width 312 height 424
click at [1119, 229] on div "// Defend against "Brak" and "Treg"! // You must attack small ogres twice. hero…" at bounding box center [1173, 291] width 312 height 424
click at [1161, 483] on button "Run" at bounding box center [1154, 491] width 361 height 41
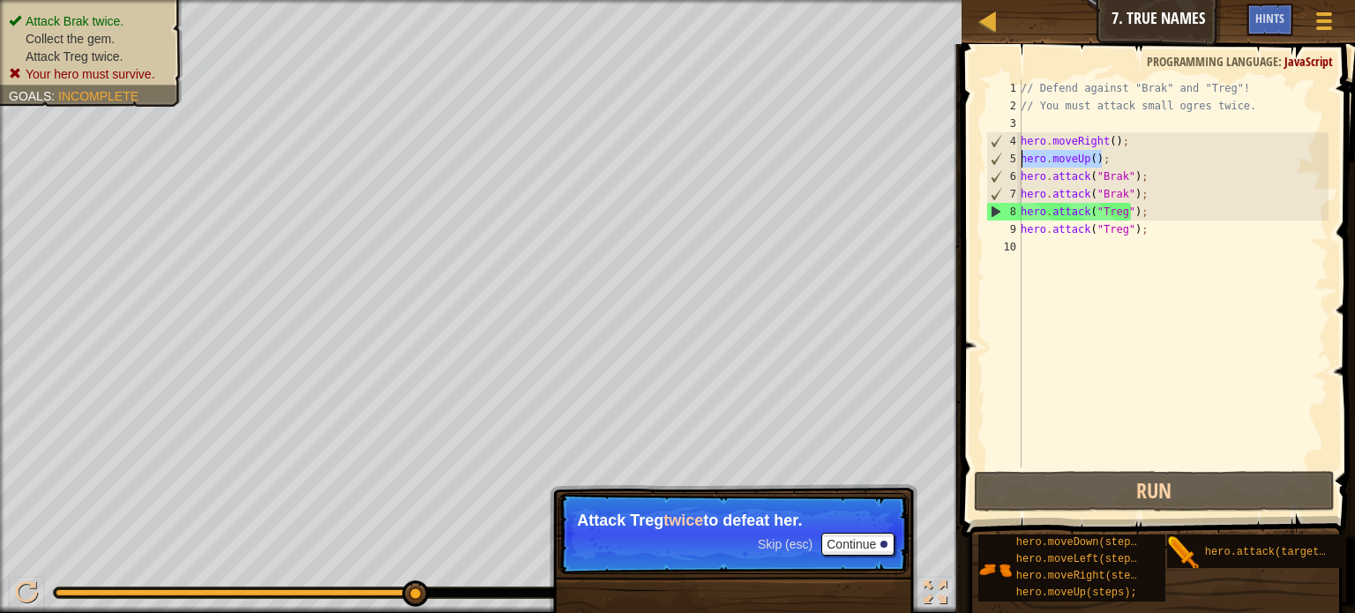
drag, startPoint x: 1108, startPoint y: 161, endPoint x: 1001, endPoint y: 163, distance: 107.7
click at [1001, 163] on div "hero.attack("Treg"); 1 2 3 4 5 6 7 8 9 10 // Defend against "Brak" and "Treg"! …" at bounding box center [1156, 273] width 346 height 388
type textarea "hero.moveUp();"
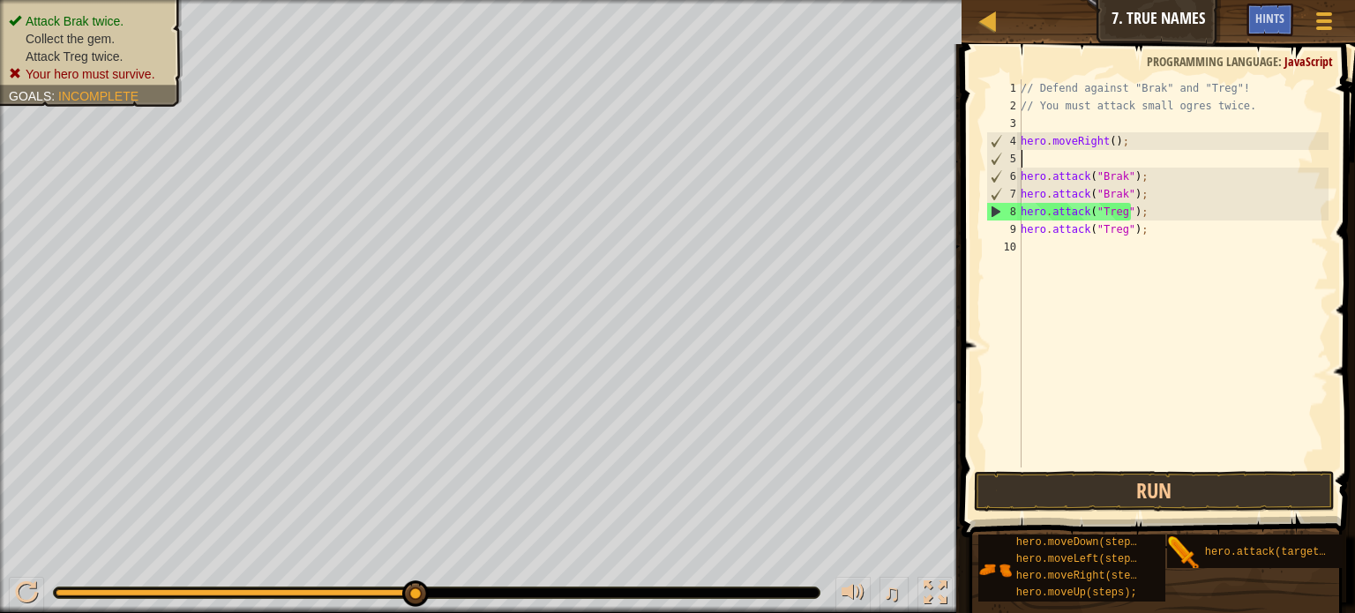
type textarea "hero.moveRight();"
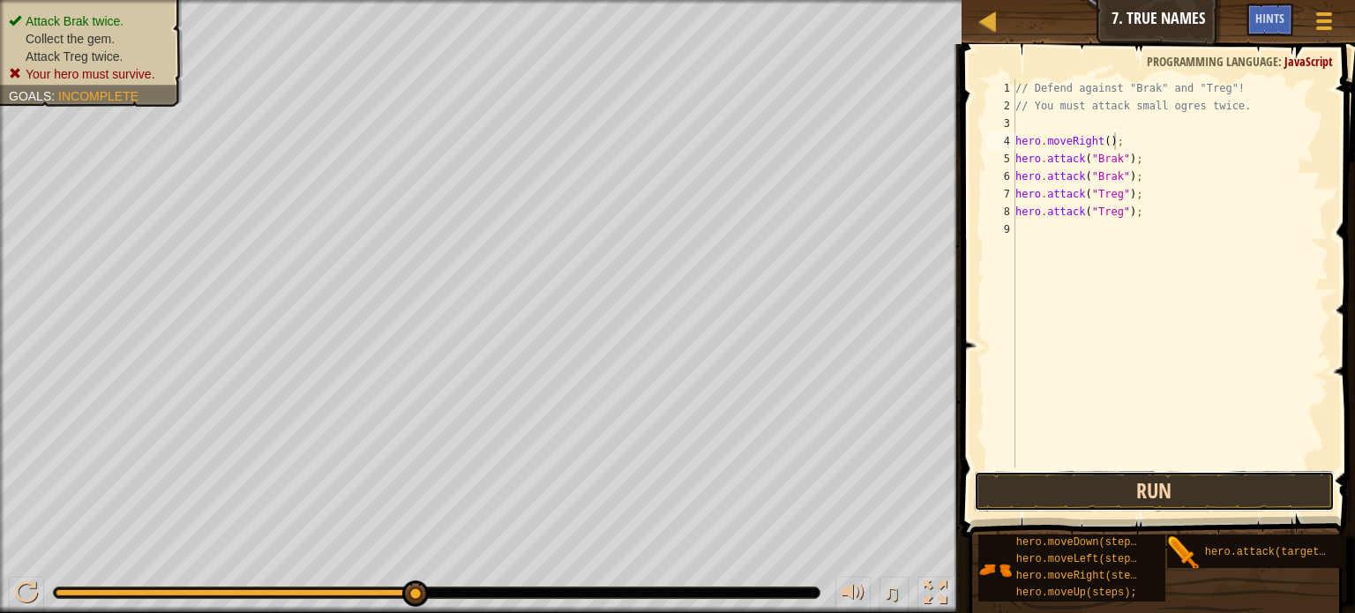
click at [1025, 480] on button "Run" at bounding box center [1154, 491] width 361 height 41
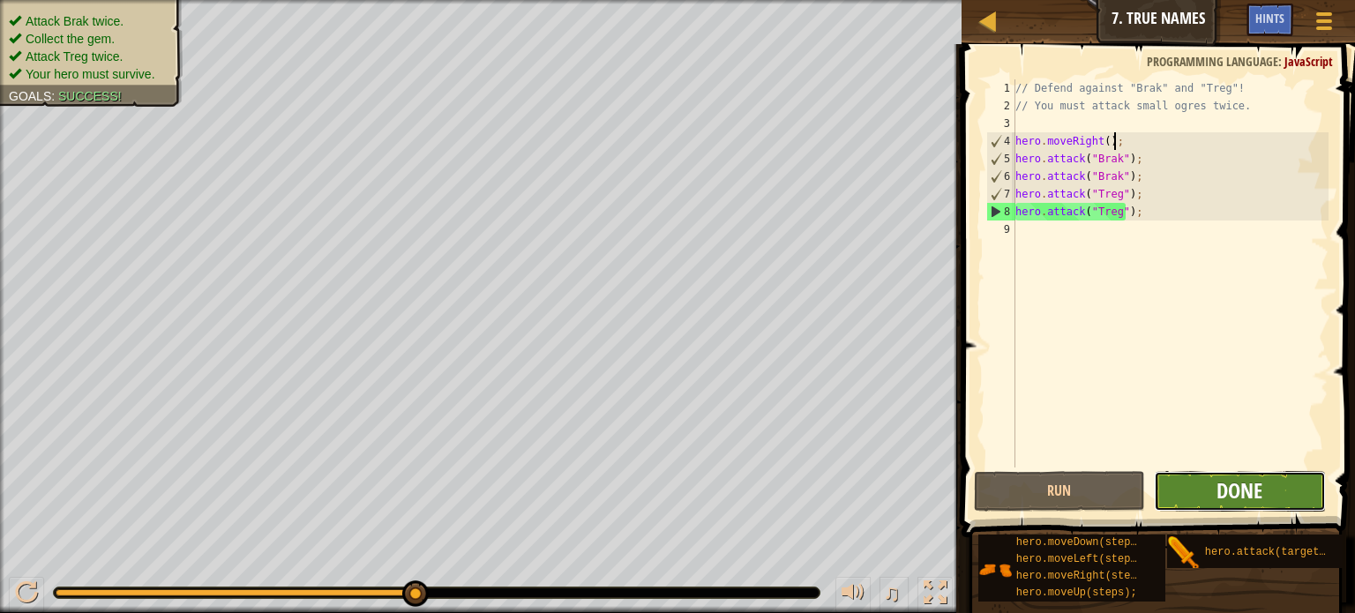
click at [1228, 486] on span "Done" at bounding box center [1240, 491] width 46 height 28
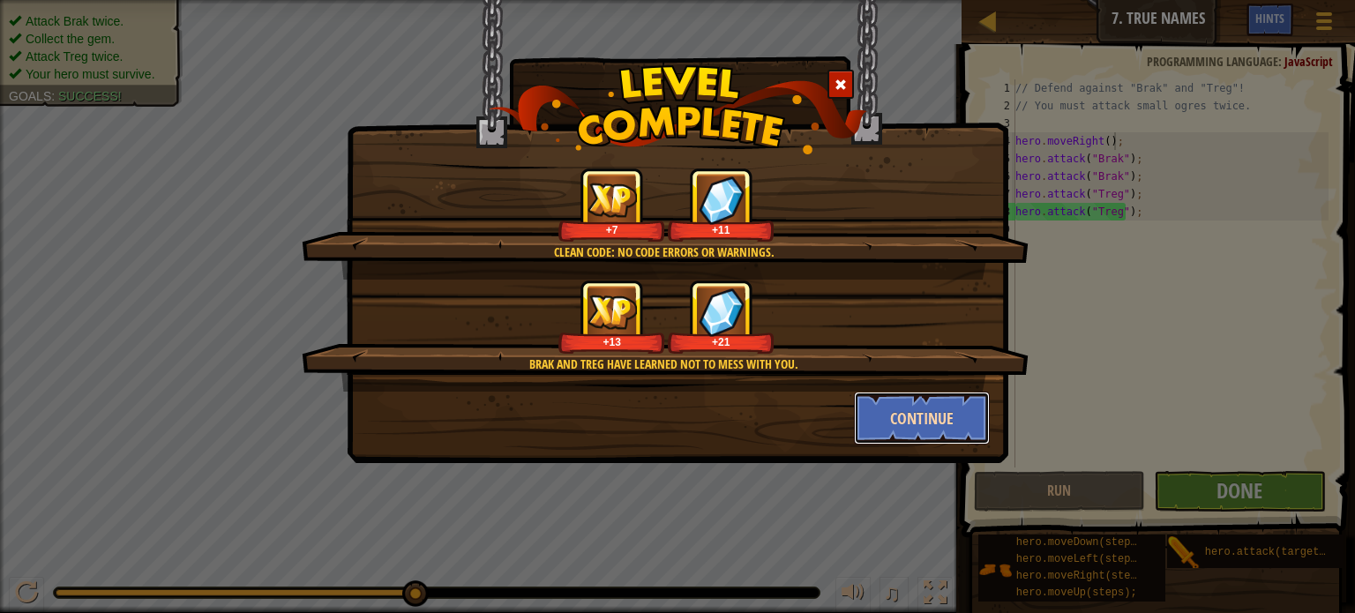
click at [923, 417] on button "Continue" at bounding box center [922, 418] width 137 height 53
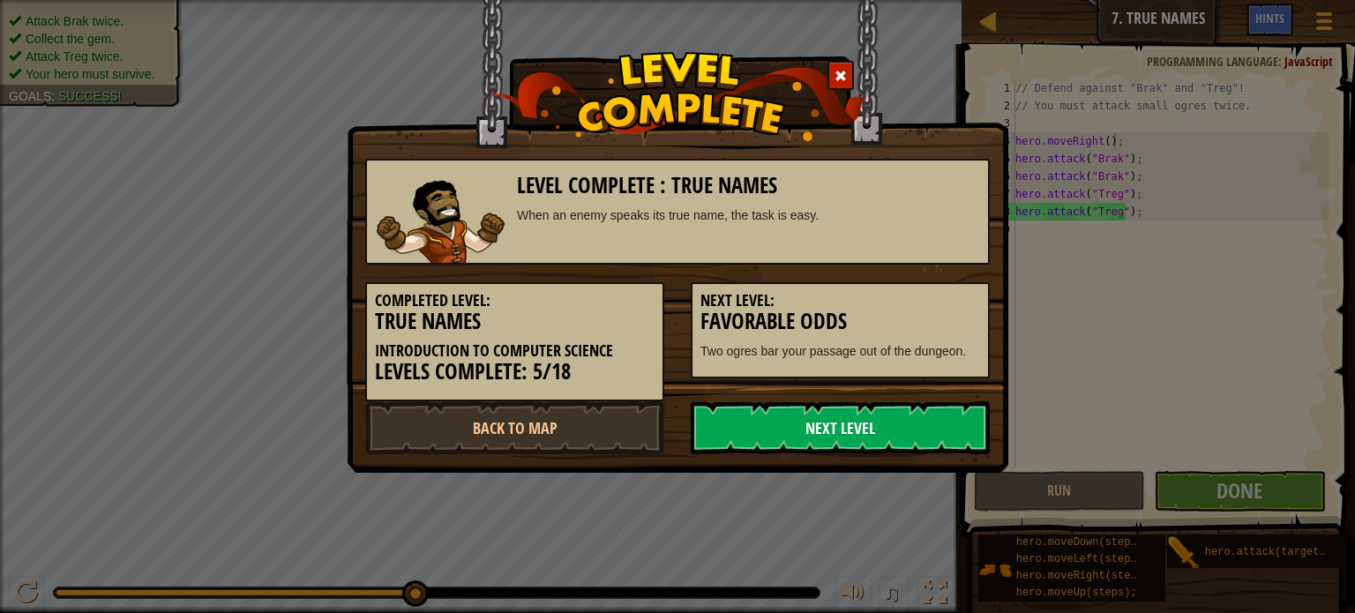
click at [759, 423] on link "Next Level" at bounding box center [840, 428] width 299 height 53
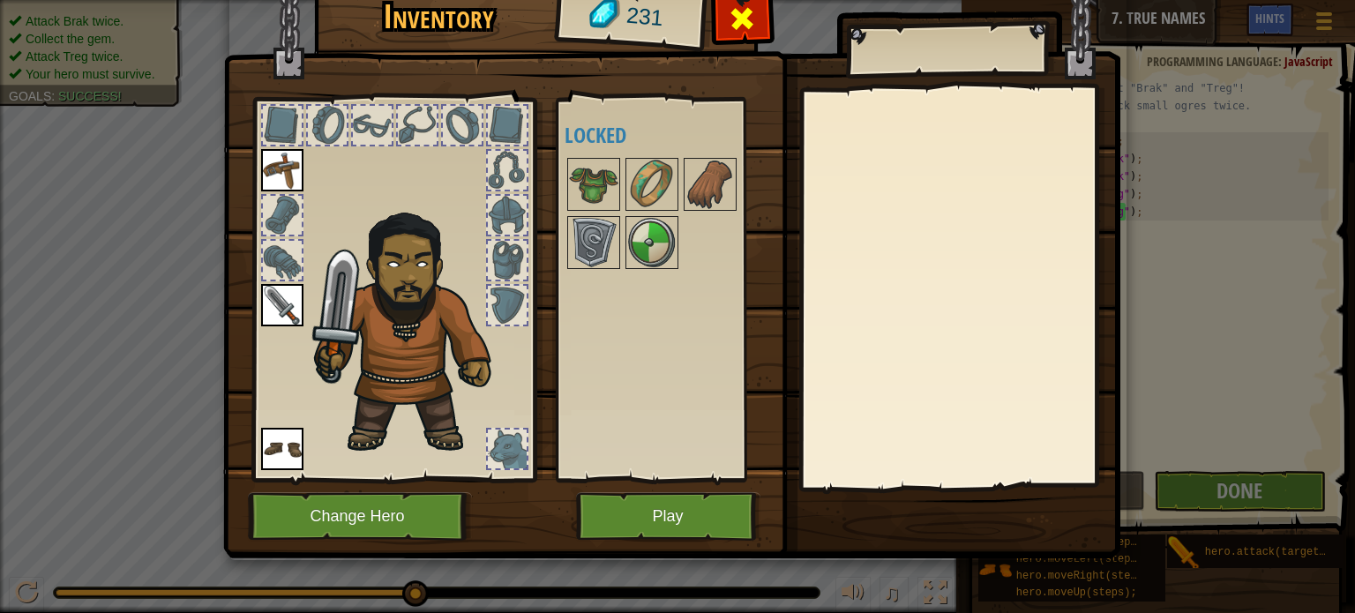
click at [748, 22] on span at bounding box center [742, 18] width 28 height 28
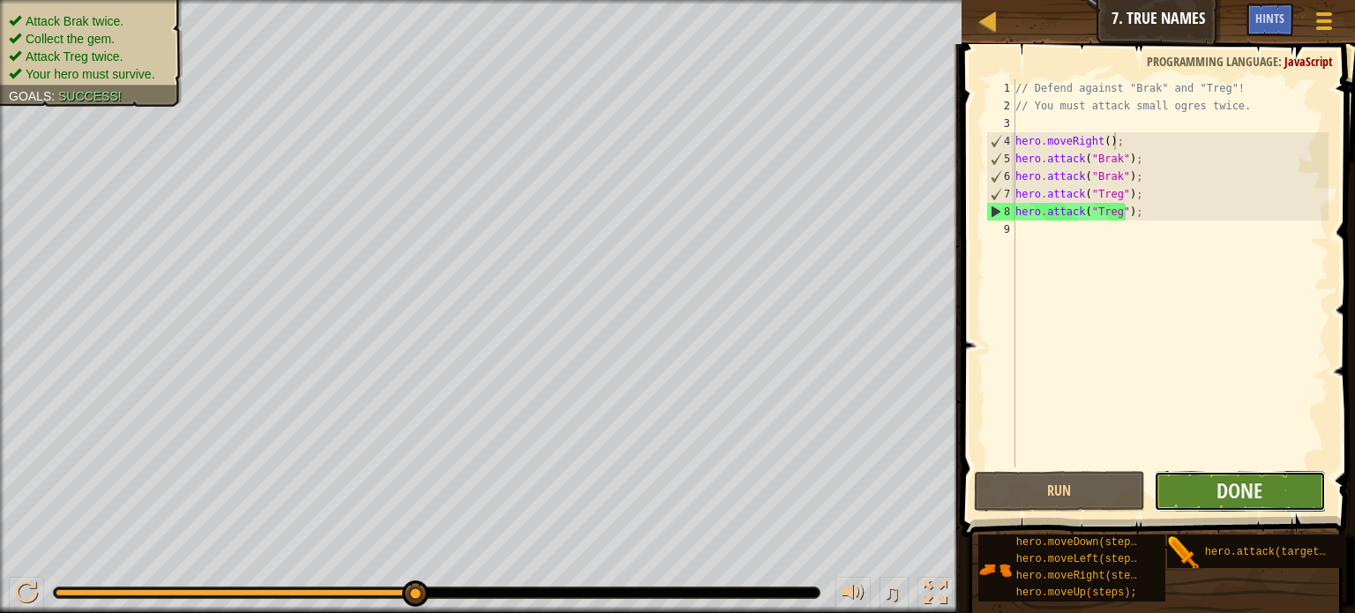
click at [1197, 495] on button "Done" at bounding box center [1240, 491] width 172 height 41
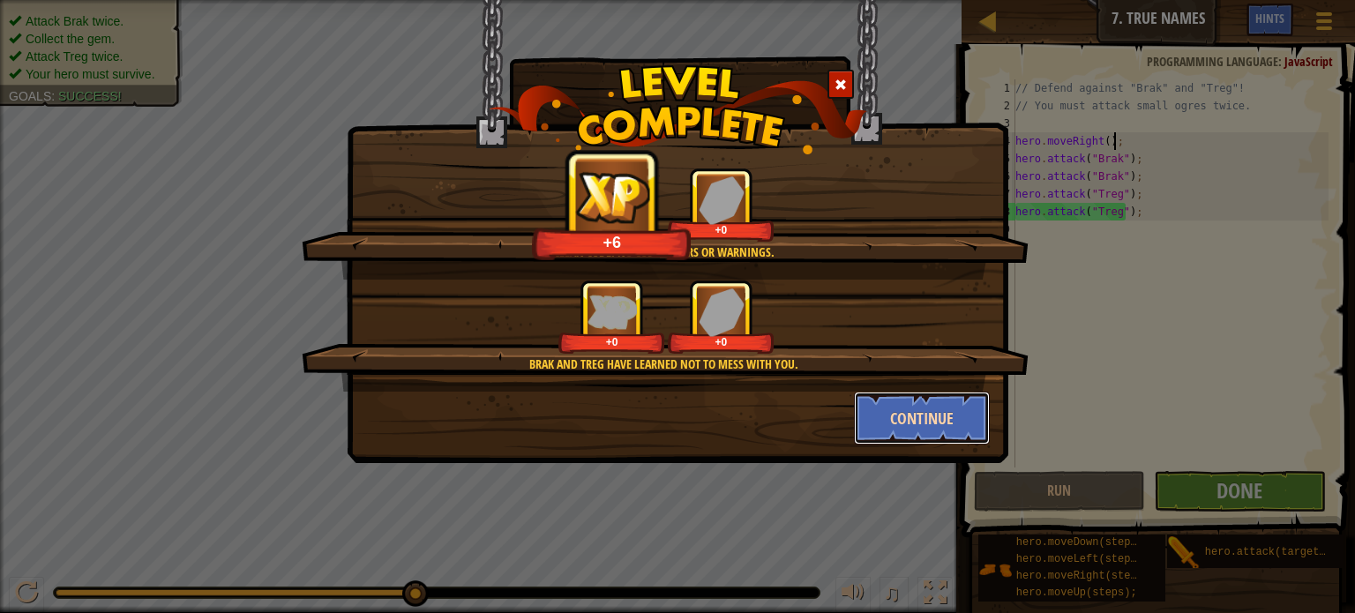
click at [905, 409] on button "Continue" at bounding box center [922, 418] width 137 height 53
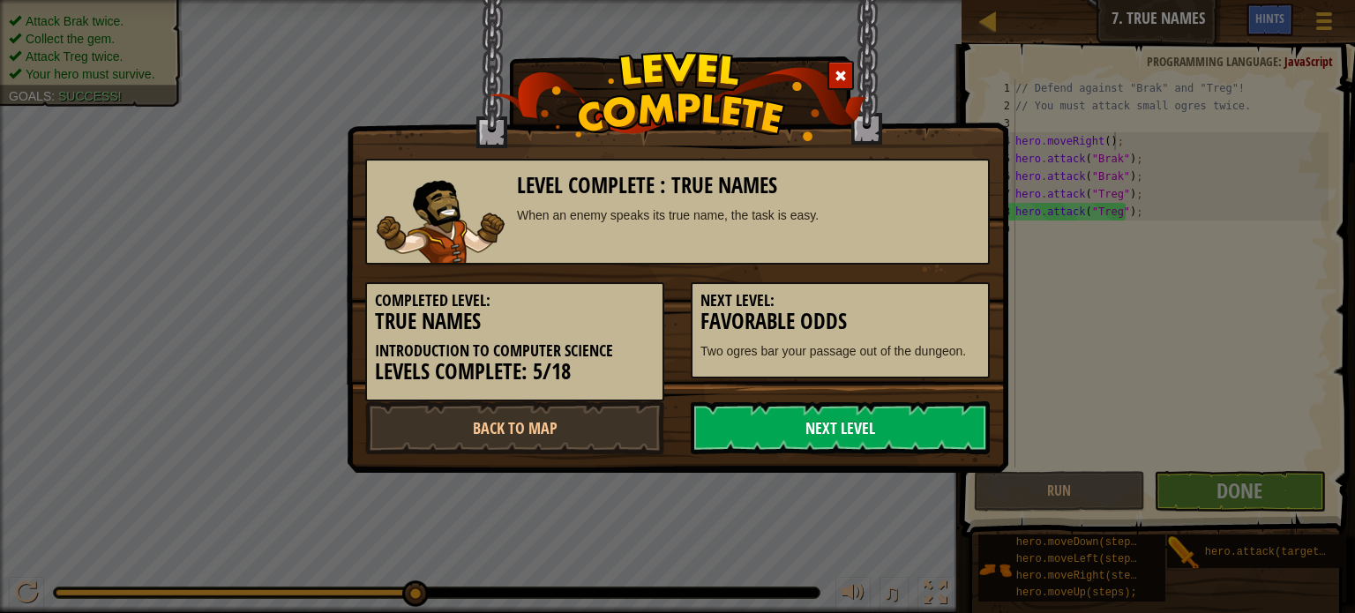
click at [801, 425] on link "Next Level" at bounding box center [840, 428] width 299 height 53
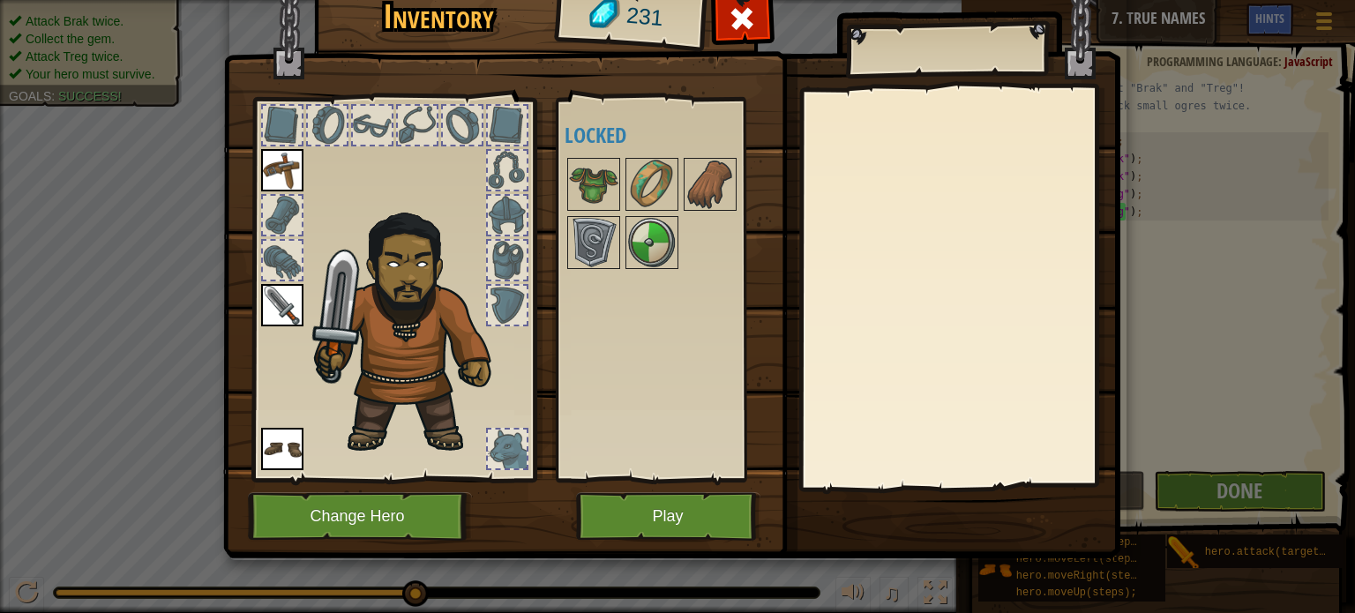
click at [631, 8] on span "231" at bounding box center [645, 17] width 40 height 34
click at [459, 24] on h1 "Inventory" at bounding box center [439, 16] width 225 height 37
drag, startPoint x: 450, startPoint y: 38, endPoint x: 590, endPoint y: 76, distance: 145.4
click at [539, 70] on div "Inventory 231 Available Equip Equip Equip (double-click to equip) Locked Equip …" at bounding box center [677, 269] width 897 height 582
click at [720, 24] on div at bounding box center [743, 24] width 56 height 56
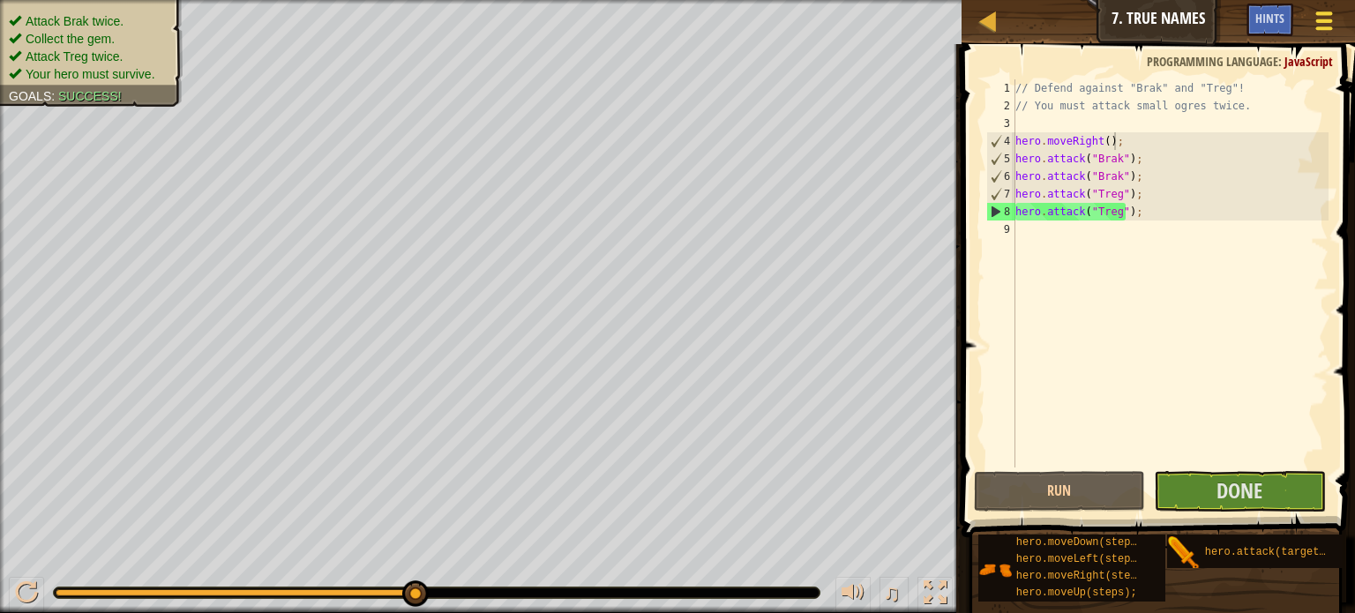
click at [1329, 13] on span at bounding box center [1325, 13] width 17 height 4
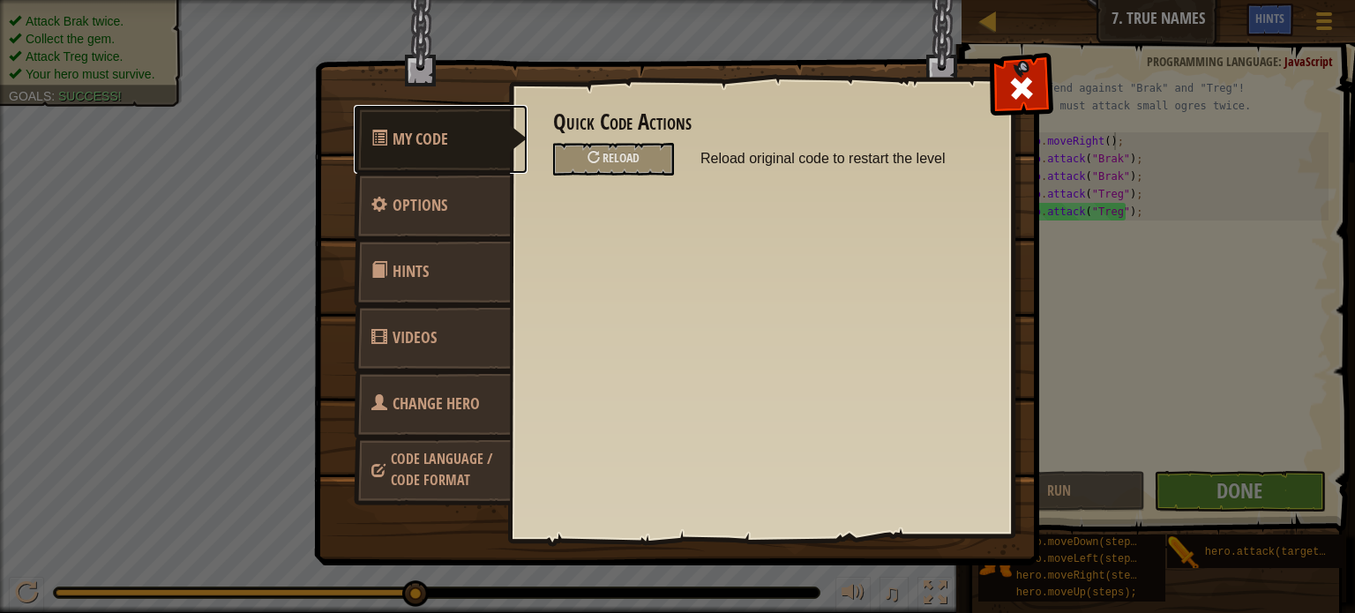
click at [447, 128] on span "My Code" at bounding box center [421, 139] width 56 height 22
click at [447, 310] on link "Videos" at bounding box center [432, 338] width 157 height 69
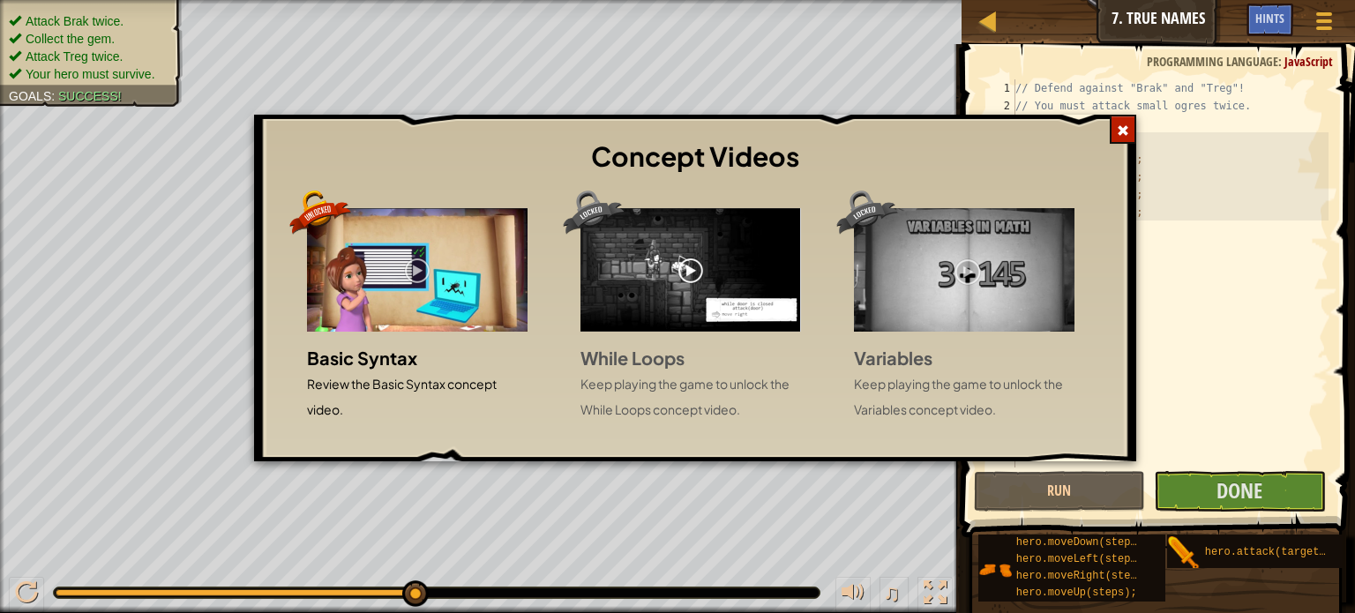
click at [1085, 140] on h3 "Concept Videos" at bounding box center [695, 157] width 838 height 40
click at [1137, 112] on div "Concept Videos Basic Syntax Review the Basic Syntax concept video. While Loops …" at bounding box center [677, 306] width 1355 height 613
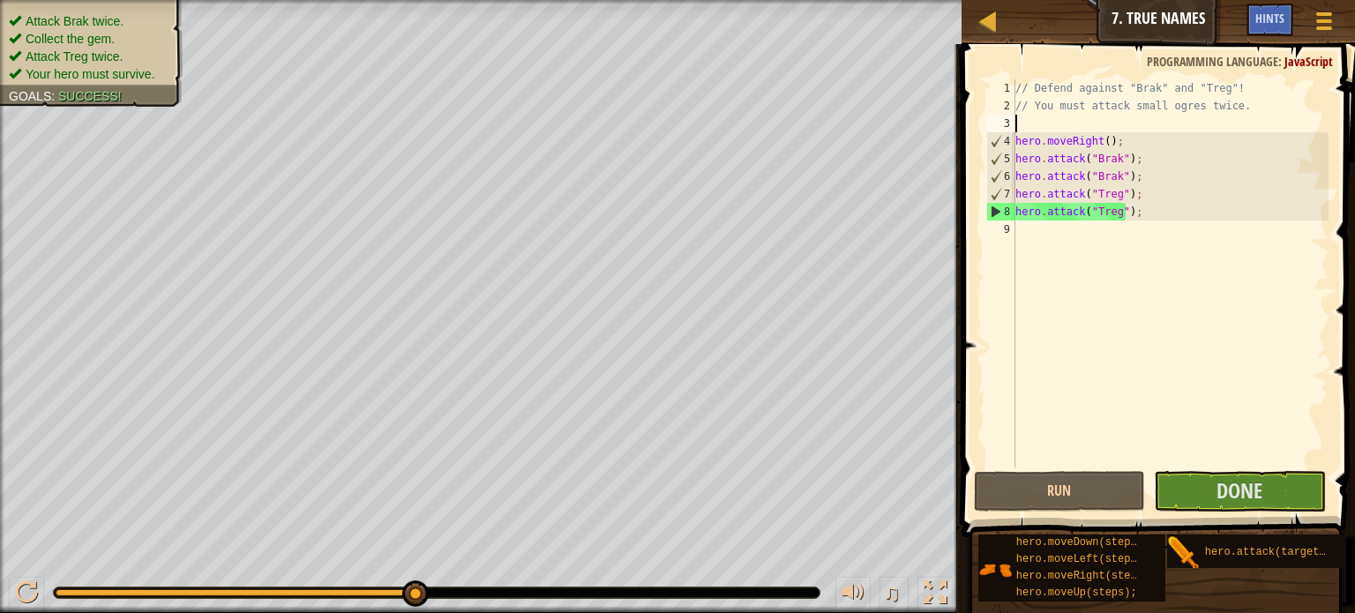
click at [1128, 119] on div "// Defend against "Brak" and "Treg"! // You must attack small ogres twice. hero…" at bounding box center [1170, 291] width 317 height 424
